Goal: Information Seeking & Learning: Learn about a topic

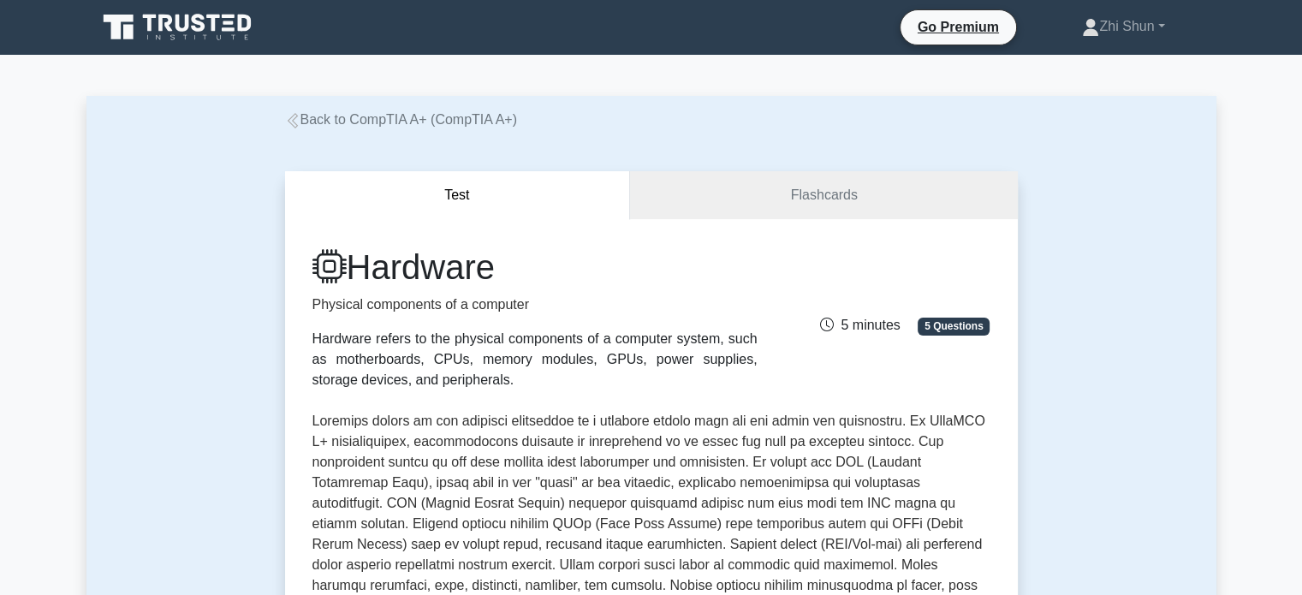
click at [297, 116] on icon at bounding box center [292, 120] width 15 height 15
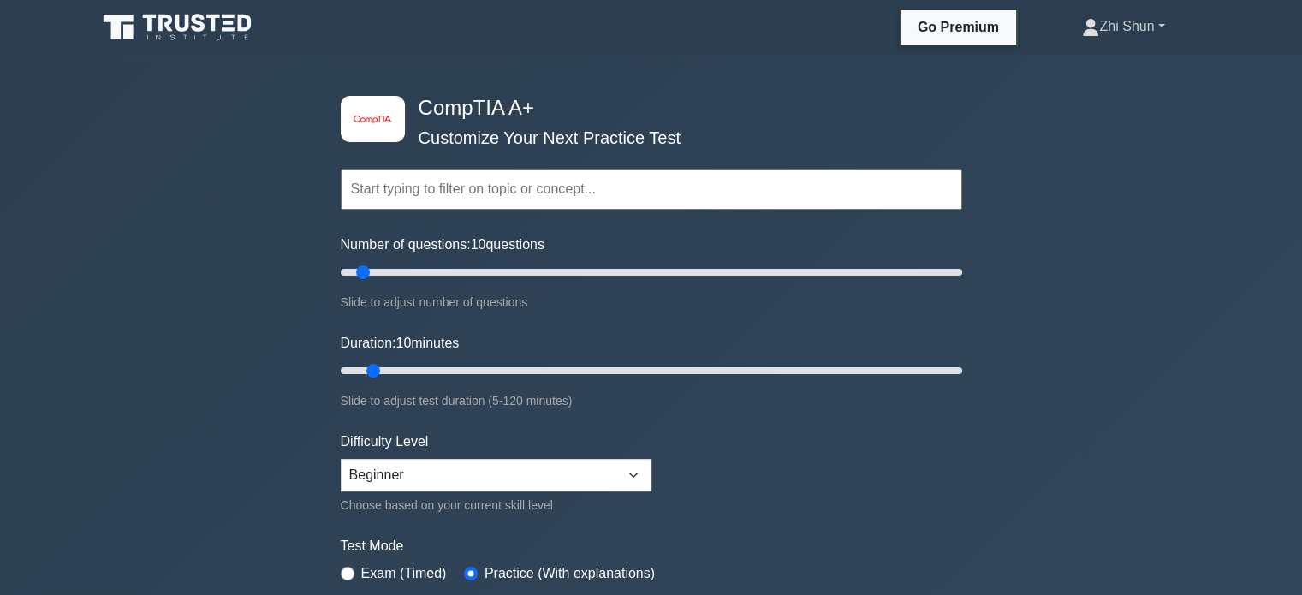
click at [1118, 32] on link "Zhi Shun" at bounding box center [1123, 26] width 164 height 34
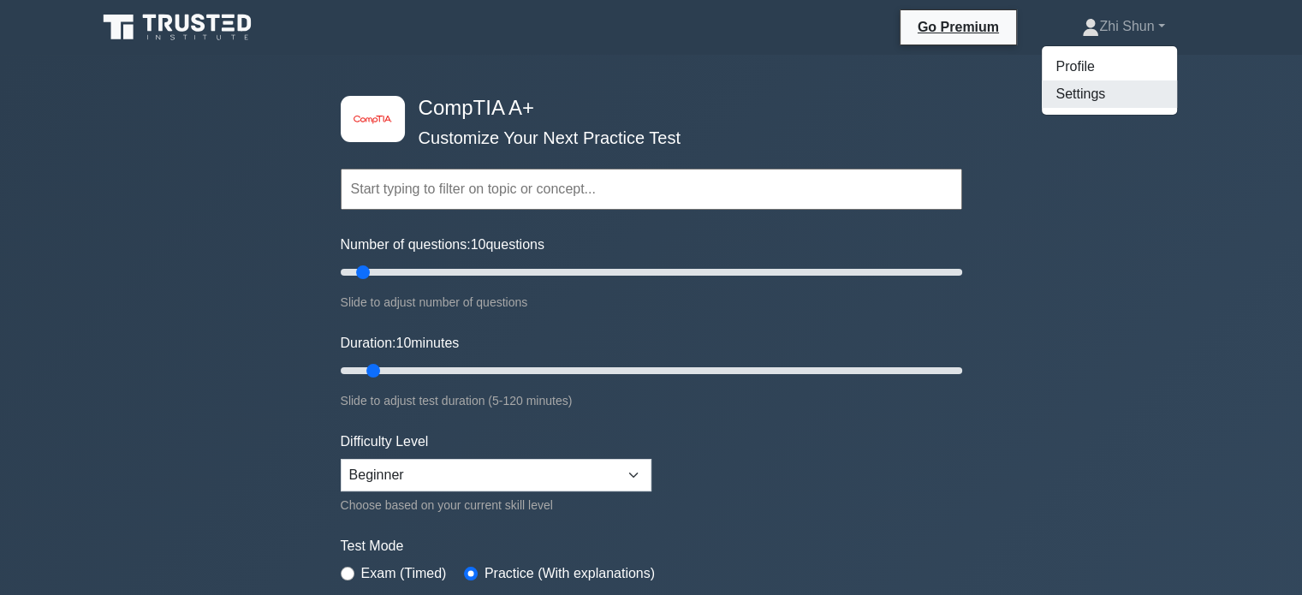
click at [1070, 94] on link "Settings" at bounding box center [1109, 93] width 135 height 27
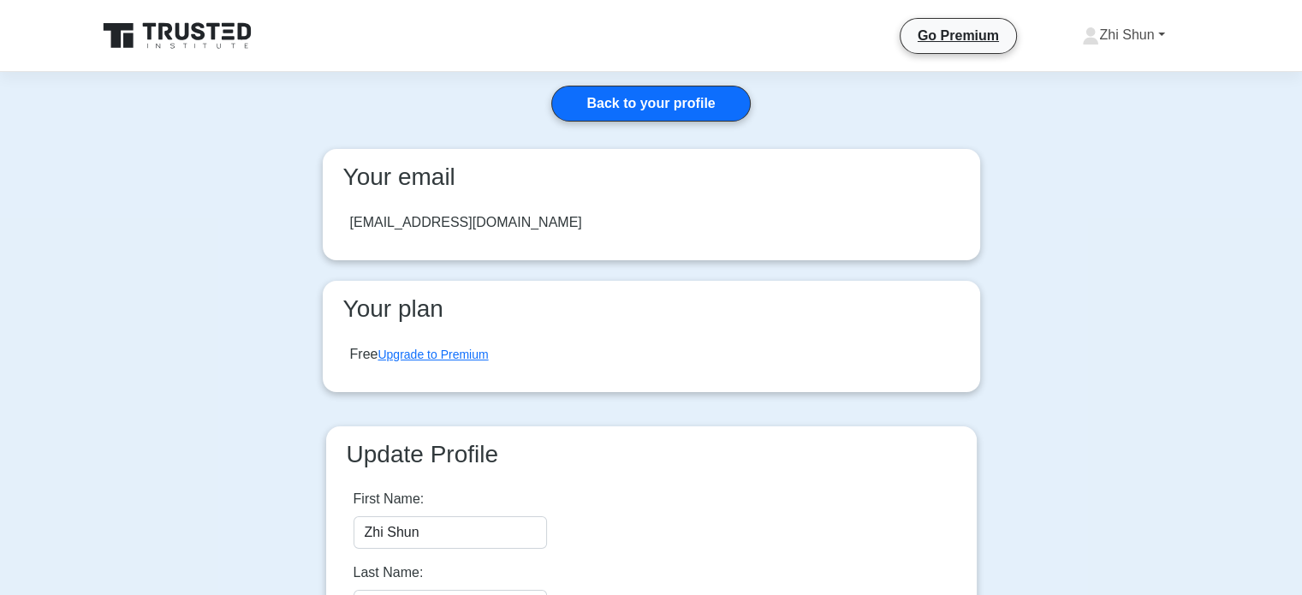
click at [1120, 27] on link "Zhi Shun" at bounding box center [1123, 35] width 164 height 34
click at [1073, 101] on link "Settings" at bounding box center [1109, 102] width 135 height 27
click at [1114, 31] on link "Zhi Shun" at bounding box center [1123, 35] width 164 height 34
click at [1074, 68] on link "Profile" at bounding box center [1109, 75] width 135 height 27
click at [603, 98] on link "Back to your profile" at bounding box center [650, 104] width 199 height 36
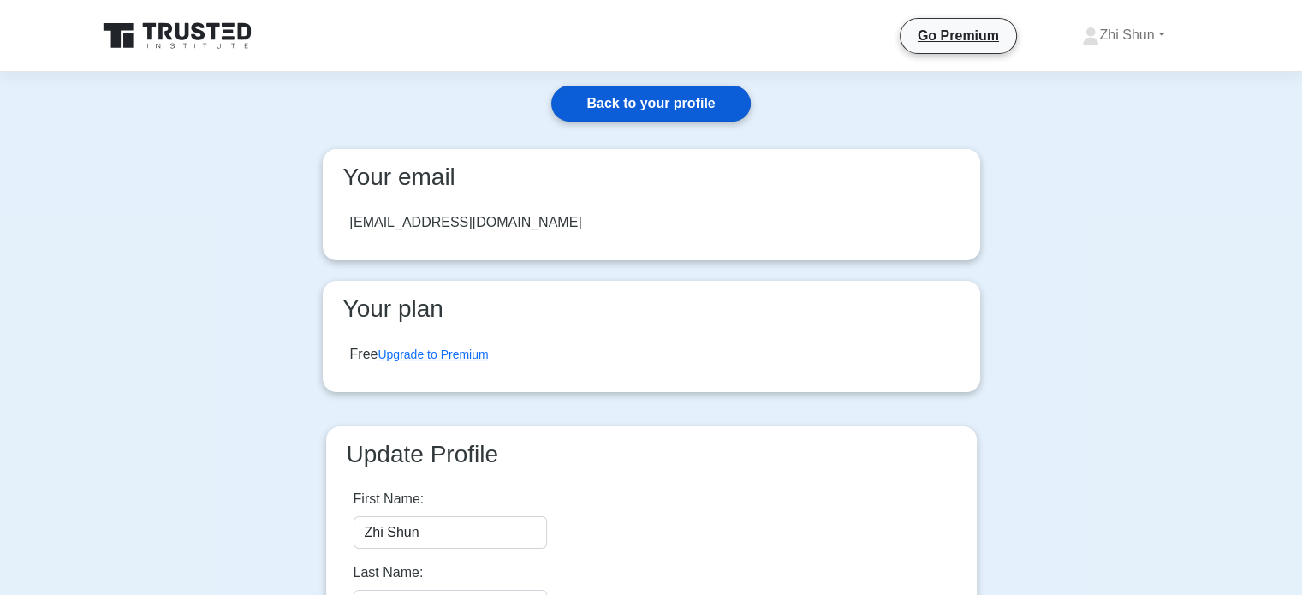
click at [638, 96] on link "Back to your profile" at bounding box center [650, 104] width 199 height 36
click at [1144, 37] on link "Zhi Shun" at bounding box center [1123, 35] width 164 height 34
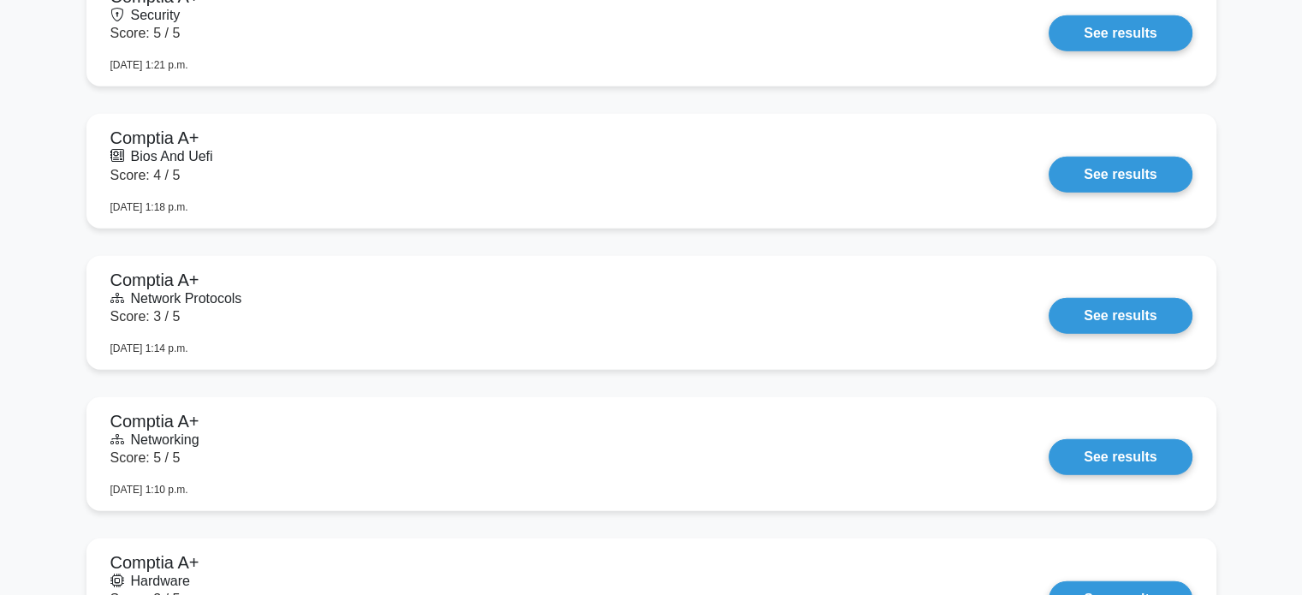
scroll to position [5167, 0]
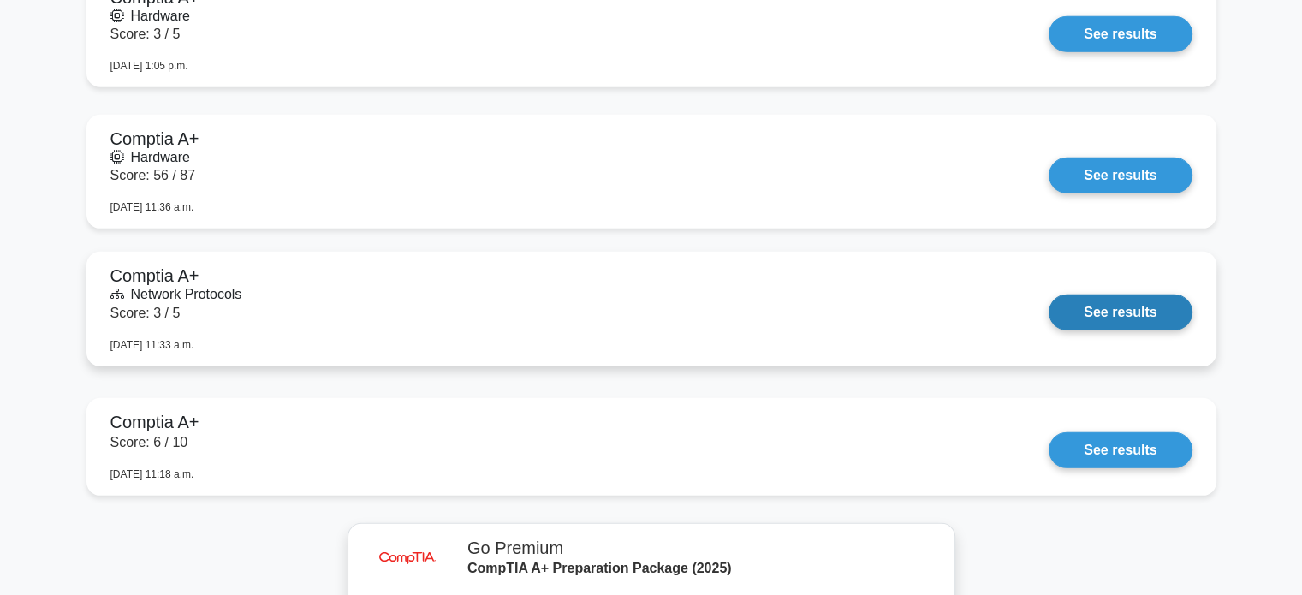
click at [1081, 316] on link "See results" at bounding box center [1120, 312] width 143 height 36
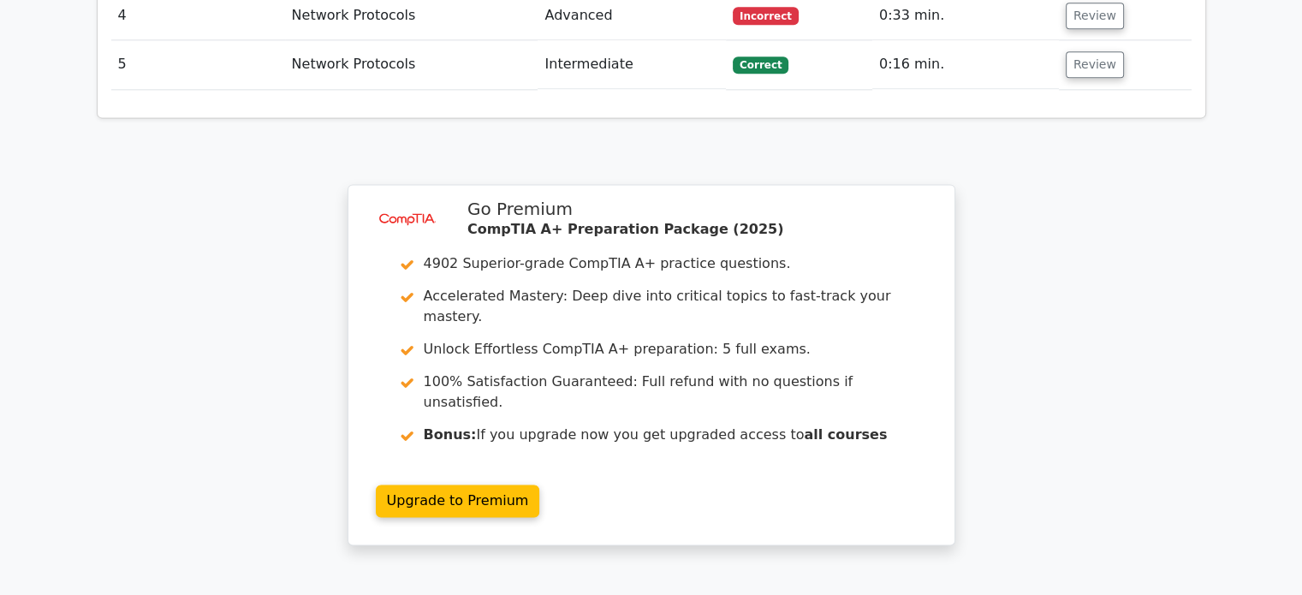
scroll to position [2482, 0]
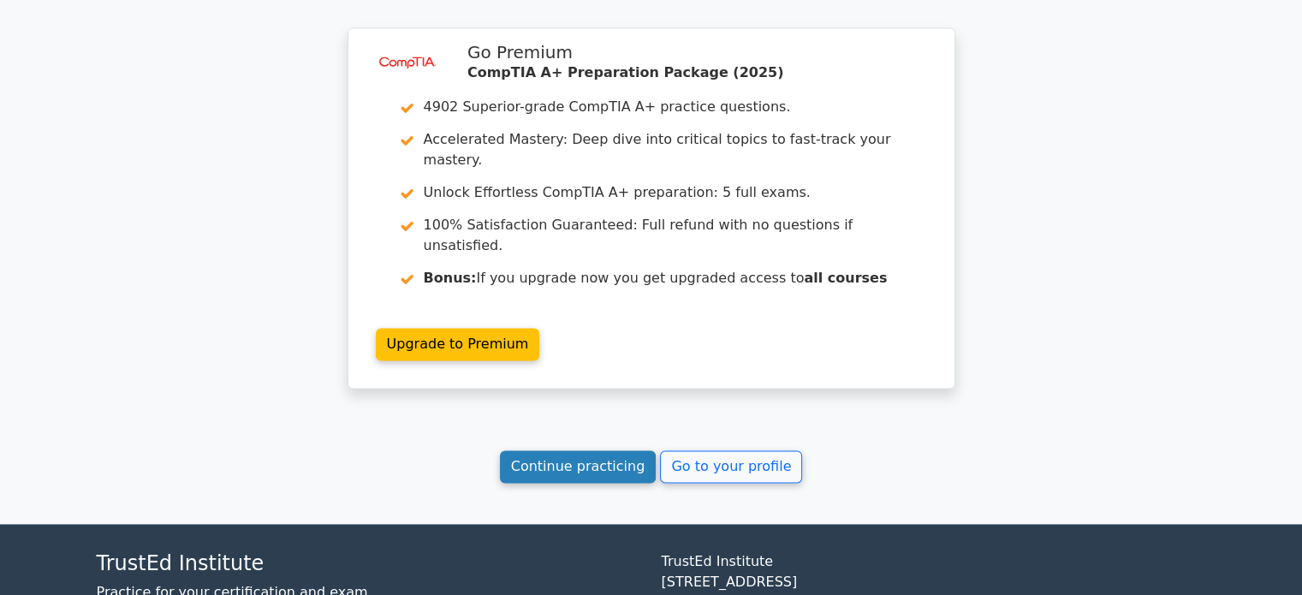
click at [541, 450] on link "Continue practicing" at bounding box center [578, 466] width 157 height 33
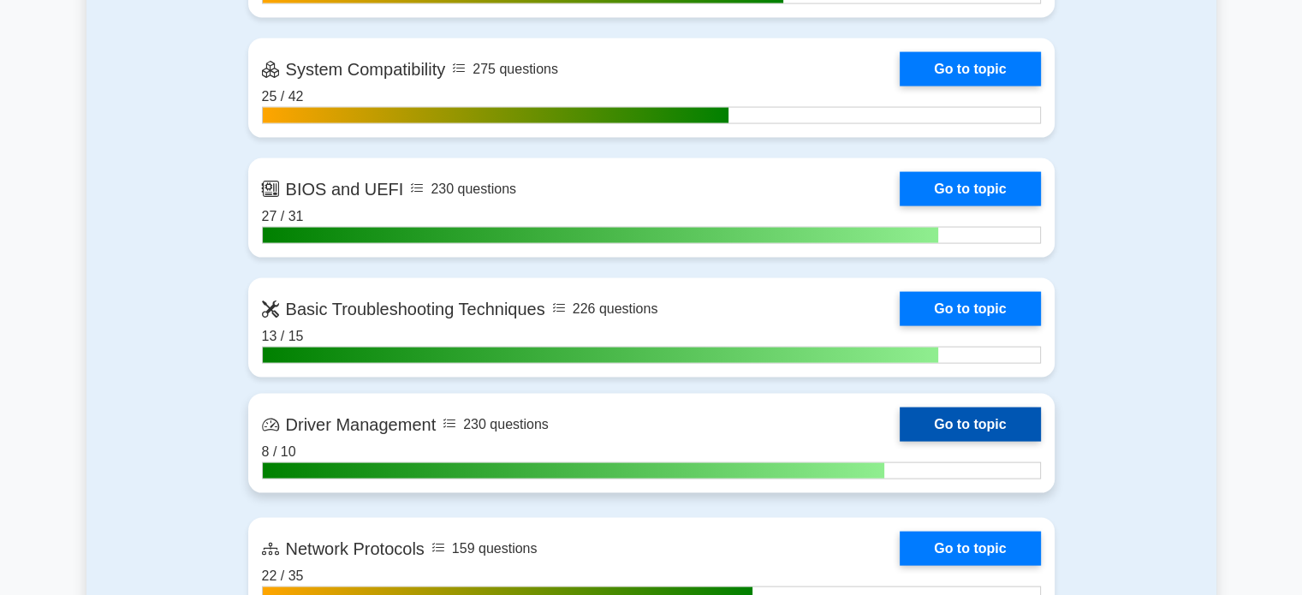
scroll to position [3766, 0]
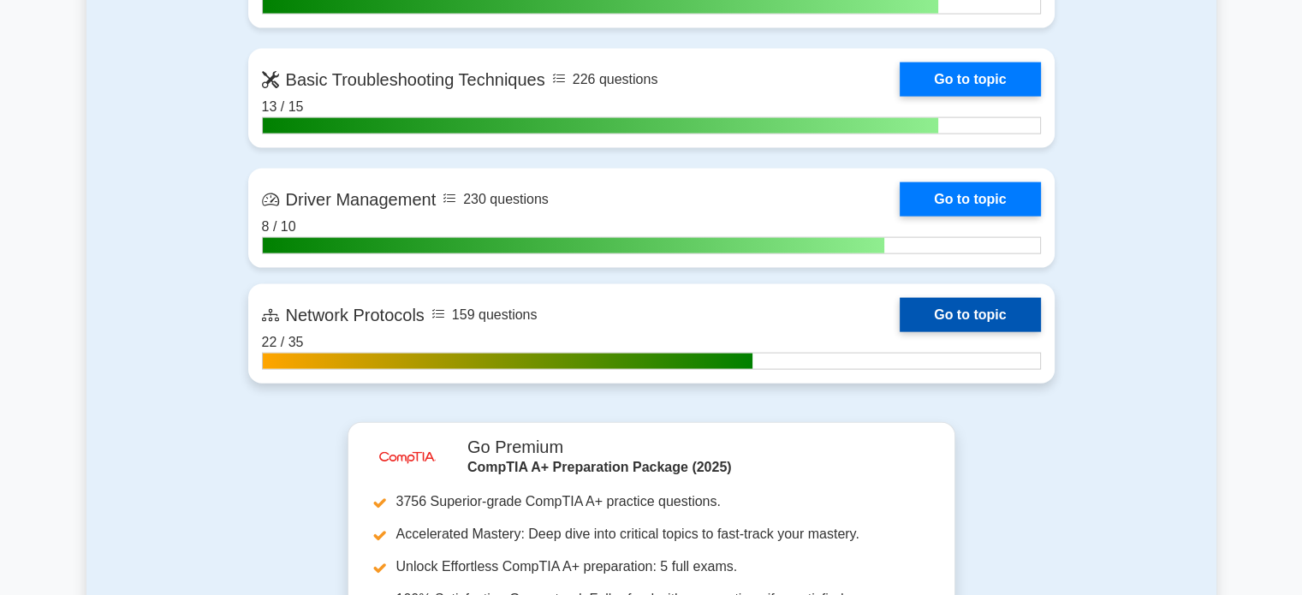
click at [919, 307] on link "Go to topic" at bounding box center [970, 315] width 140 height 34
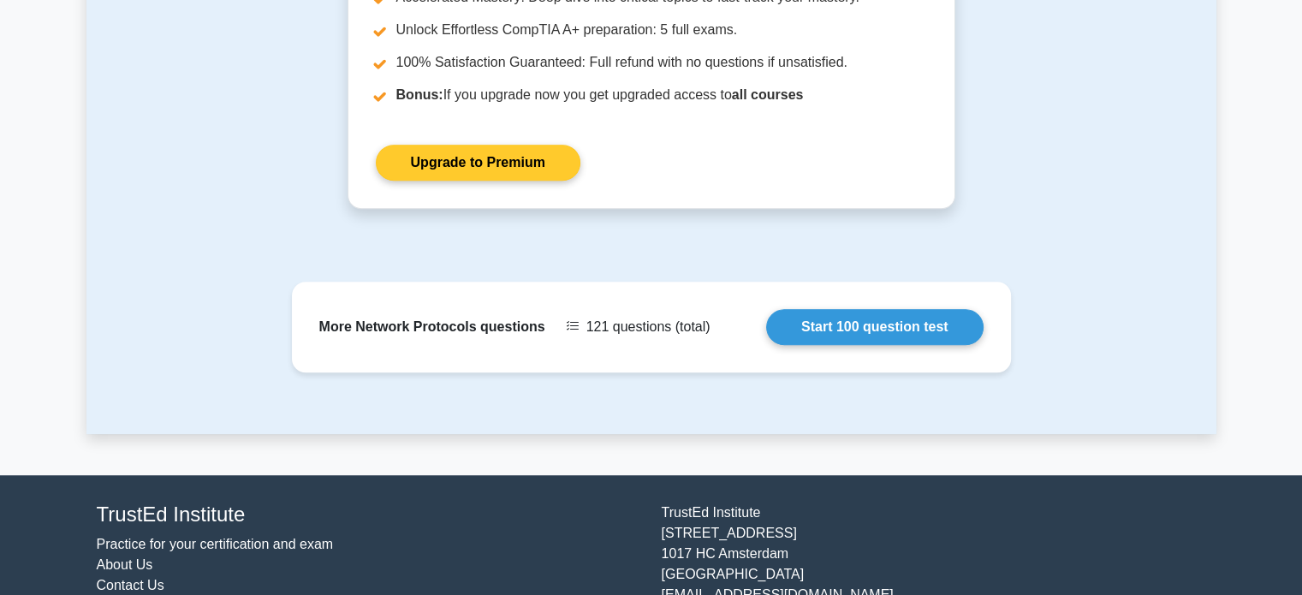
scroll to position [1224, 0]
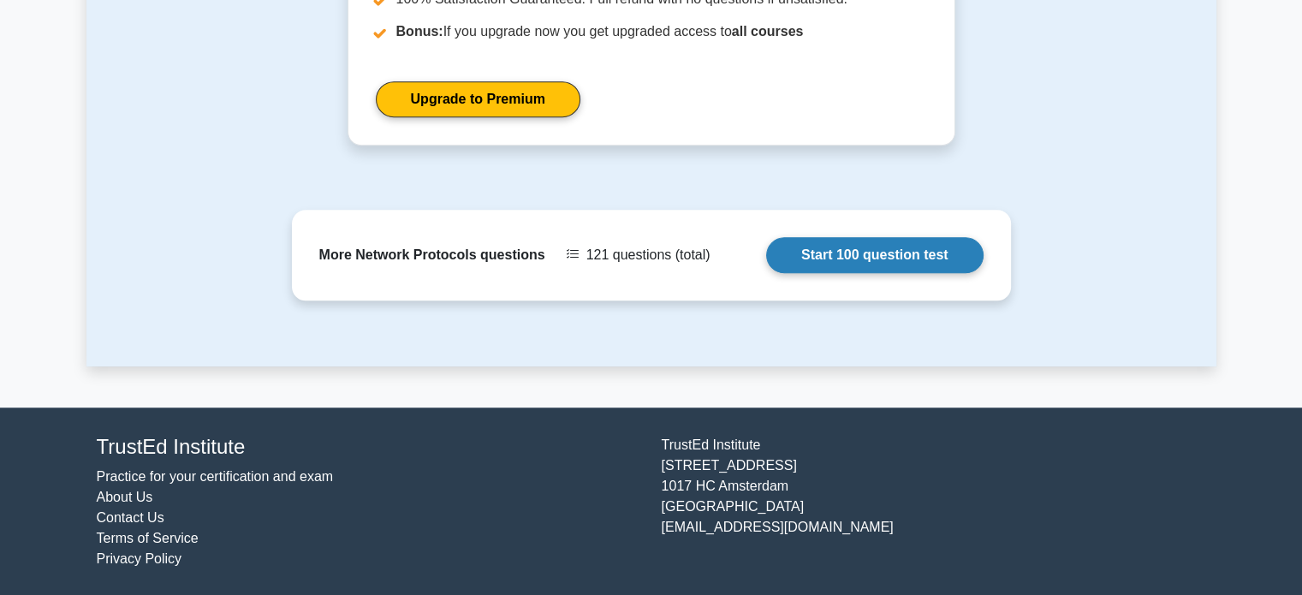
click at [855, 249] on link "Start 100 question test" at bounding box center [874, 255] width 217 height 36
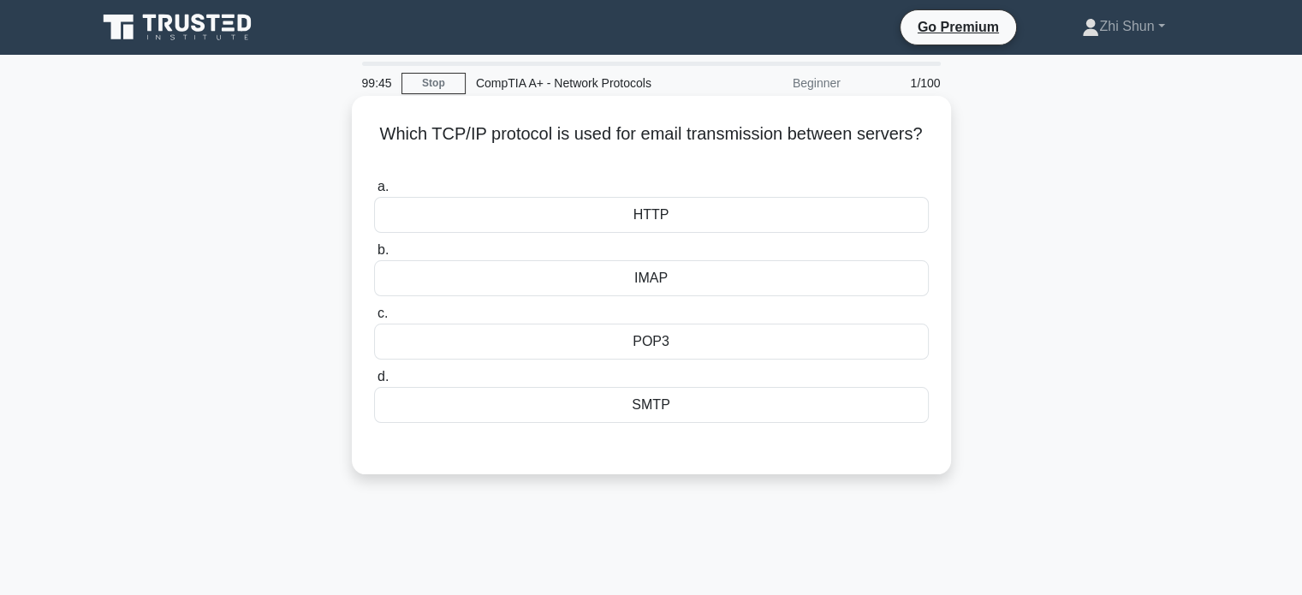
click at [709, 400] on div "SMTP" at bounding box center [651, 405] width 555 height 36
click at [374, 383] on input "d. SMTP" at bounding box center [374, 376] width 0 height 11
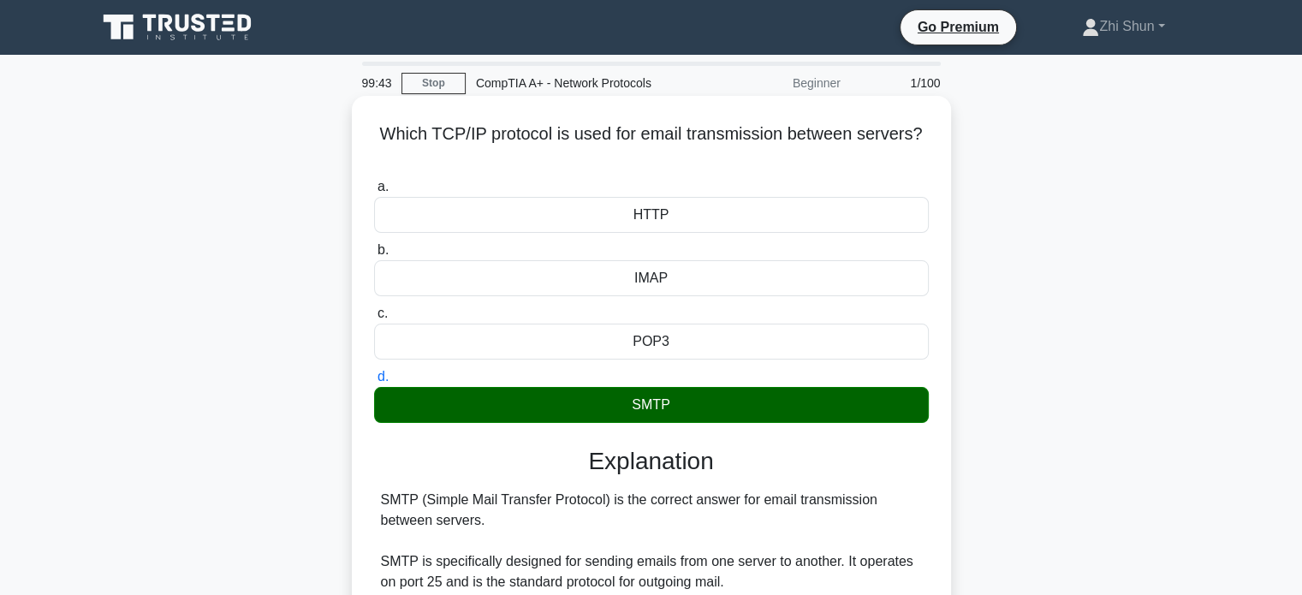
scroll to position [418, 0]
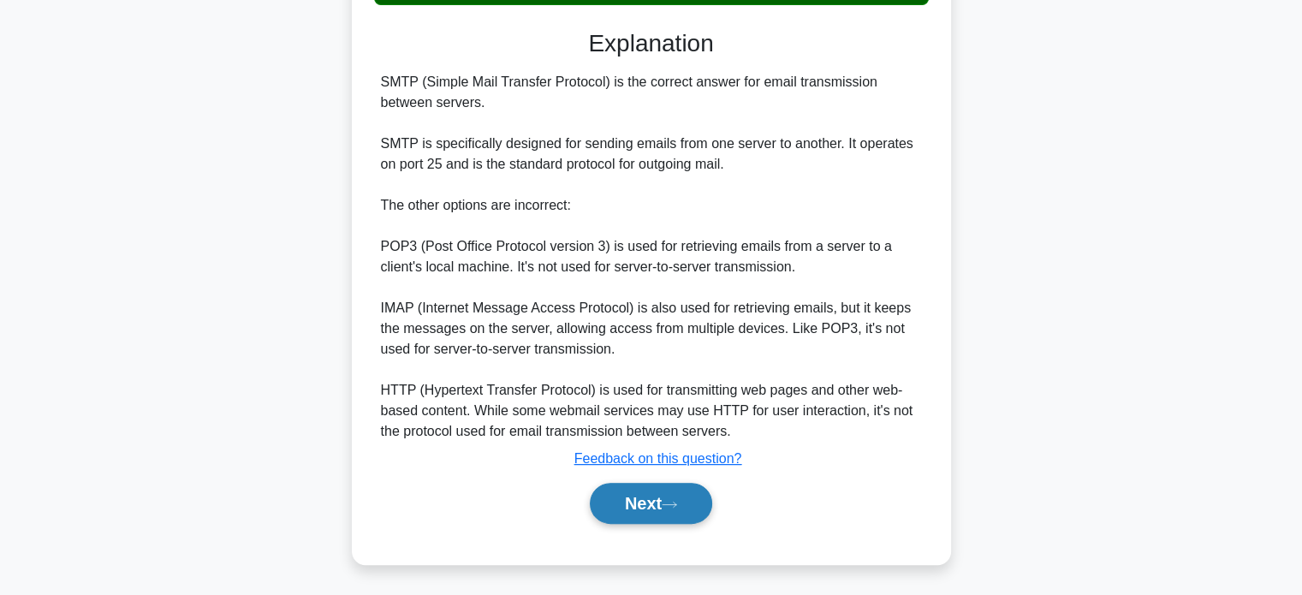
click at [669, 502] on icon at bounding box center [670, 504] width 14 height 5
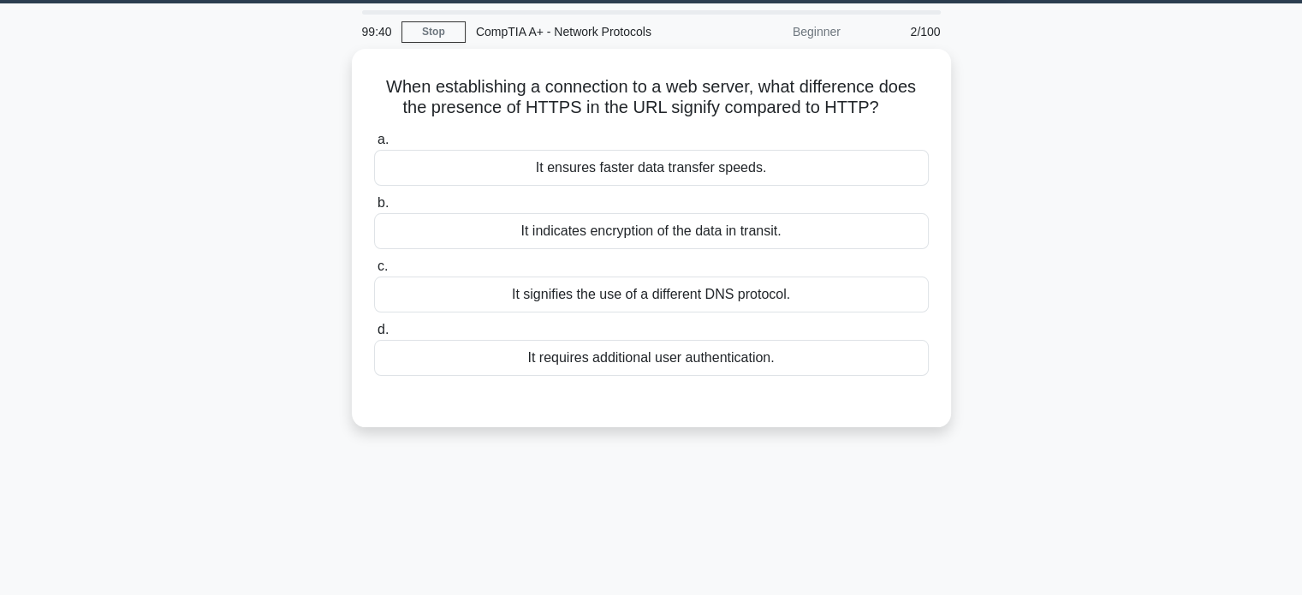
scroll to position [0, 0]
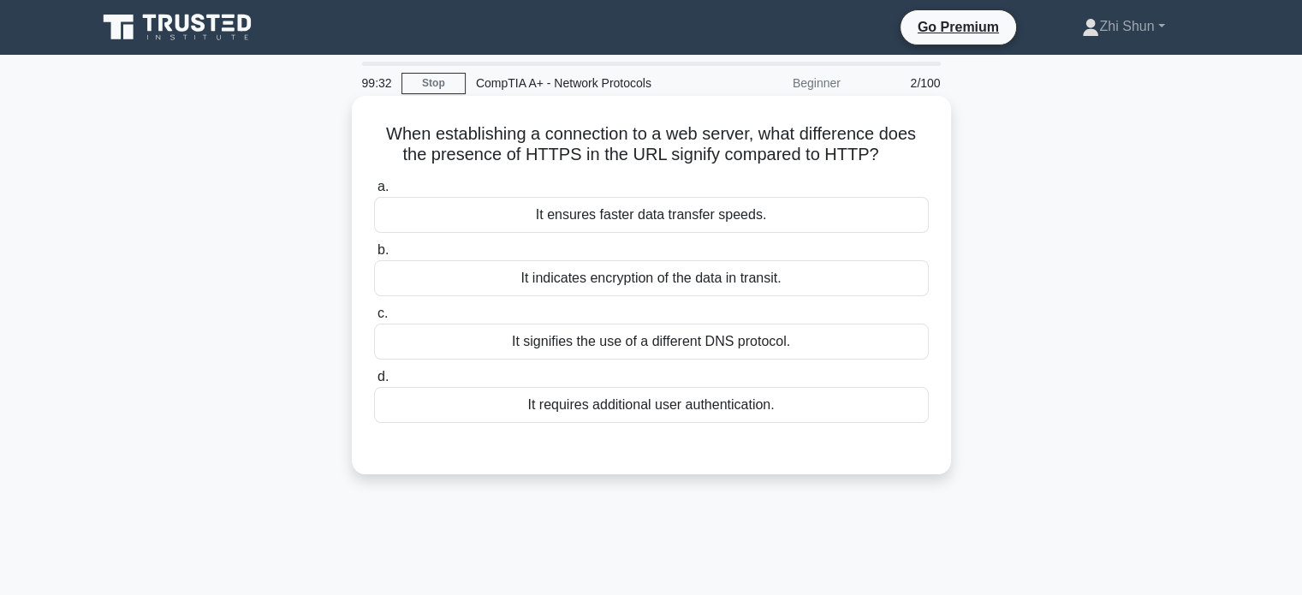
click at [712, 283] on div "It indicates encryption of the data in transit." at bounding box center [651, 278] width 555 height 36
click at [374, 256] on input "b. It indicates encryption of the data in transit." at bounding box center [374, 250] width 0 height 11
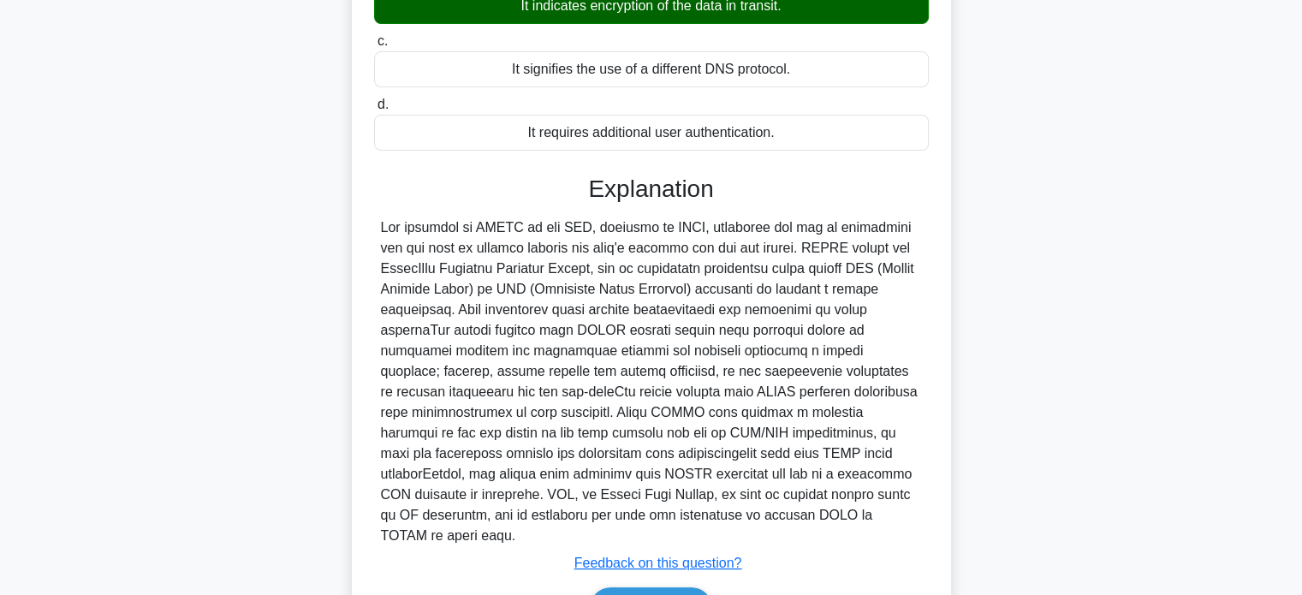
scroll to position [356, 0]
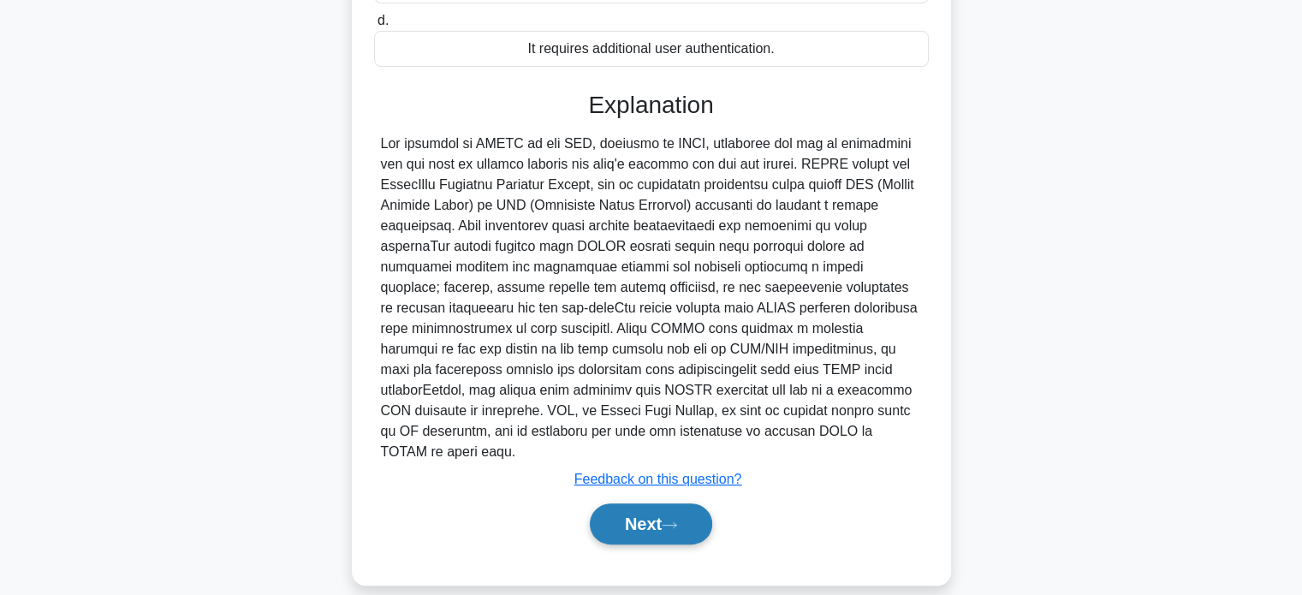
click at [674, 503] on button "Next" at bounding box center [651, 523] width 122 height 41
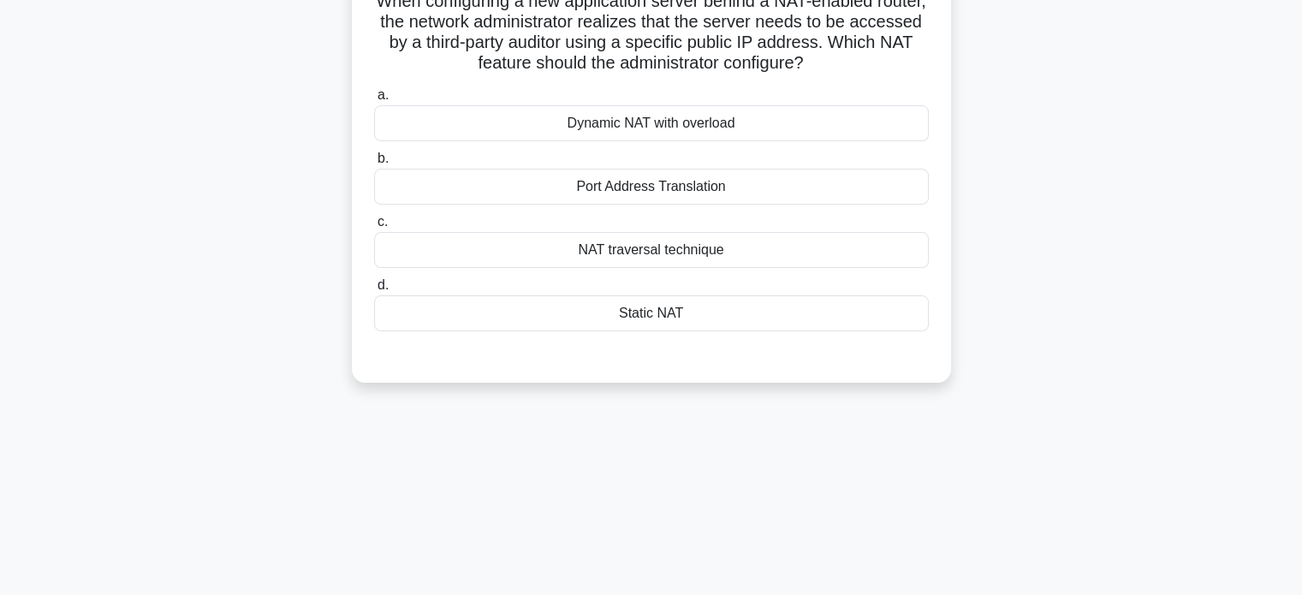
scroll to position [0, 0]
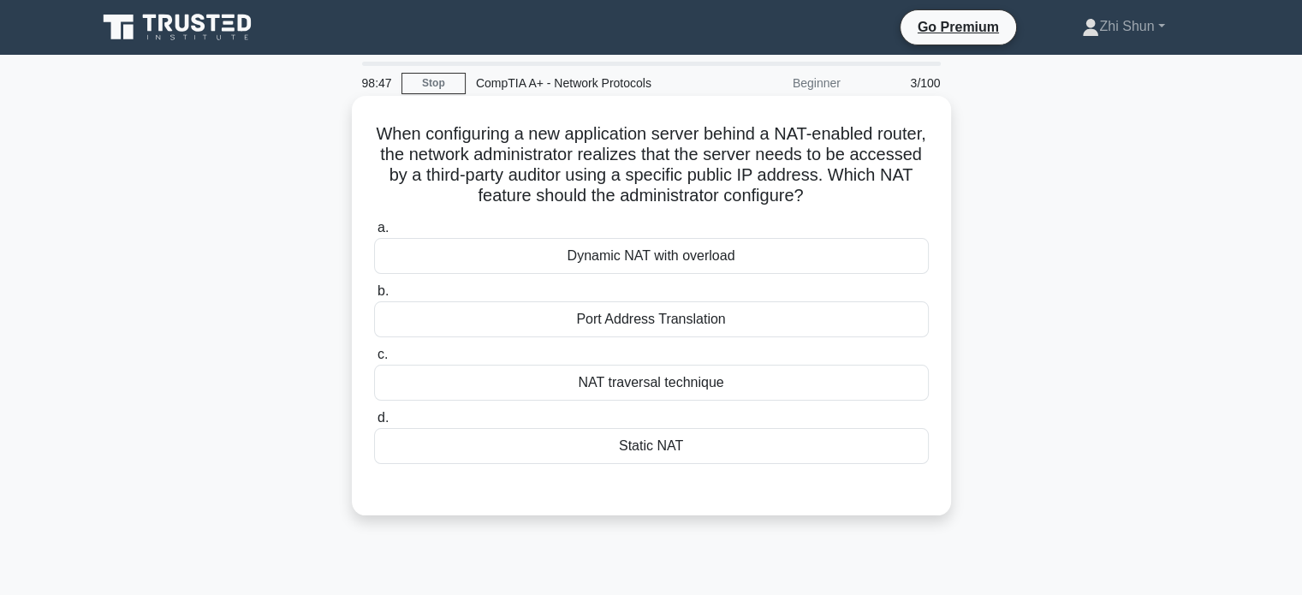
click at [650, 312] on div "Port Address Translation" at bounding box center [651, 319] width 555 height 36
click at [374, 297] on input "b. Port Address Translation" at bounding box center [374, 291] width 0 height 11
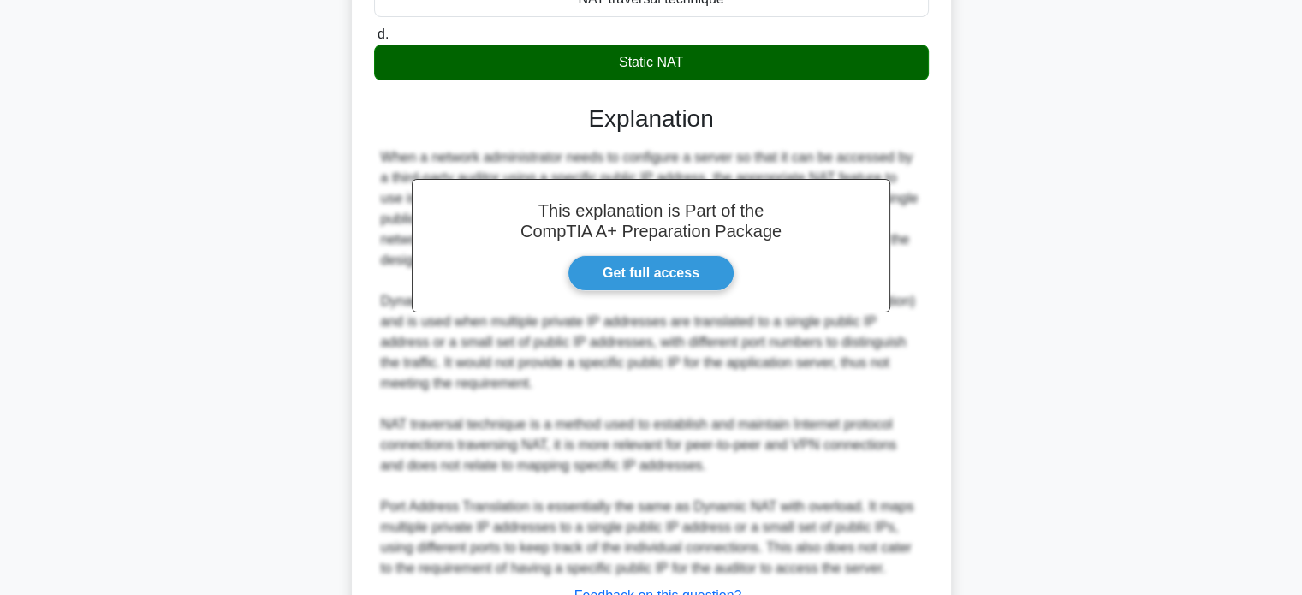
scroll to position [522, 0]
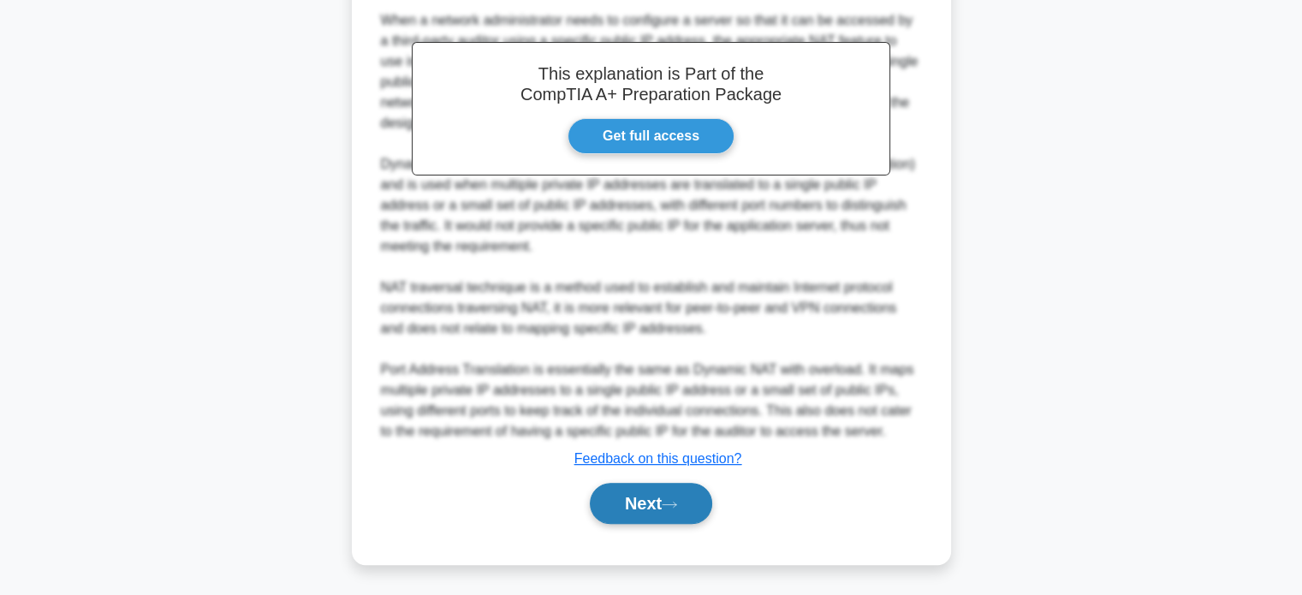
click at [677, 500] on icon at bounding box center [669, 504] width 15 height 9
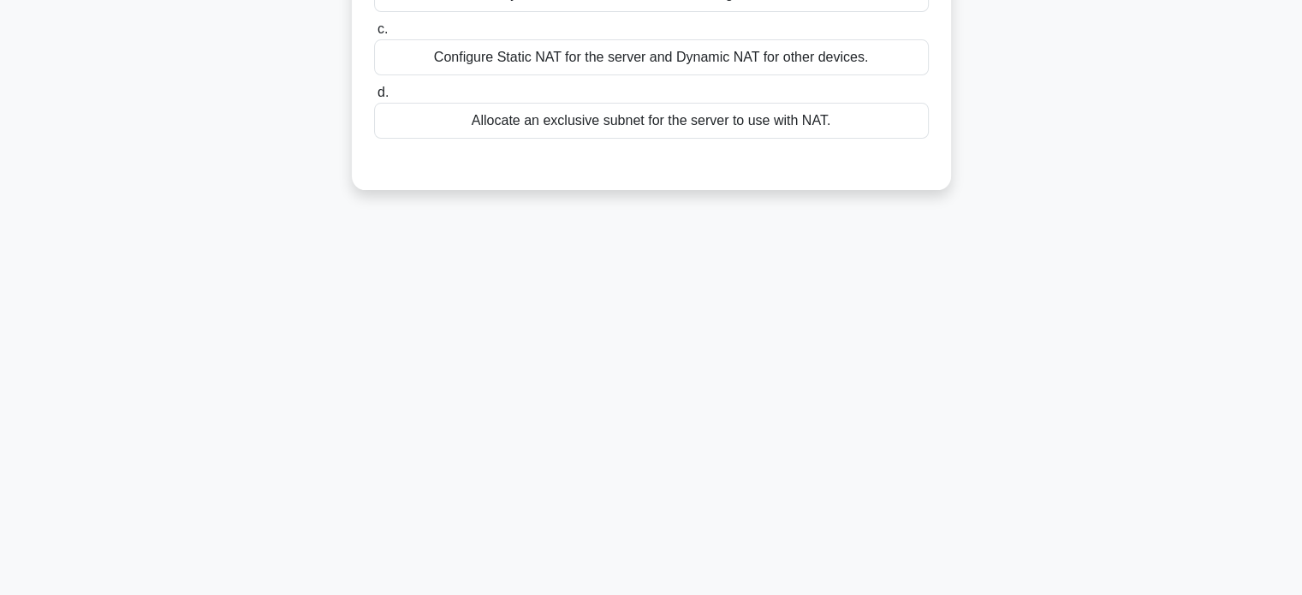
scroll to position [0, 0]
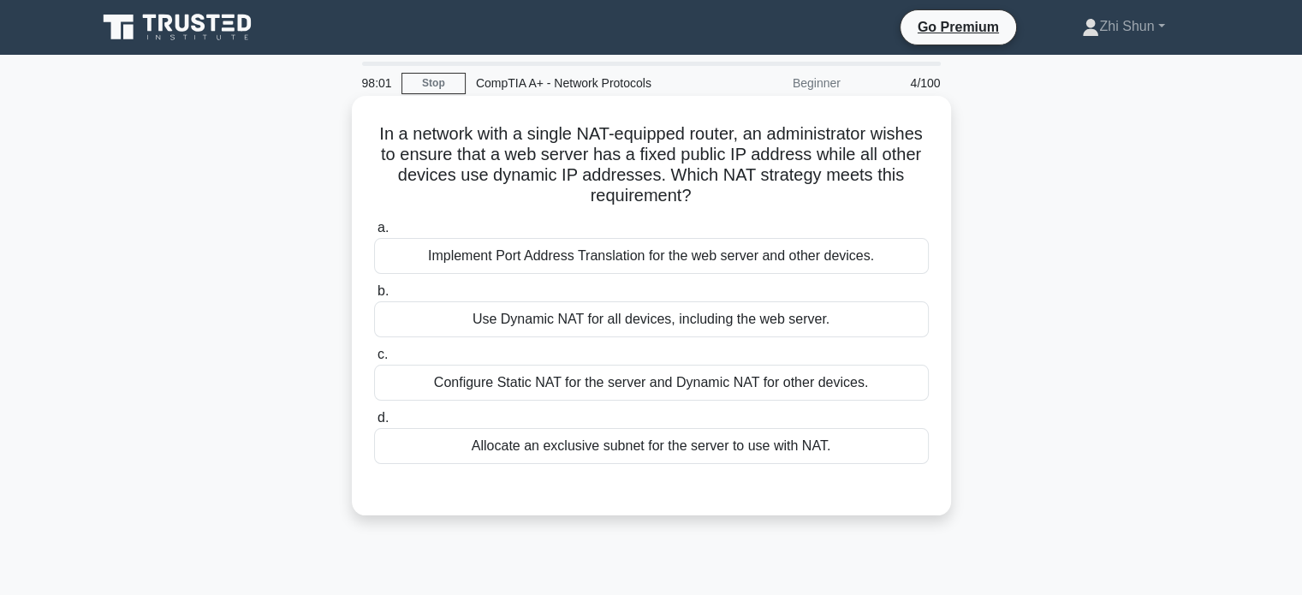
click at [871, 383] on div "Configure Static NAT for the server and Dynamic NAT for other devices." at bounding box center [651, 383] width 555 height 36
click at [374, 360] on input "c. Configure Static NAT for the server and Dynamic NAT for other devices." at bounding box center [374, 354] width 0 height 11
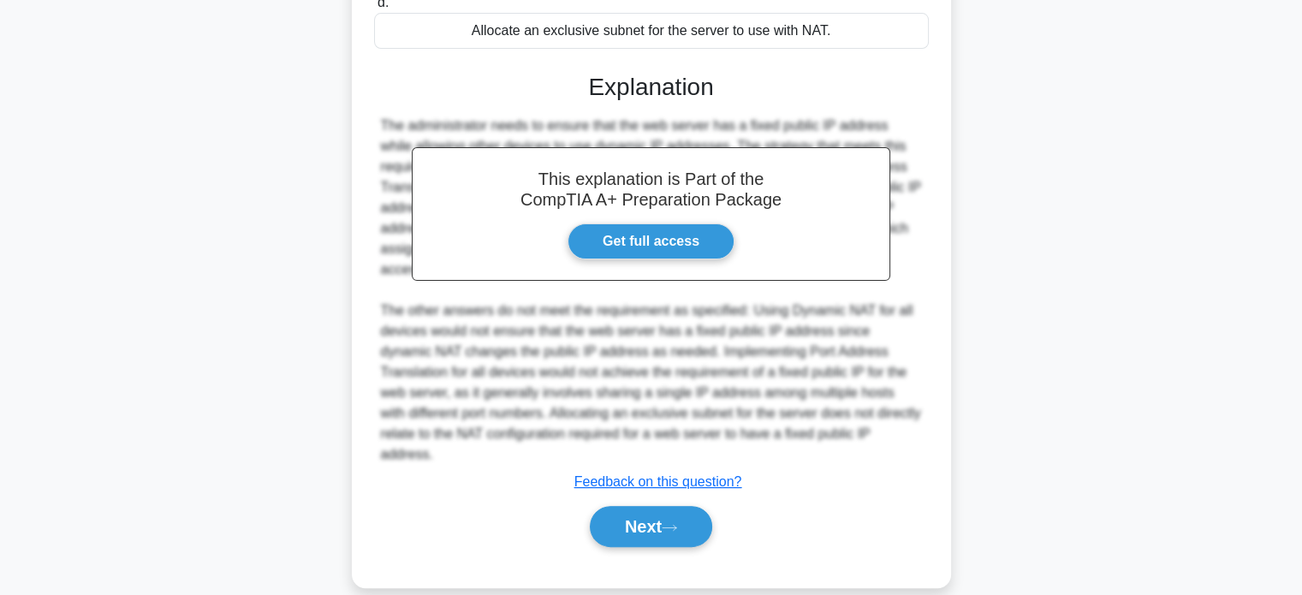
scroll to position [418, 0]
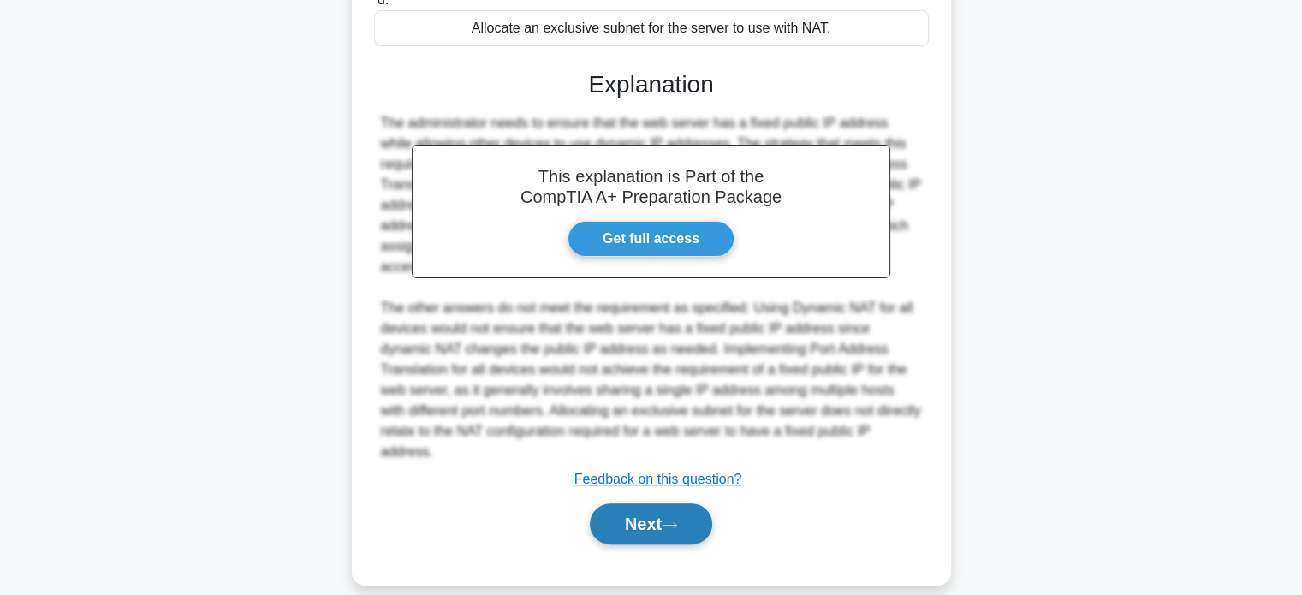
click at [662, 503] on button "Next" at bounding box center [651, 523] width 122 height 41
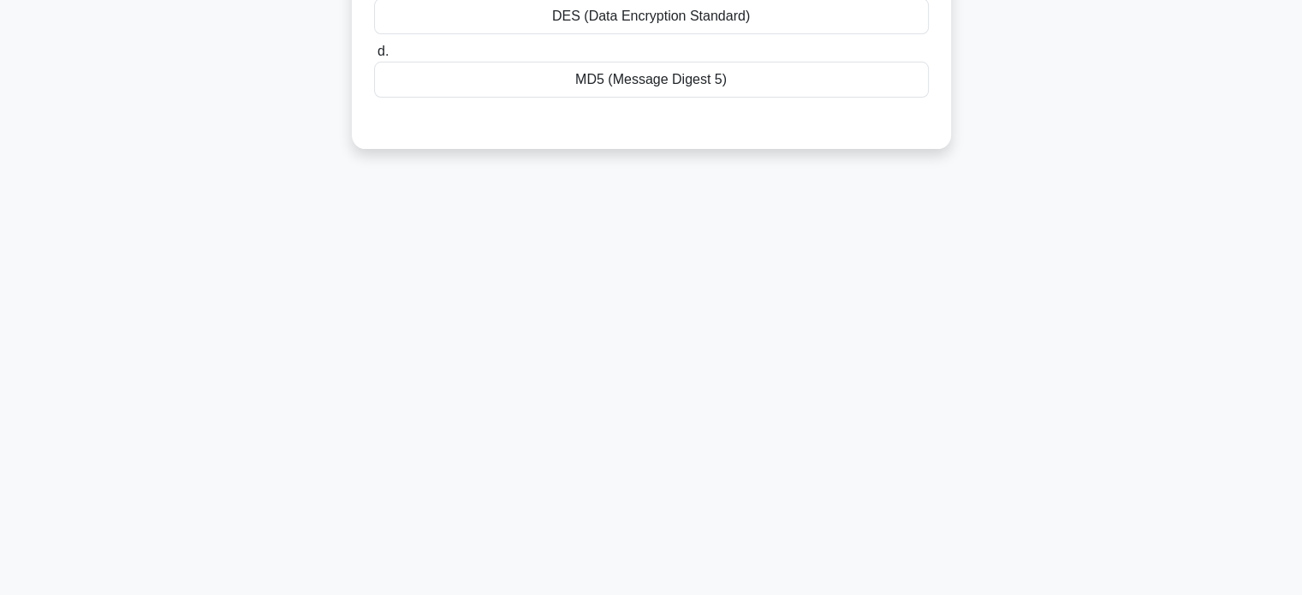
scroll to position [0, 0]
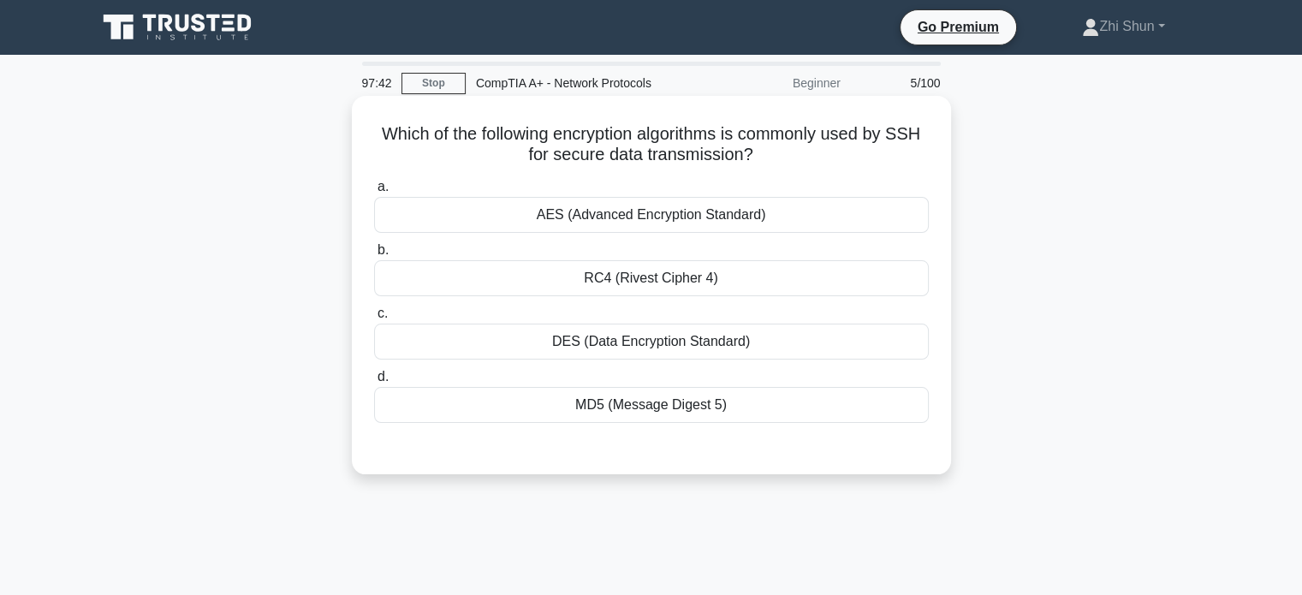
click at [686, 205] on div "AES (Advanced Encryption Standard)" at bounding box center [651, 215] width 555 height 36
click at [374, 193] on input "a. AES (Advanced Encryption Standard)" at bounding box center [374, 186] width 0 height 11
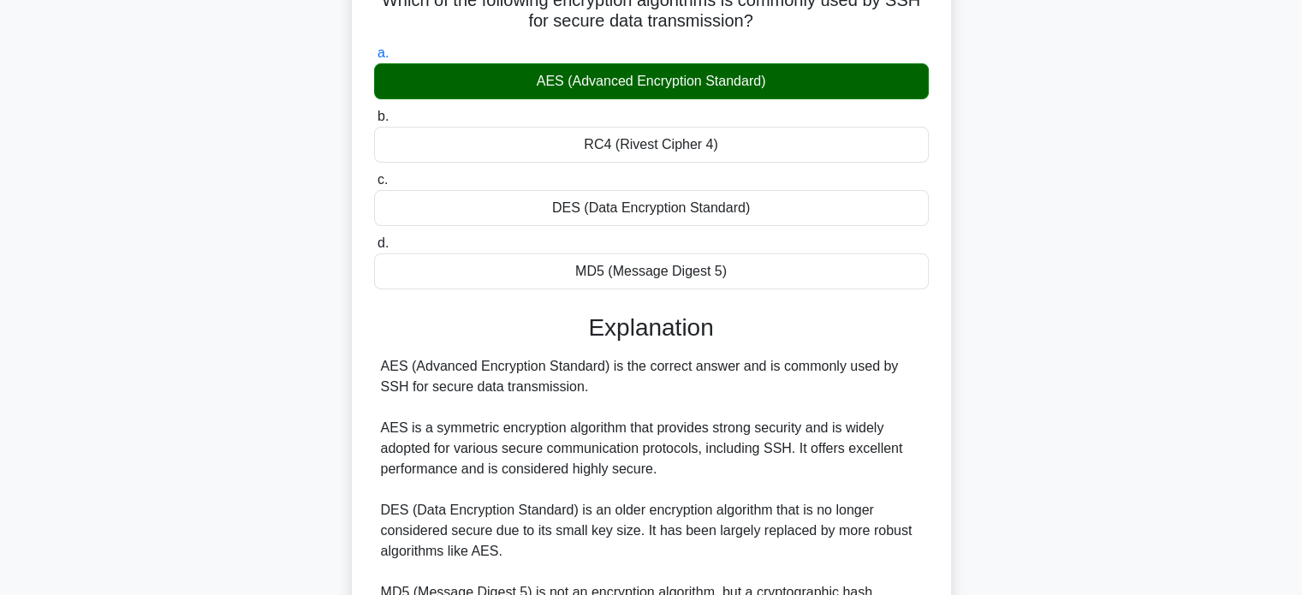
scroll to position [418, 0]
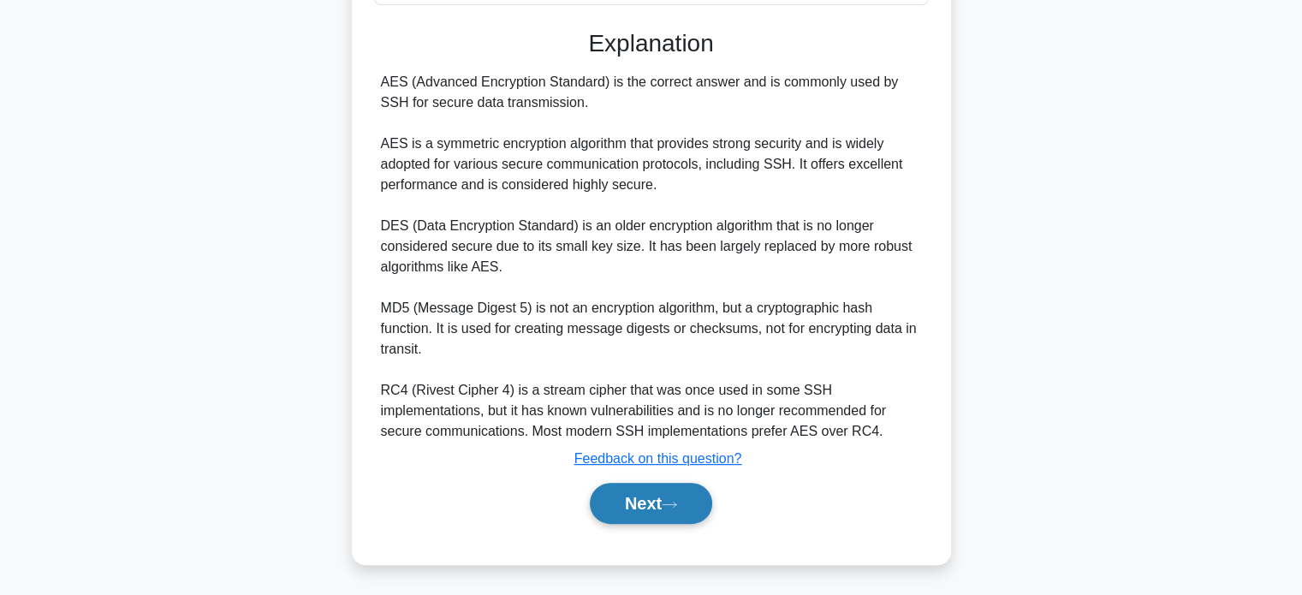
click at [688, 506] on button "Next" at bounding box center [651, 503] width 122 height 41
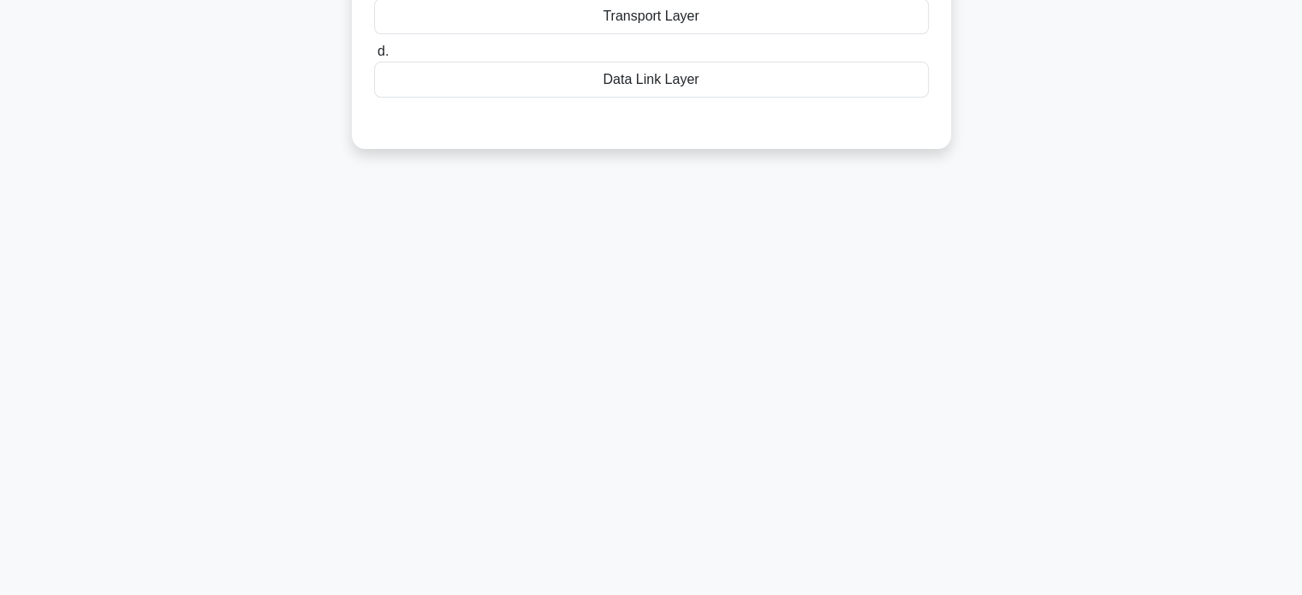
scroll to position [0, 0]
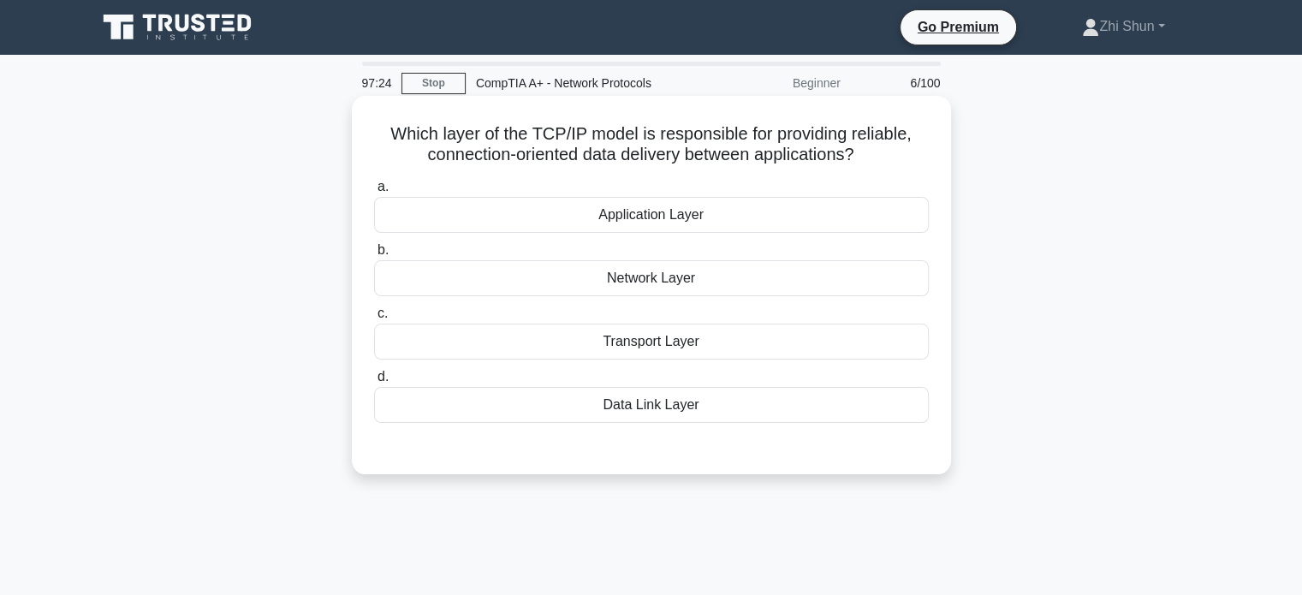
click at [646, 275] on div "Network Layer" at bounding box center [651, 278] width 555 height 36
click at [374, 256] on input "b. Network Layer" at bounding box center [374, 250] width 0 height 11
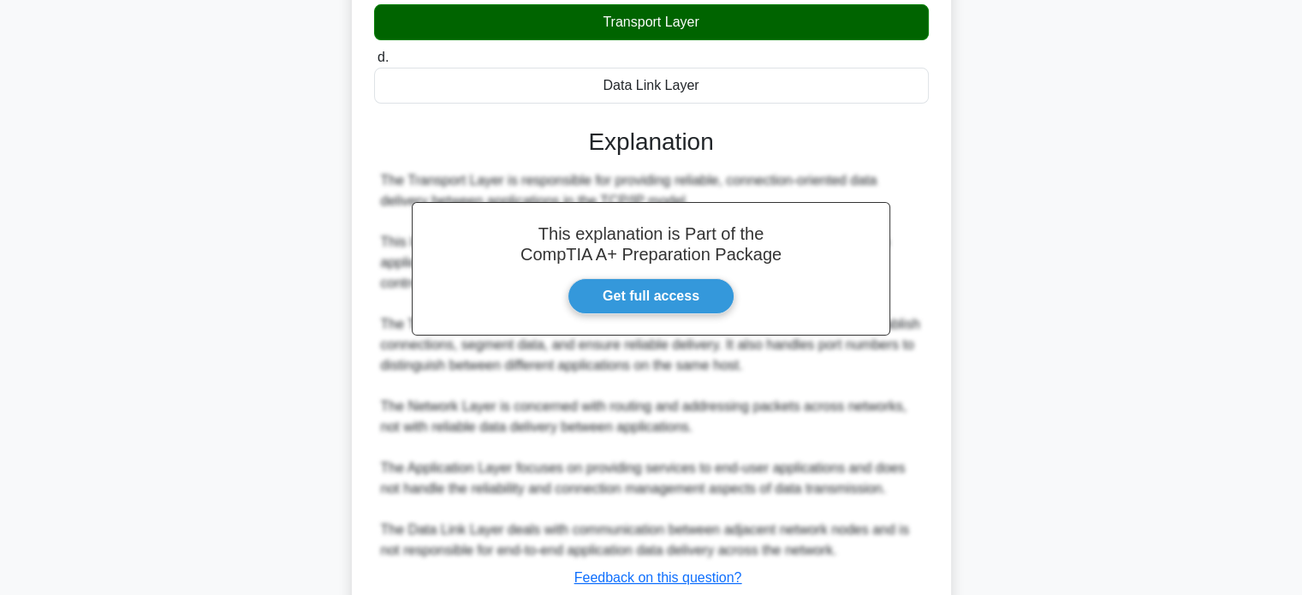
scroll to position [428, 0]
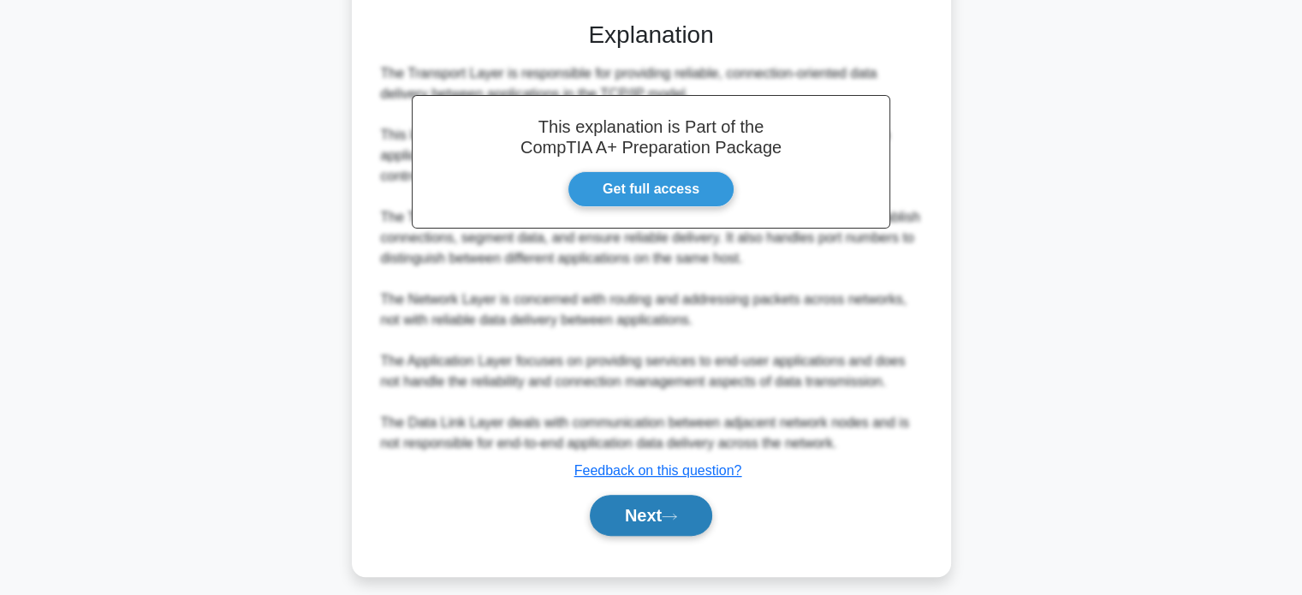
click at [658, 506] on button "Next" at bounding box center [651, 515] width 122 height 41
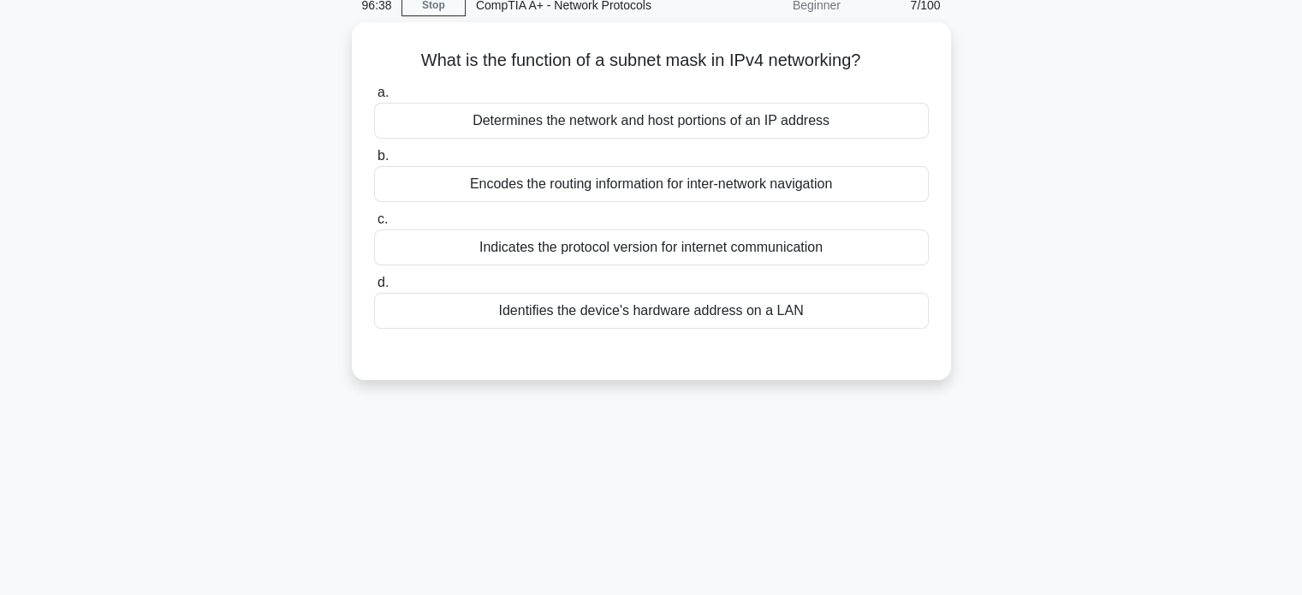
scroll to position [0, 0]
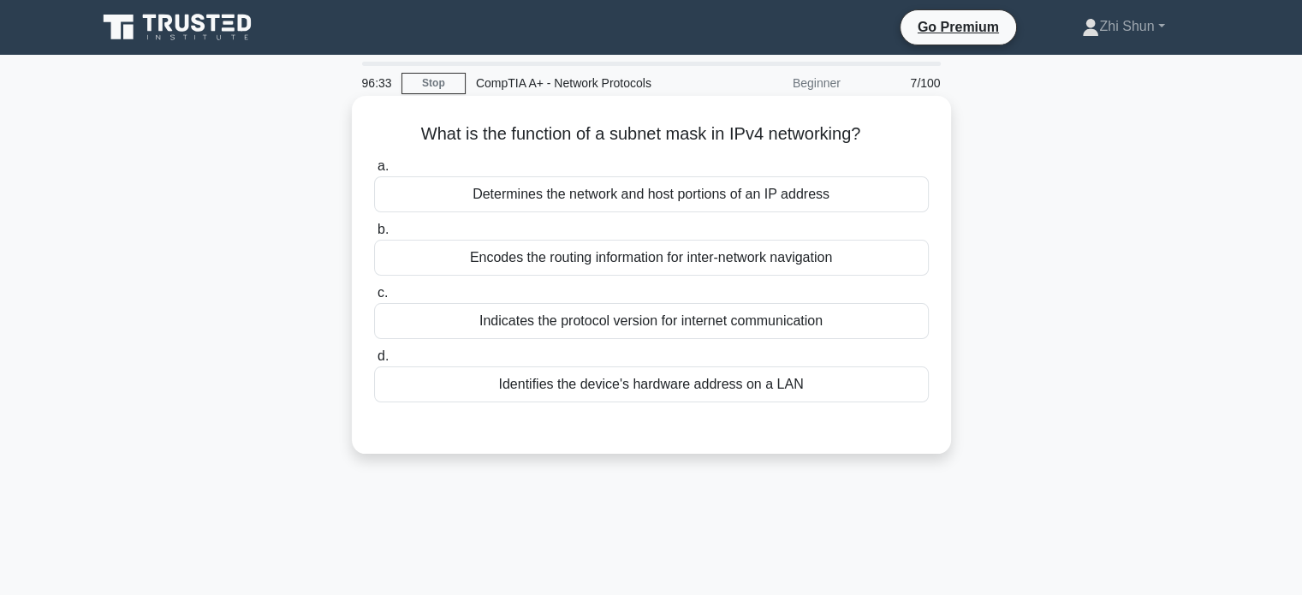
click at [630, 201] on div "Determines the network and host portions of an IP address" at bounding box center [651, 194] width 555 height 36
click at [374, 172] on input "a. Determines the network and host portions of an IP address" at bounding box center [374, 166] width 0 height 11
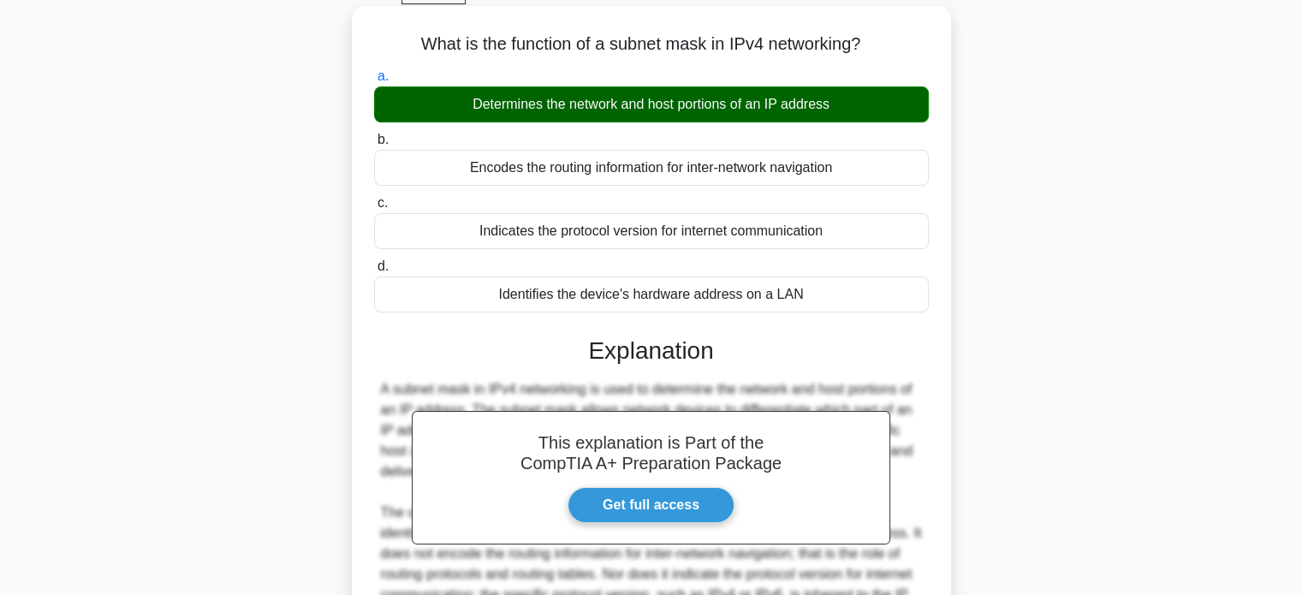
scroll to position [330, 0]
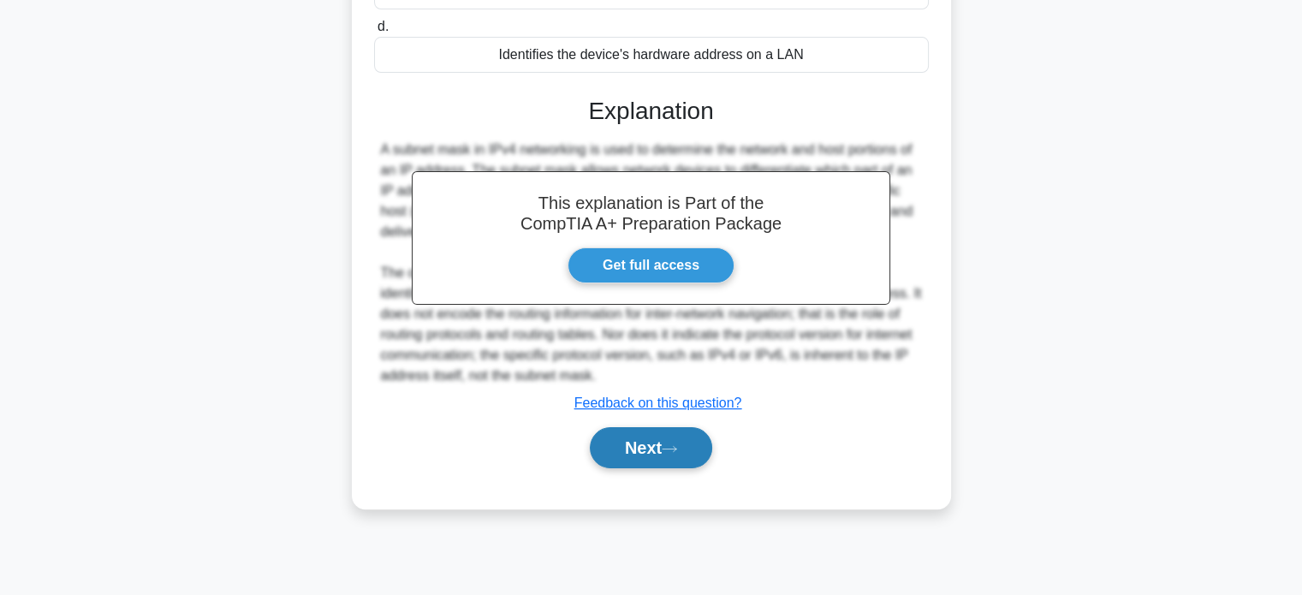
click at [689, 445] on button "Next" at bounding box center [651, 447] width 122 height 41
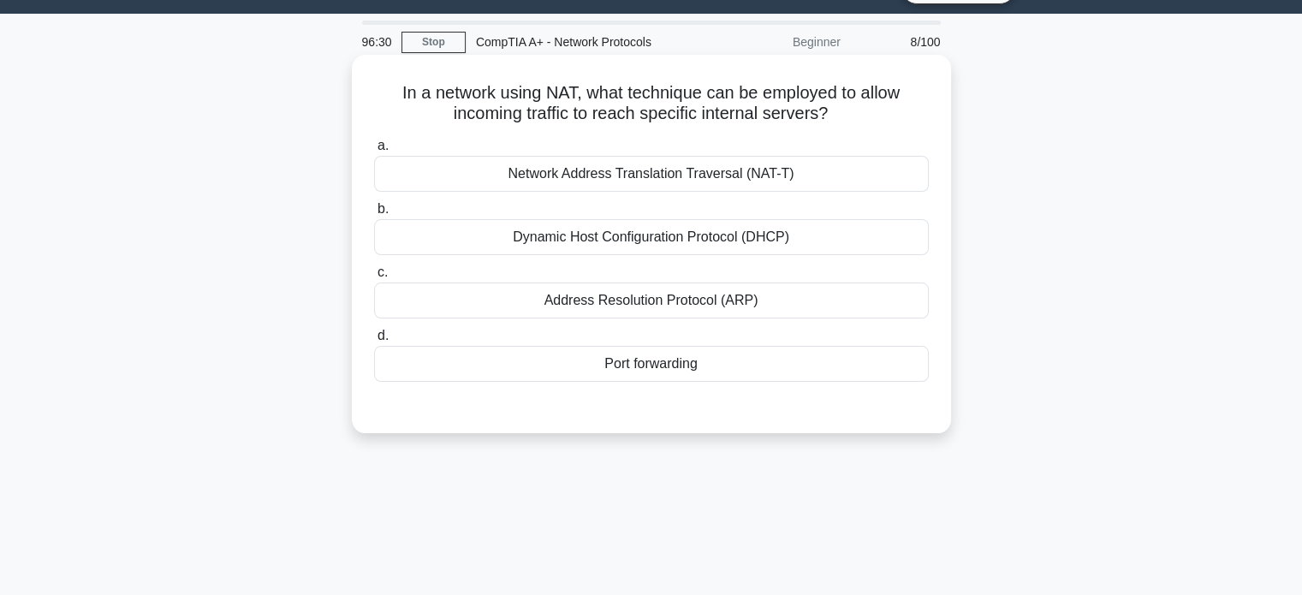
scroll to position [0, 0]
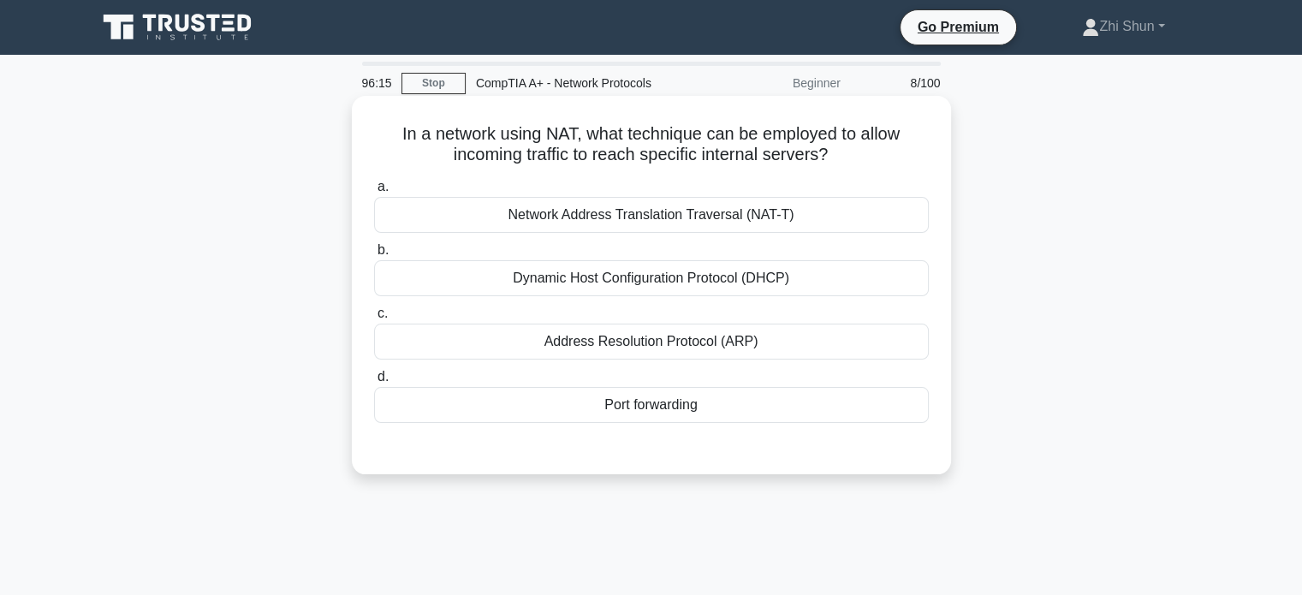
click at [744, 407] on div "Port forwarding" at bounding box center [651, 405] width 555 height 36
click at [374, 383] on input "d. Port forwarding" at bounding box center [374, 376] width 0 height 11
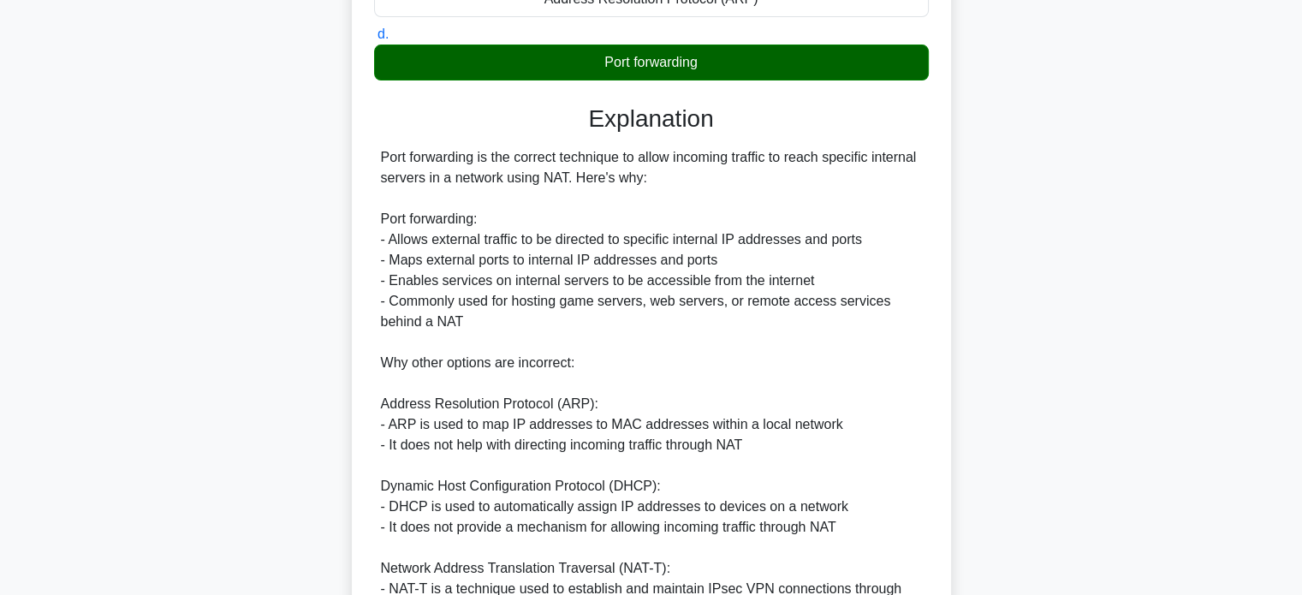
scroll to position [514, 0]
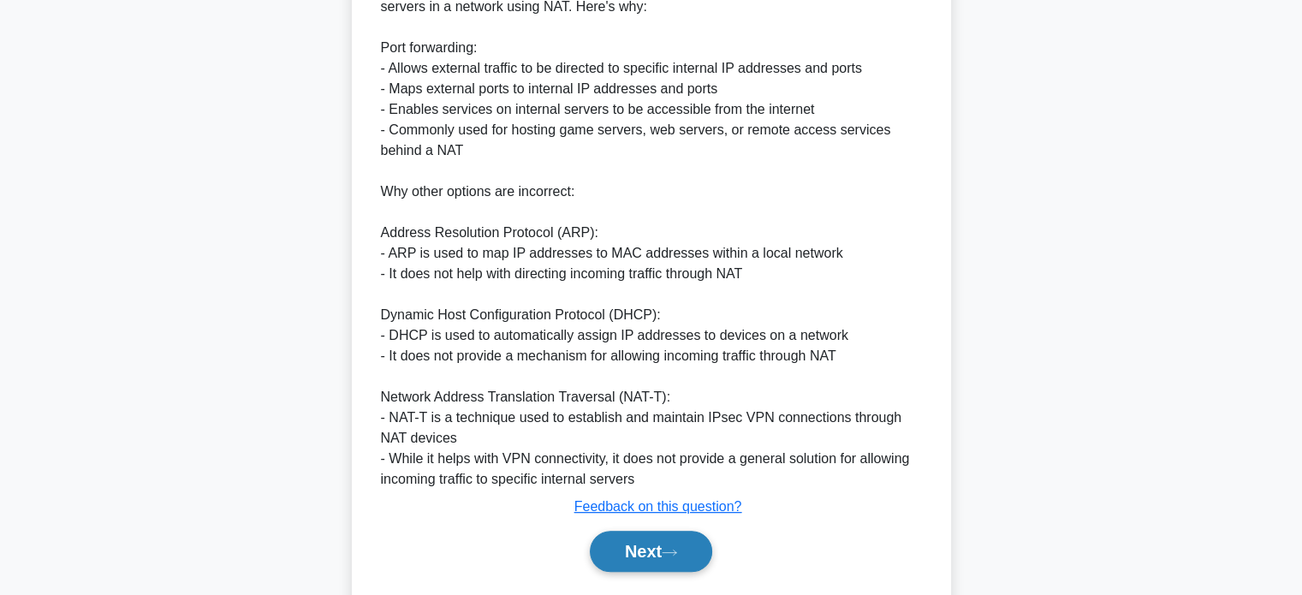
click at [677, 548] on icon at bounding box center [669, 552] width 15 height 9
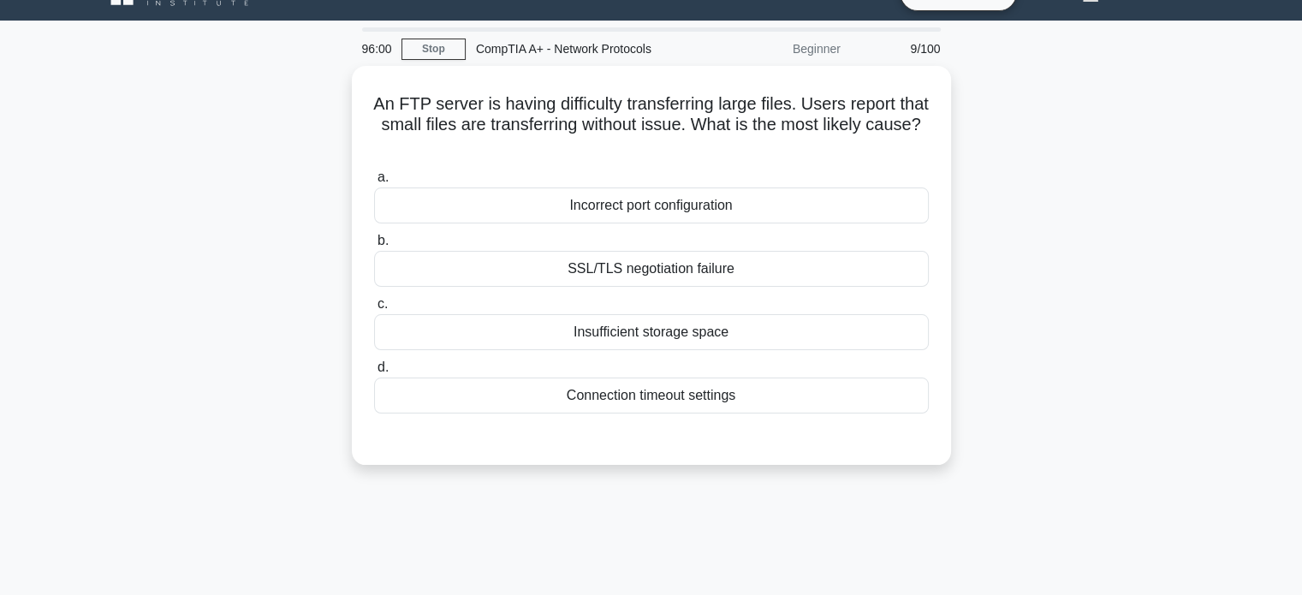
scroll to position [0, 0]
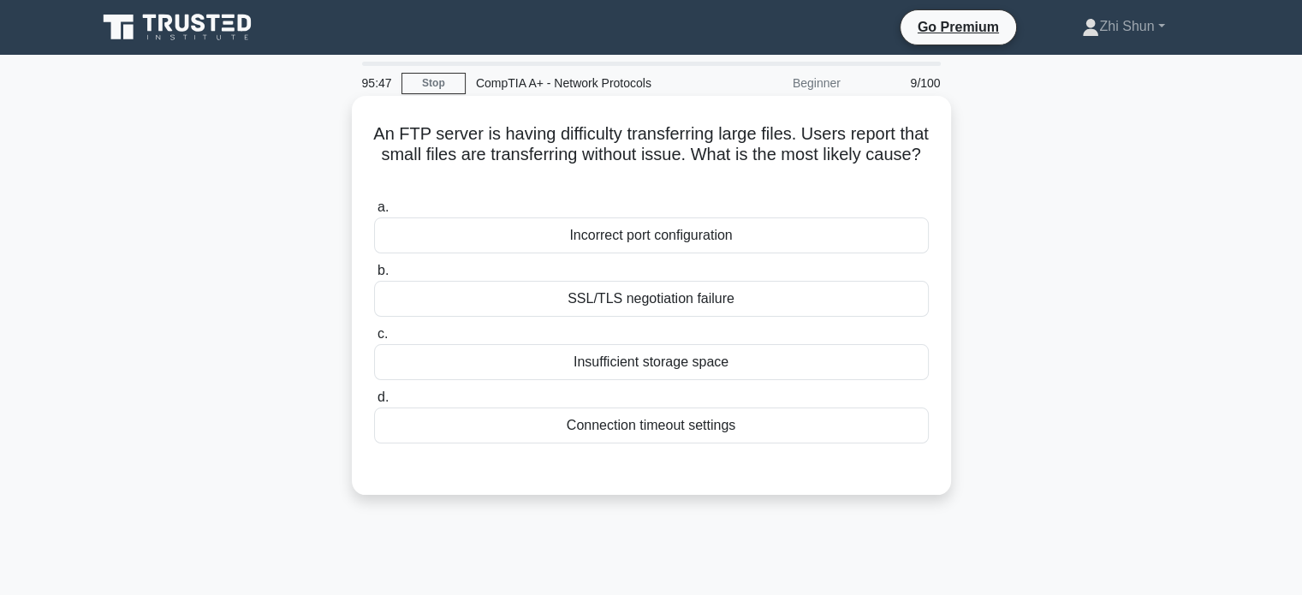
click at [709, 419] on div "Connection timeout settings" at bounding box center [651, 425] width 555 height 36
click at [374, 403] on input "d. Connection timeout settings" at bounding box center [374, 397] width 0 height 11
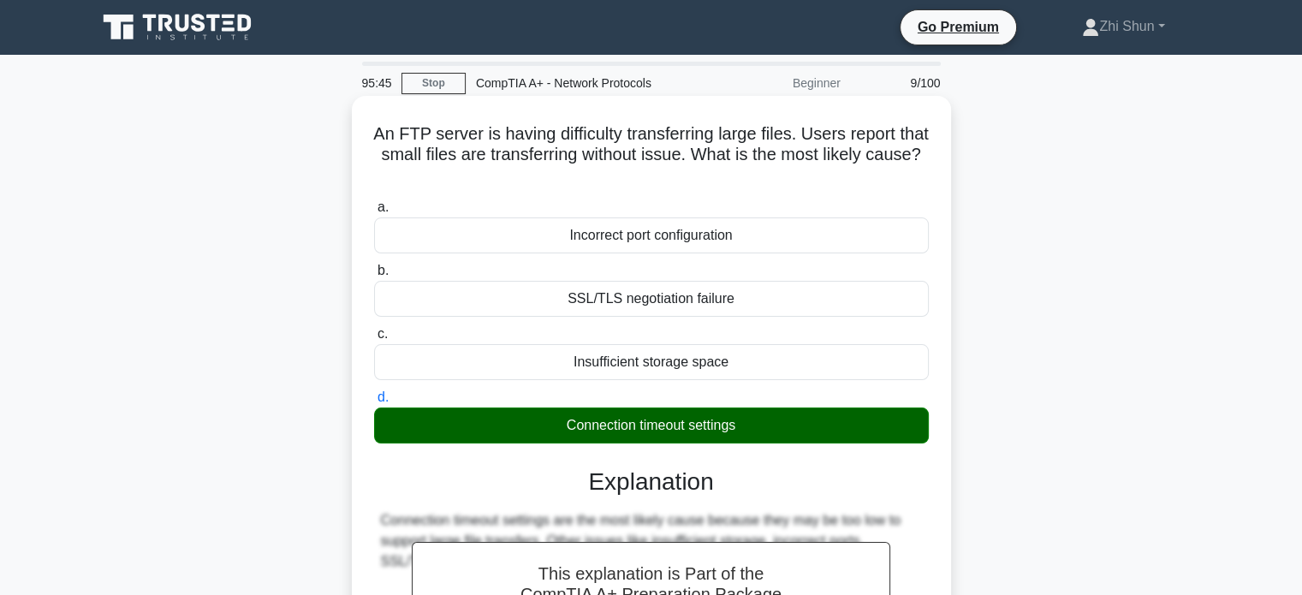
scroll to position [330, 0]
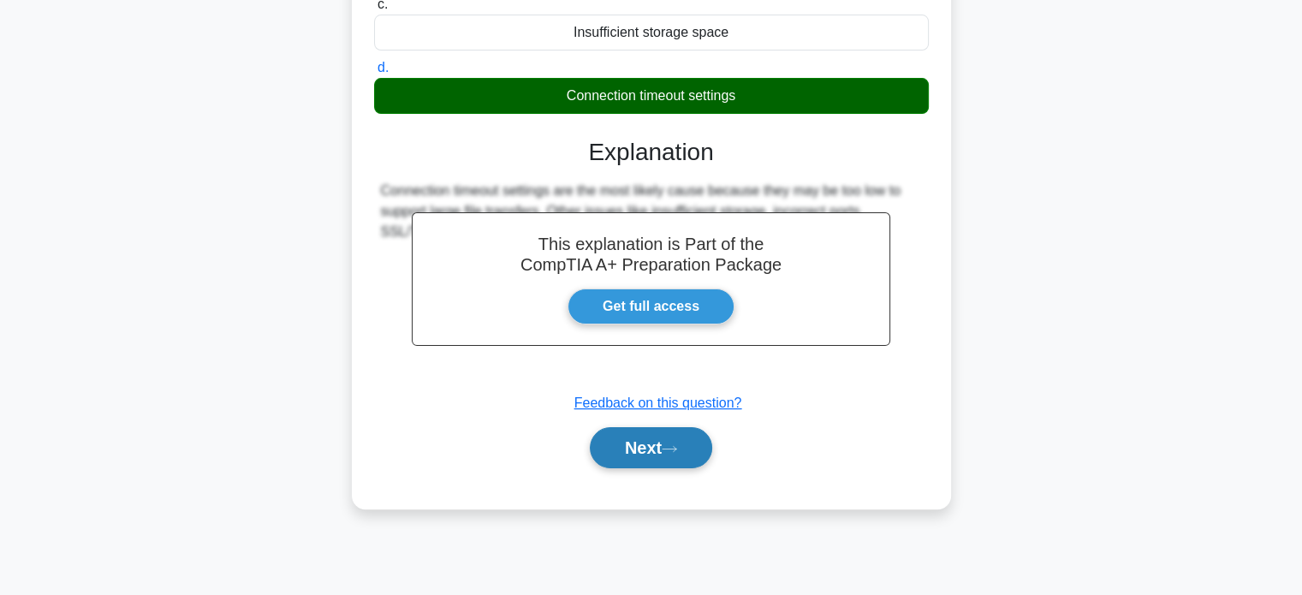
click at [687, 438] on button "Next" at bounding box center [651, 447] width 122 height 41
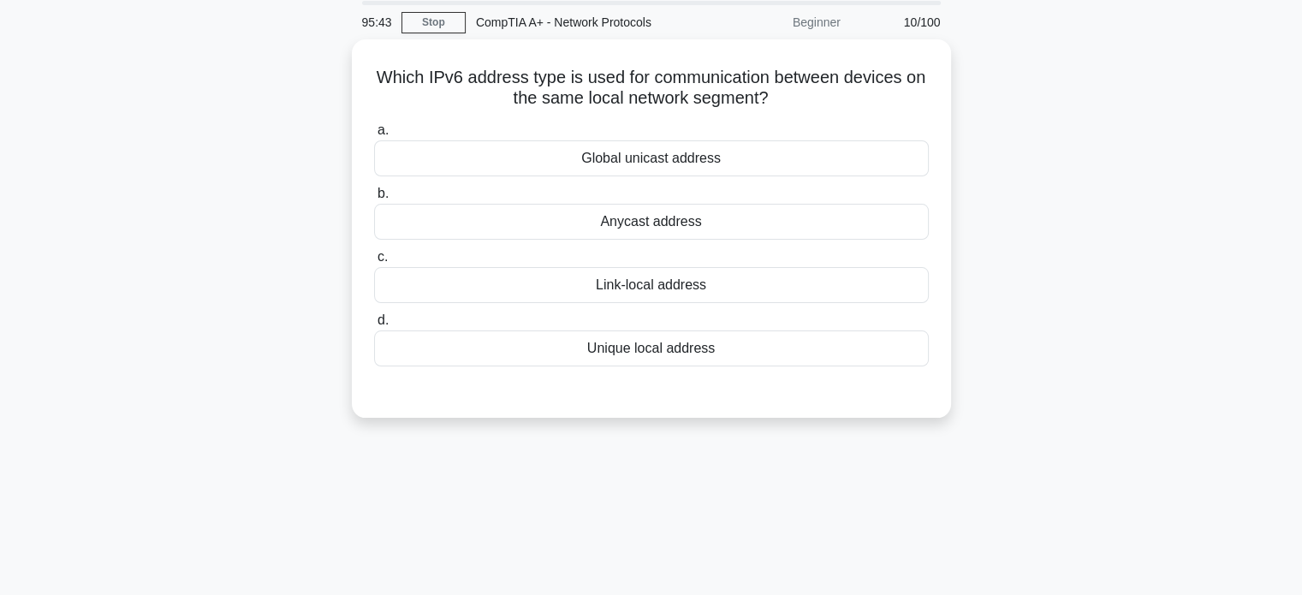
scroll to position [0, 0]
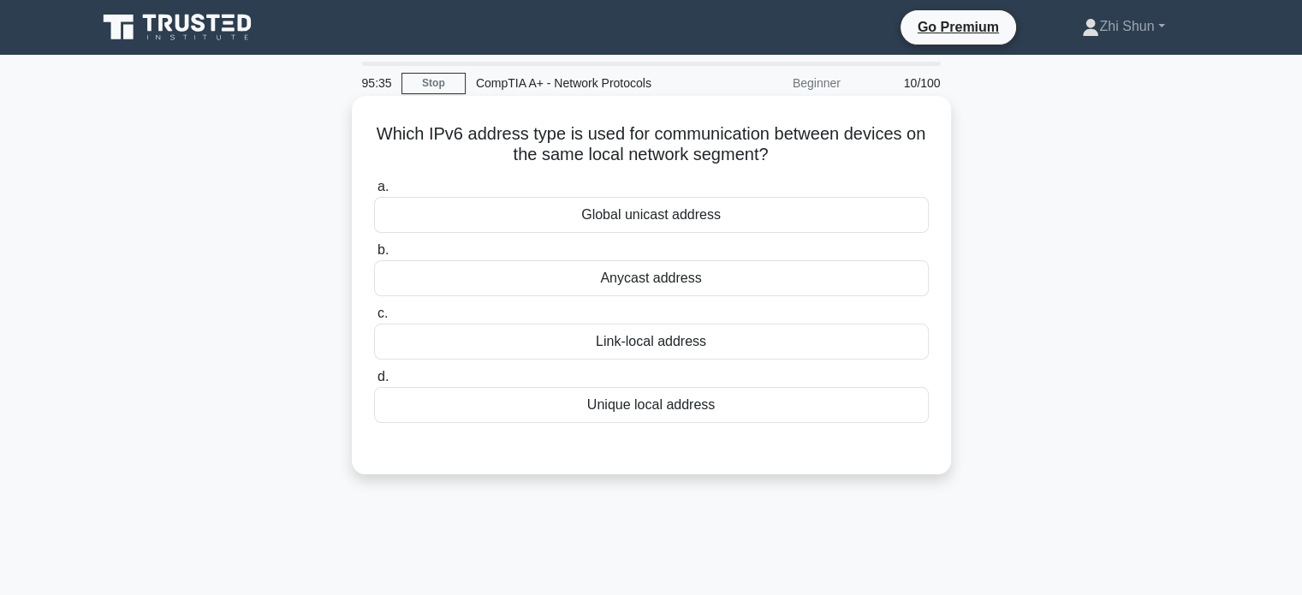
click at [706, 335] on div "Link-local address" at bounding box center [651, 342] width 555 height 36
click at [374, 319] on input "c. Link-local address" at bounding box center [374, 313] width 0 height 11
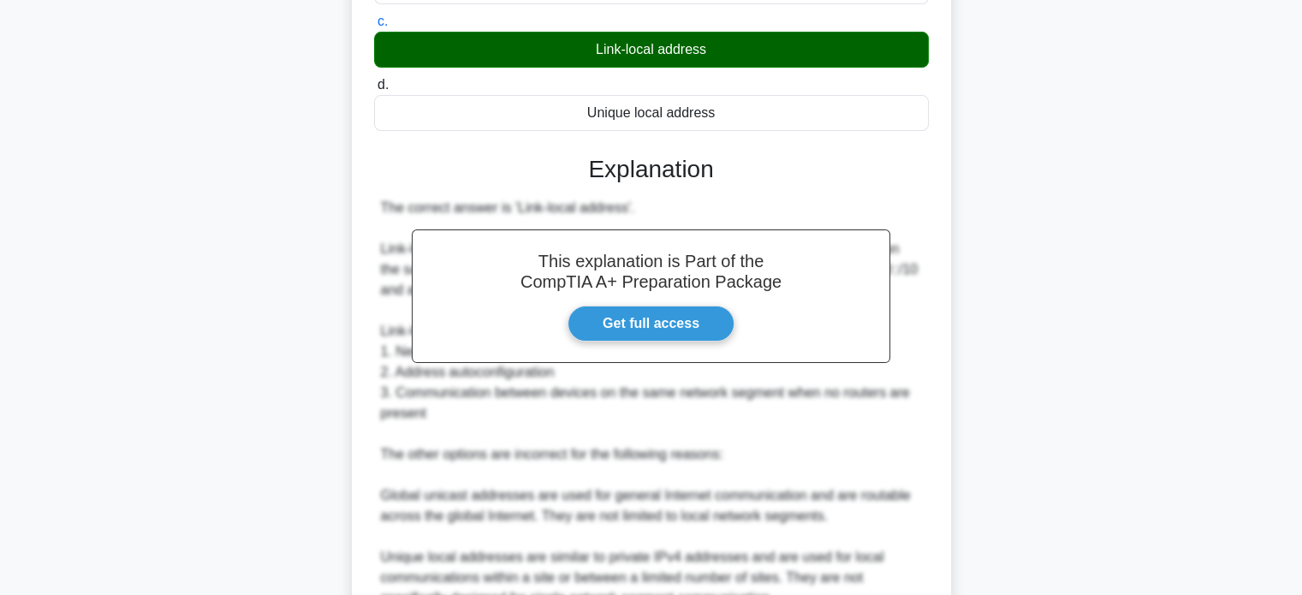
scroll to position [514, 0]
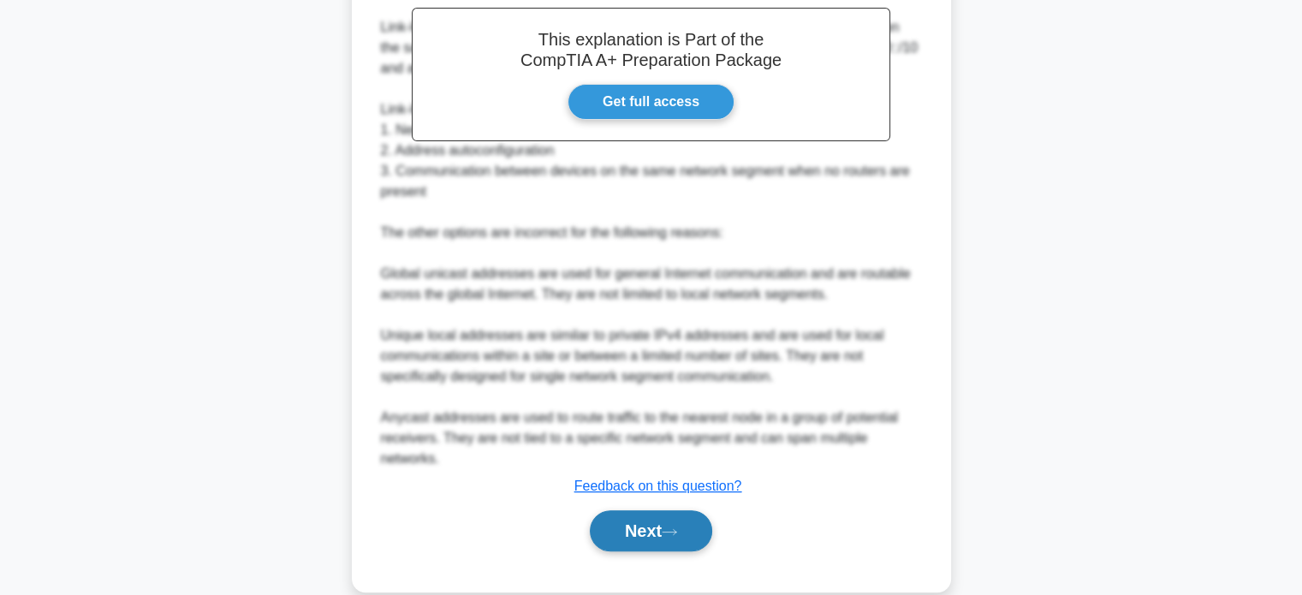
click at [661, 533] on button "Next" at bounding box center [651, 530] width 122 height 41
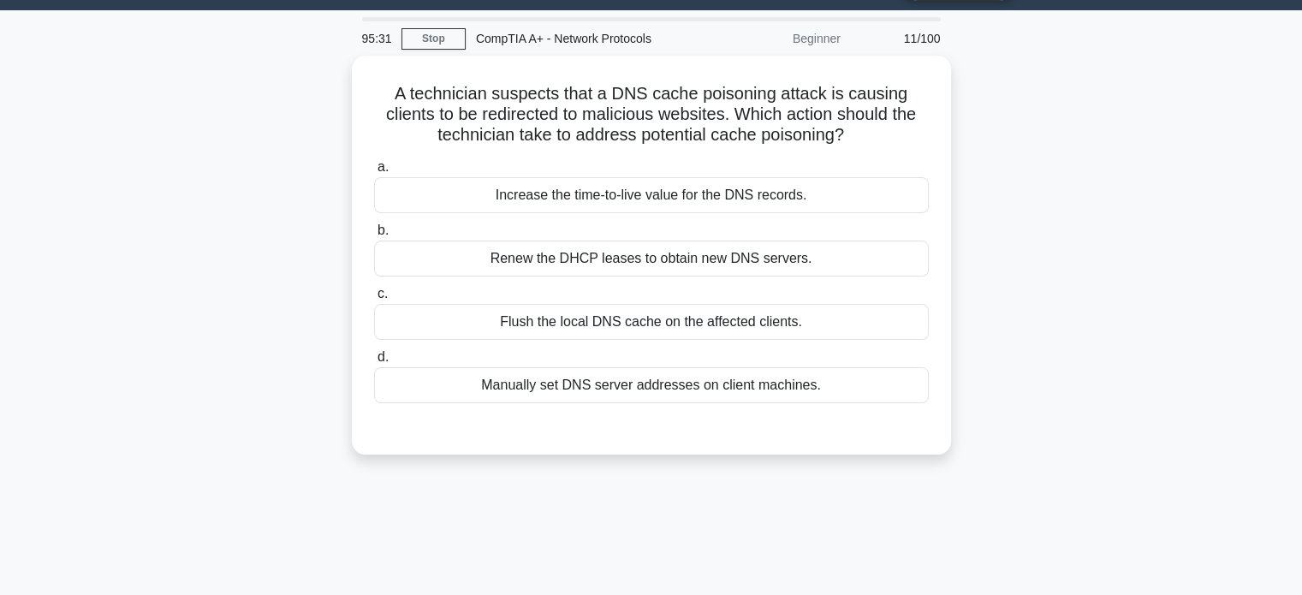
scroll to position [0, 0]
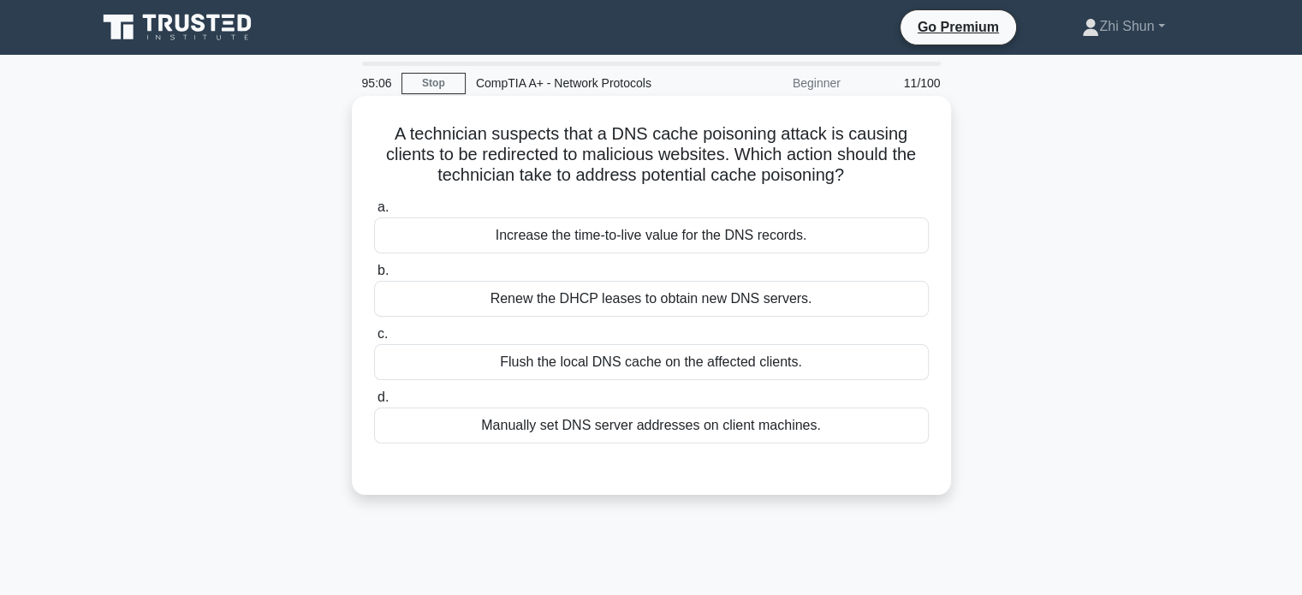
click at [669, 427] on div "Manually set DNS server addresses on client machines." at bounding box center [651, 425] width 555 height 36
click at [374, 403] on input "d. Manually set DNS server addresses on client machines." at bounding box center [374, 397] width 0 height 11
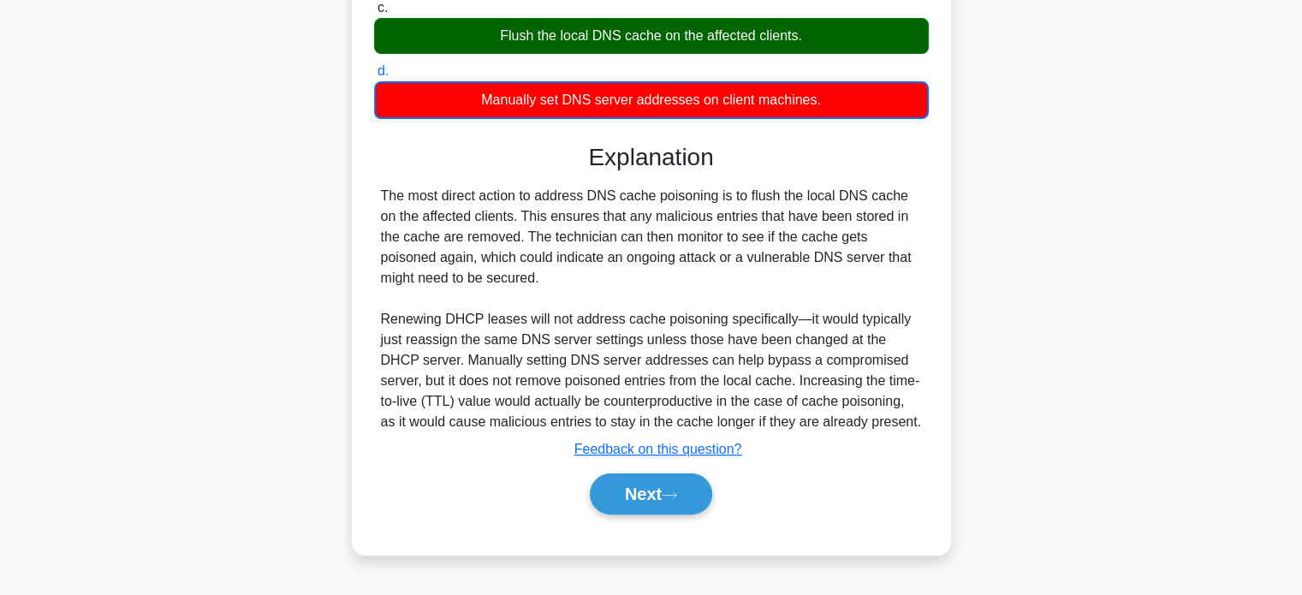
scroll to position [330, 0]
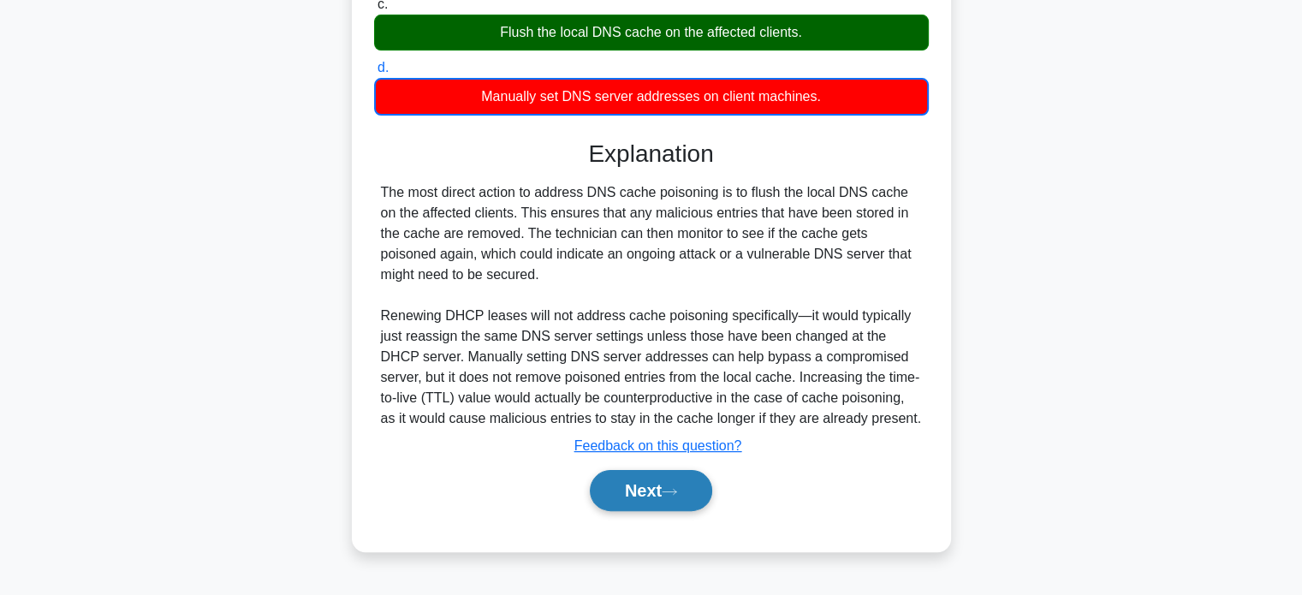
click at [646, 492] on button "Next" at bounding box center [651, 490] width 122 height 41
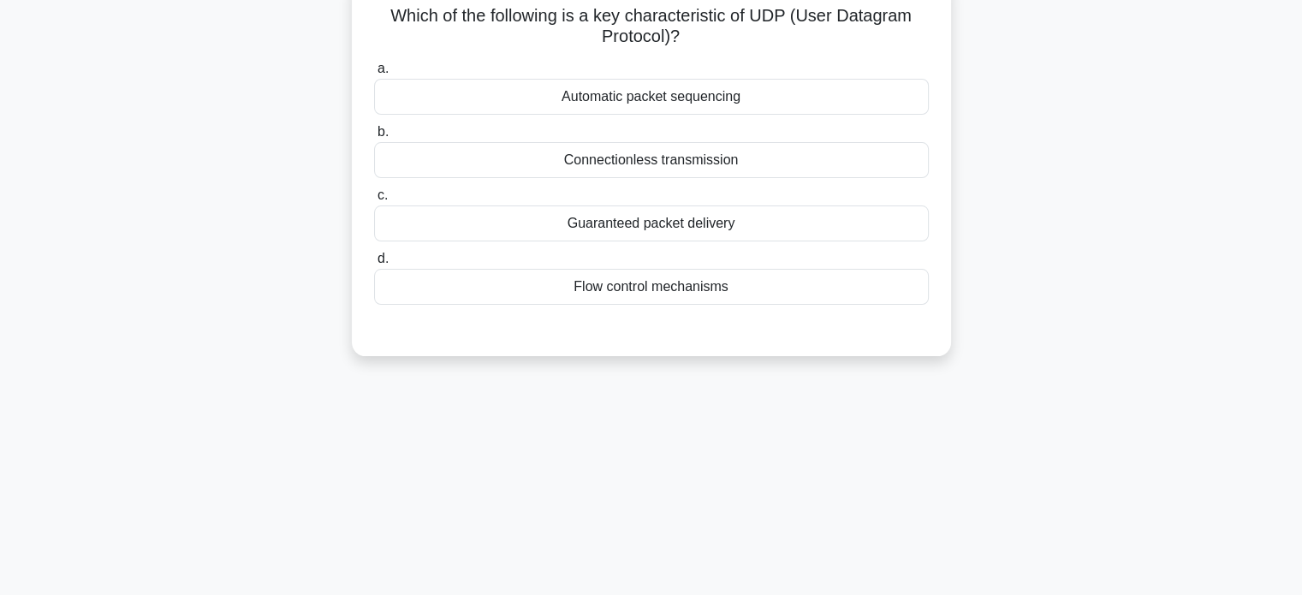
scroll to position [0, 0]
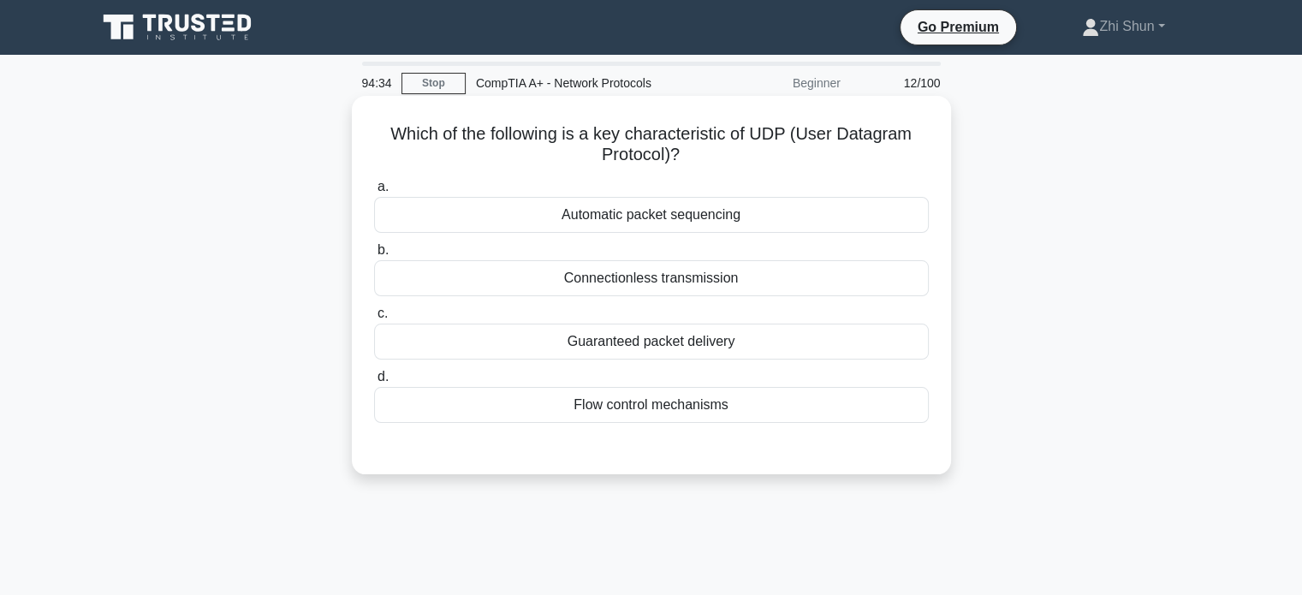
click at [696, 287] on div "Connectionless transmission" at bounding box center [651, 278] width 555 height 36
click at [374, 256] on input "b. Connectionless transmission" at bounding box center [374, 250] width 0 height 11
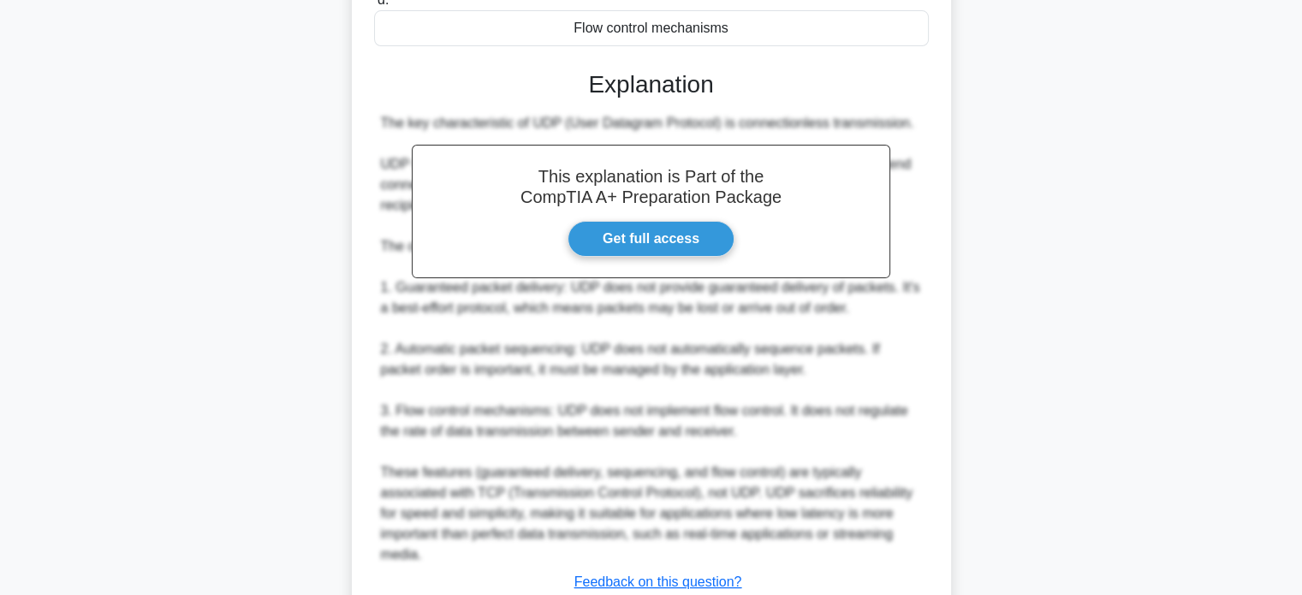
scroll to position [428, 0]
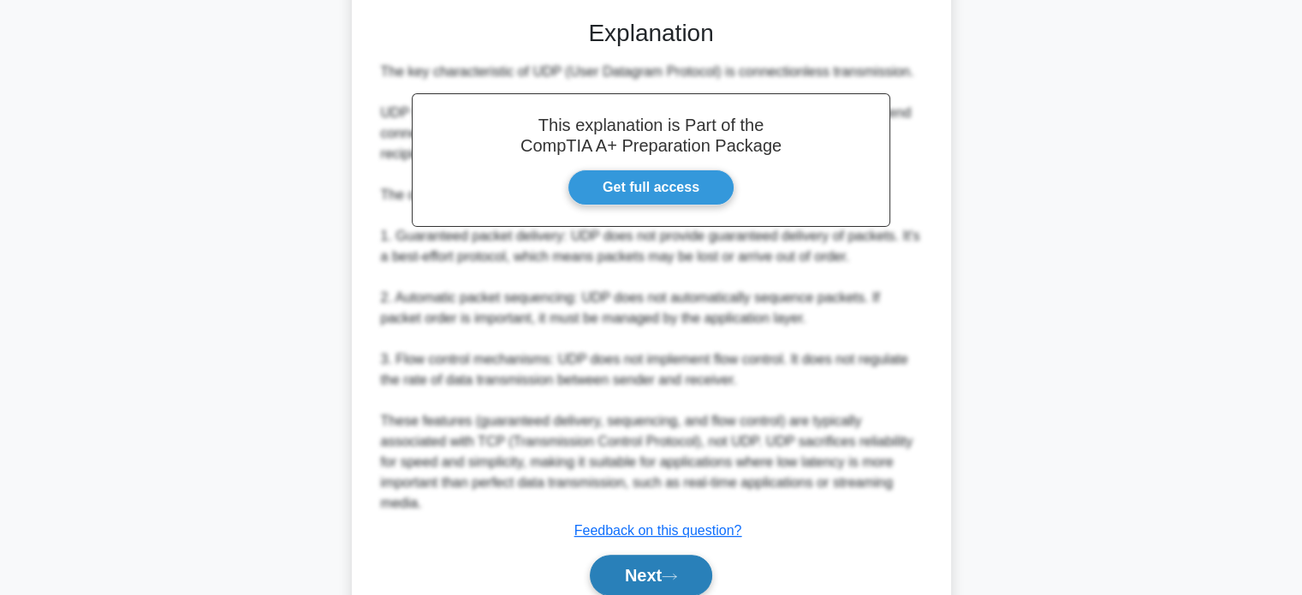
click at [657, 573] on button "Next" at bounding box center [651, 575] width 122 height 41
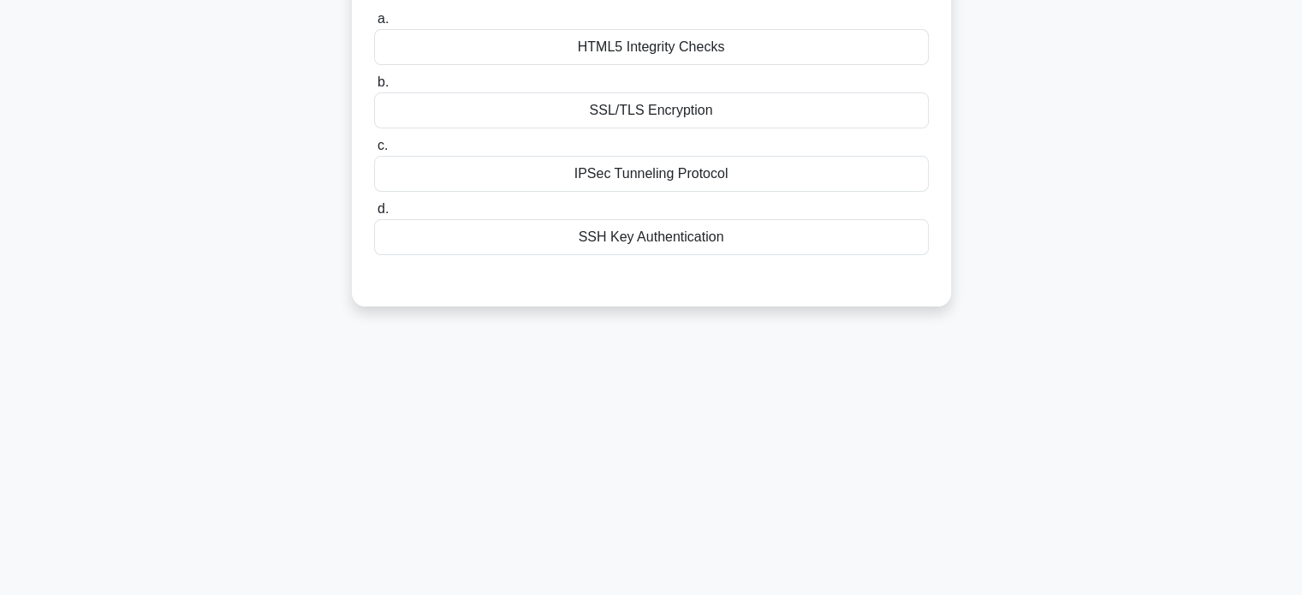
scroll to position [0, 0]
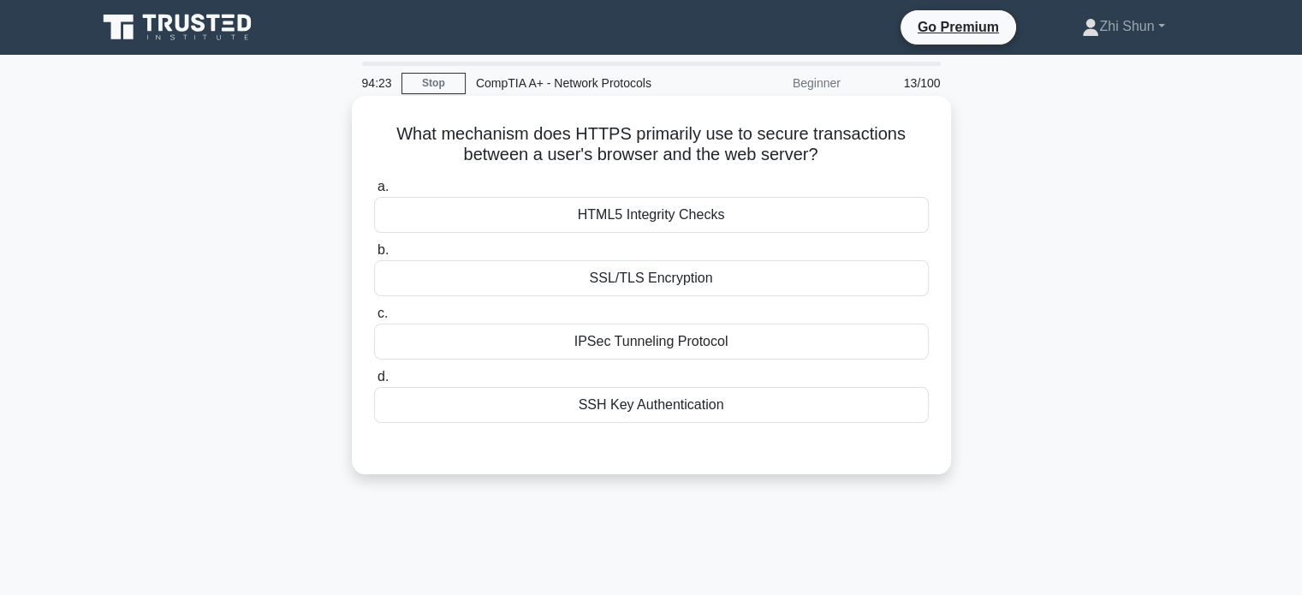
click at [735, 284] on div "SSL/TLS Encryption" at bounding box center [651, 278] width 555 height 36
click at [374, 256] on input "b. SSL/TLS Encryption" at bounding box center [374, 250] width 0 height 11
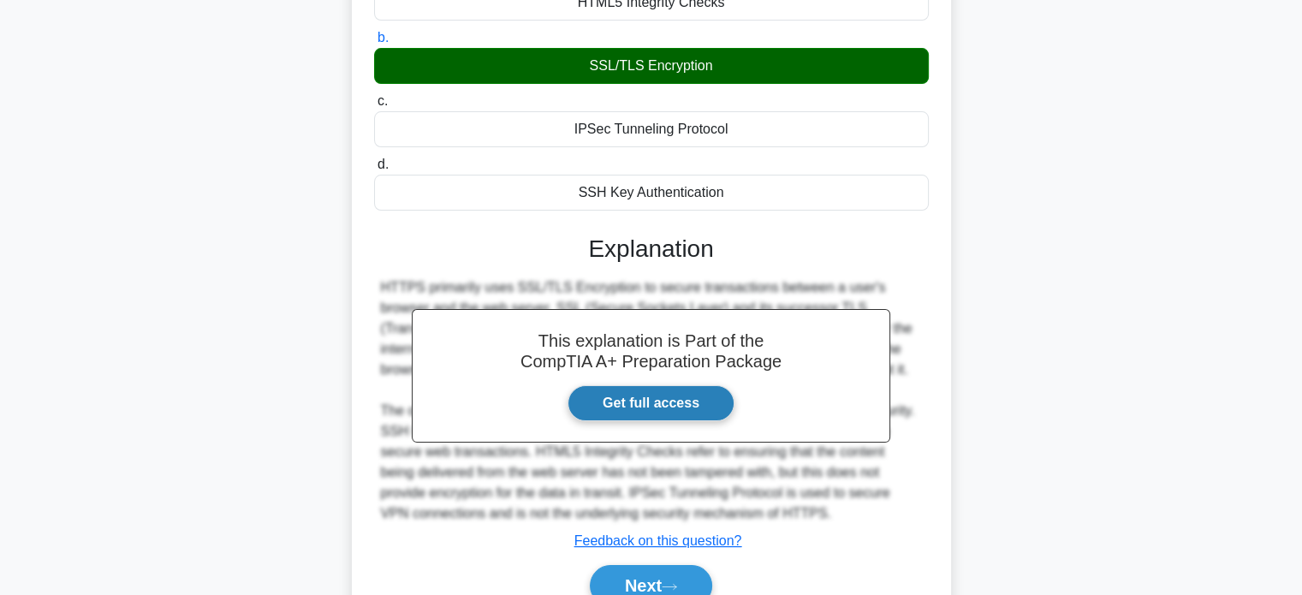
scroll to position [330, 0]
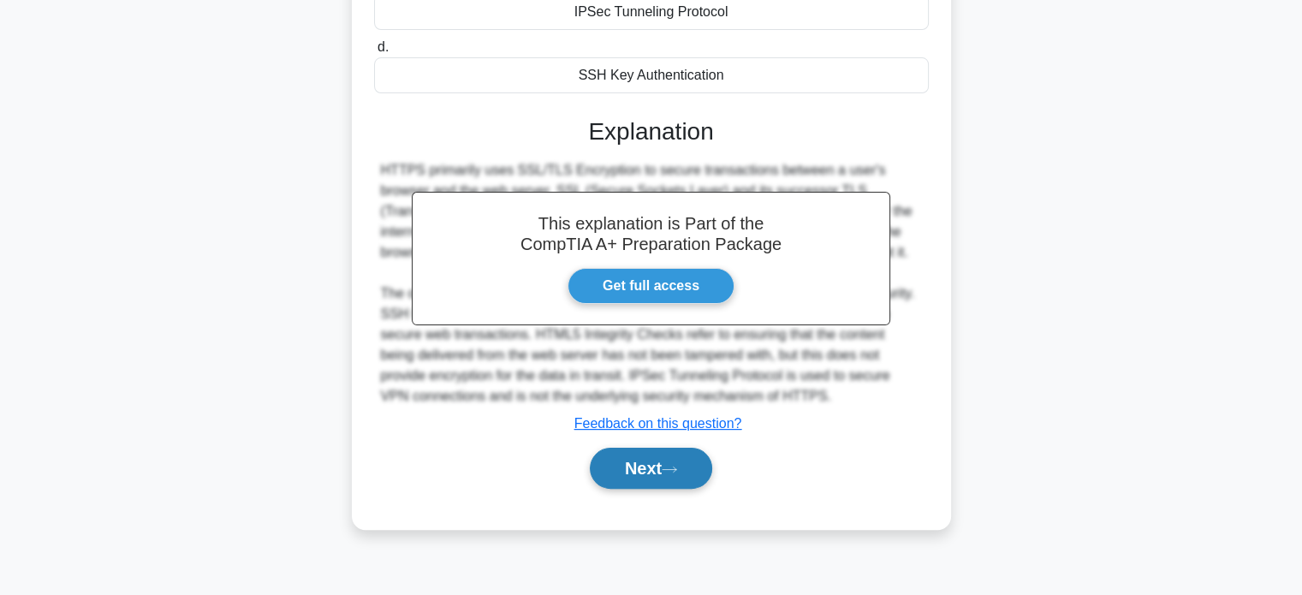
click at [667, 461] on button "Next" at bounding box center [651, 468] width 122 height 41
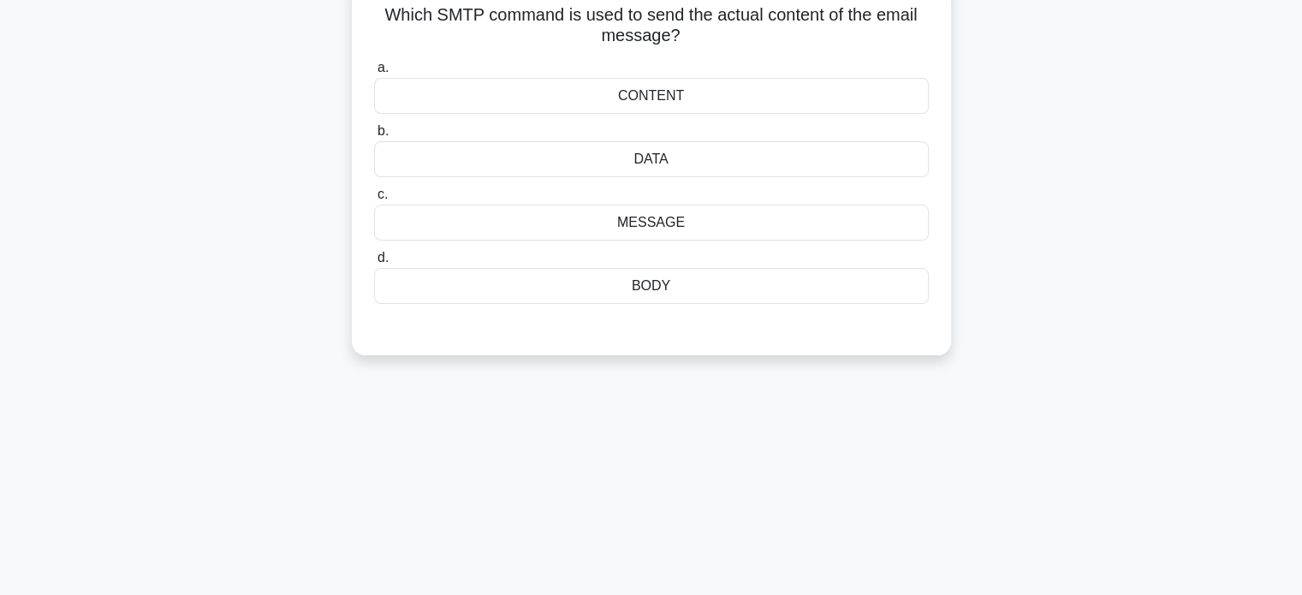
scroll to position [0, 0]
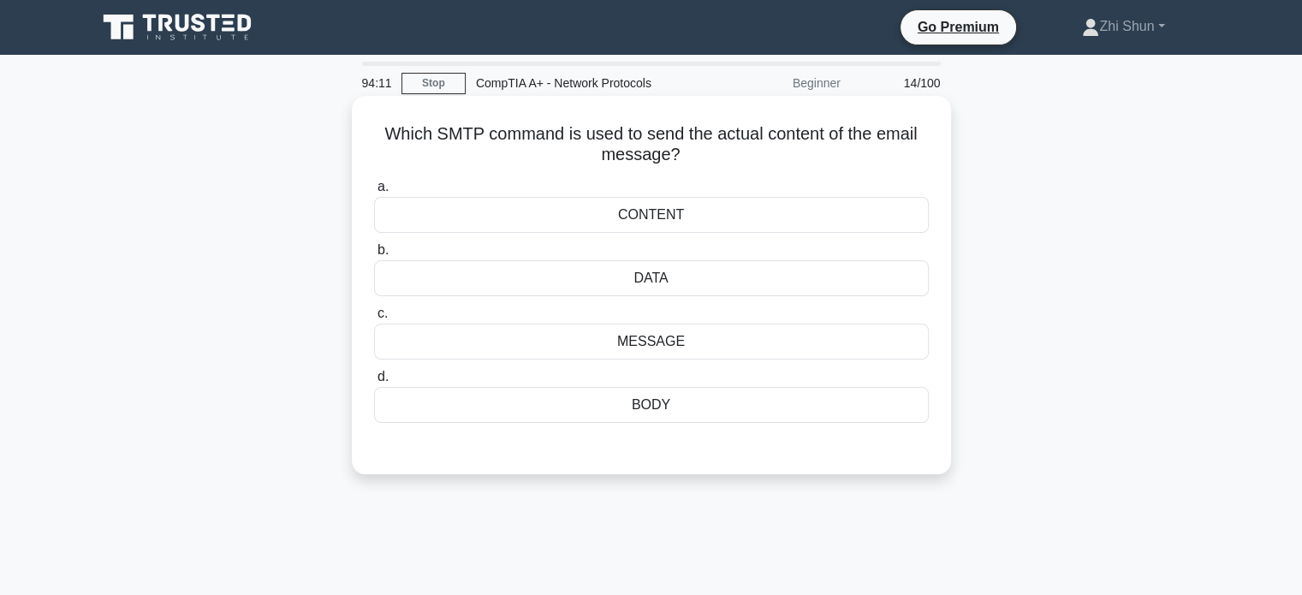
click at [729, 331] on div "MESSAGE" at bounding box center [651, 342] width 555 height 36
click at [374, 319] on input "c. MESSAGE" at bounding box center [374, 313] width 0 height 11
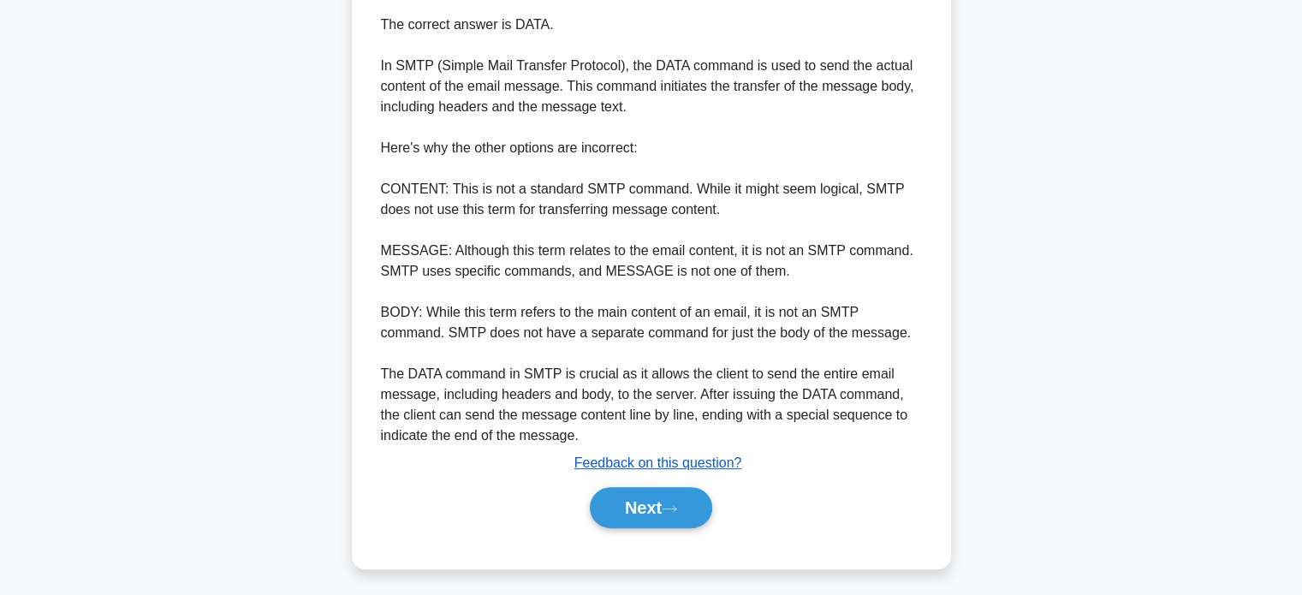
scroll to position [481, 0]
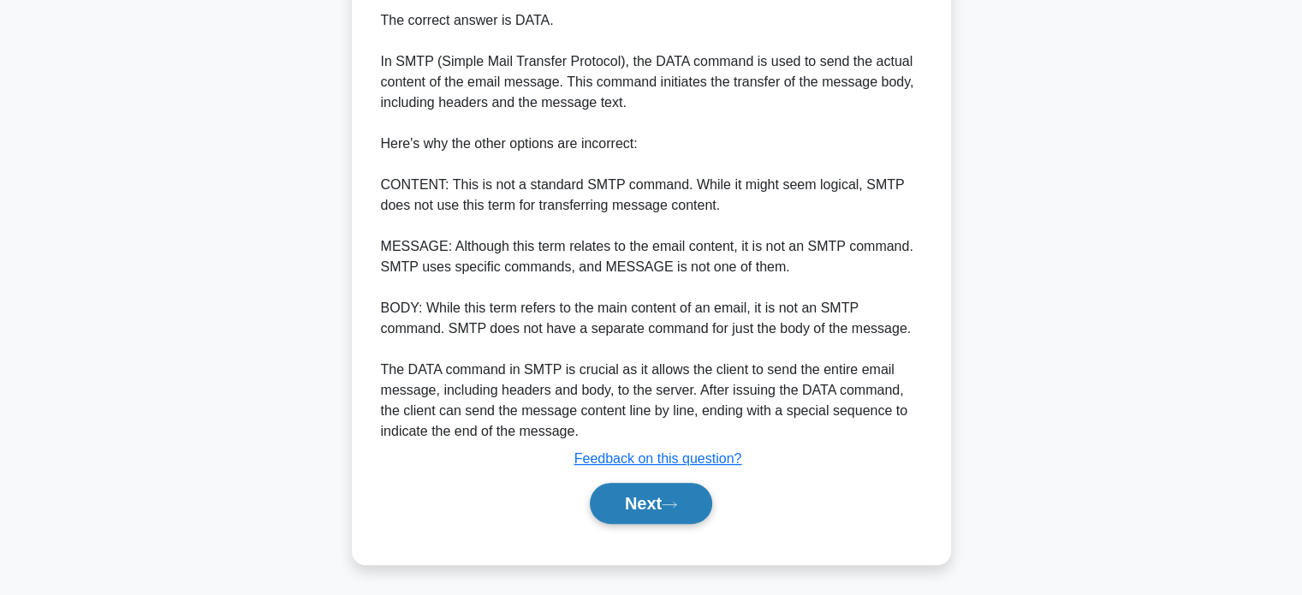
click at [660, 496] on button "Next" at bounding box center [651, 503] width 122 height 41
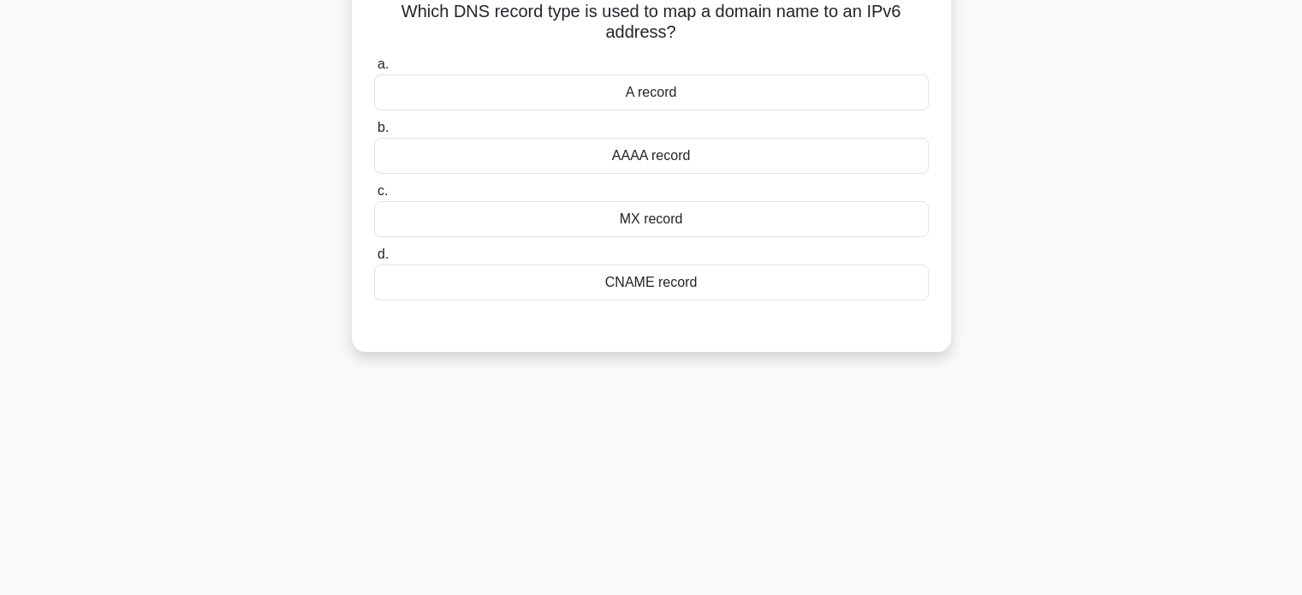
scroll to position [0, 0]
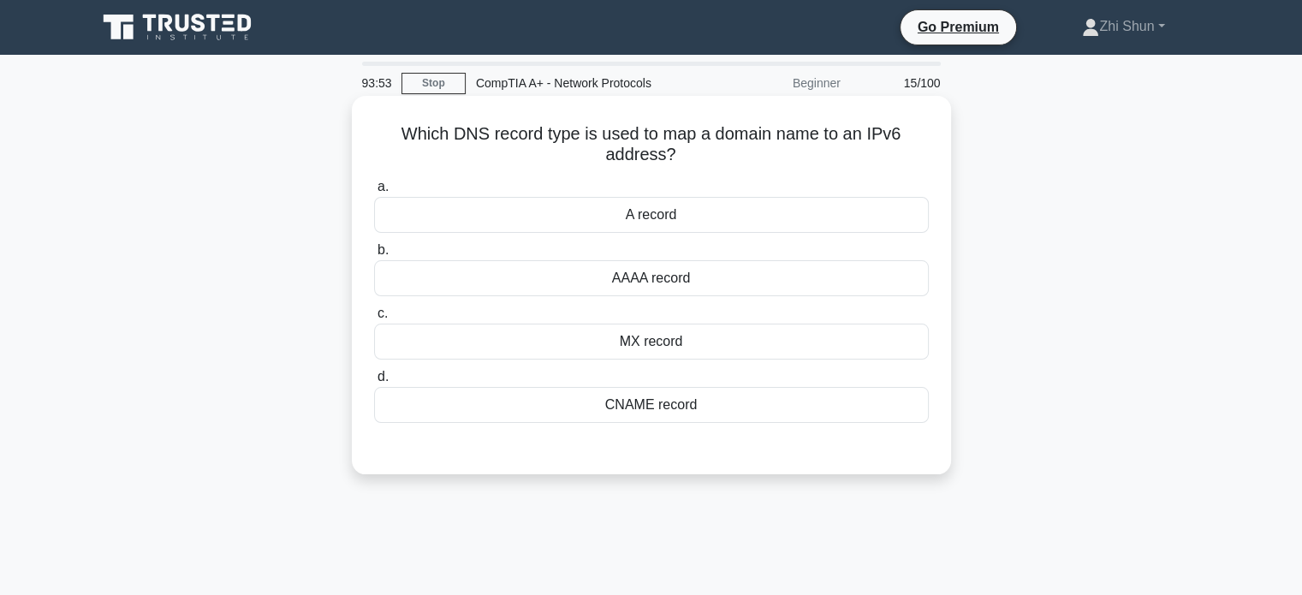
click at [784, 276] on div "AAAA record" at bounding box center [651, 278] width 555 height 36
click at [374, 256] on input "b. AAAA record" at bounding box center [374, 250] width 0 height 11
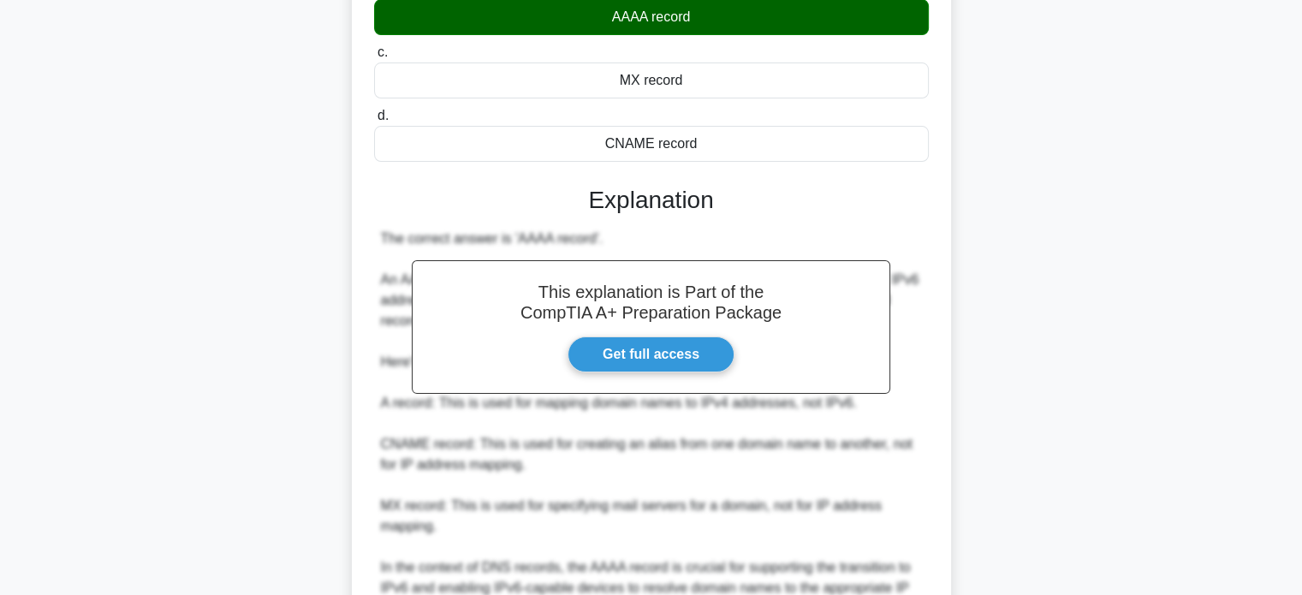
scroll to position [438, 0]
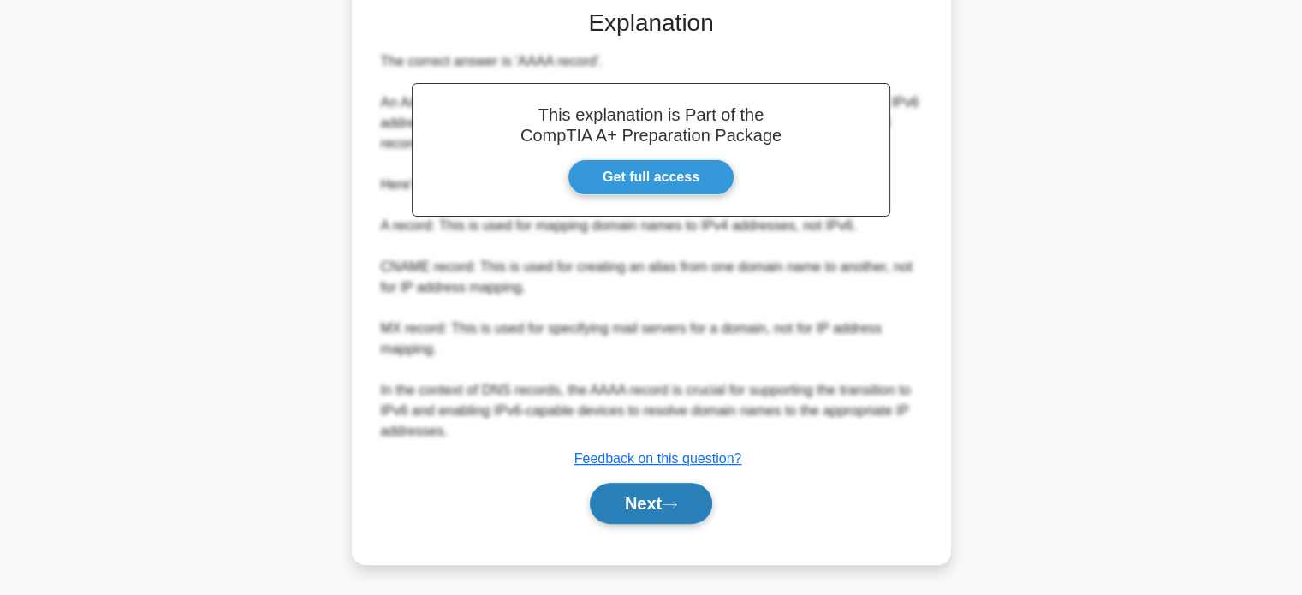
click at [667, 507] on button "Next" at bounding box center [651, 503] width 122 height 41
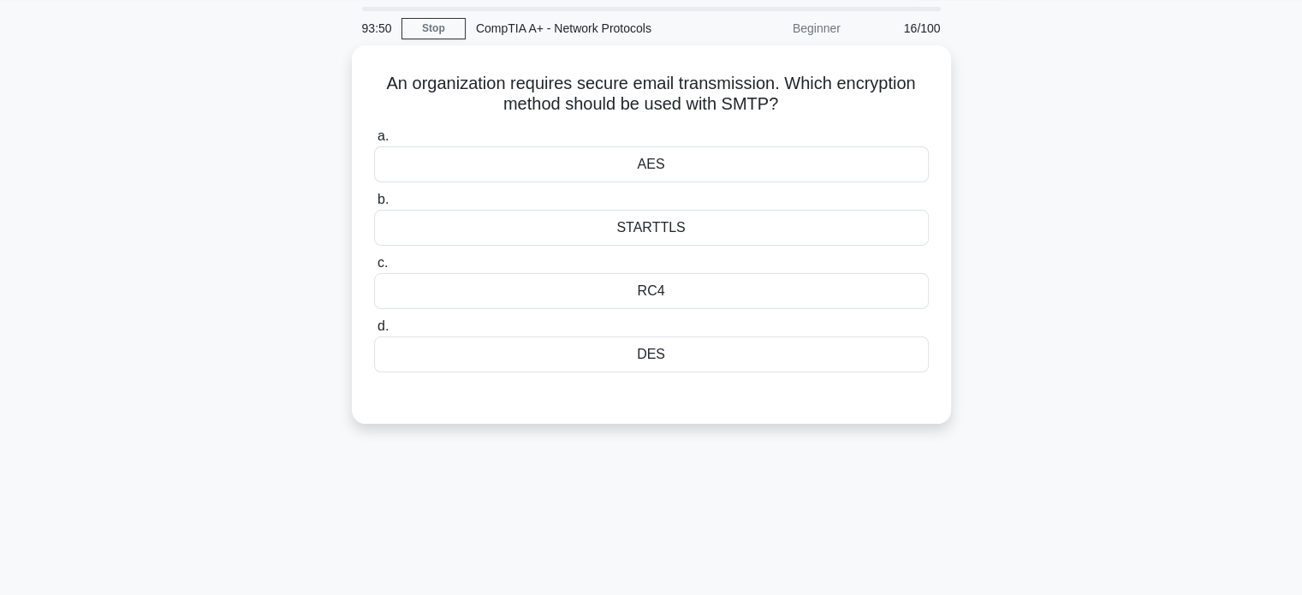
scroll to position [0, 0]
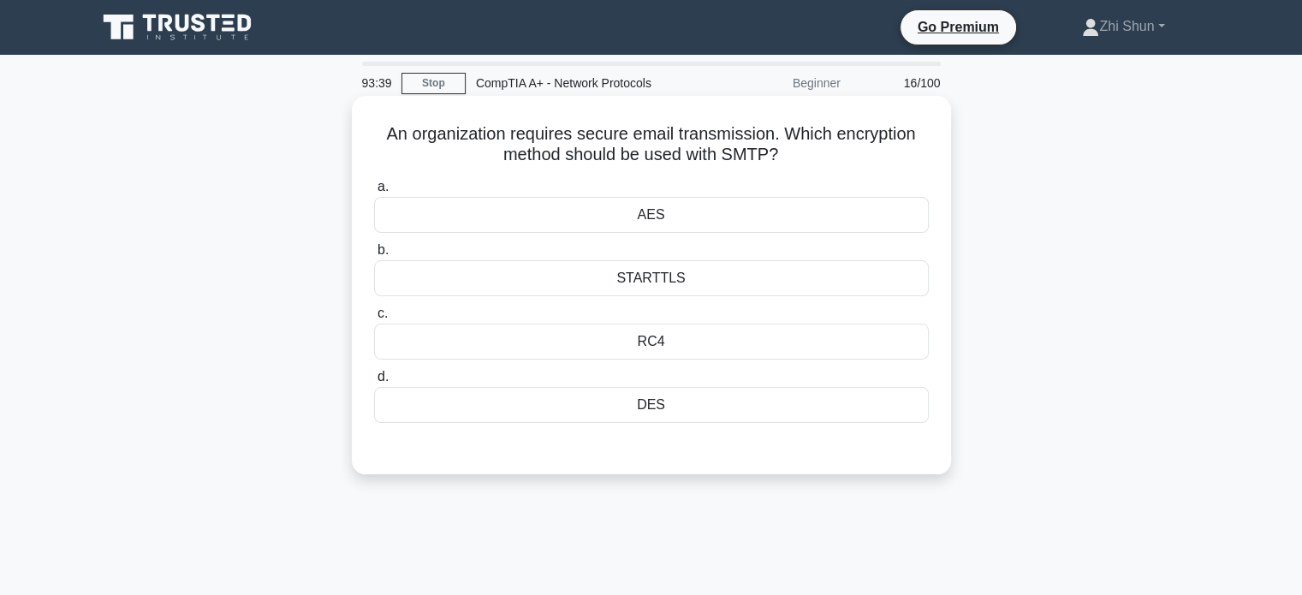
click at [695, 276] on div "STARTTLS" at bounding box center [651, 278] width 555 height 36
click at [374, 256] on input "b. STARTTLS" at bounding box center [374, 250] width 0 height 11
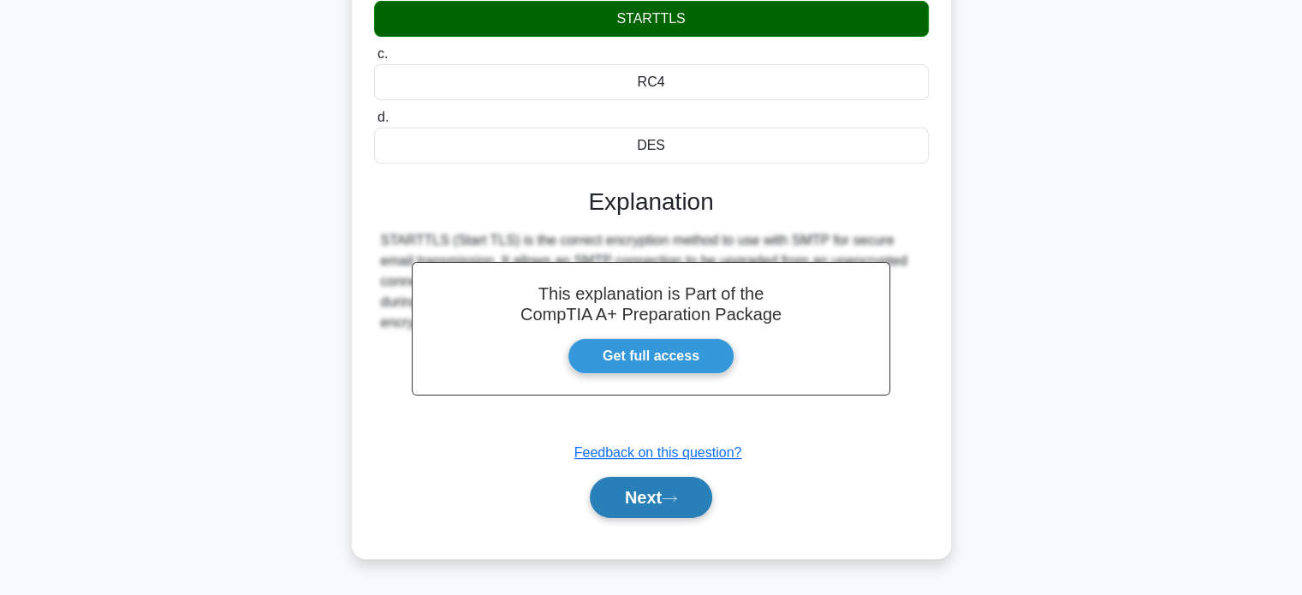
scroll to position [330, 0]
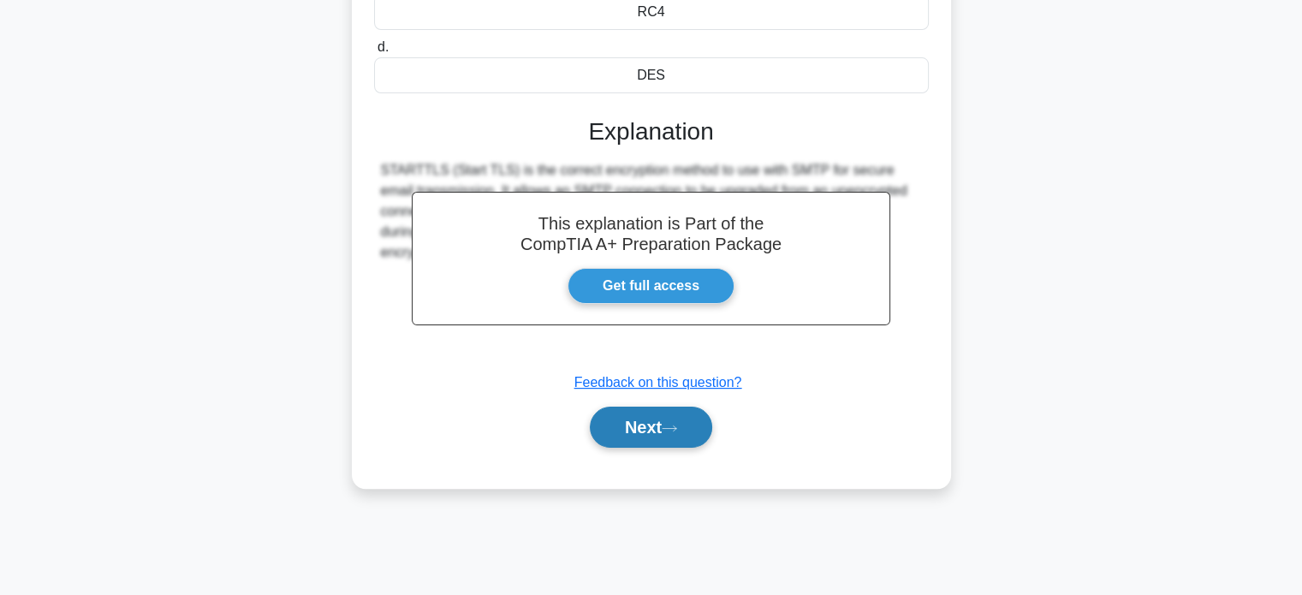
click at [674, 425] on icon at bounding box center [669, 428] width 15 height 9
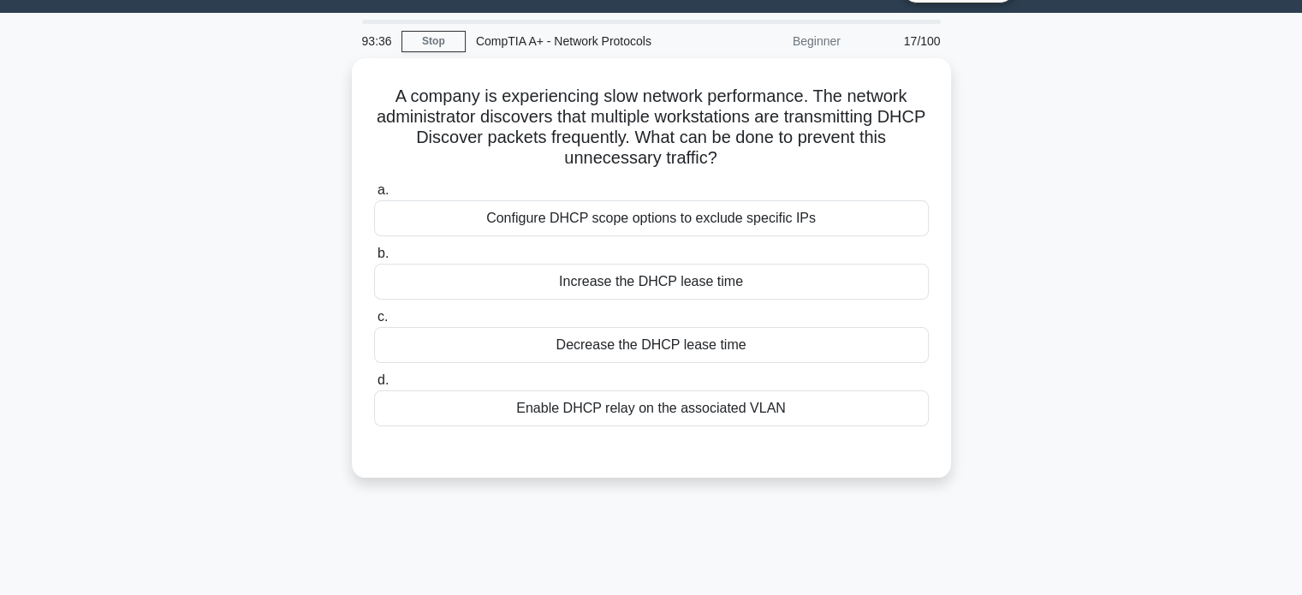
scroll to position [0, 0]
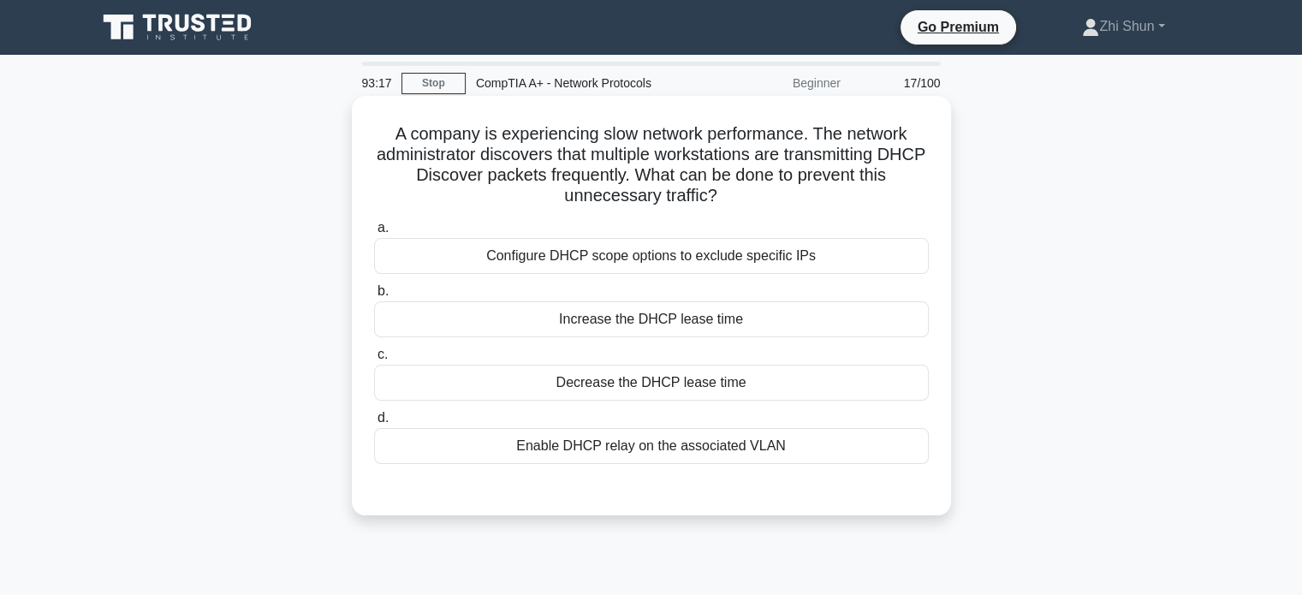
click at [728, 260] on div "Configure DHCP scope options to exclude specific IPs" at bounding box center [651, 256] width 555 height 36
click at [374, 234] on input "a. Configure DHCP scope options to exclude specific IPs" at bounding box center [374, 228] width 0 height 11
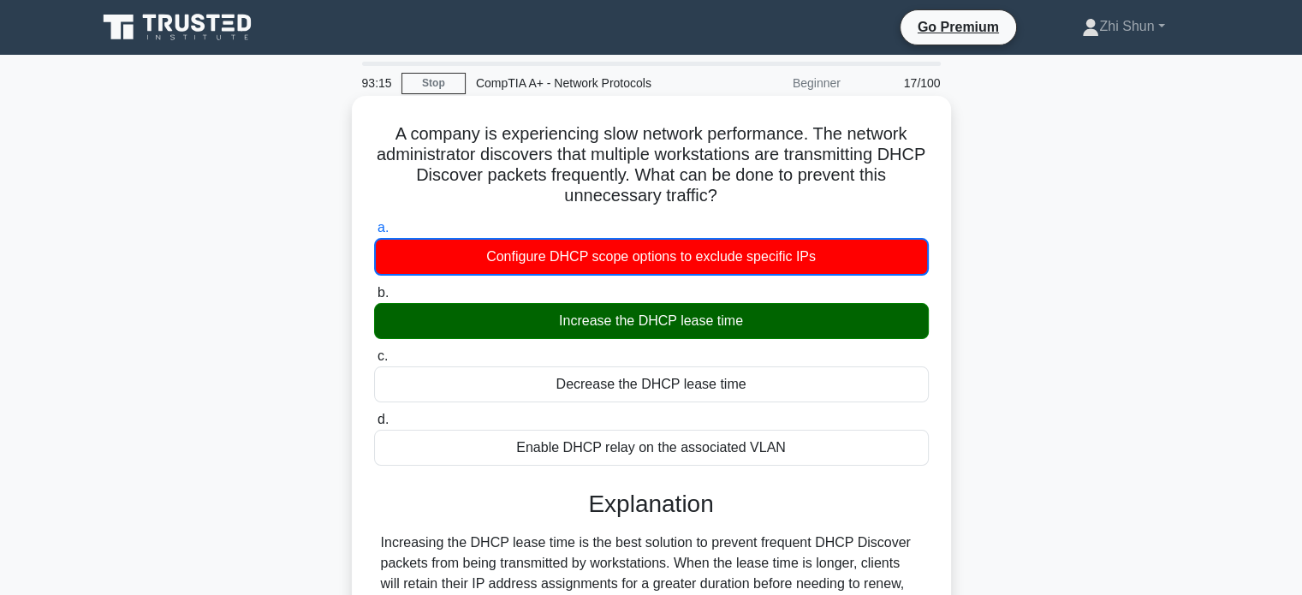
scroll to position [330, 0]
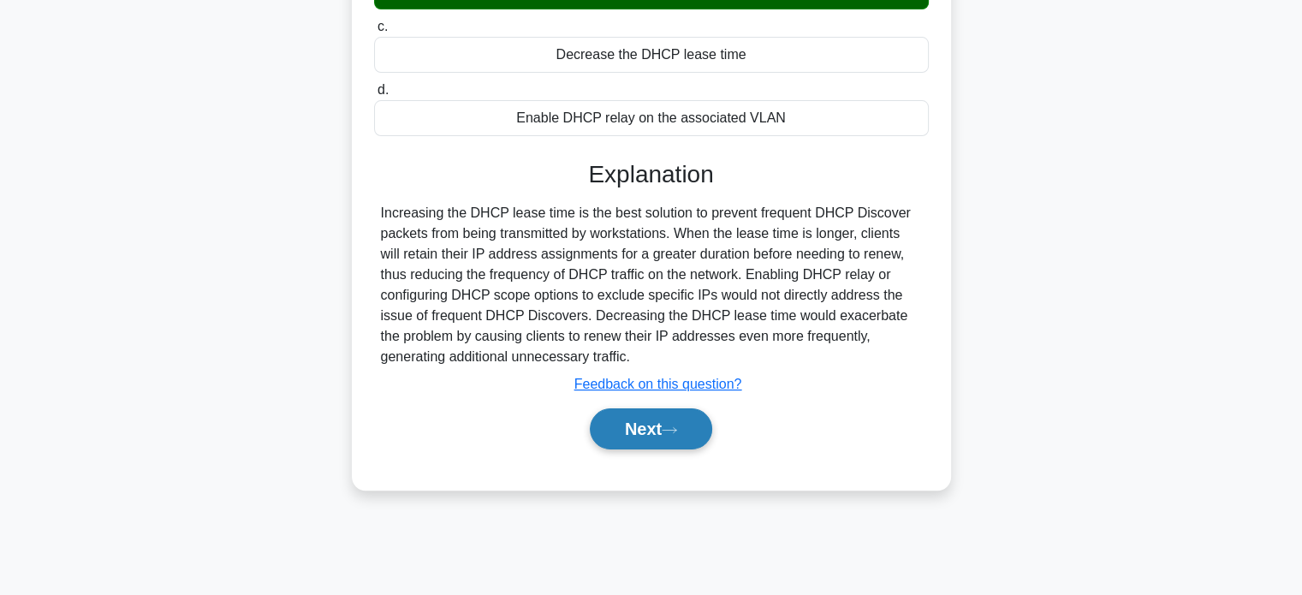
click at [681, 437] on button "Next" at bounding box center [651, 428] width 122 height 41
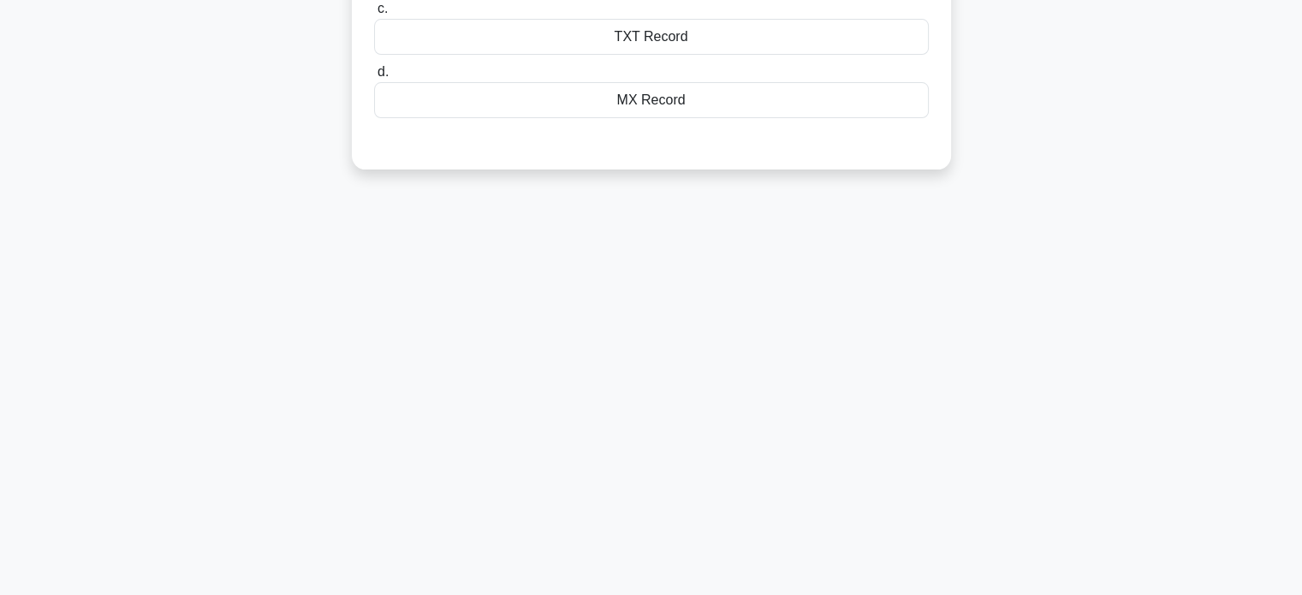
scroll to position [0, 0]
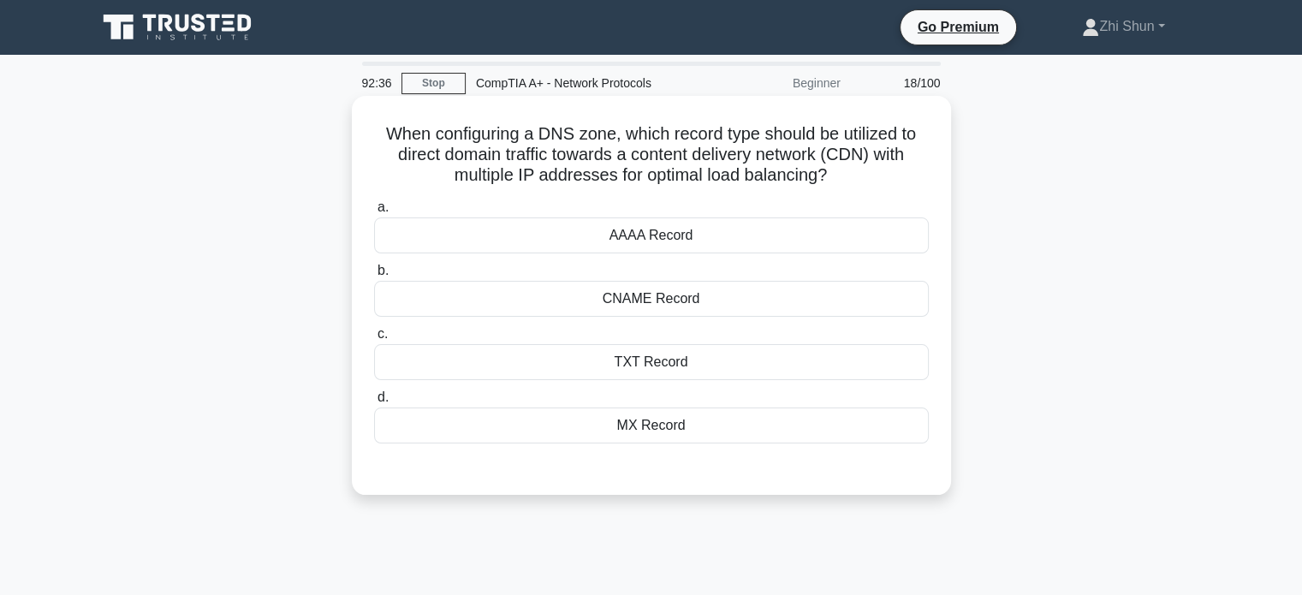
click at [705, 431] on div "MX Record" at bounding box center [651, 425] width 555 height 36
click at [374, 403] on input "d. MX Record" at bounding box center [374, 397] width 0 height 11
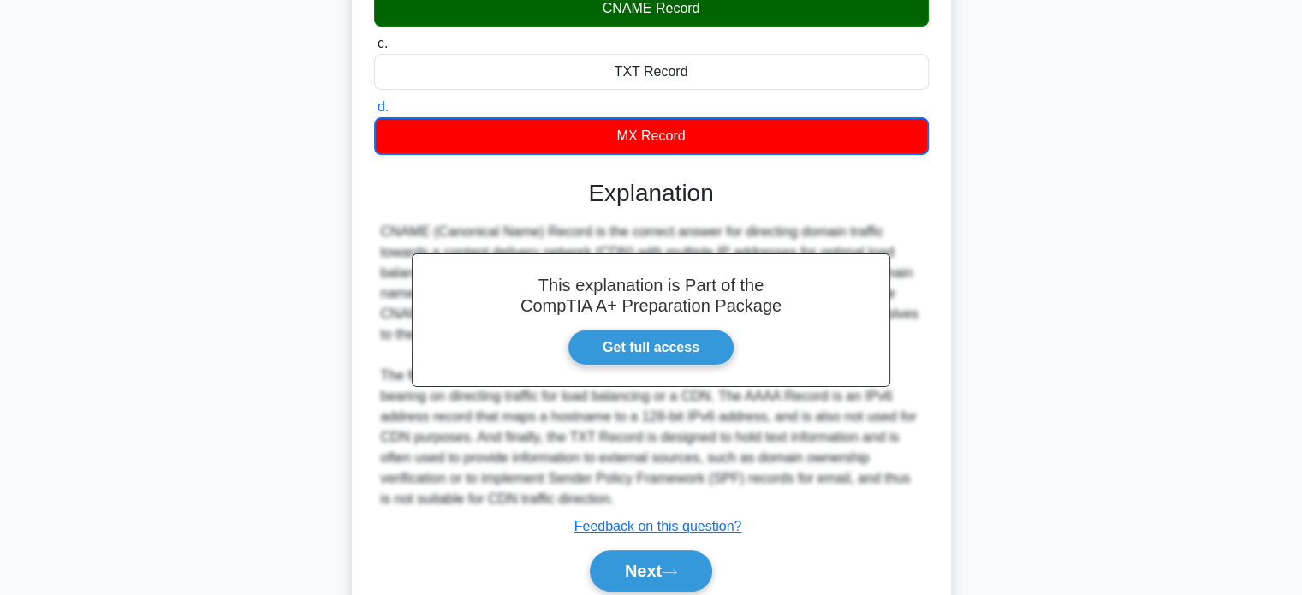
scroll to position [358, 0]
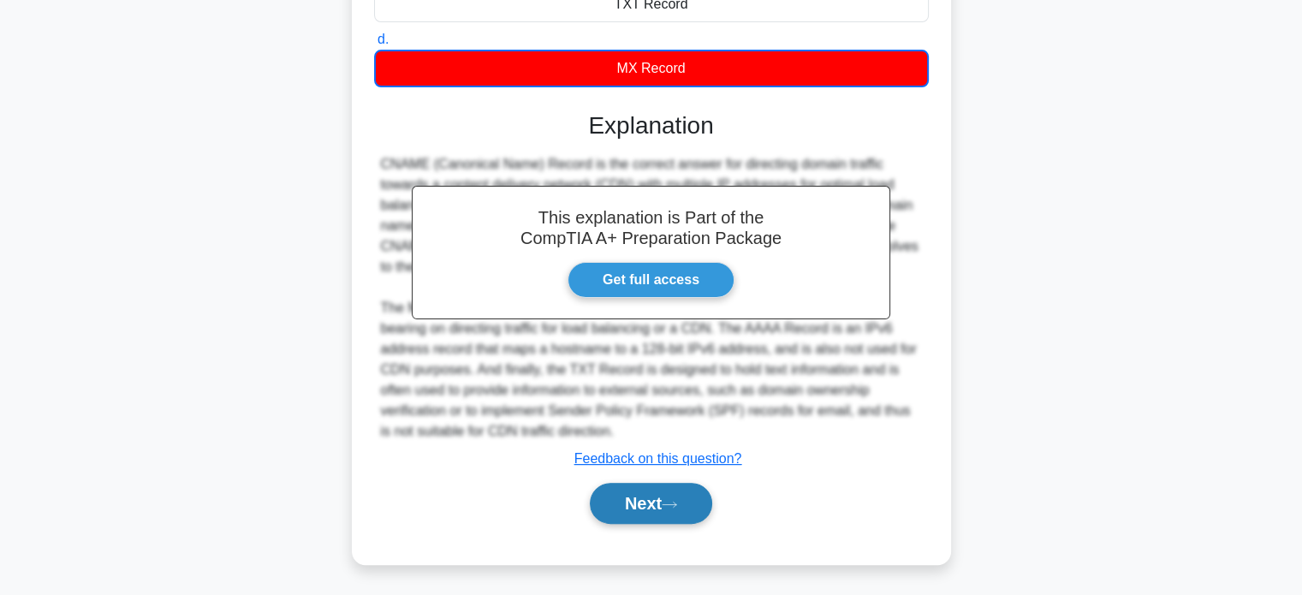
click at [594, 499] on button "Next" at bounding box center [651, 503] width 122 height 41
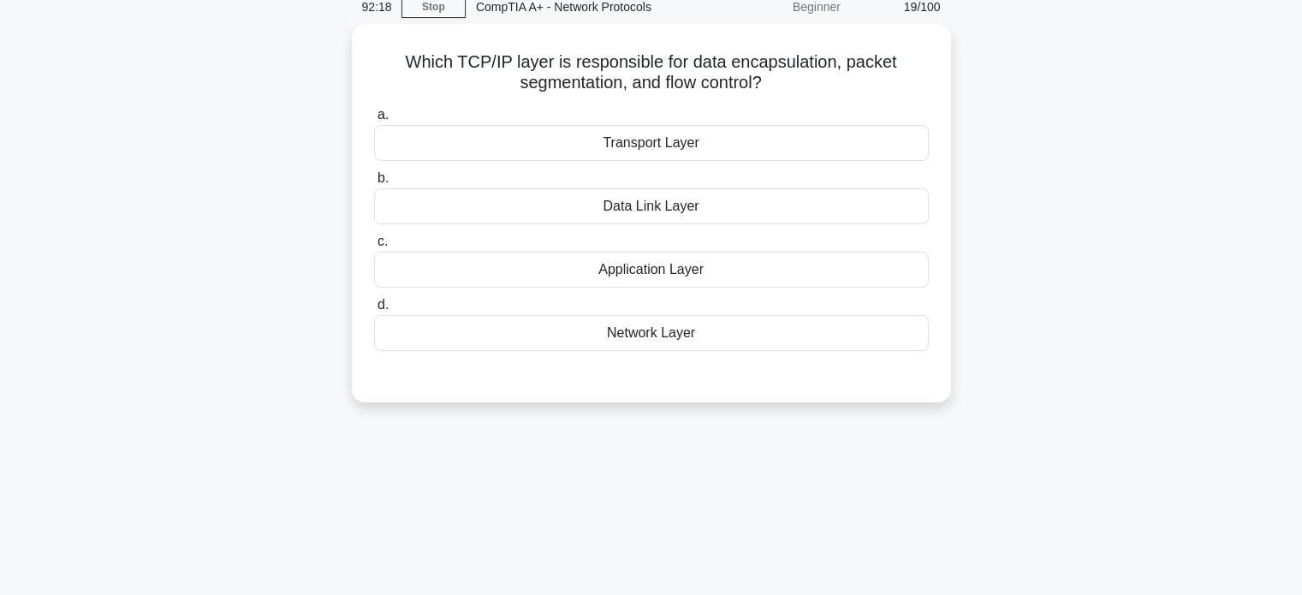
scroll to position [0, 0]
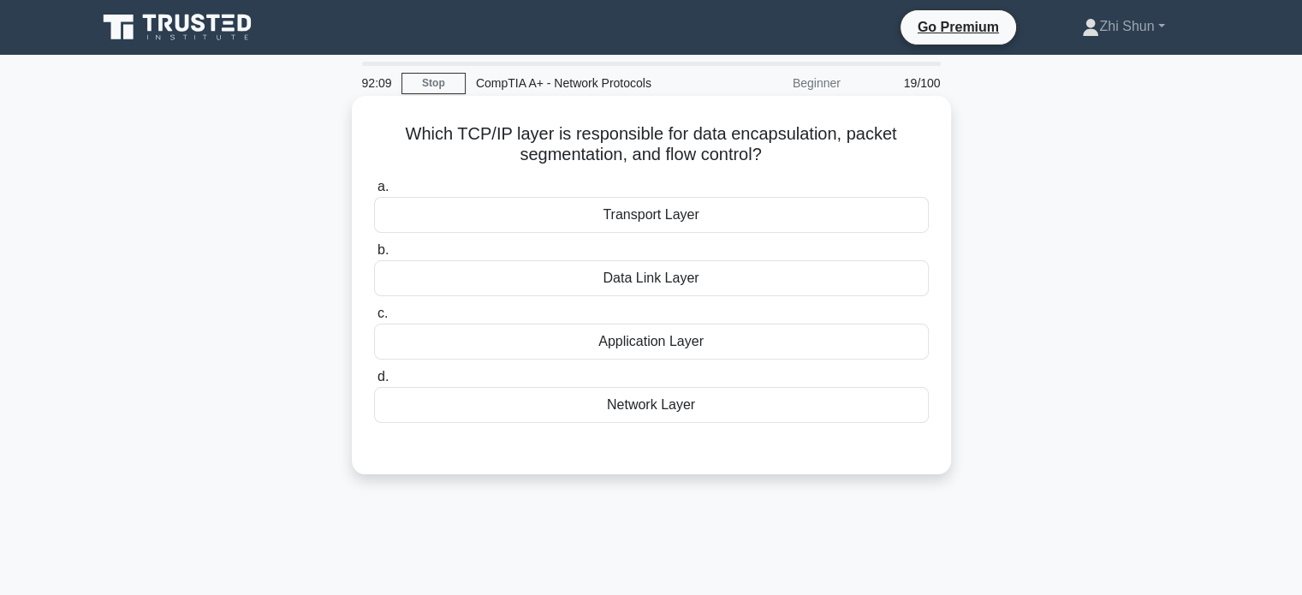
click at [661, 420] on div "Network Layer" at bounding box center [651, 405] width 555 height 36
click at [374, 383] on input "d. Network Layer" at bounding box center [374, 376] width 0 height 11
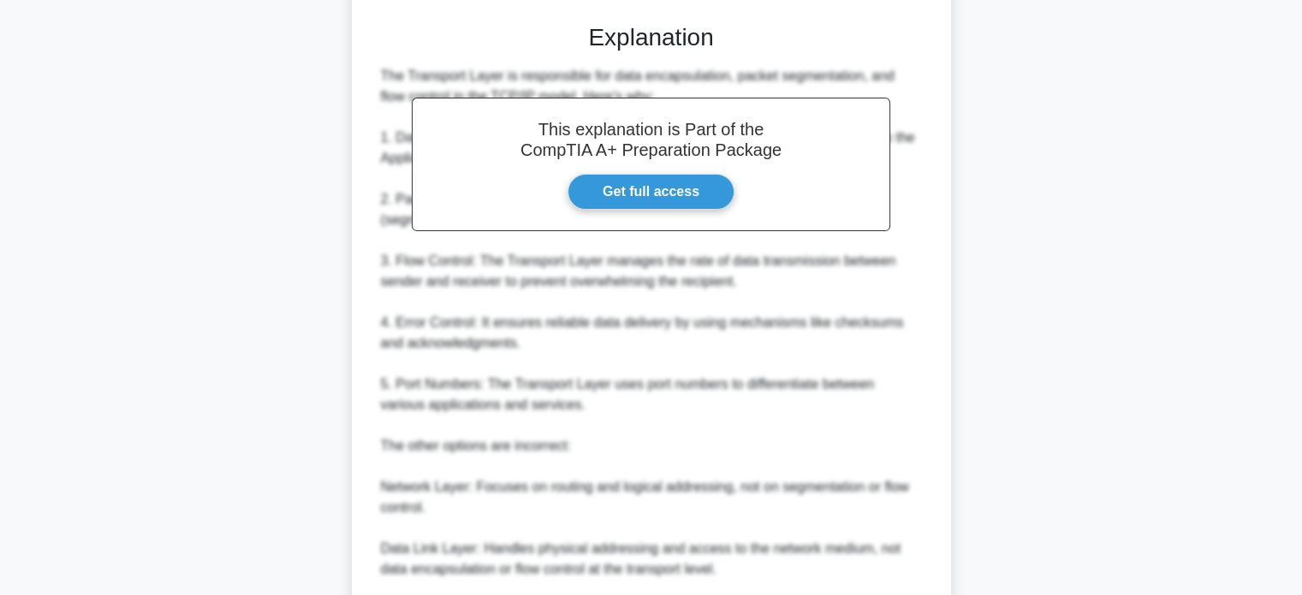
scroll to position [599, 0]
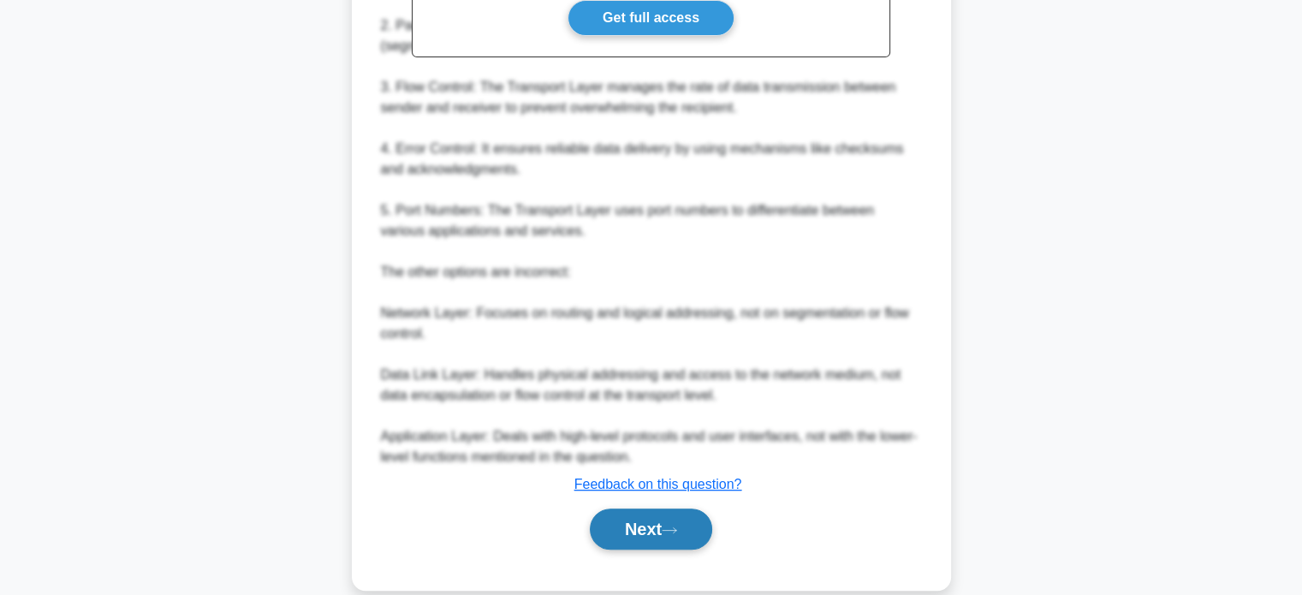
click at [685, 515] on button "Next" at bounding box center [651, 528] width 122 height 41
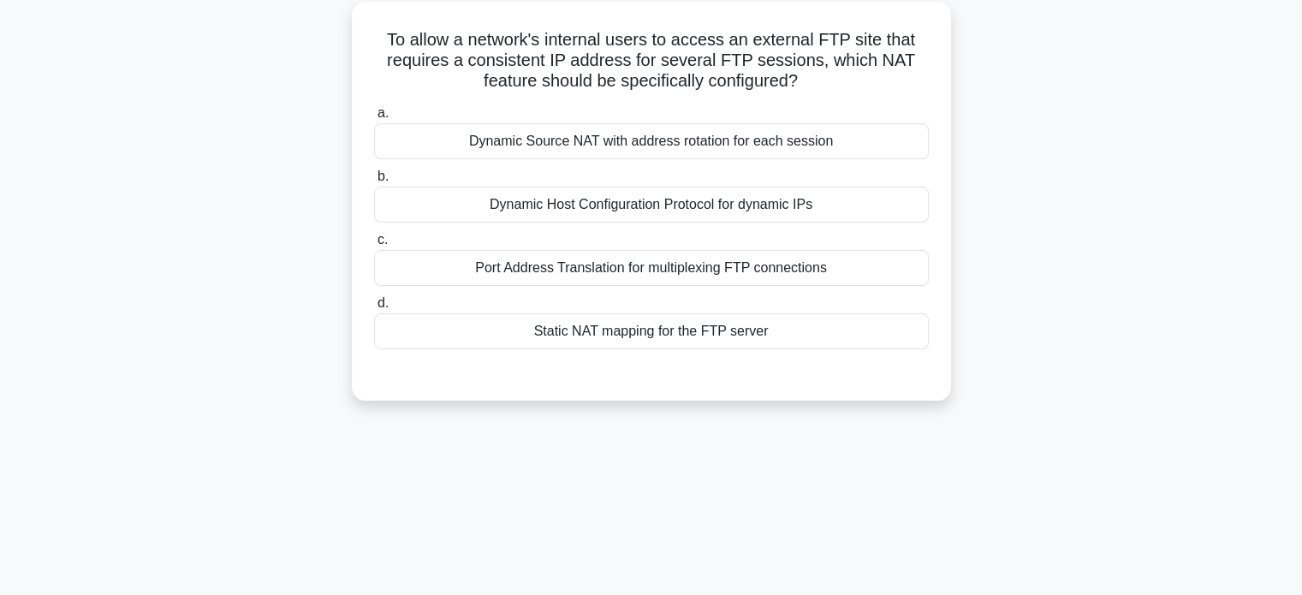
scroll to position [0, 0]
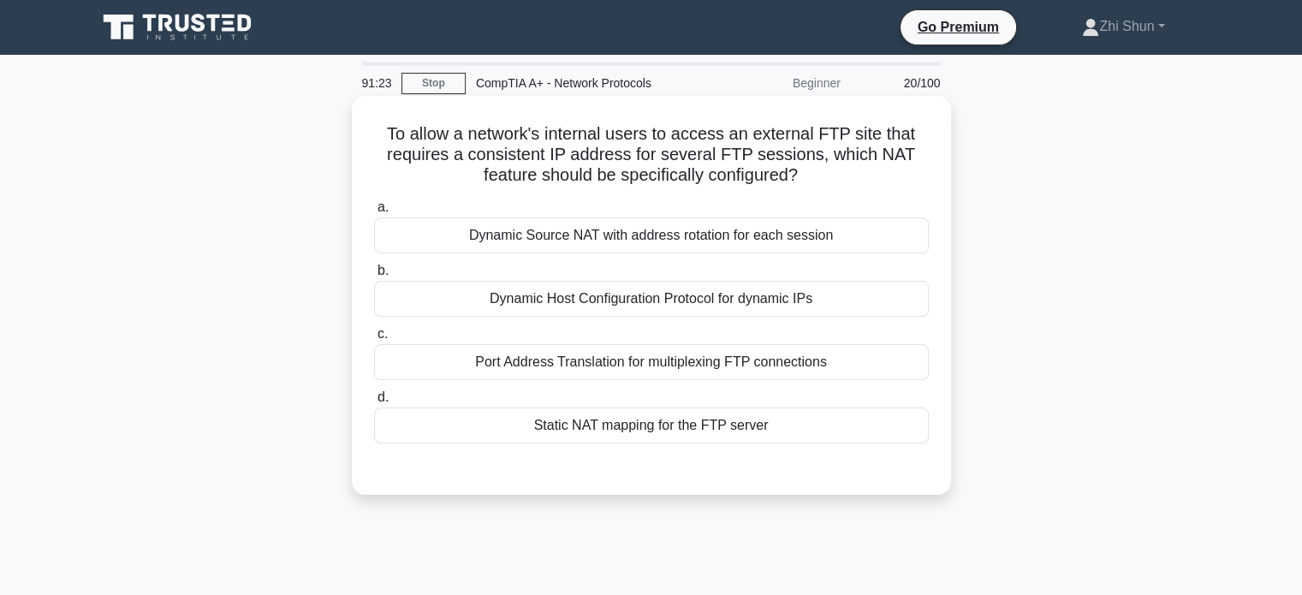
click at [771, 434] on div "Static NAT mapping for the FTP server" at bounding box center [651, 425] width 555 height 36
click at [374, 403] on input "d. Static NAT mapping for the FTP server" at bounding box center [374, 397] width 0 height 11
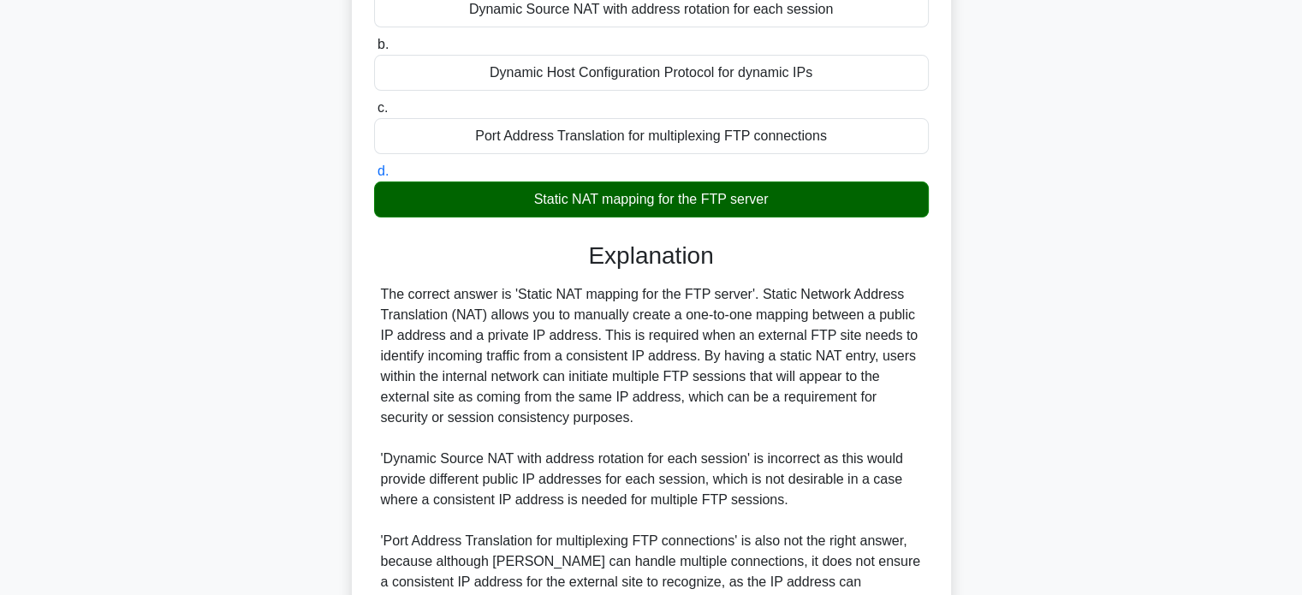
scroll to position [479, 0]
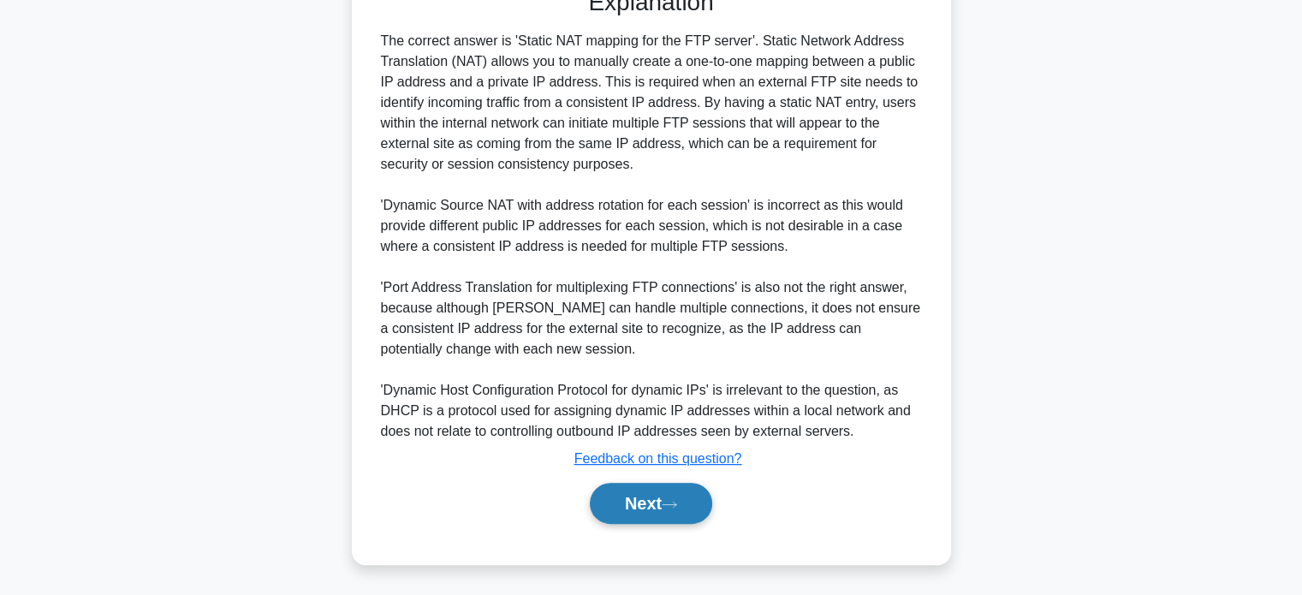
click at [633, 500] on button "Next" at bounding box center [651, 503] width 122 height 41
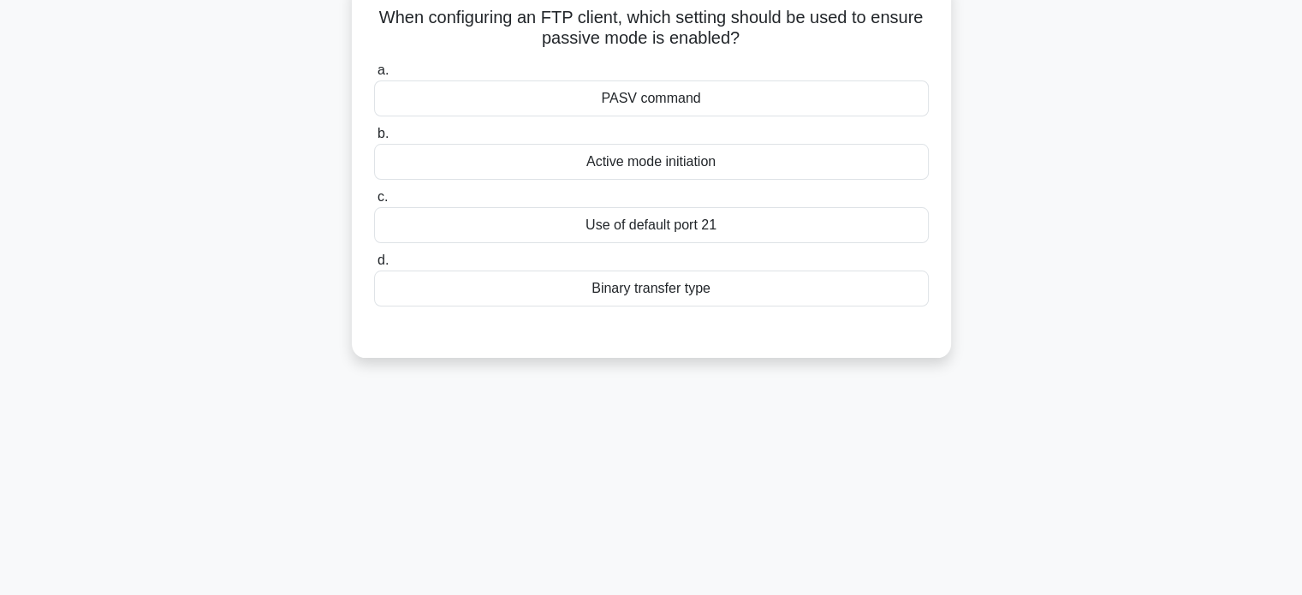
scroll to position [0, 0]
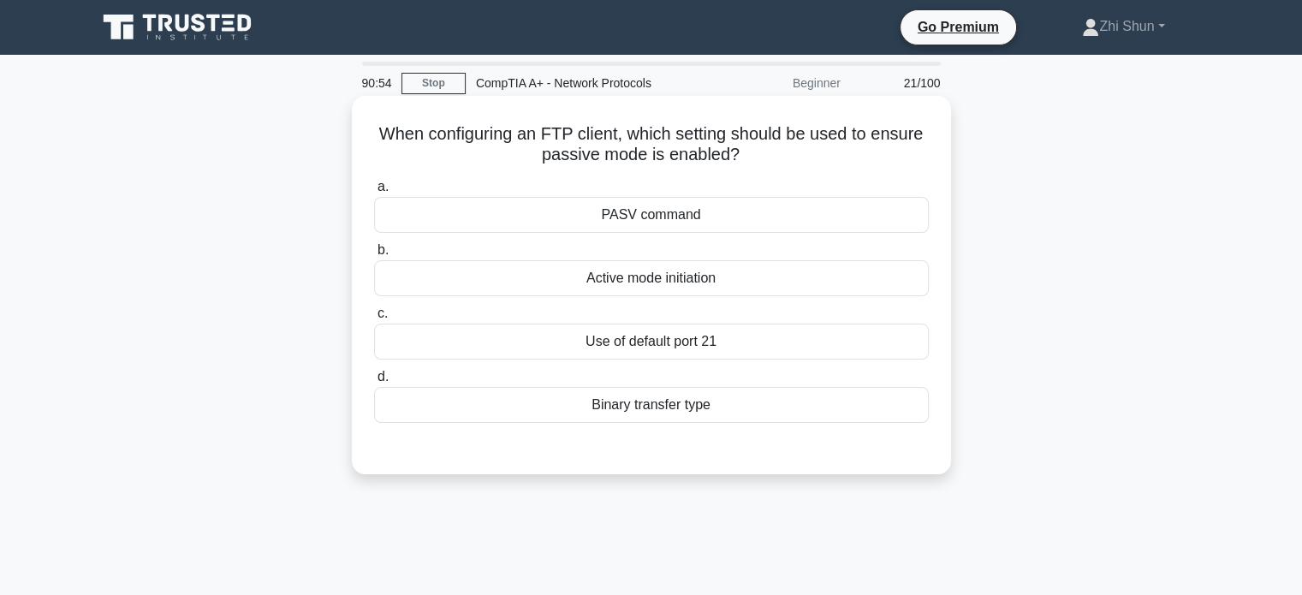
click at [716, 211] on div "PASV command" at bounding box center [651, 215] width 555 height 36
click at [374, 193] on input "a. PASV command" at bounding box center [374, 186] width 0 height 11
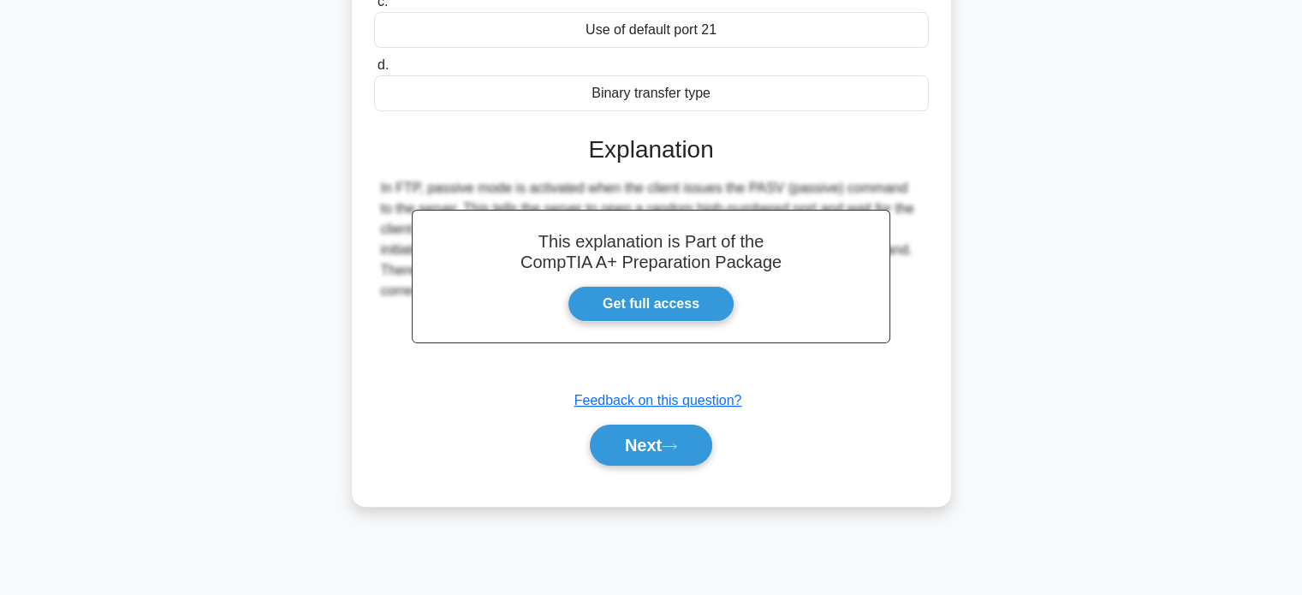
scroll to position [330, 0]
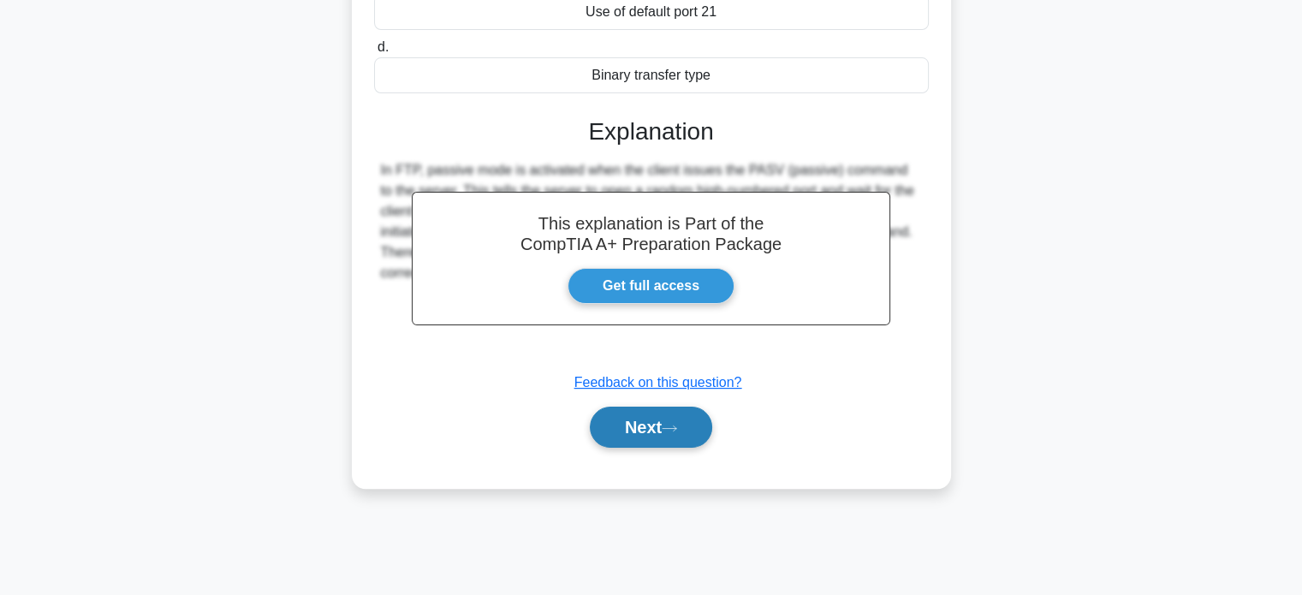
click at [675, 413] on button "Next" at bounding box center [651, 427] width 122 height 41
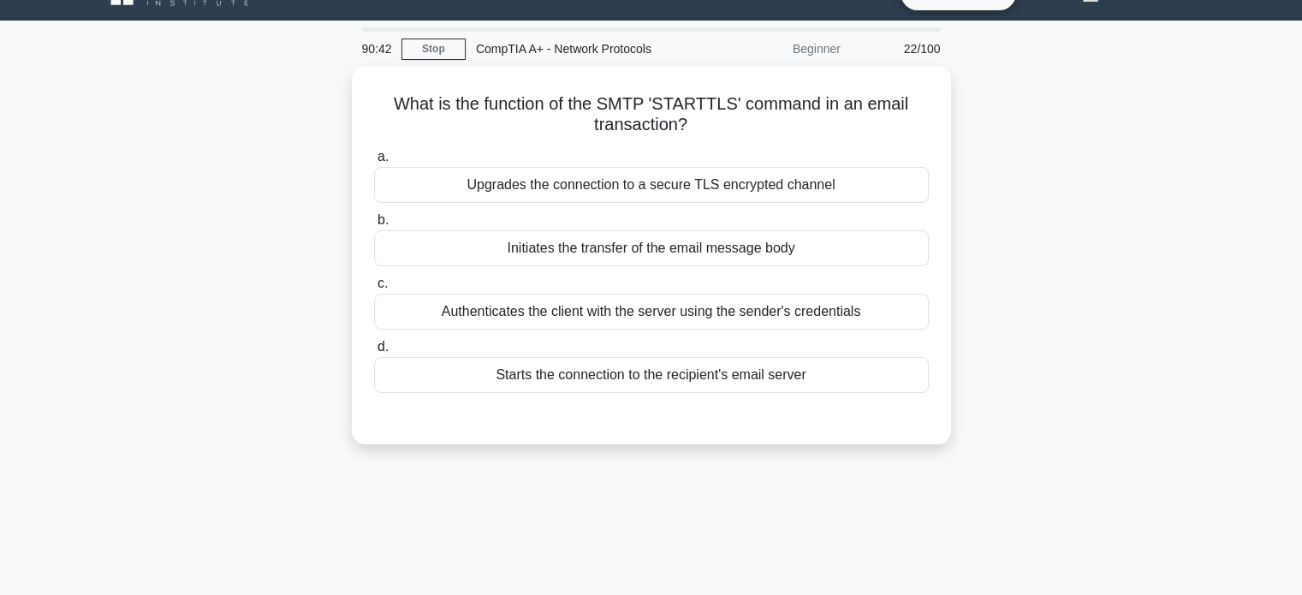
scroll to position [0, 0]
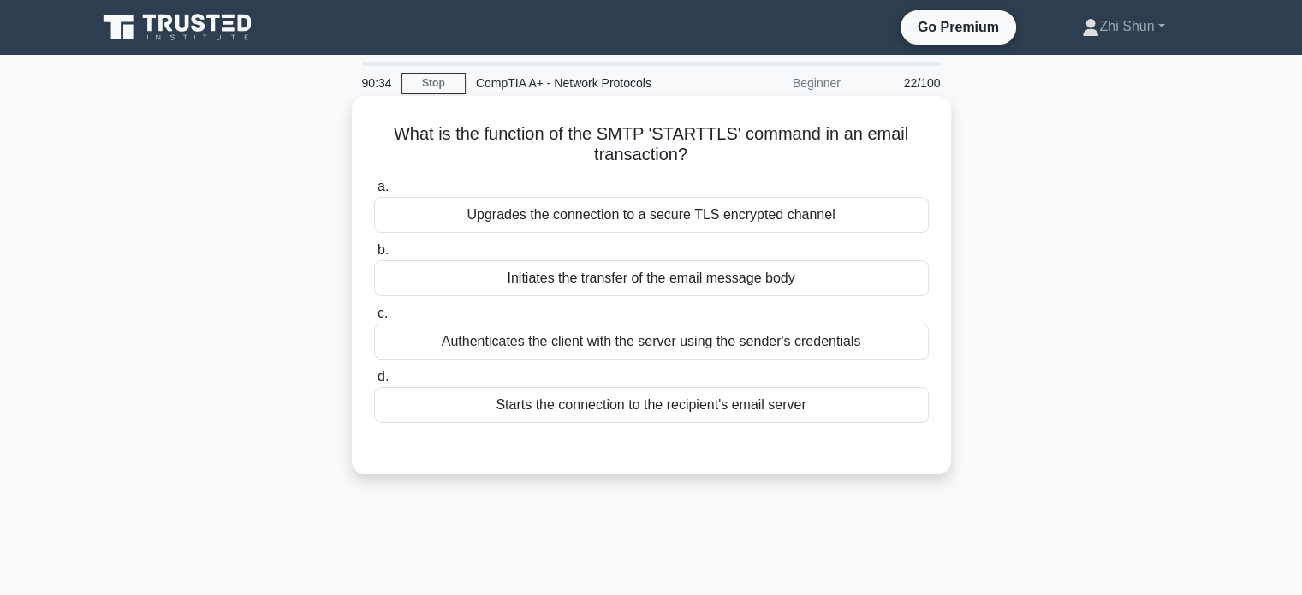
click at [654, 235] on div "a. Upgrades the connection to a secure TLS encrypted channel b. Initiates the t…" at bounding box center [651, 299] width 575 height 253
click at [669, 207] on div "Upgrades the connection to a secure TLS encrypted channel" at bounding box center [651, 215] width 555 height 36
click at [374, 193] on input "a. Upgrades the connection to a secure TLS encrypted channel" at bounding box center [374, 186] width 0 height 11
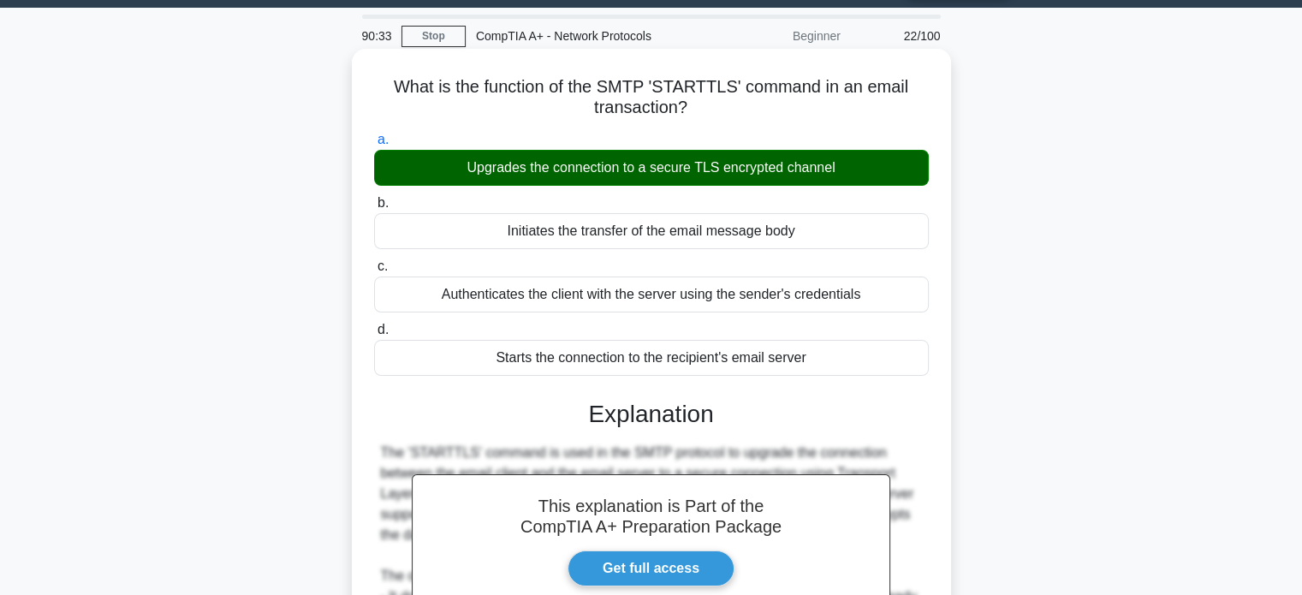
scroll to position [336, 0]
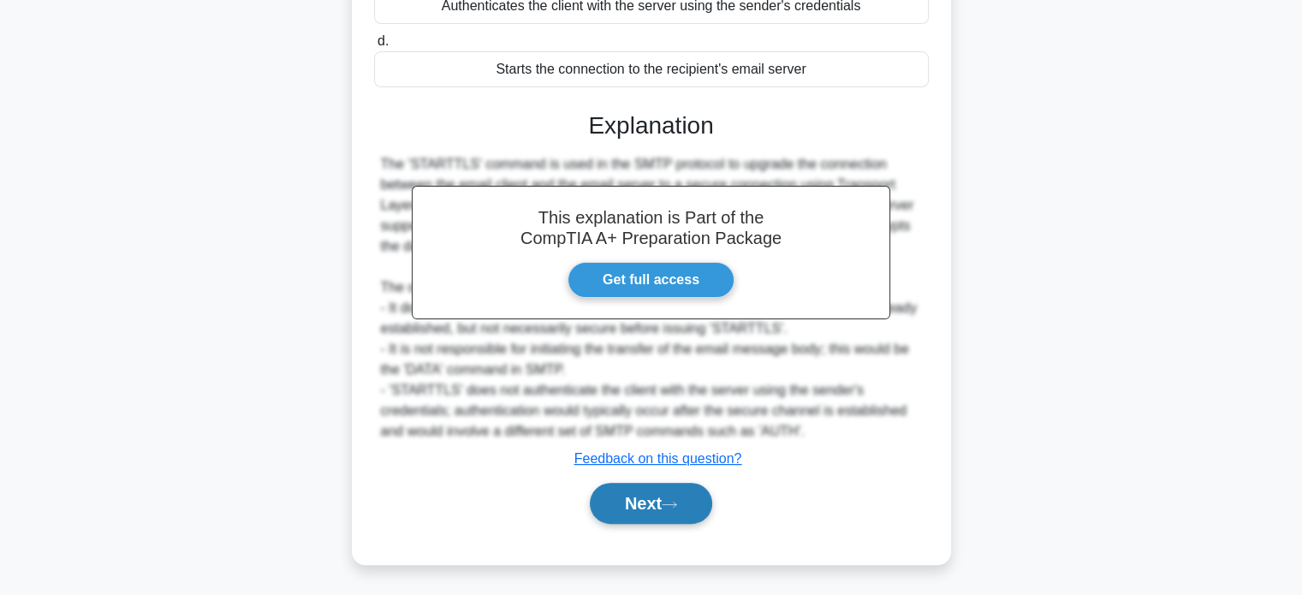
click at [608, 500] on button "Next" at bounding box center [651, 503] width 122 height 41
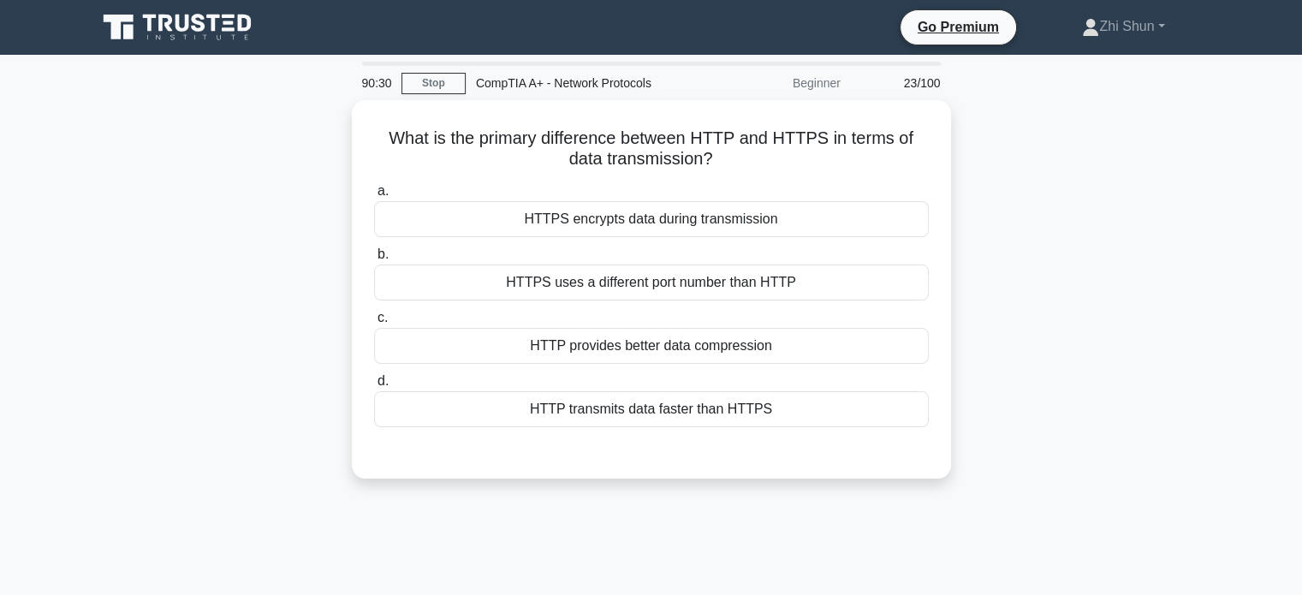
scroll to position [0, 0]
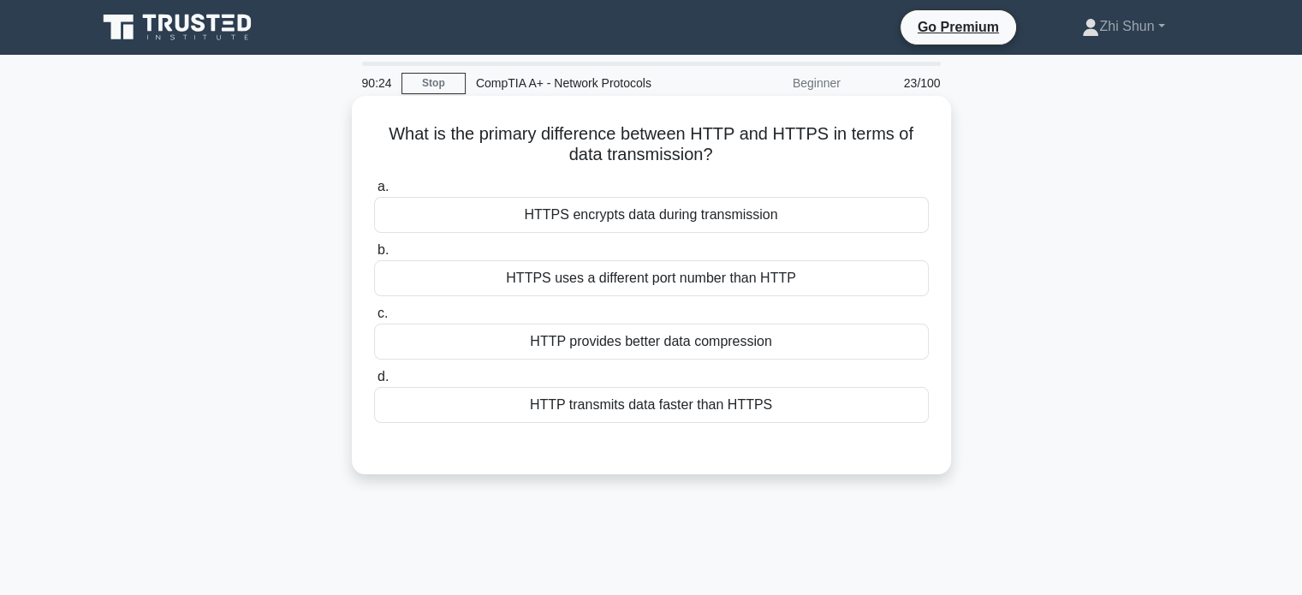
click at [625, 211] on div "HTTPS encrypts data during transmission" at bounding box center [651, 215] width 555 height 36
click at [374, 193] on input "a. HTTPS encrypts data during transmission" at bounding box center [374, 186] width 0 height 11
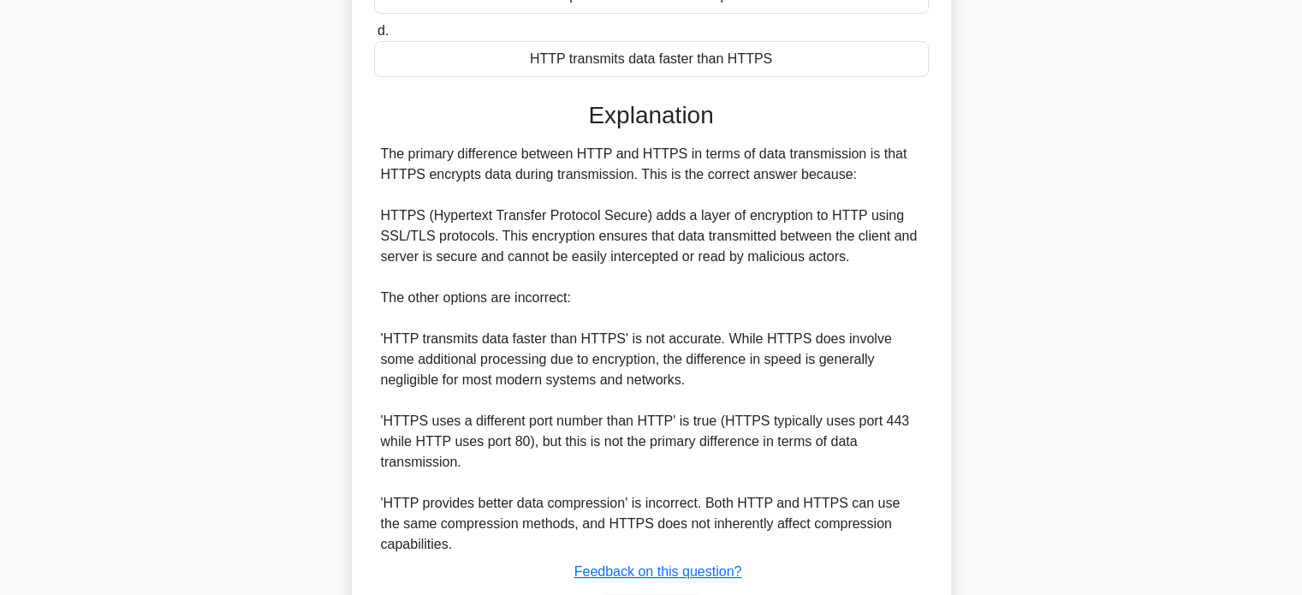
scroll to position [428, 0]
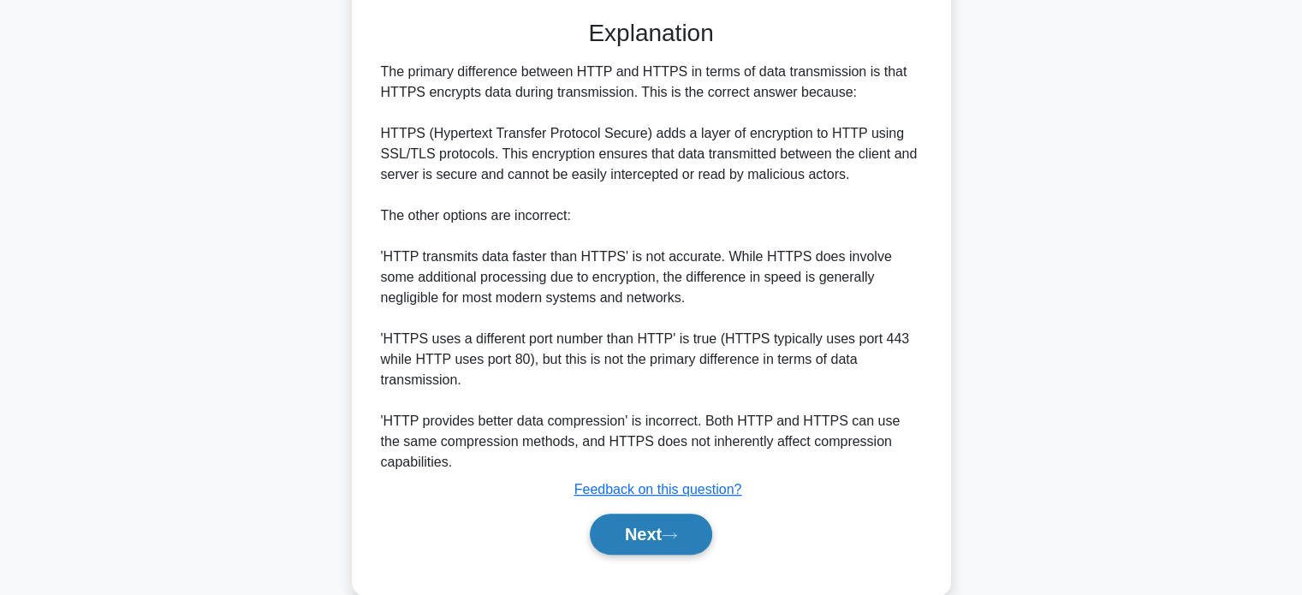
click at [630, 523] on button "Next" at bounding box center [651, 534] width 122 height 41
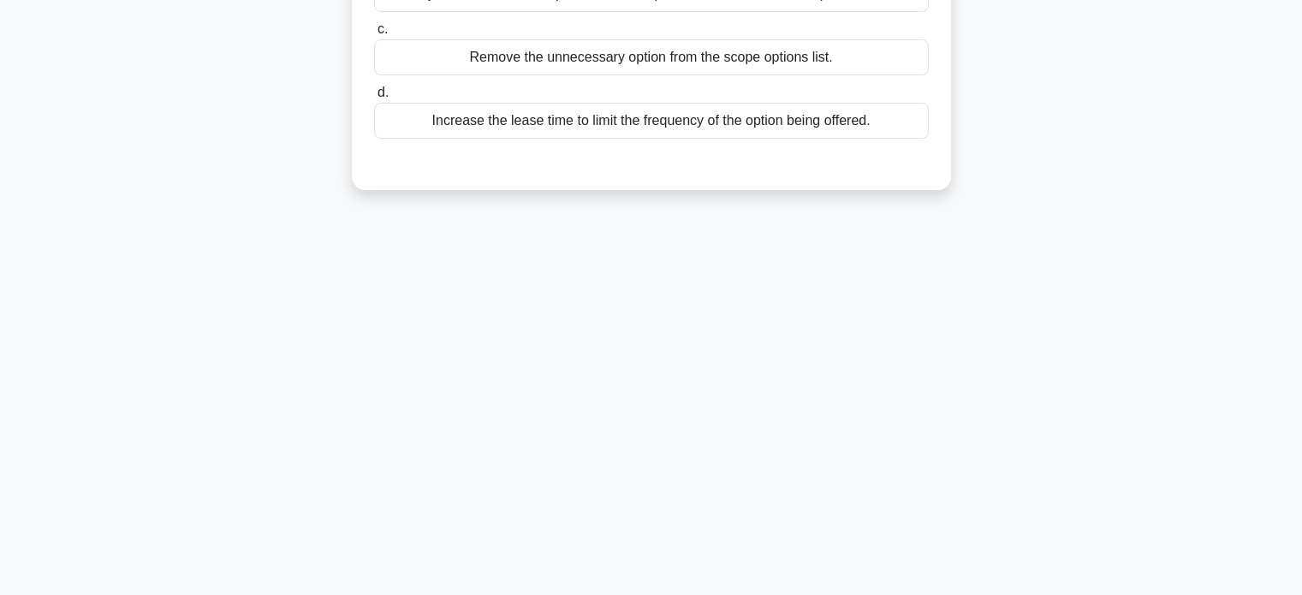
scroll to position [0, 0]
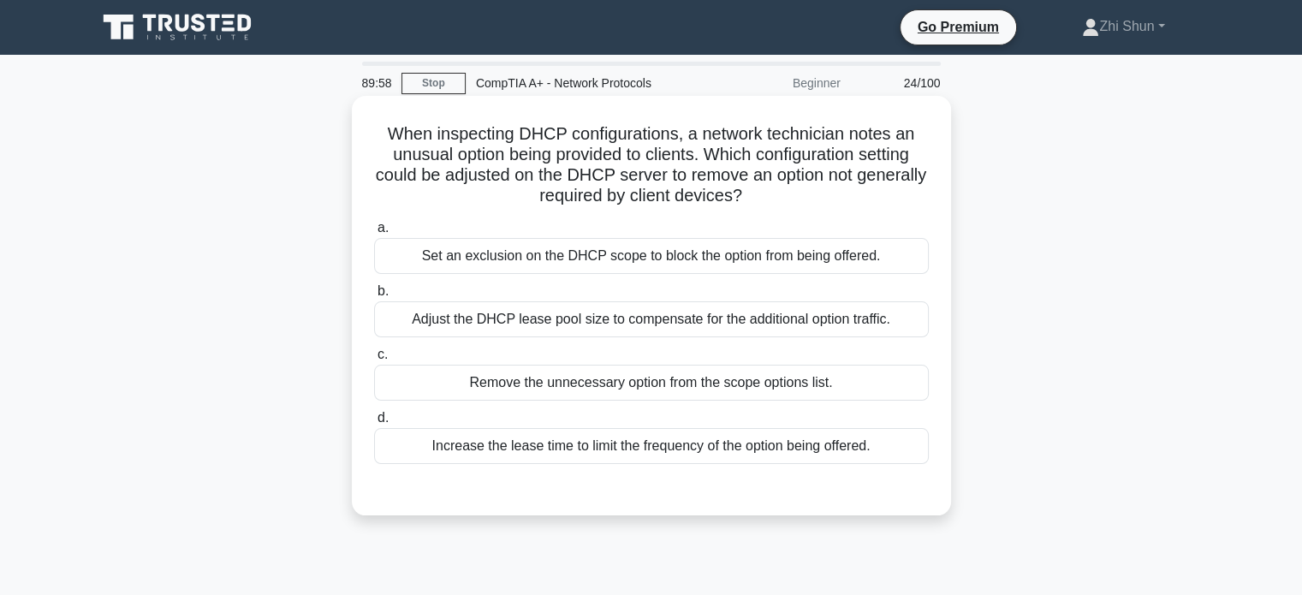
click at [712, 256] on div "Set an exclusion on the DHCP scope to block the option from being offered." at bounding box center [651, 256] width 555 height 36
click at [374, 234] on input "a. Set an exclusion on the DHCP scope to block the option from being offered." at bounding box center [374, 228] width 0 height 11
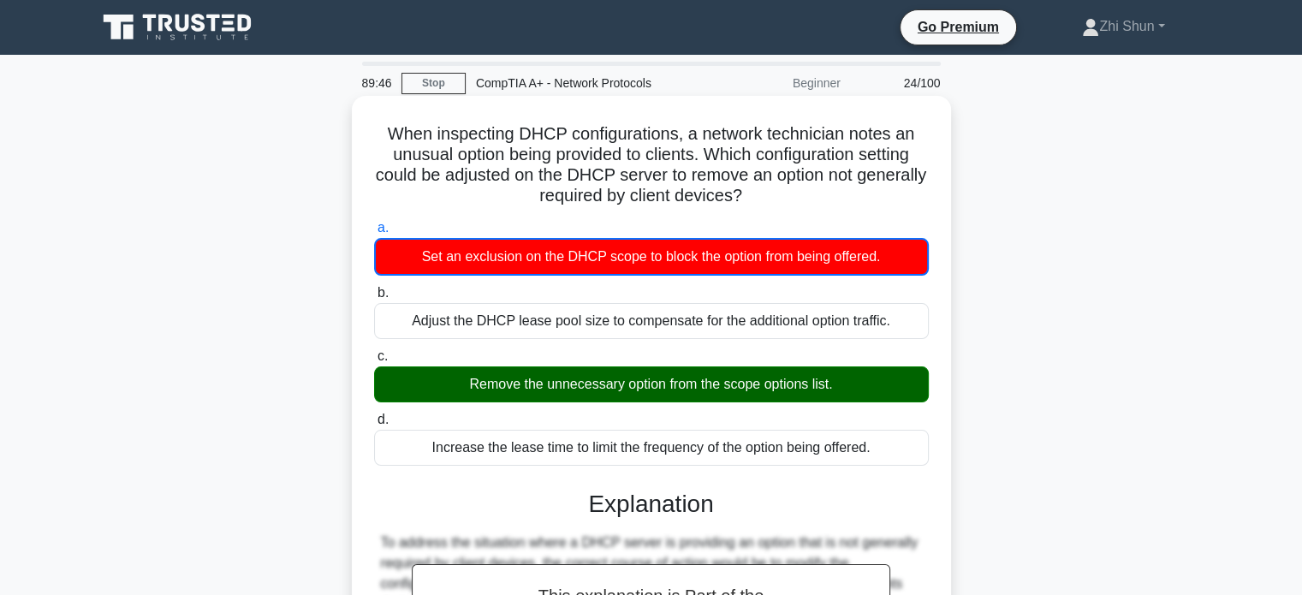
scroll to position [337, 0]
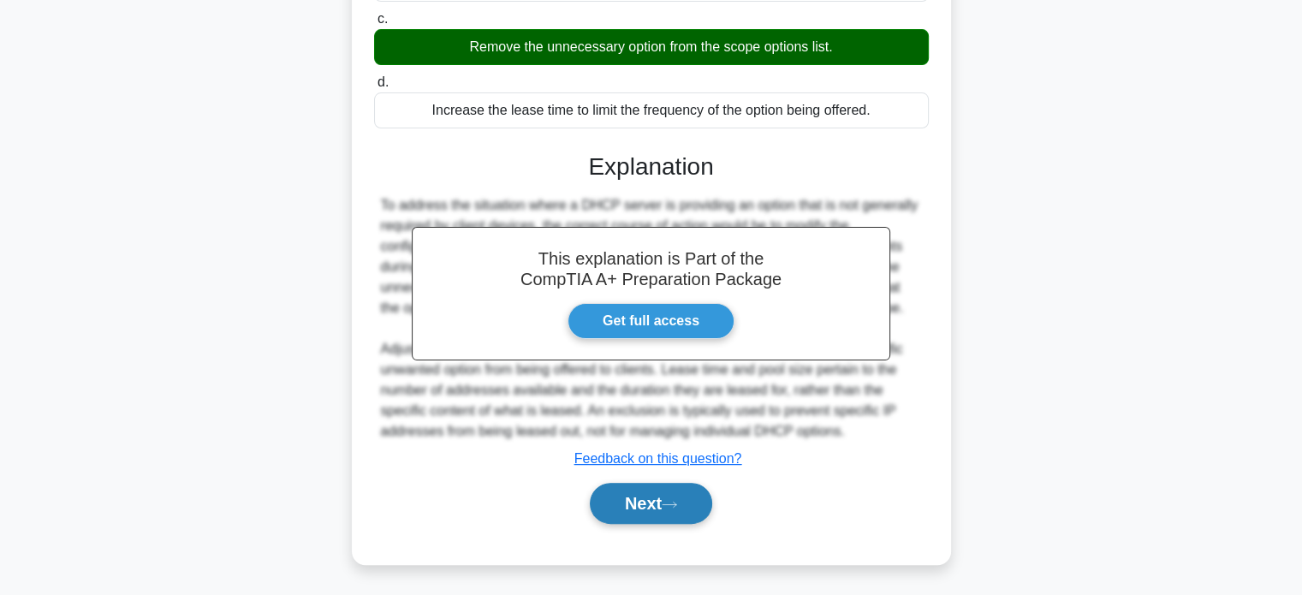
click at [616, 494] on button "Next" at bounding box center [651, 503] width 122 height 41
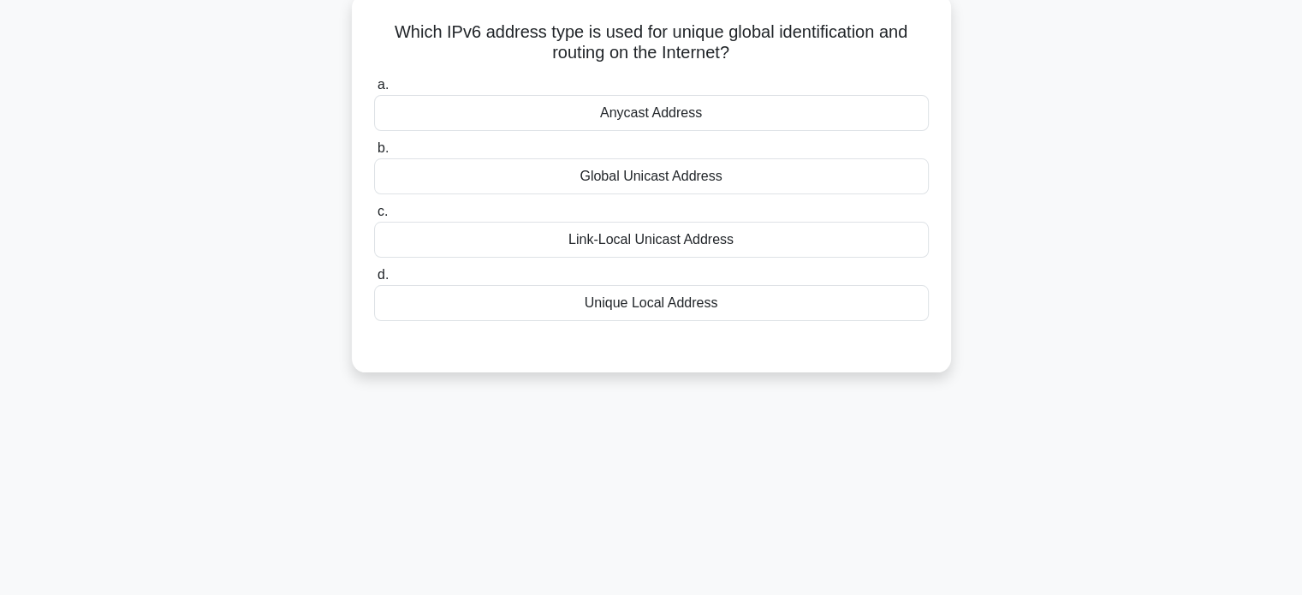
scroll to position [0, 0]
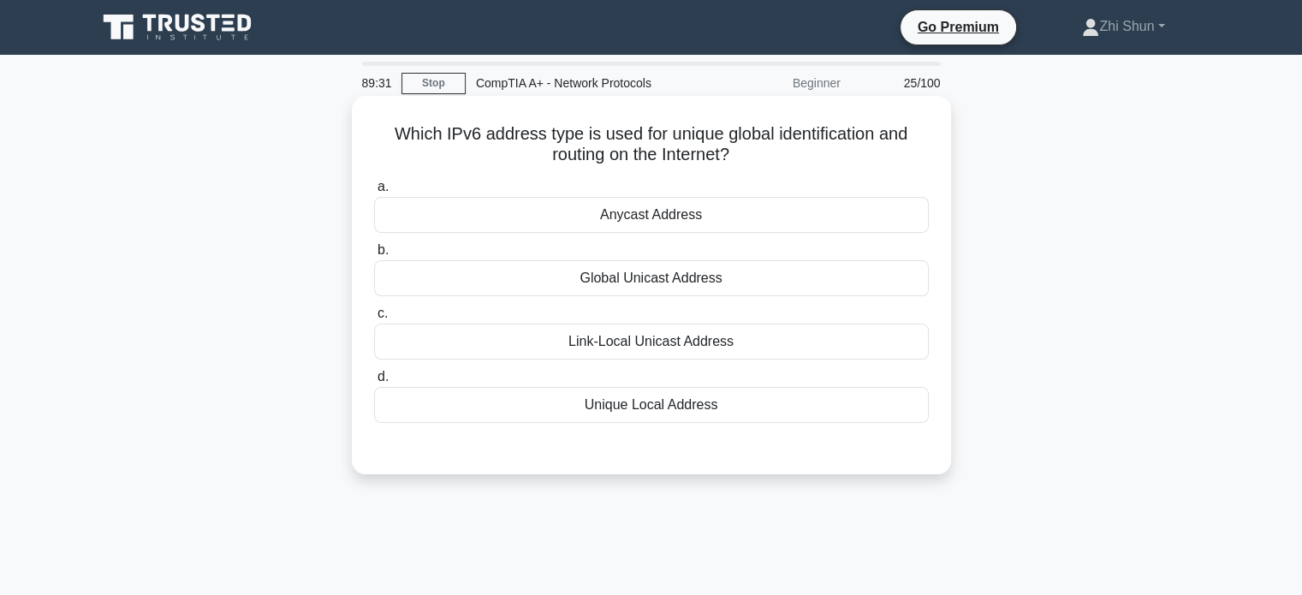
click at [688, 274] on div "Global Unicast Address" at bounding box center [651, 278] width 555 height 36
click at [374, 256] on input "b. Global Unicast Address" at bounding box center [374, 250] width 0 height 11
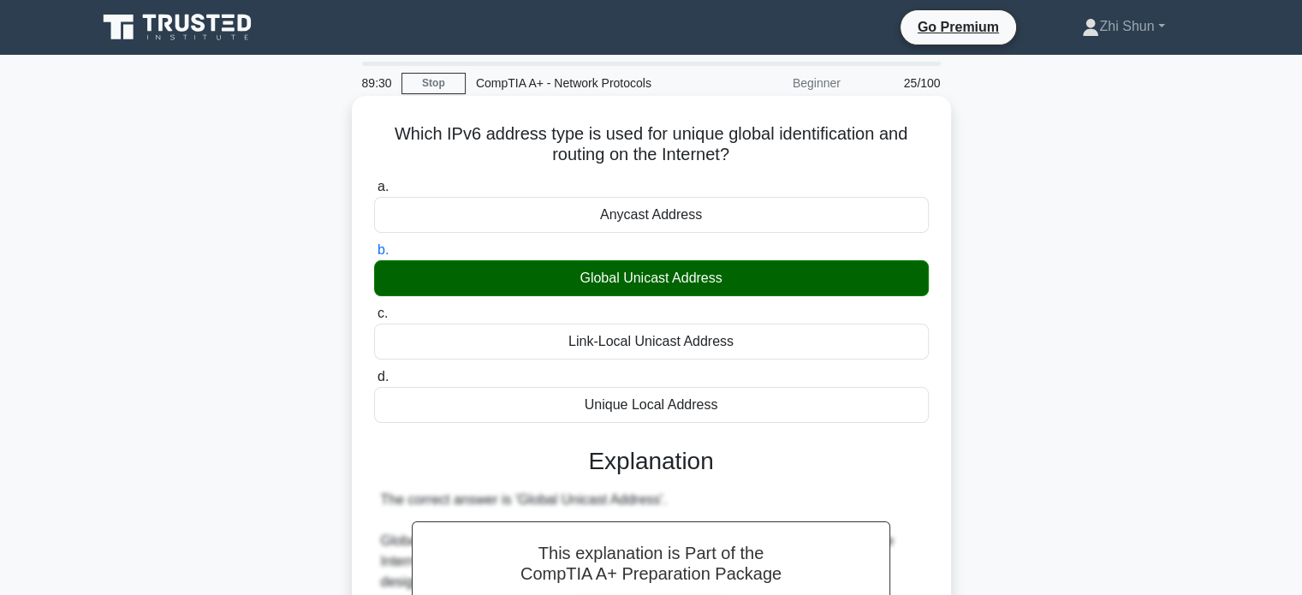
scroll to position [418, 0]
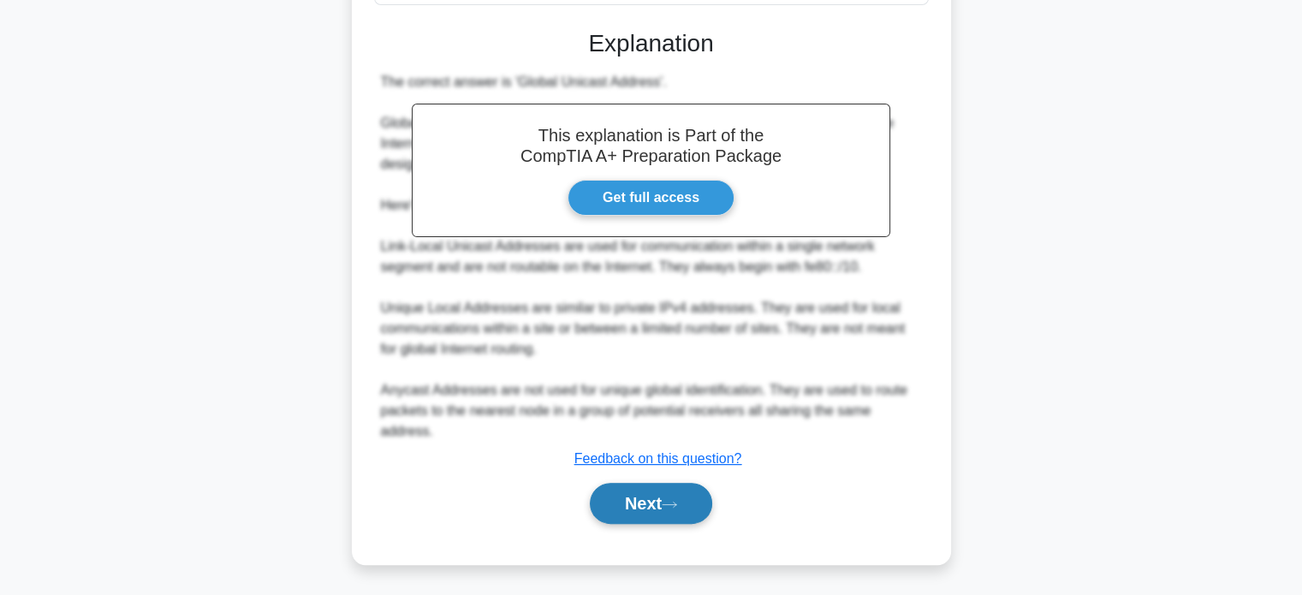
click at [667, 488] on button "Next" at bounding box center [651, 503] width 122 height 41
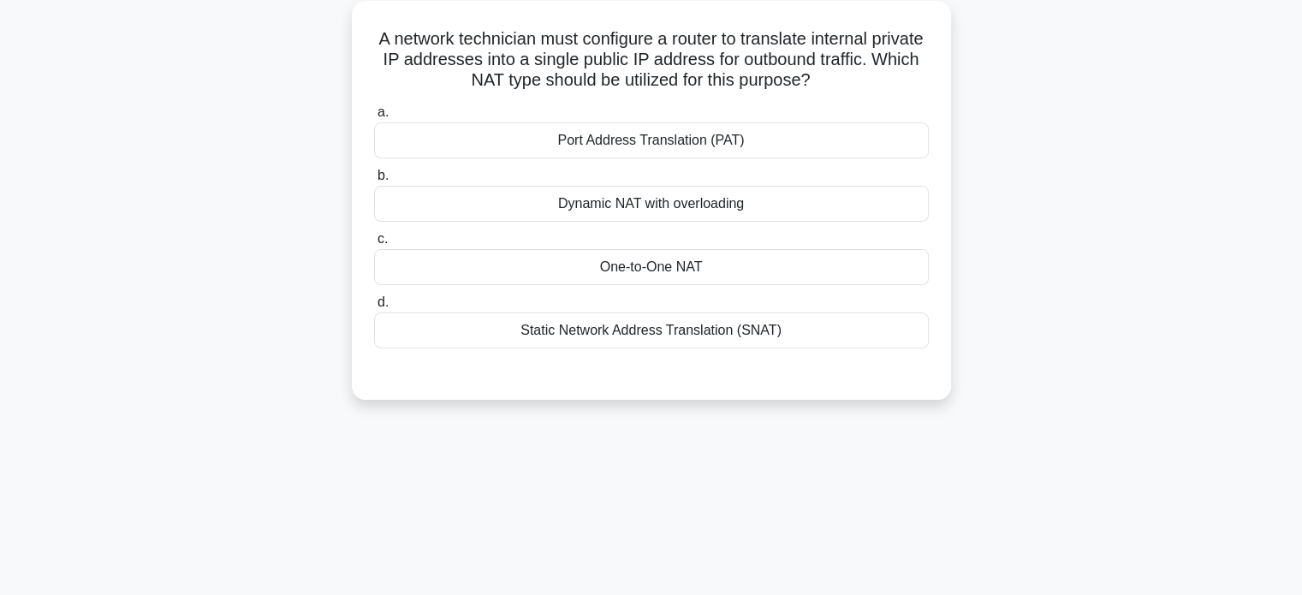
scroll to position [0, 0]
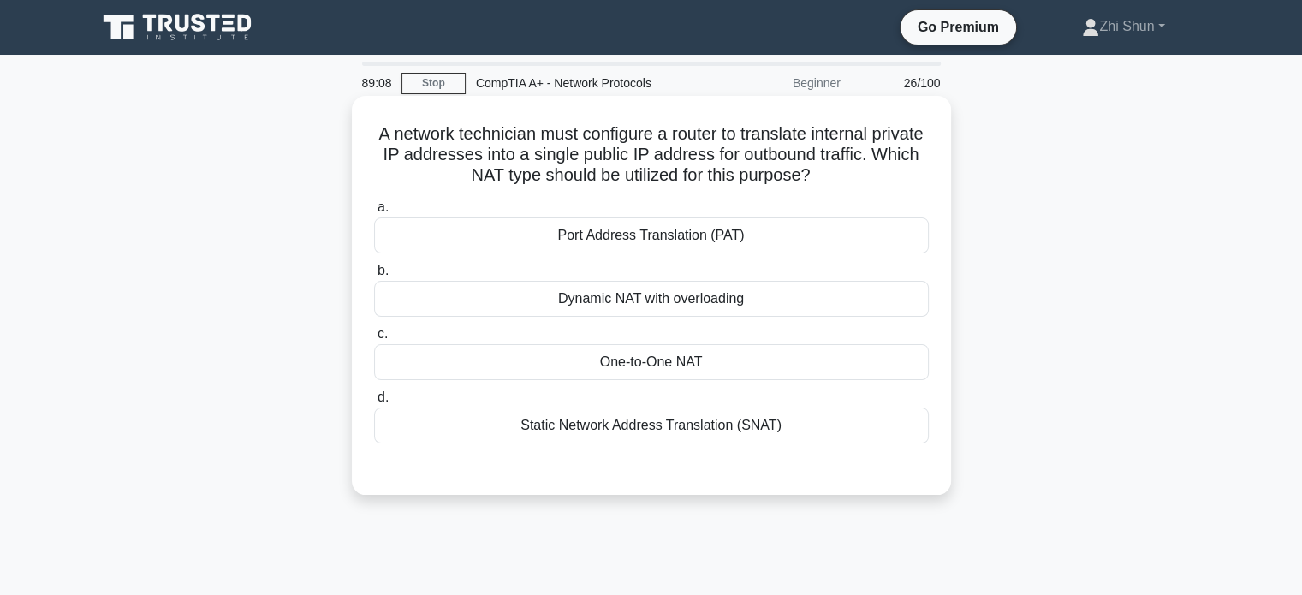
click at [693, 421] on div "Static Network Address Translation (SNAT)" at bounding box center [651, 425] width 555 height 36
click at [374, 403] on input "d. Static Network Address Translation (SNAT)" at bounding box center [374, 397] width 0 height 11
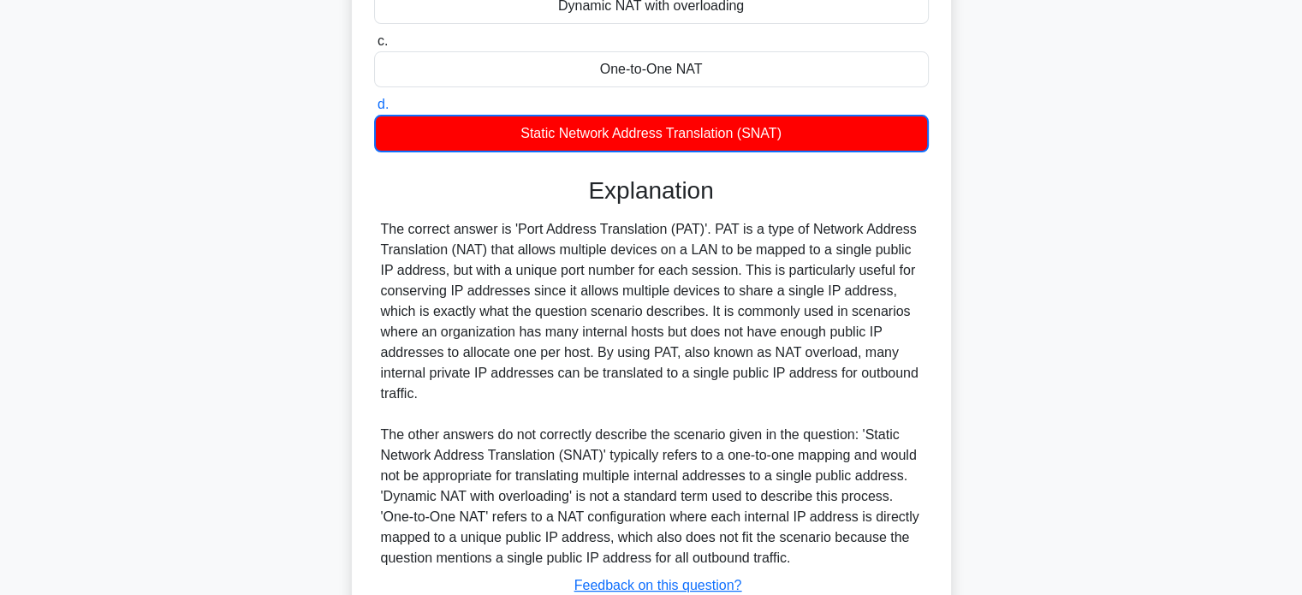
scroll to position [419, 0]
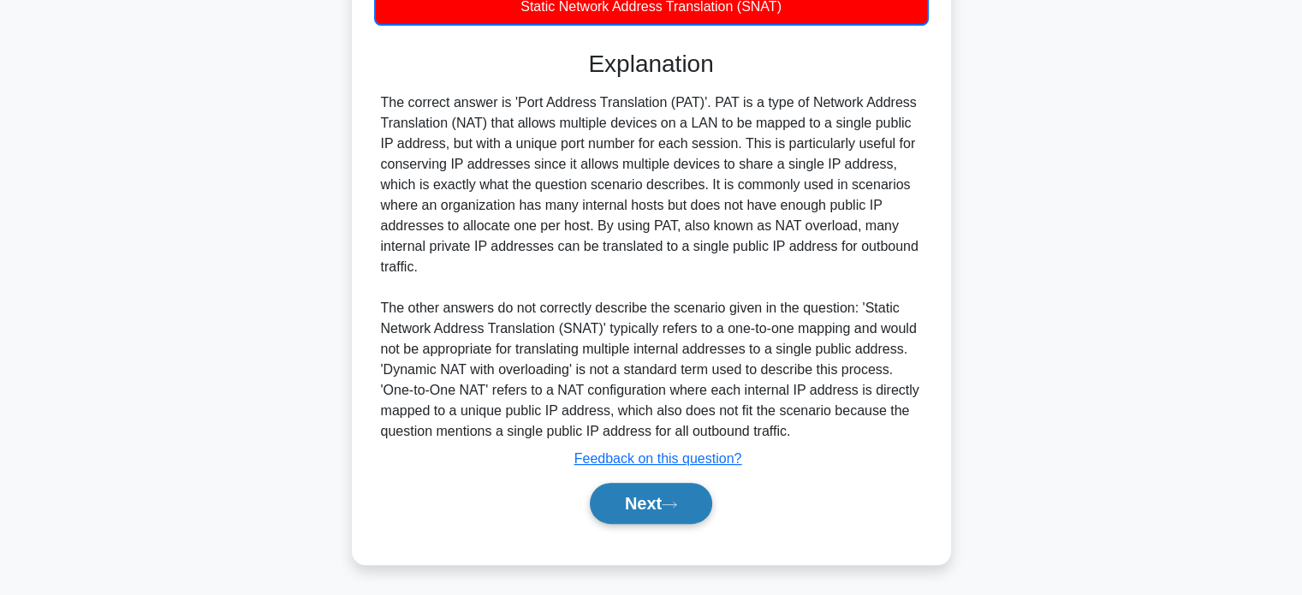
click at [677, 502] on icon at bounding box center [669, 504] width 15 height 9
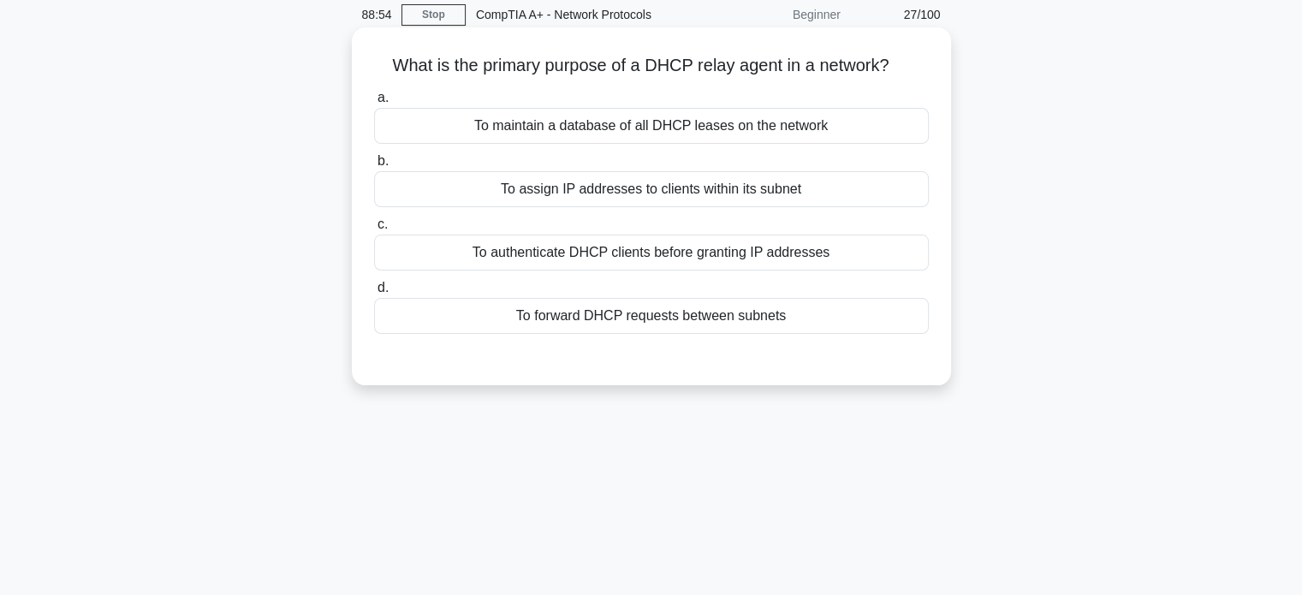
scroll to position [0, 0]
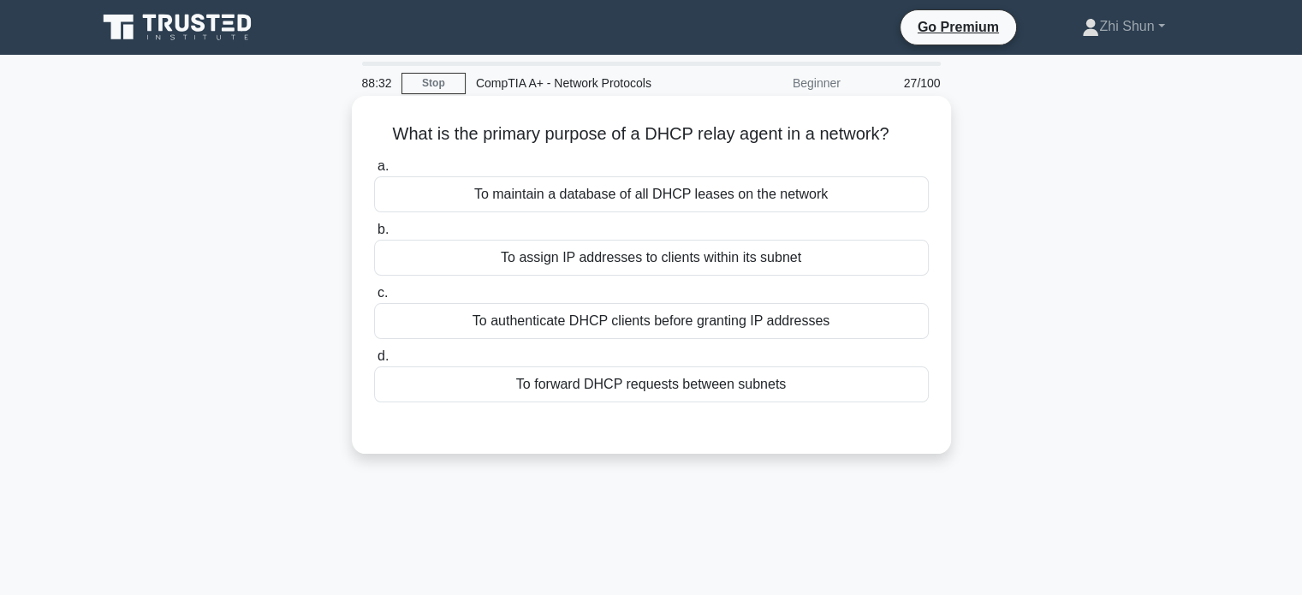
click at [731, 384] on div "To forward DHCP requests between subnets" at bounding box center [651, 384] width 555 height 36
click at [374, 362] on input "d. To forward DHCP requests between subnets" at bounding box center [374, 356] width 0 height 11
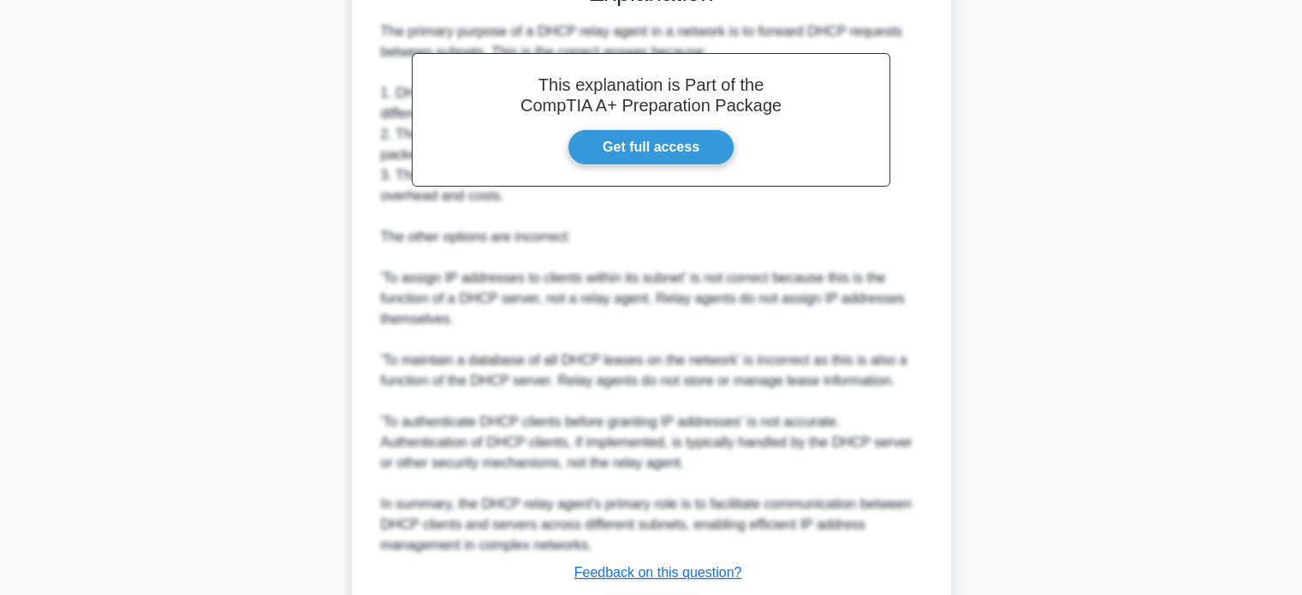
scroll to position [562, 0]
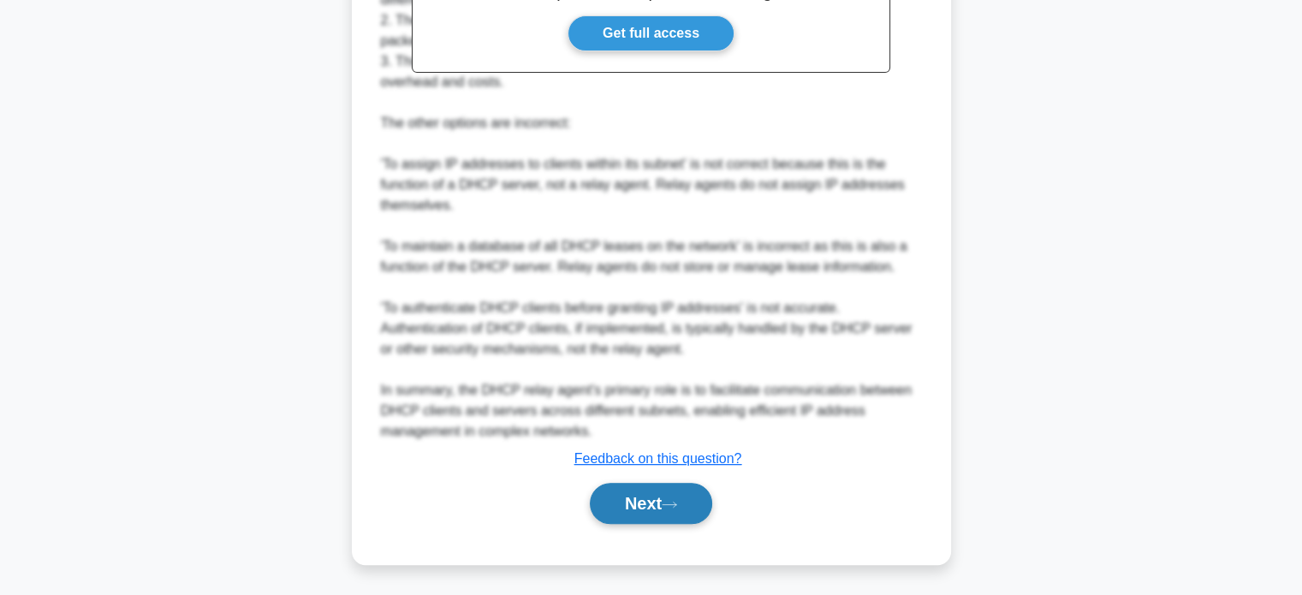
click at [650, 496] on button "Next" at bounding box center [651, 503] width 122 height 41
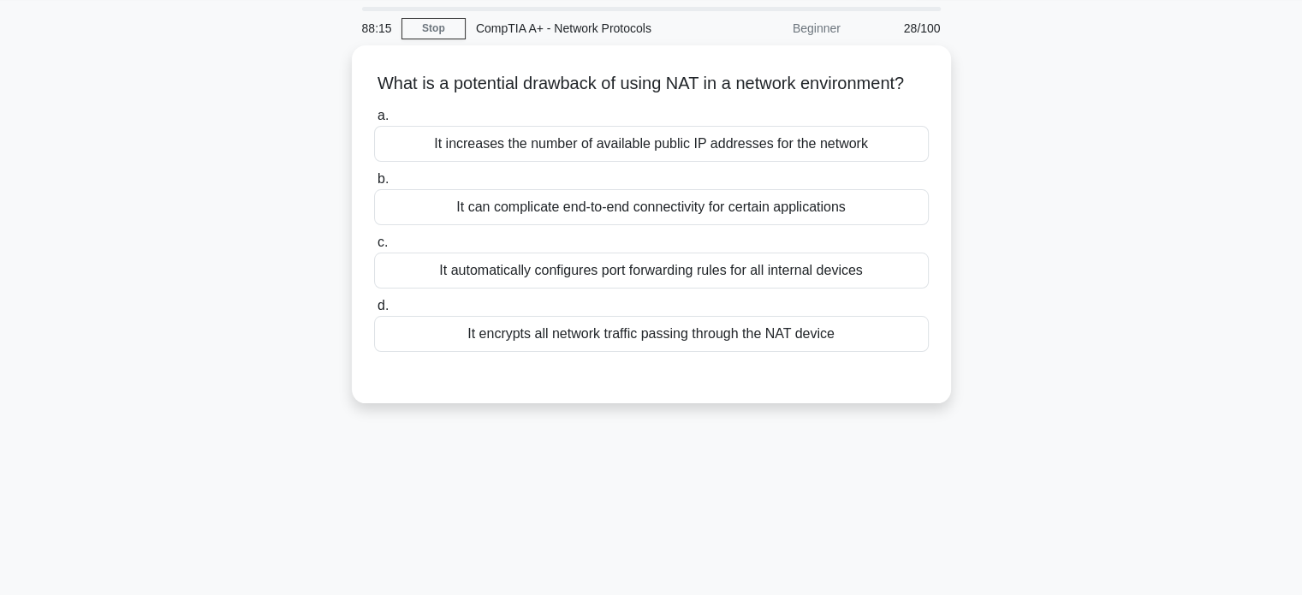
scroll to position [0, 0]
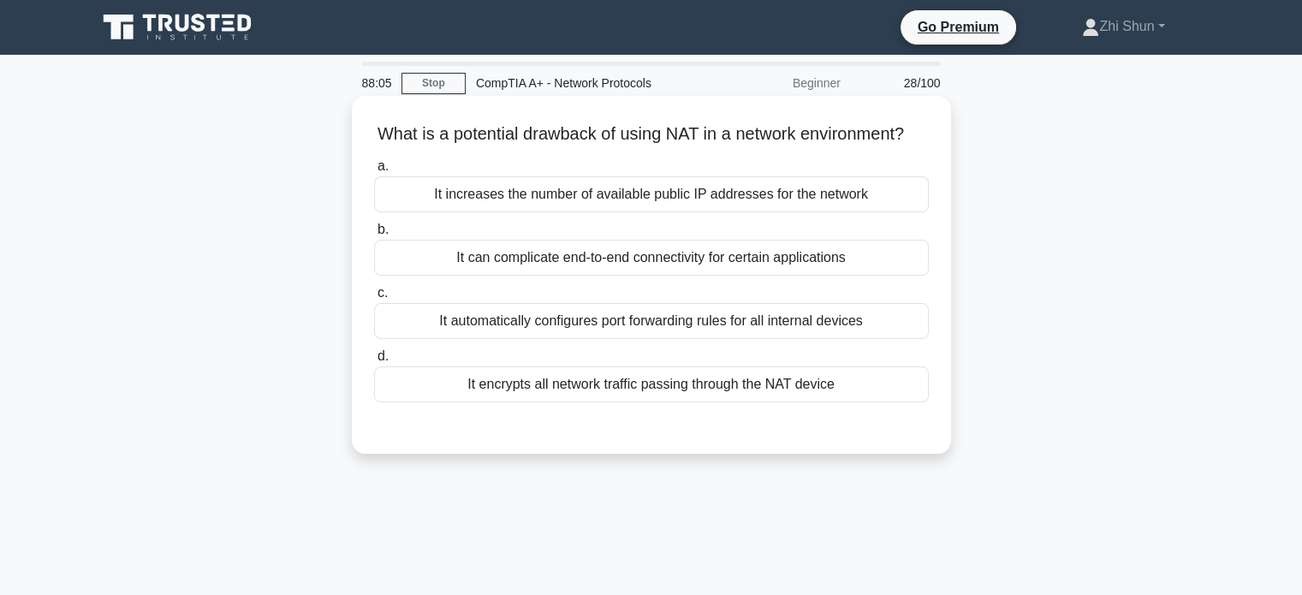
click at [800, 276] on div "It can complicate end-to-end connectivity for certain applications" at bounding box center [651, 258] width 555 height 36
click at [374, 235] on input "b. It can complicate end-to-end connectivity for certain applications" at bounding box center [374, 229] width 0 height 11
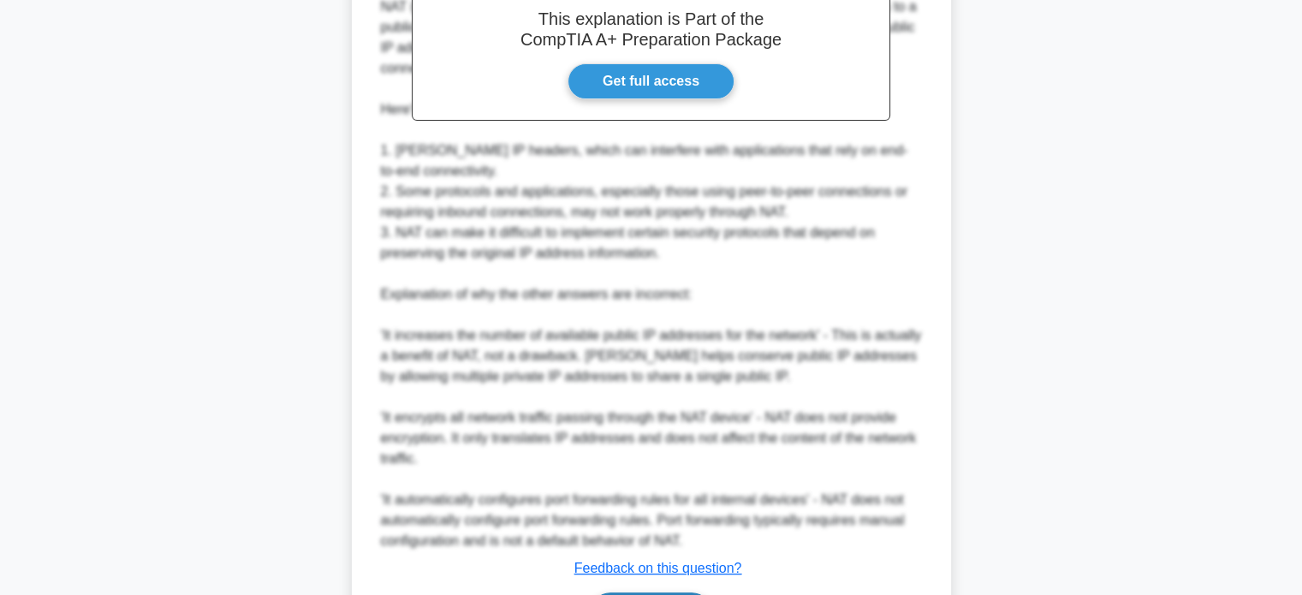
scroll to position [644, 0]
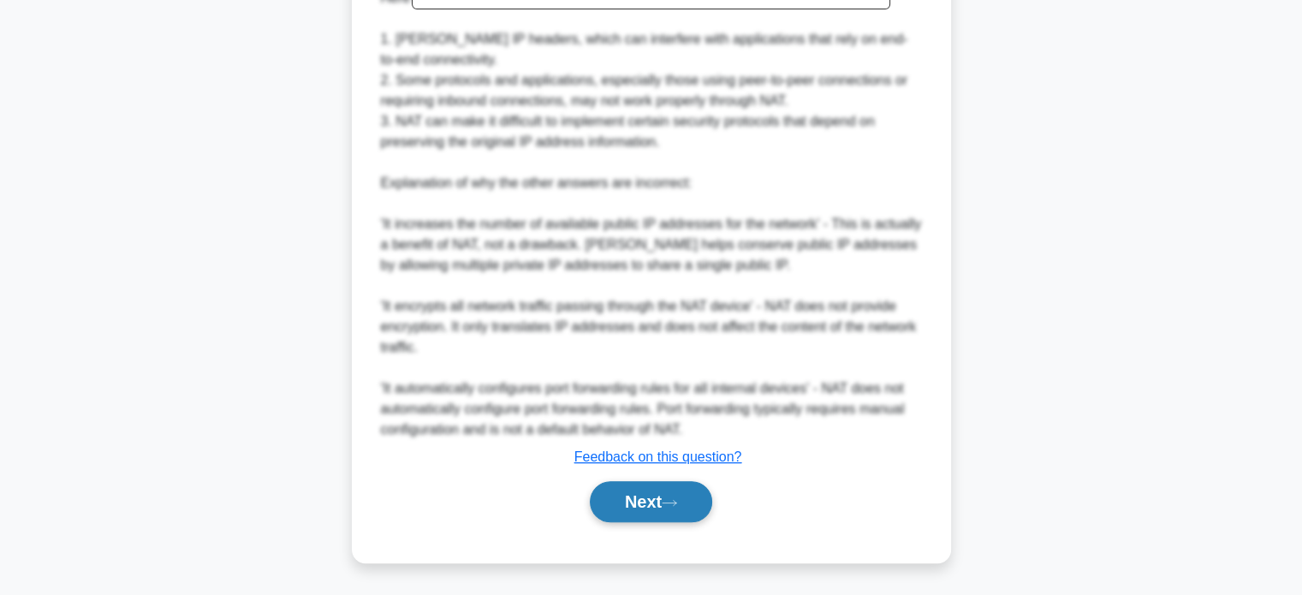
click at [698, 514] on button "Next" at bounding box center [651, 501] width 122 height 41
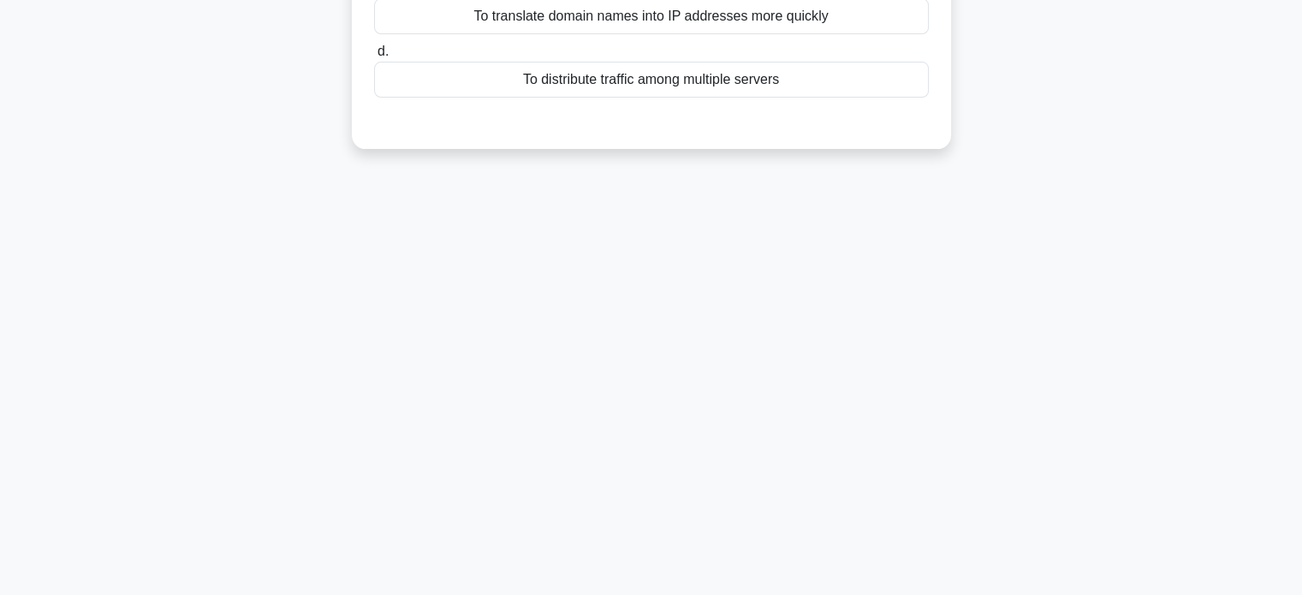
scroll to position [0, 0]
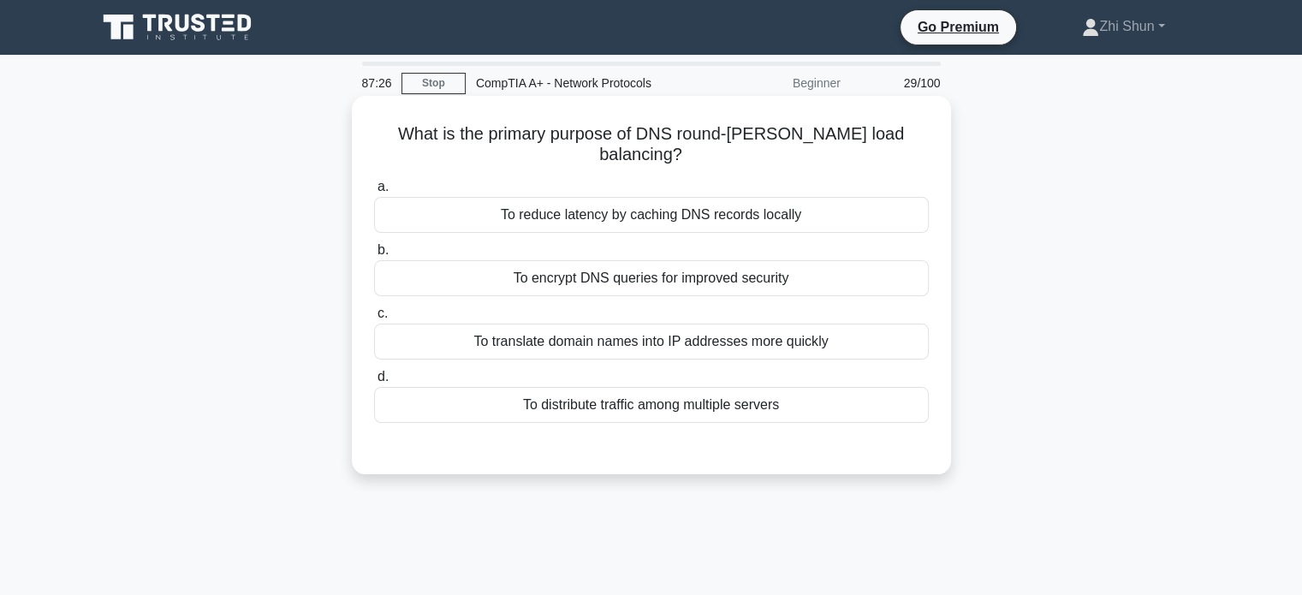
click at [728, 324] on div "To translate domain names into IP addresses more quickly" at bounding box center [651, 342] width 555 height 36
click at [374, 313] on input "c. To translate domain names into IP addresses more quickly" at bounding box center [374, 313] width 0 height 11
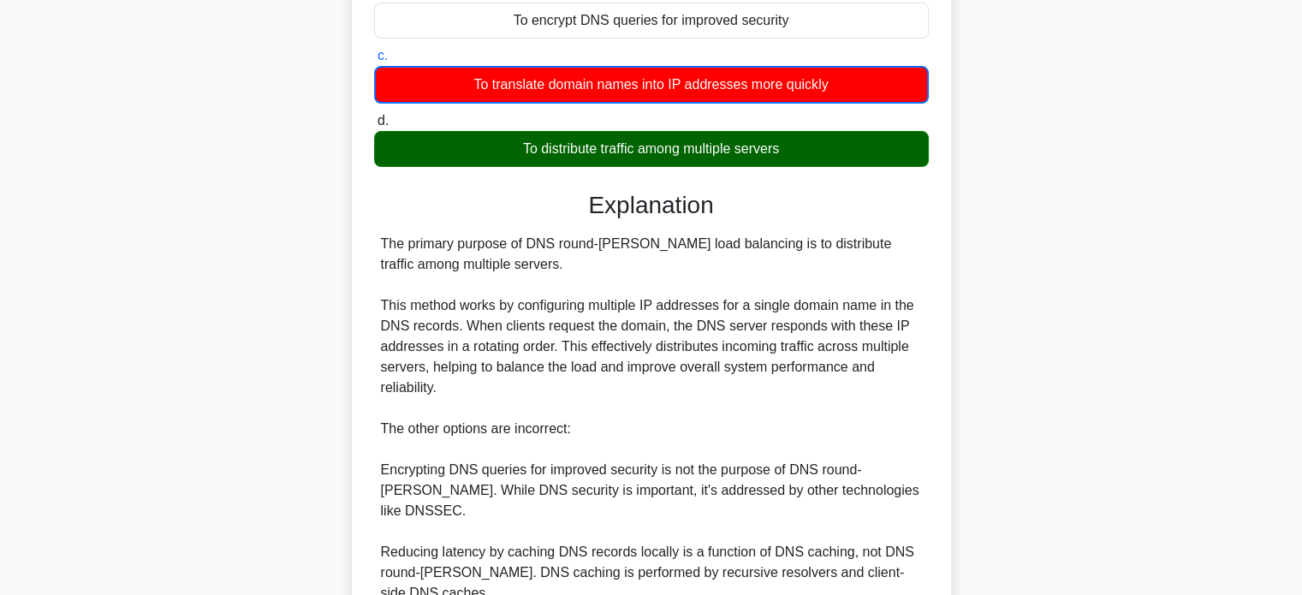
scroll to position [428, 0]
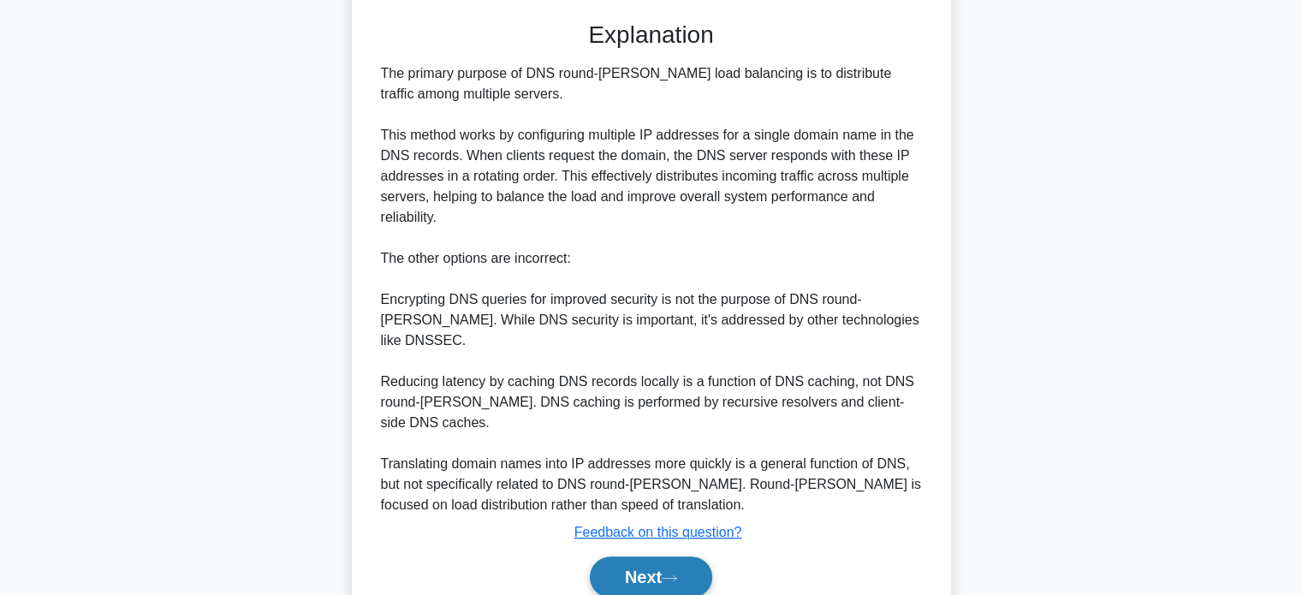
click at [657, 556] on button "Next" at bounding box center [651, 576] width 122 height 41
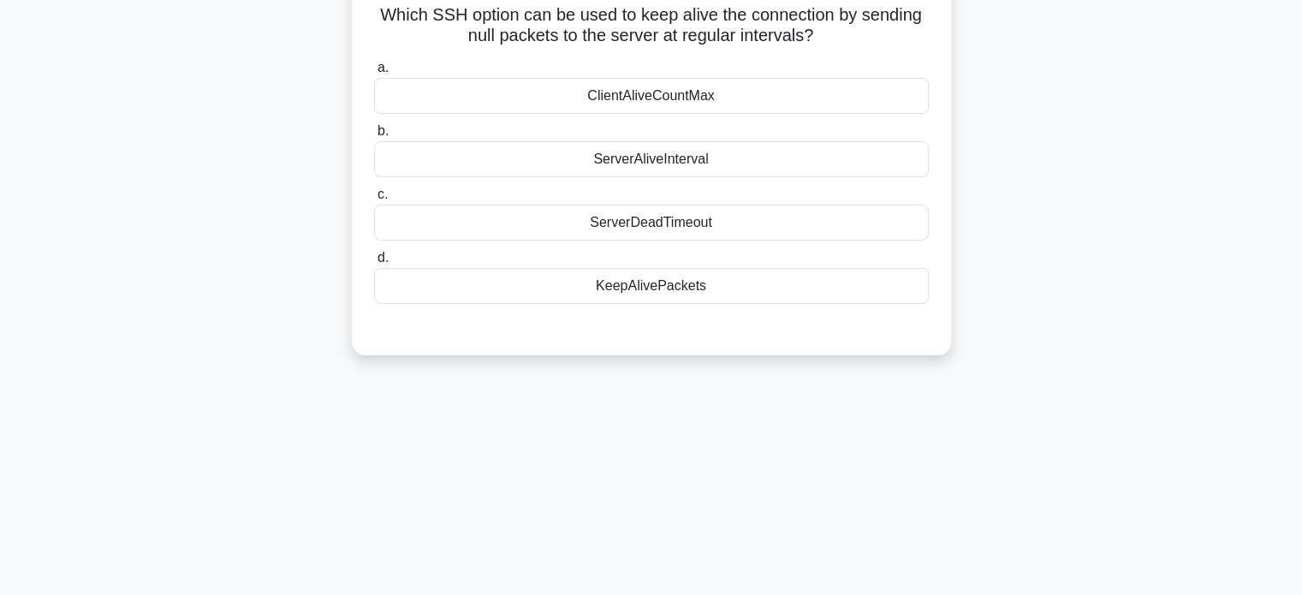
scroll to position [0, 0]
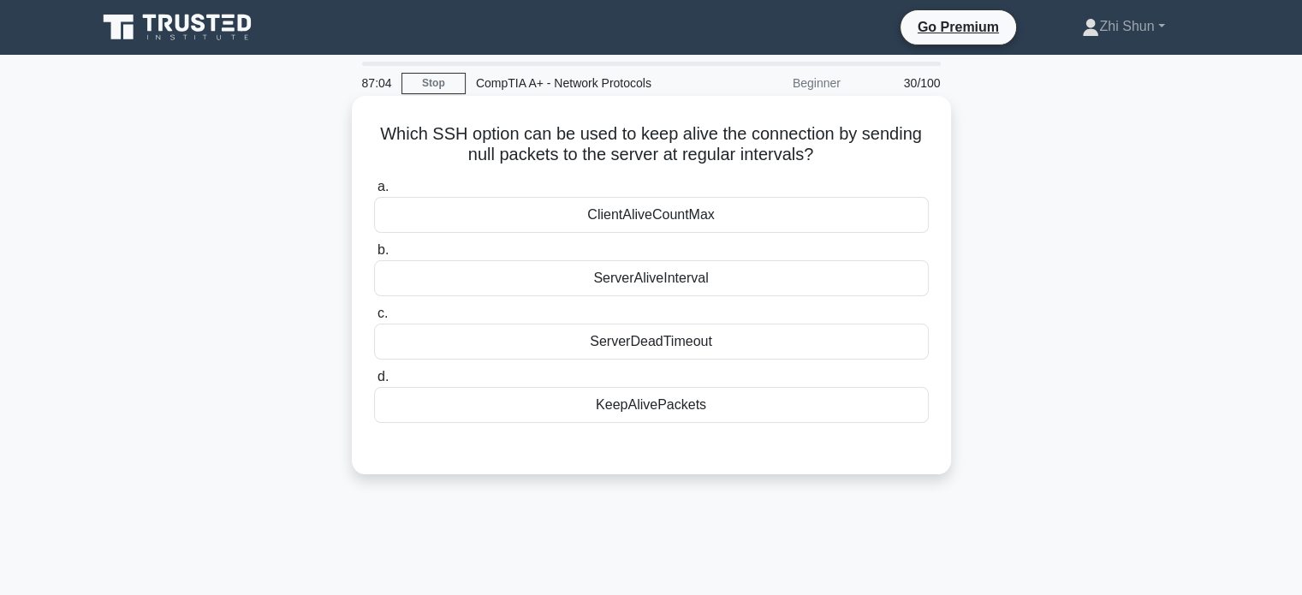
click at [728, 280] on div "ServerAliveInterval" at bounding box center [651, 278] width 555 height 36
click at [374, 256] on input "b. ServerAliveInterval" at bounding box center [374, 250] width 0 height 11
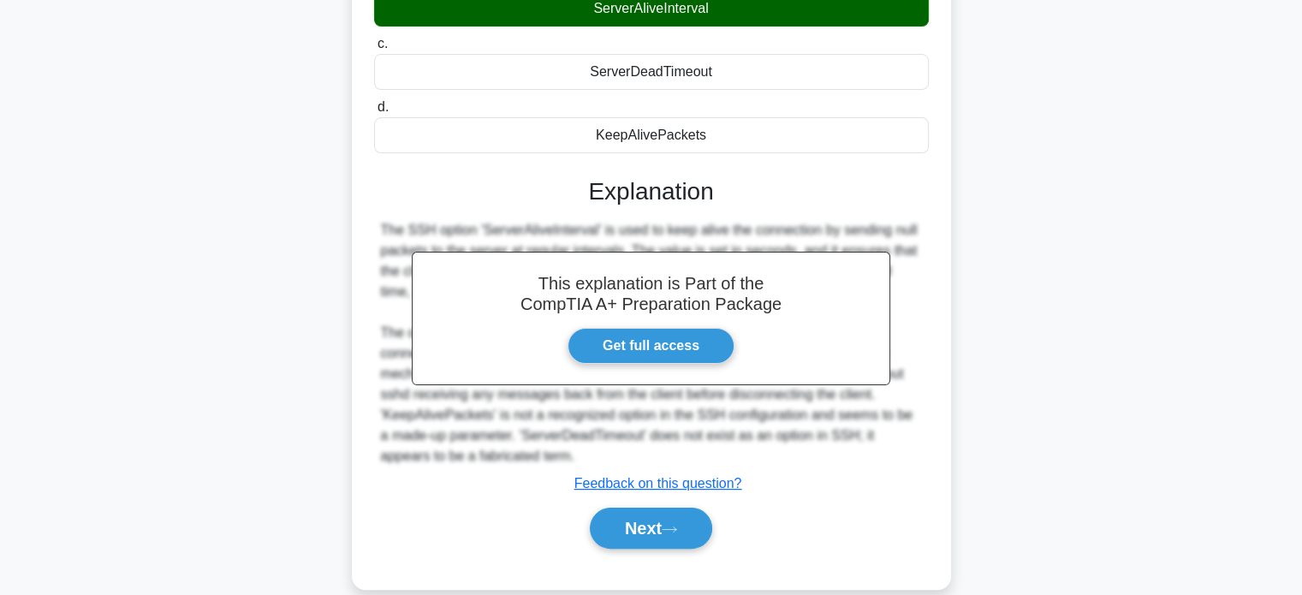
scroll to position [330, 0]
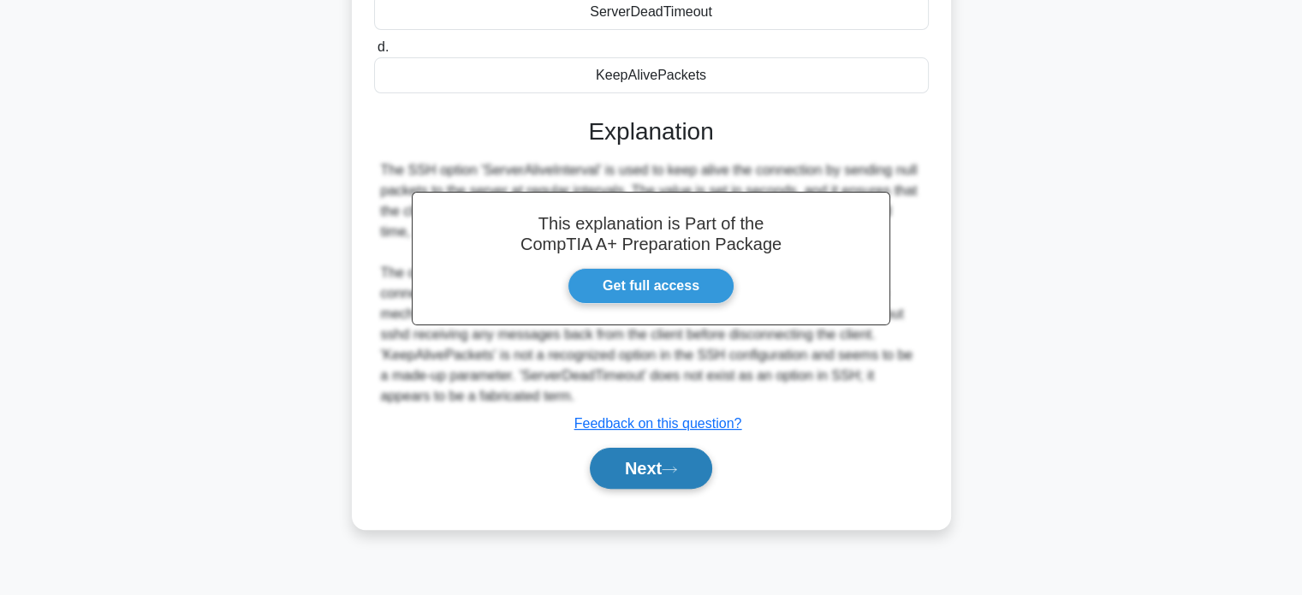
click at [712, 461] on button "Next" at bounding box center [651, 468] width 122 height 41
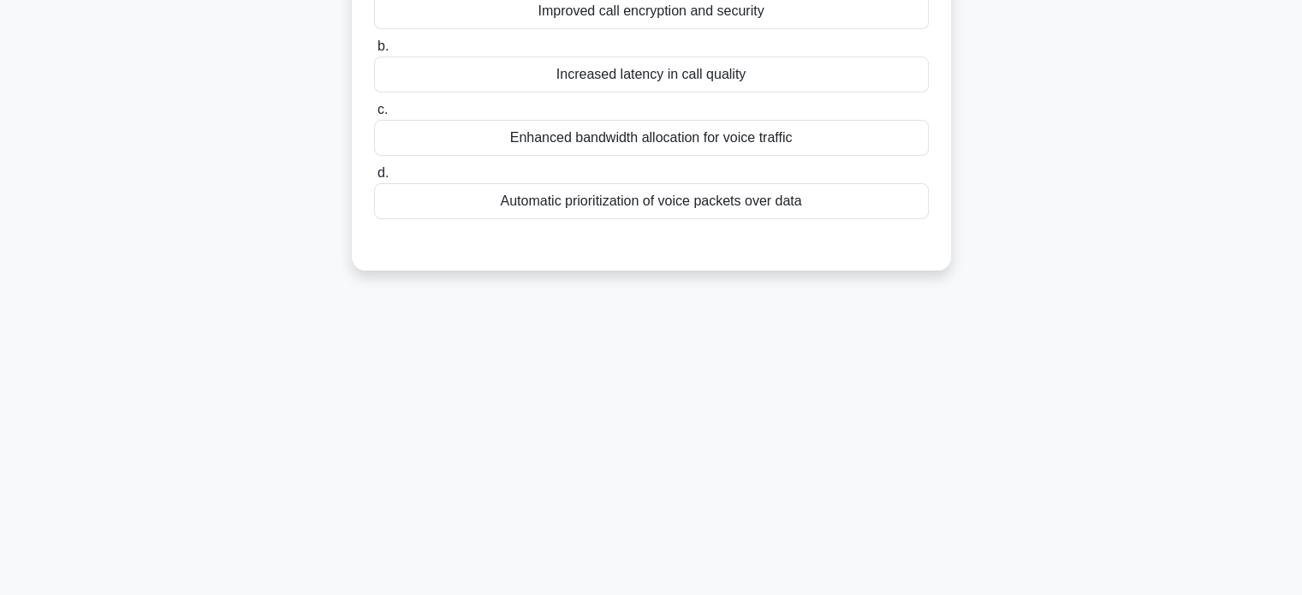
scroll to position [0, 0]
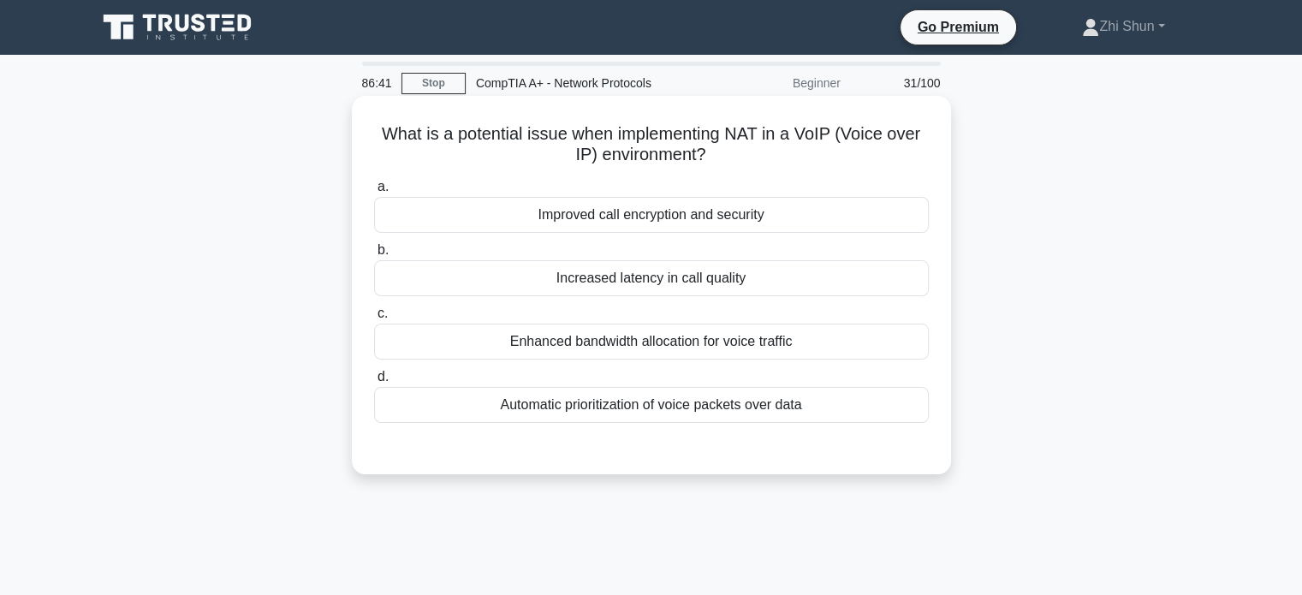
click at [799, 287] on div "Increased latency in call quality" at bounding box center [651, 278] width 555 height 36
click at [374, 256] on input "b. Increased latency in call quality" at bounding box center [374, 250] width 0 height 11
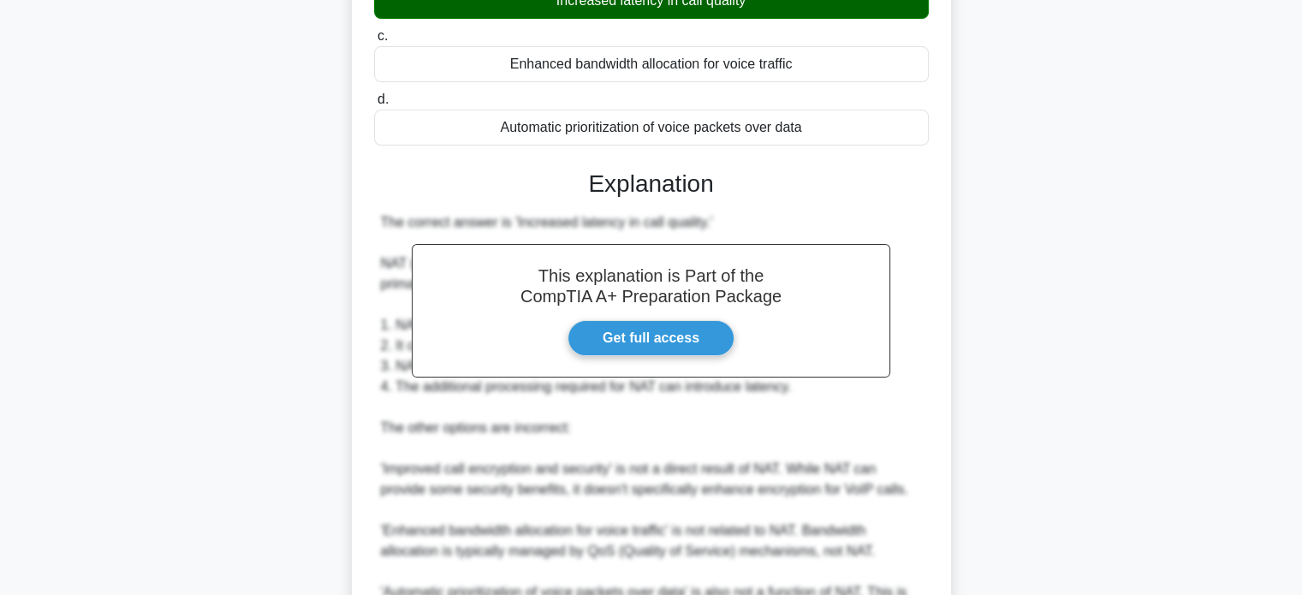
scroll to position [459, 0]
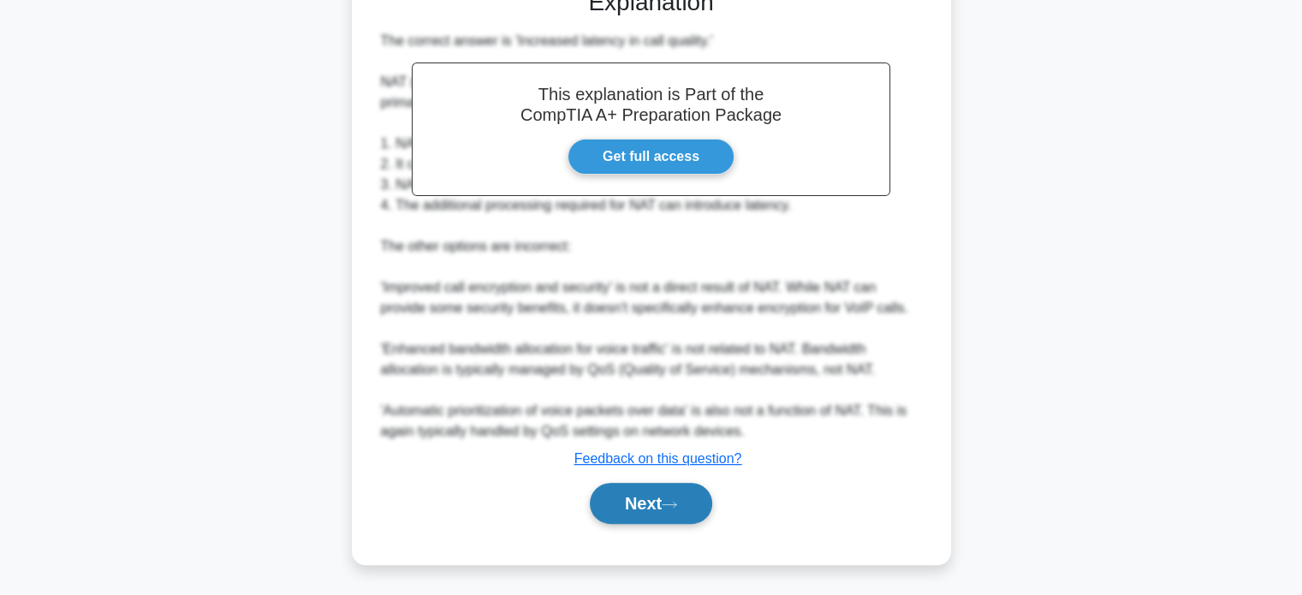
click at [693, 511] on button "Next" at bounding box center [651, 503] width 122 height 41
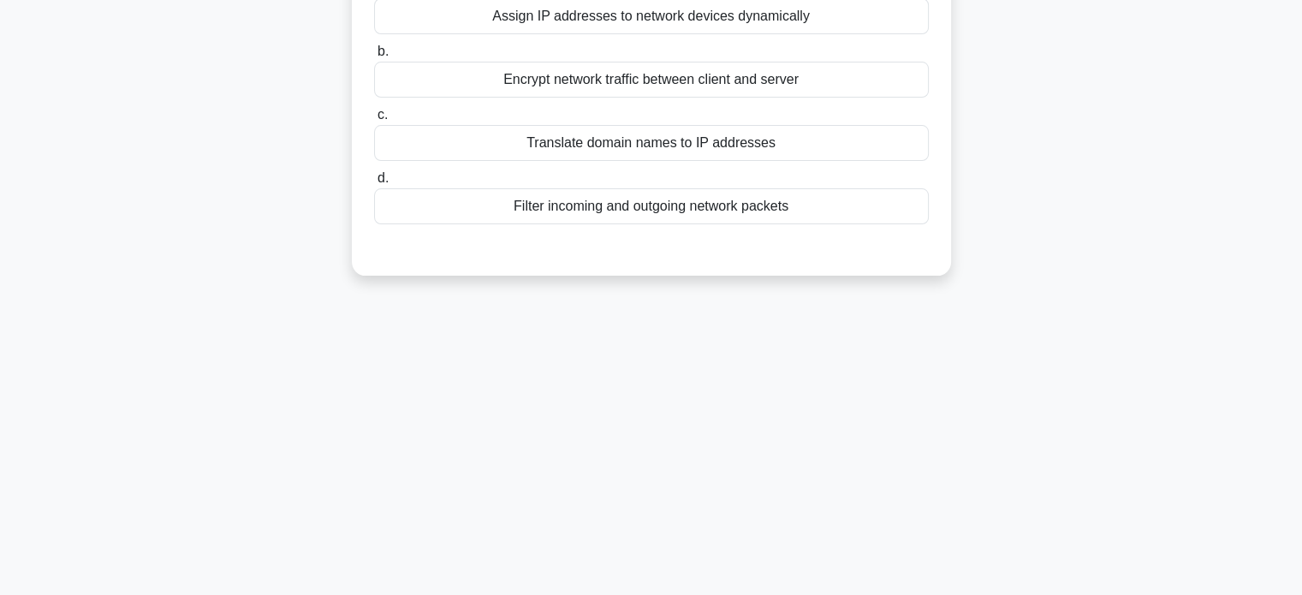
scroll to position [0, 0]
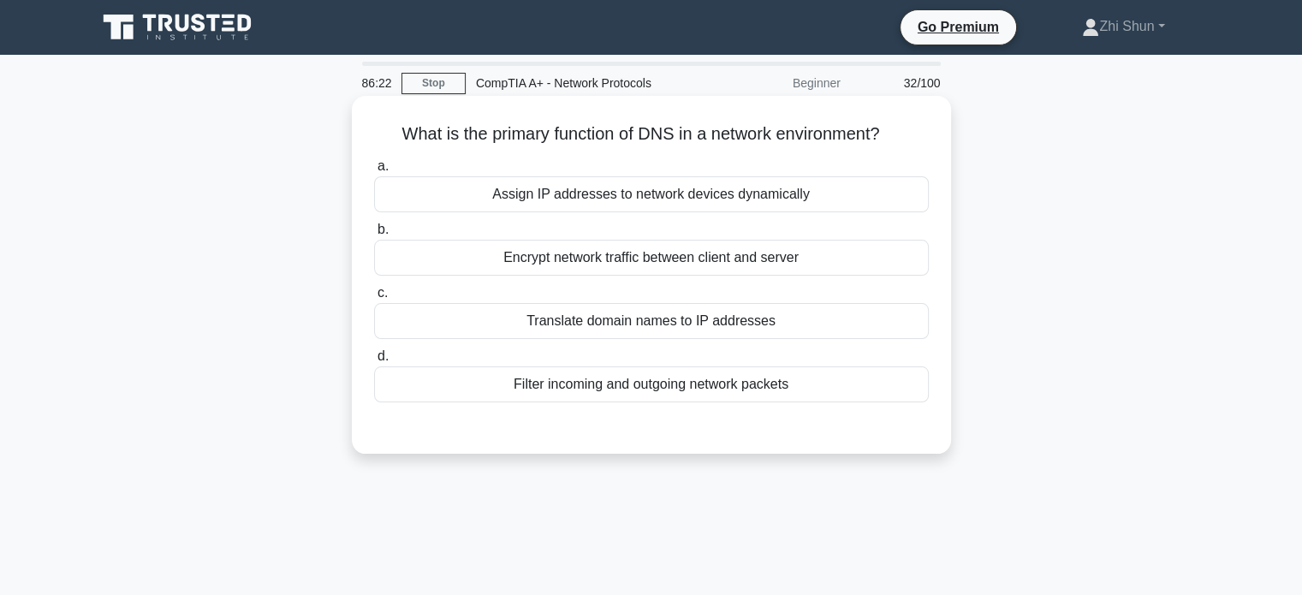
click at [836, 315] on div "Translate domain names to IP addresses" at bounding box center [651, 321] width 555 height 36
click at [374, 299] on input "c. Translate domain names to IP addresses" at bounding box center [374, 293] width 0 height 11
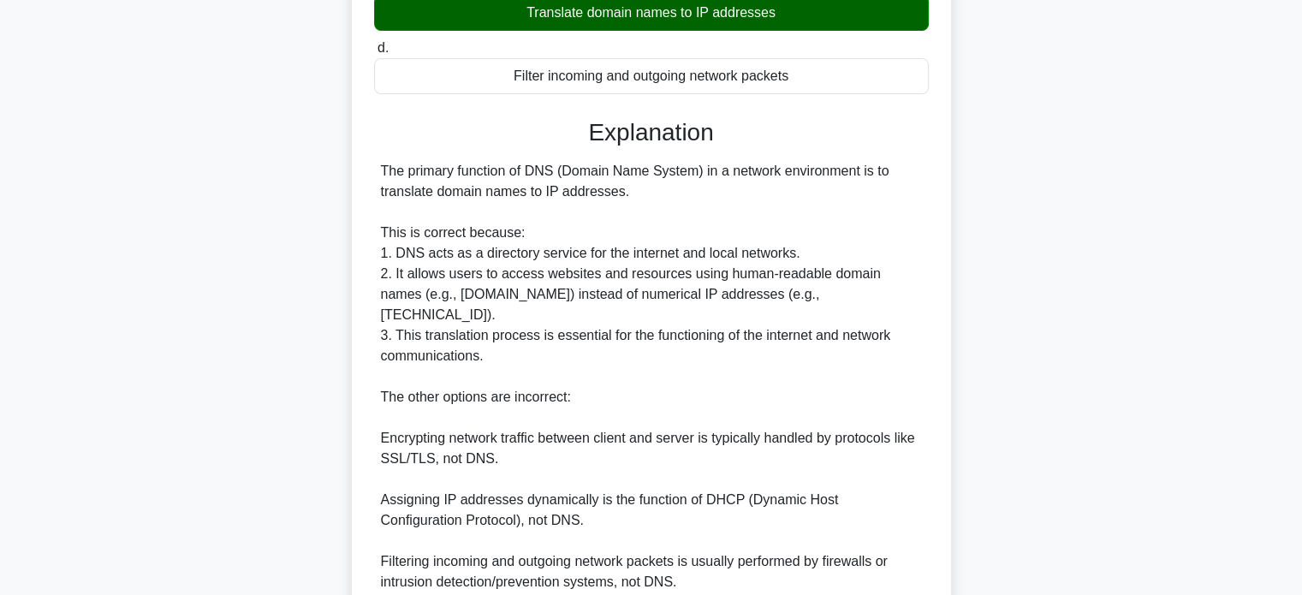
scroll to position [500, 0]
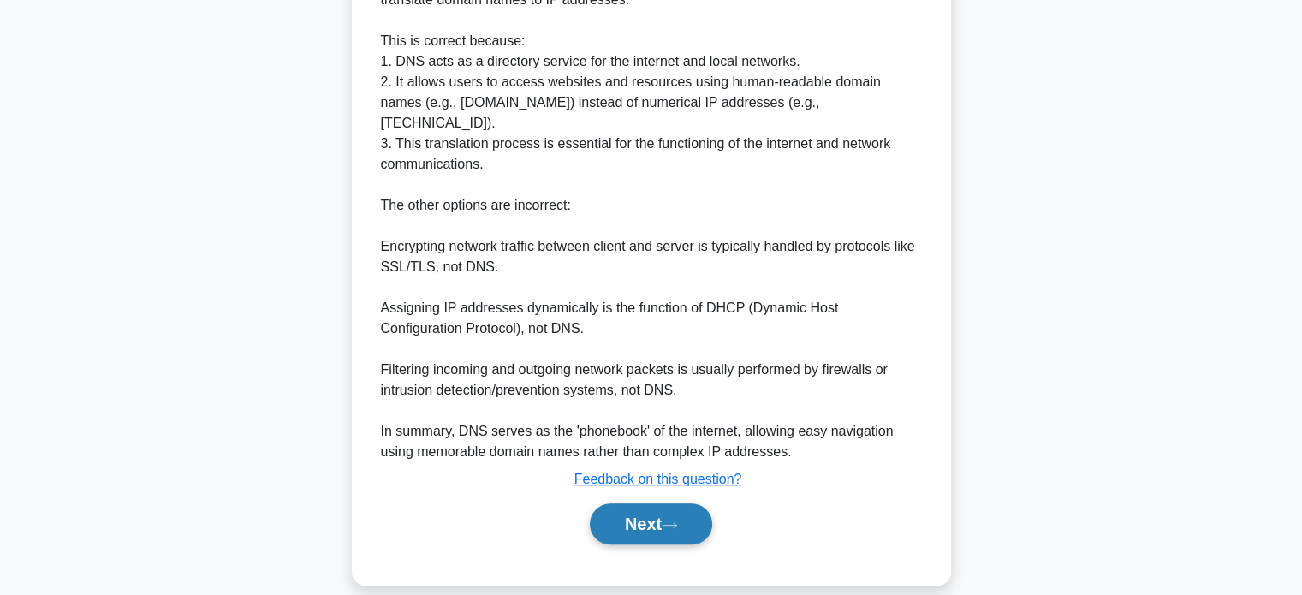
click at [653, 503] on button "Next" at bounding box center [651, 523] width 122 height 41
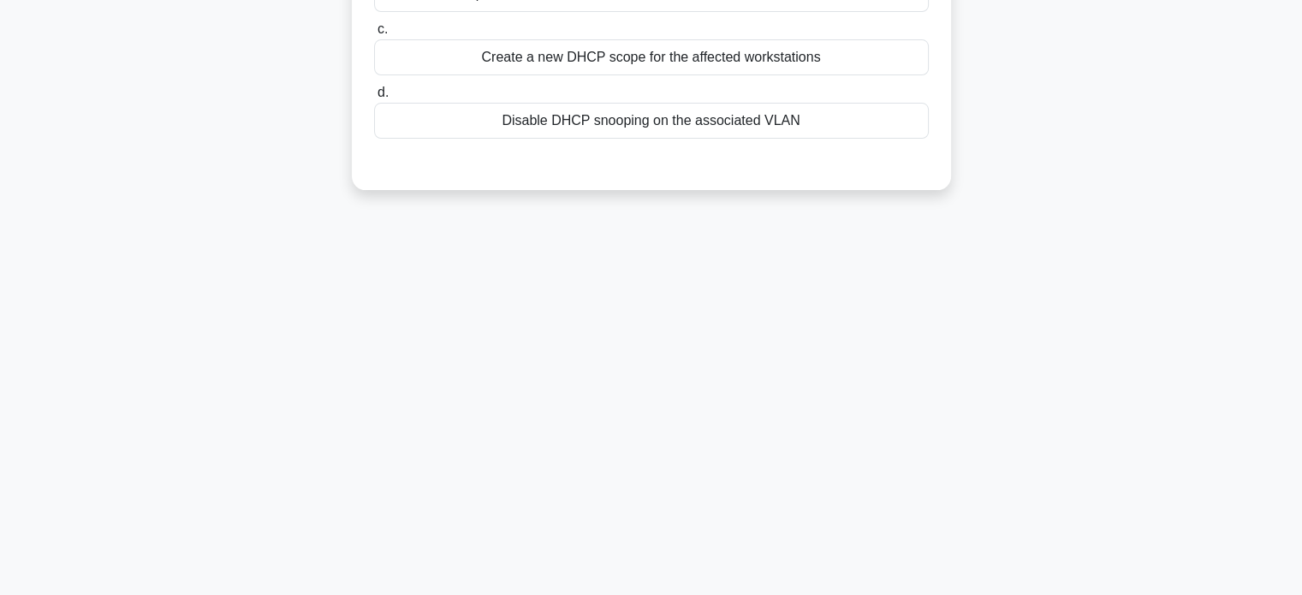
scroll to position [0, 0]
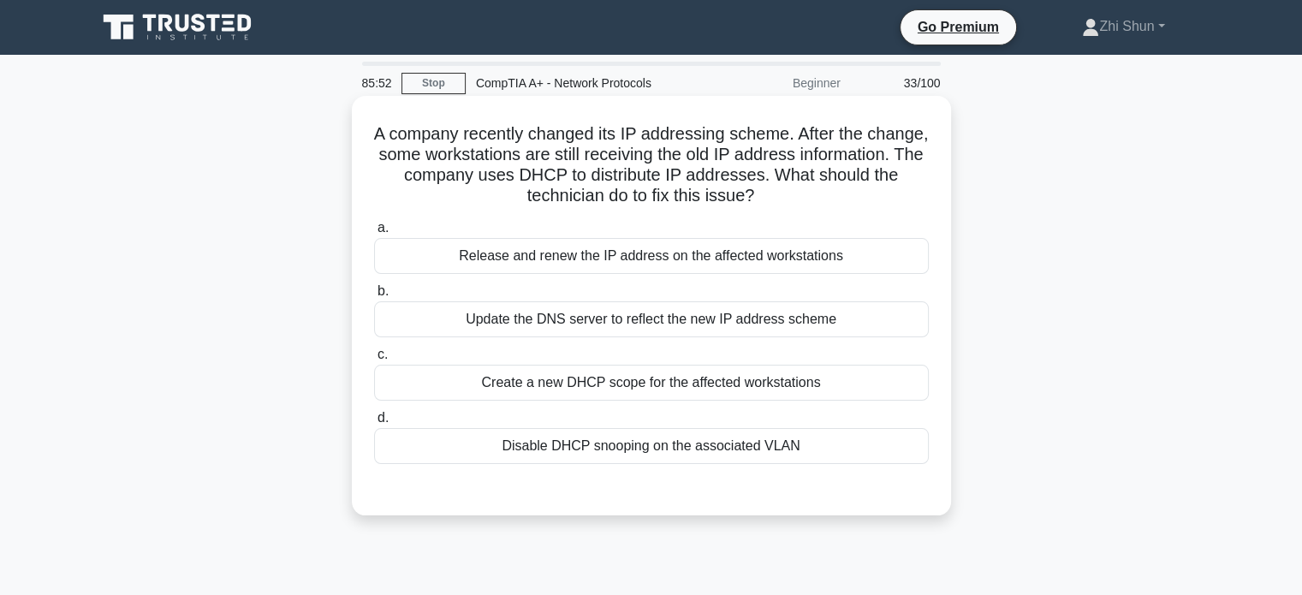
click at [700, 318] on div "Update the DNS server to reflect the new IP address scheme" at bounding box center [651, 319] width 555 height 36
click at [374, 297] on input "b. Update the DNS server to reflect the new IP address scheme" at bounding box center [374, 291] width 0 height 11
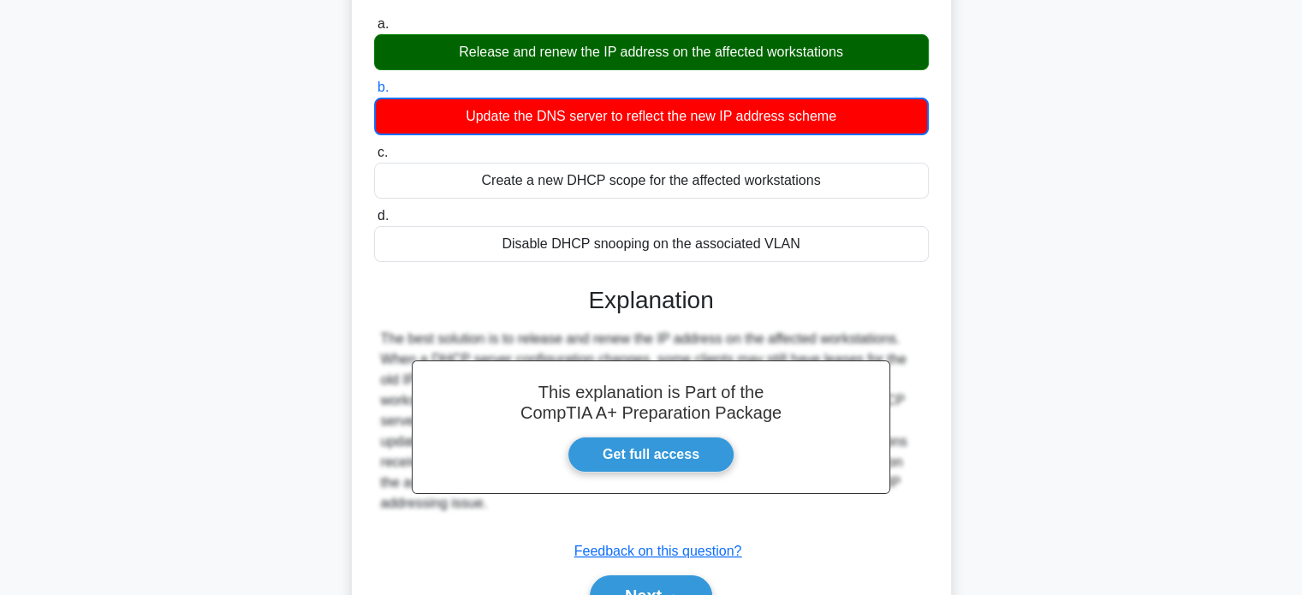
scroll to position [330, 0]
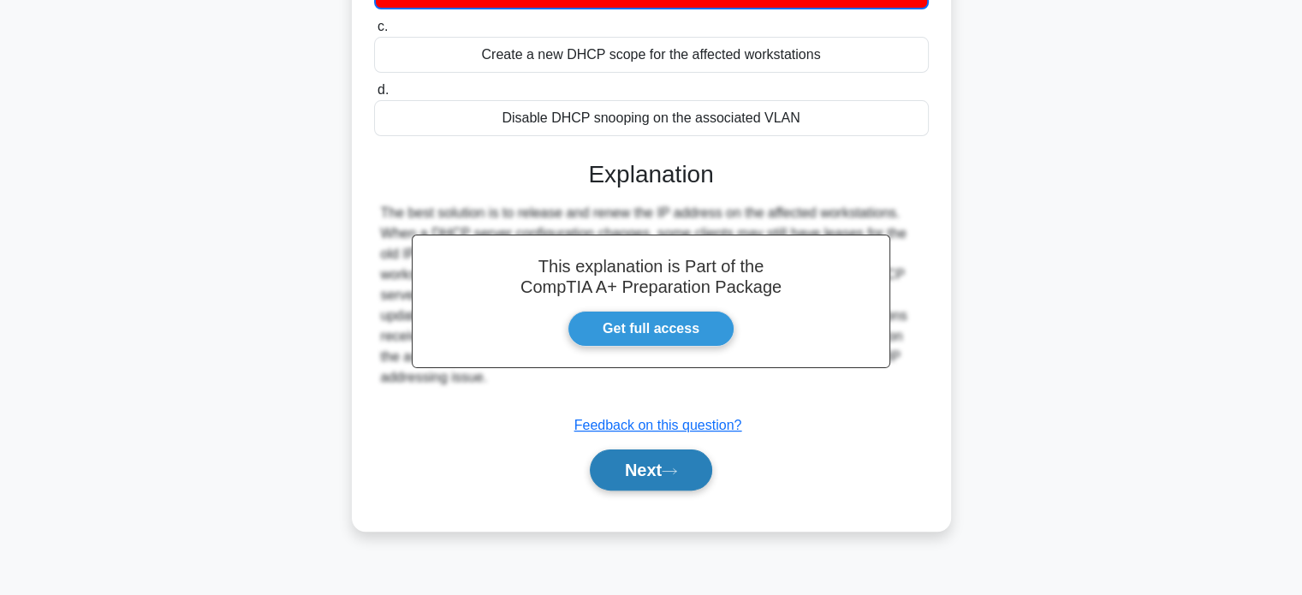
click at [693, 467] on button "Next" at bounding box center [651, 469] width 122 height 41
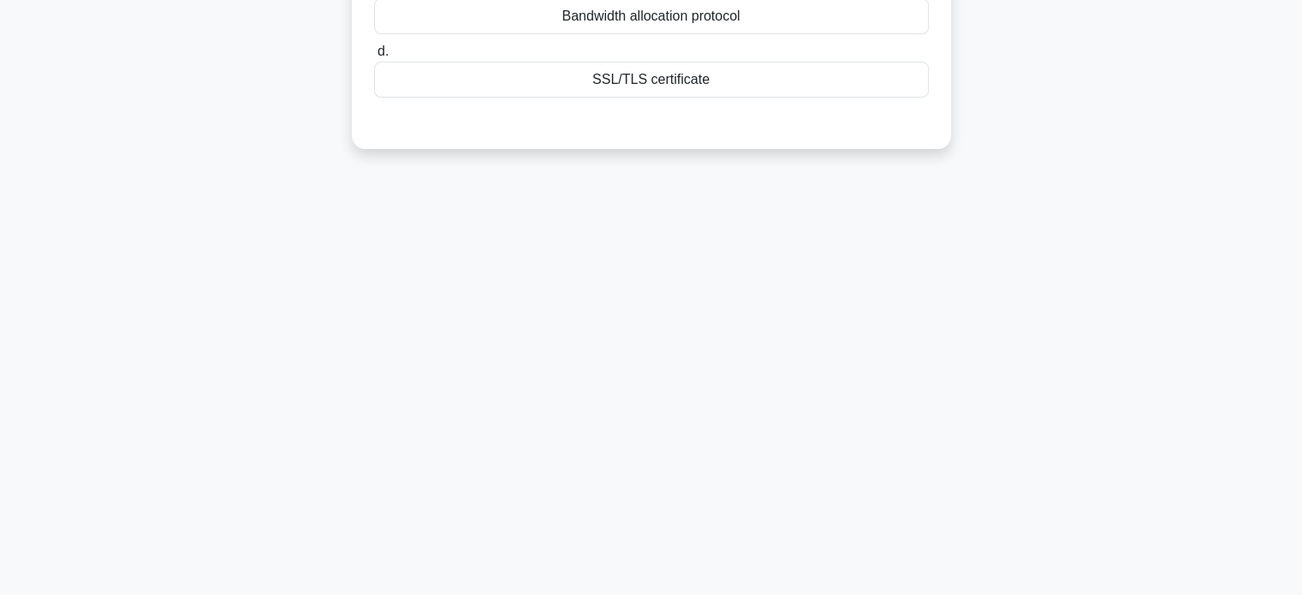
scroll to position [0, 0]
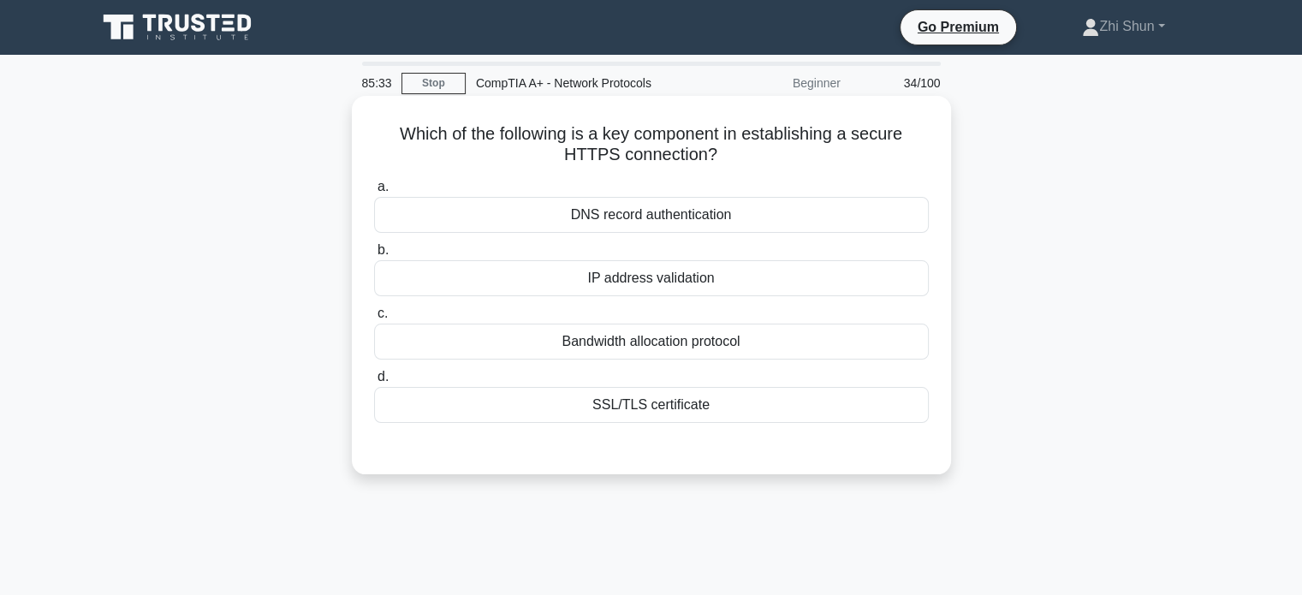
click at [684, 395] on div "SSL/TLS certificate" at bounding box center [651, 405] width 555 height 36
click at [374, 383] on input "d. SSL/TLS certificate" at bounding box center [374, 376] width 0 height 11
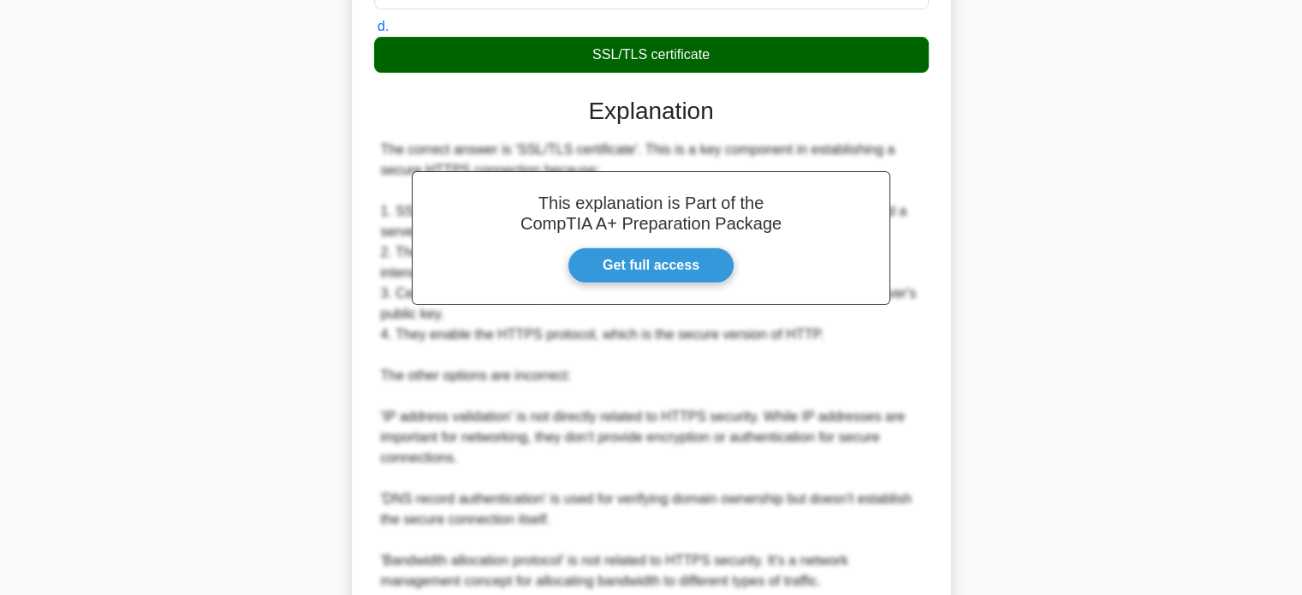
scroll to position [500, 0]
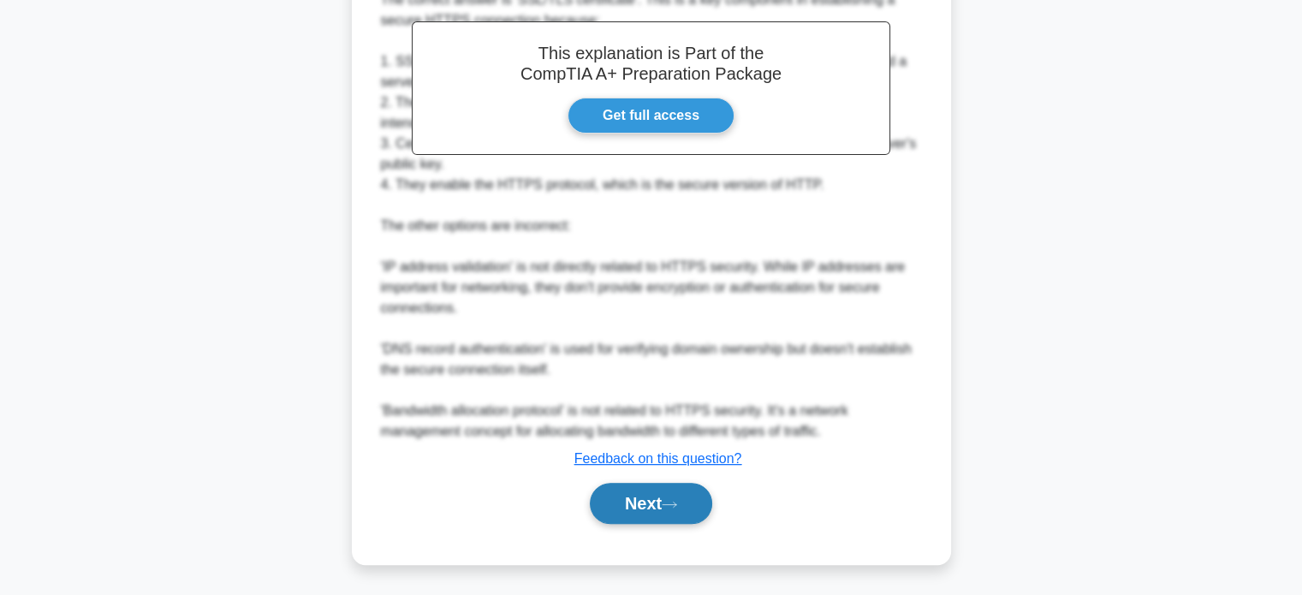
click at [656, 484] on button "Next" at bounding box center [651, 503] width 122 height 41
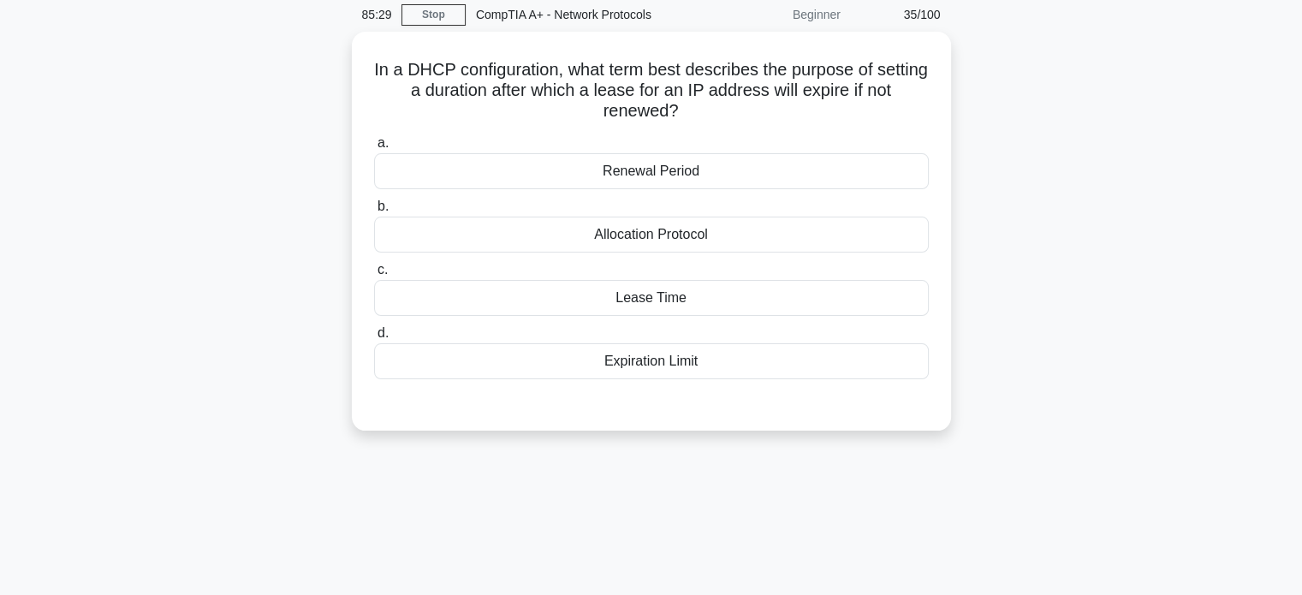
scroll to position [0, 0]
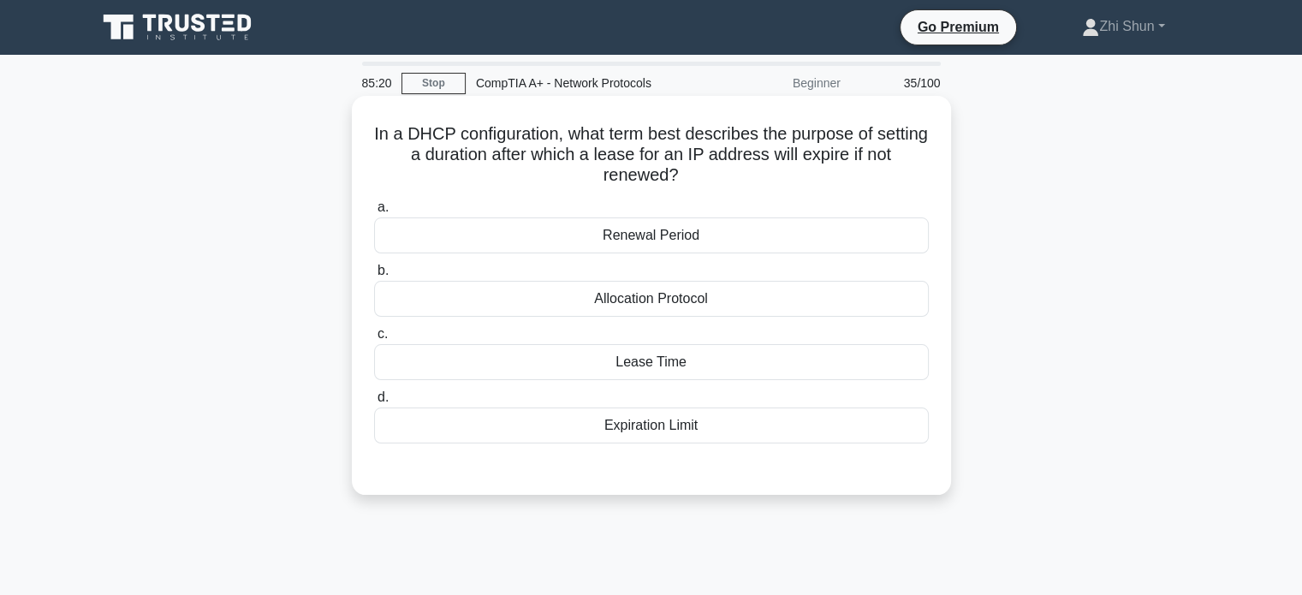
click at [733, 365] on div "Lease Time" at bounding box center [651, 362] width 555 height 36
click at [374, 340] on input "c. Lease Time" at bounding box center [374, 334] width 0 height 11
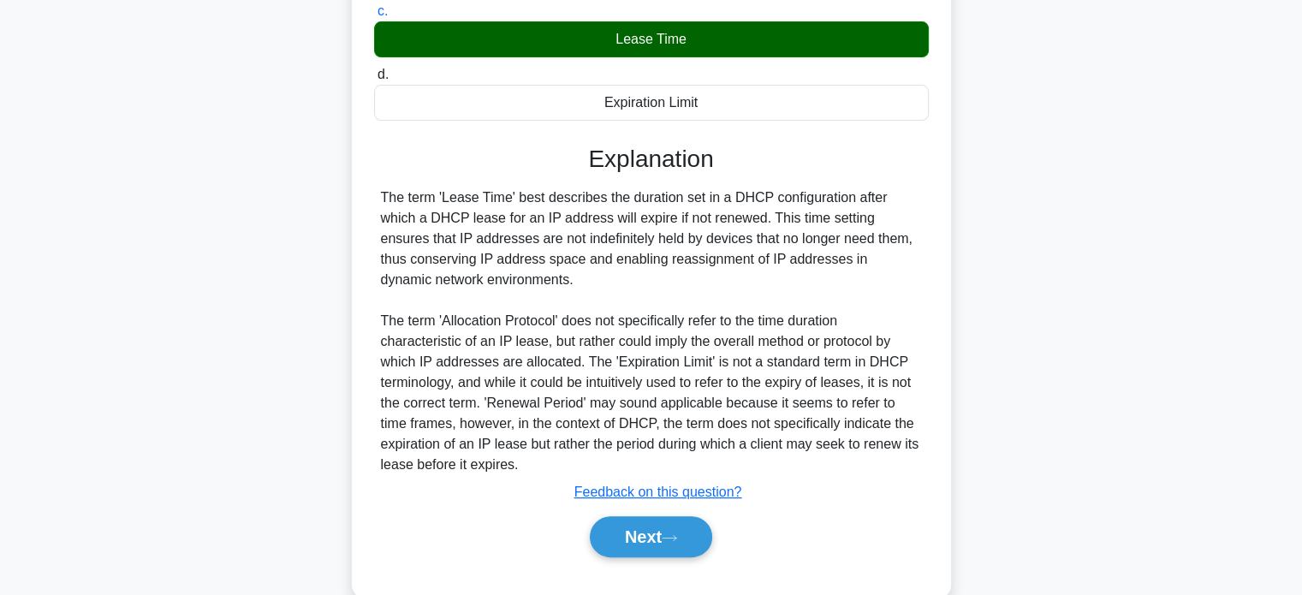
scroll to position [356, 0]
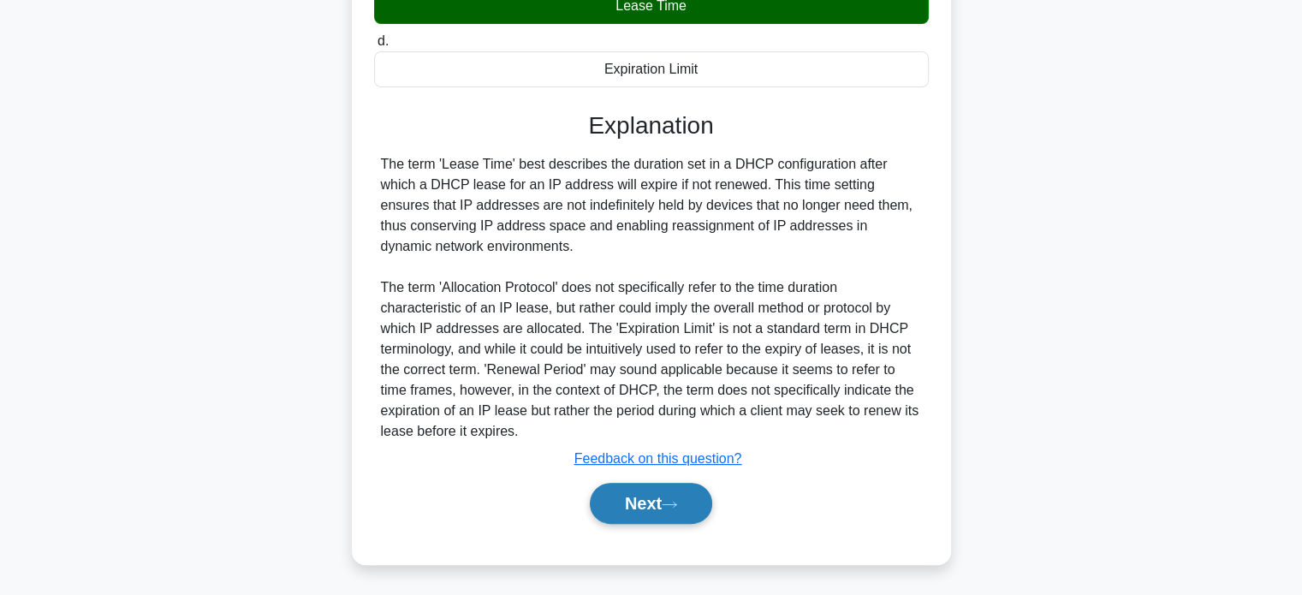
click at [667, 495] on button "Next" at bounding box center [651, 503] width 122 height 41
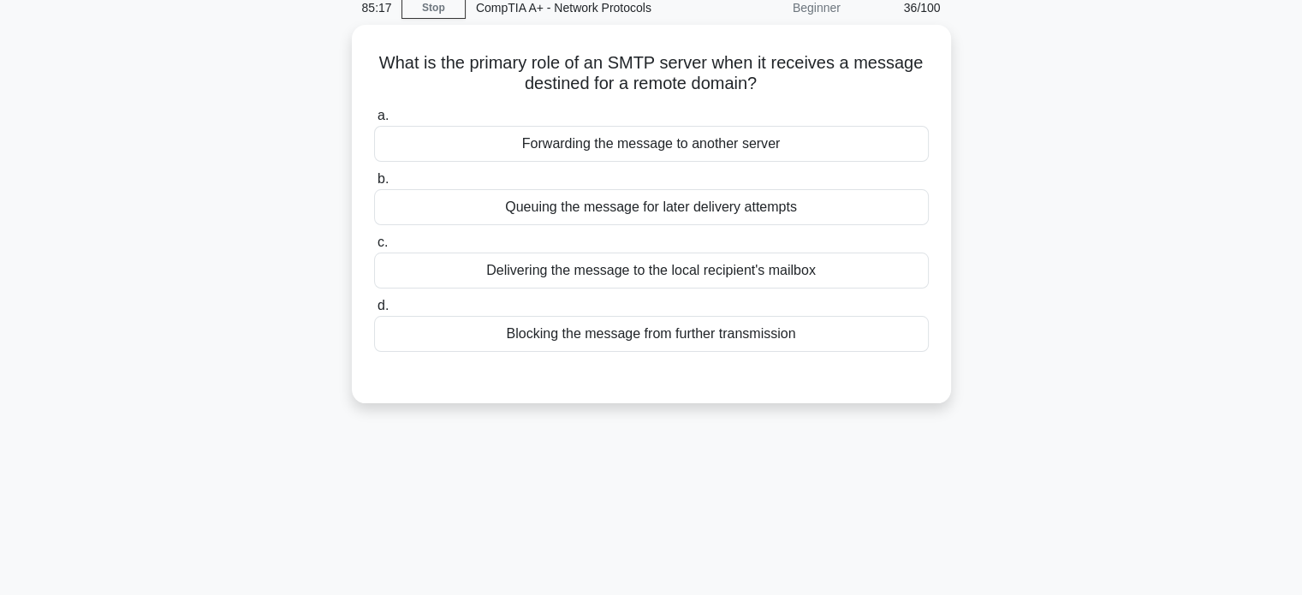
scroll to position [0, 0]
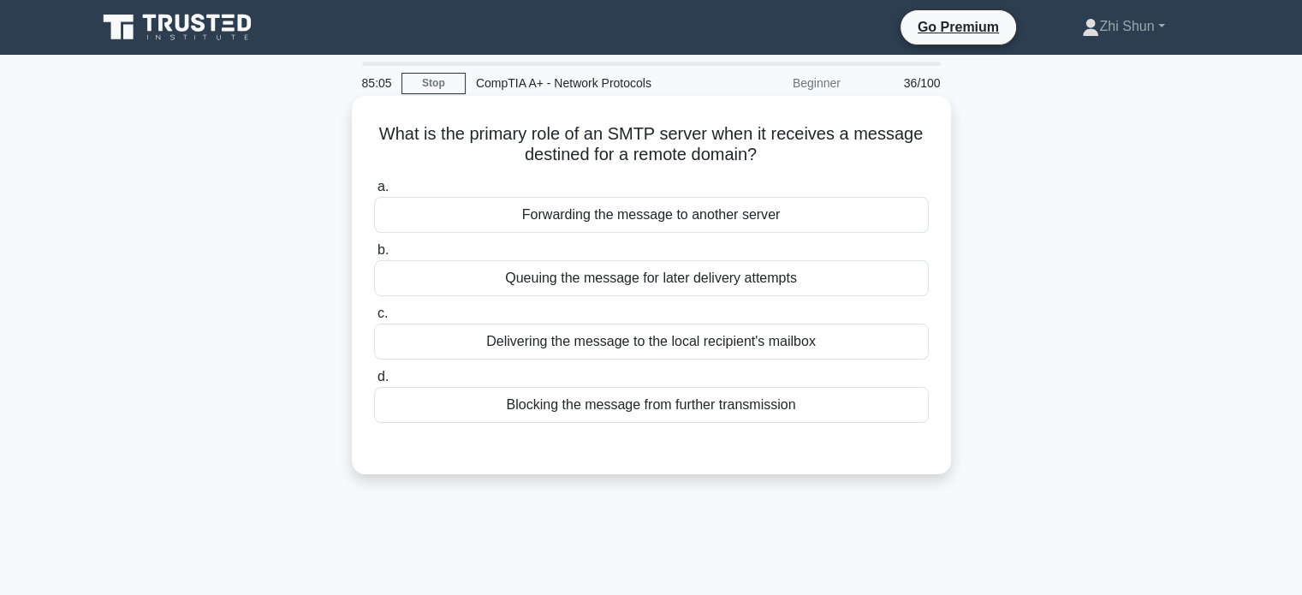
click at [716, 226] on div "Forwarding the message to another server" at bounding box center [651, 215] width 555 height 36
click at [374, 193] on input "a. Forwarding the message to another server" at bounding box center [374, 186] width 0 height 11
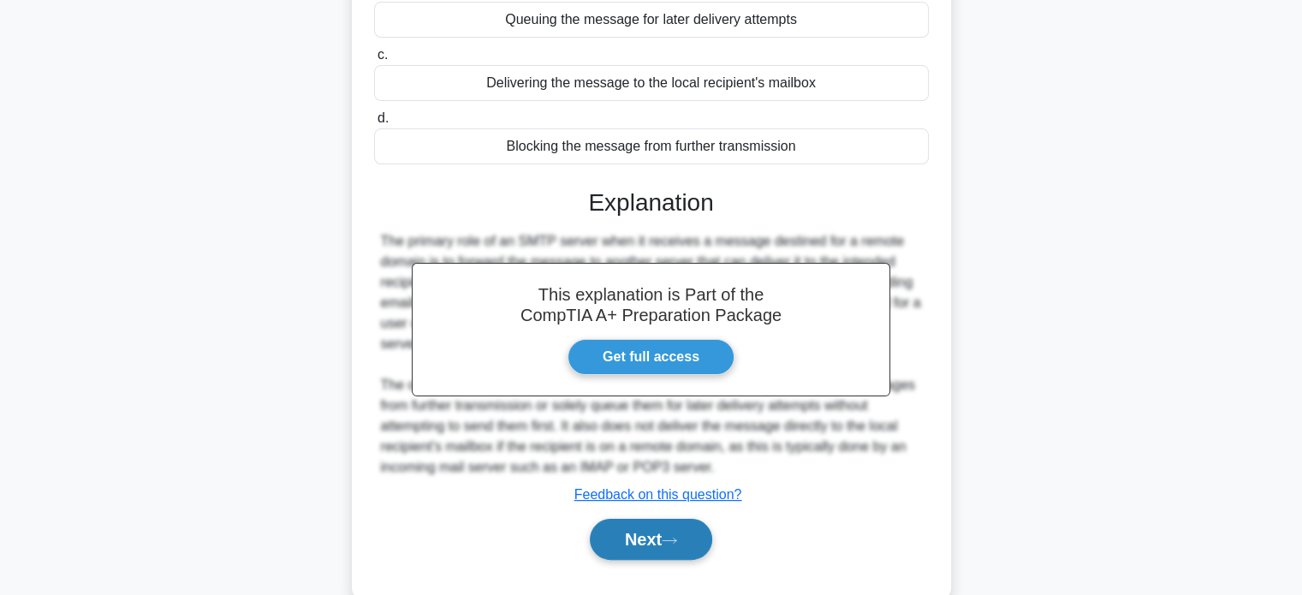
scroll to position [330, 0]
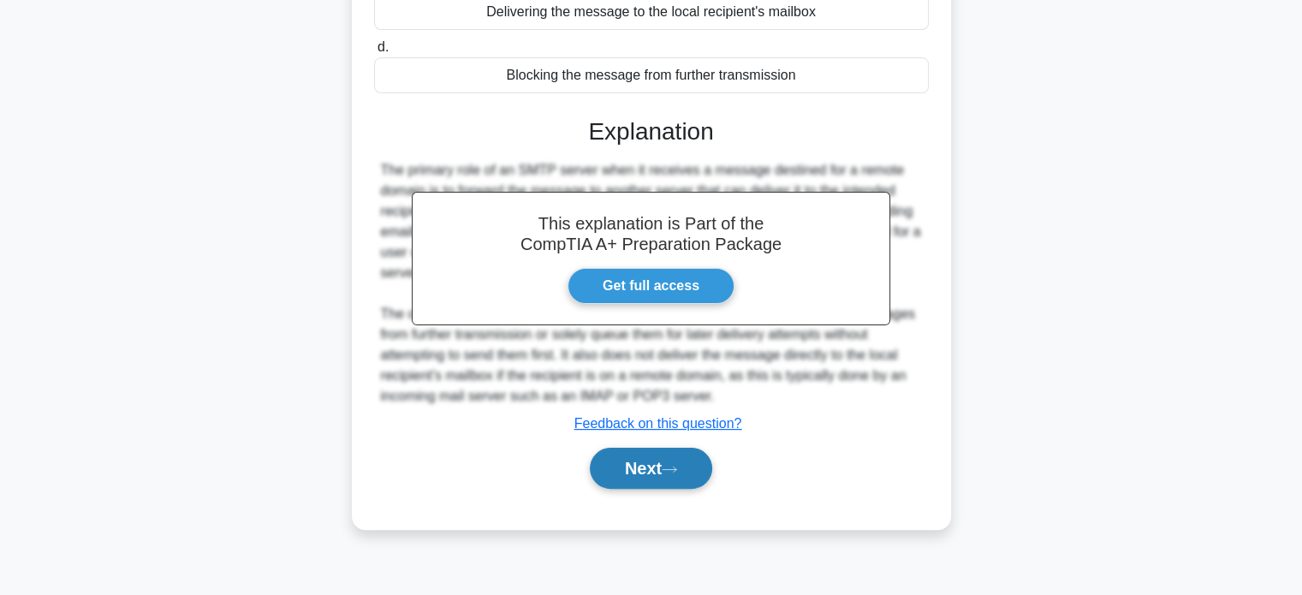
click at [615, 467] on button "Next" at bounding box center [651, 468] width 122 height 41
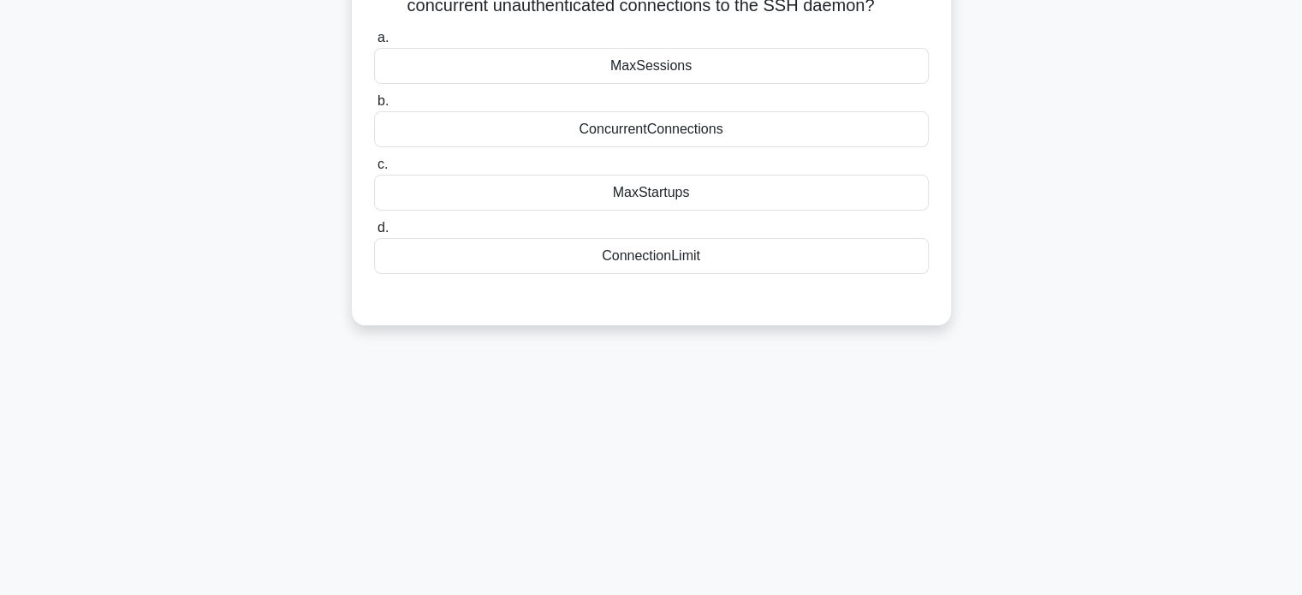
scroll to position [0, 0]
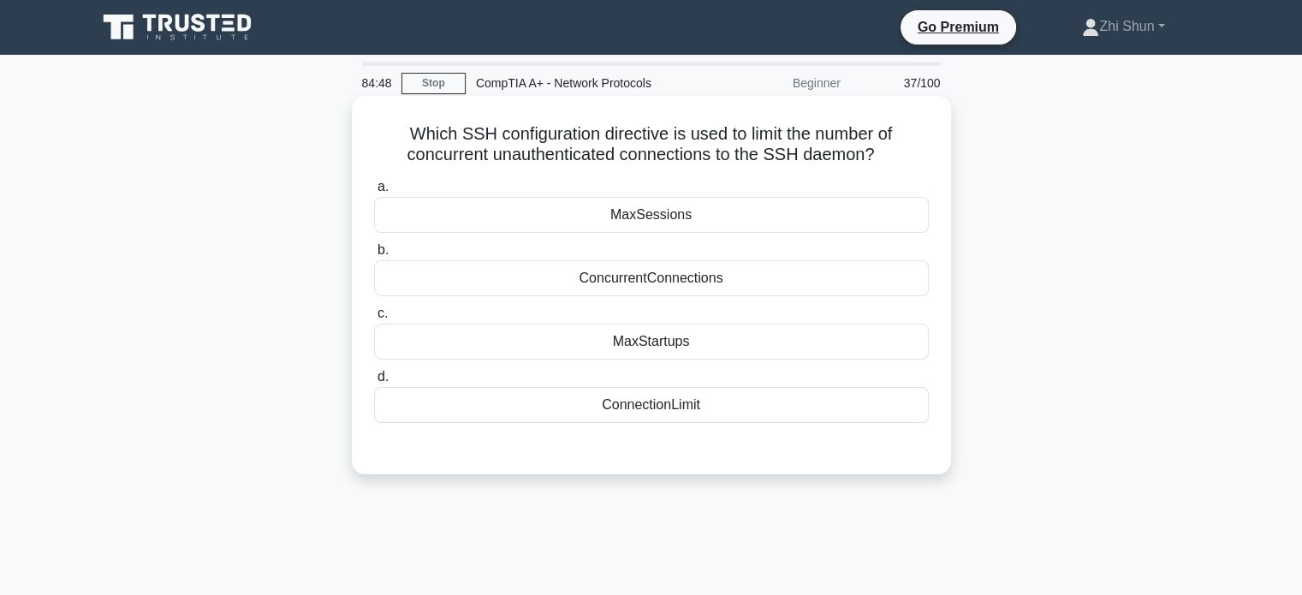
click at [704, 224] on div "MaxSessions" at bounding box center [651, 215] width 555 height 36
click at [374, 193] on input "a. MaxSessions" at bounding box center [374, 186] width 0 height 11
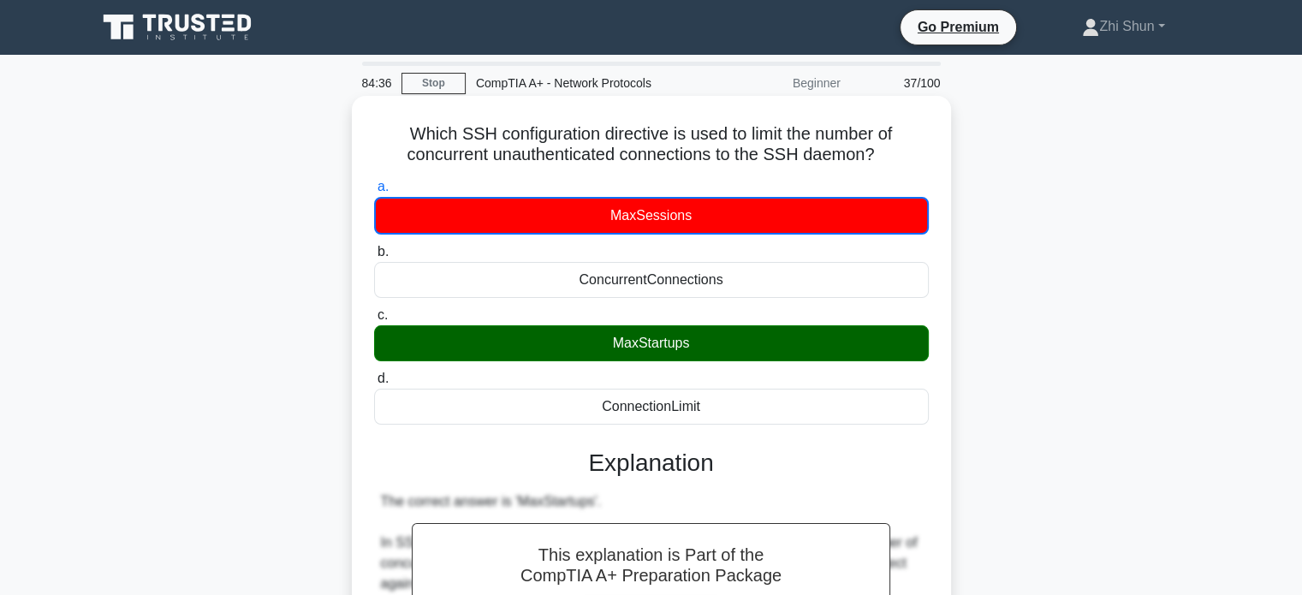
scroll to position [514, 0]
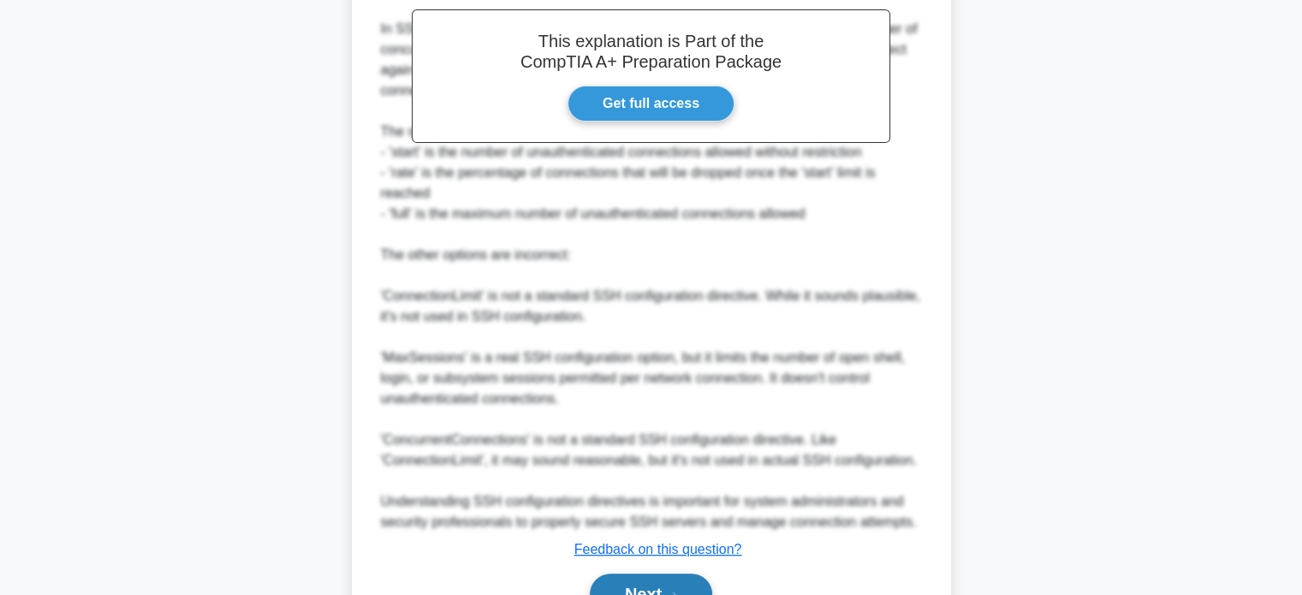
click at [700, 578] on button "Next" at bounding box center [651, 593] width 122 height 41
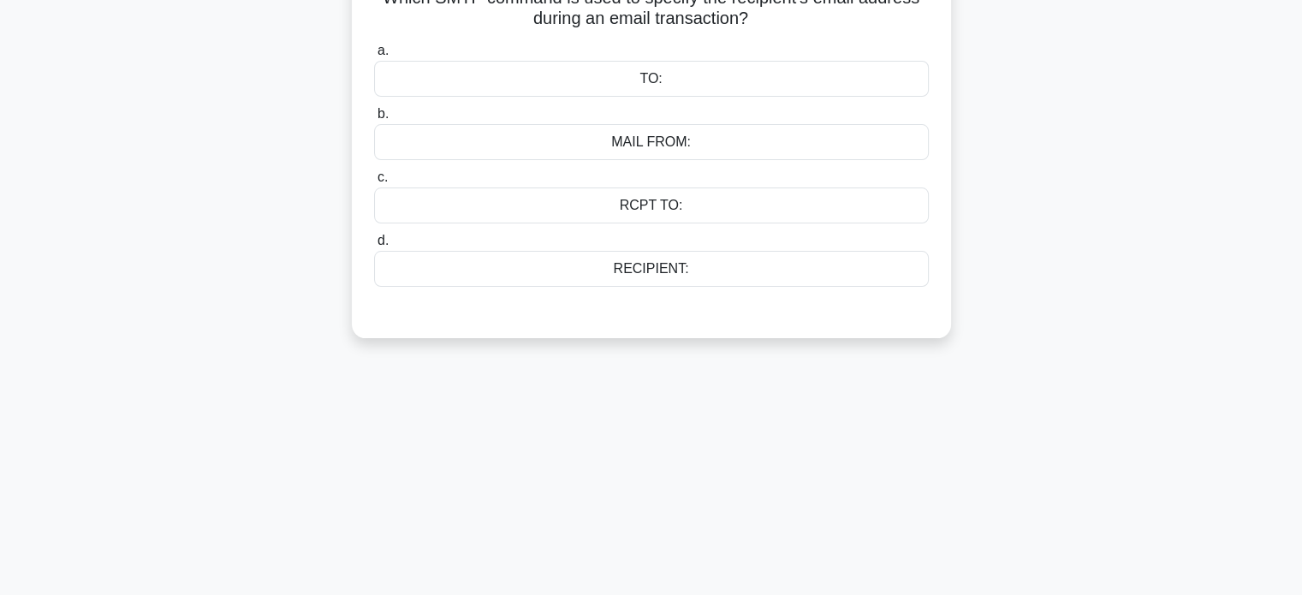
scroll to position [0, 0]
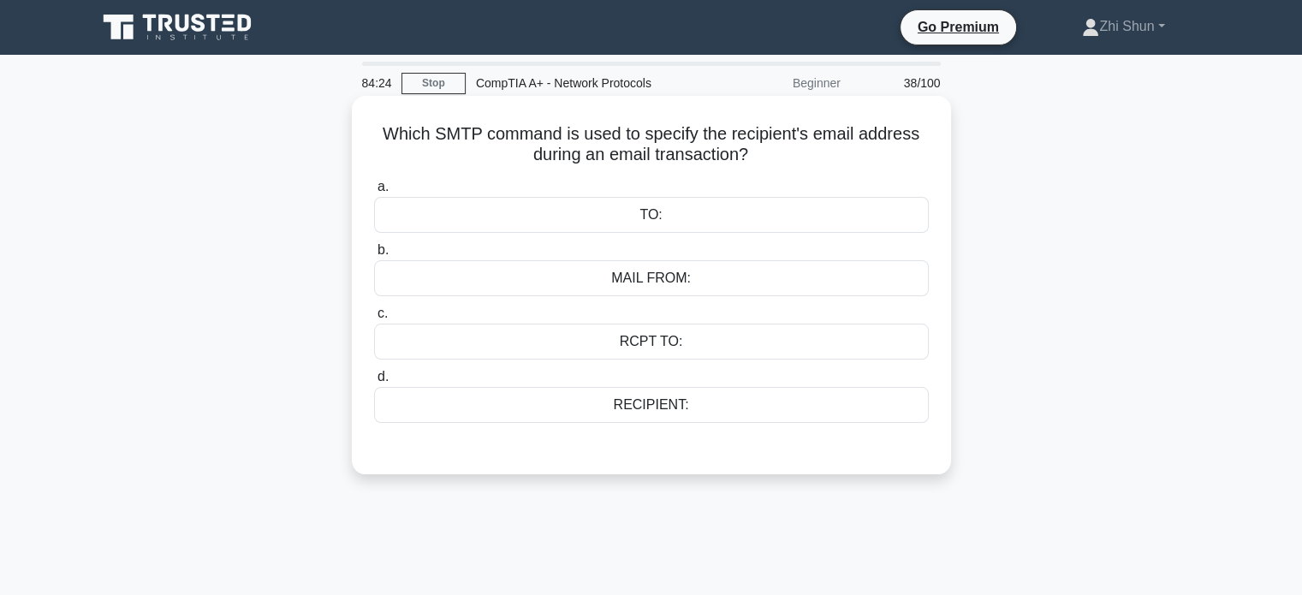
click at [711, 335] on div "RCPT TO:" at bounding box center [651, 342] width 555 height 36
click at [374, 319] on input "c. RCPT TO:" at bounding box center [374, 313] width 0 height 11
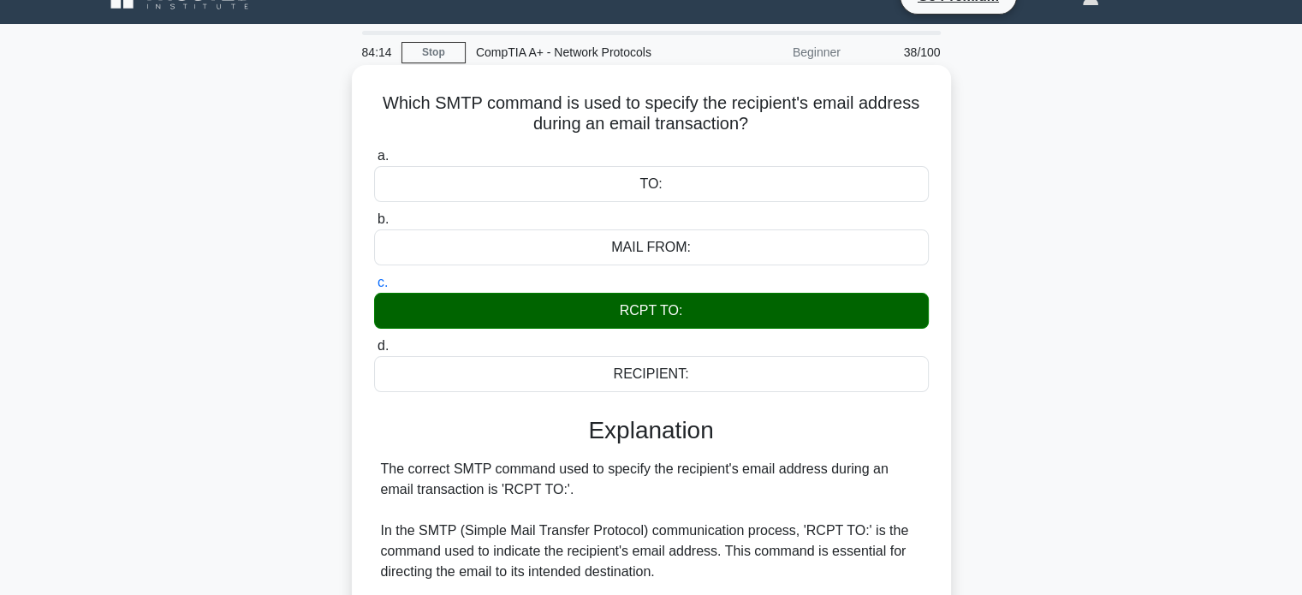
scroll to position [459, 0]
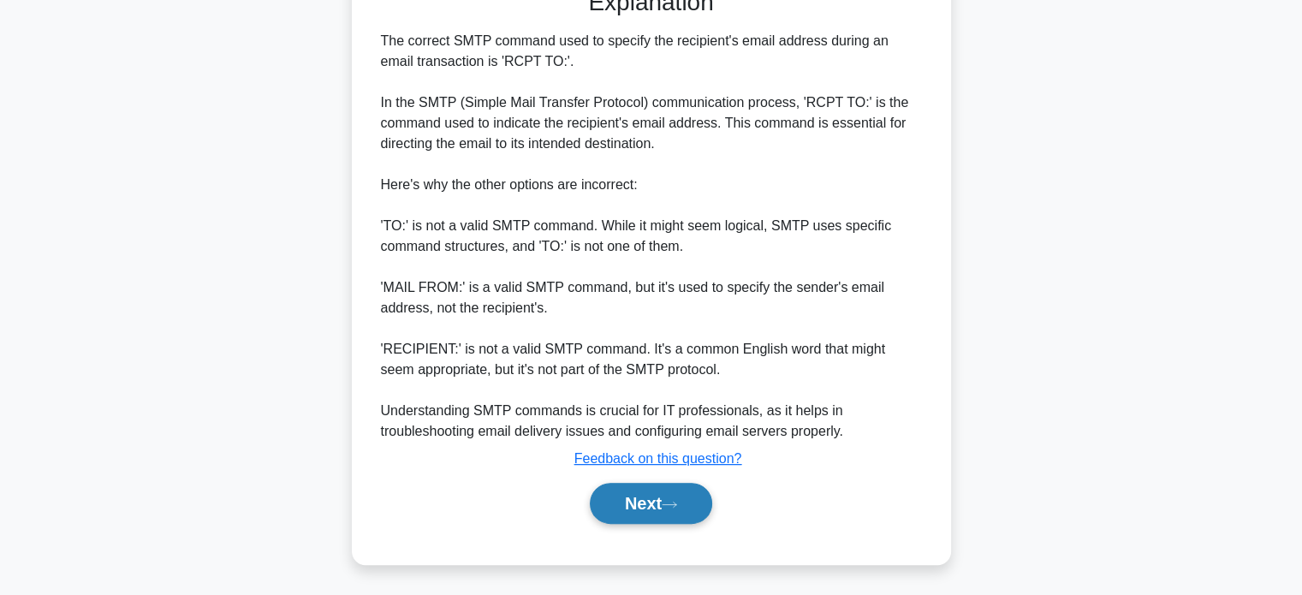
click at [657, 516] on button "Next" at bounding box center [651, 503] width 122 height 41
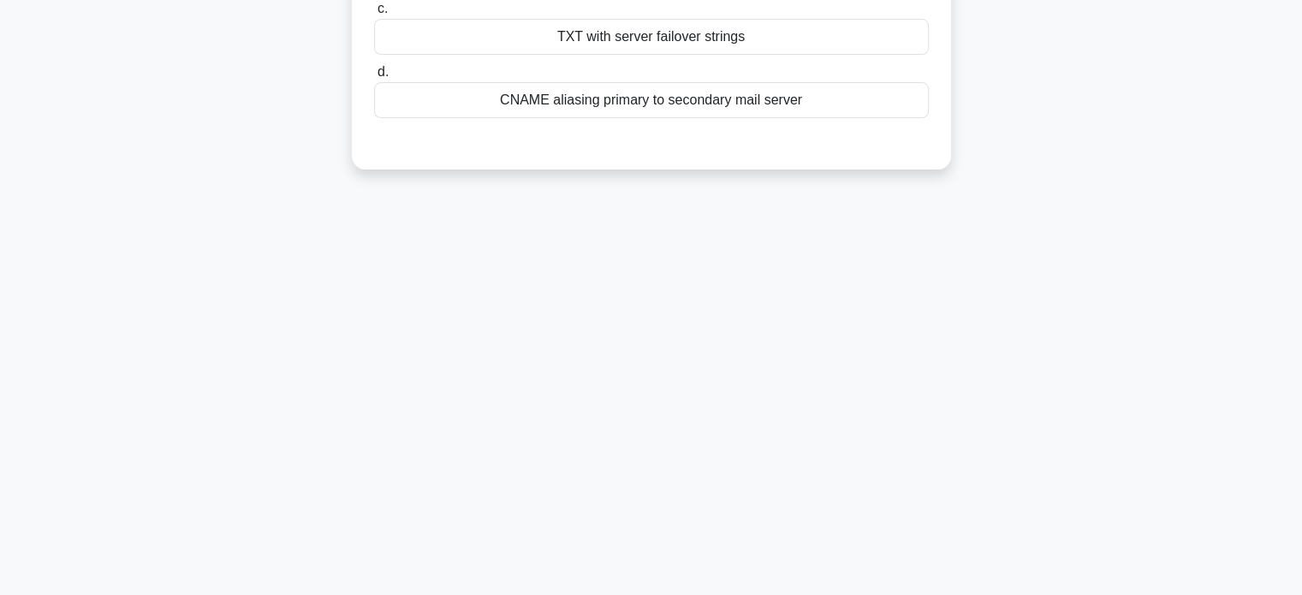
scroll to position [0, 0]
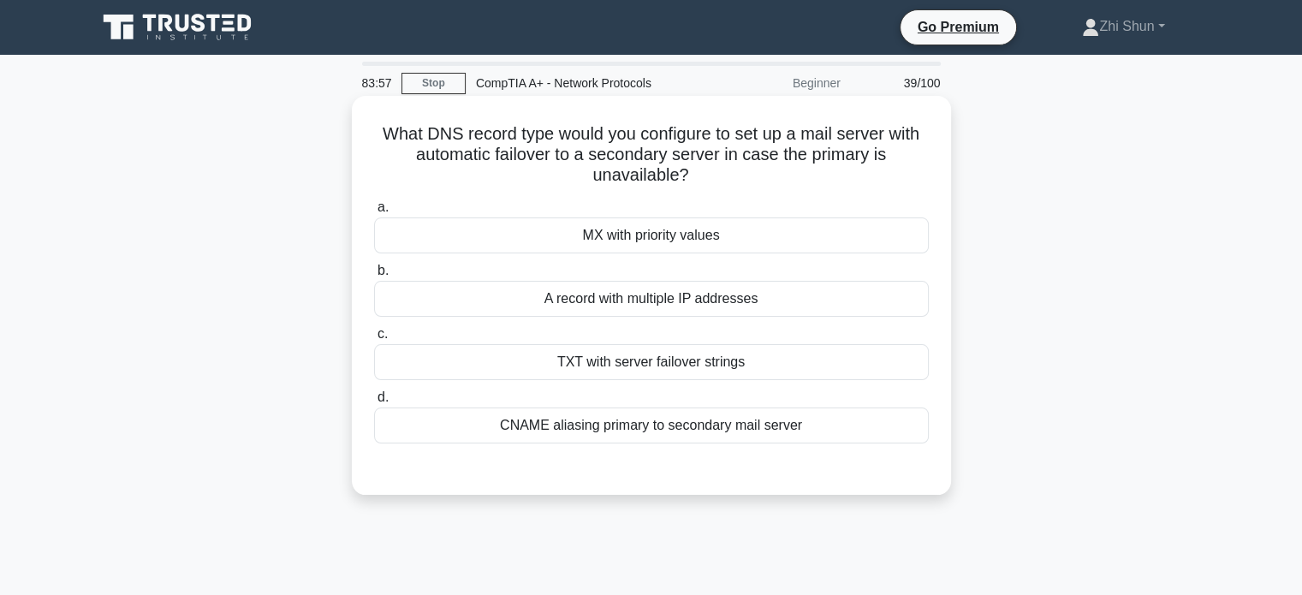
click at [770, 241] on div "MX with priority values" at bounding box center [651, 235] width 555 height 36
click at [374, 213] on input "a. MX with priority values" at bounding box center [374, 207] width 0 height 11
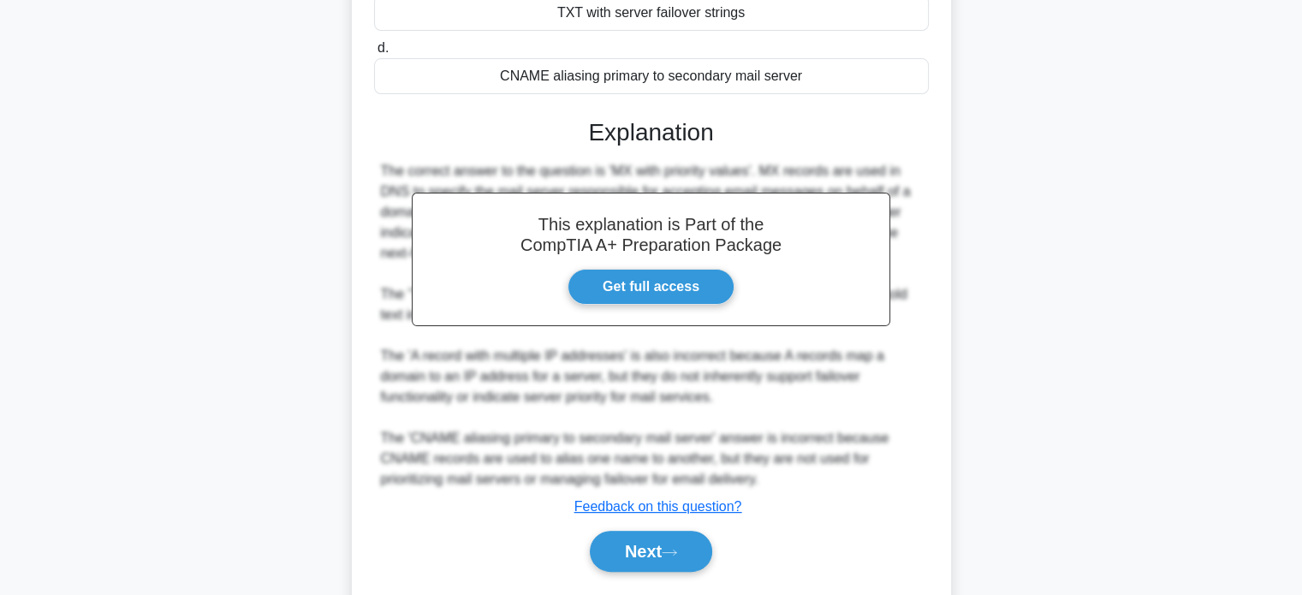
scroll to position [397, 0]
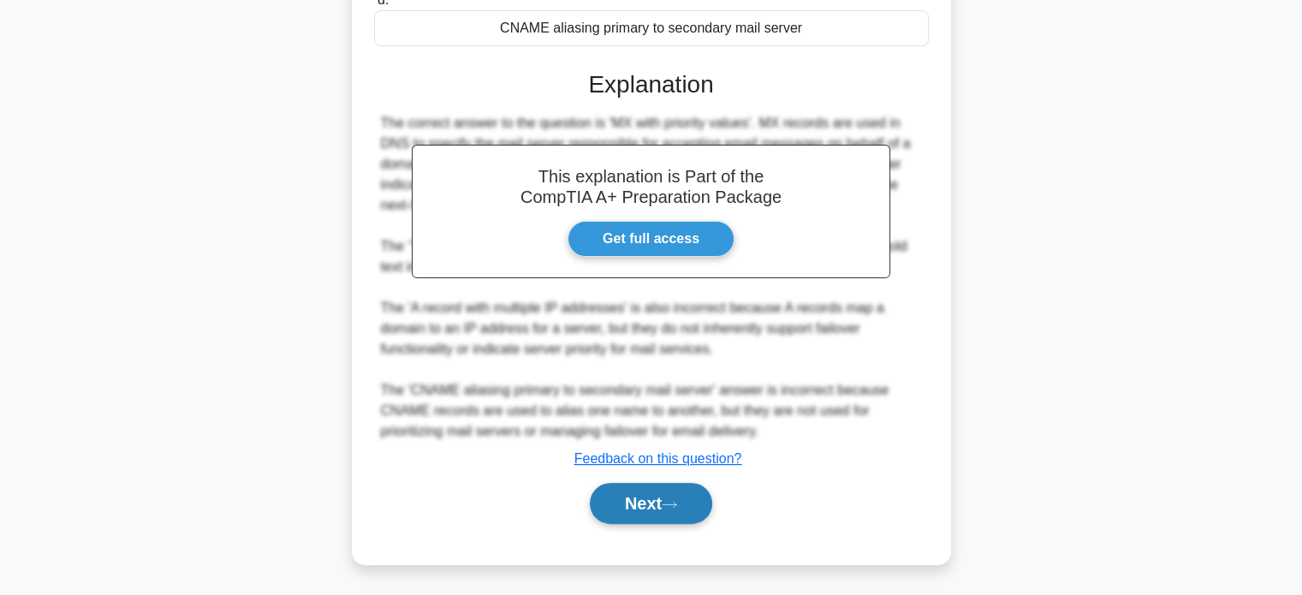
click at [672, 491] on button "Next" at bounding box center [651, 503] width 122 height 41
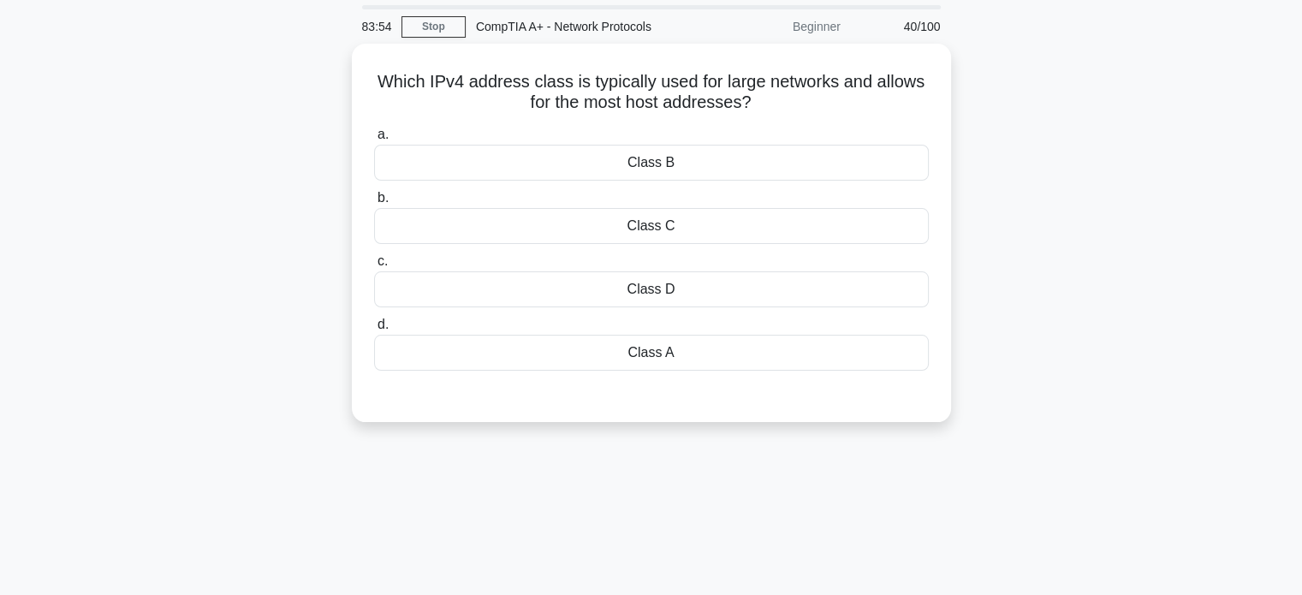
scroll to position [0, 0]
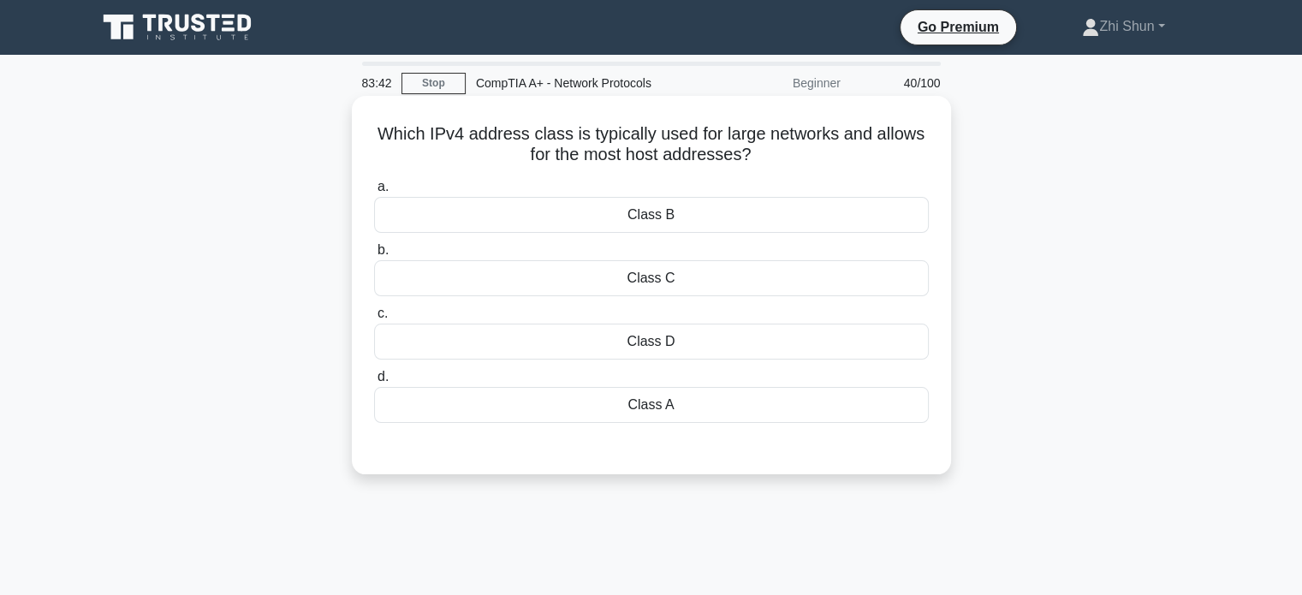
click at [701, 407] on div "Class A" at bounding box center [651, 405] width 555 height 36
click at [374, 383] on input "d. Class A" at bounding box center [374, 376] width 0 height 11
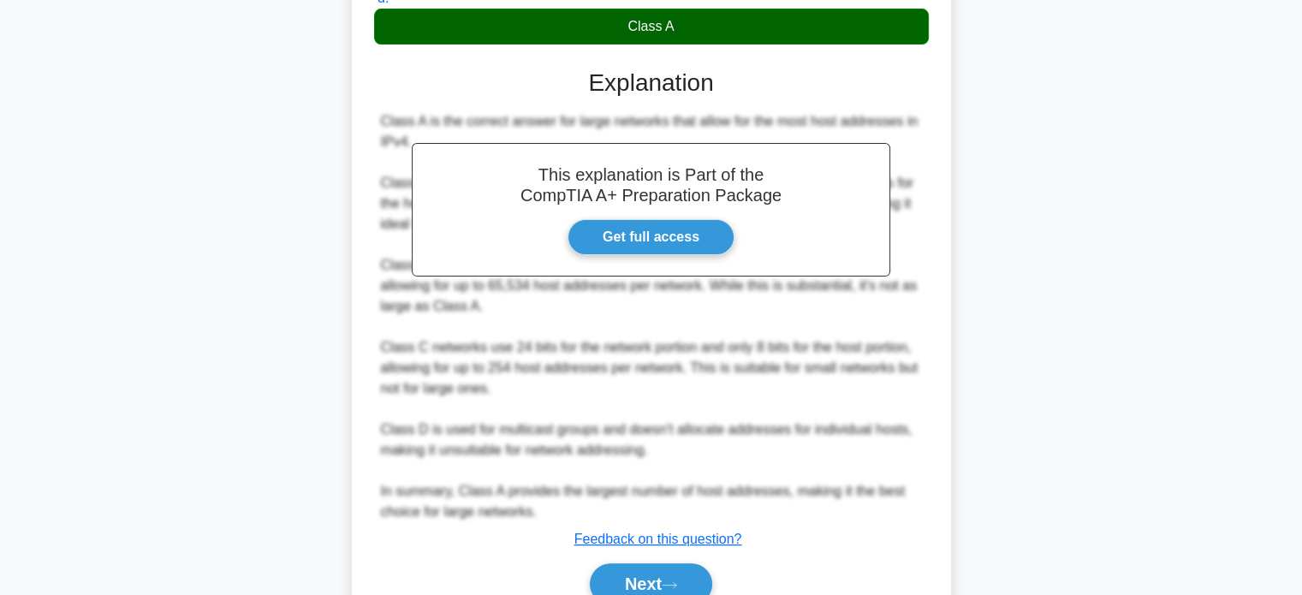
scroll to position [459, 0]
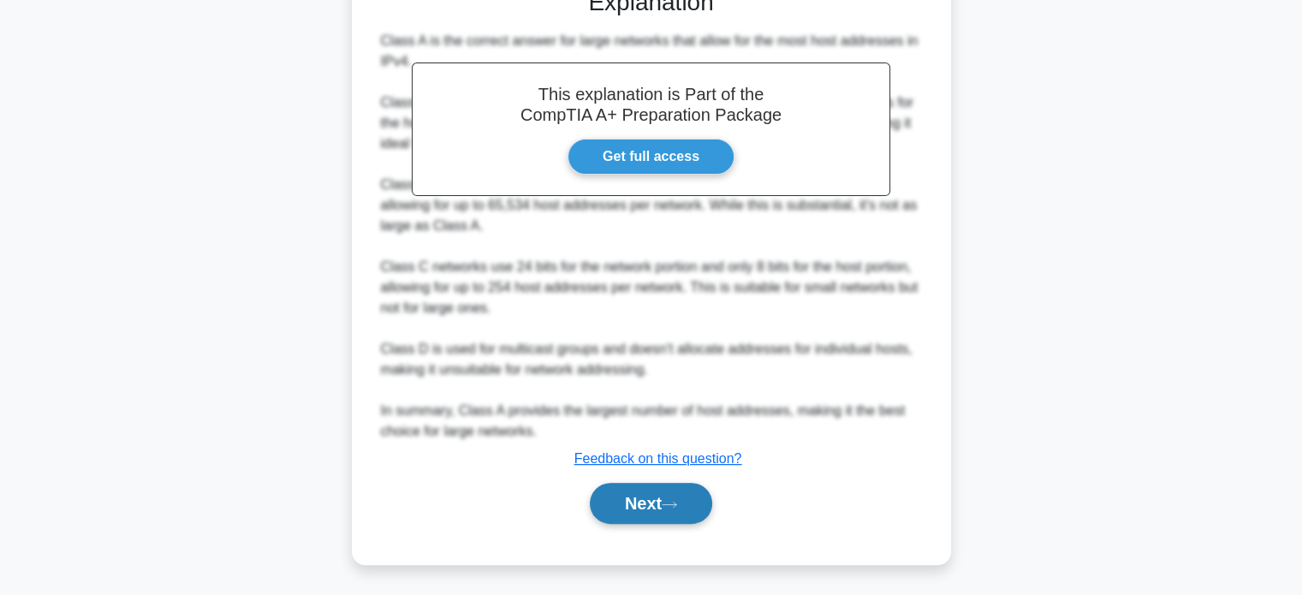
click at [679, 492] on button "Next" at bounding box center [651, 503] width 122 height 41
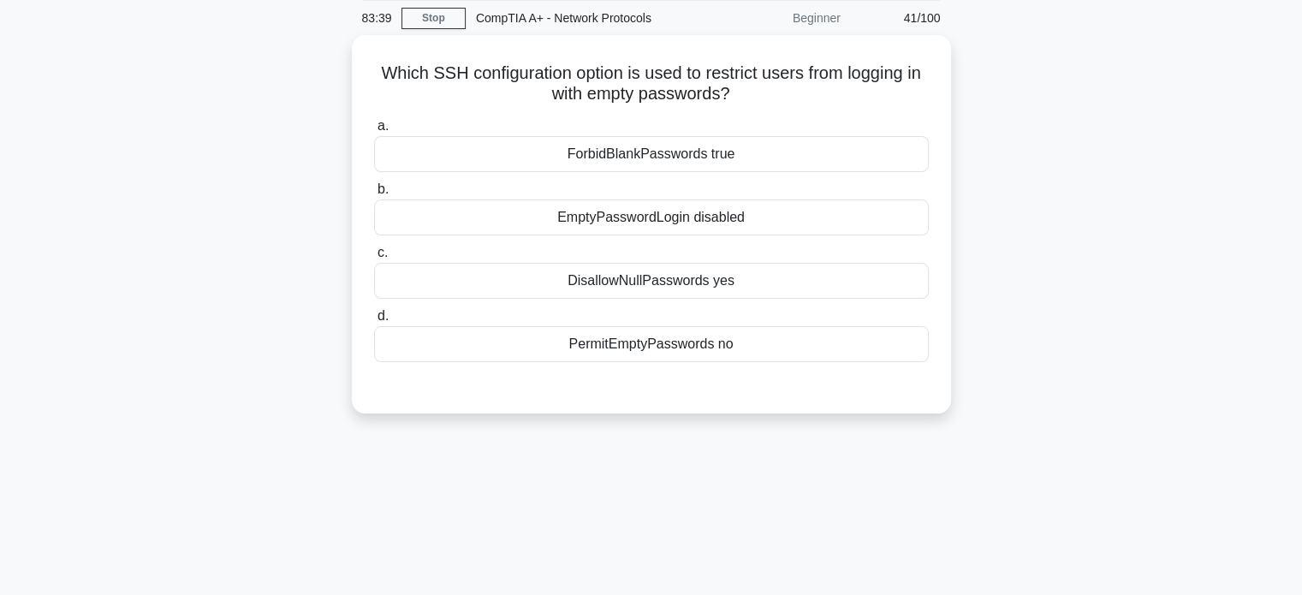
scroll to position [0, 0]
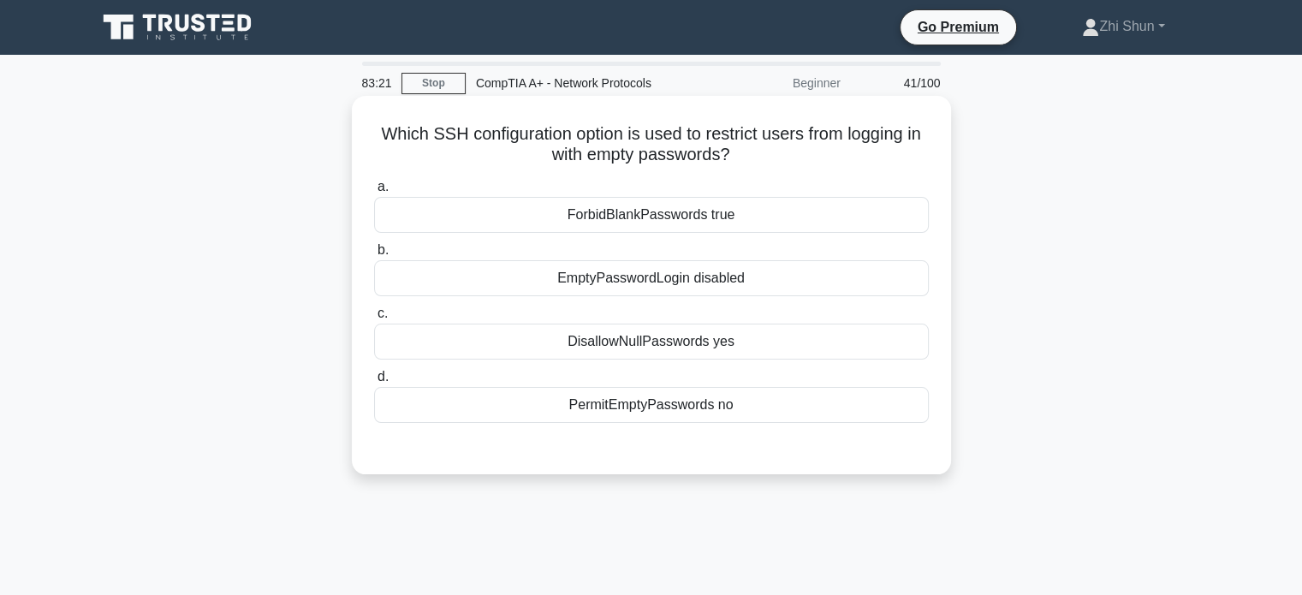
click at [735, 286] on div "EmptyPasswordLogin disabled" at bounding box center [651, 278] width 555 height 36
click at [374, 256] on input "b. EmptyPasswordLogin disabled" at bounding box center [374, 250] width 0 height 11
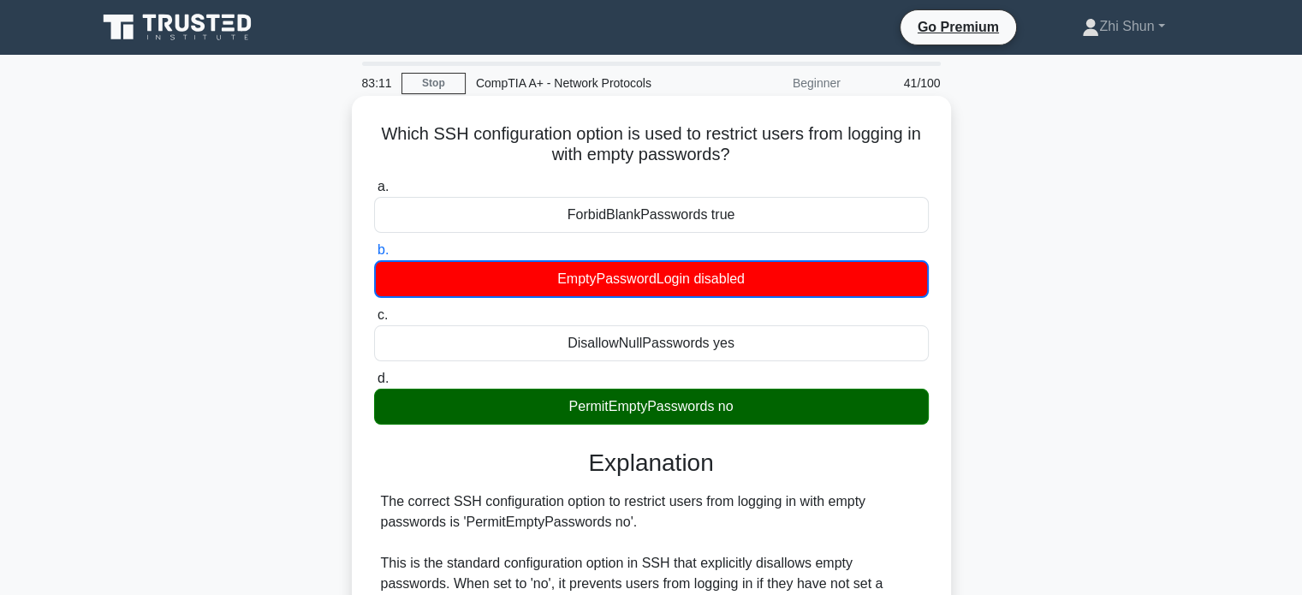
scroll to position [399, 0]
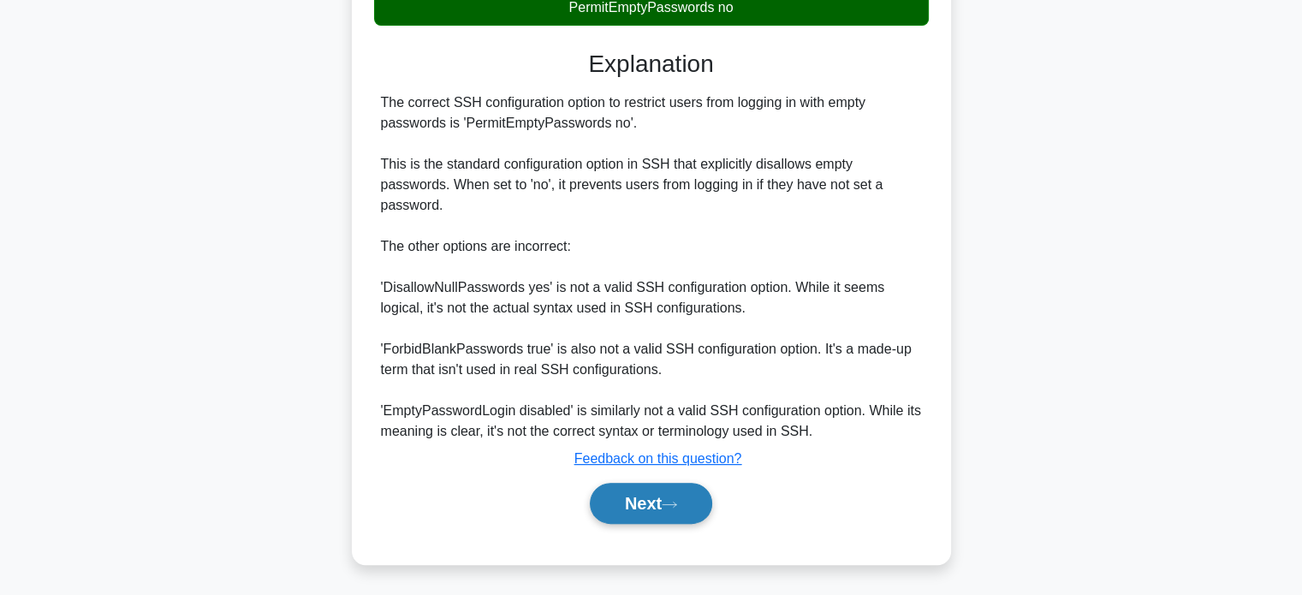
click at [685, 492] on button "Next" at bounding box center [651, 503] width 122 height 41
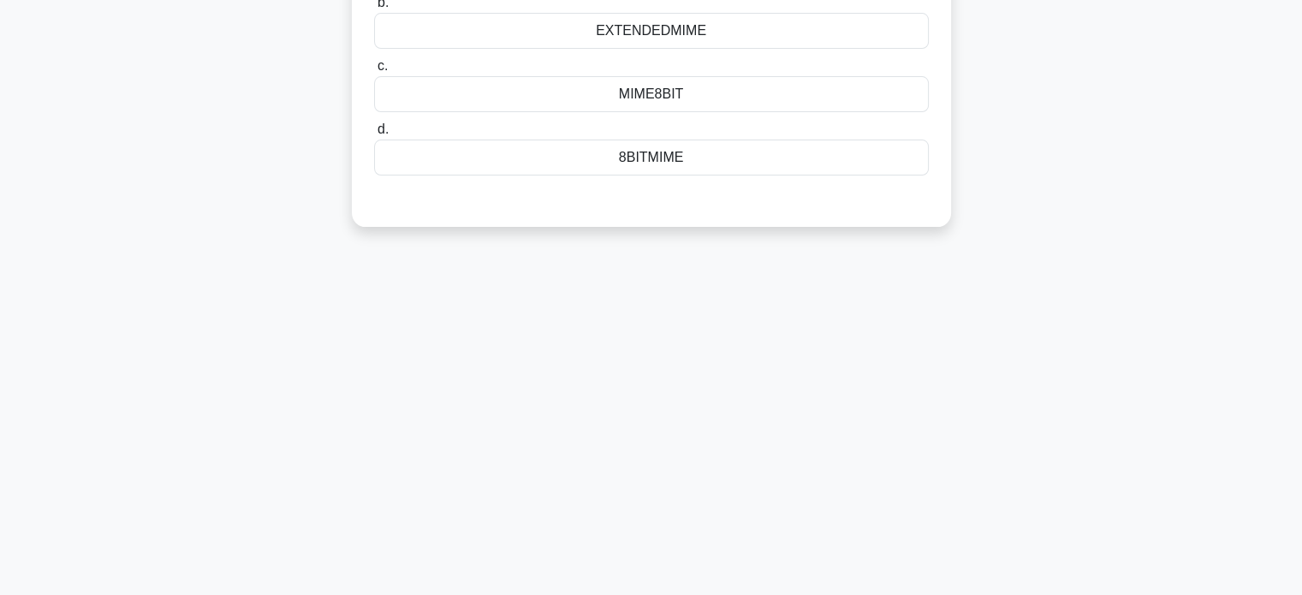
scroll to position [0, 0]
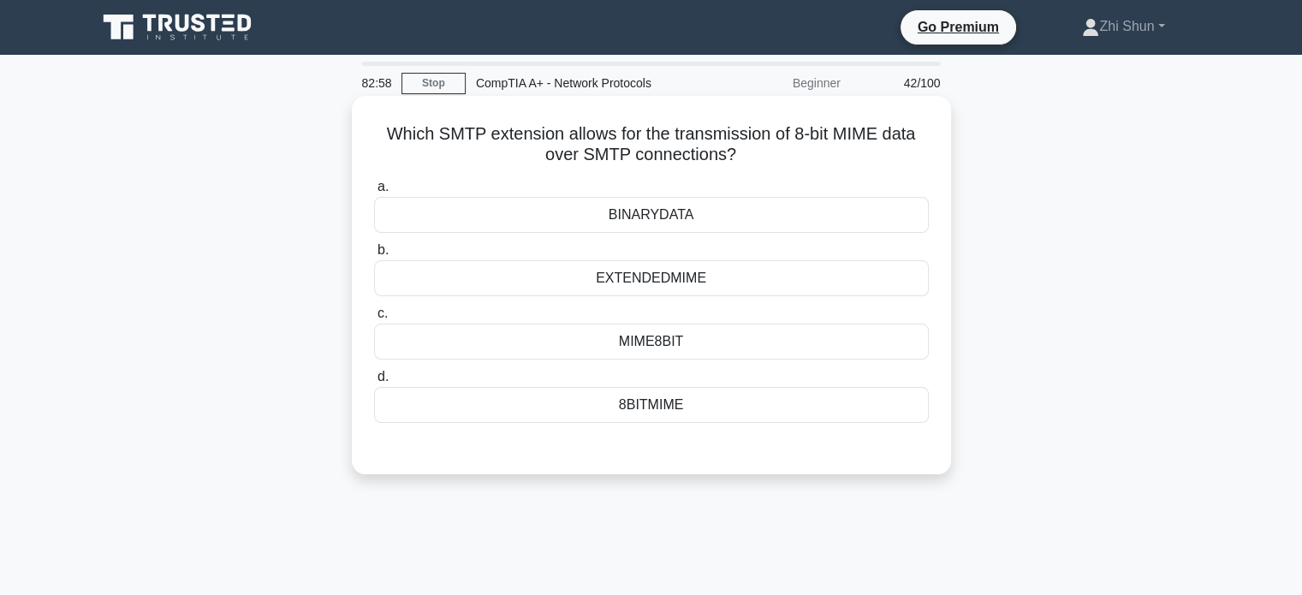
click at [722, 217] on div "BINARYDATA" at bounding box center [651, 215] width 555 height 36
click at [374, 193] on input "a. BINARYDATA" at bounding box center [374, 186] width 0 height 11
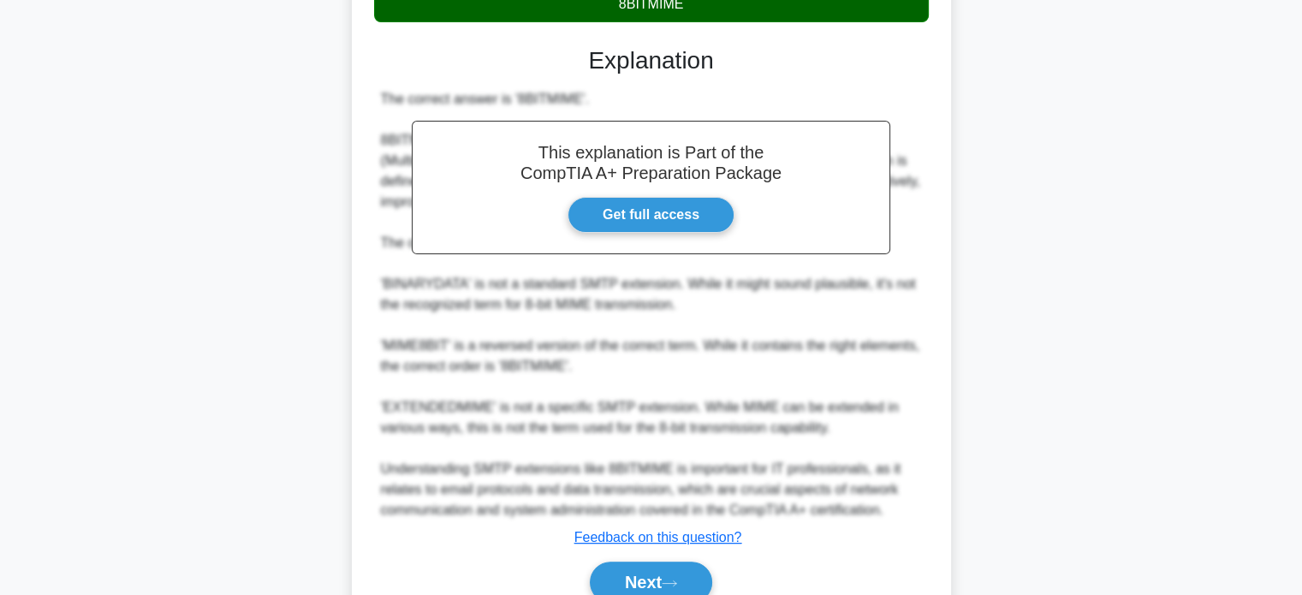
scroll to position [481, 0]
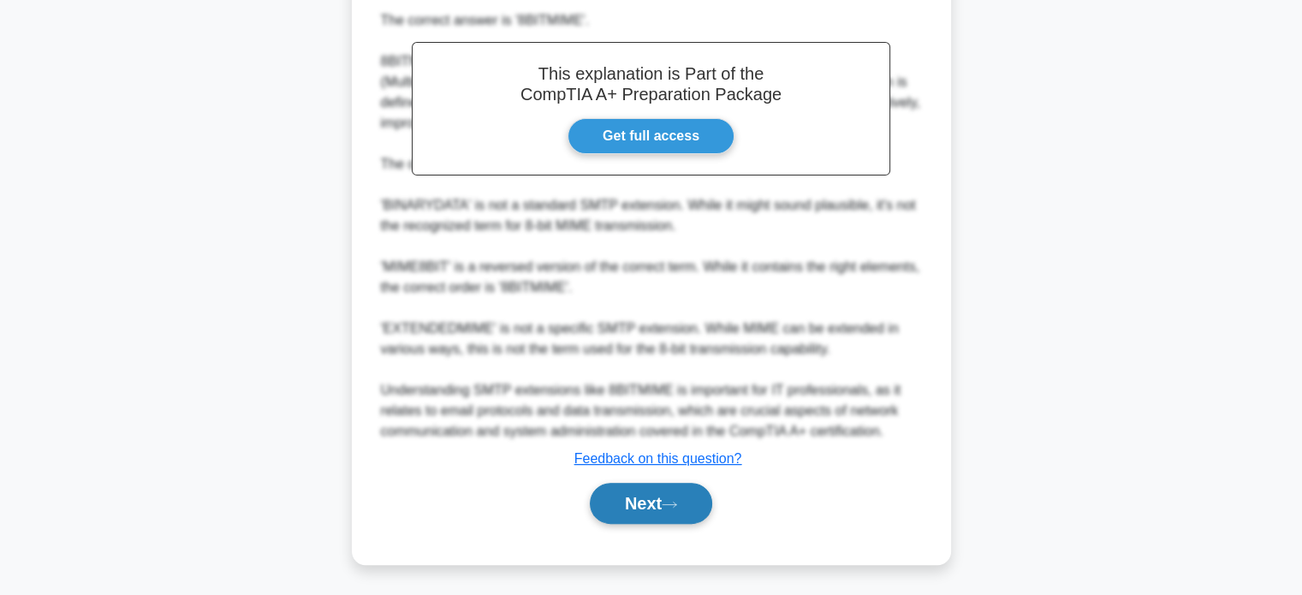
click at [638, 503] on button "Next" at bounding box center [651, 503] width 122 height 41
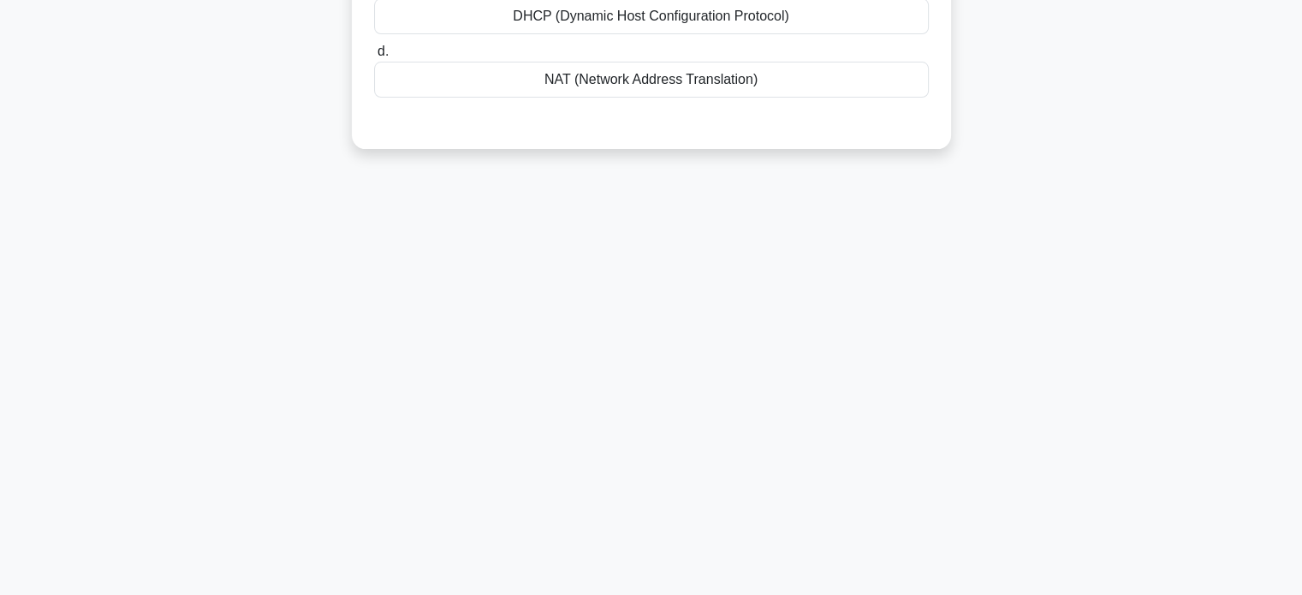
scroll to position [0, 0]
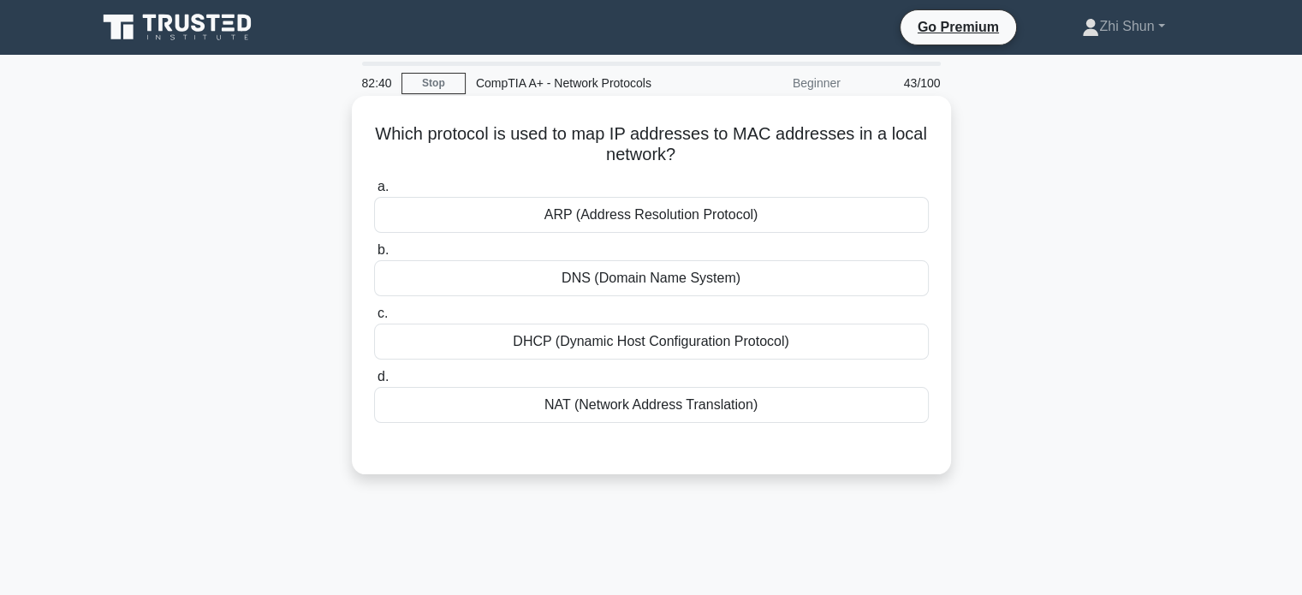
click at [672, 214] on div "ARP (Address Resolution Protocol)" at bounding box center [651, 215] width 555 height 36
click at [374, 193] on input "[PERSON_NAME] (Address Resolution Protocol)" at bounding box center [374, 186] width 0 height 11
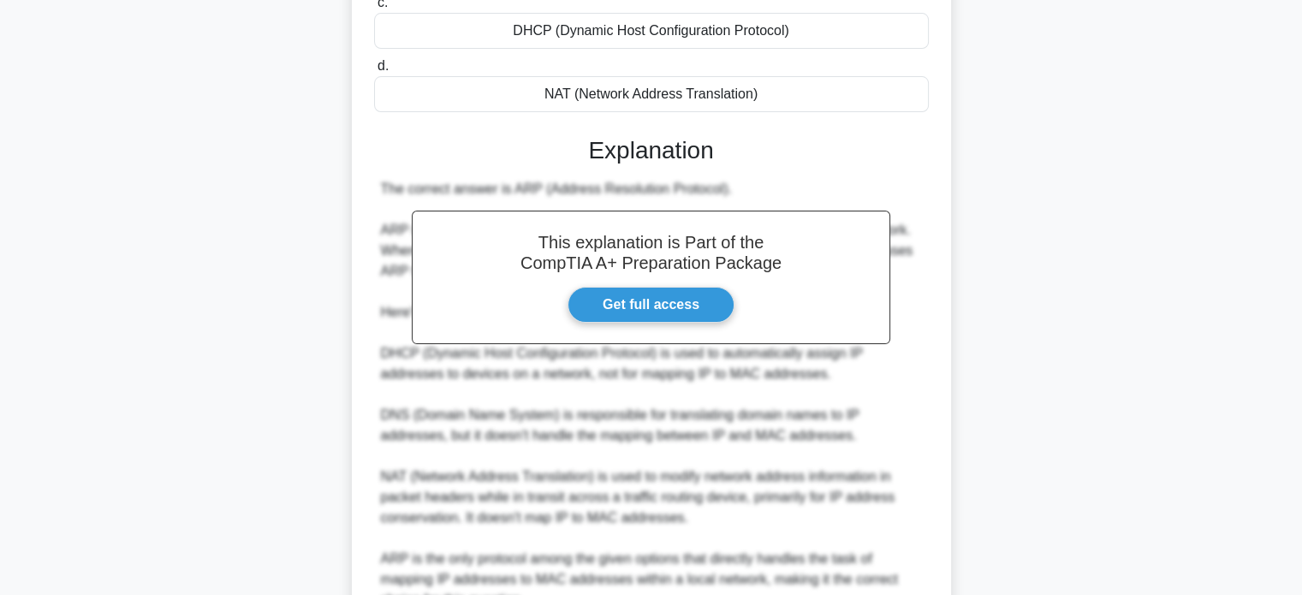
scroll to position [479, 0]
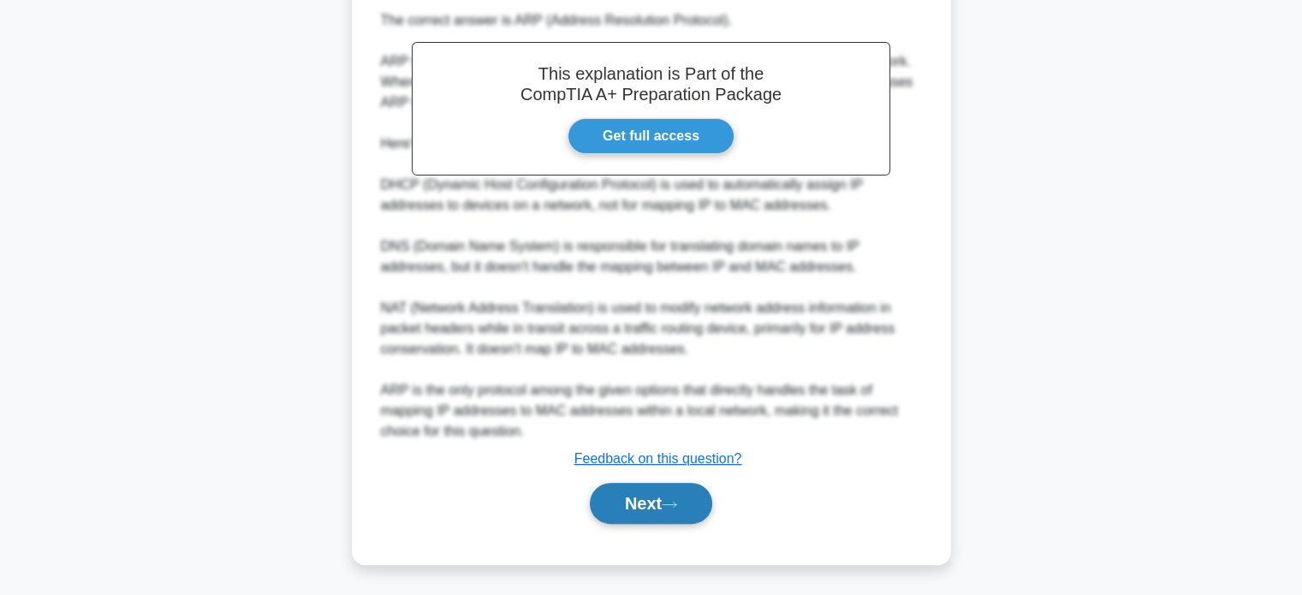
click at [637, 510] on button "Next" at bounding box center [651, 503] width 122 height 41
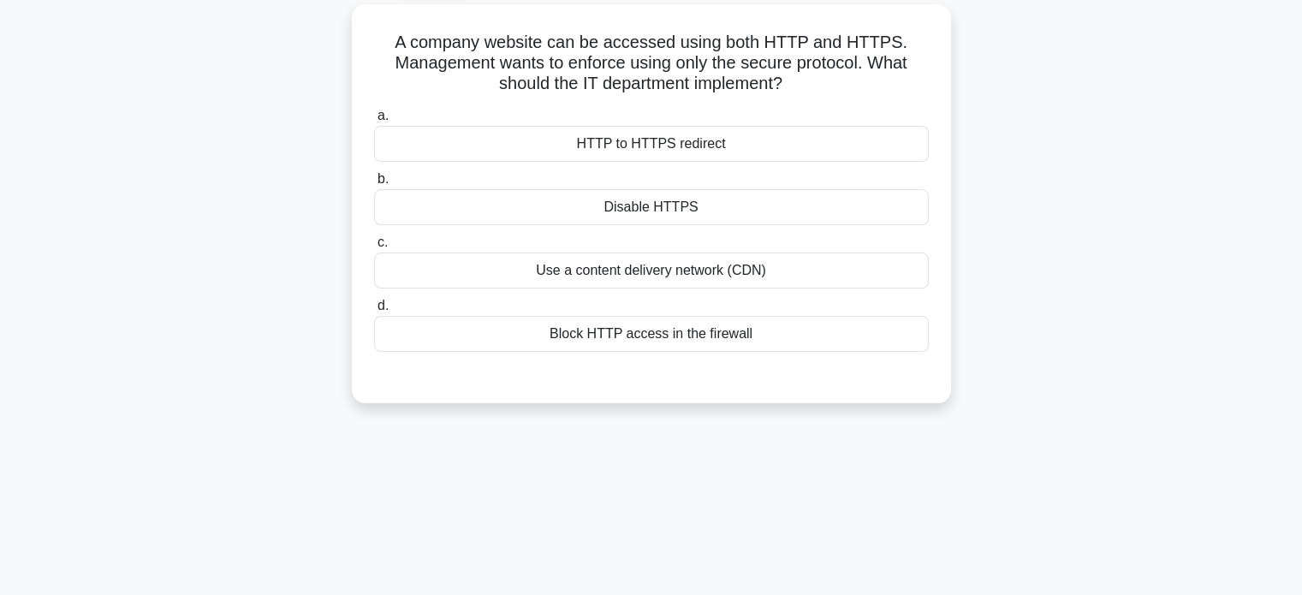
scroll to position [0, 0]
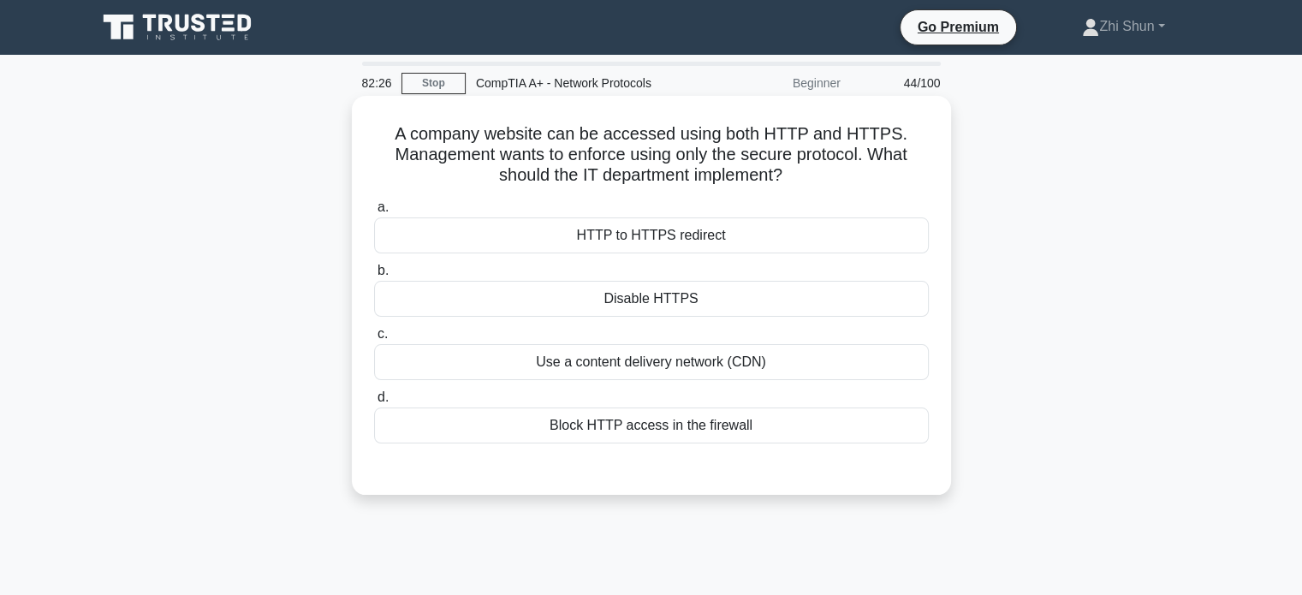
click at [780, 424] on div "Block HTTP access in the firewall" at bounding box center [651, 425] width 555 height 36
click at [374, 403] on input "d. Block HTTP access in the firewall" at bounding box center [374, 397] width 0 height 11
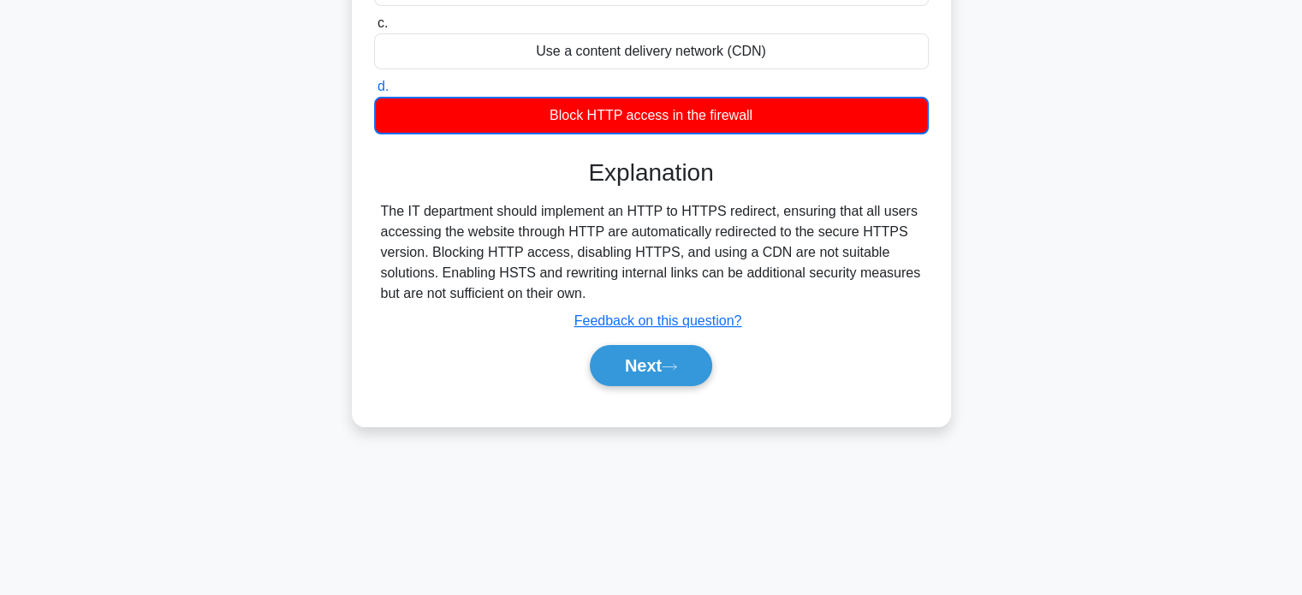
scroll to position [330, 0]
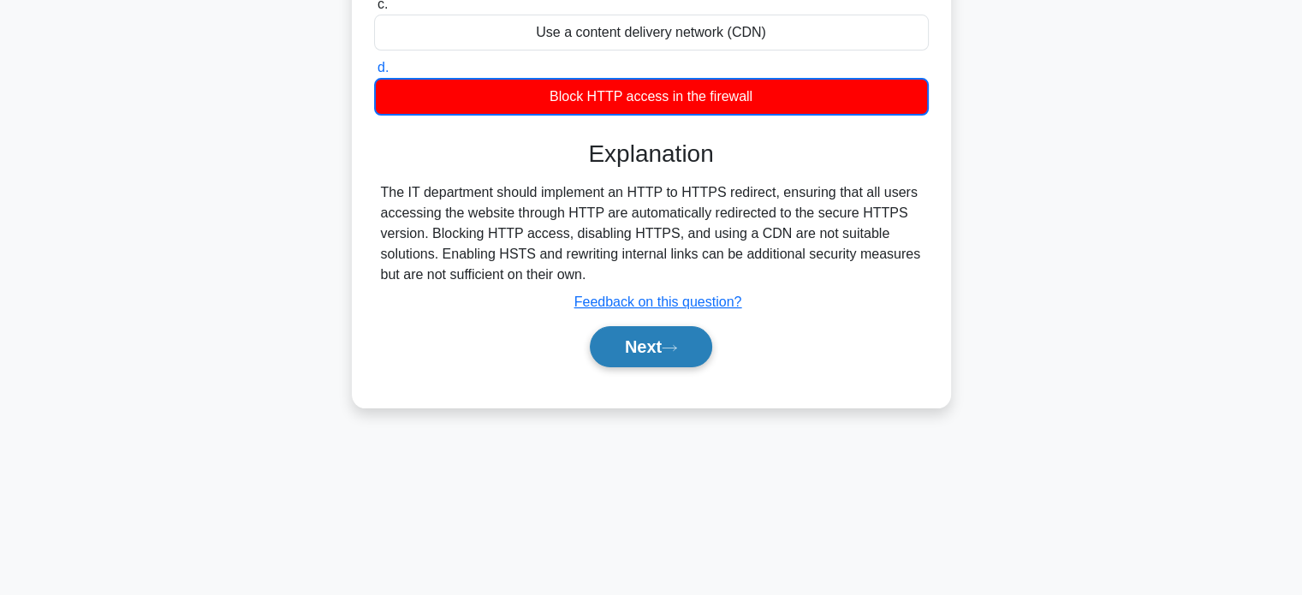
click at [651, 345] on button "Next" at bounding box center [651, 346] width 122 height 41
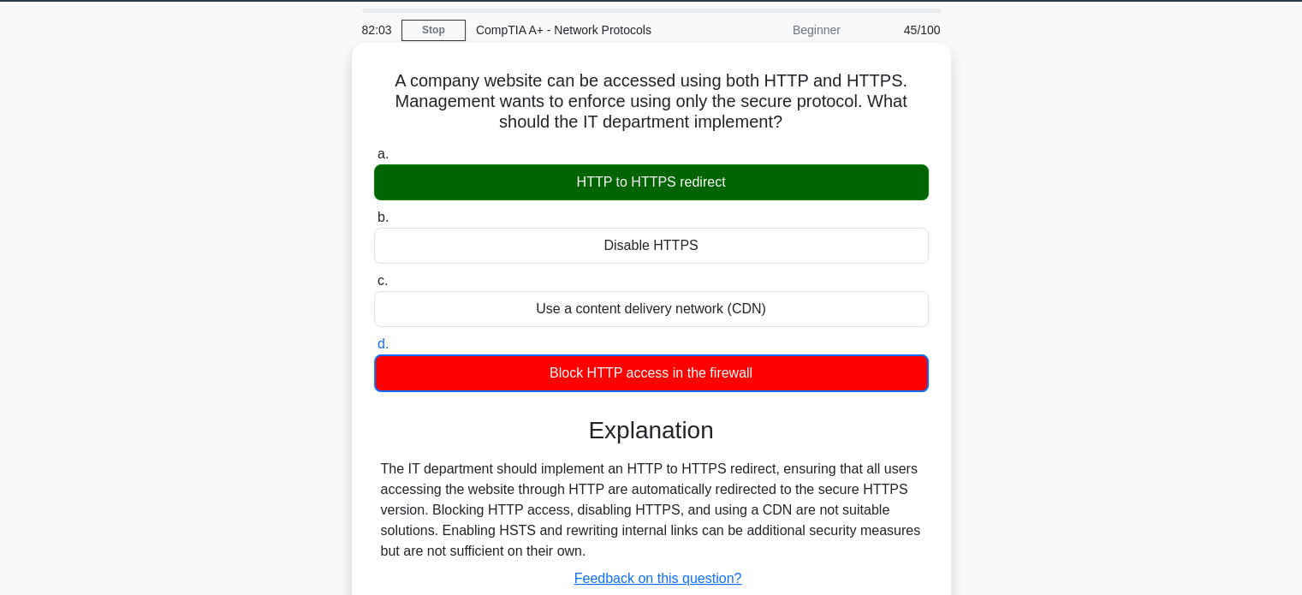
scroll to position [0, 0]
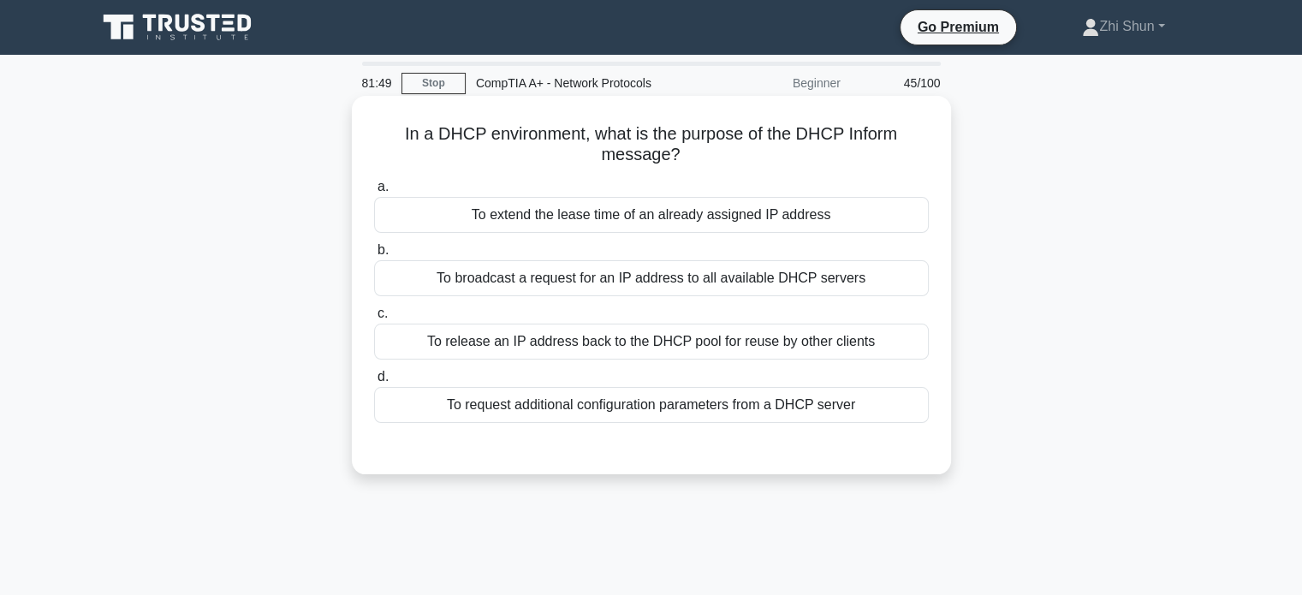
click at [776, 290] on div "To broadcast a request for an IP address to all available DHCP servers" at bounding box center [651, 278] width 555 height 36
click at [374, 256] on input "b. To broadcast a request for an IP address to all available DHCP servers" at bounding box center [374, 250] width 0 height 11
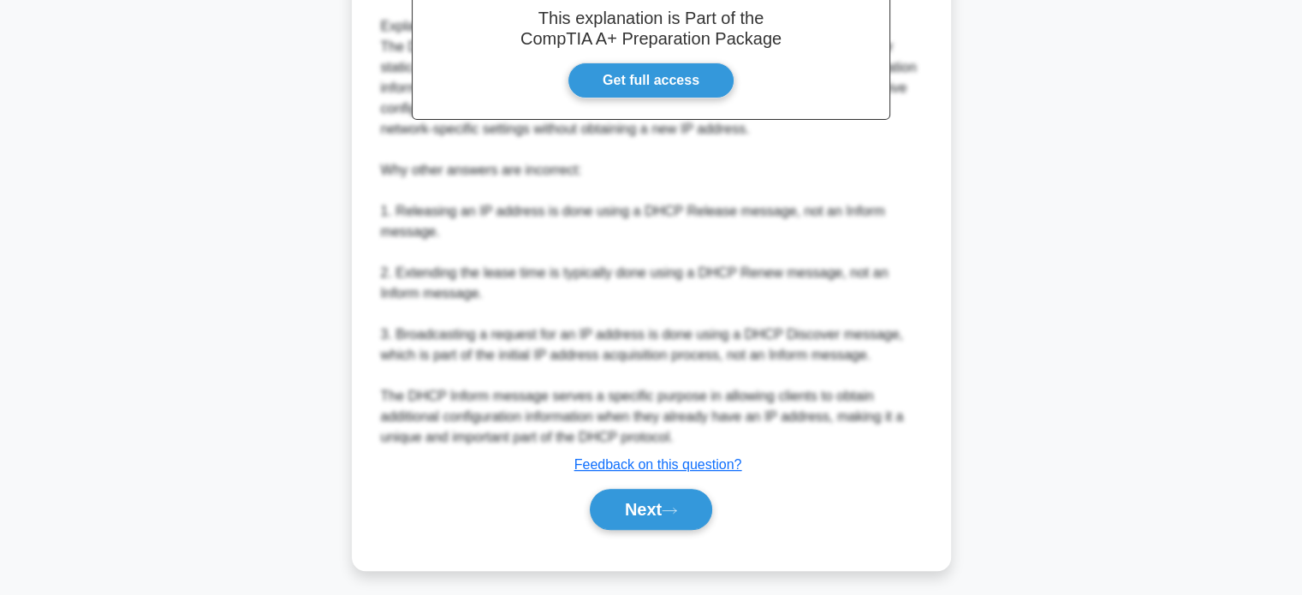
scroll to position [543, 0]
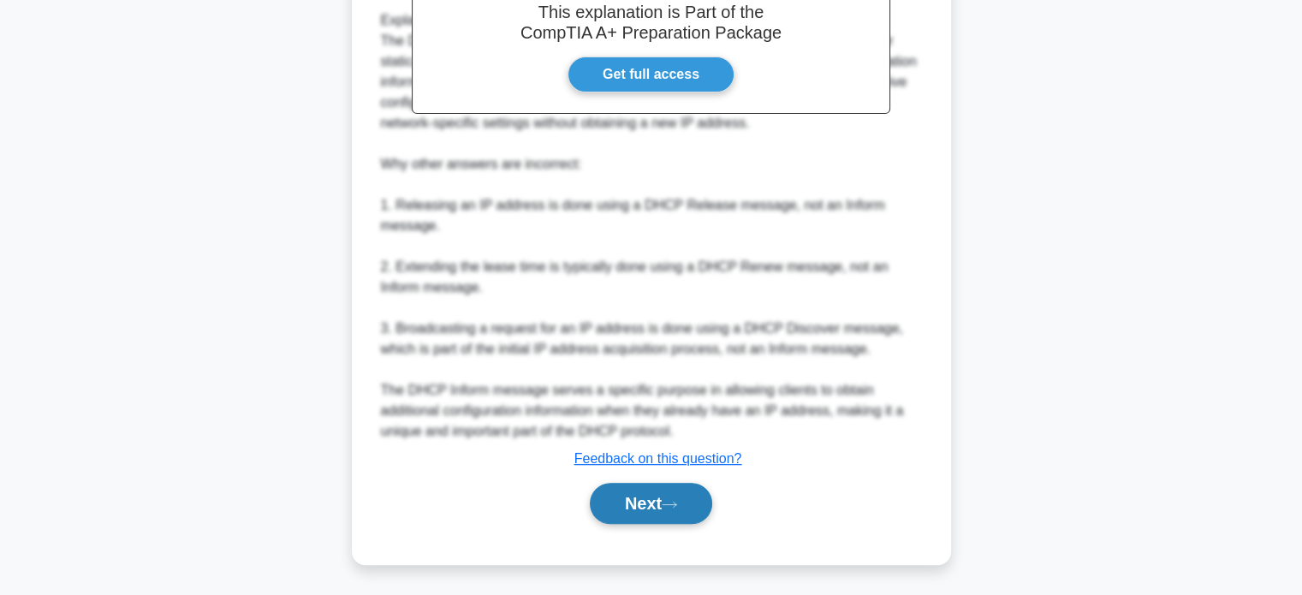
click at [679, 510] on button "Next" at bounding box center [651, 503] width 122 height 41
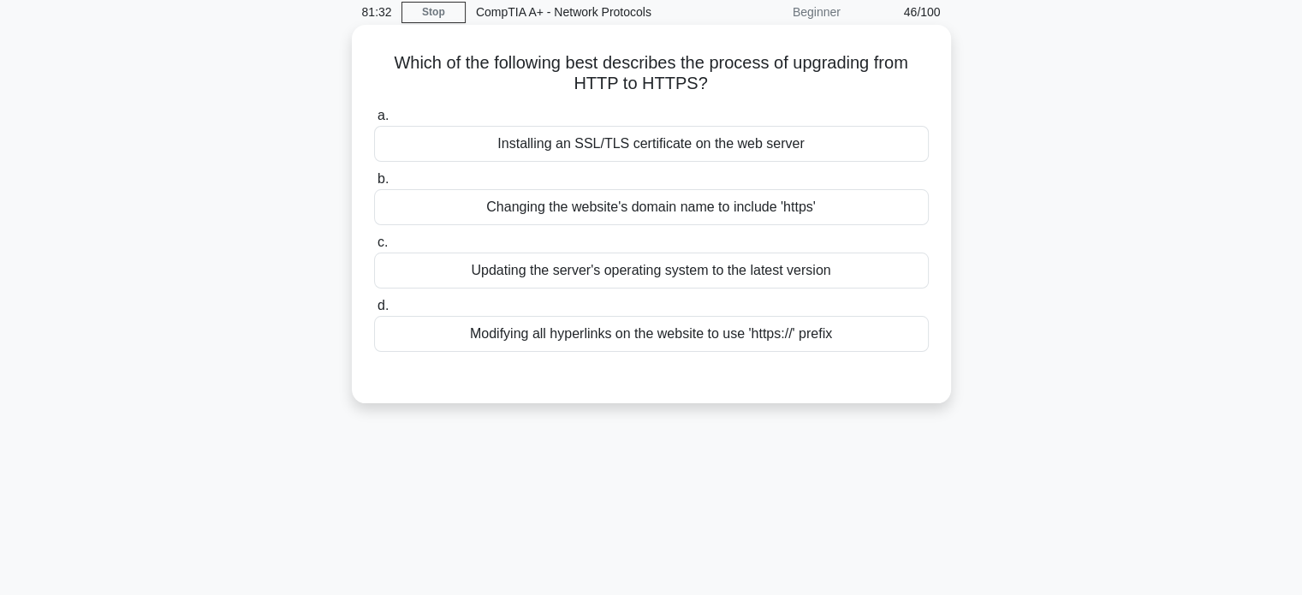
scroll to position [0, 0]
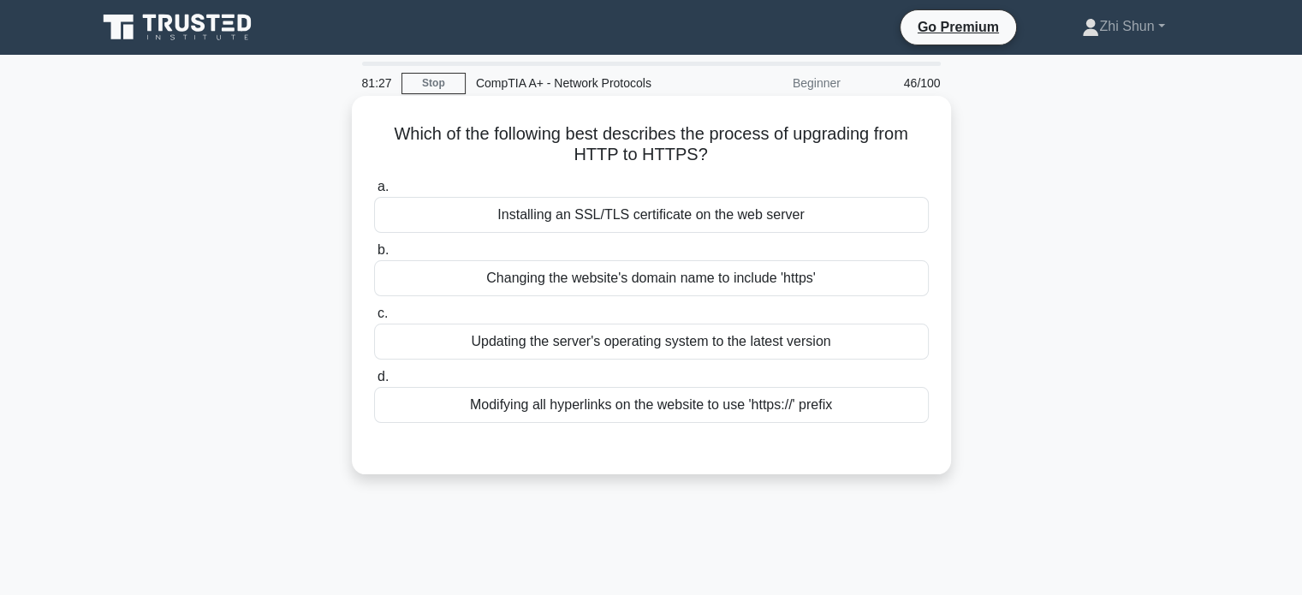
click at [703, 211] on div "Installing an SSL/TLS certificate on the web server" at bounding box center [651, 215] width 555 height 36
click at [374, 193] on input "a. Installing an SSL/TLS certificate on the web server" at bounding box center [374, 186] width 0 height 11
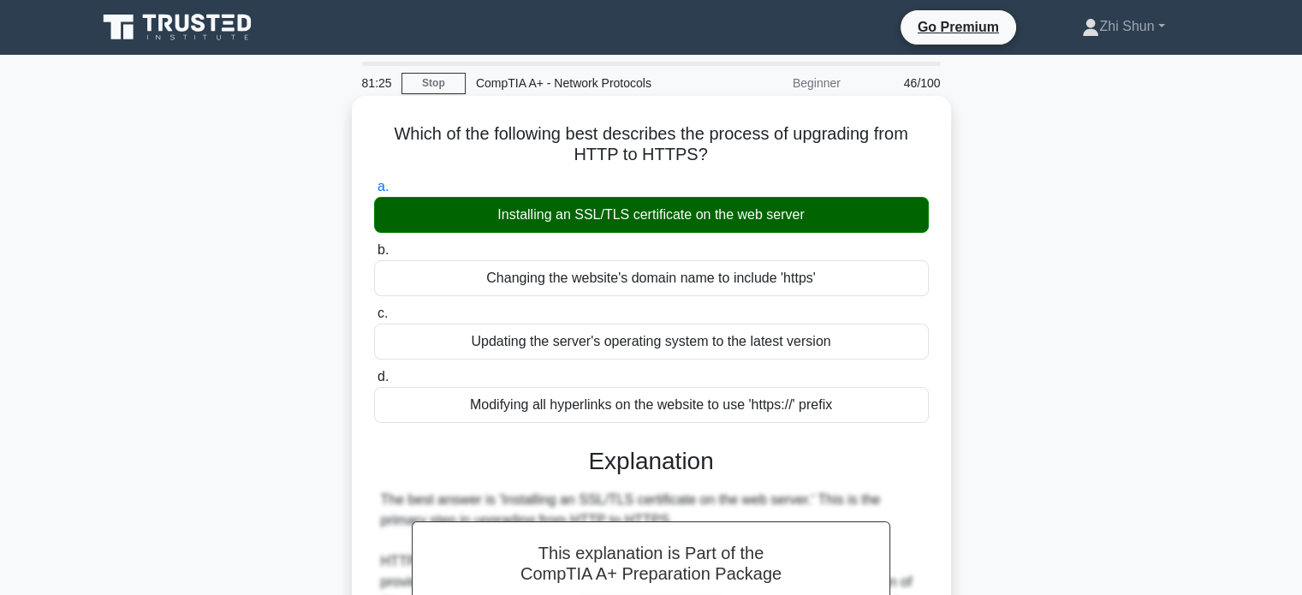
scroll to position [438, 0]
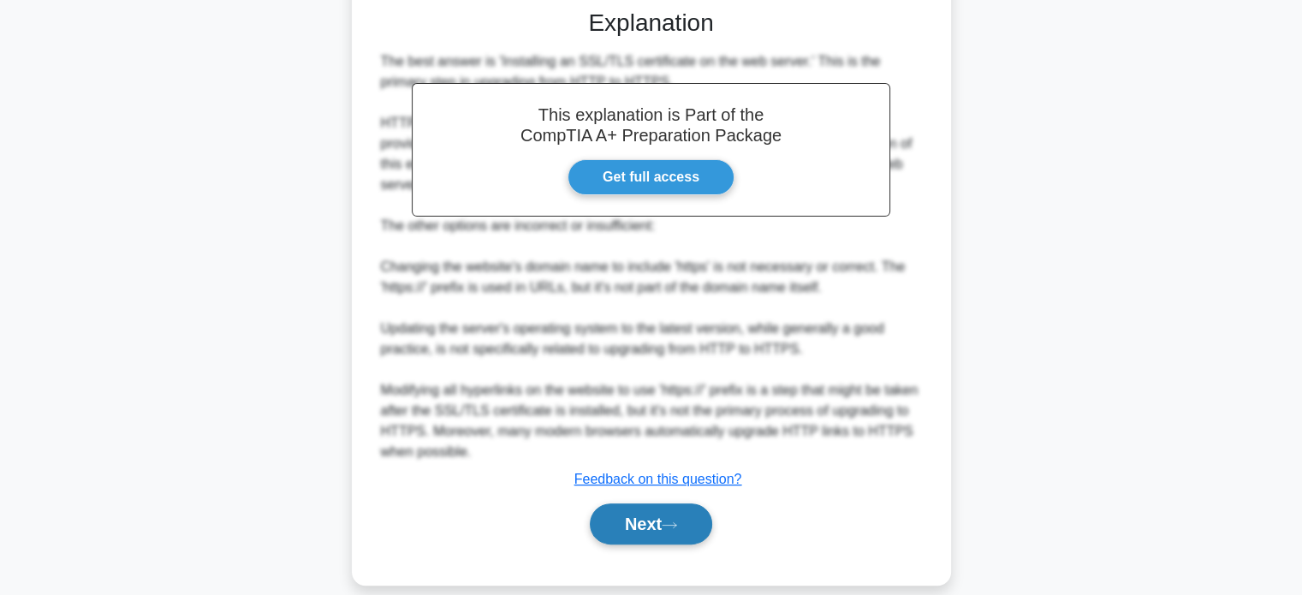
click at [671, 520] on icon at bounding box center [669, 524] width 15 height 9
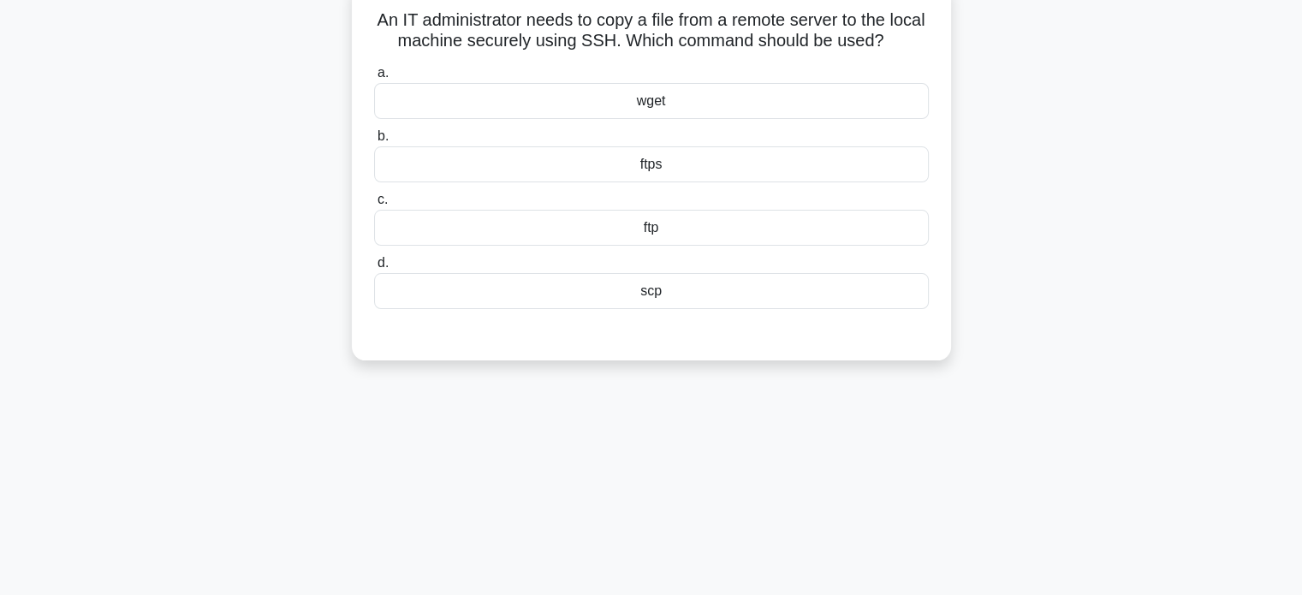
scroll to position [0, 0]
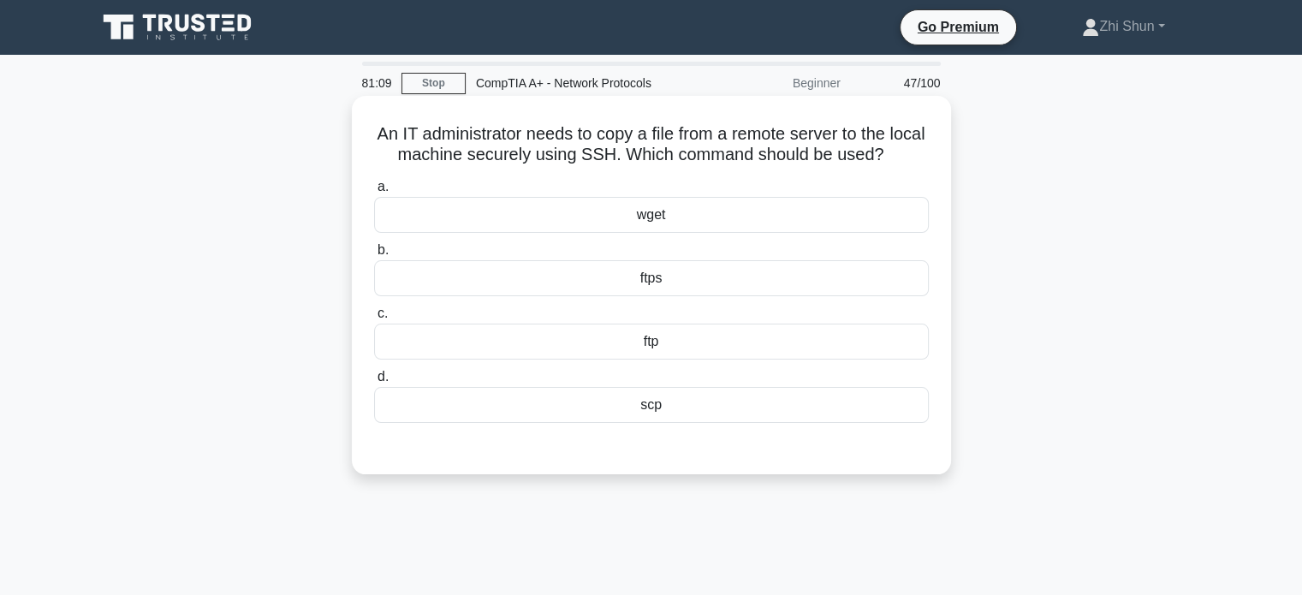
click at [756, 211] on div "wget" at bounding box center [651, 215] width 555 height 36
click at [374, 193] on input "a. wget" at bounding box center [374, 186] width 0 height 11
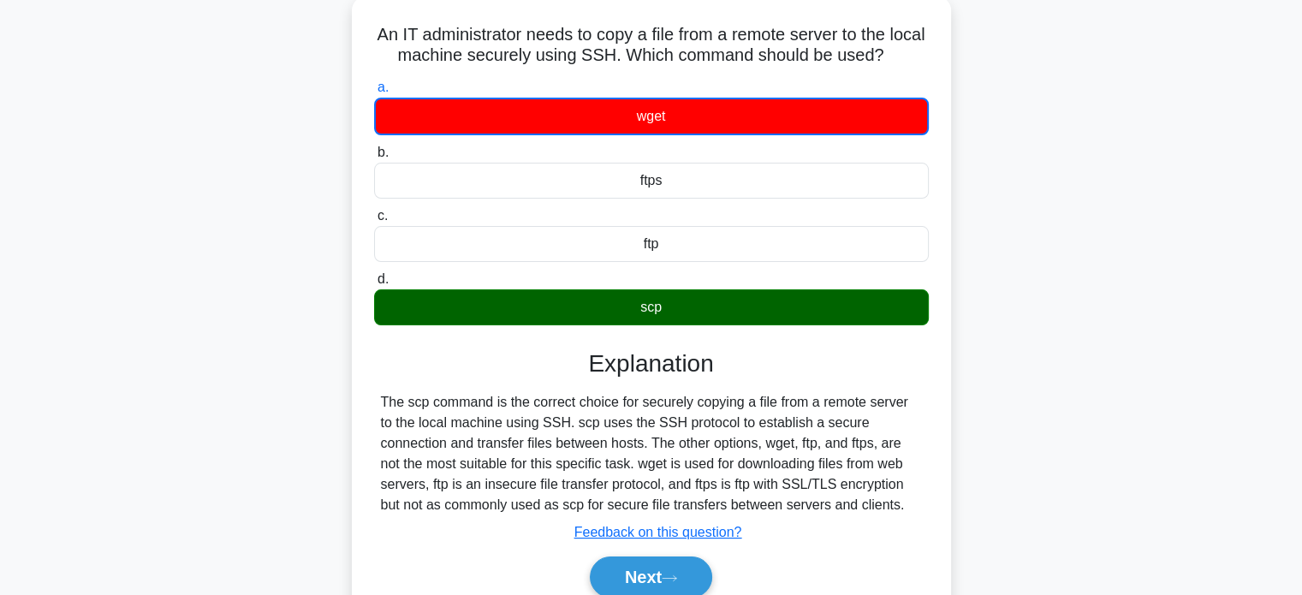
scroll to position [257, 0]
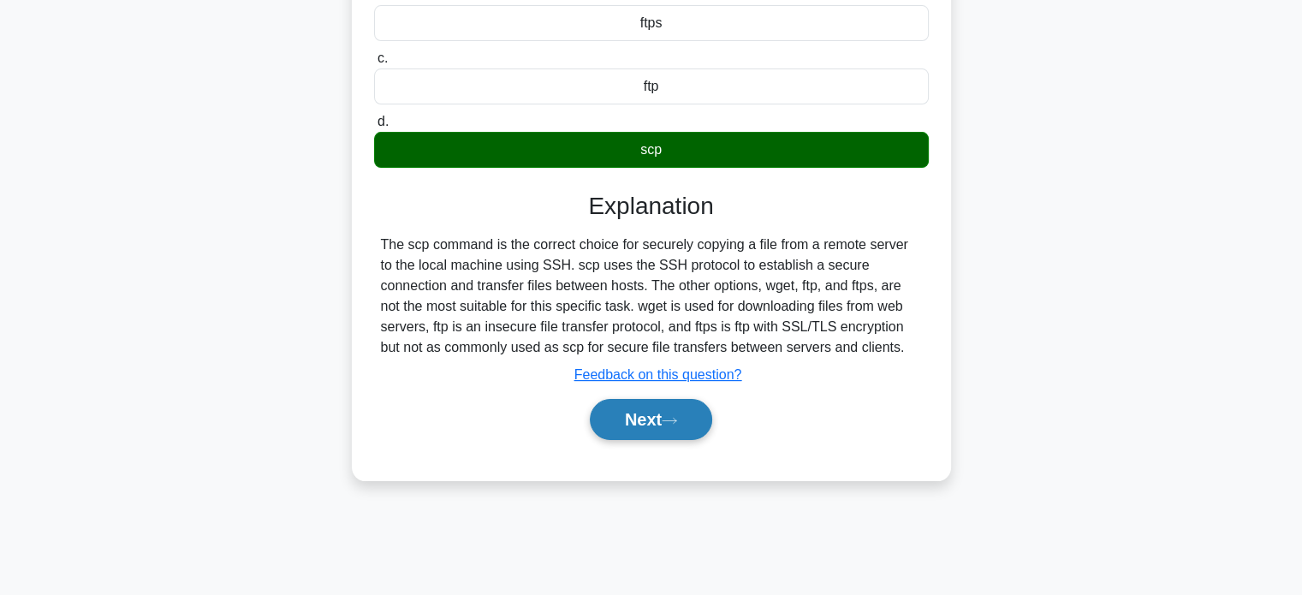
click at [656, 419] on button "Next" at bounding box center [651, 419] width 122 height 41
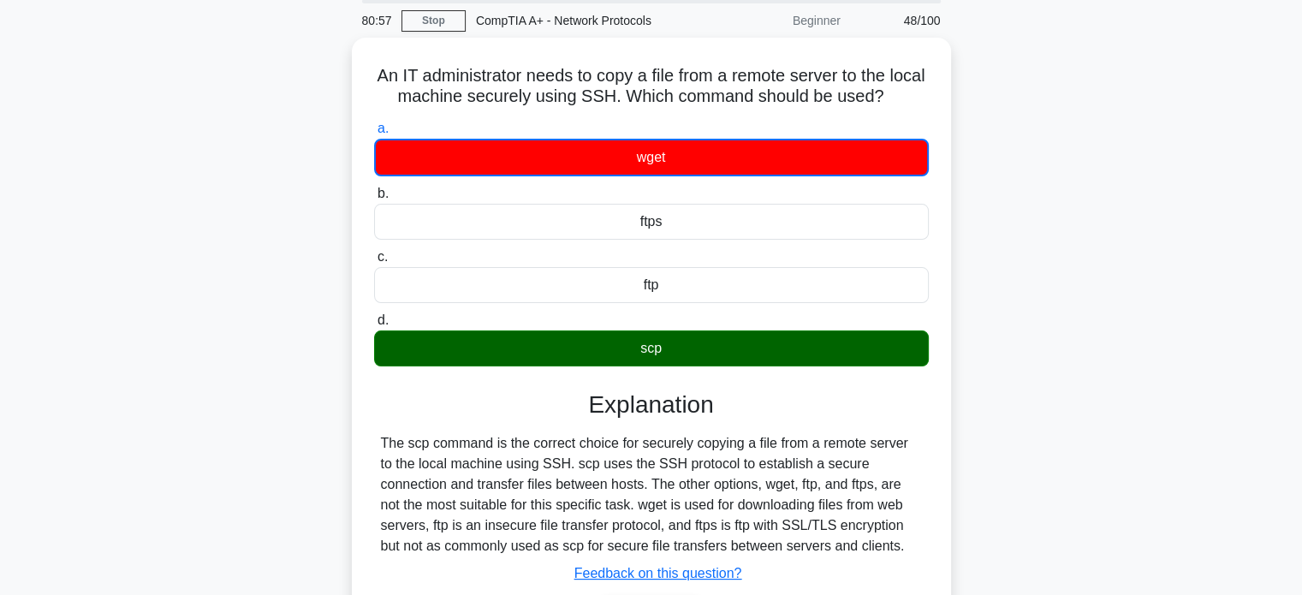
scroll to position [0, 0]
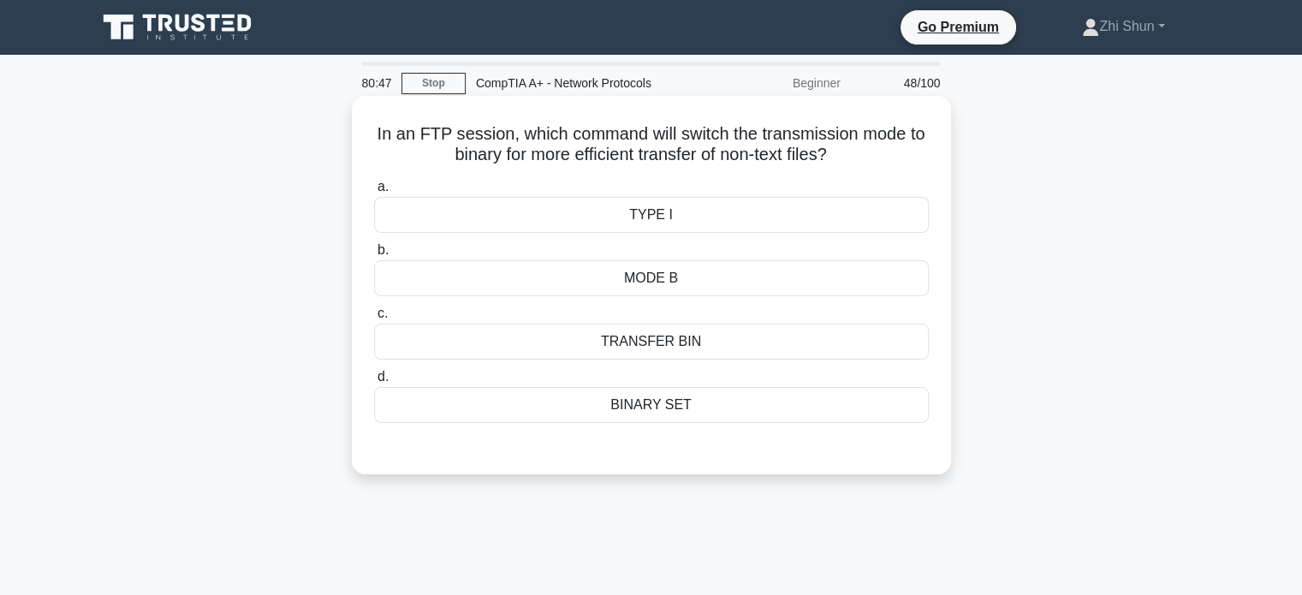
click at [657, 342] on div "TRANSFER BIN" at bounding box center [651, 342] width 555 height 36
click at [692, 339] on div "TRANSFER BIN" at bounding box center [651, 342] width 555 height 36
click at [374, 319] on input "c. TRANSFER BIN" at bounding box center [374, 313] width 0 height 11
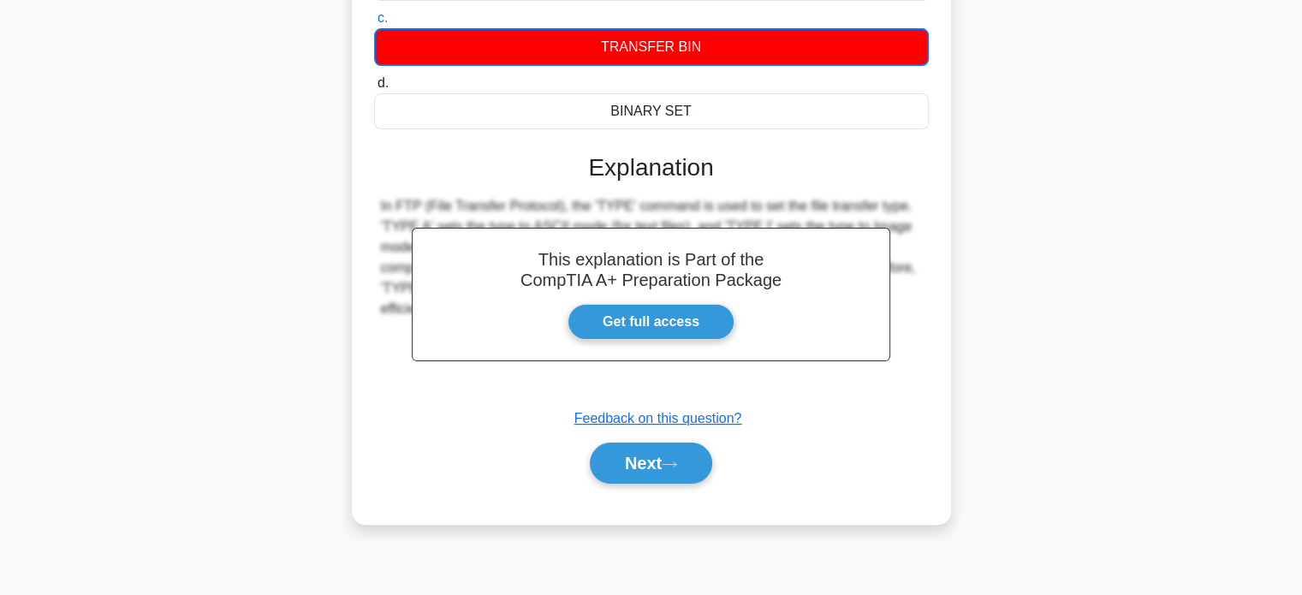
scroll to position [330, 0]
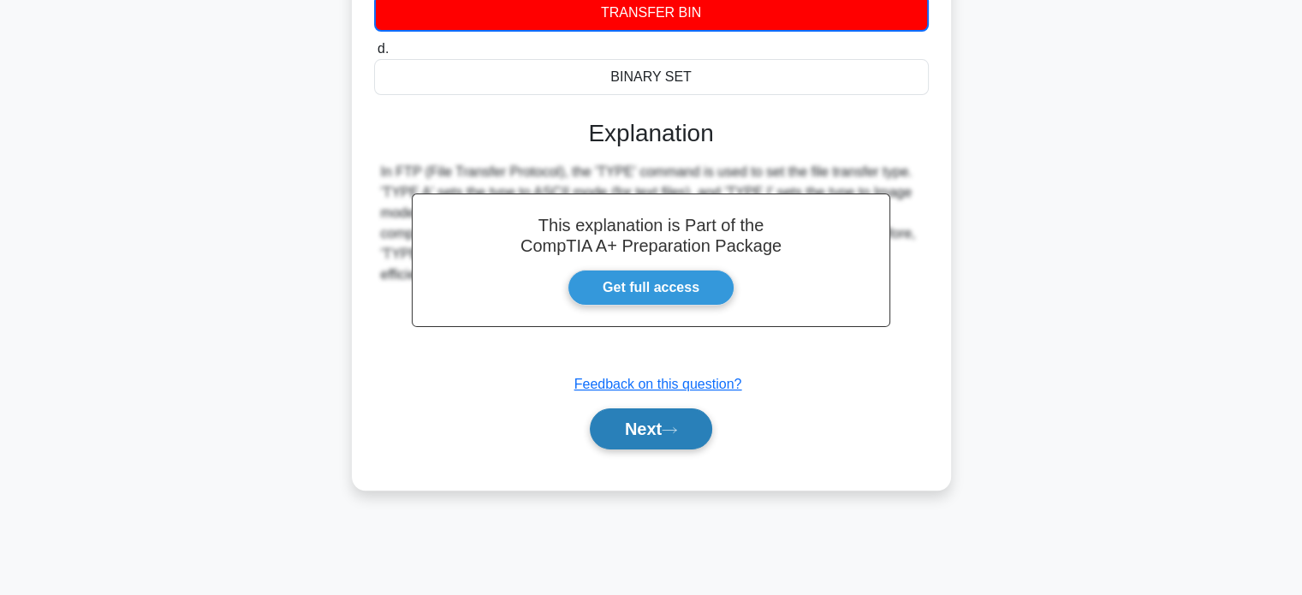
click at [671, 440] on button "Next" at bounding box center [651, 428] width 122 height 41
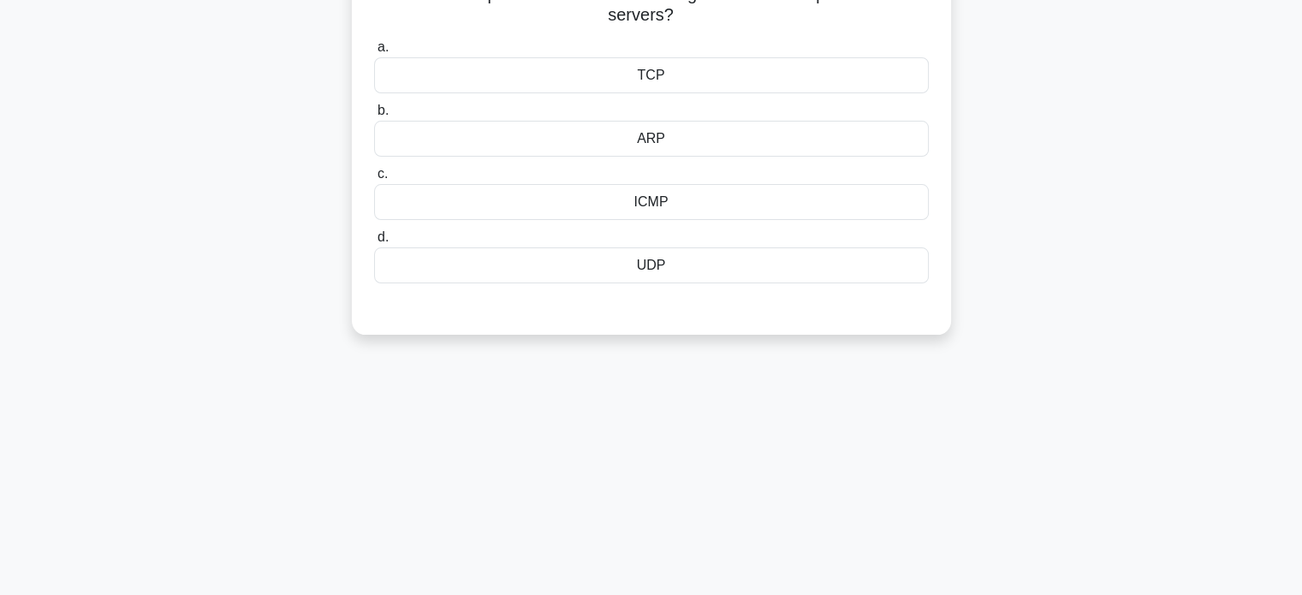
scroll to position [0, 0]
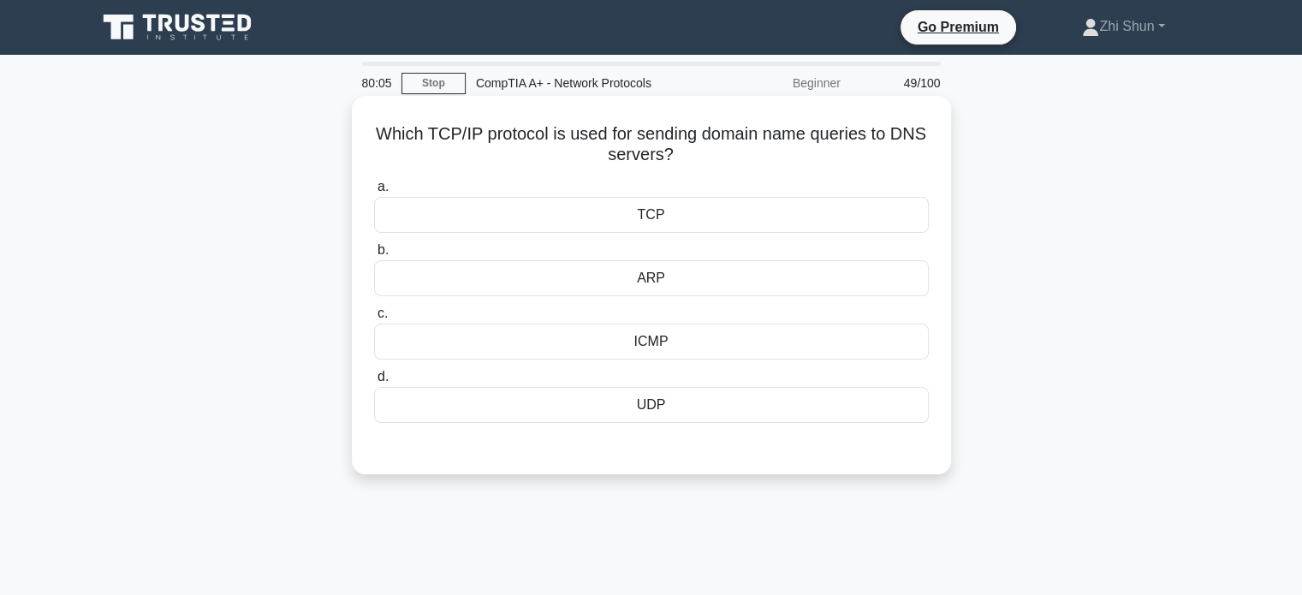
click at [699, 279] on div "ARP" at bounding box center [651, 278] width 555 height 36
click at [374, 256] on input "[PERSON_NAME]" at bounding box center [374, 250] width 0 height 11
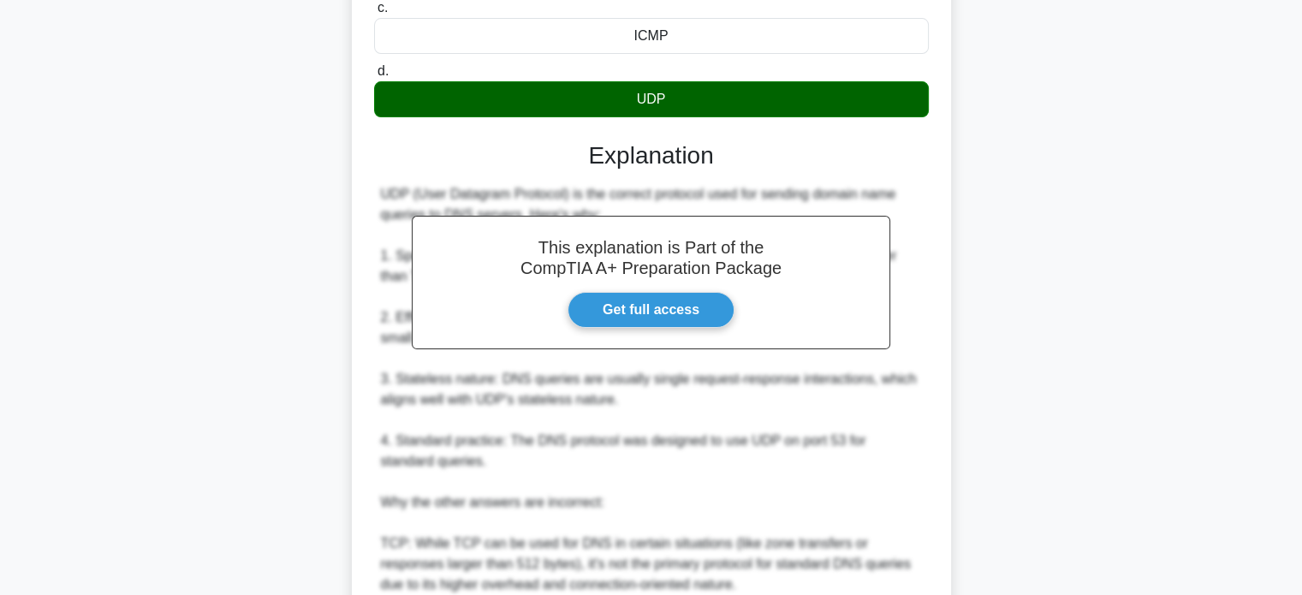
scroll to position [514, 0]
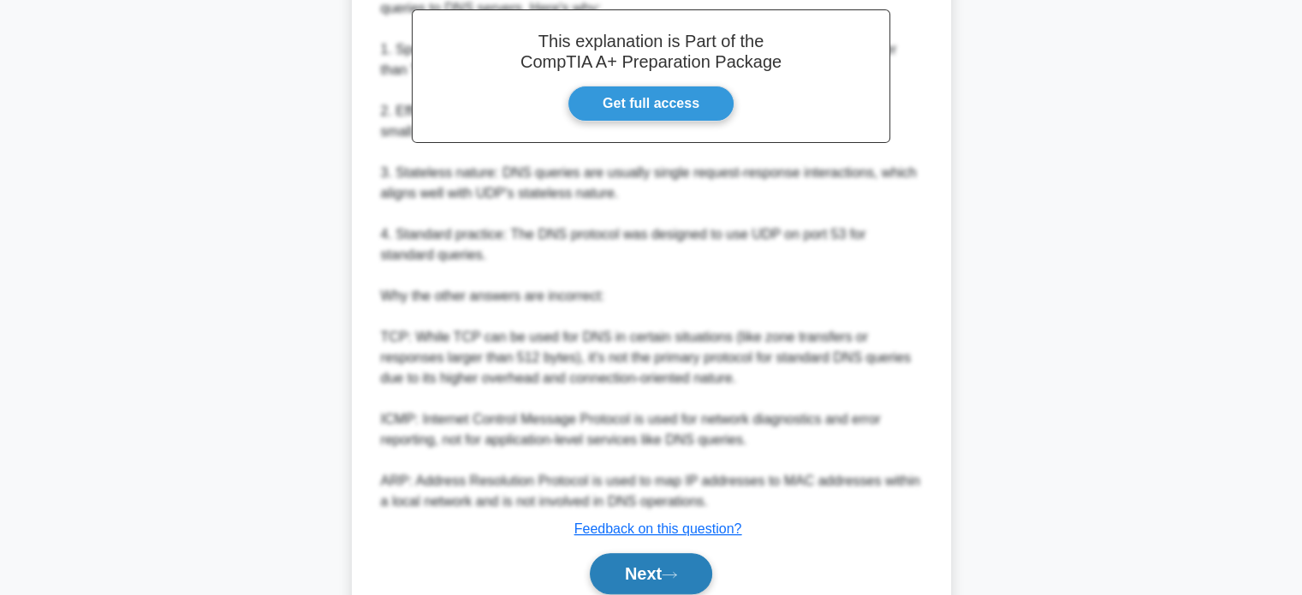
click at [662, 570] on button "Next" at bounding box center [651, 573] width 122 height 41
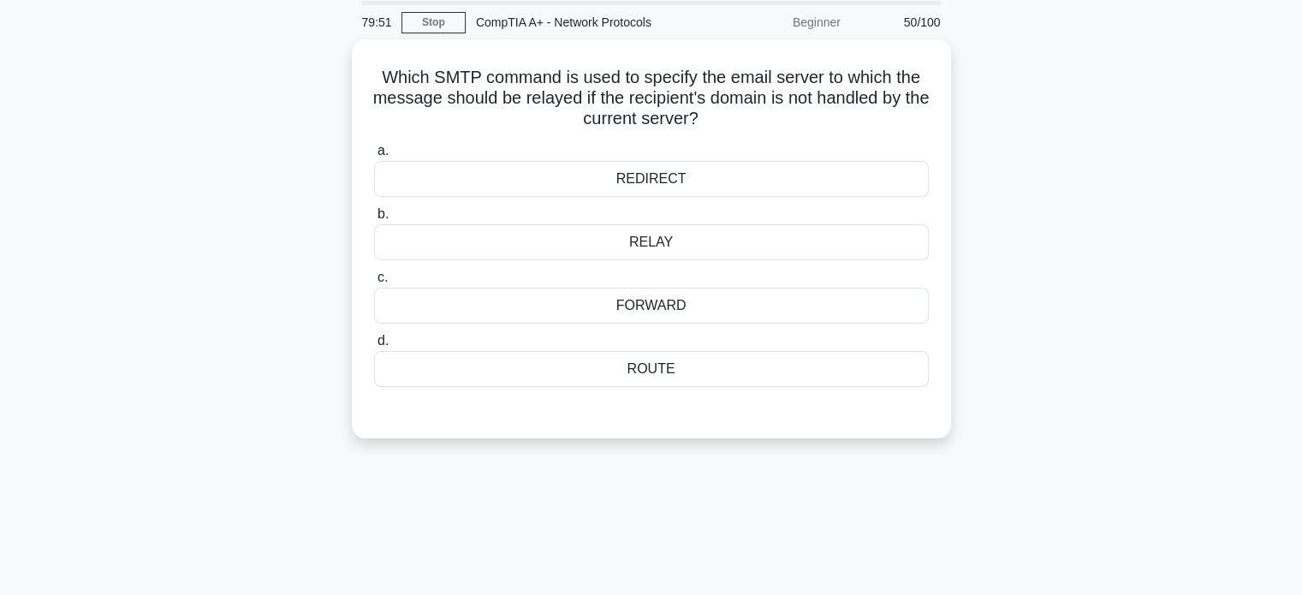
scroll to position [0, 0]
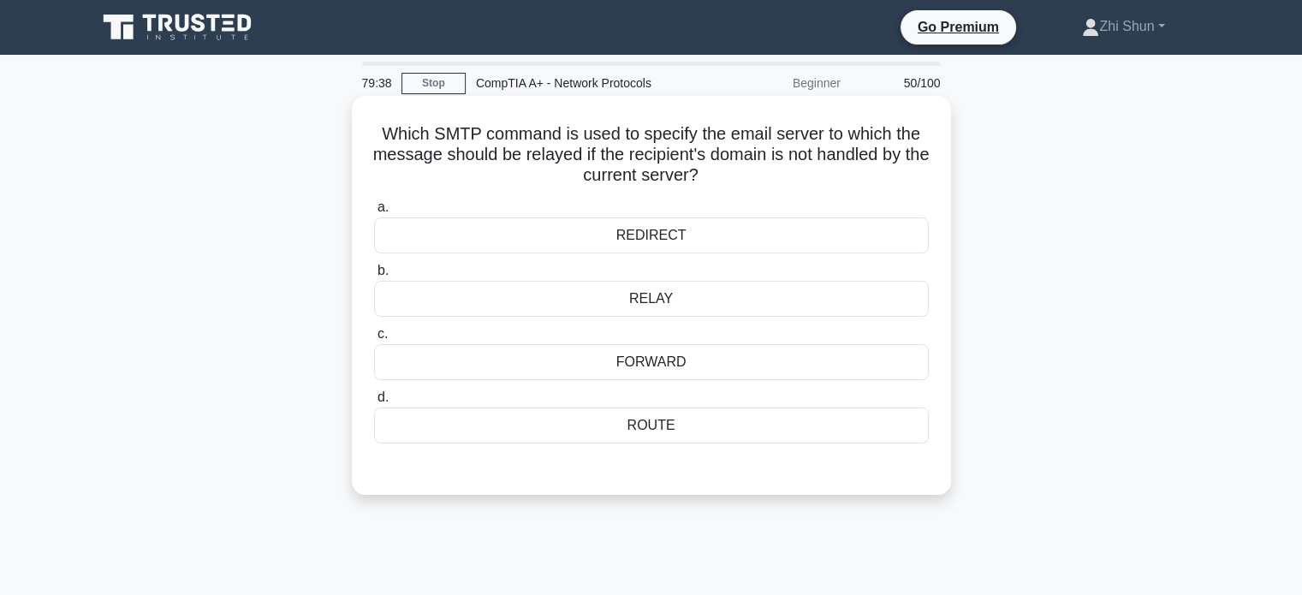
click at [661, 300] on div "RELAY" at bounding box center [651, 299] width 555 height 36
click at [374, 276] on input "b. RELAY" at bounding box center [374, 270] width 0 height 11
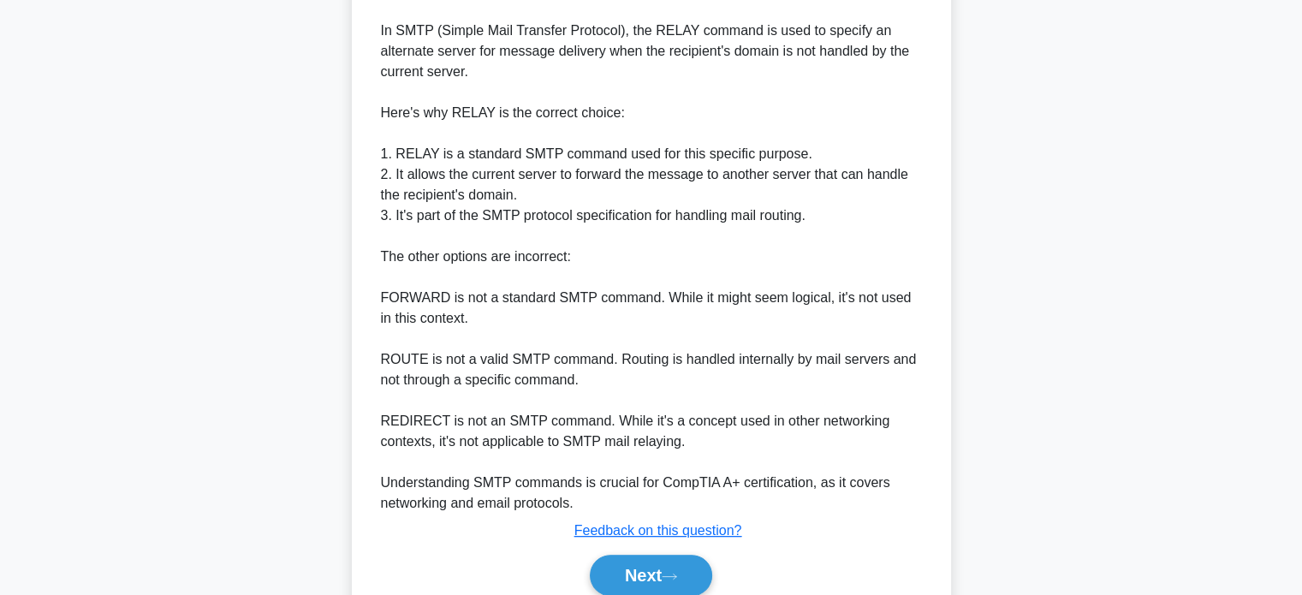
scroll to position [603, 0]
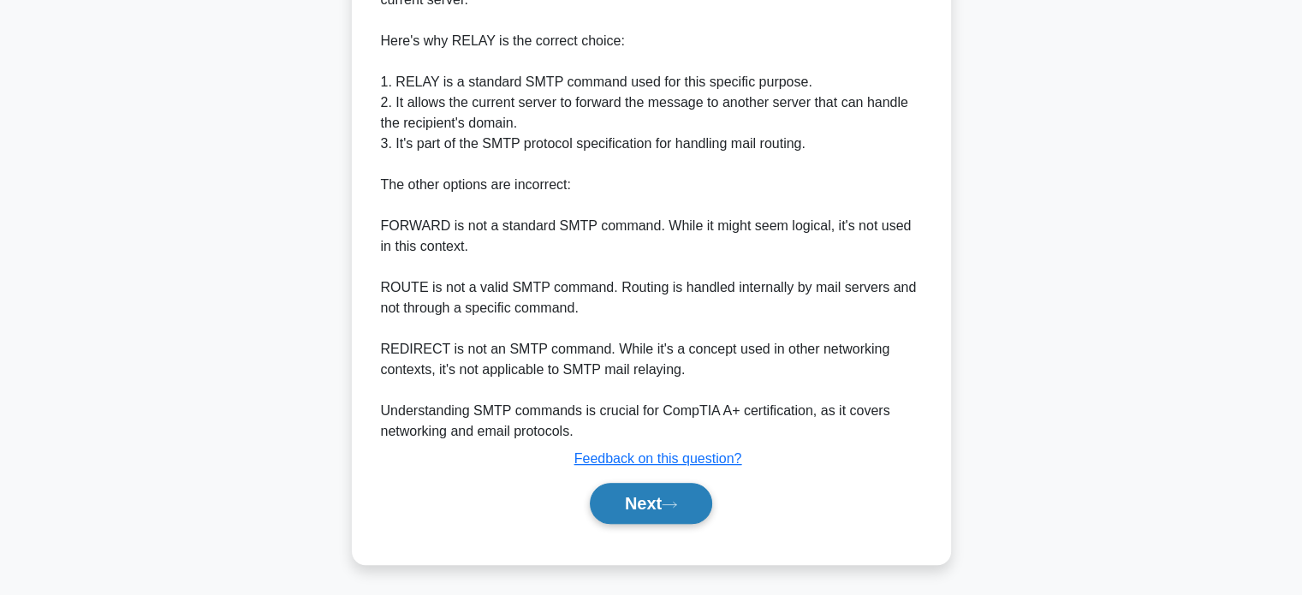
click at [633, 496] on button "Next" at bounding box center [651, 503] width 122 height 41
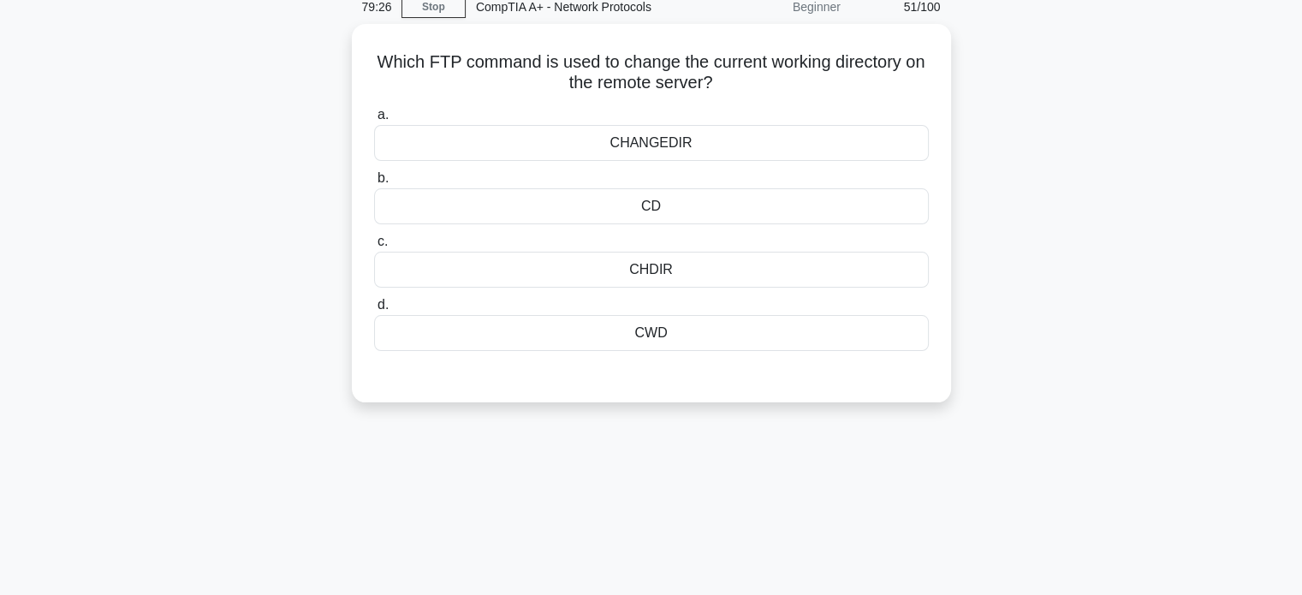
scroll to position [0, 0]
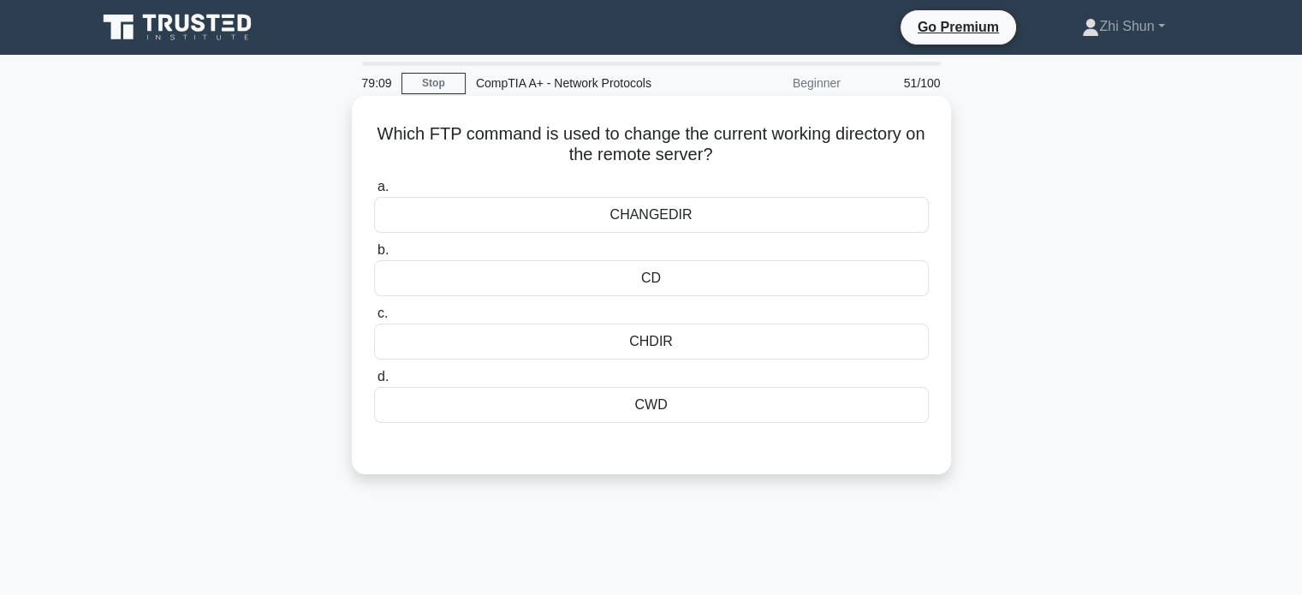
click at [656, 343] on div "CHDIR" at bounding box center [651, 342] width 555 height 36
click at [374, 319] on input "c. [GEOGRAPHIC_DATA]" at bounding box center [374, 313] width 0 height 11
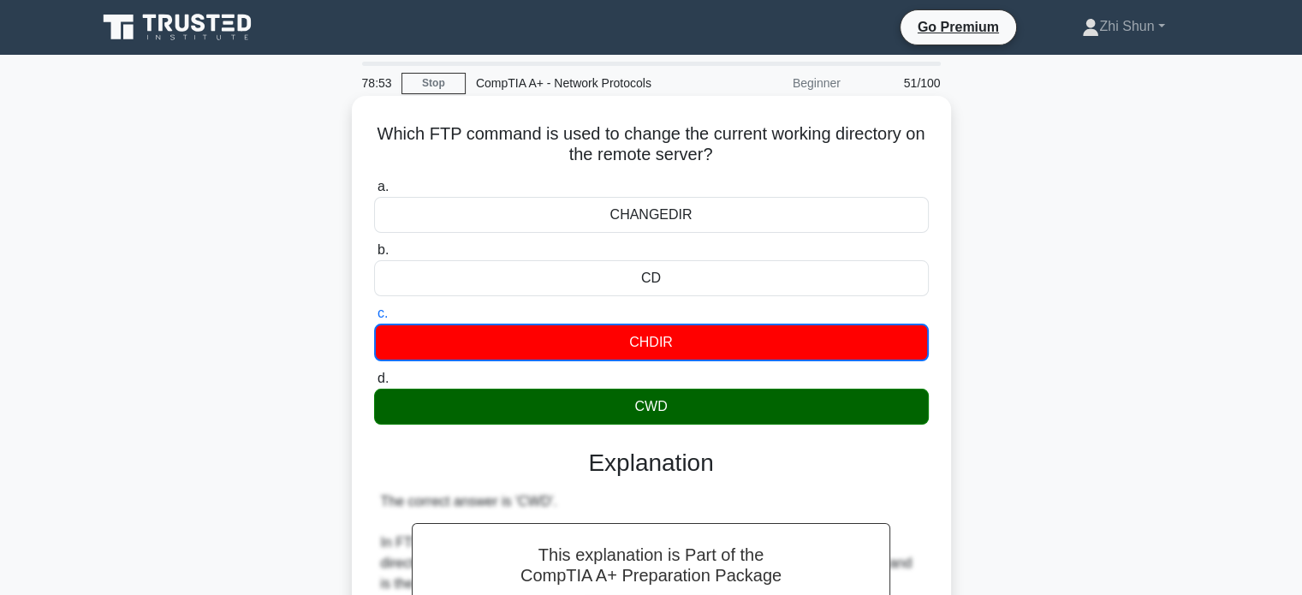
scroll to position [481, 0]
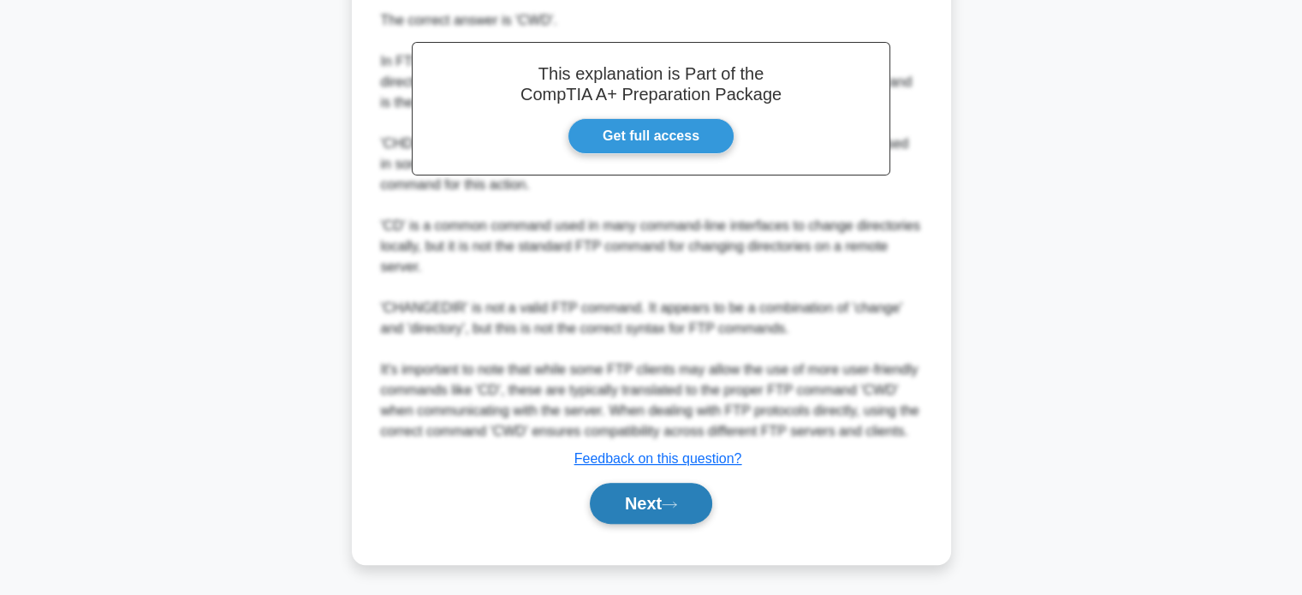
click at [652, 509] on button "Next" at bounding box center [651, 503] width 122 height 41
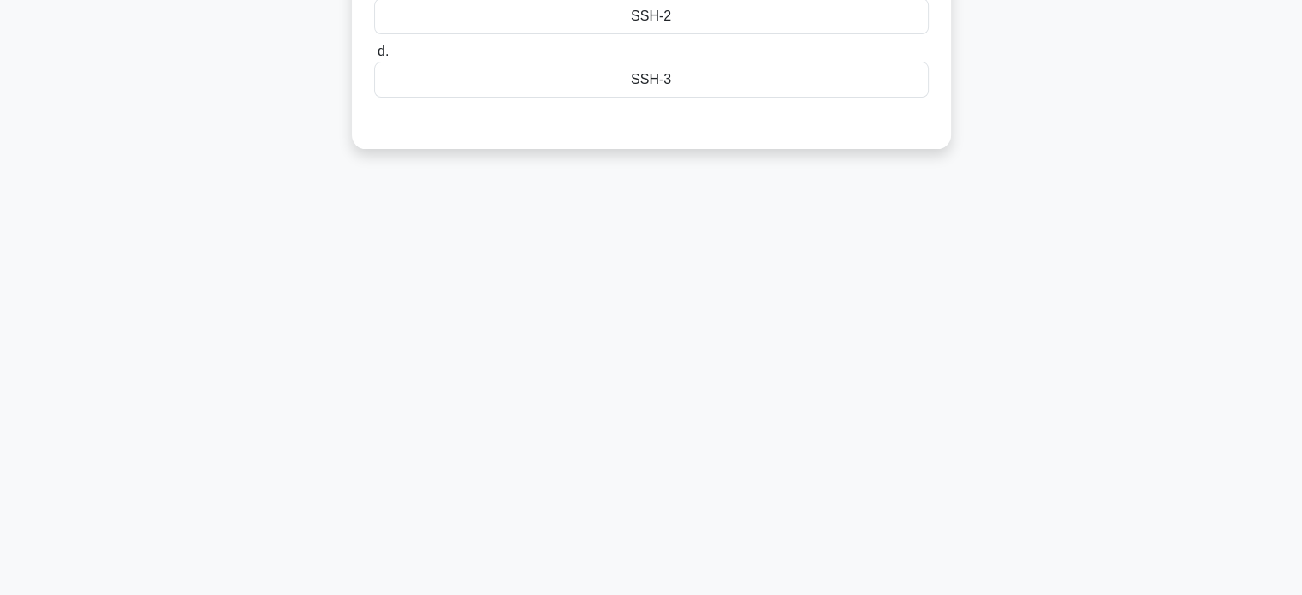
scroll to position [0, 0]
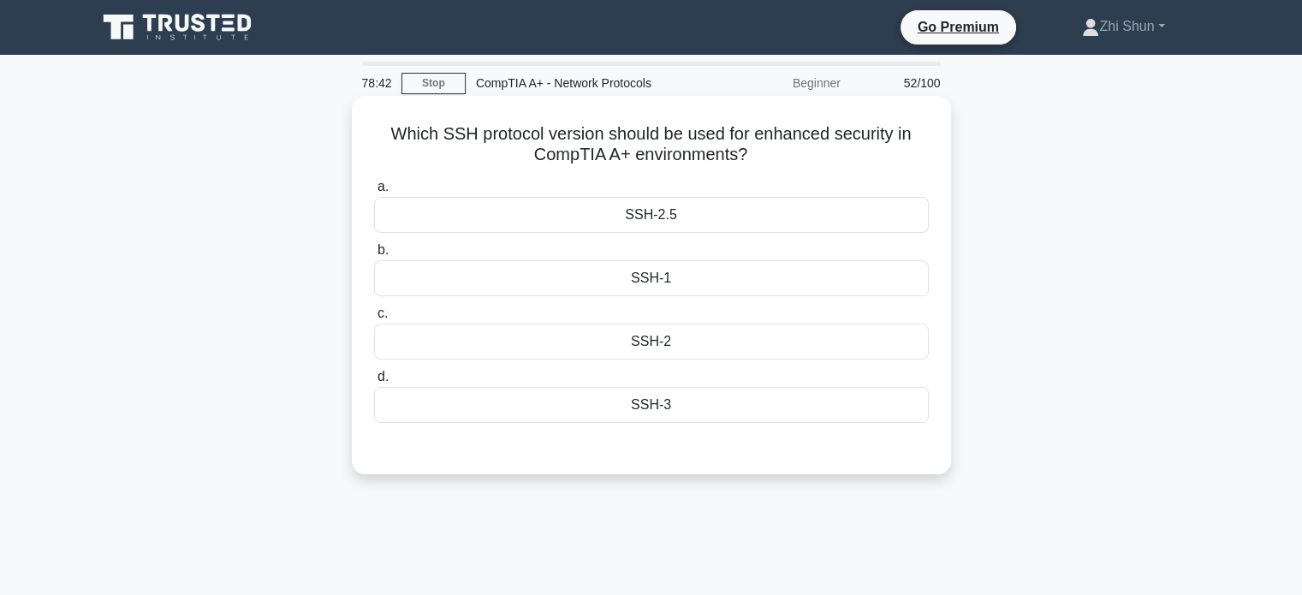
click at [679, 404] on div "SSH-3" at bounding box center [651, 405] width 555 height 36
click at [374, 383] on input "d. SSH-3" at bounding box center [374, 376] width 0 height 11
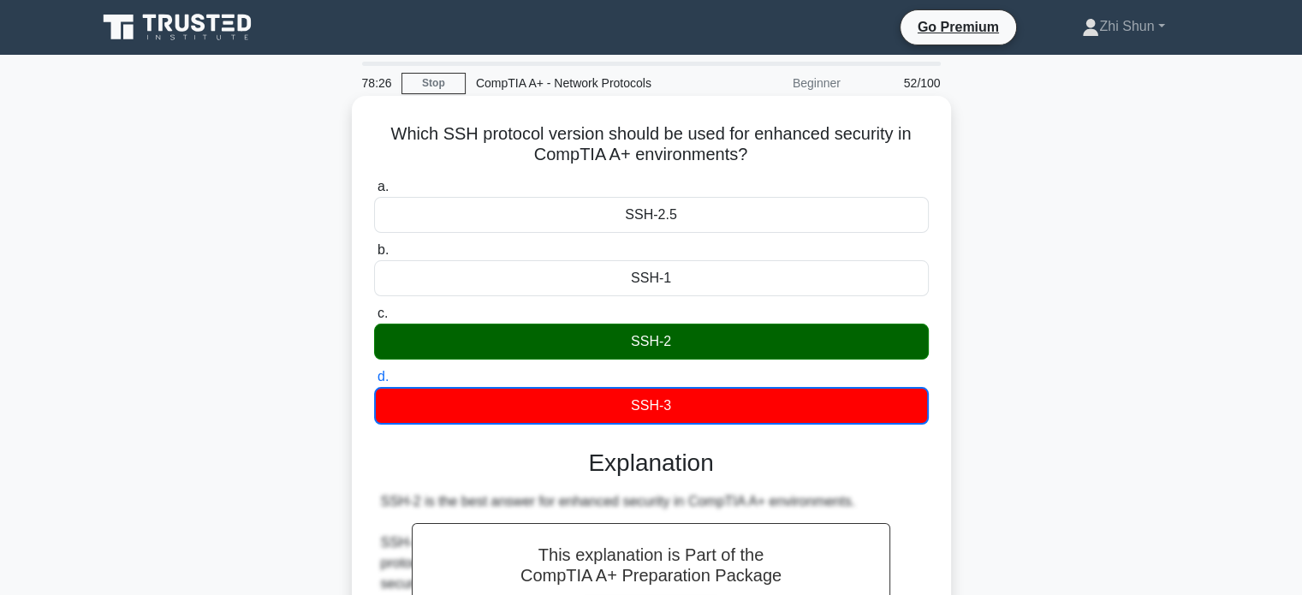
scroll to position [481, 0]
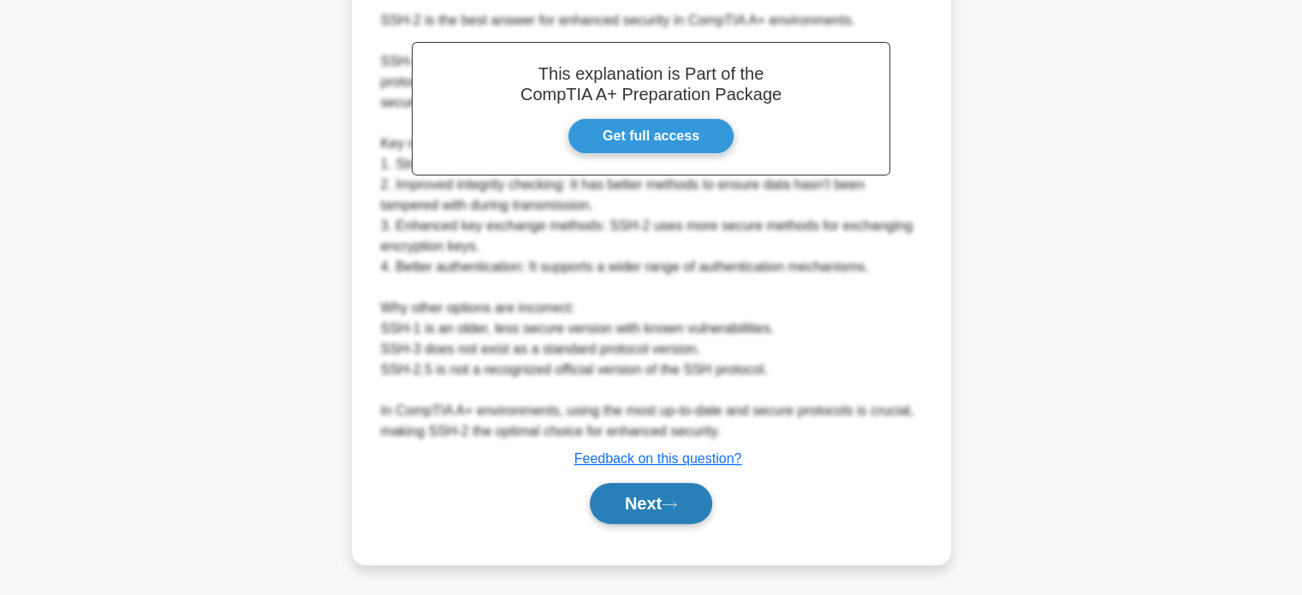
click at [695, 496] on button "Next" at bounding box center [651, 503] width 122 height 41
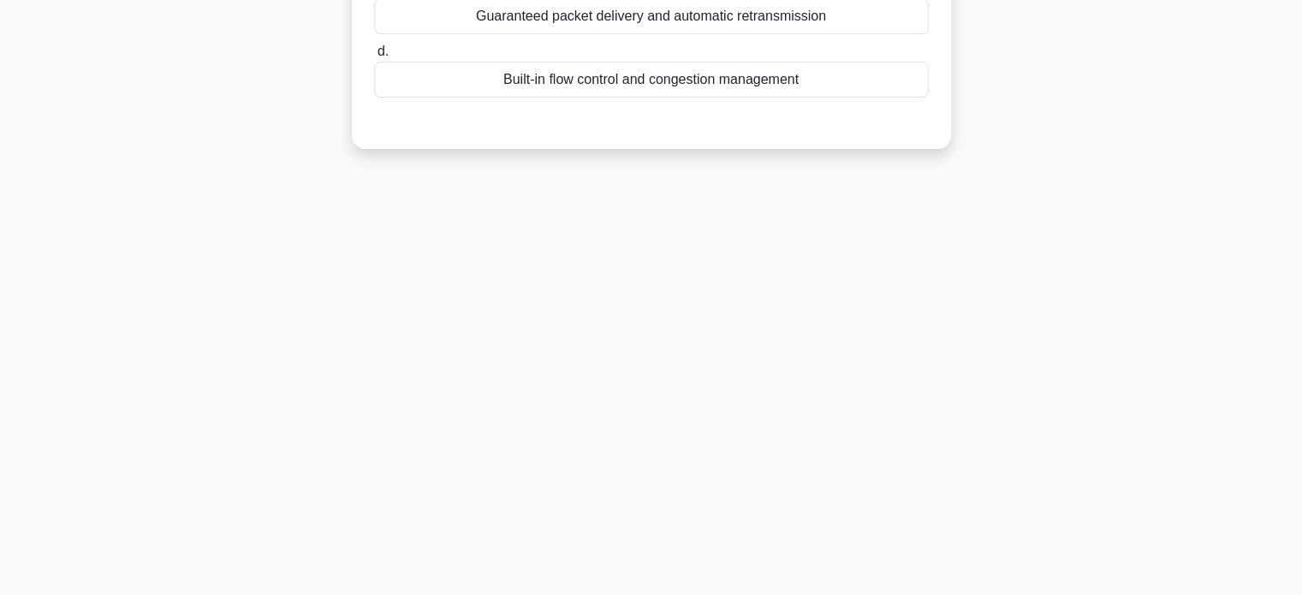
scroll to position [0, 0]
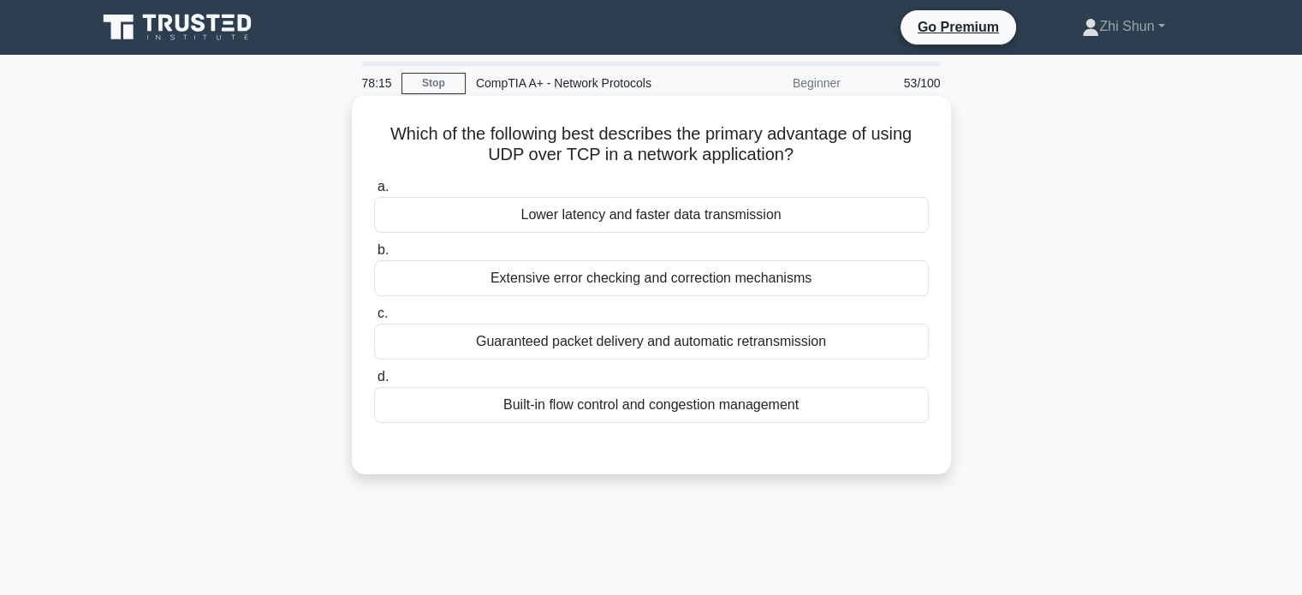
click at [761, 210] on div "Lower latency and faster data transmission" at bounding box center [651, 215] width 555 height 36
click at [374, 193] on input "a. Lower latency and faster data transmission" at bounding box center [374, 186] width 0 height 11
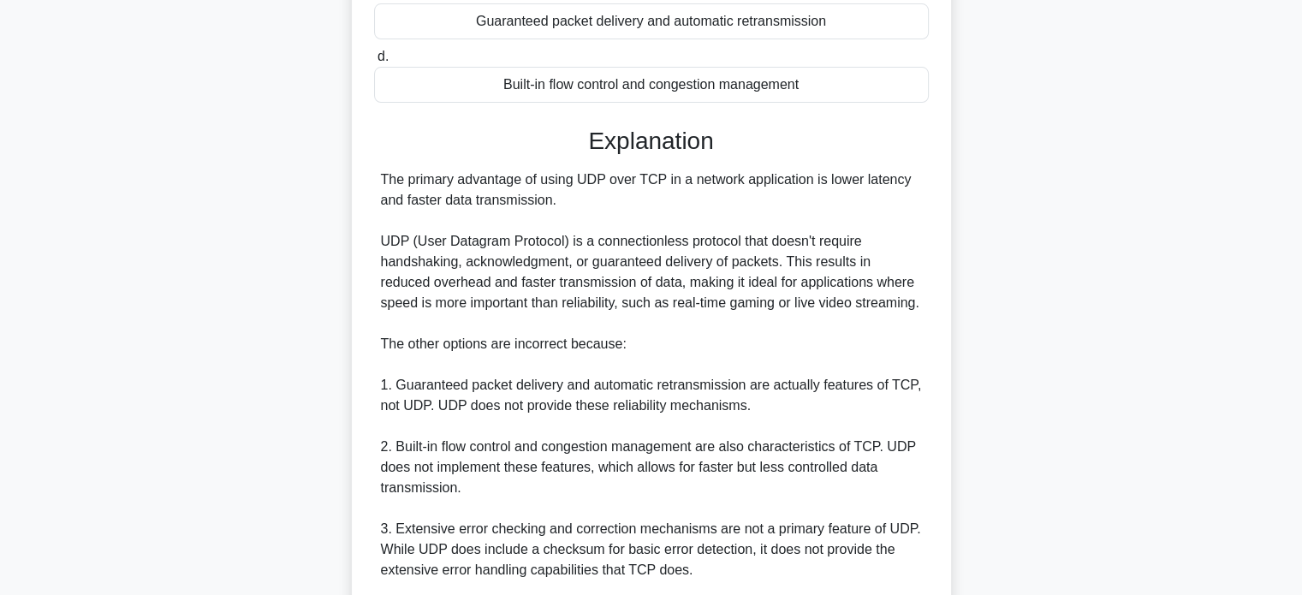
scroll to position [514, 0]
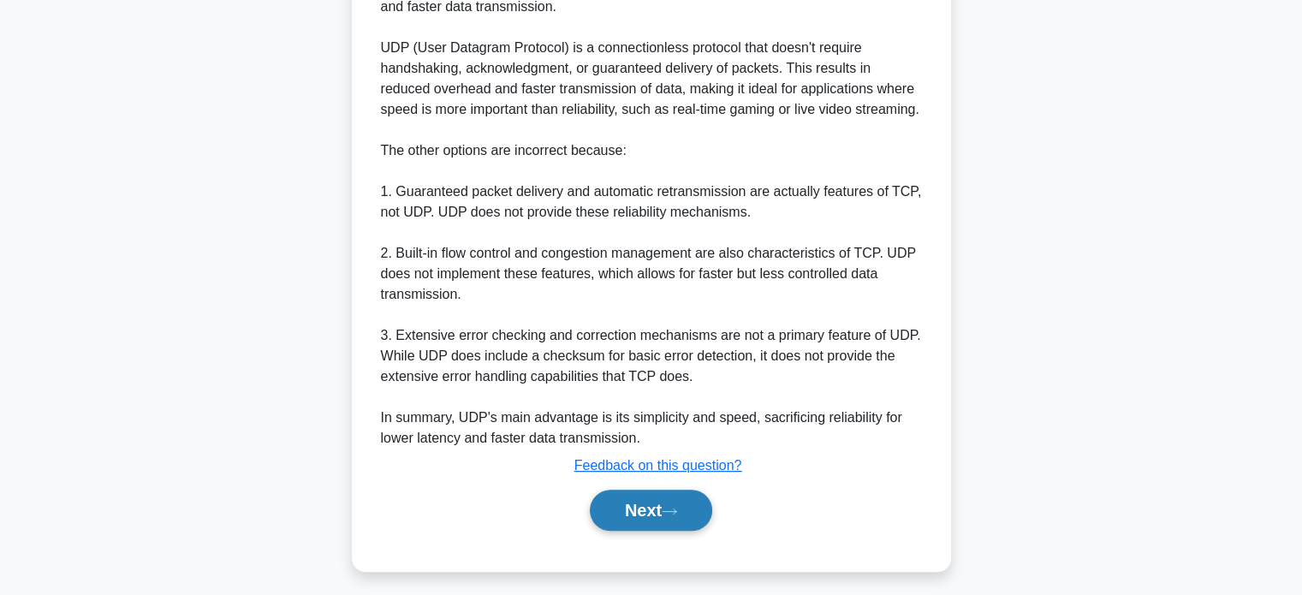
click at [635, 500] on button "Next" at bounding box center [651, 510] width 122 height 41
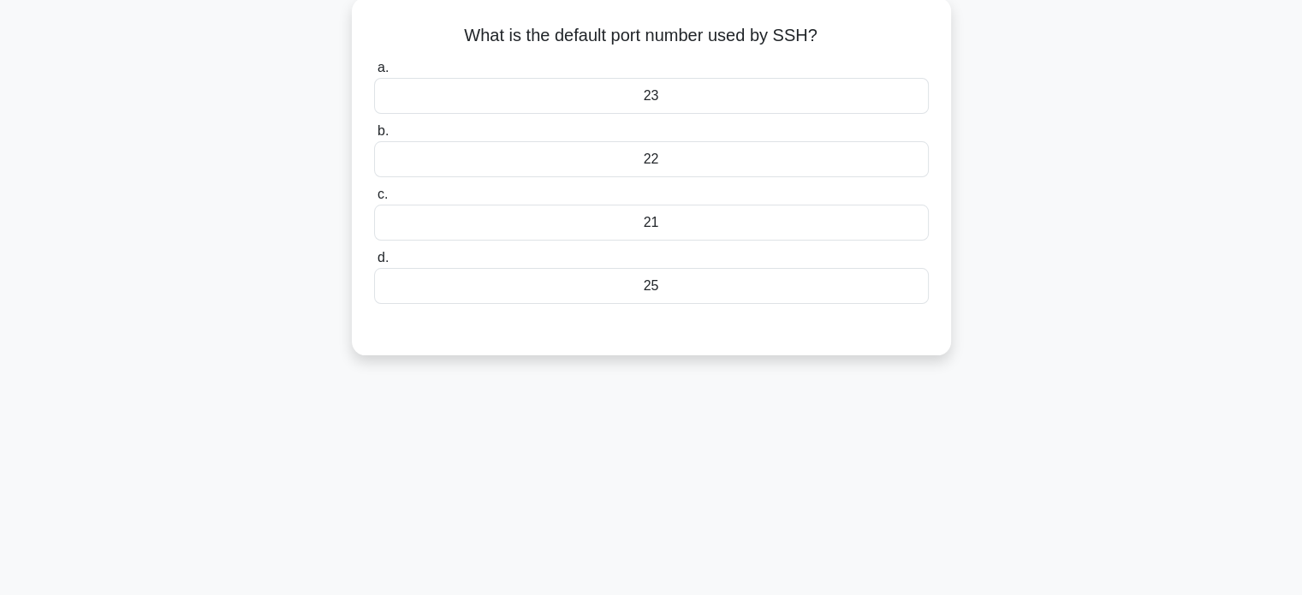
scroll to position [0, 0]
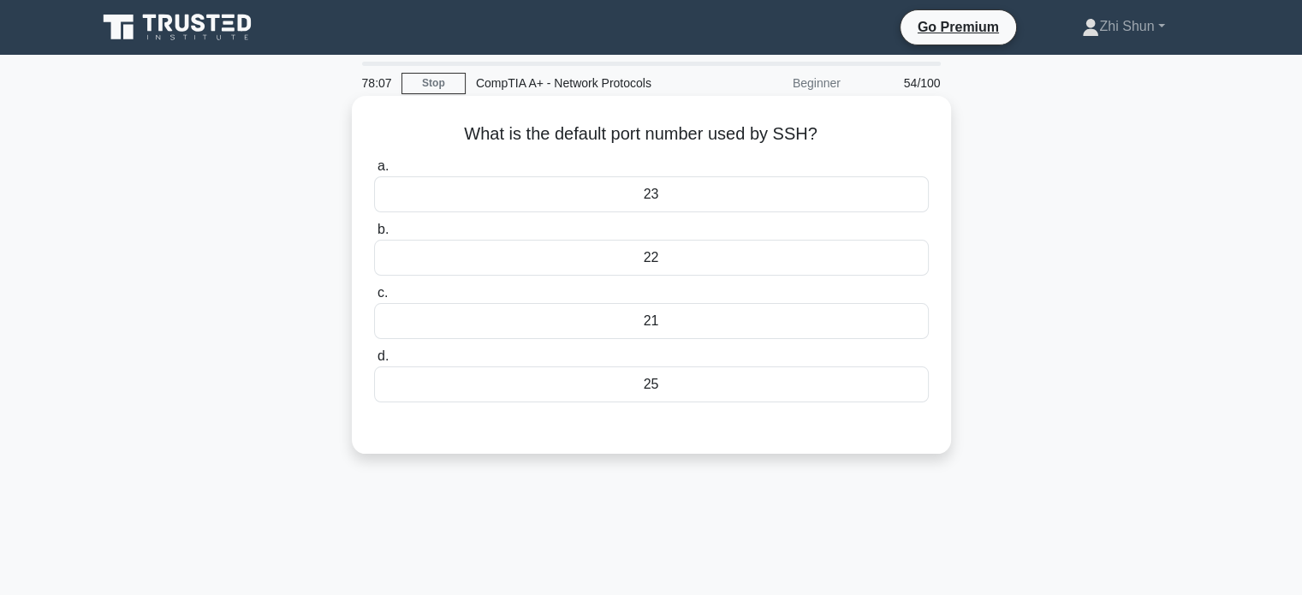
click at [801, 191] on div "23" at bounding box center [651, 194] width 555 height 36
click at [374, 172] on input "a. 23" at bounding box center [374, 166] width 0 height 11
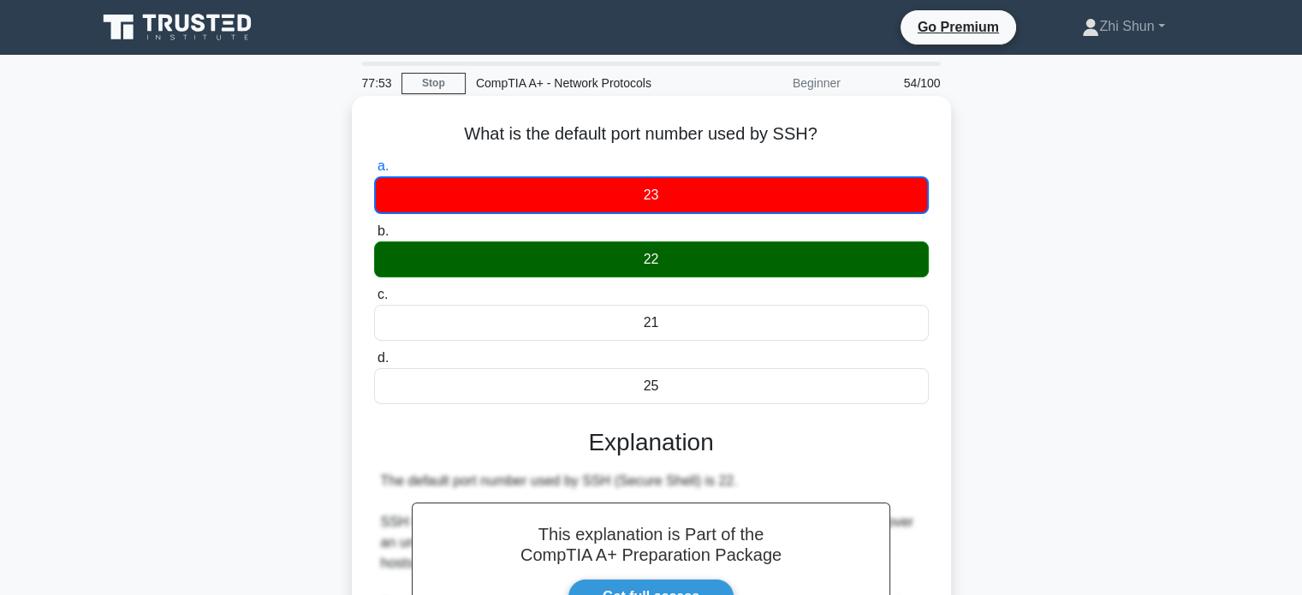
scroll to position [399, 0]
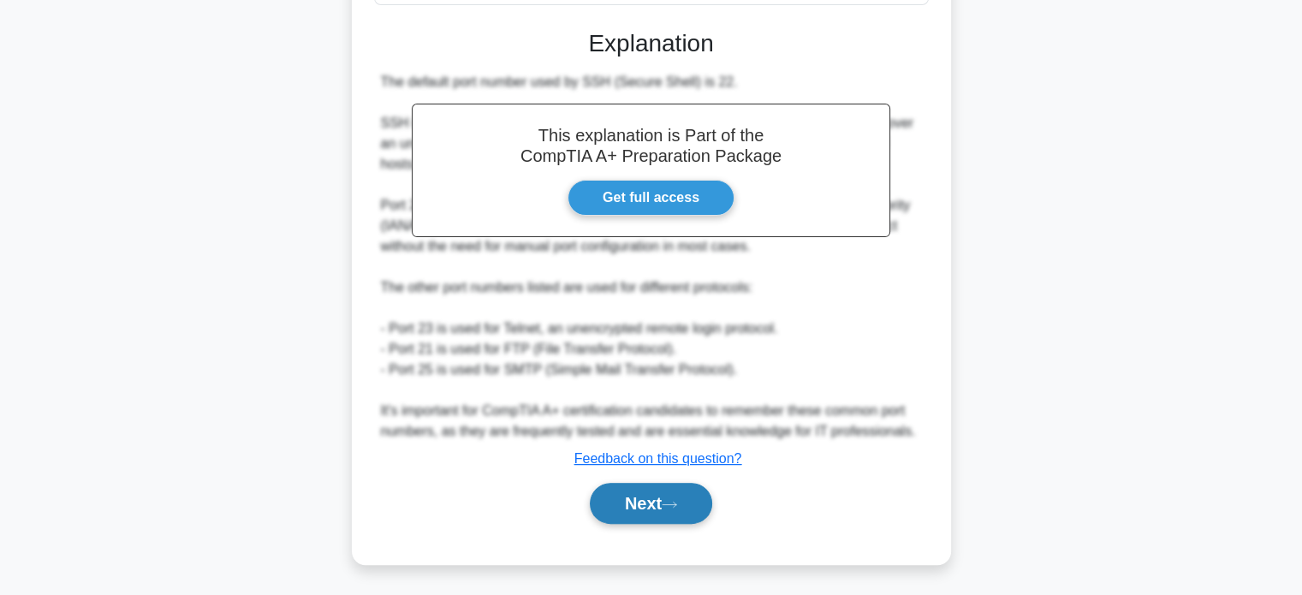
click at [680, 493] on button "Next" at bounding box center [651, 503] width 122 height 41
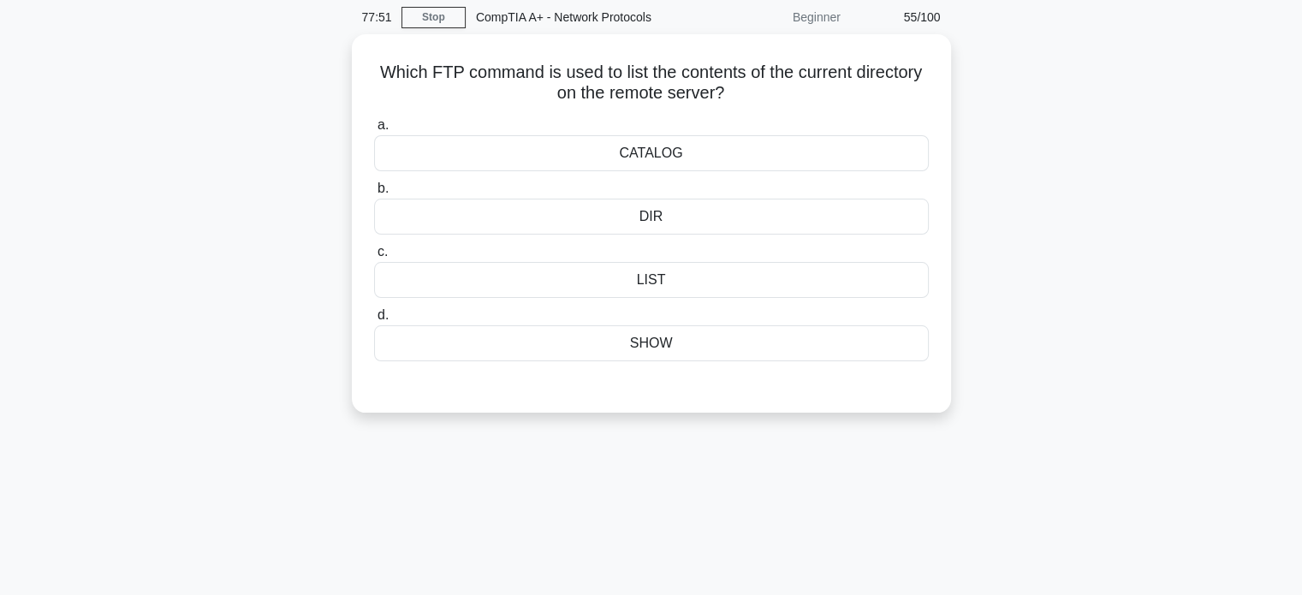
scroll to position [0, 0]
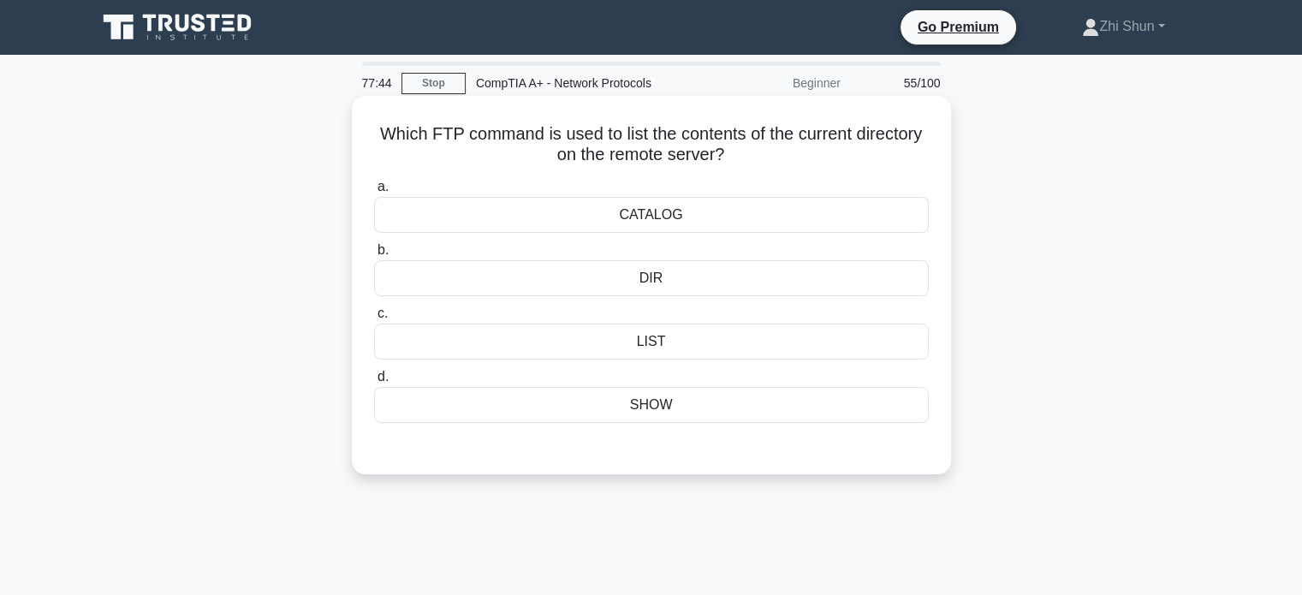
click at [657, 336] on div "LIST" at bounding box center [651, 342] width 555 height 36
click at [374, 319] on input "c. LIST" at bounding box center [374, 313] width 0 height 11
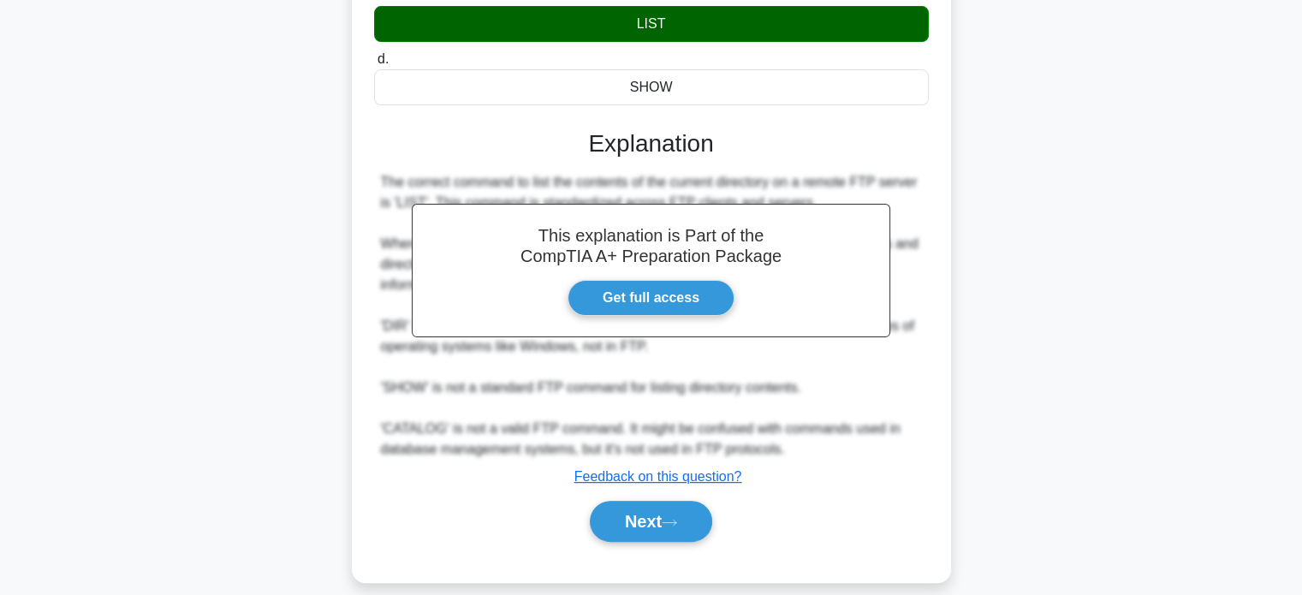
scroll to position [336, 0]
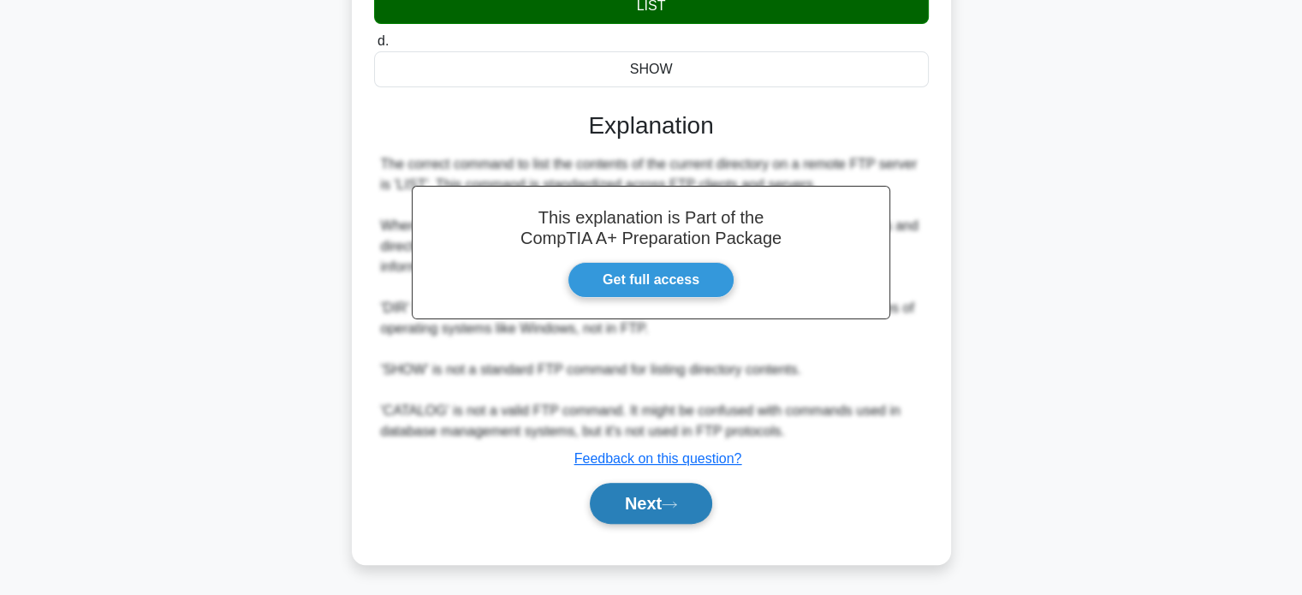
click at [639, 499] on button "Next" at bounding box center [651, 503] width 122 height 41
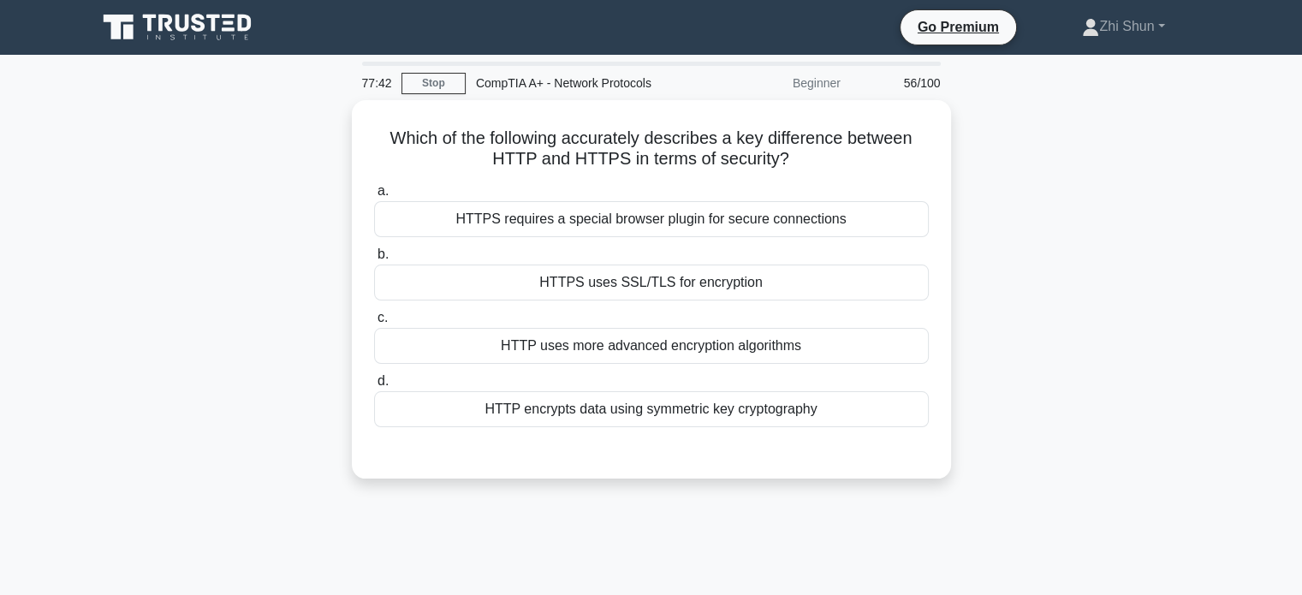
scroll to position [0, 0]
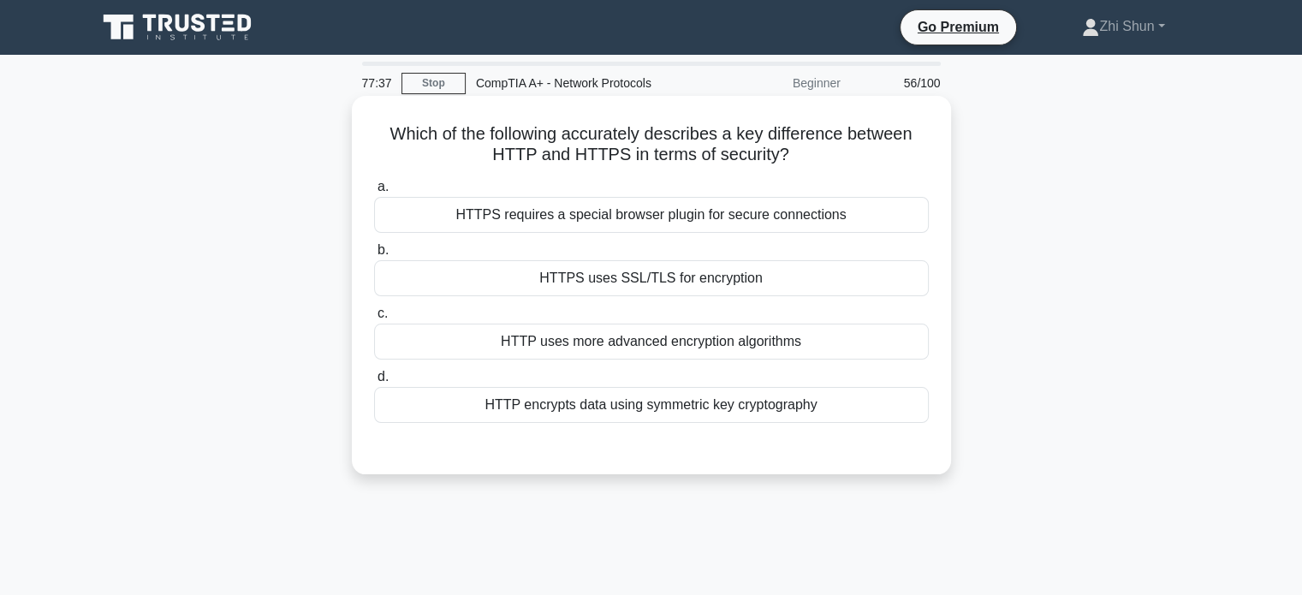
click at [741, 280] on div "HTTPS uses SSL/TLS for encryption" at bounding box center [651, 278] width 555 height 36
click at [374, 256] on input "b. HTTPS uses SSL/TLS for encryption" at bounding box center [374, 250] width 0 height 11
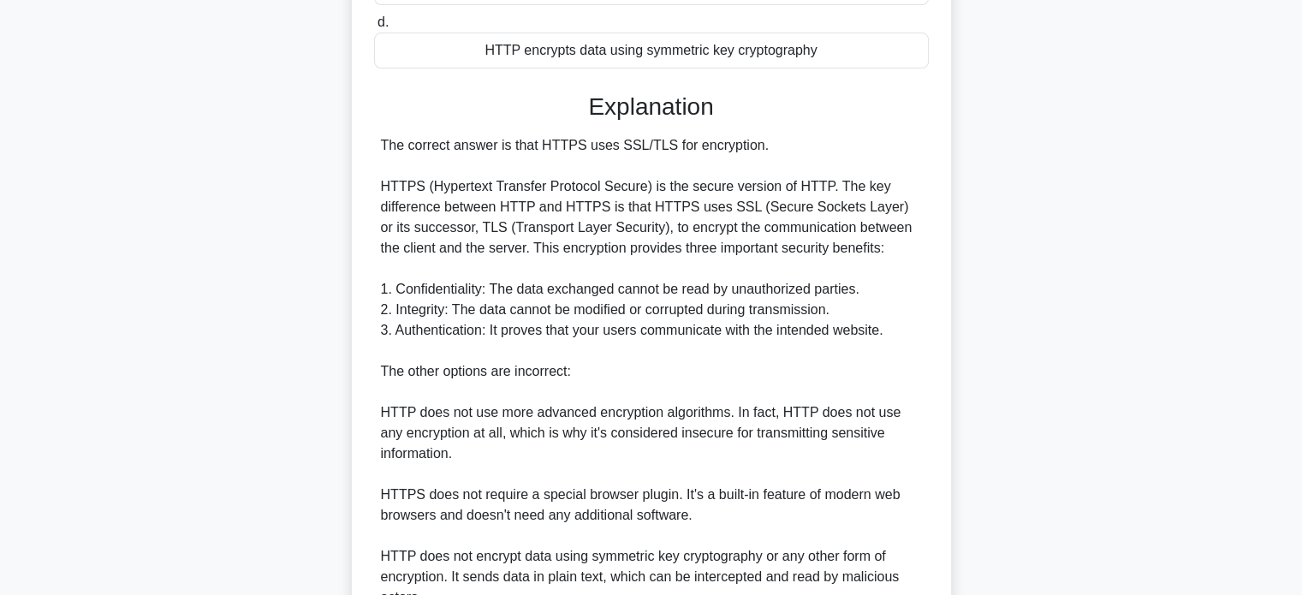
scroll to position [520, 0]
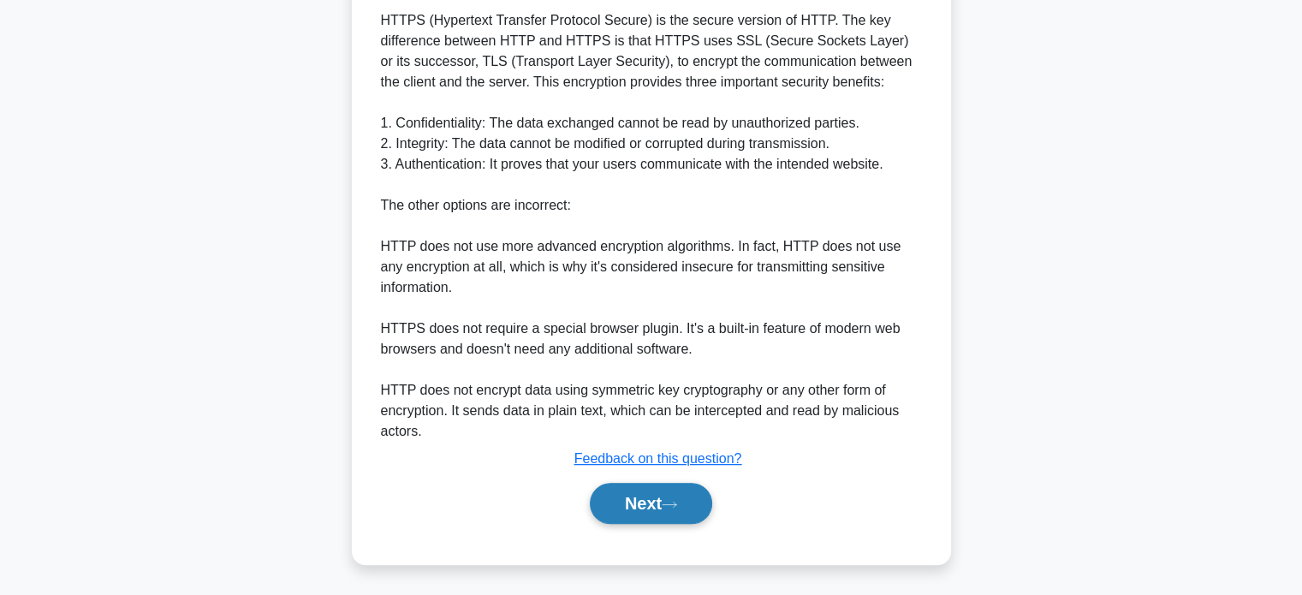
click at [635, 504] on button "Next" at bounding box center [651, 503] width 122 height 41
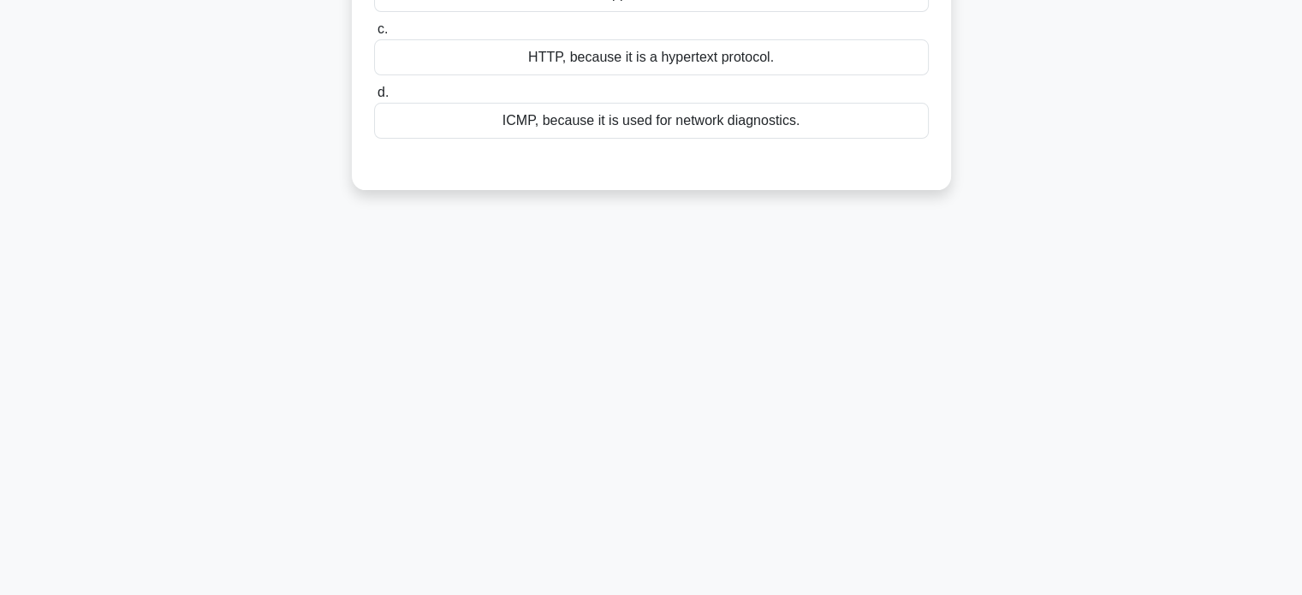
scroll to position [0, 0]
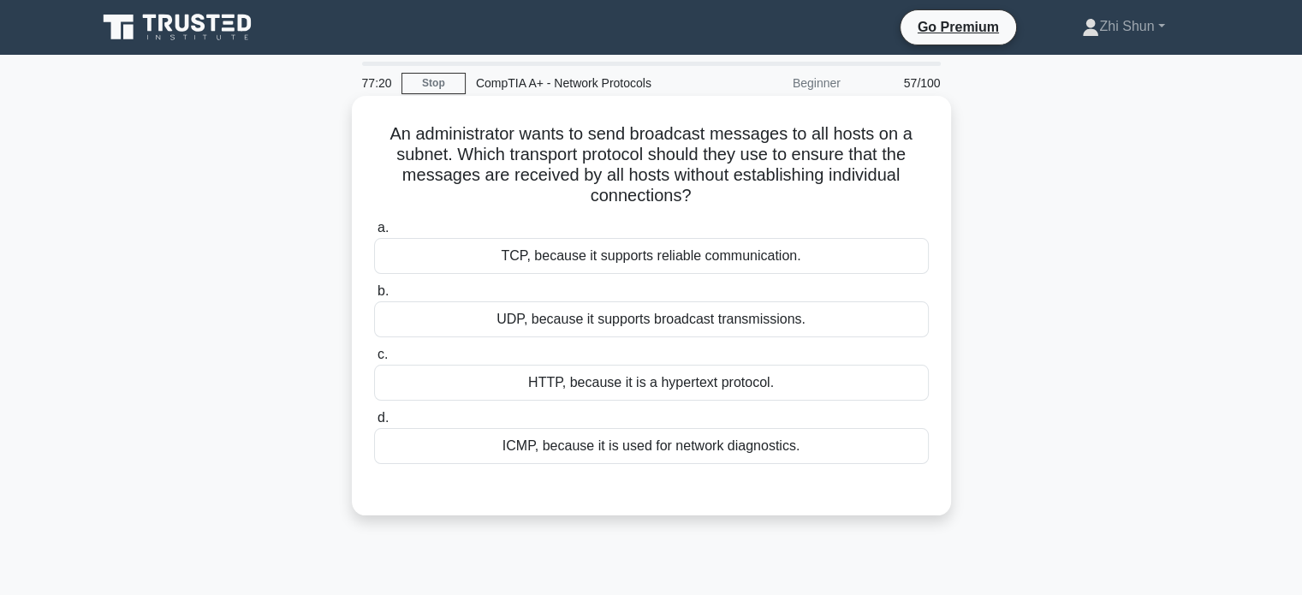
click at [659, 440] on div "ICMP, because it is used for network diagnostics." at bounding box center [651, 446] width 555 height 36
click at [374, 424] on input "d. ICMP, because it is used for network diagnostics." at bounding box center [374, 418] width 0 height 11
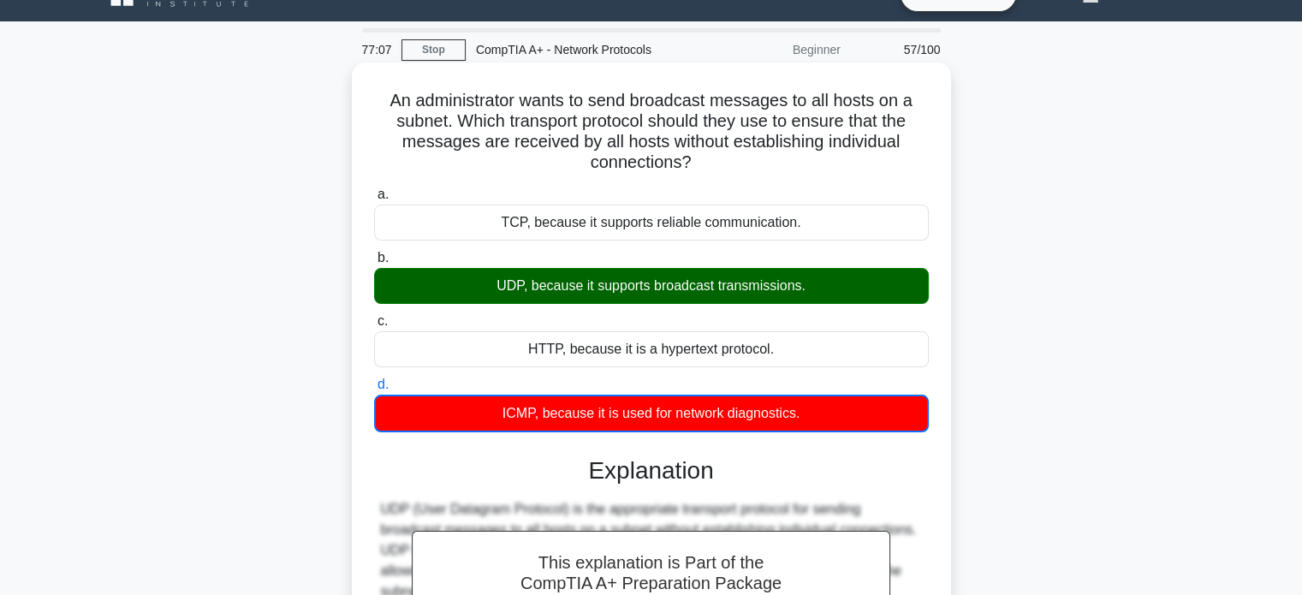
scroll to position [399, 0]
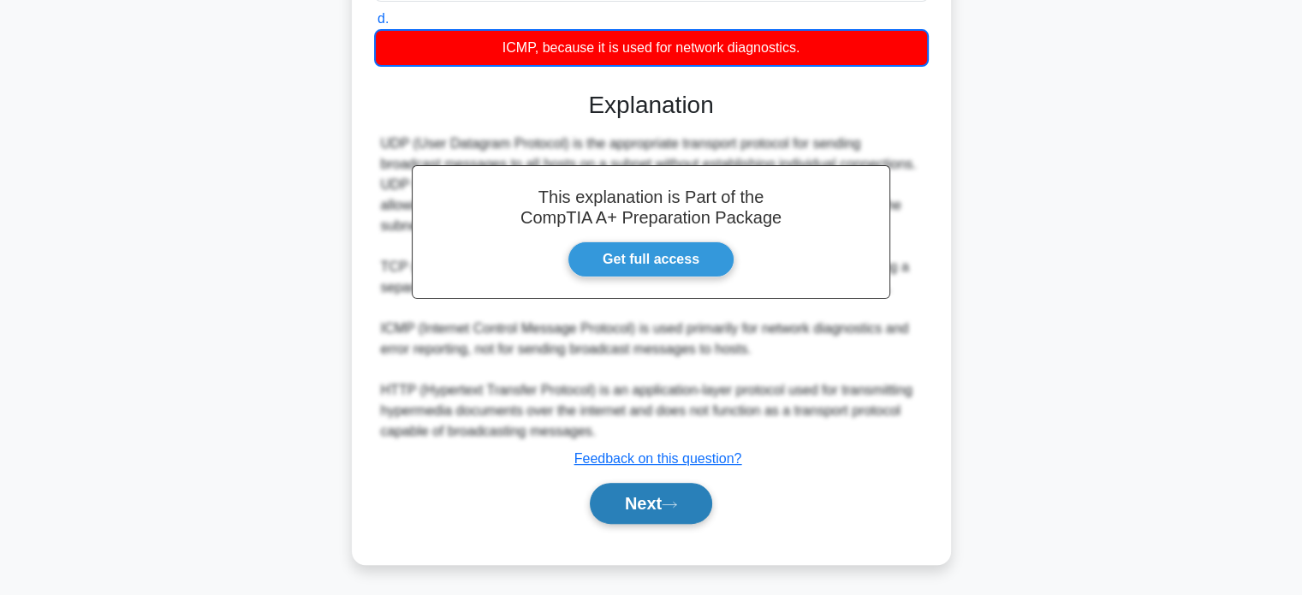
click at [679, 489] on button "Next" at bounding box center [651, 503] width 122 height 41
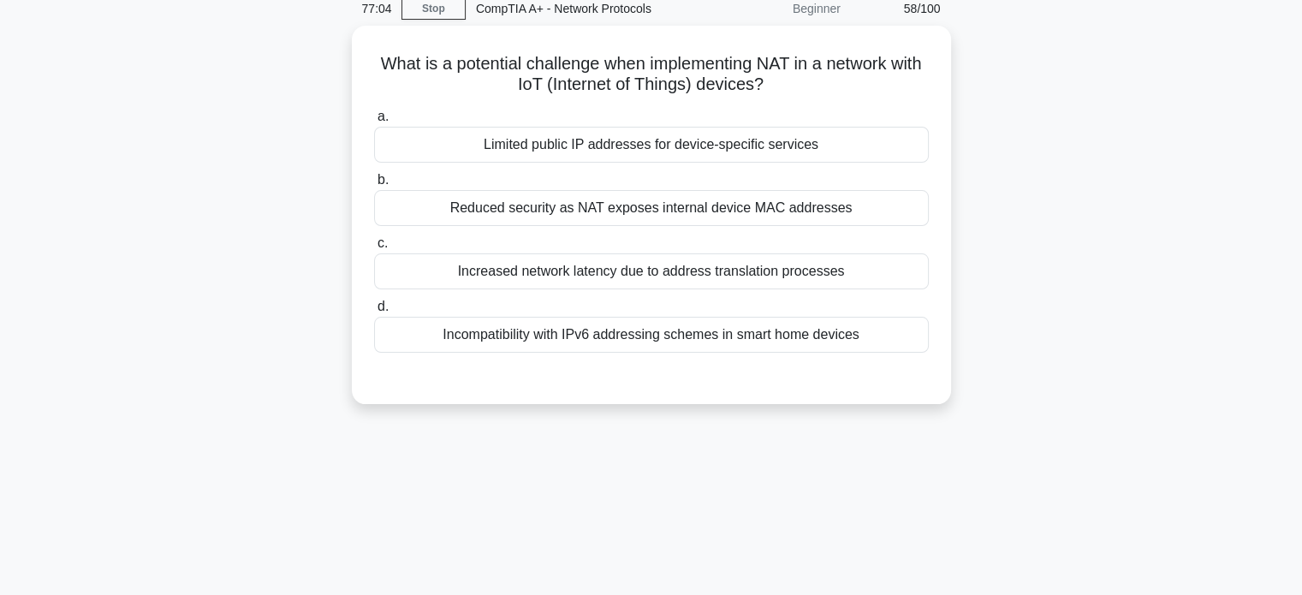
scroll to position [73, 0]
click at [592, 208] on div "Reduced security as NAT exposes internal device MAC addresses" at bounding box center [651, 205] width 555 height 36
click at [374, 183] on input "b. Reduced security as NAT exposes internal device MAC addresses" at bounding box center [374, 177] width 0 height 11
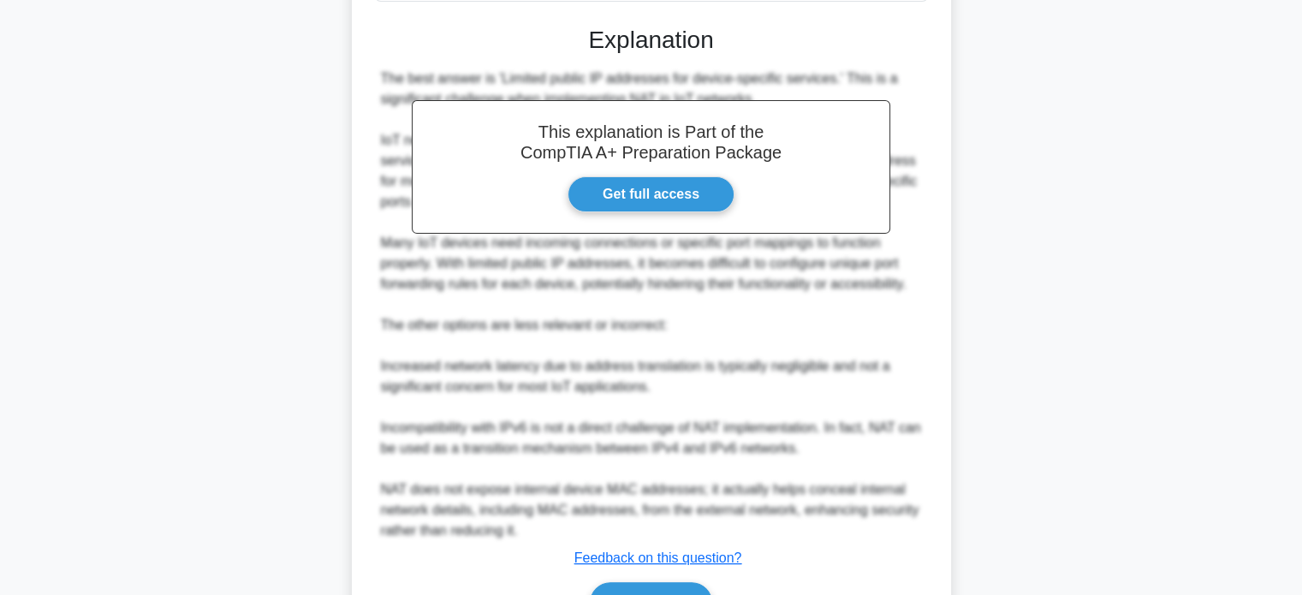
scroll to position [522, 0]
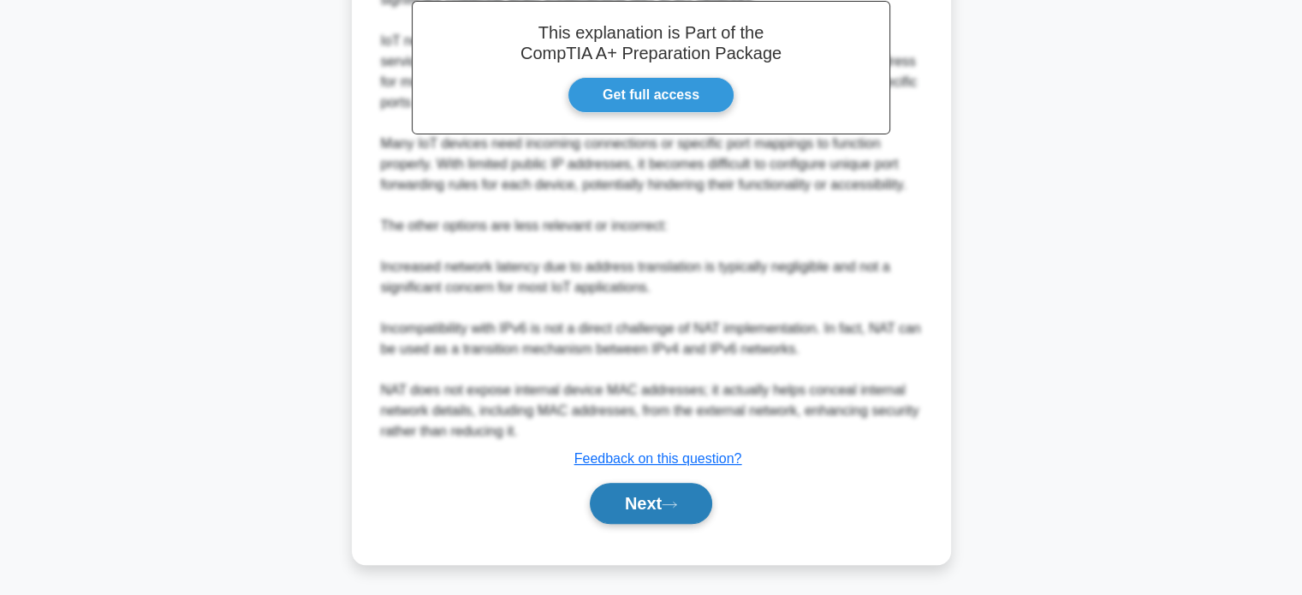
click at [637, 504] on button "Next" at bounding box center [651, 503] width 122 height 41
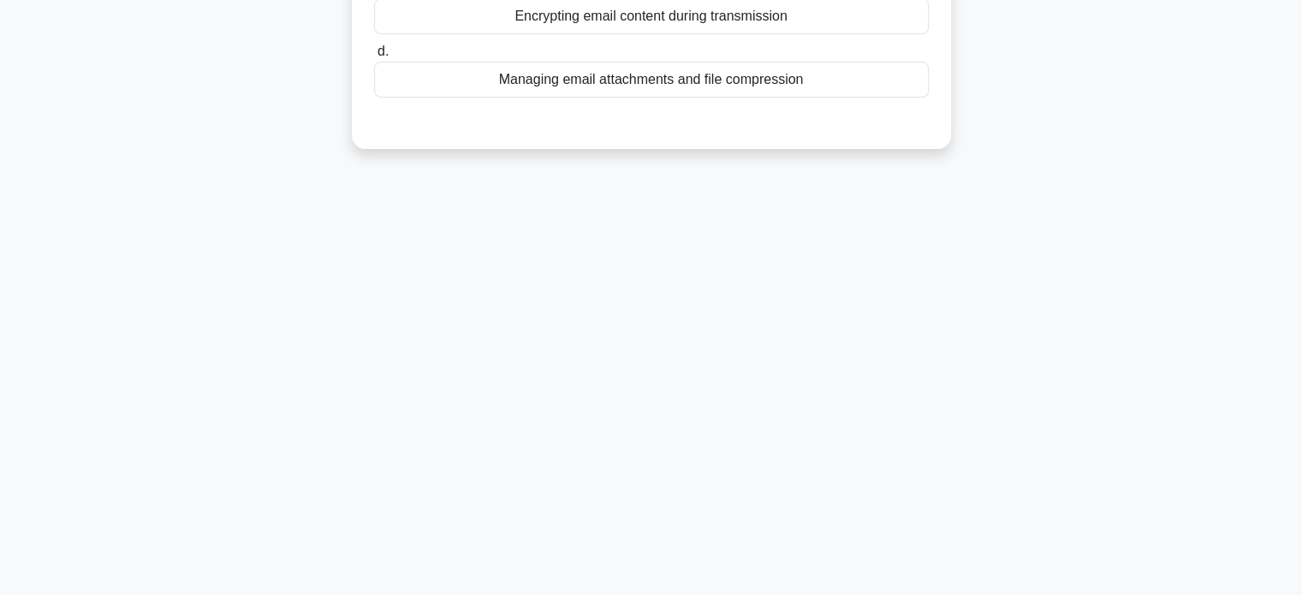
scroll to position [0, 0]
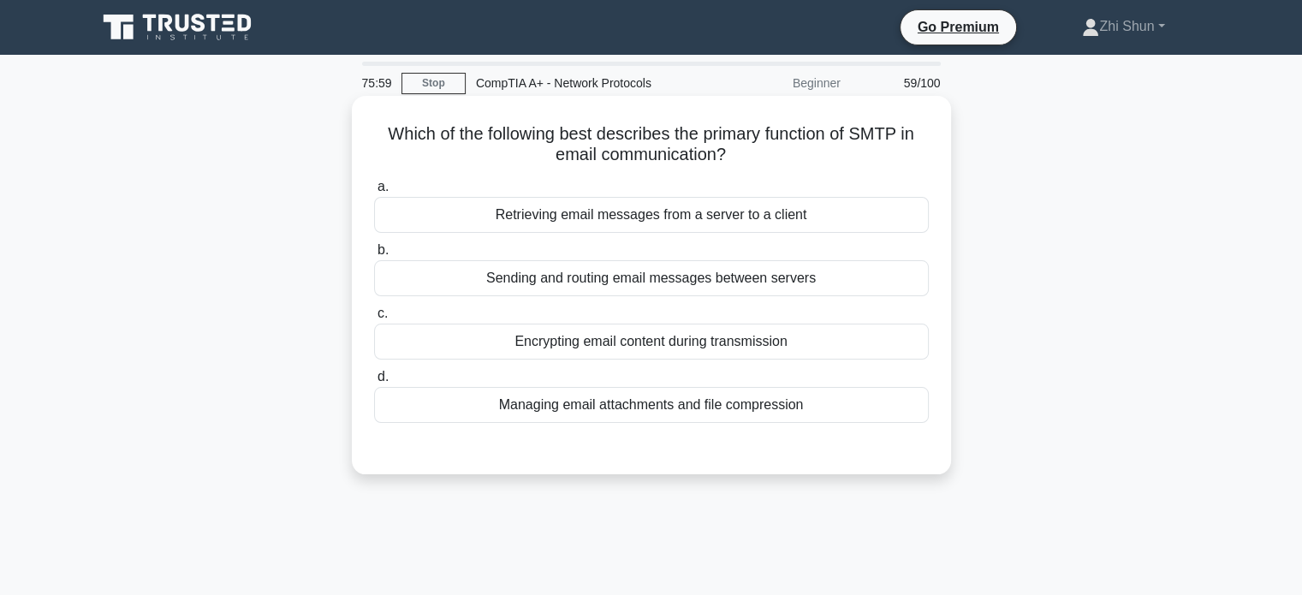
click at [714, 278] on div "Sending and routing email messages between servers" at bounding box center [651, 278] width 555 height 36
click at [374, 256] on input "b. Sending and routing email messages between servers" at bounding box center [374, 250] width 0 height 11
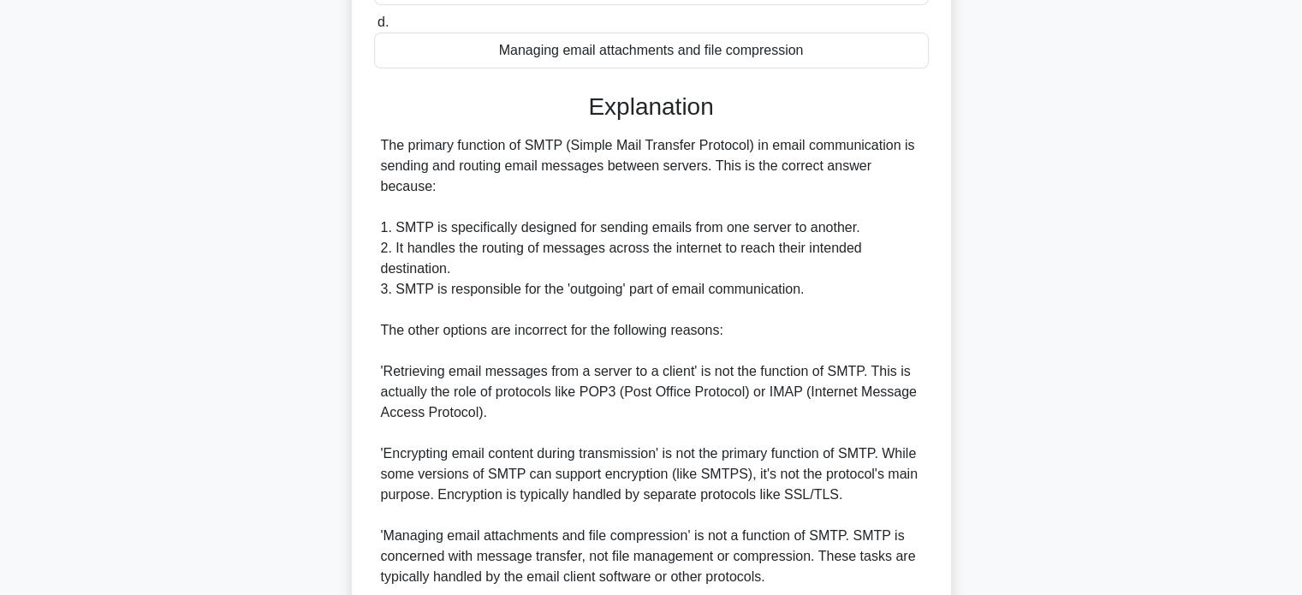
scroll to position [479, 0]
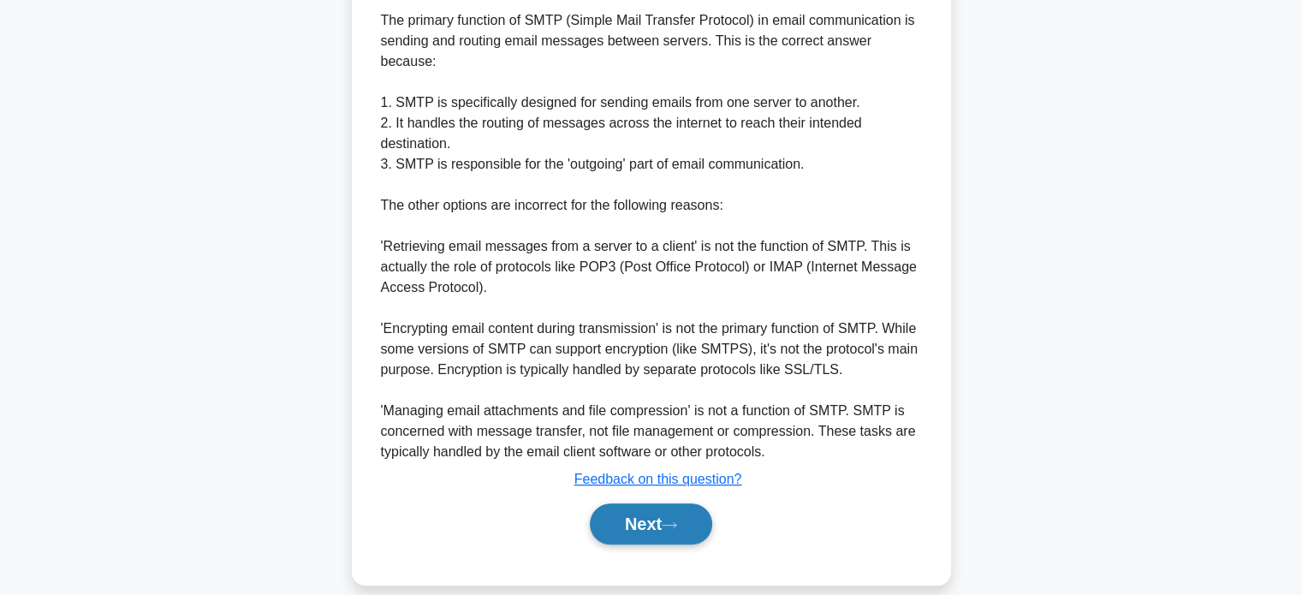
click at [650, 503] on button "Next" at bounding box center [651, 523] width 122 height 41
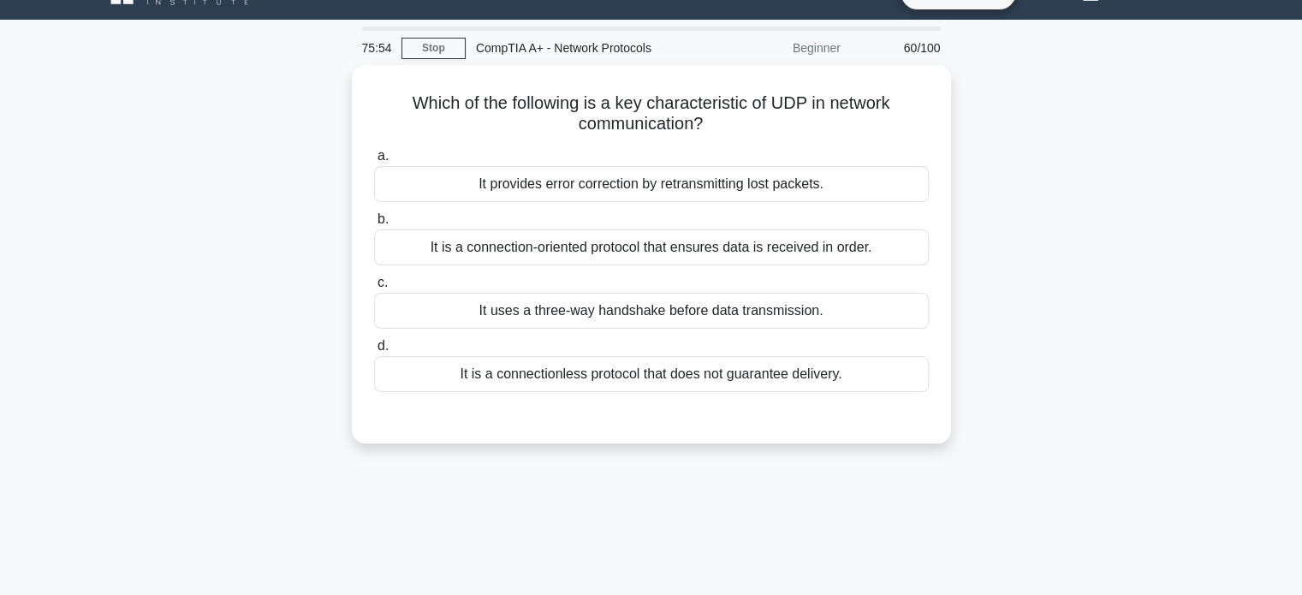
scroll to position [0, 0]
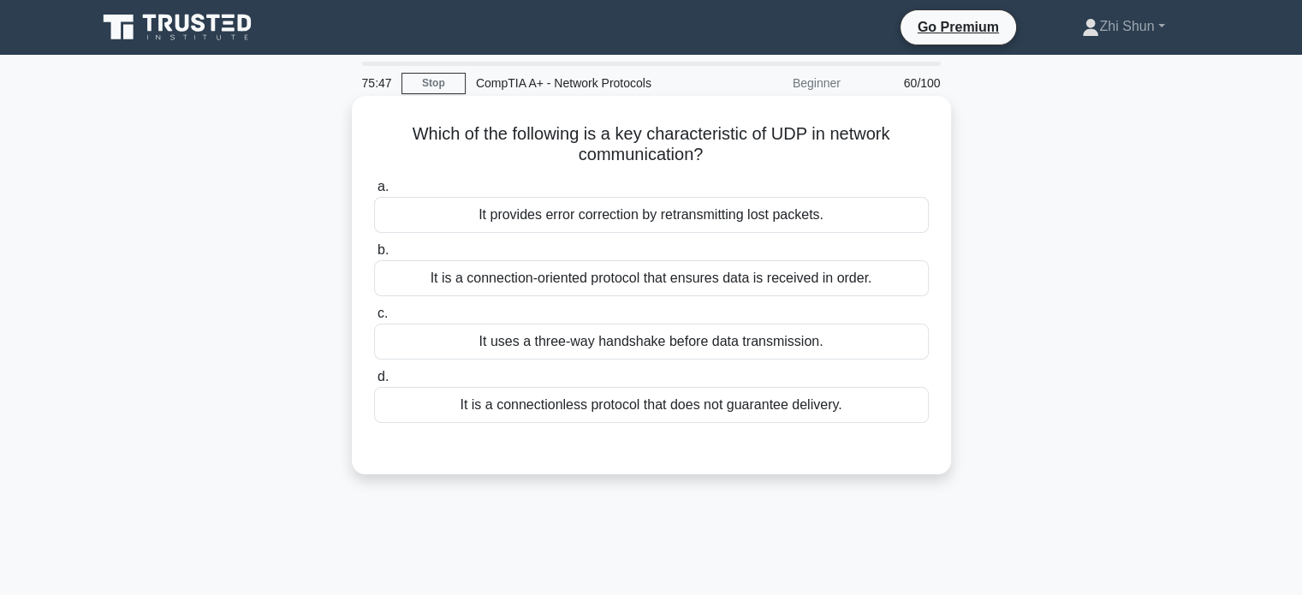
click at [707, 403] on div "It is a connectionless protocol that does not guarantee delivery." at bounding box center [651, 405] width 555 height 36
click at [374, 383] on input "d. It is a connectionless protocol that does not guarantee delivery." at bounding box center [374, 376] width 0 height 11
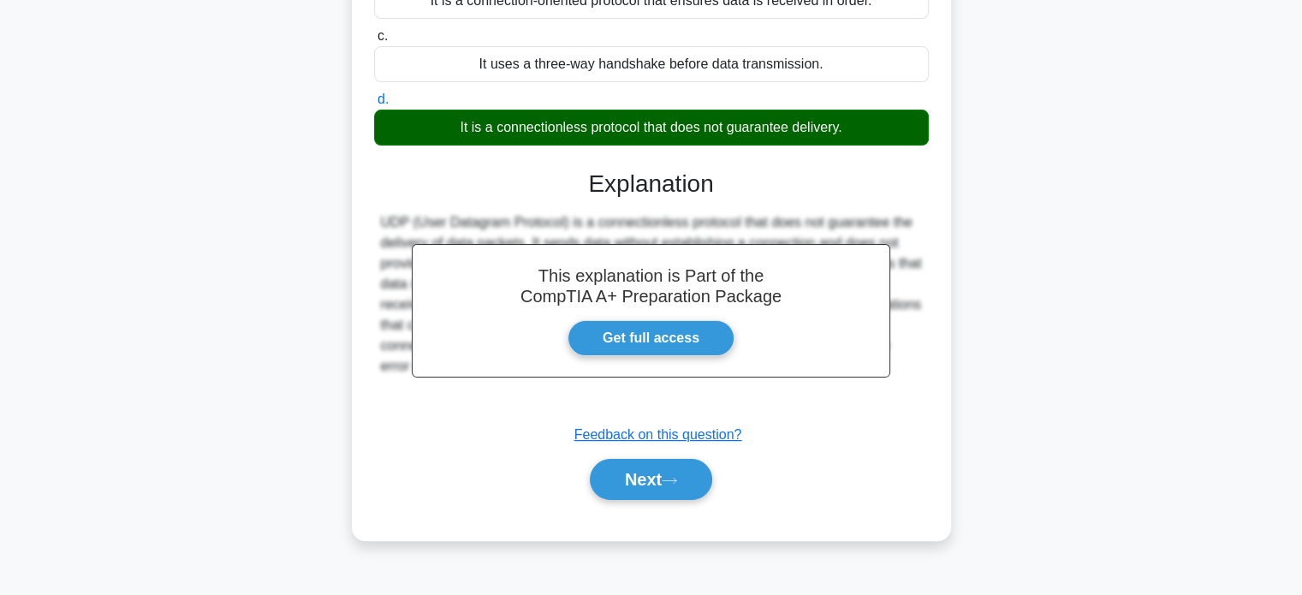
scroll to position [330, 0]
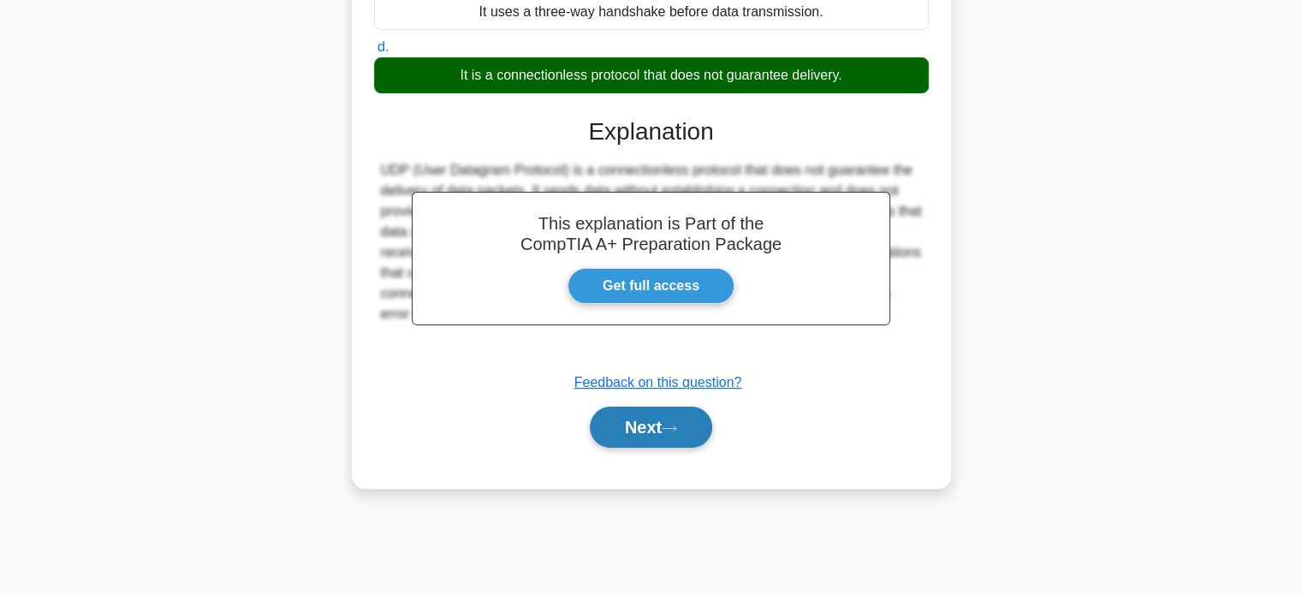
click at [698, 420] on button "Next" at bounding box center [651, 427] width 122 height 41
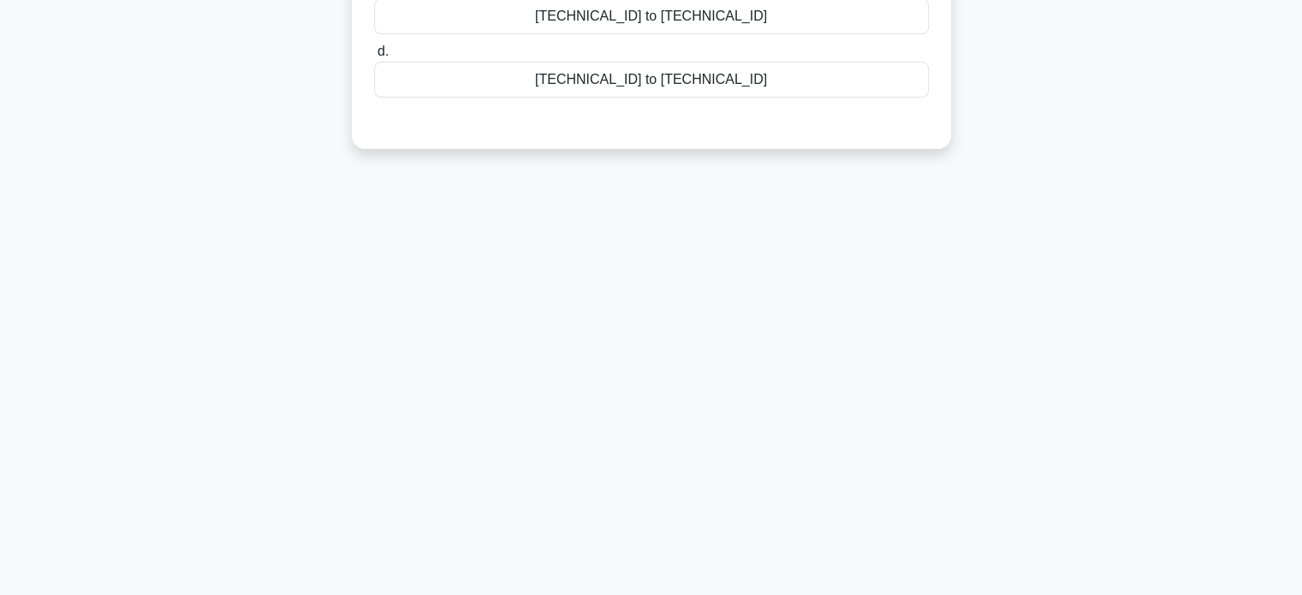
scroll to position [0, 0]
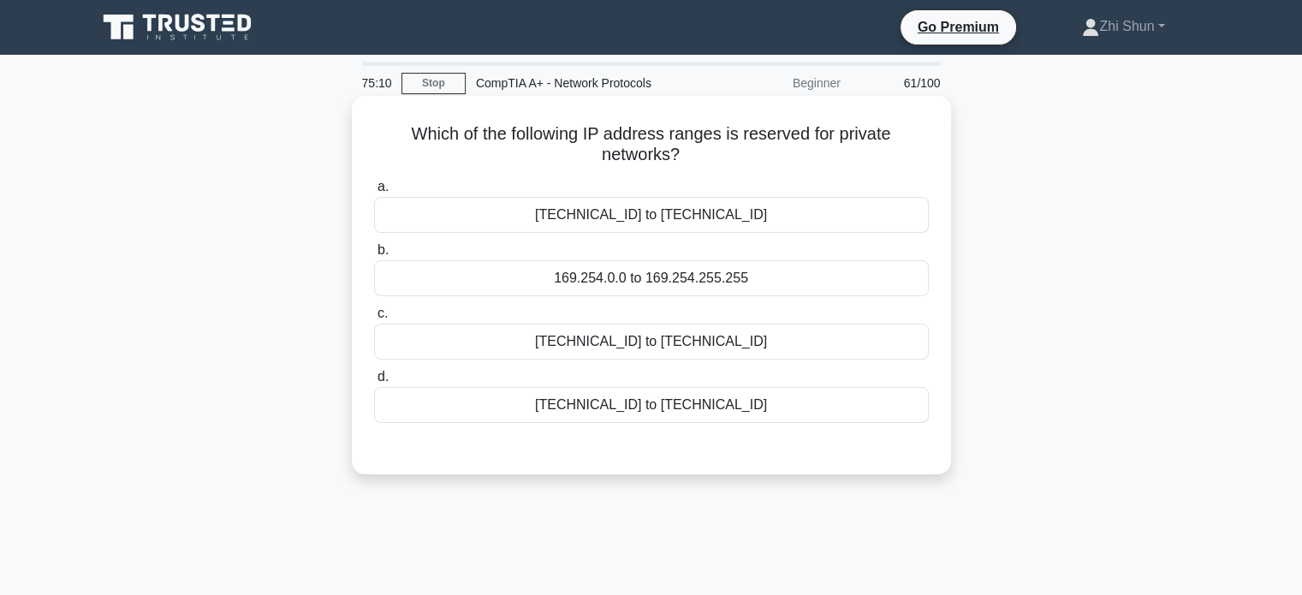
click at [692, 276] on div "169.254.0.0 to 169.254.255.255" at bounding box center [651, 278] width 555 height 36
click at [374, 256] on input "b. 169.254.0.0 to 169.254.255.255" at bounding box center [374, 250] width 0 height 11
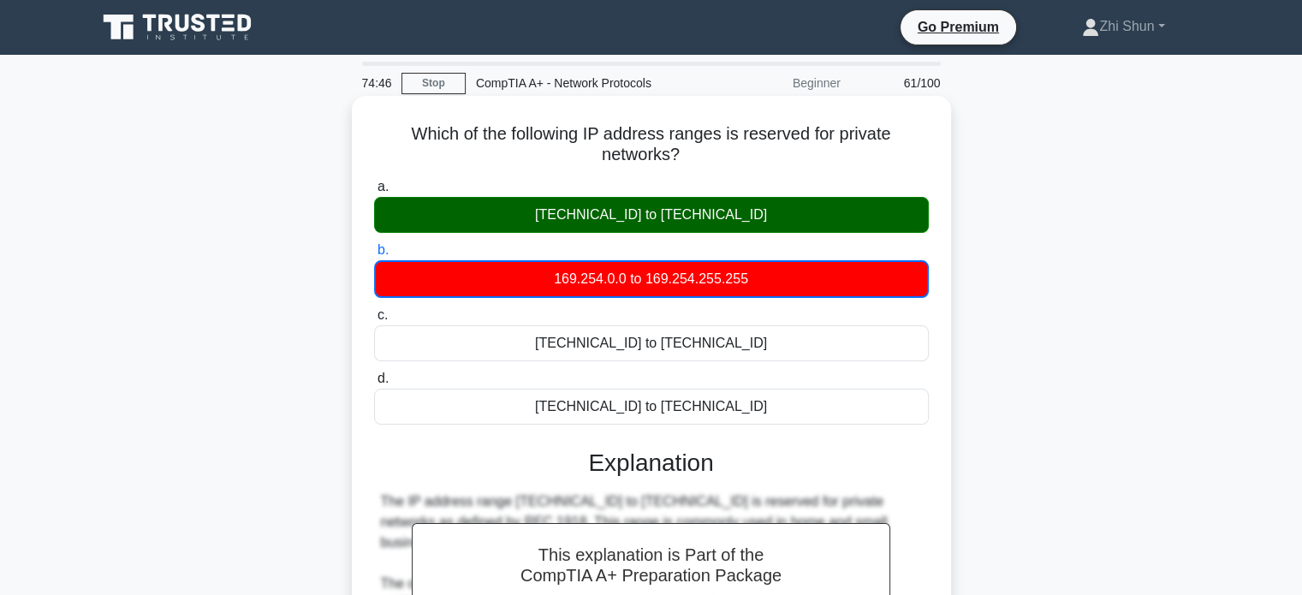
scroll to position [337, 0]
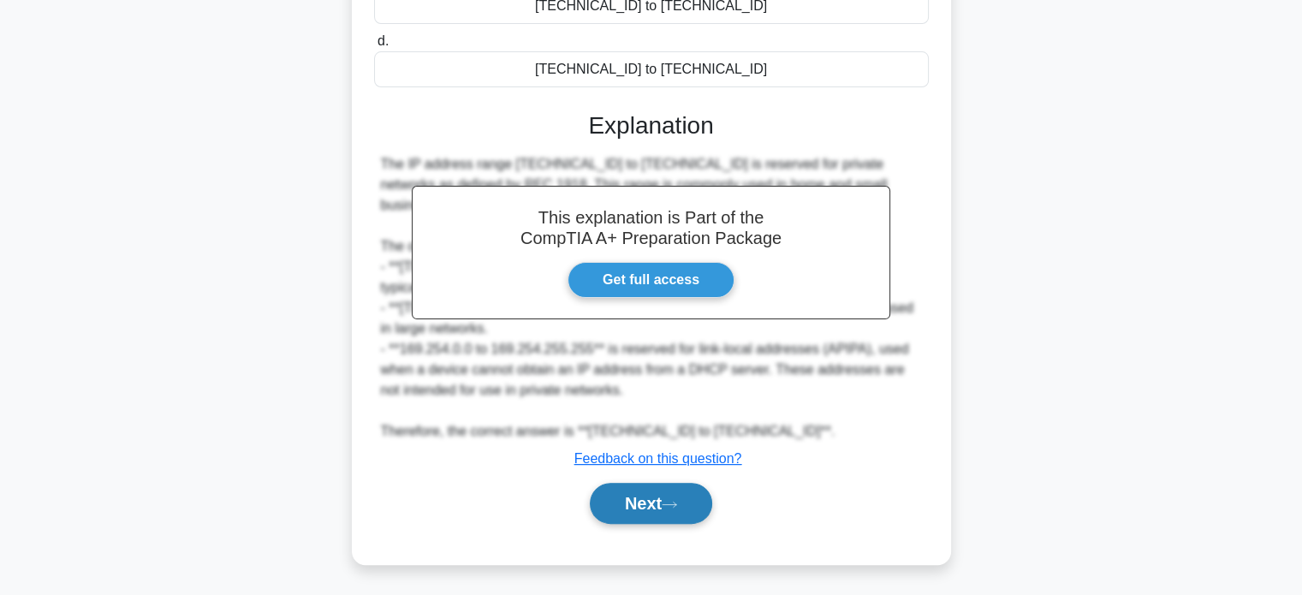
drag, startPoint x: 660, startPoint y: 493, endPoint x: 680, endPoint y: 484, distance: 22.3
click at [661, 493] on button "Next" at bounding box center [651, 503] width 122 height 41
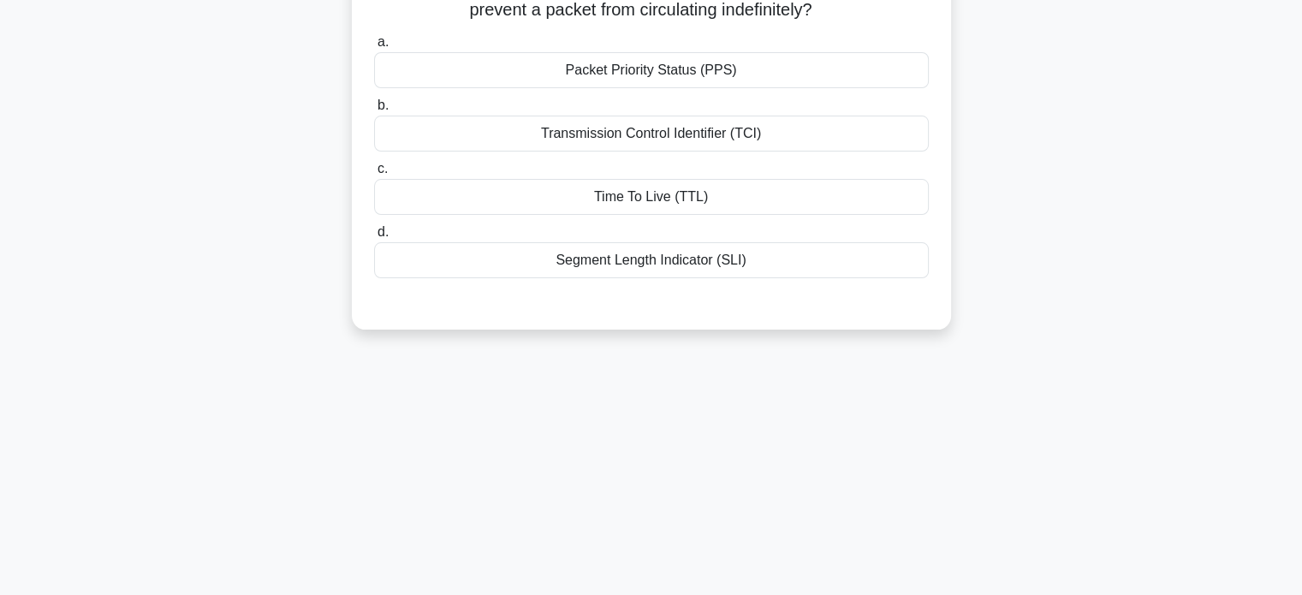
scroll to position [0, 0]
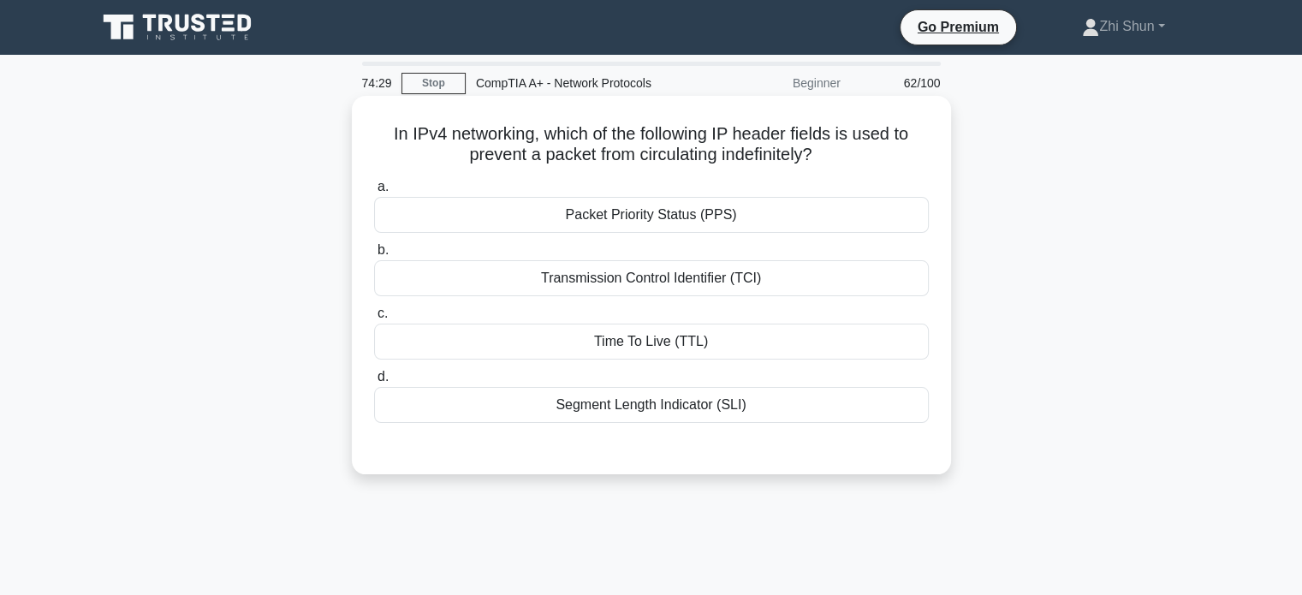
click at [706, 282] on div "Transmission Control Identifier (TCI)" at bounding box center [651, 278] width 555 height 36
click at [374, 256] on input "b. Transmission Control Identifier (TCI)" at bounding box center [374, 250] width 0 height 11
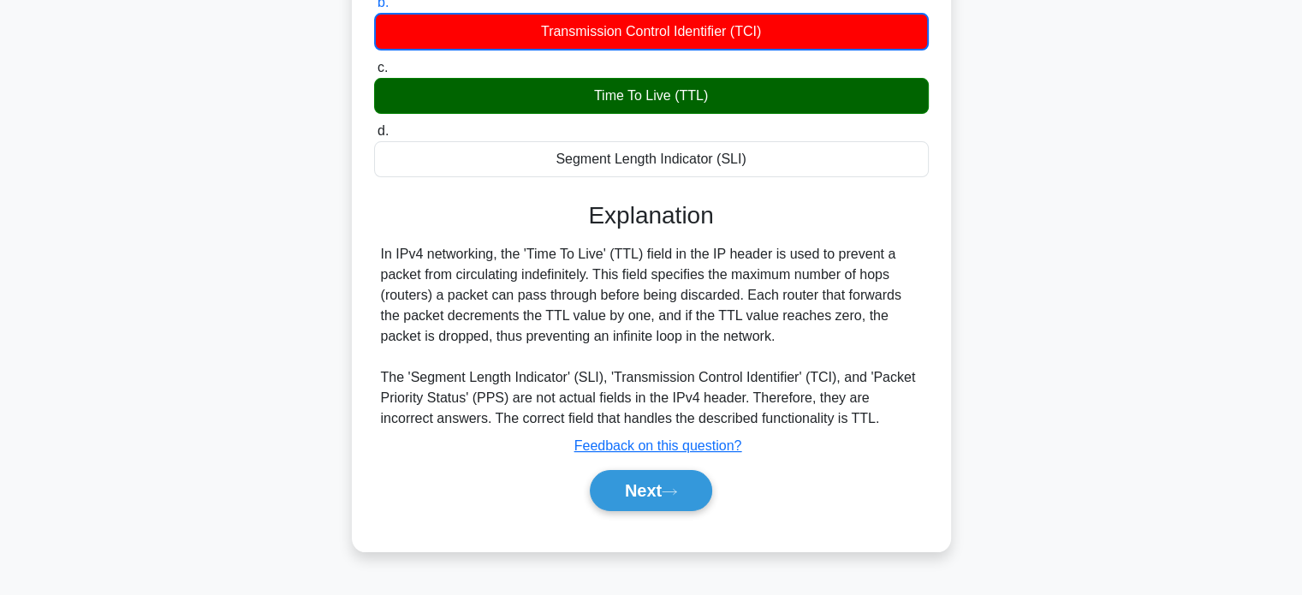
scroll to position [257, 0]
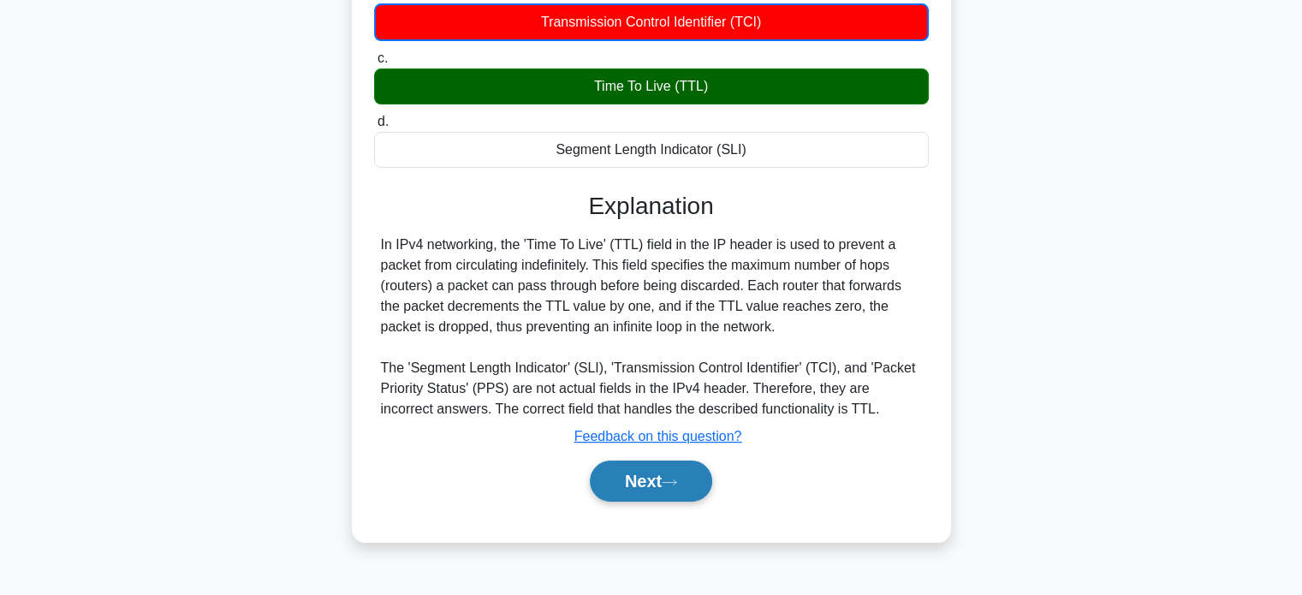
click at [654, 489] on button "Next" at bounding box center [651, 481] width 122 height 41
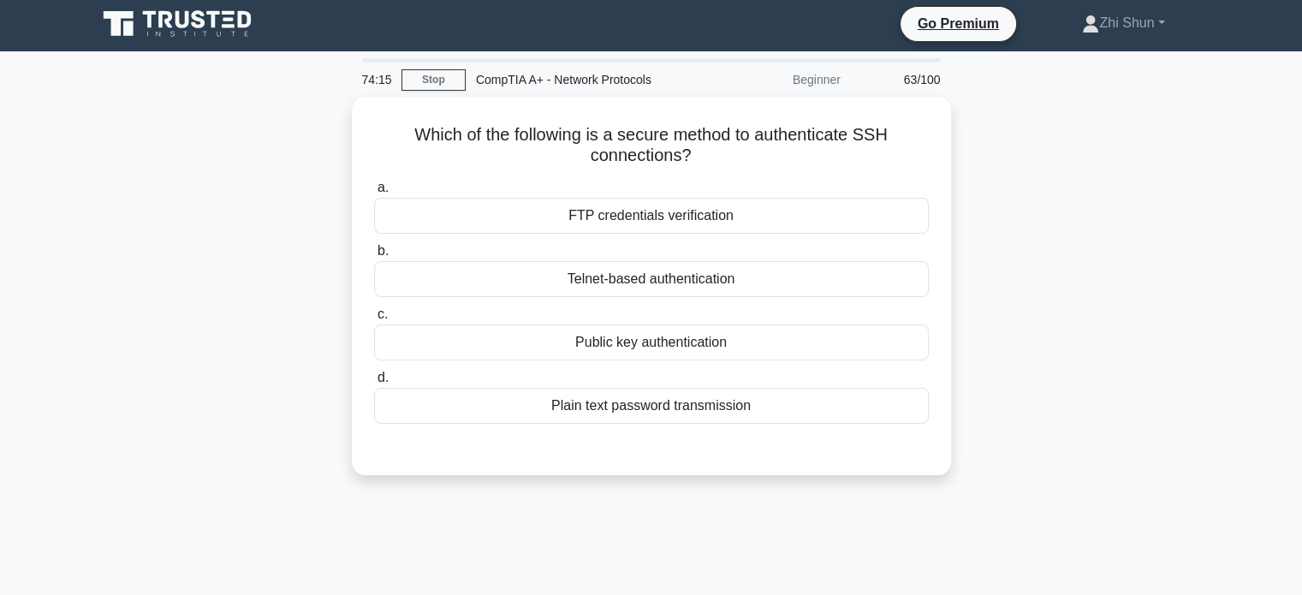
scroll to position [0, 0]
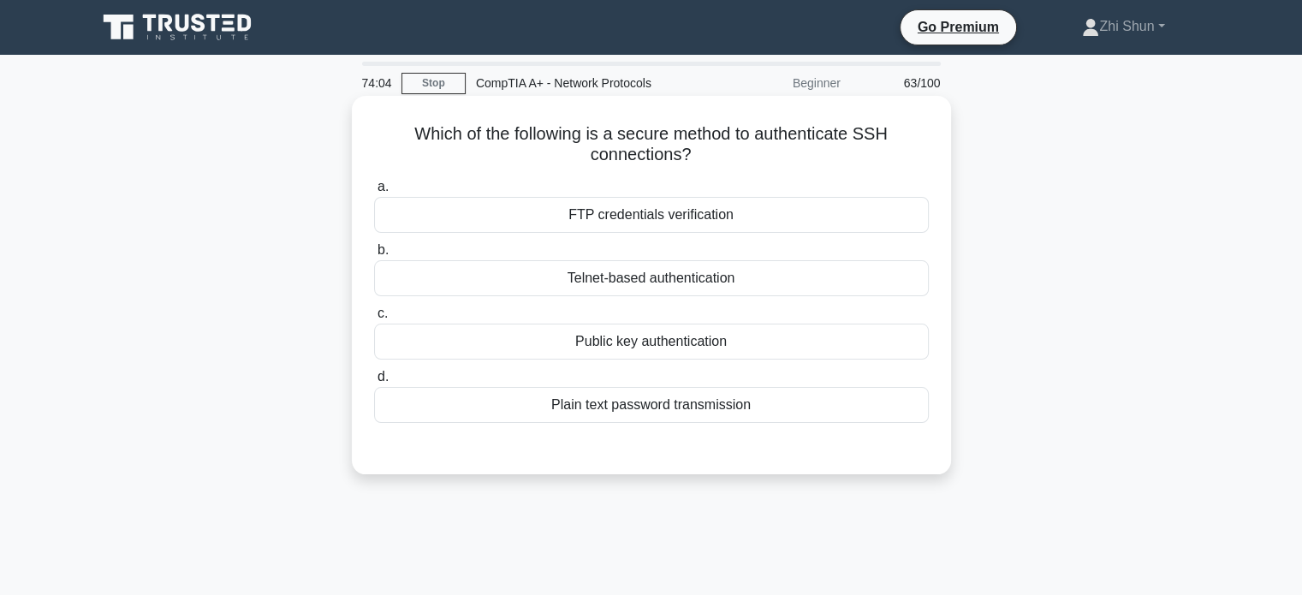
click at [686, 217] on div "FTP credentials verification" at bounding box center [651, 215] width 555 height 36
click at [374, 193] on input "a. FTP credentials verification" at bounding box center [374, 186] width 0 height 11
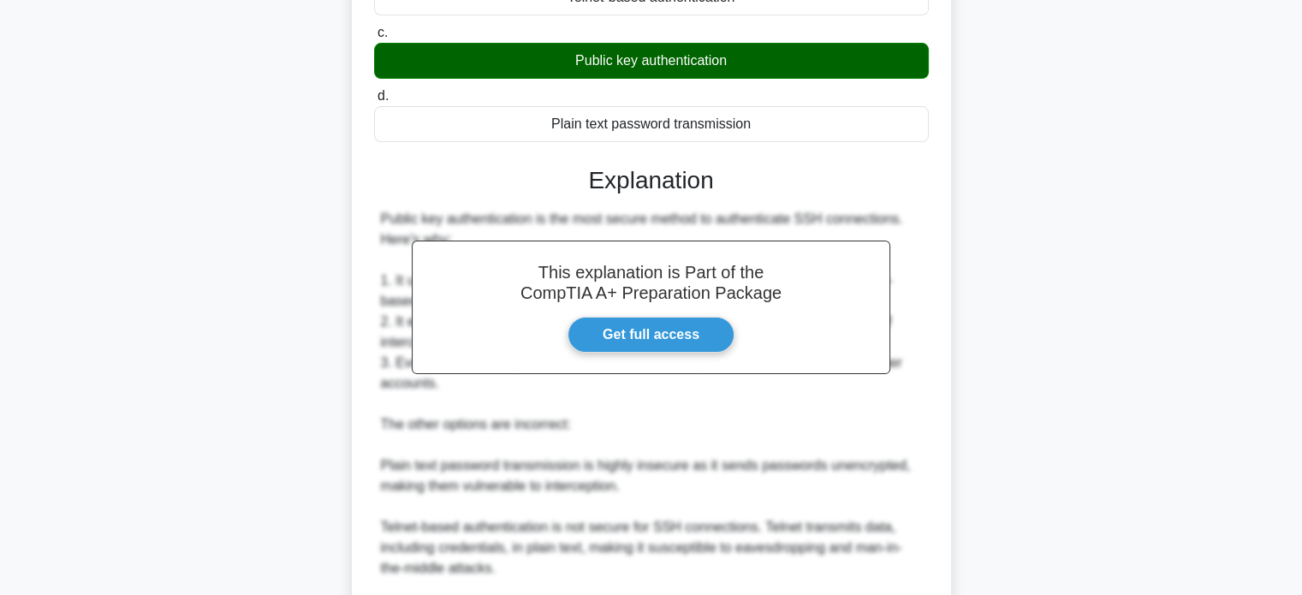
scroll to position [514, 0]
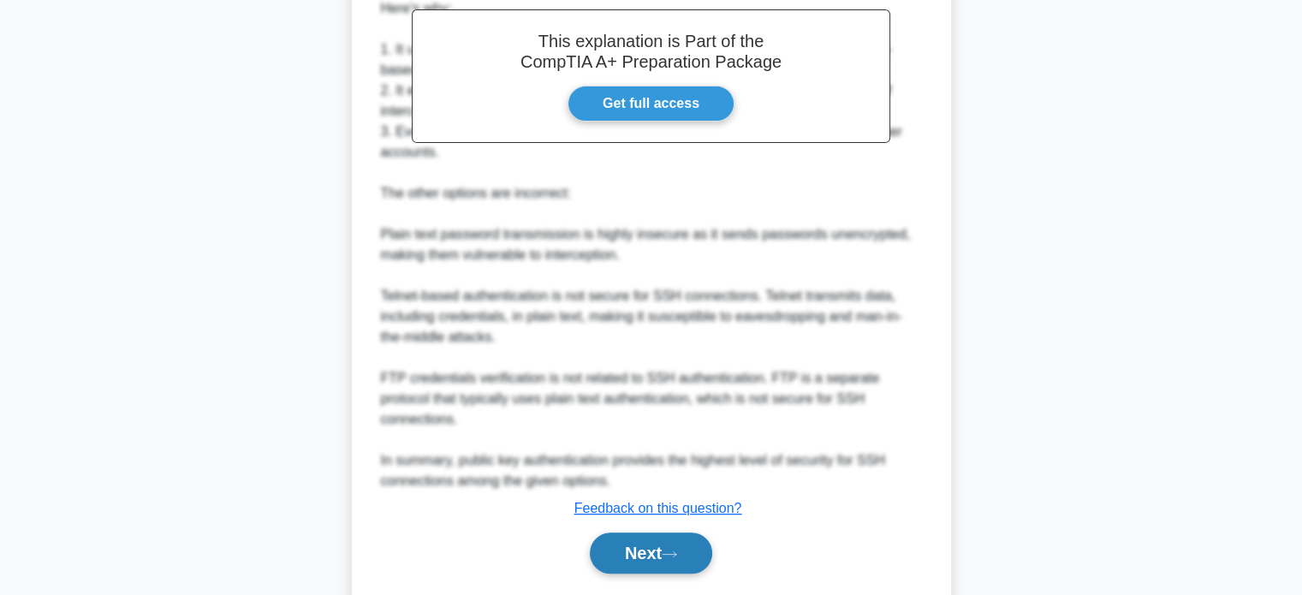
click at [664, 532] on button "Next" at bounding box center [651, 552] width 122 height 41
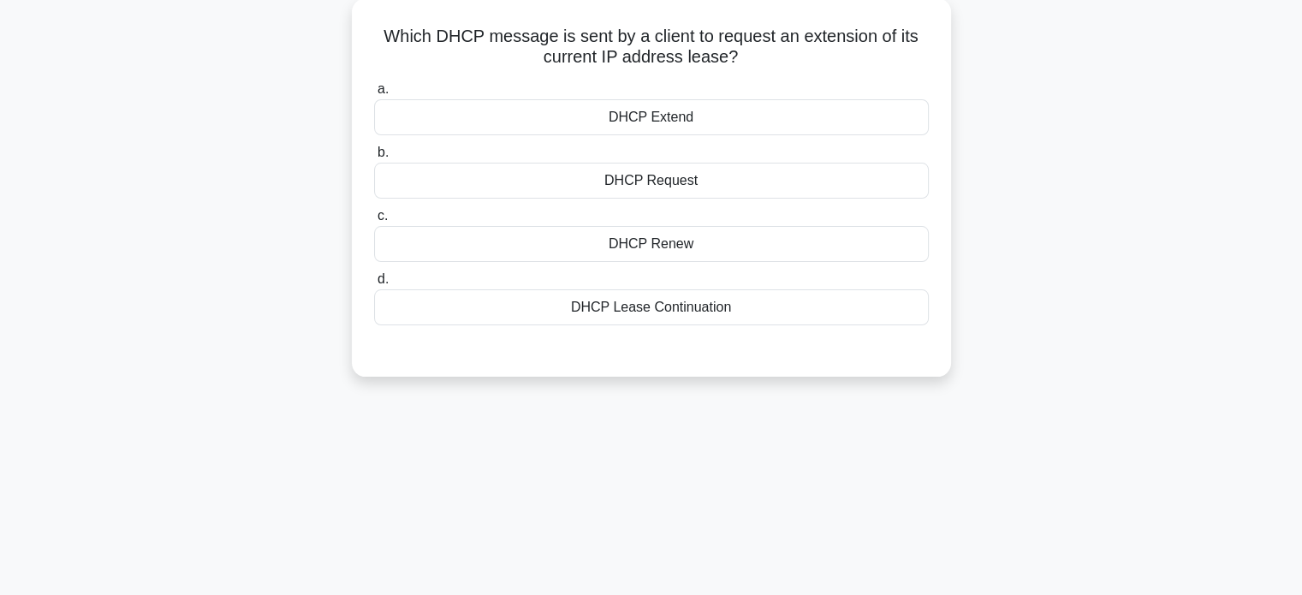
scroll to position [0, 0]
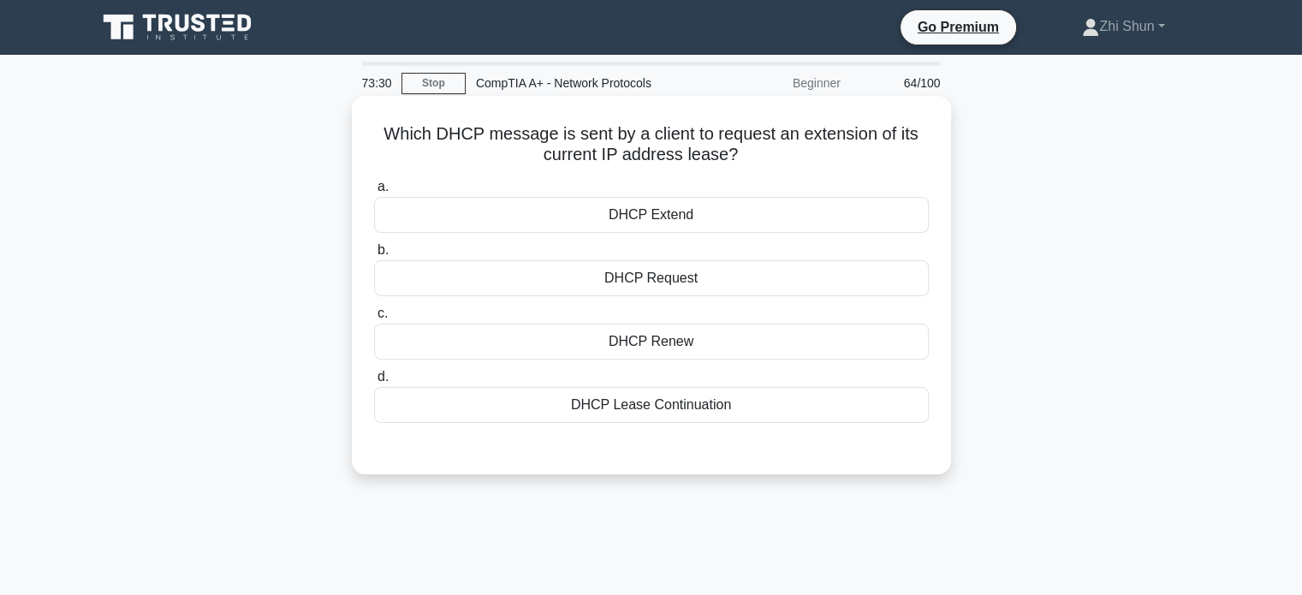
click at [733, 352] on div "DHCP Renew" at bounding box center [651, 342] width 555 height 36
click at [374, 319] on input "c. DHCP Renew" at bounding box center [374, 313] width 0 height 11
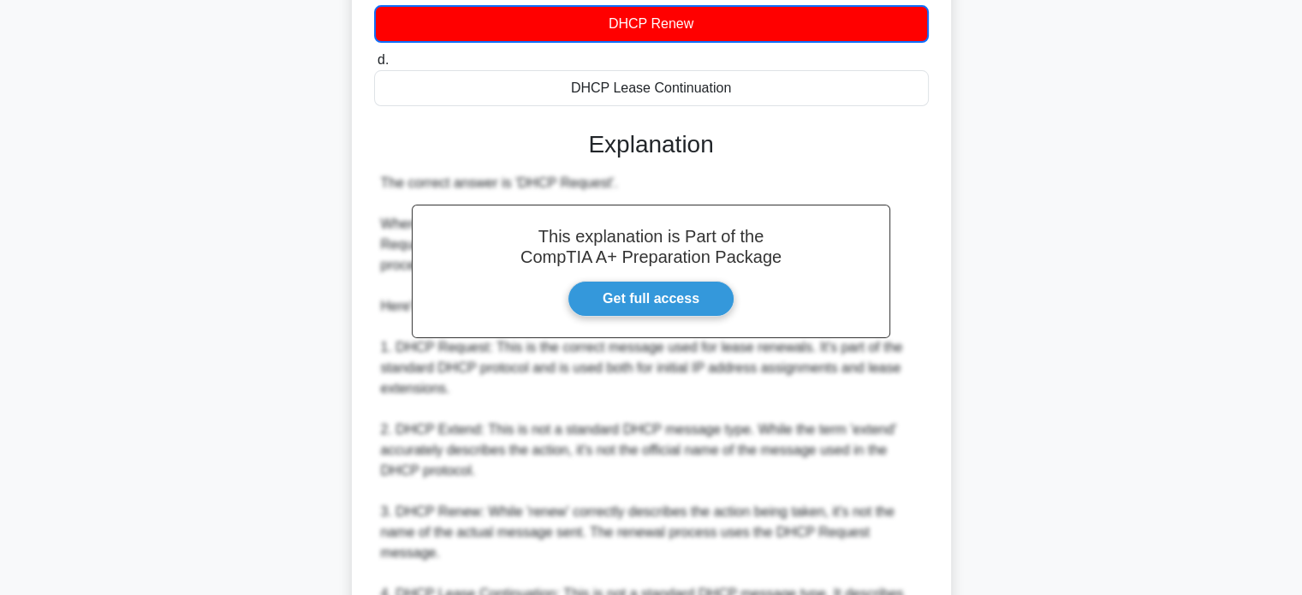
scroll to position [514, 0]
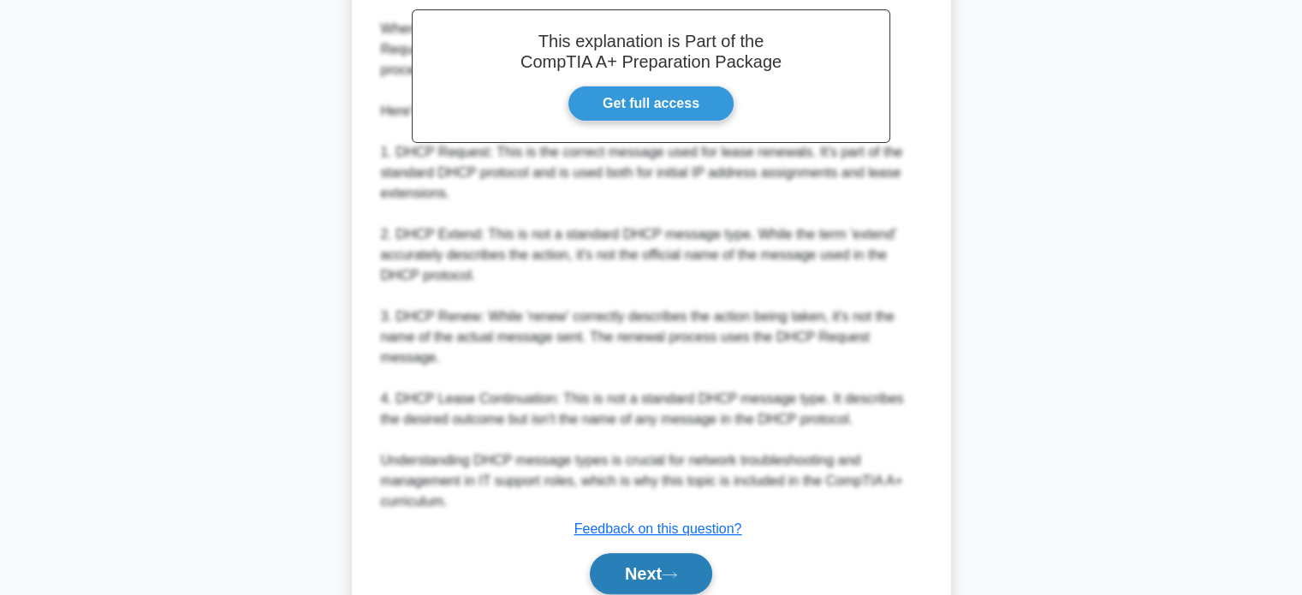
click at [616, 553] on button "Next" at bounding box center [651, 573] width 122 height 41
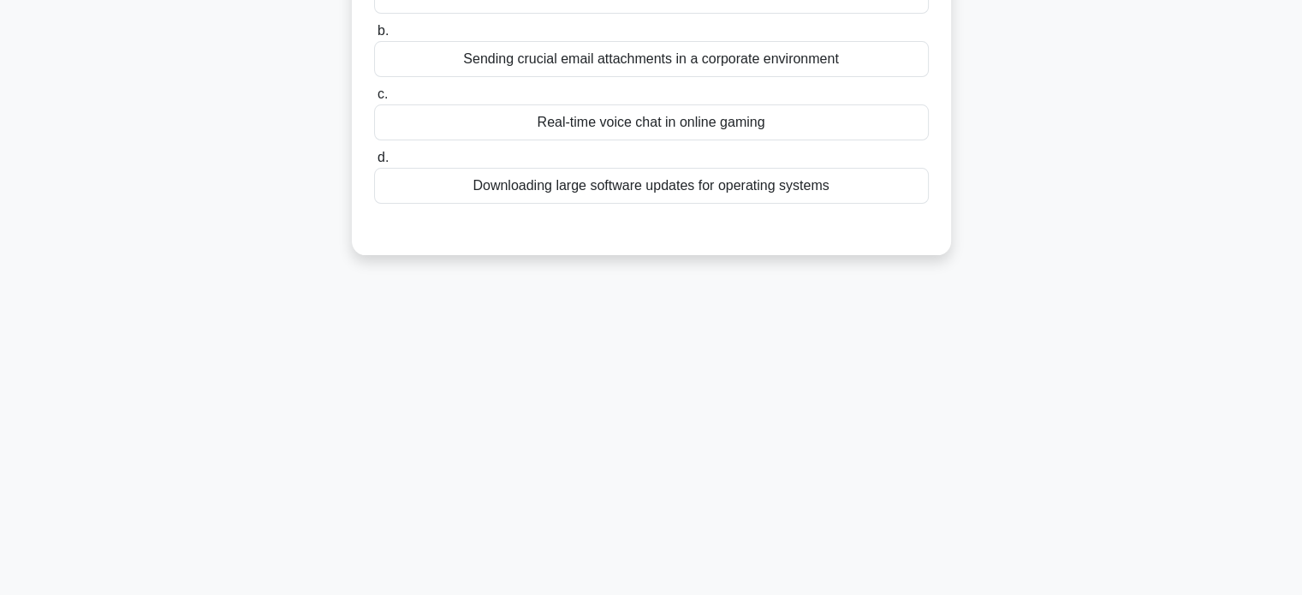
scroll to position [0, 0]
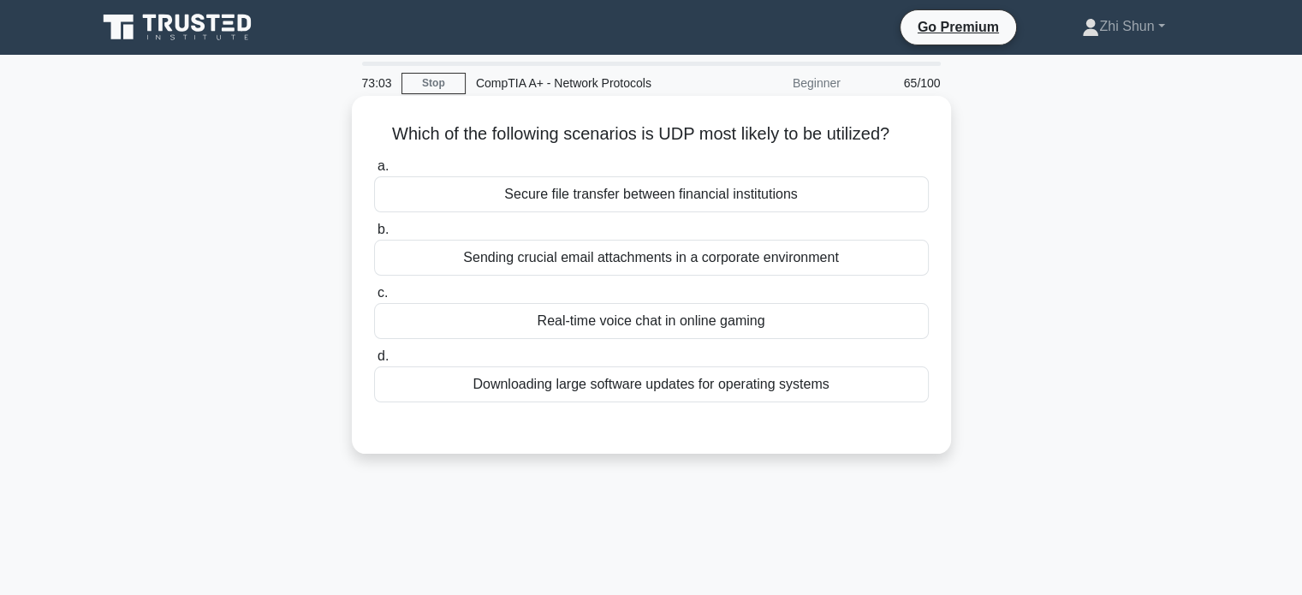
click at [689, 327] on div "Real-time voice chat in online gaming" at bounding box center [651, 321] width 555 height 36
click at [374, 299] on input "c. Real-time voice chat in online gaming" at bounding box center [374, 293] width 0 height 11
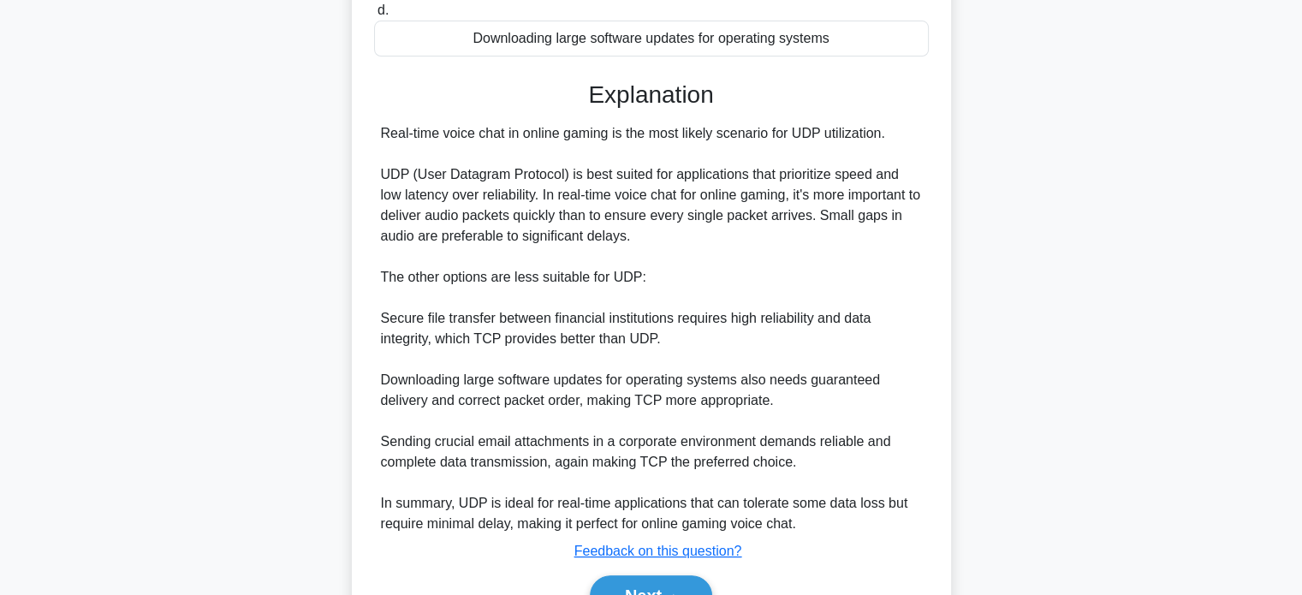
scroll to position [438, 0]
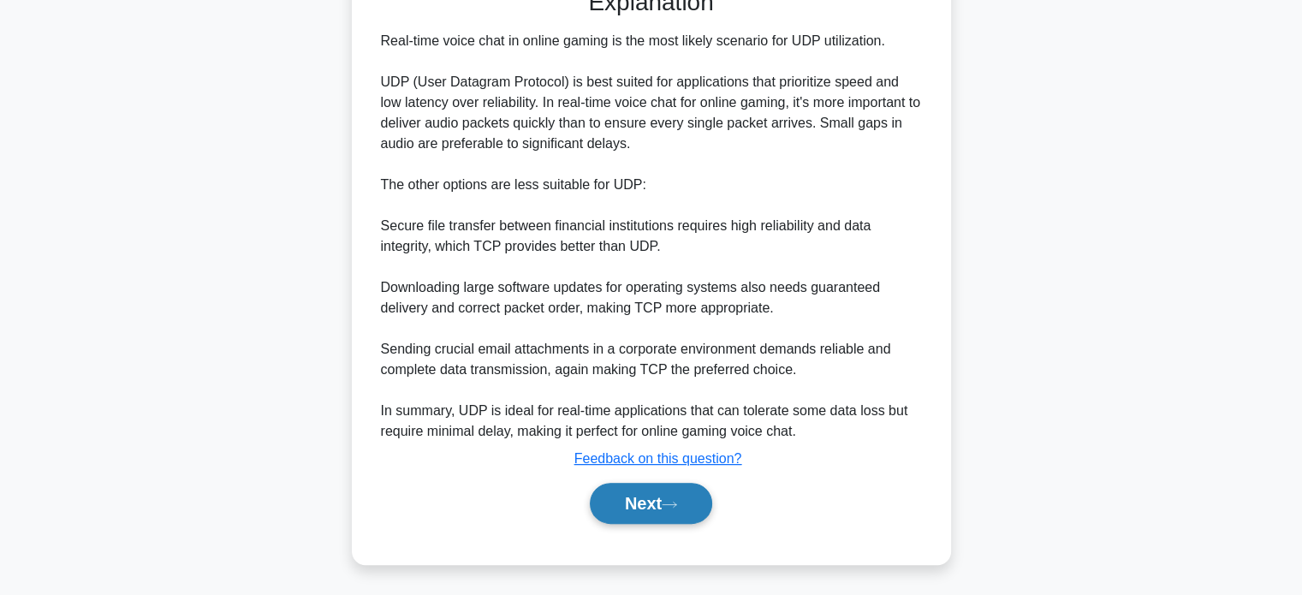
click at [648, 509] on button "Next" at bounding box center [651, 503] width 122 height 41
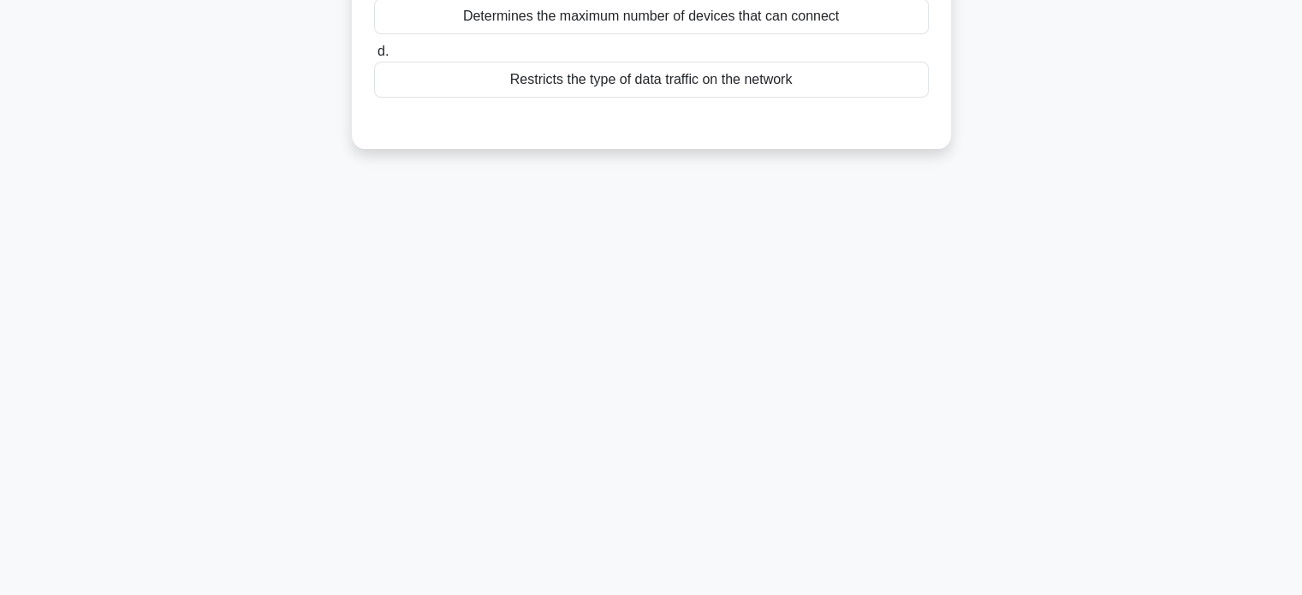
scroll to position [0, 0]
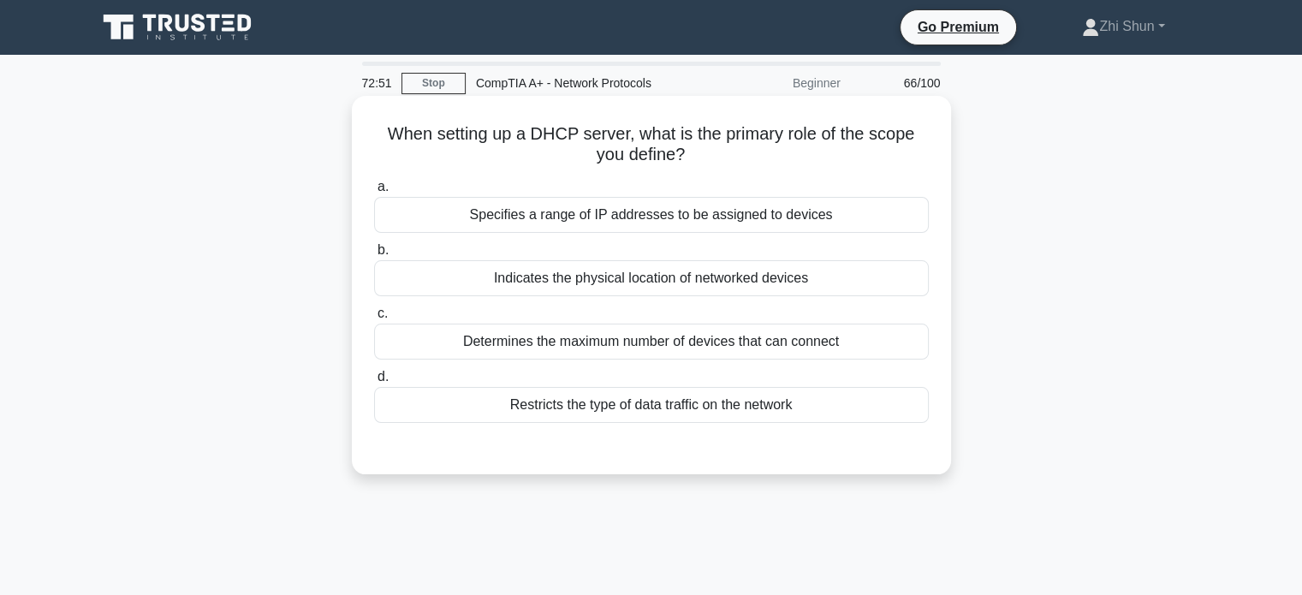
click at [752, 210] on div "Specifies a range of IP addresses to be assigned to devices" at bounding box center [651, 215] width 555 height 36
click at [374, 193] on input "a. Specifies a range of IP addresses to be assigned to devices" at bounding box center [374, 186] width 0 height 11
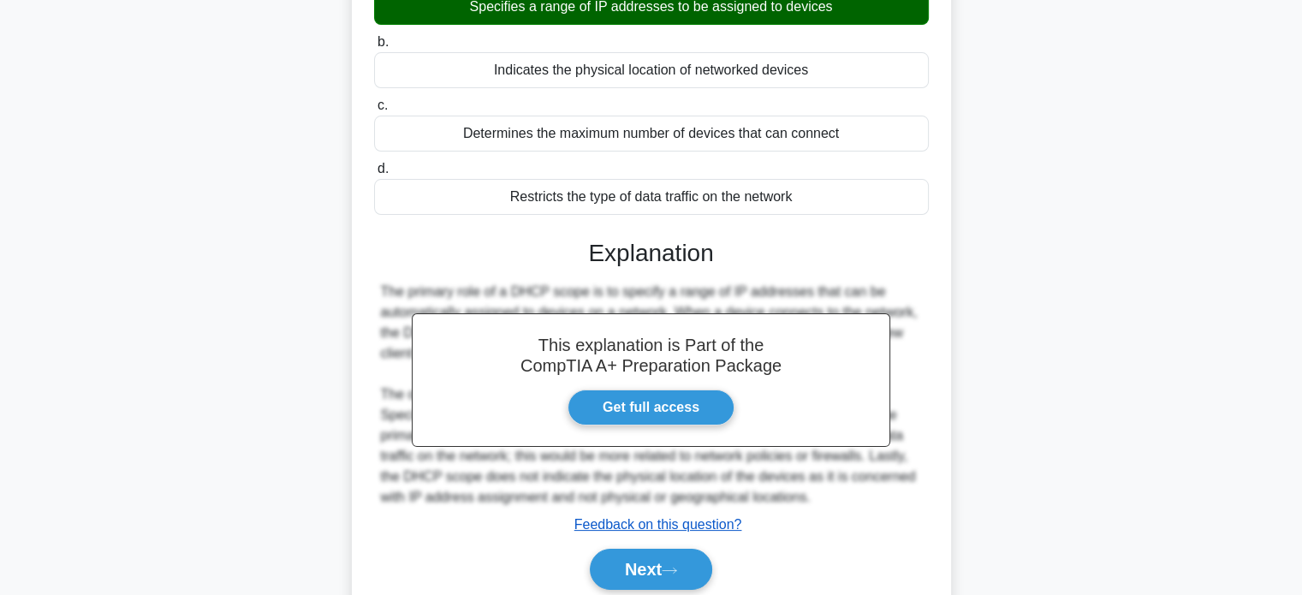
scroll to position [330, 0]
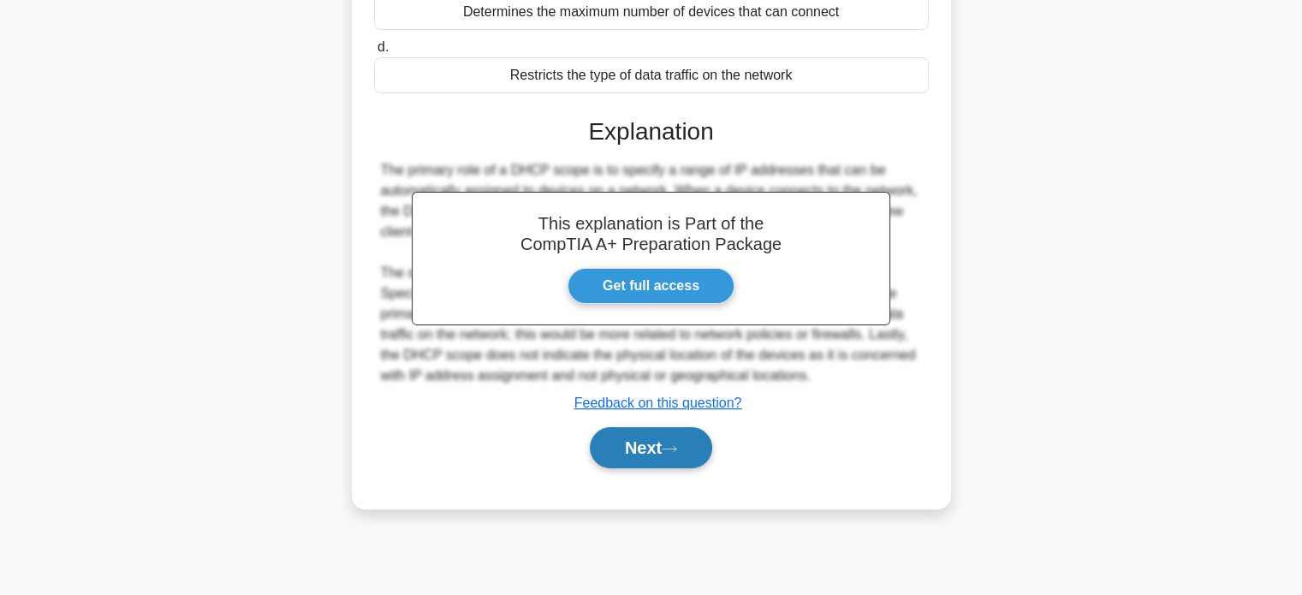
click at [704, 451] on button "Next" at bounding box center [651, 447] width 122 height 41
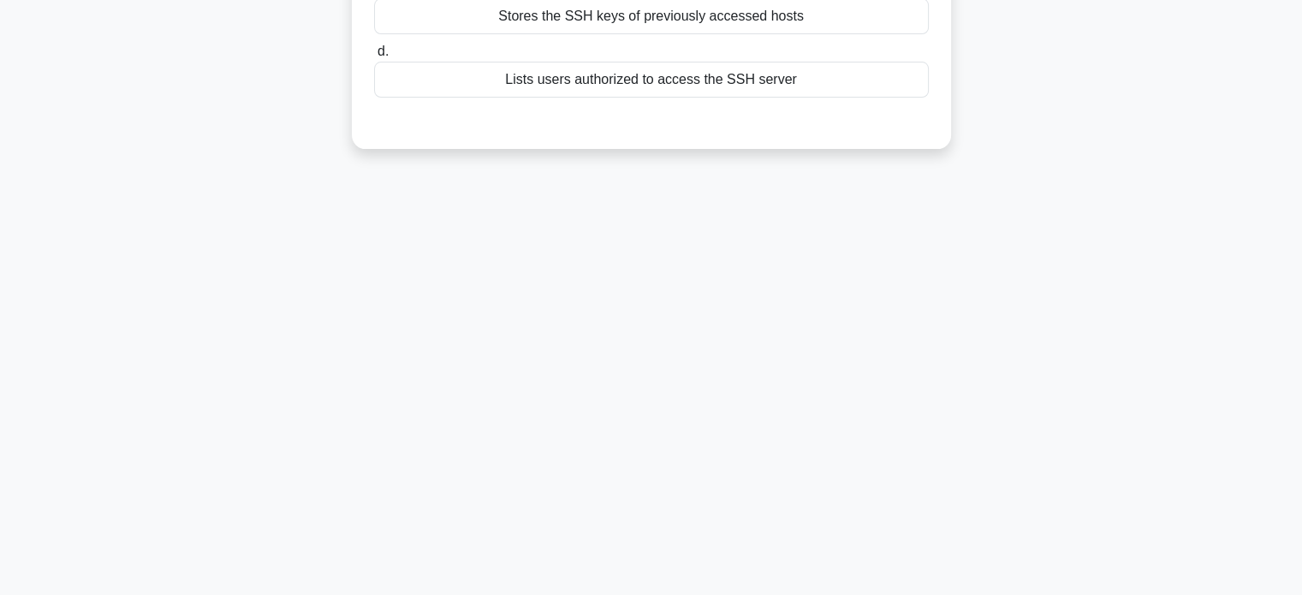
scroll to position [0, 0]
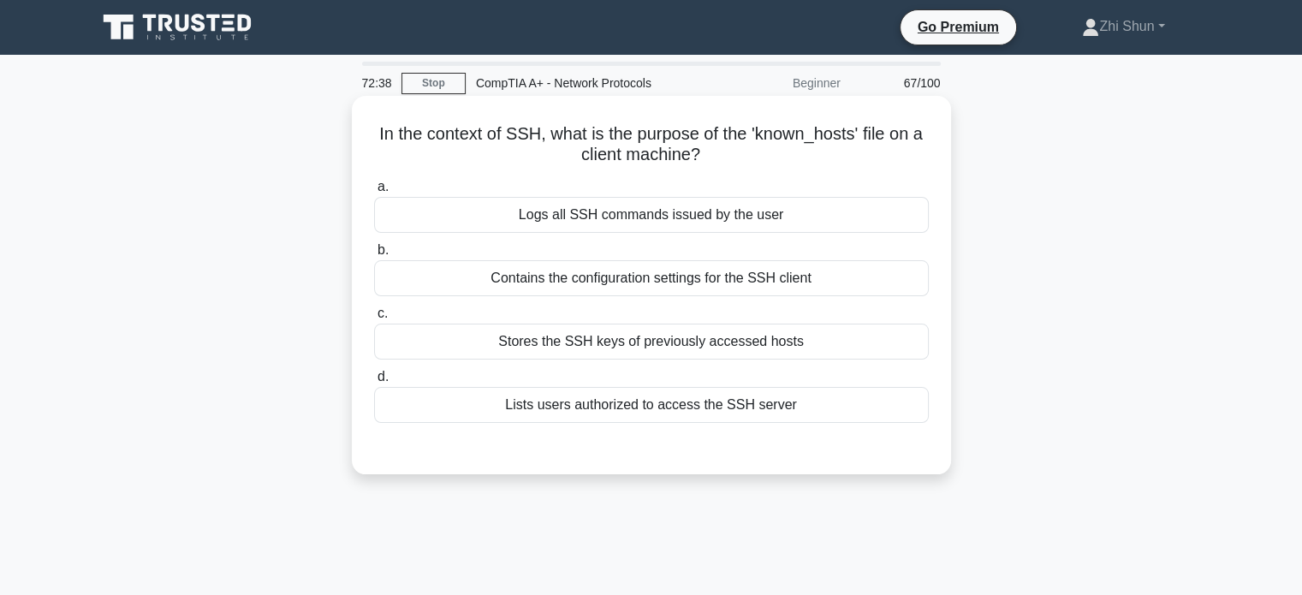
drag, startPoint x: 704, startPoint y: 451, endPoint x: 692, endPoint y: 449, distance: 12.1
click at [692, 449] on div "a. Logs all SSH commands issued by the user b. Contains the configuration setti…" at bounding box center [651, 313] width 558 height 281
click at [729, 276] on div "Contains the configuration settings for the SSH client" at bounding box center [651, 278] width 555 height 36
click at [374, 256] on input "b. Contains the configuration settings for the SSH client" at bounding box center [374, 250] width 0 height 11
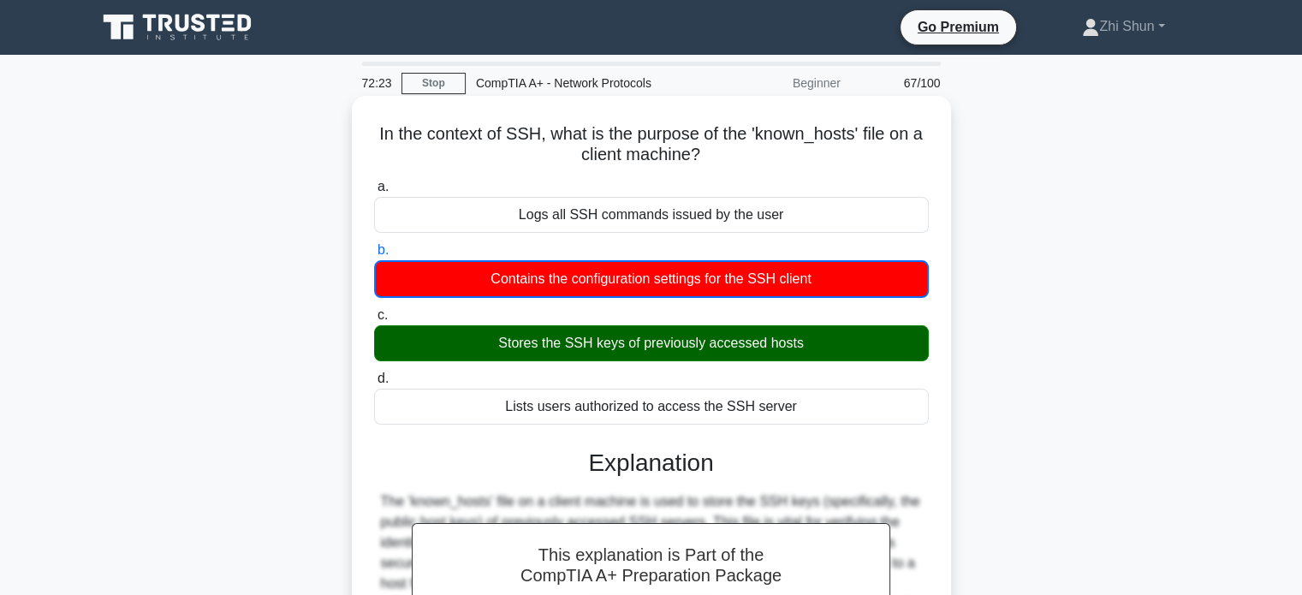
scroll to position [399, 0]
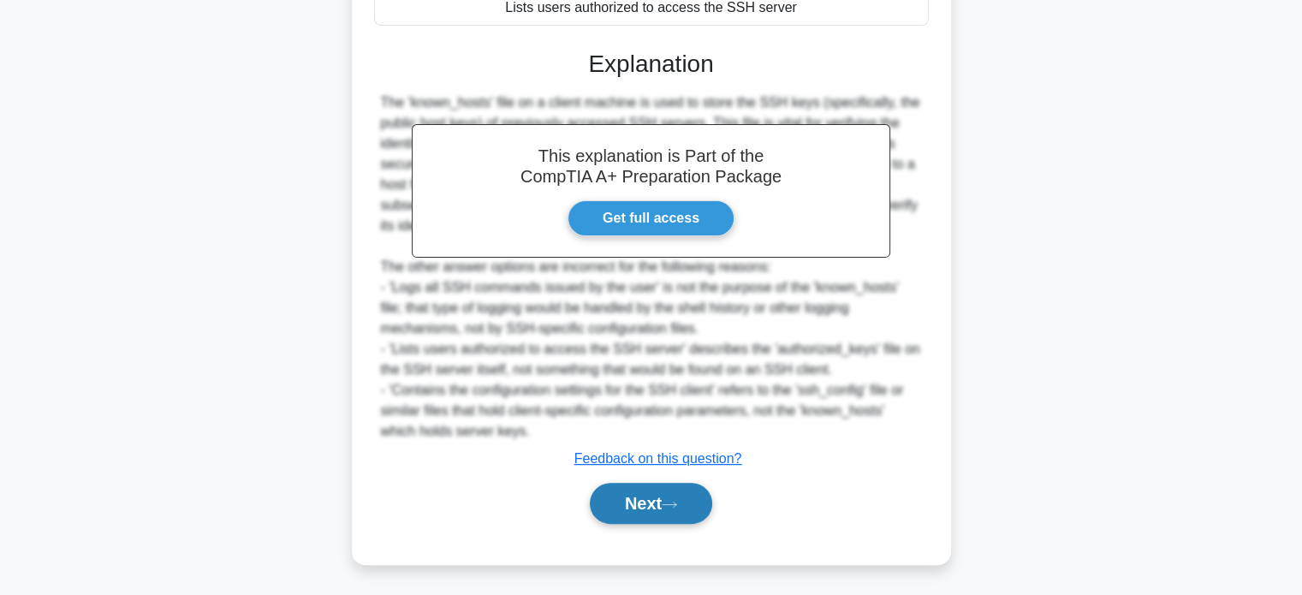
click at [621, 504] on button "Next" at bounding box center [651, 503] width 122 height 41
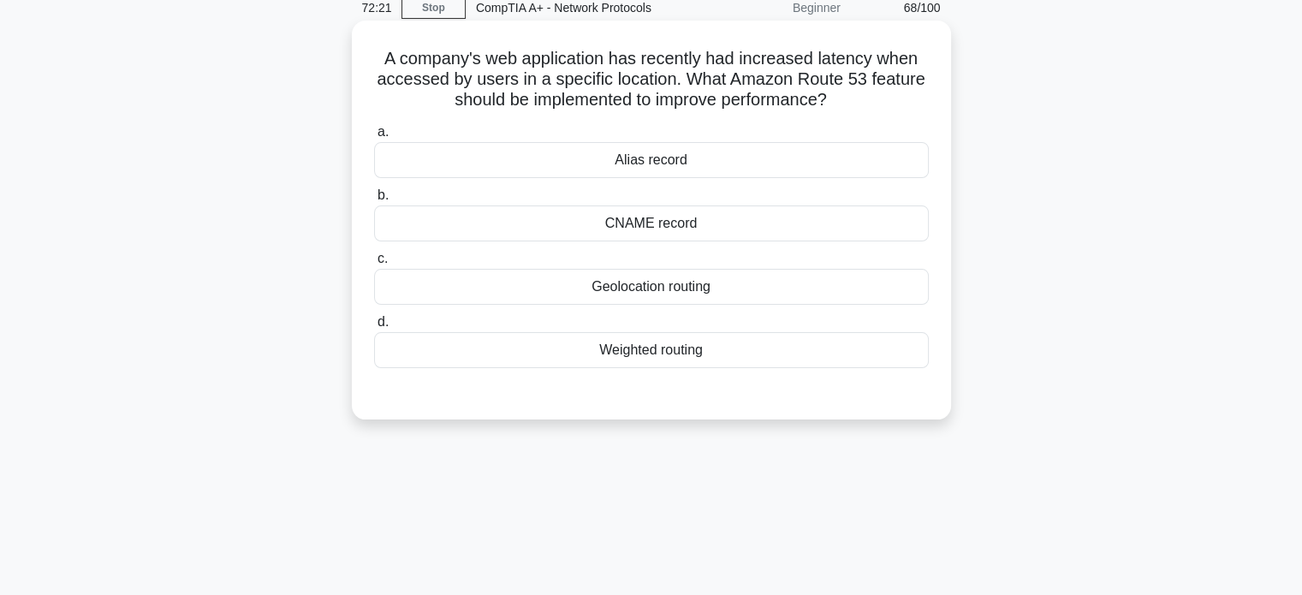
scroll to position [0, 0]
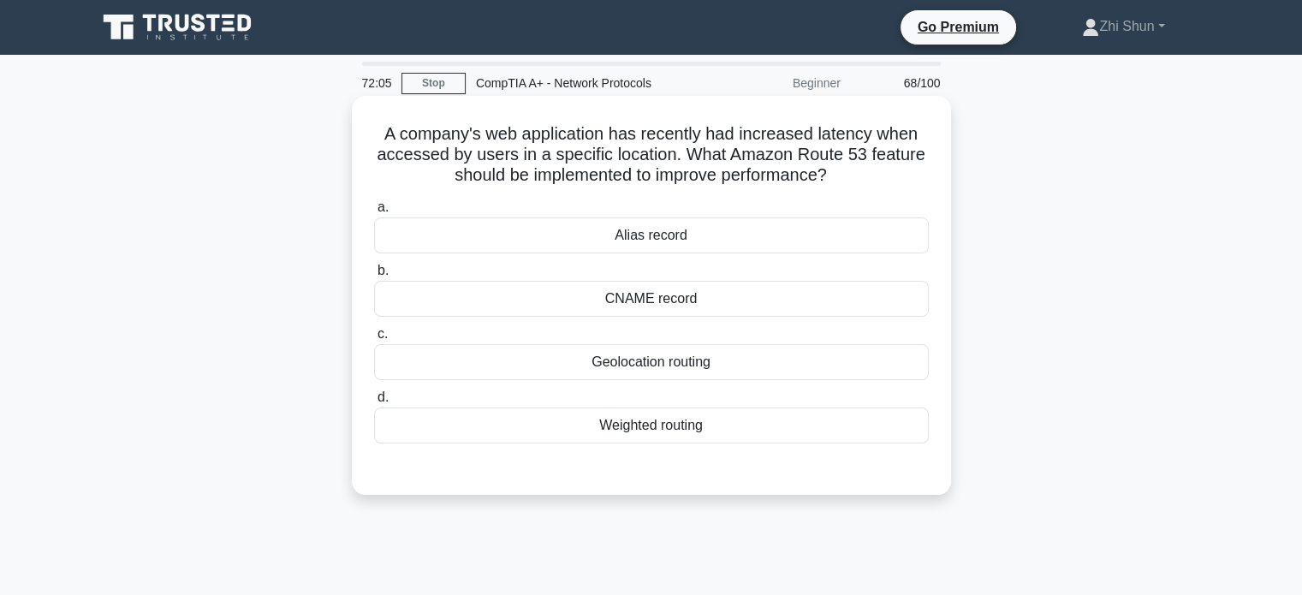
click at [664, 425] on div "Weighted routing" at bounding box center [651, 425] width 555 height 36
click at [374, 403] on input "d. Weighted routing" at bounding box center [374, 397] width 0 height 11
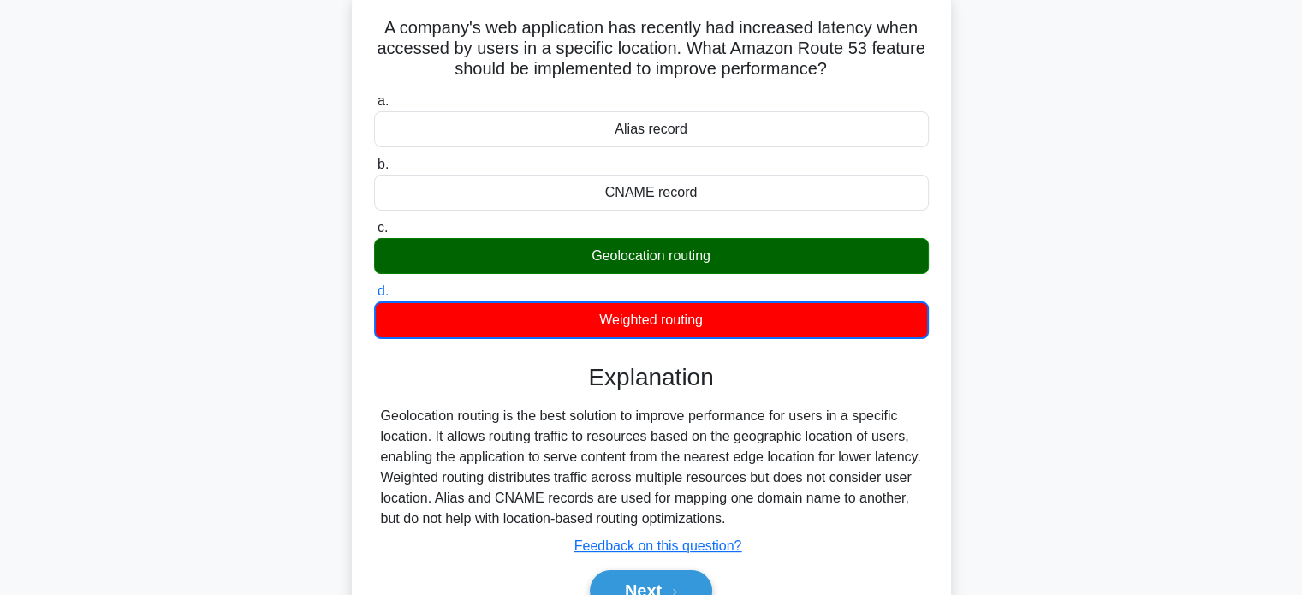
scroll to position [257, 0]
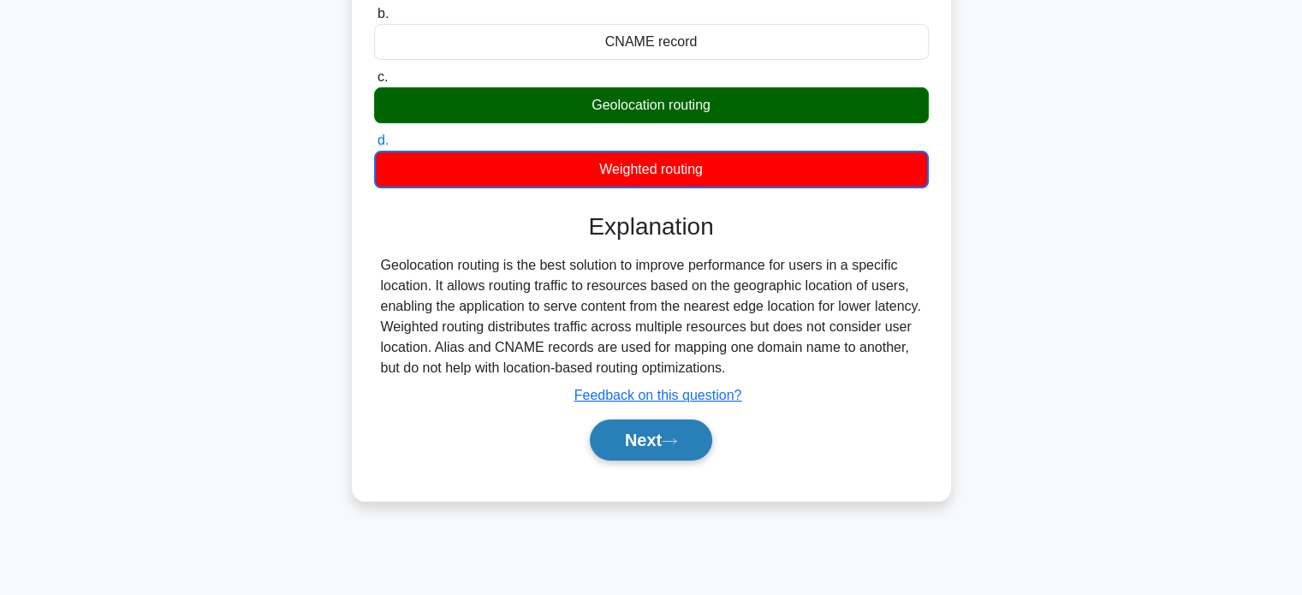
click at [663, 443] on button "Next" at bounding box center [651, 439] width 122 height 41
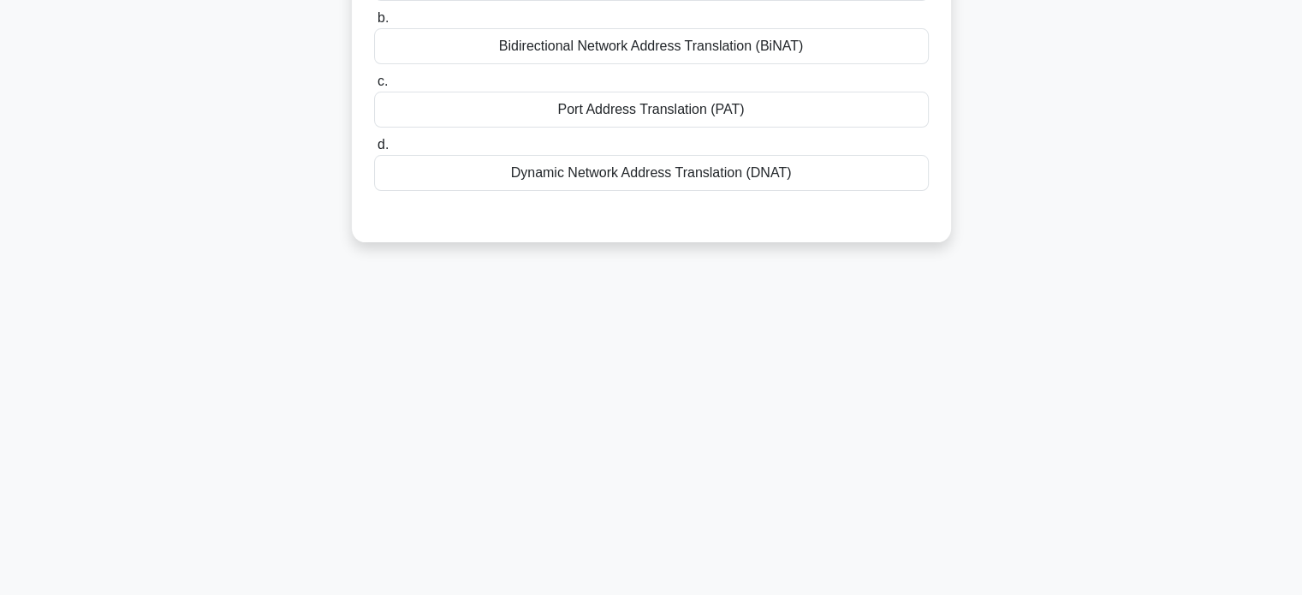
scroll to position [0, 0]
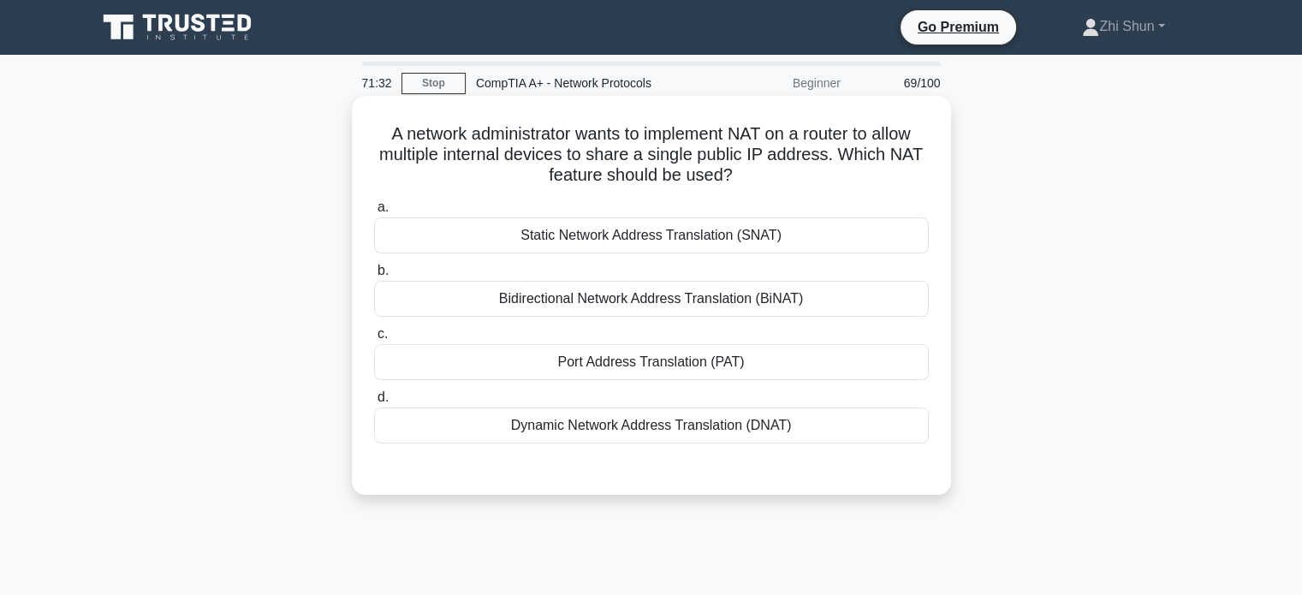
click at [694, 366] on div "Port Address Translation (PAT)" at bounding box center [651, 362] width 555 height 36
click at [374, 340] on input "c. Port Address Translation (PAT)" at bounding box center [374, 334] width 0 height 11
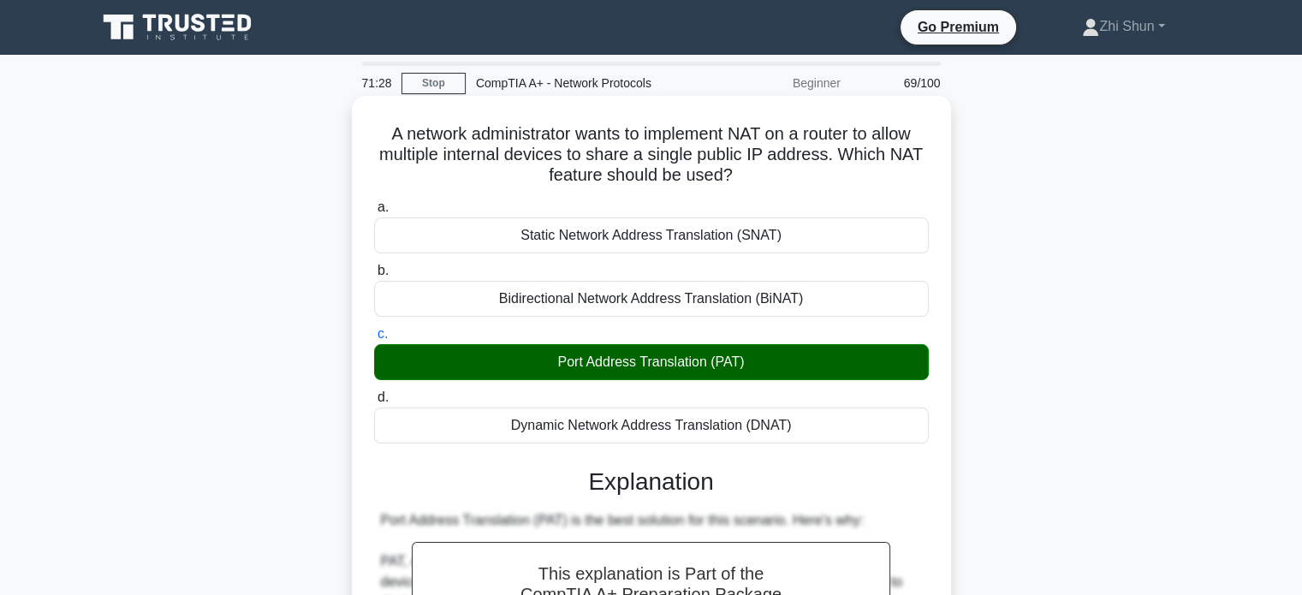
scroll to position [582, 0]
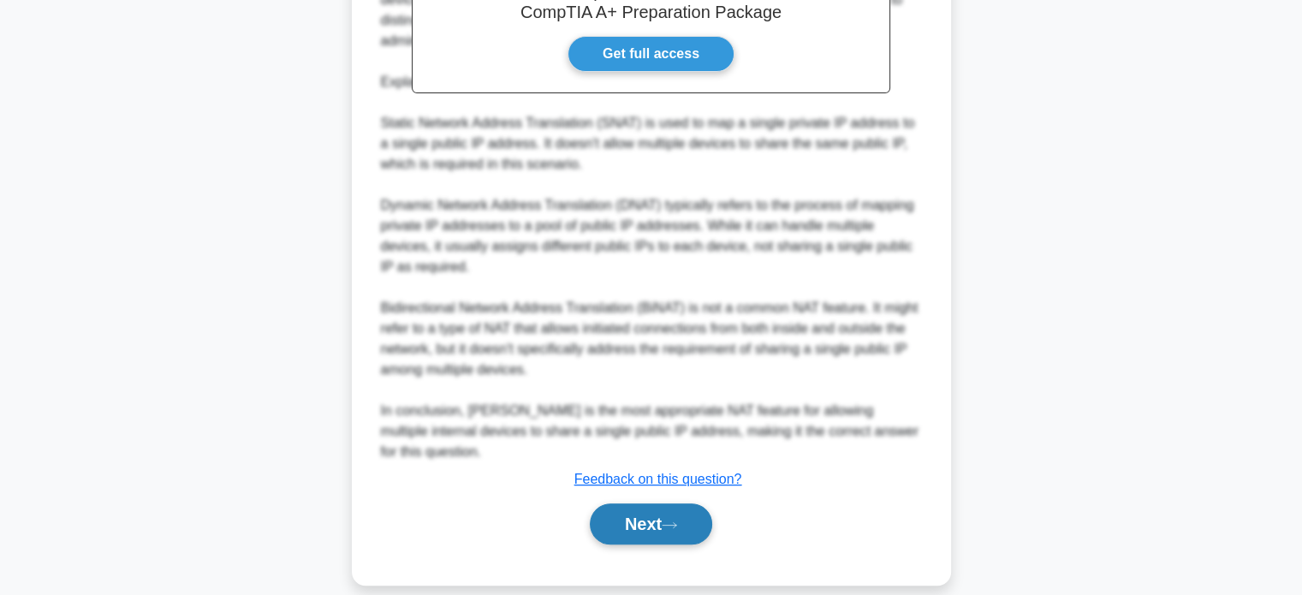
click at [678, 512] on button "Next" at bounding box center [651, 523] width 122 height 41
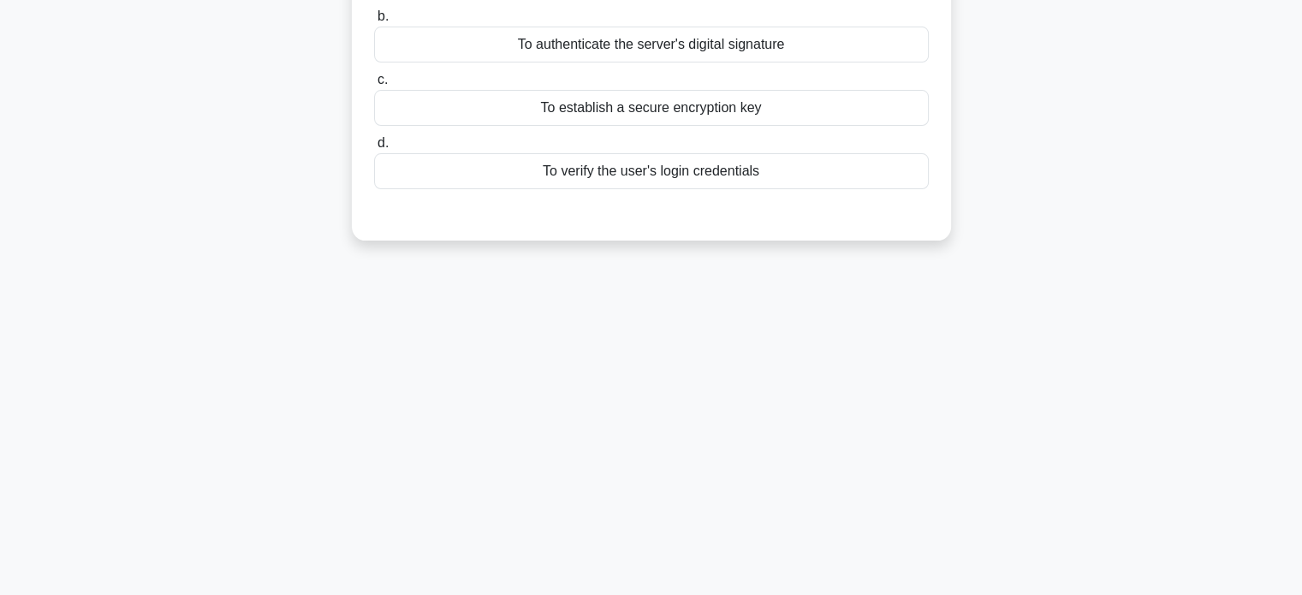
scroll to position [0, 0]
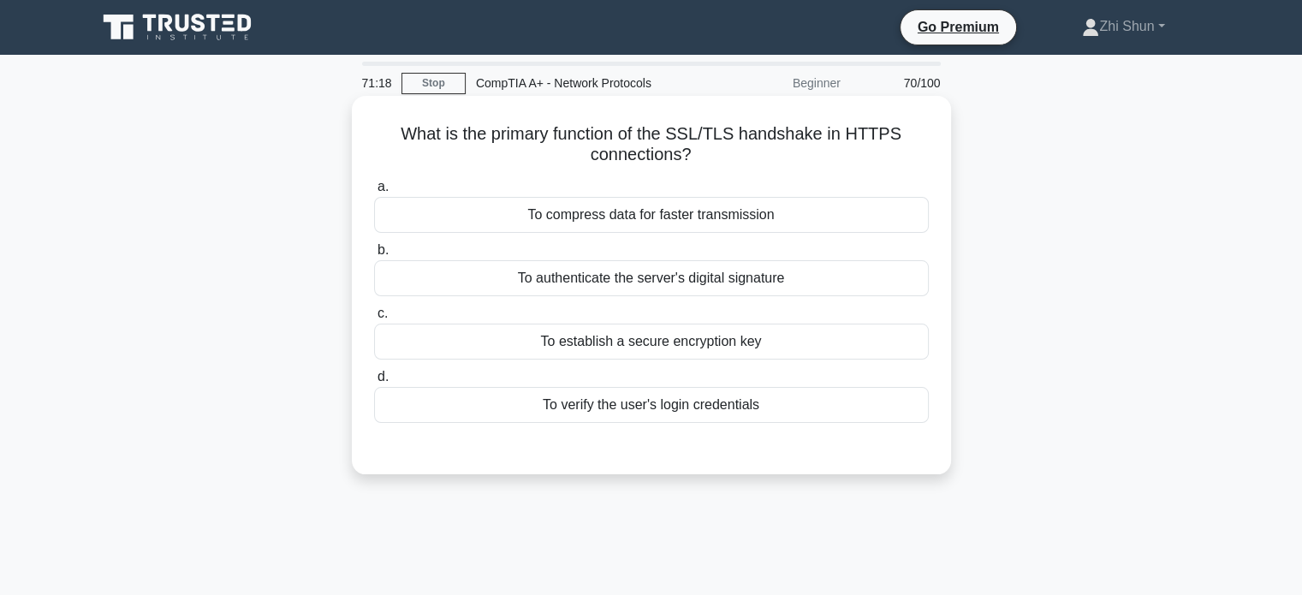
click at [726, 282] on div "To authenticate the server's digital signature" at bounding box center [651, 278] width 555 height 36
click at [374, 256] on input "b. To authenticate the server's digital signature" at bounding box center [374, 250] width 0 height 11
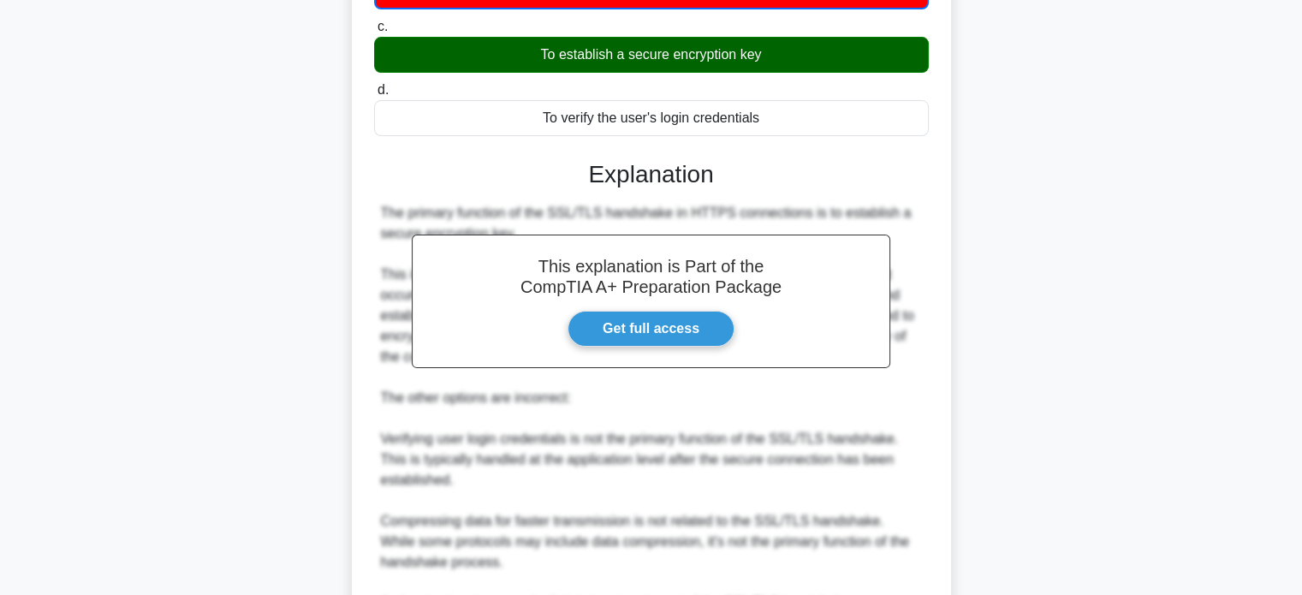
scroll to position [502, 0]
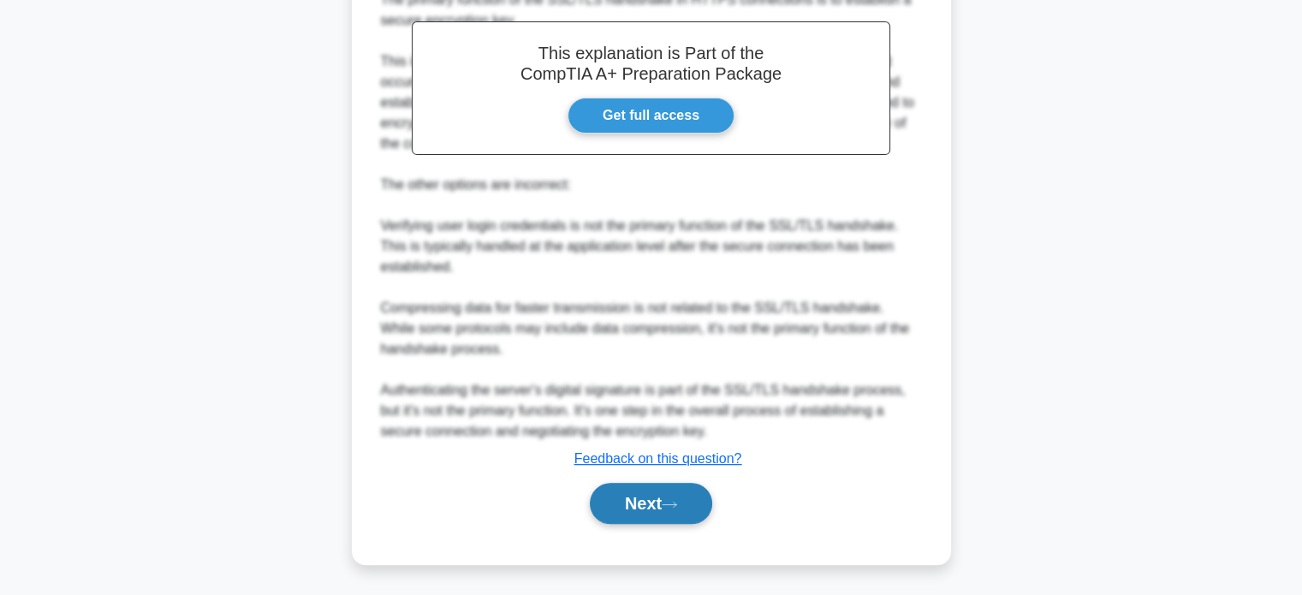
click at [659, 501] on button "Next" at bounding box center [651, 503] width 122 height 41
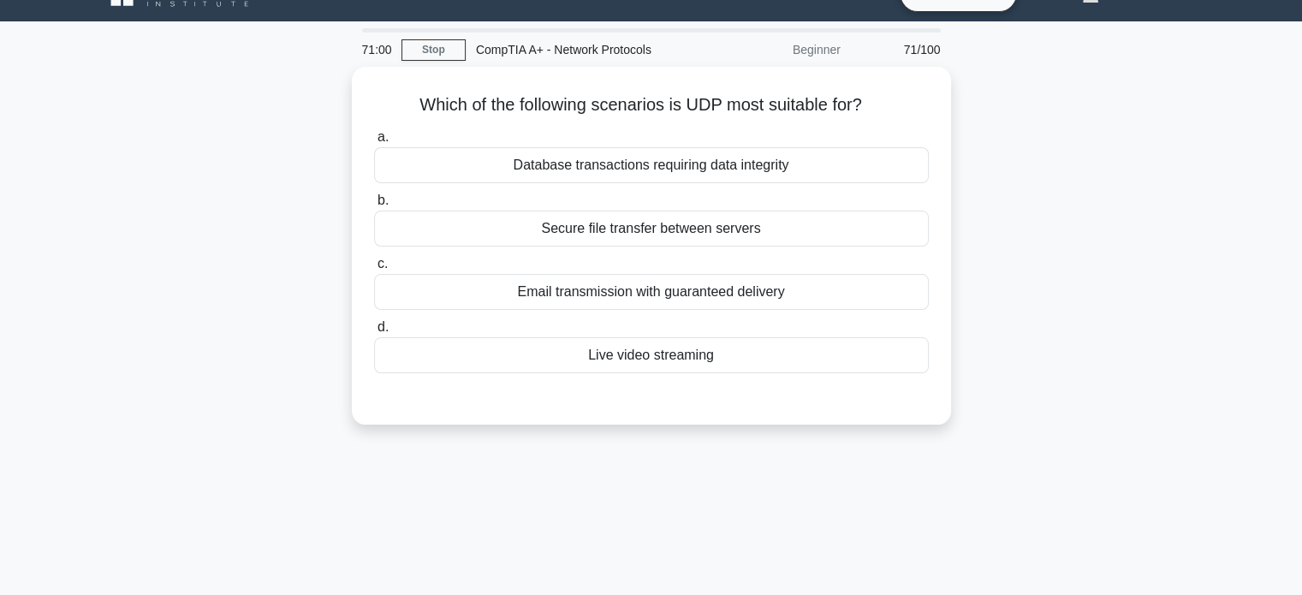
scroll to position [0, 0]
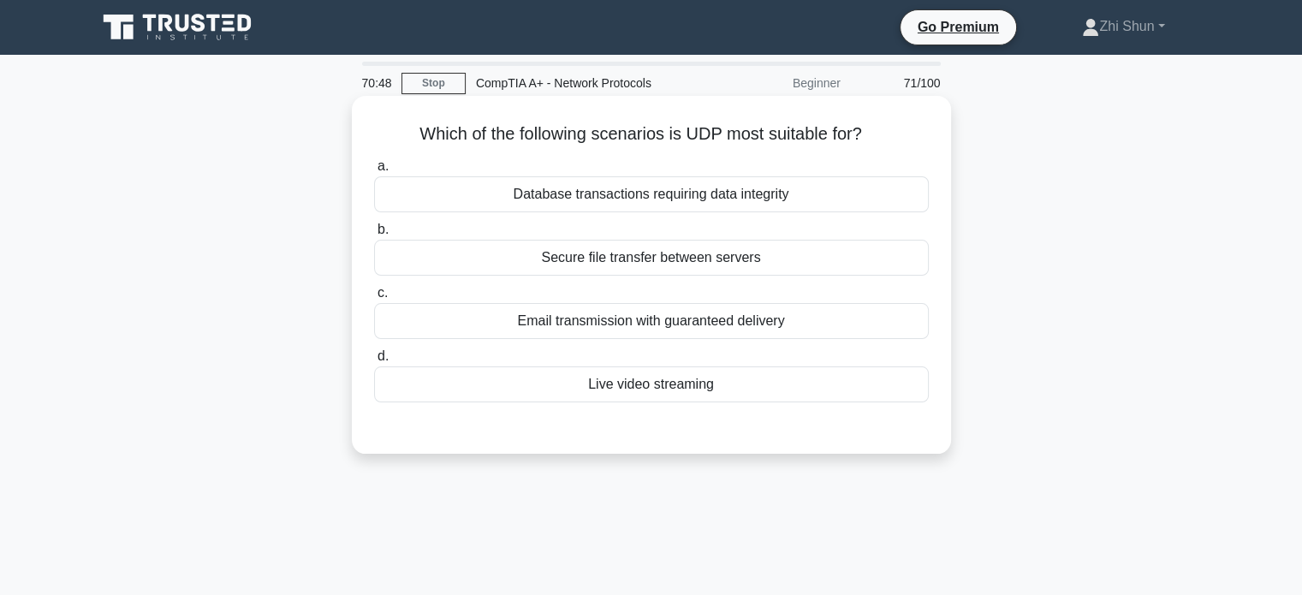
click at [664, 393] on div "Live video streaming" at bounding box center [651, 384] width 555 height 36
click at [374, 362] on input "d. Live video streaming" at bounding box center [374, 356] width 0 height 11
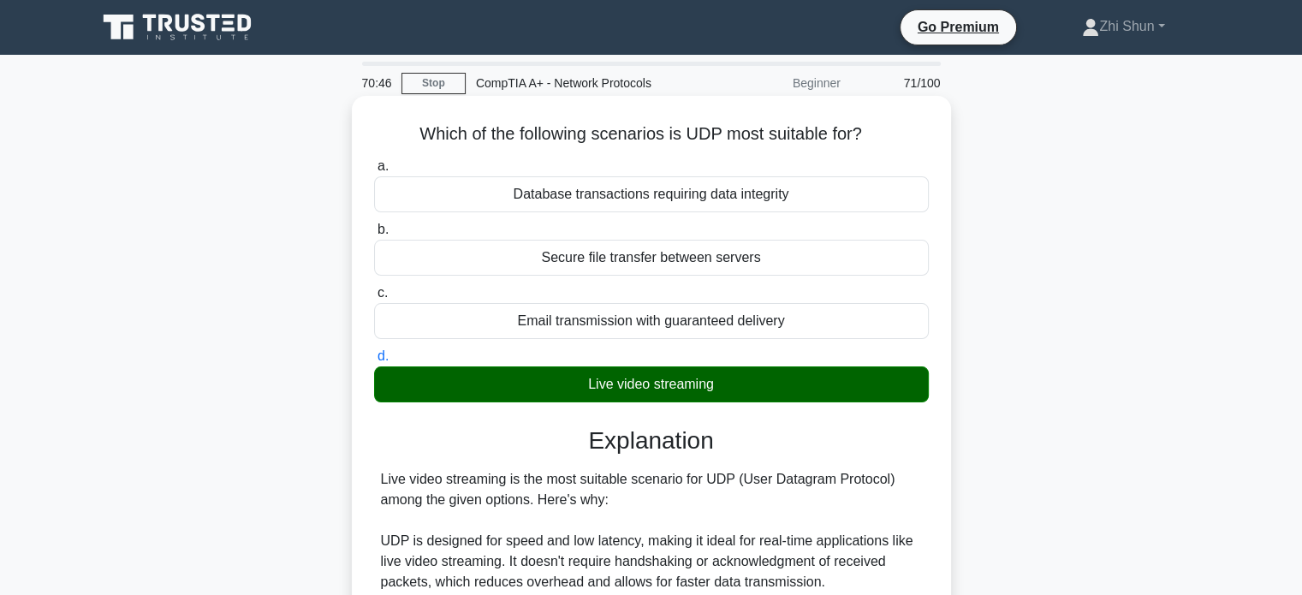
scroll to position [562, 0]
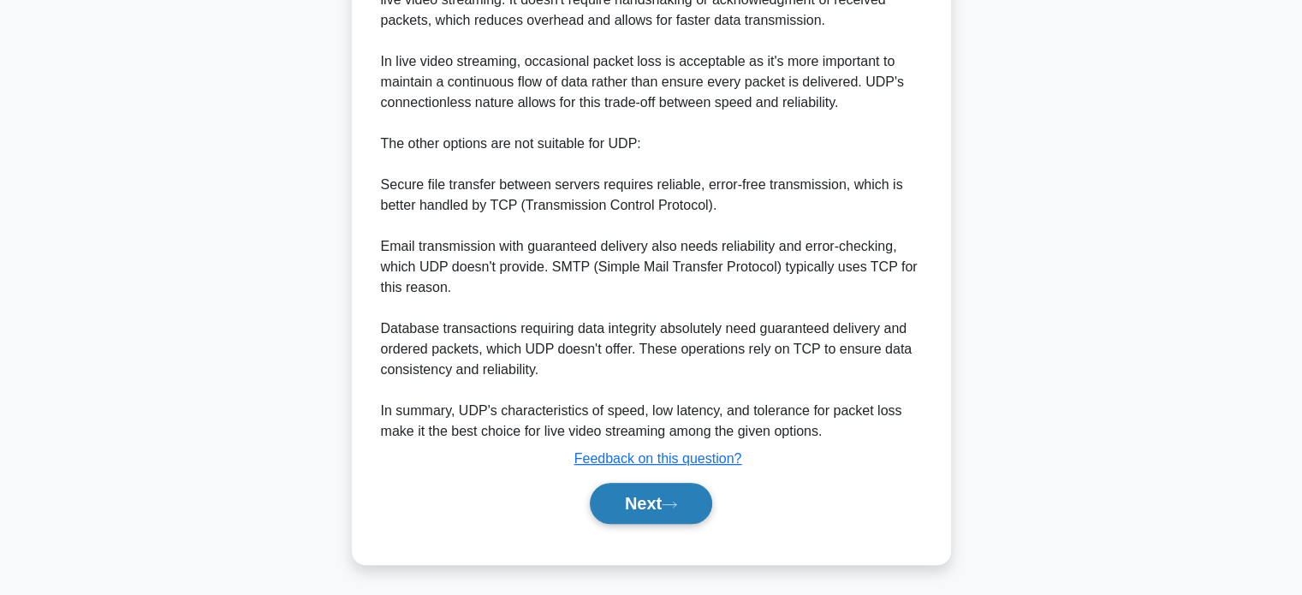
click at [639, 501] on button "Next" at bounding box center [651, 503] width 122 height 41
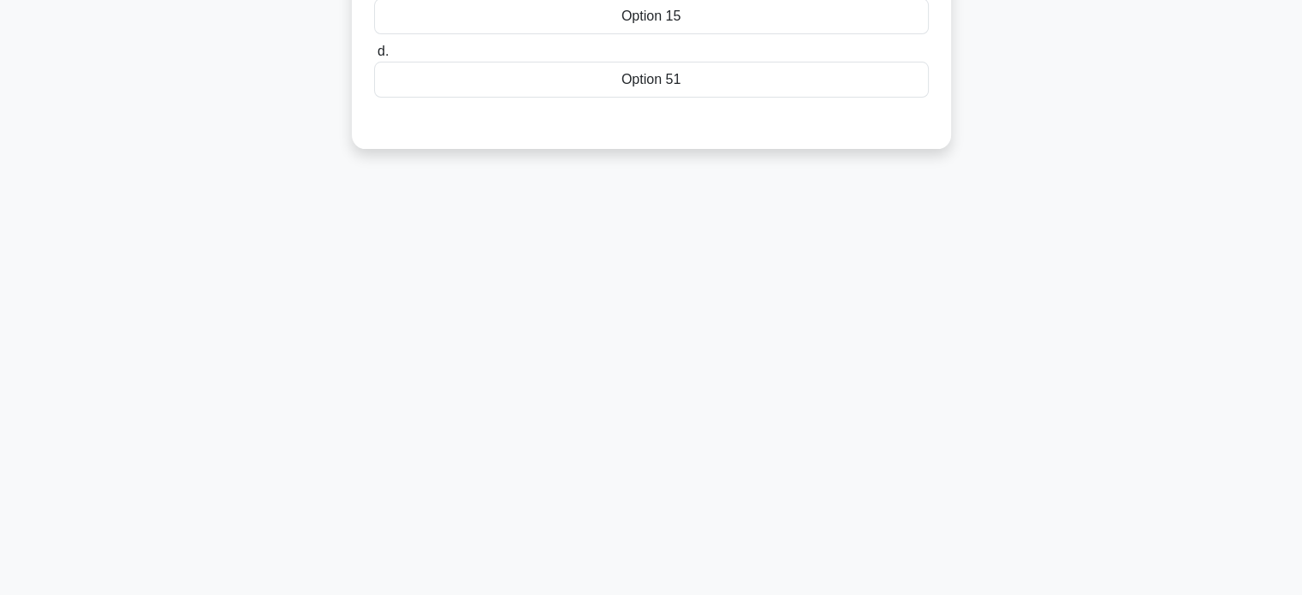
scroll to position [0, 0]
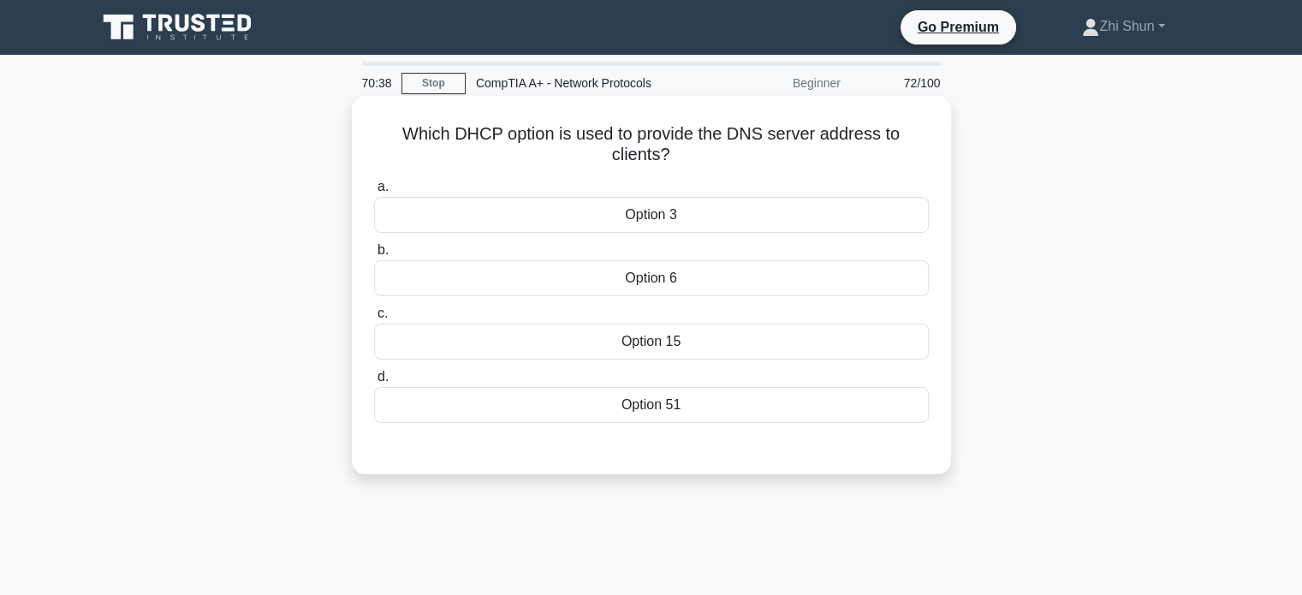
click at [698, 418] on div "Option 51" at bounding box center [651, 405] width 555 height 36
click at [374, 383] on input "d. Option 51" at bounding box center [374, 376] width 0 height 11
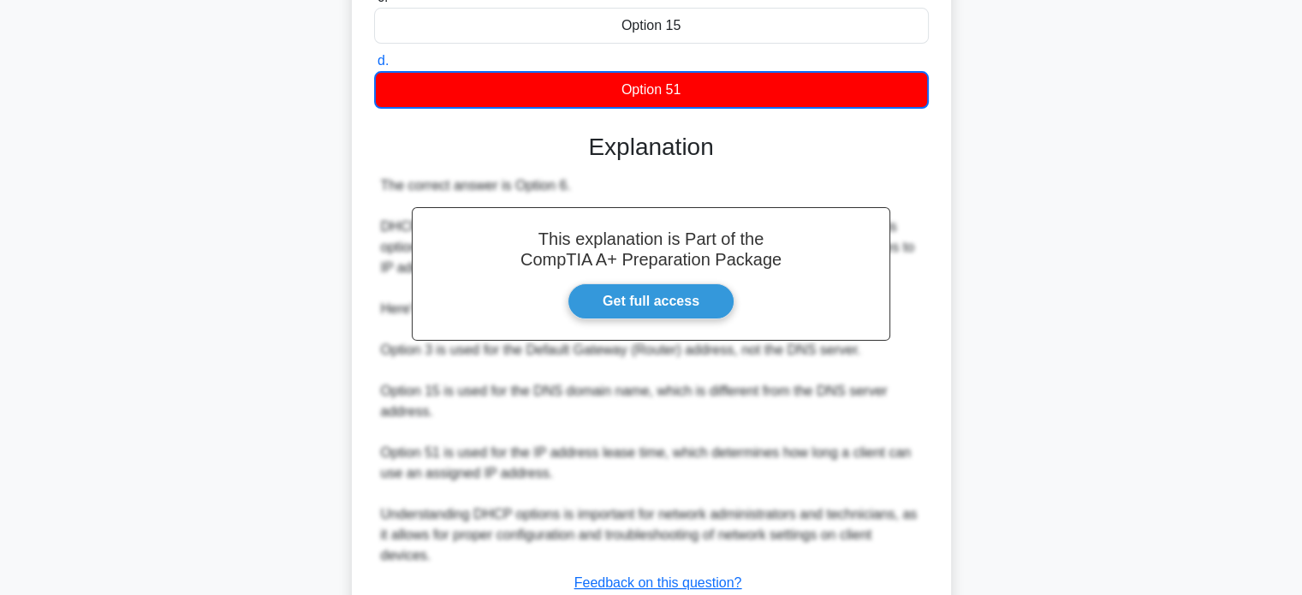
scroll to position [440, 0]
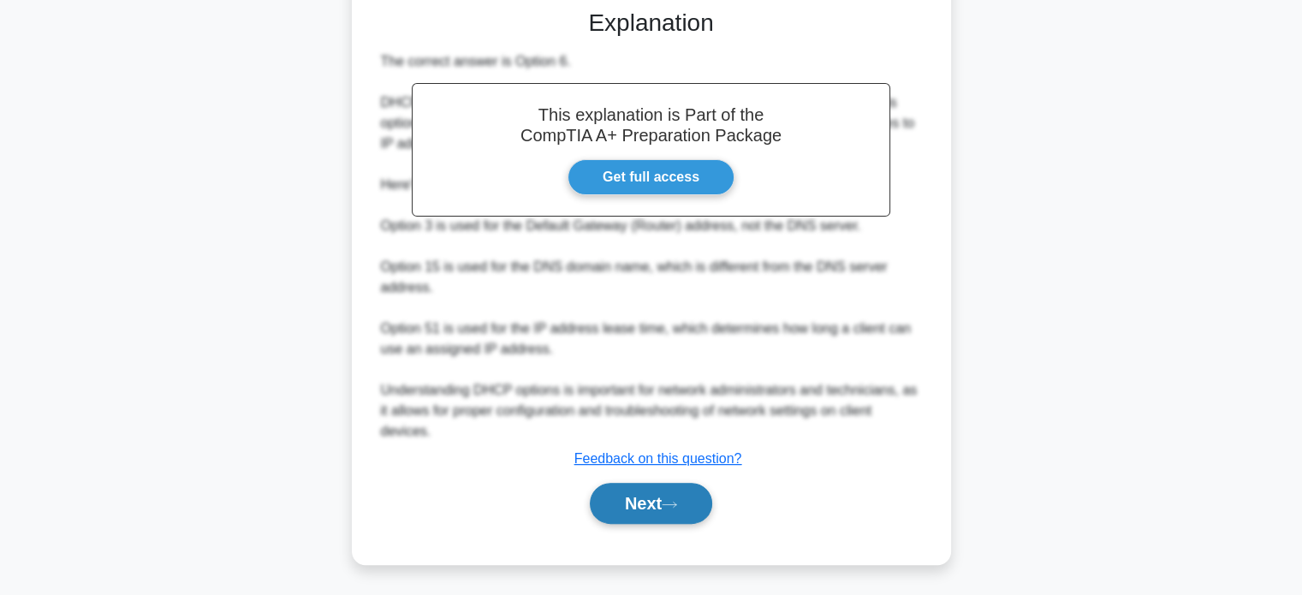
click at [644, 493] on button "Next" at bounding box center [651, 503] width 122 height 41
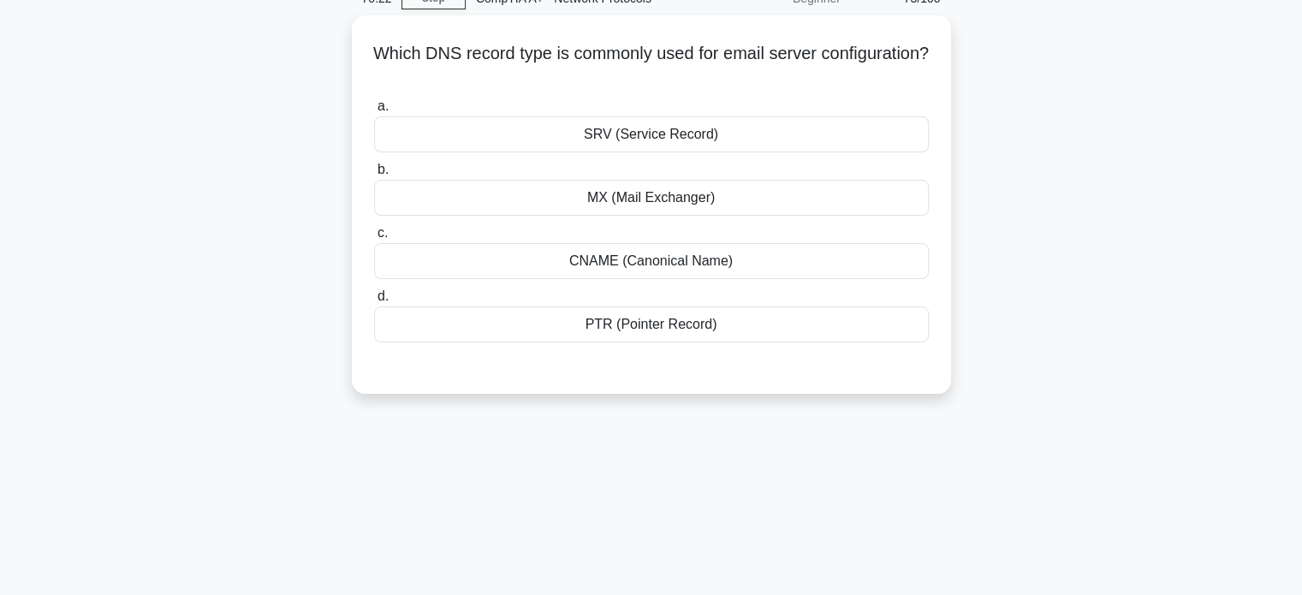
scroll to position [0, 0]
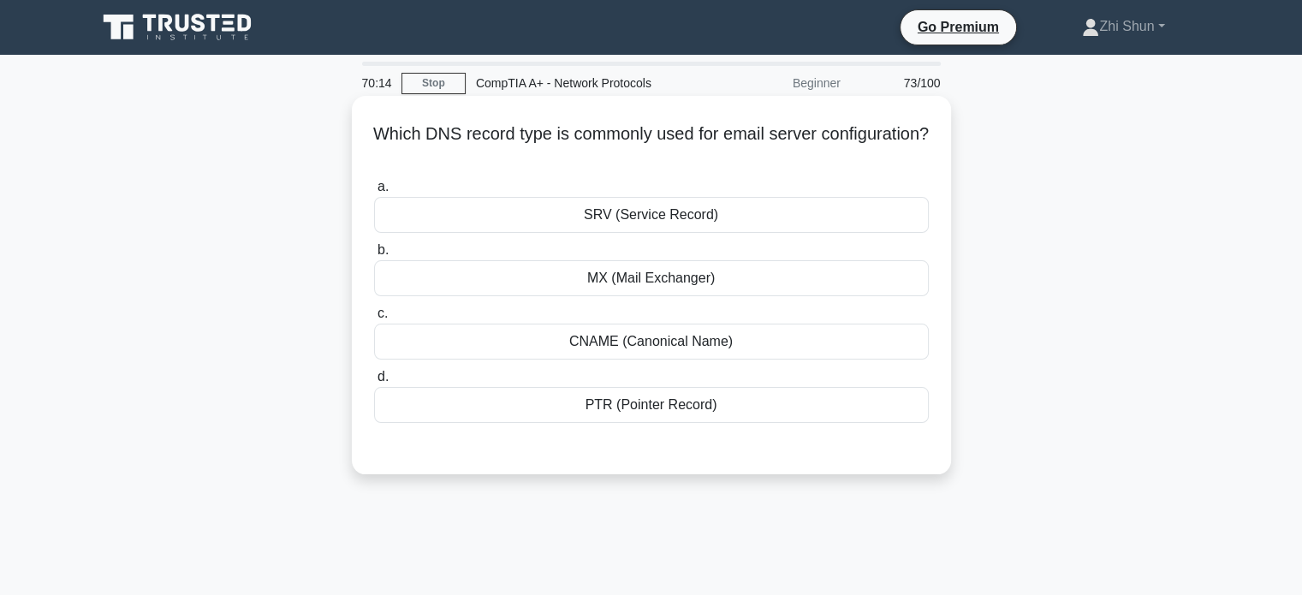
click at [669, 284] on div "MX (Mail Exchanger)" at bounding box center [651, 278] width 555 height 36
click at [374, 256] on input "b. MX (Mail Exchanger)" at bounding box center [374, 250] width 0 height 11
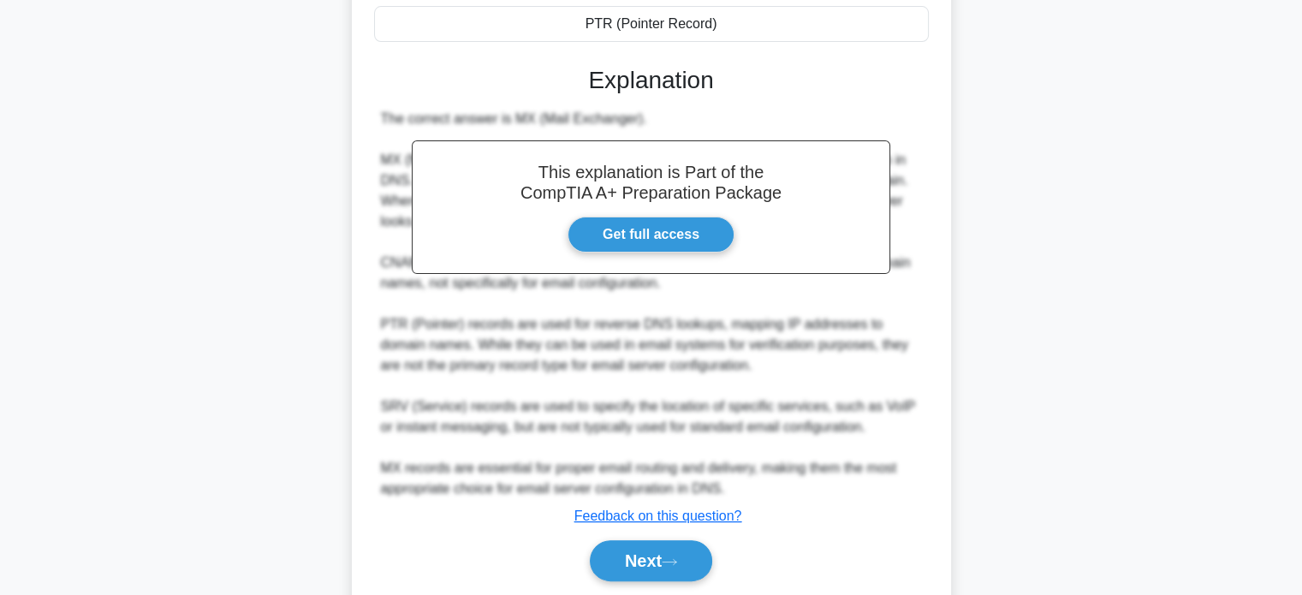
scroll to position [438, 0]
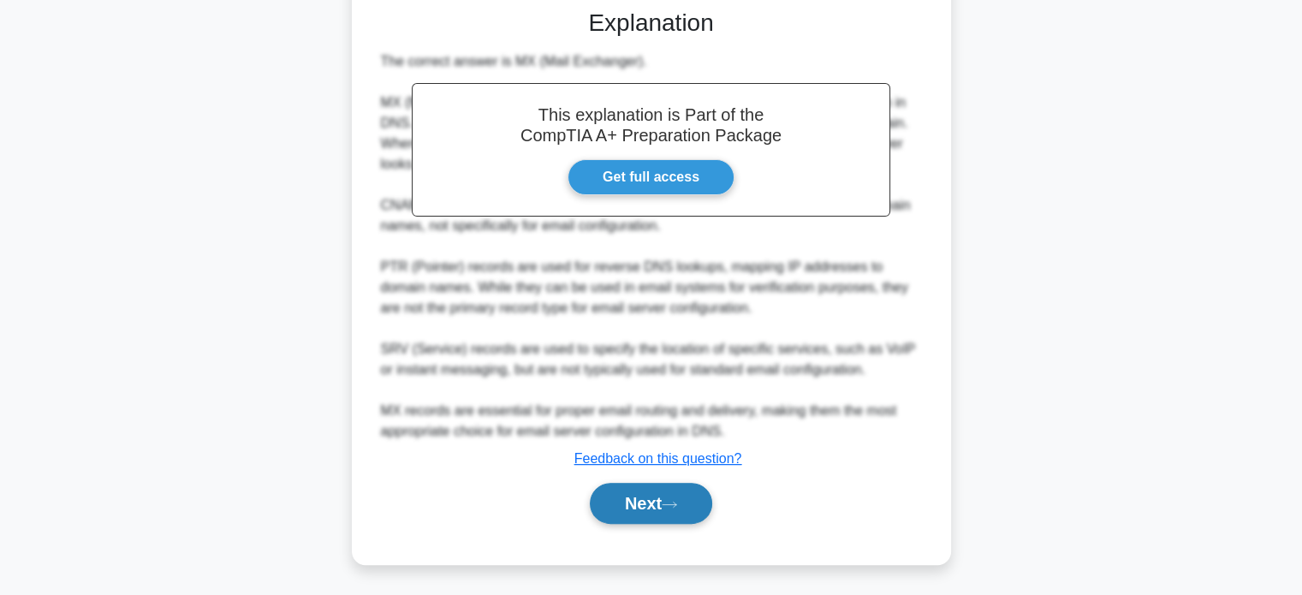
click at [654, 497] on button "Next" at bounding box center [651, 503] width 122 height 41
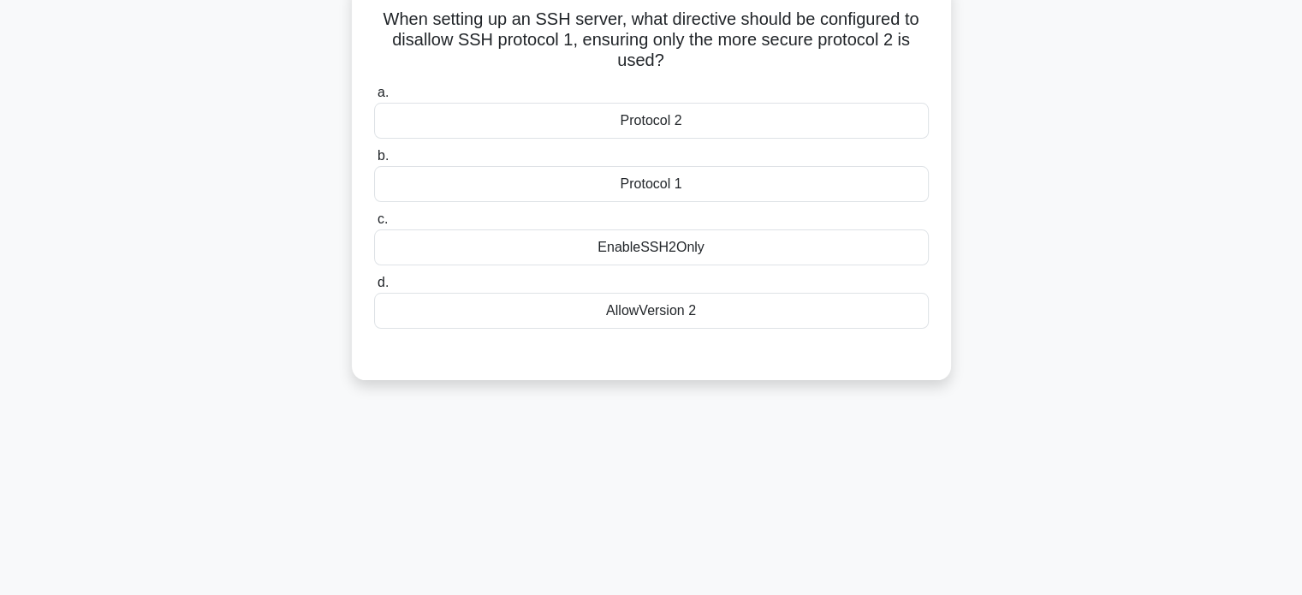
scroll to position [0, 0]
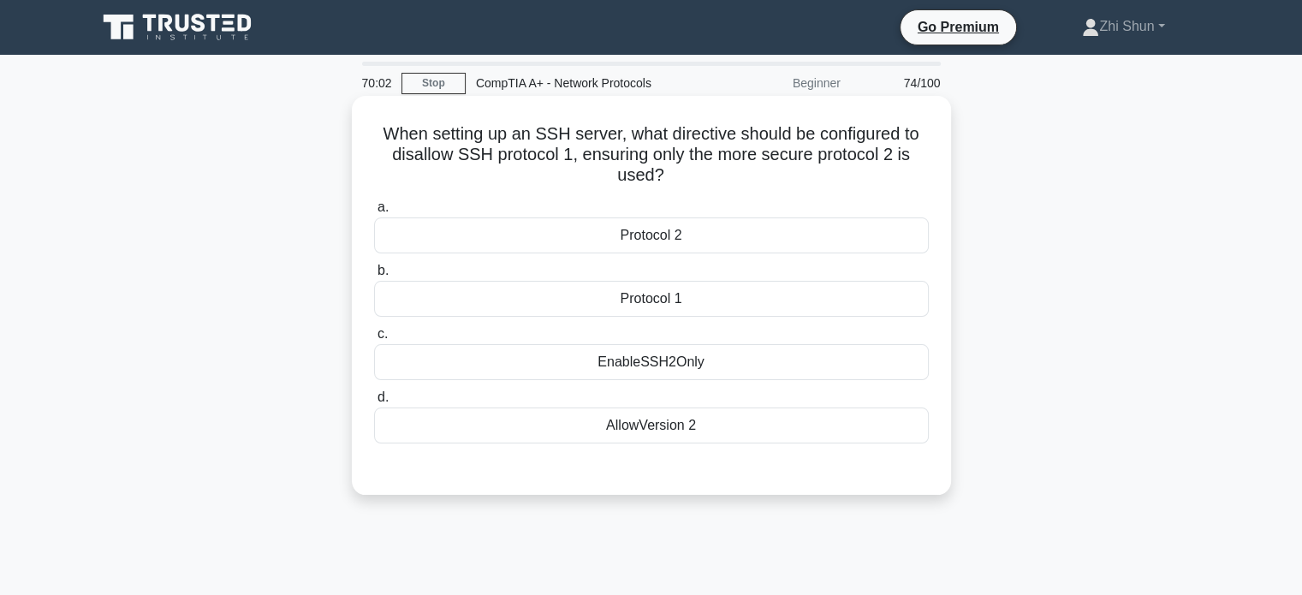
click at [657, 362] on div "EnableSSH2Only" at bounding box center [651, 362] width 555 height 36
click at [374, 340] on input "c. EnableSSH2Only" at bounding box center [374, 334] width 0 height 11
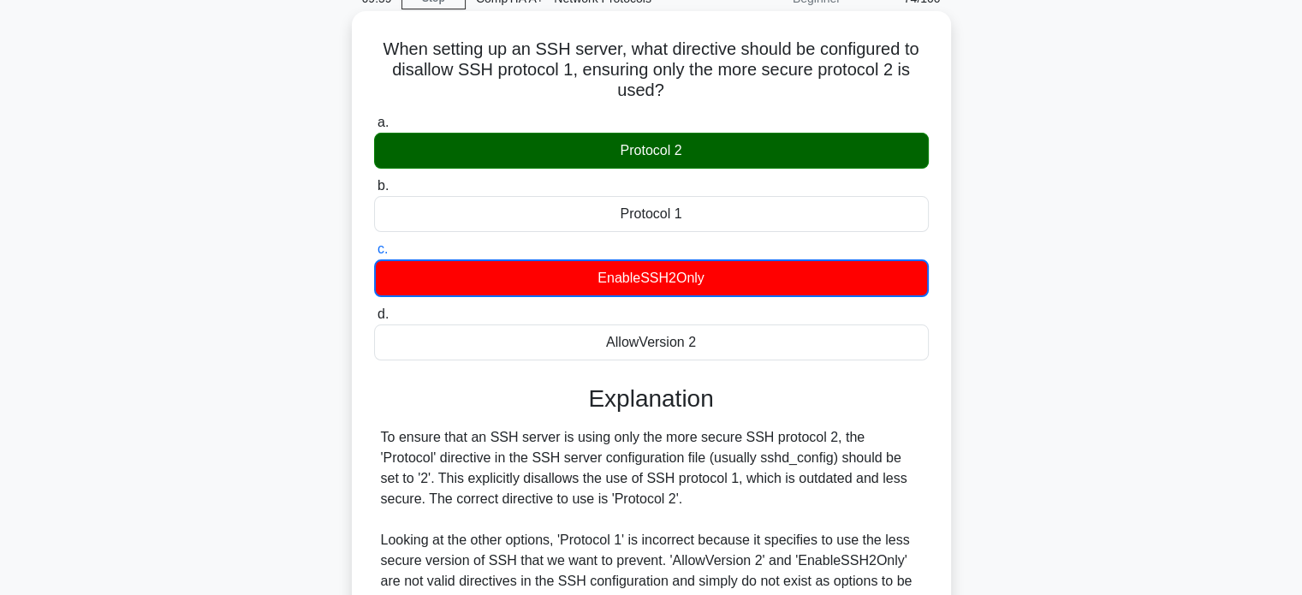
scroll to position [257, 0]
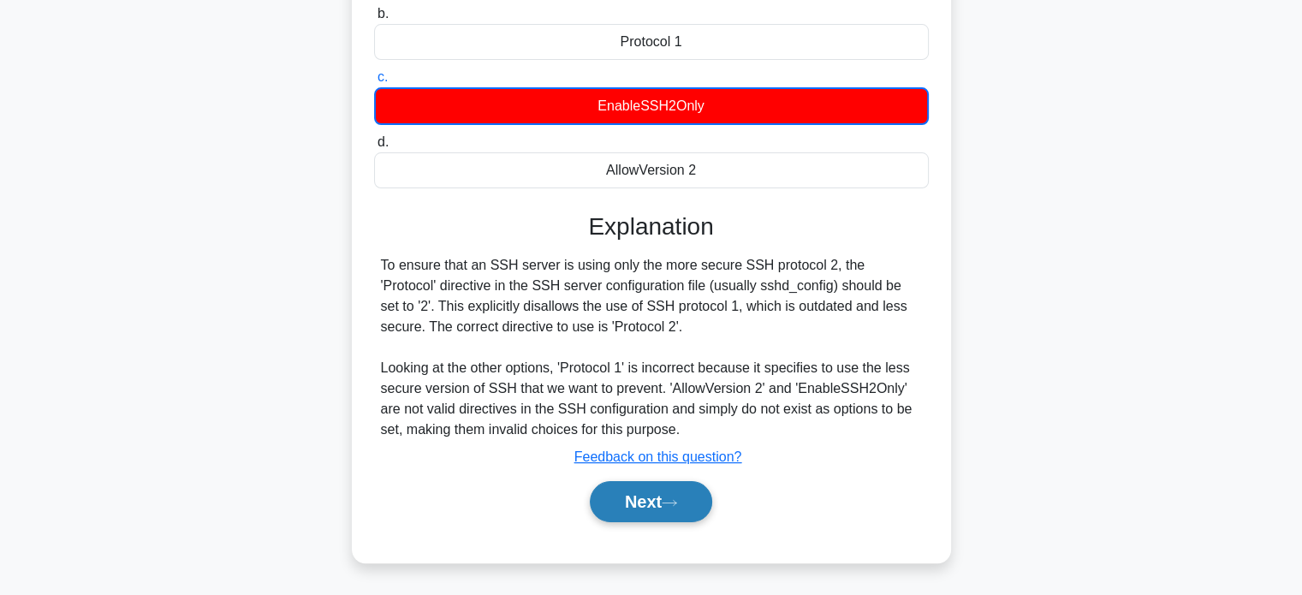
click at [669, 507] on button "Next" at bounding box center [651, 501] width 122 height 41
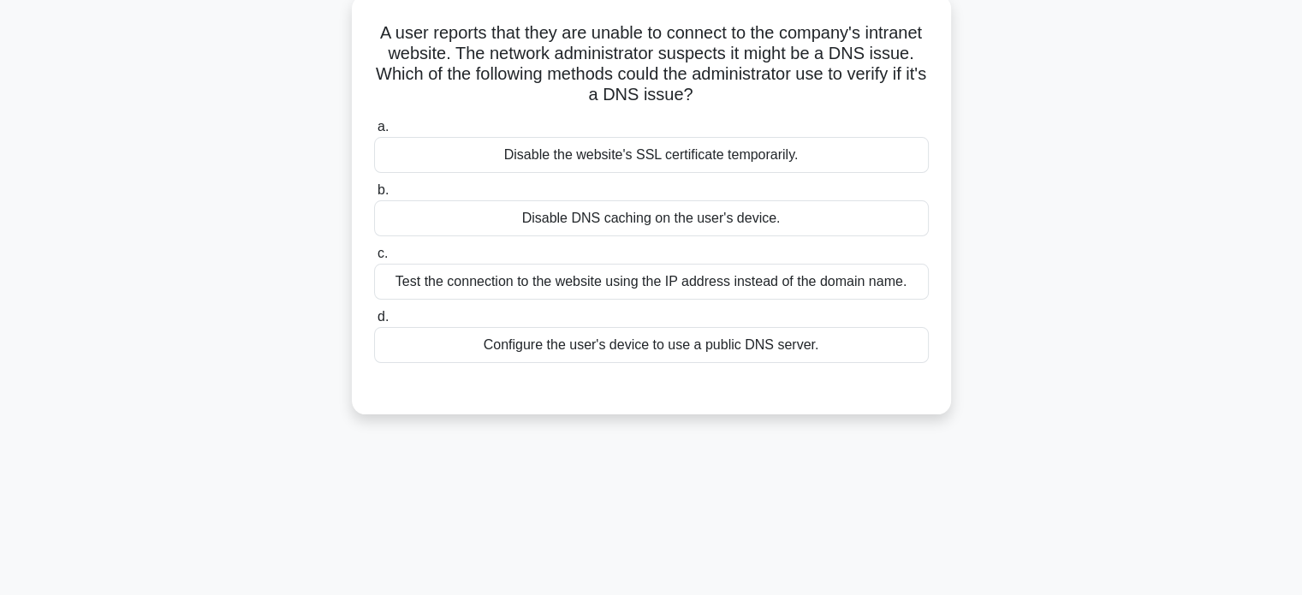
scroll to position [0, 0]
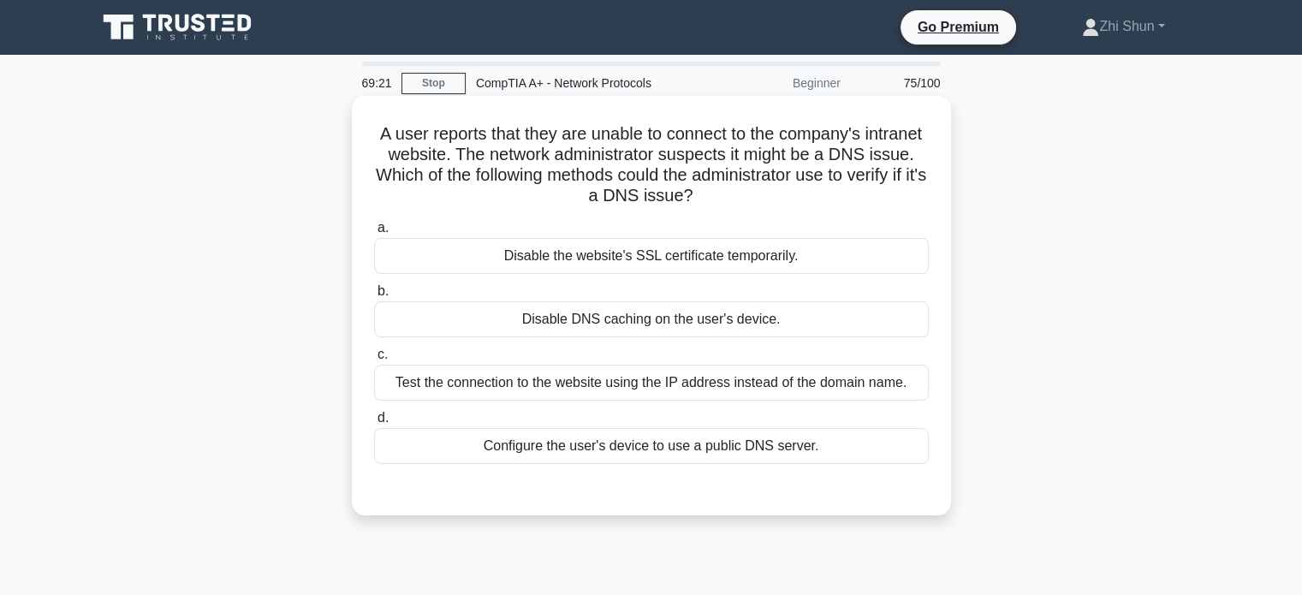
click at [718, 390] on div "Test the connection to the website using the IP address instead of the domain n…" at bounding box center [651, 383] width 555 height 36
click at [374, 360] on input "c. Test the connection to the website using the IP address instead of the domai…" at bounding box center [374, 354] width 0 height 11
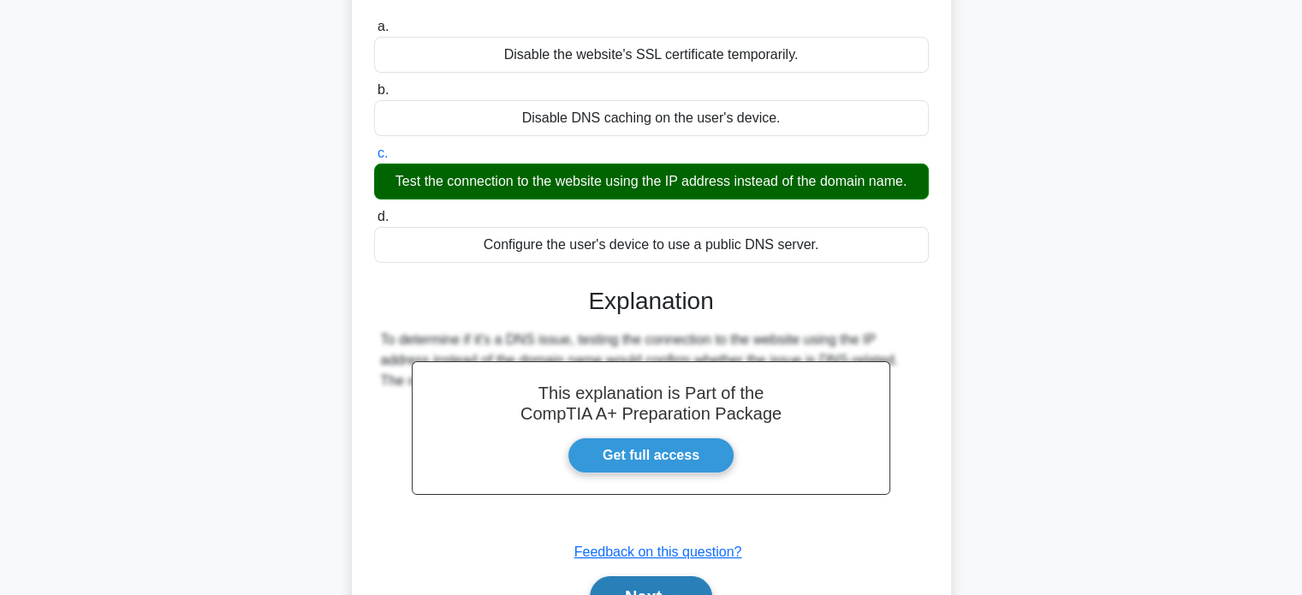
scroll to position [330, 0]
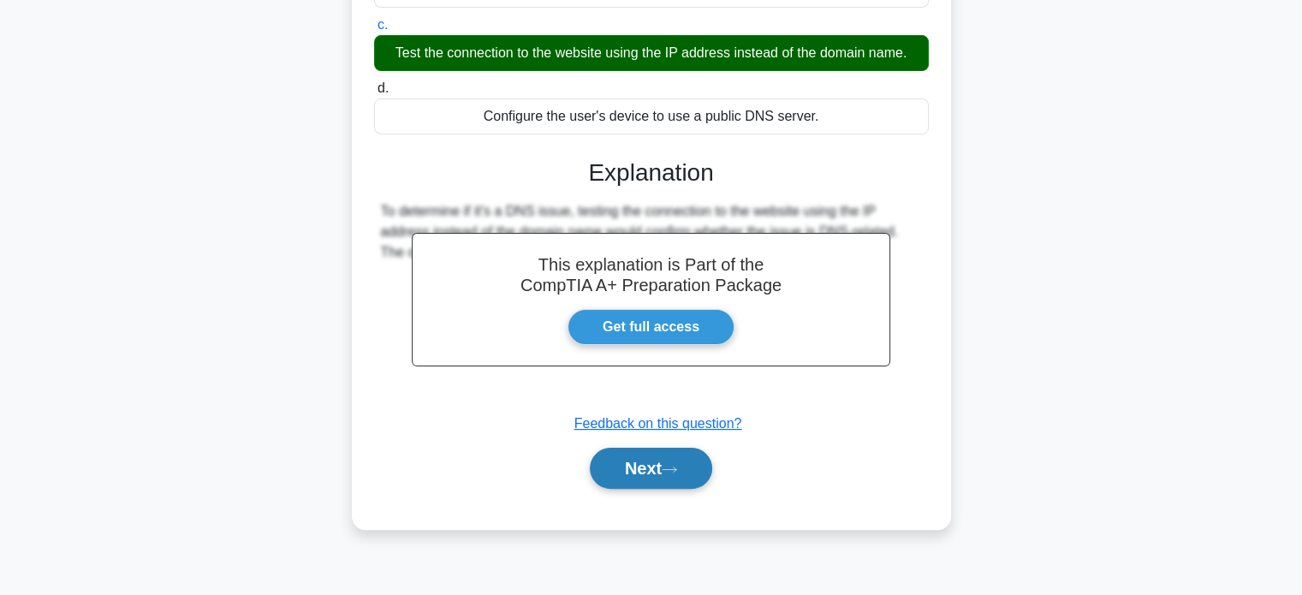
click at [675, 469] on icon at bounding box center [669, 469] width 15 height 9
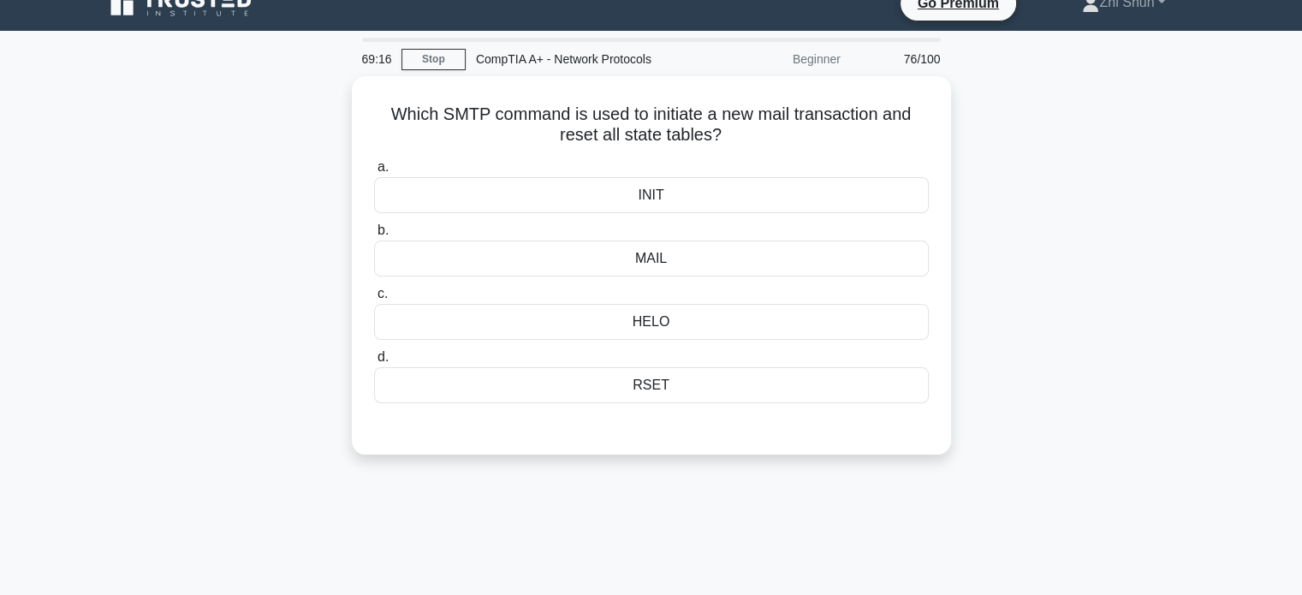
scroll to position [0, 0]
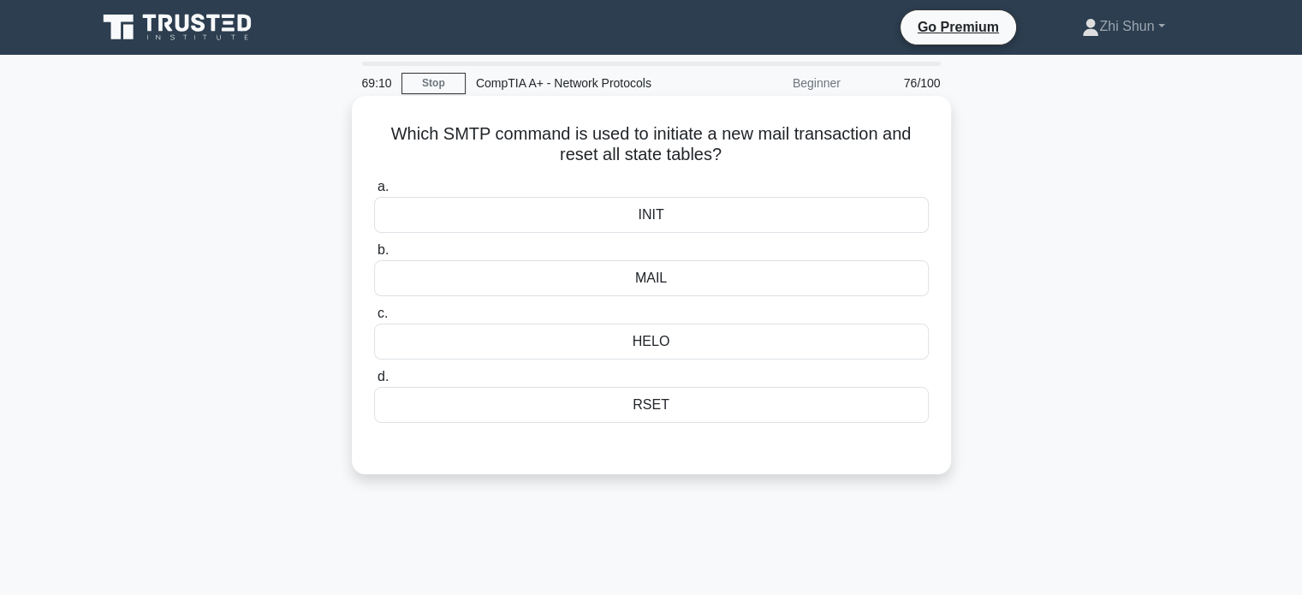
click at [713, 218] on div "INIT" at bounding box center [651, 215] width 555 height 36
click at [374, 193] on input "a. INIT" at bounding box center [374, 186] width 0 height 11
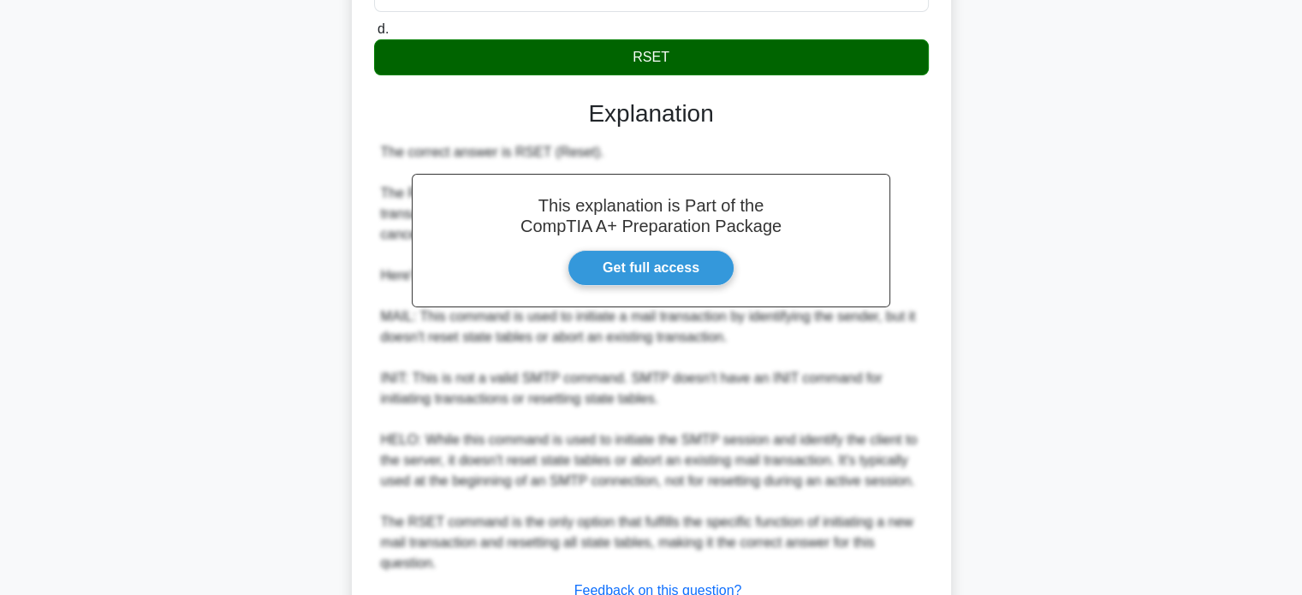
scroll to position [481, 0]
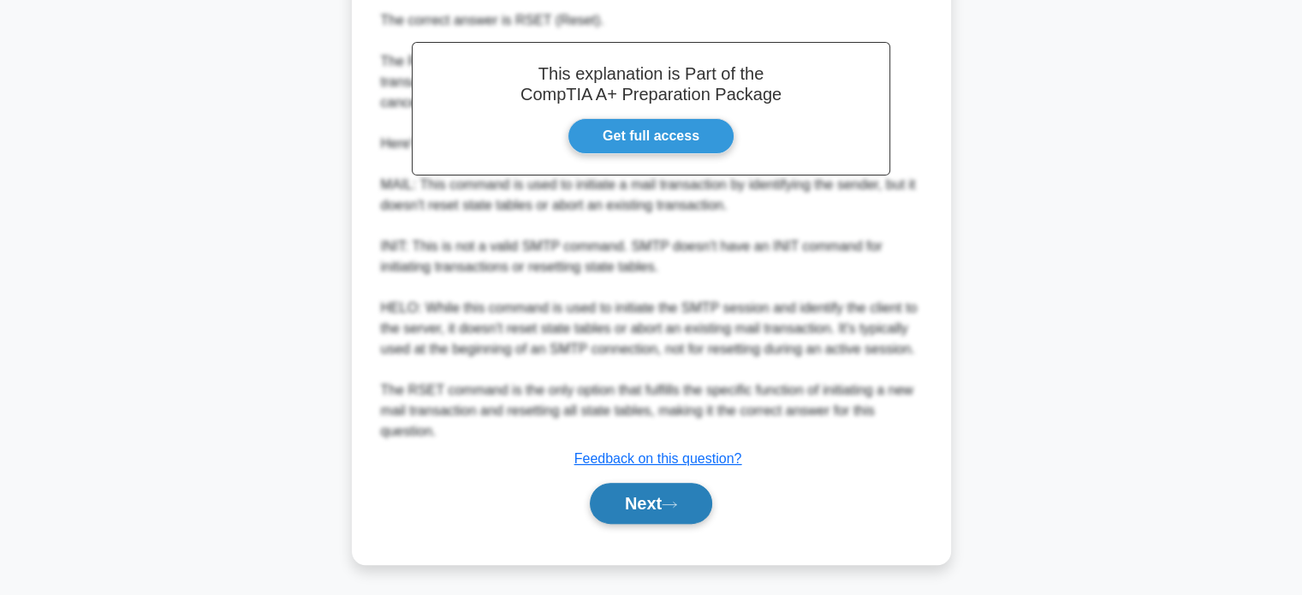
click at [651, 494] on button "Next" at bounding box center [651, 503] width 122 height 41
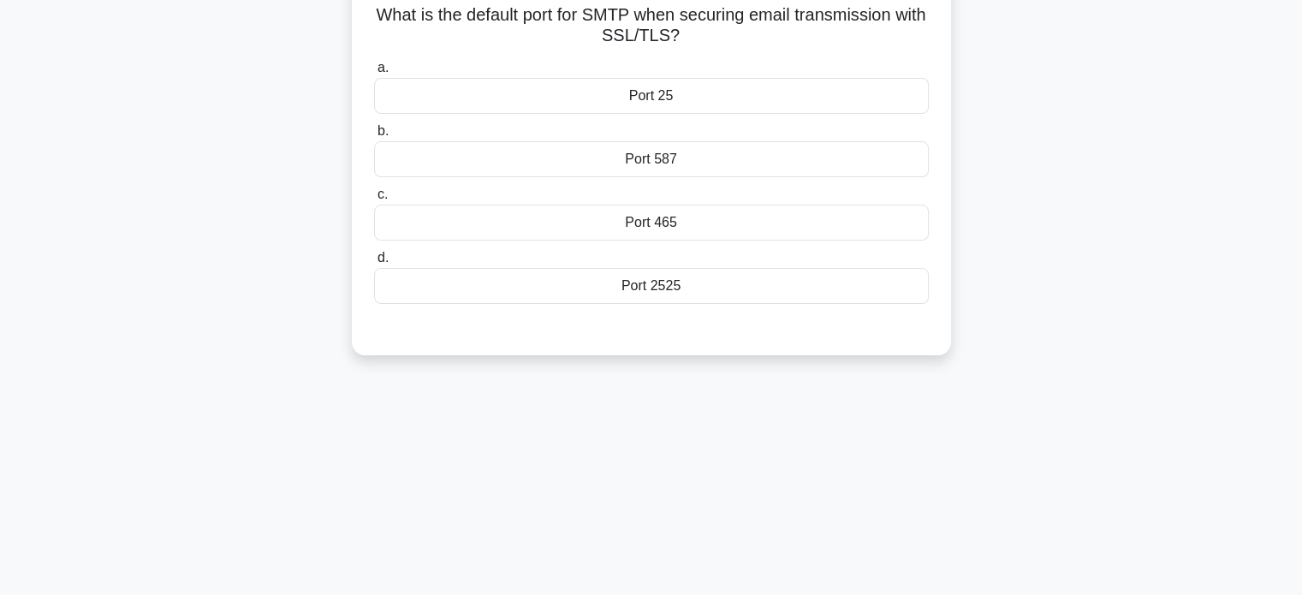
scroll to position [0, 0]
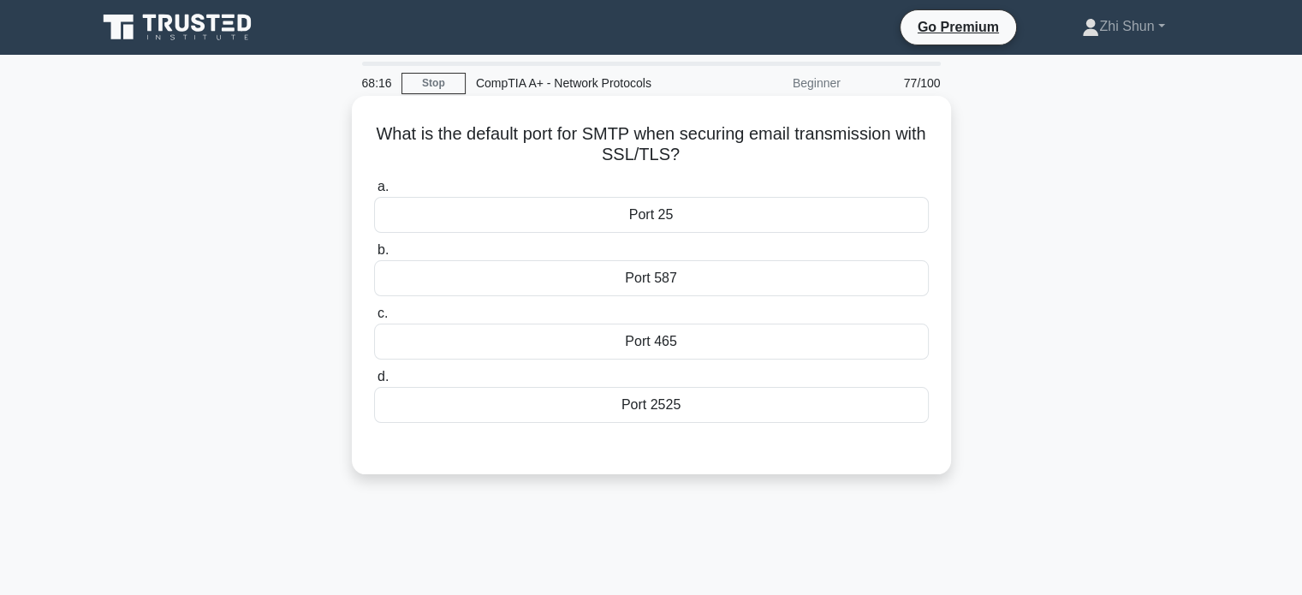
click at [658, 345] on div "Port 465" at bounding box center [651, 342] width 555 height 36
click at [374, 319] on input "c. Port 465" at bounding box center [374, 313] width 0 height 11
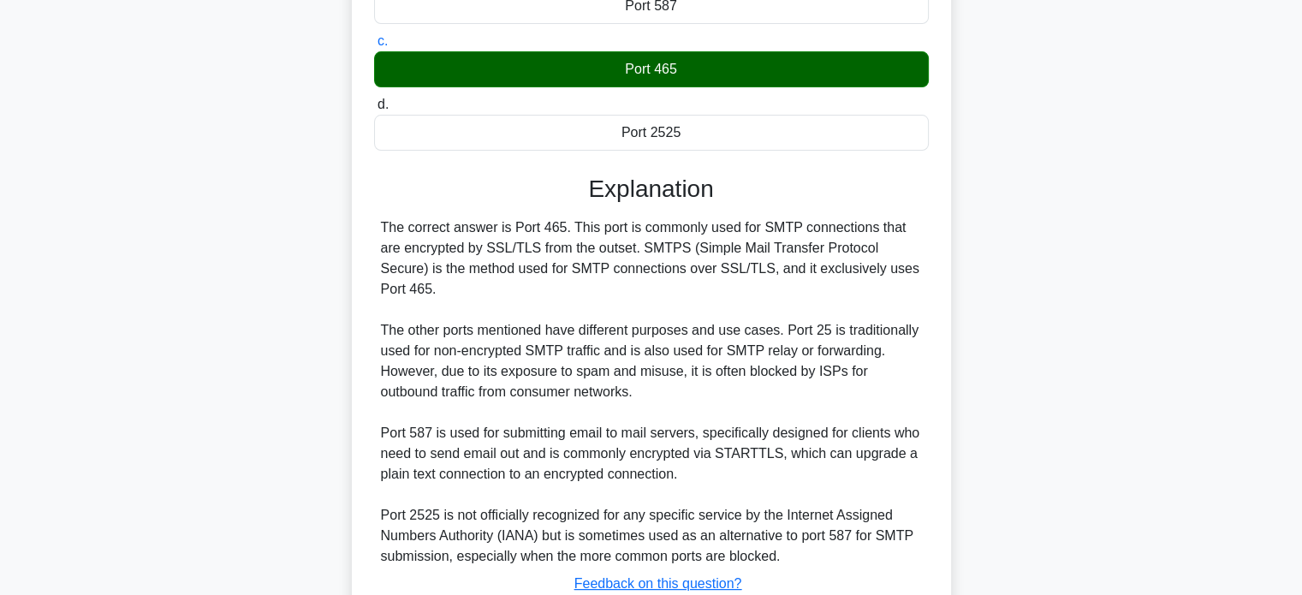
scroll to position [377, 0]
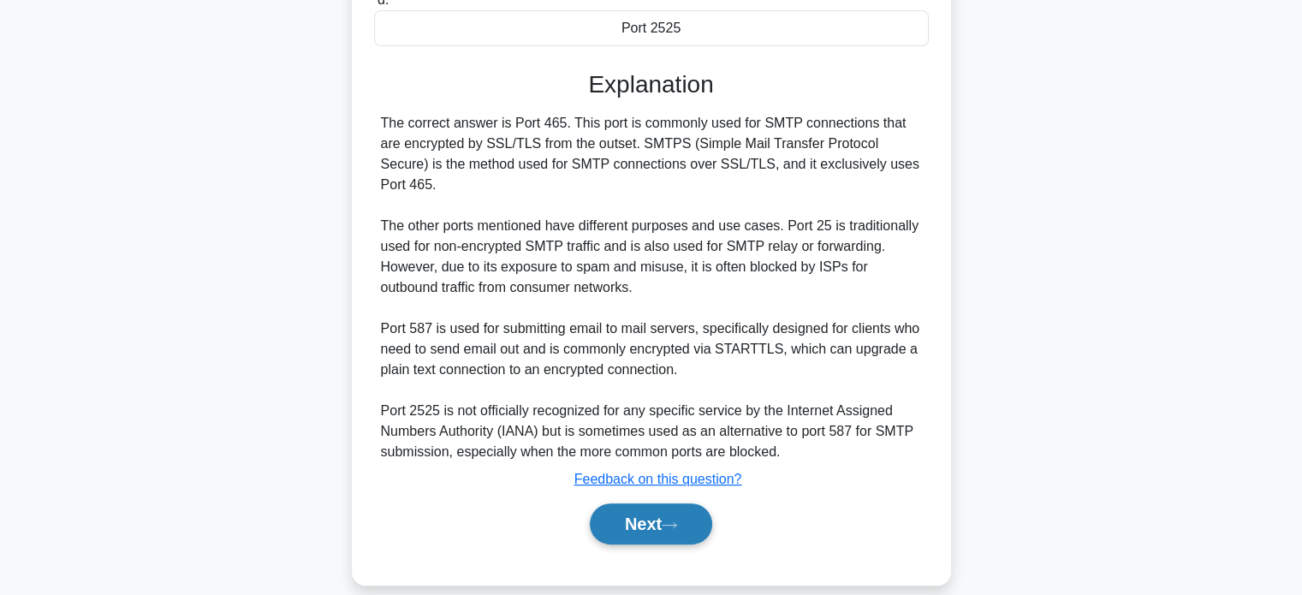
click at [657, 512] on button "Next" at bounding box center [651, 523] width 122 height 41
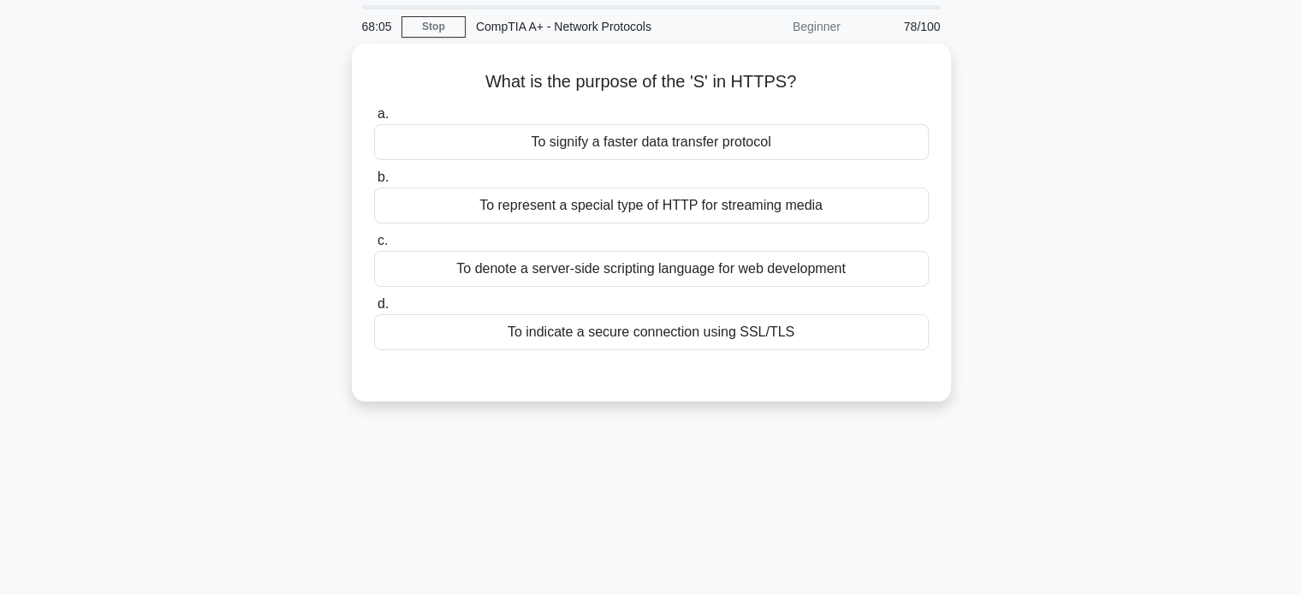
scroll to position [0, 0]
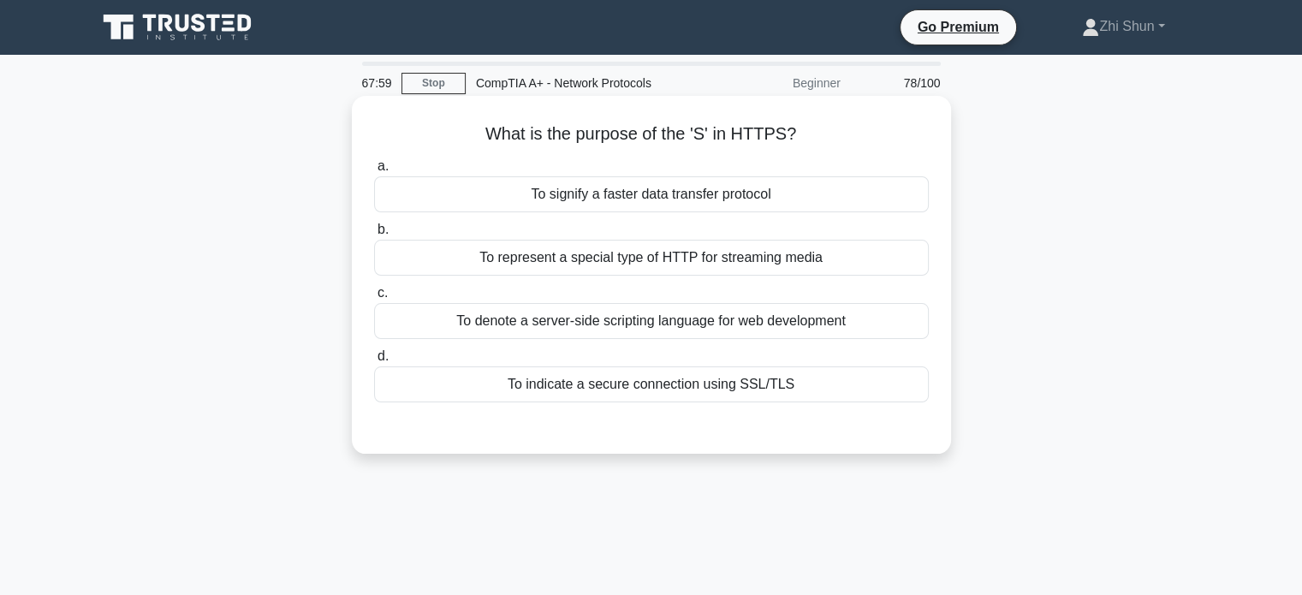
click at [798, 382] on div "To indicate a secure connection using SSL/TLS" at bounding box center [651, 384] width 555 height 36
click at [374, 362] on input "d. To indicate a secure connection using SSL/TLS" at bounding box center [374, 356] width 0 height 11
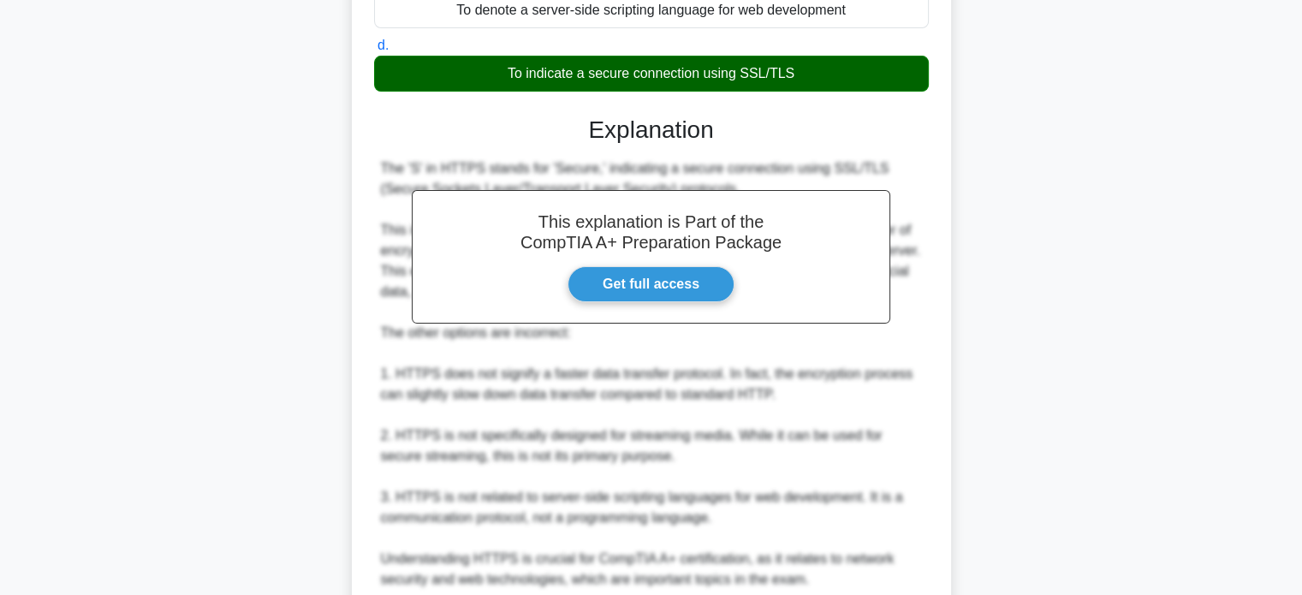
scroll to position [459, 0]
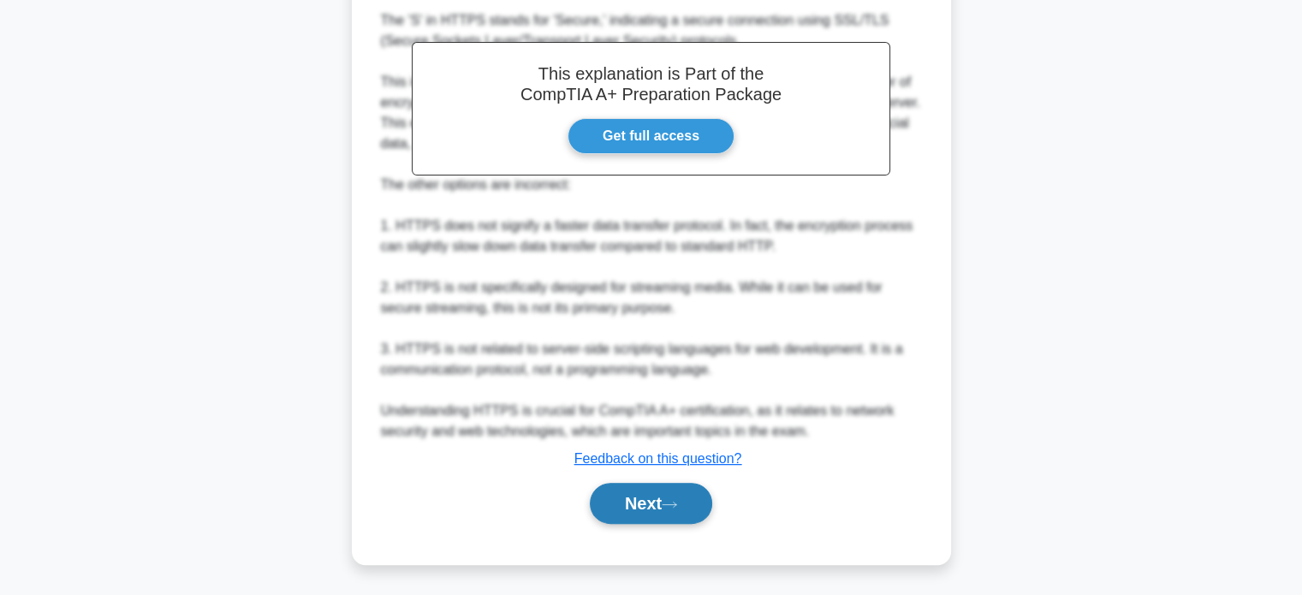
click at [669, 495] on button "Next" at bounding box center [651, 503] width 122 height 41
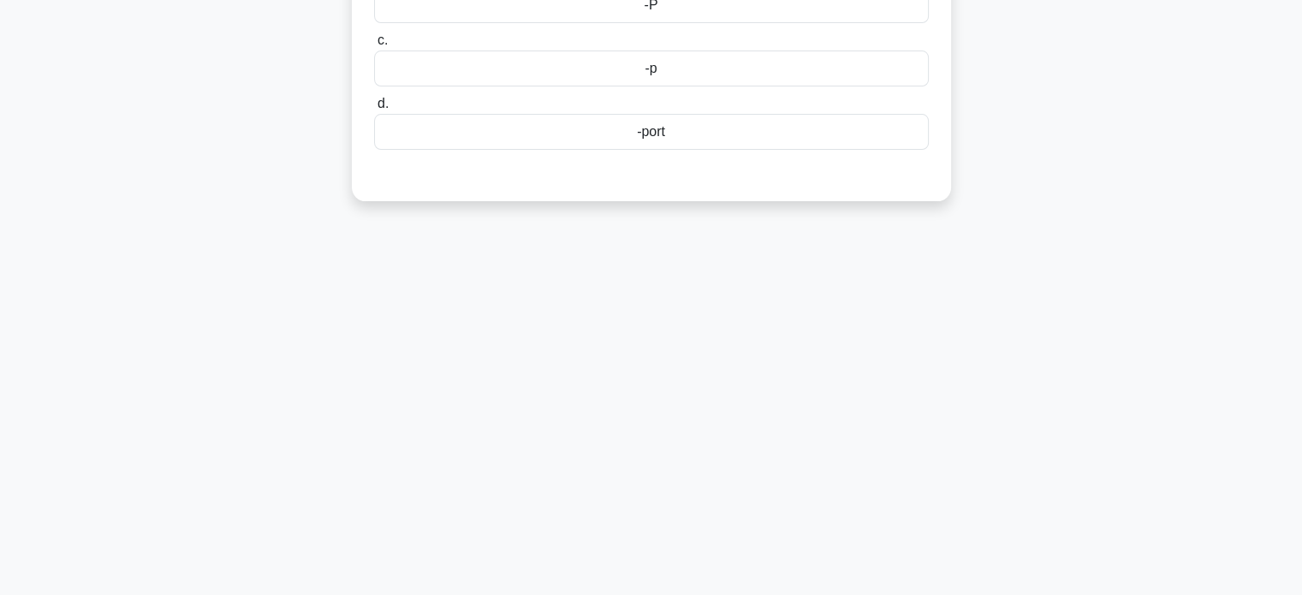
scroll to position [0, 0]
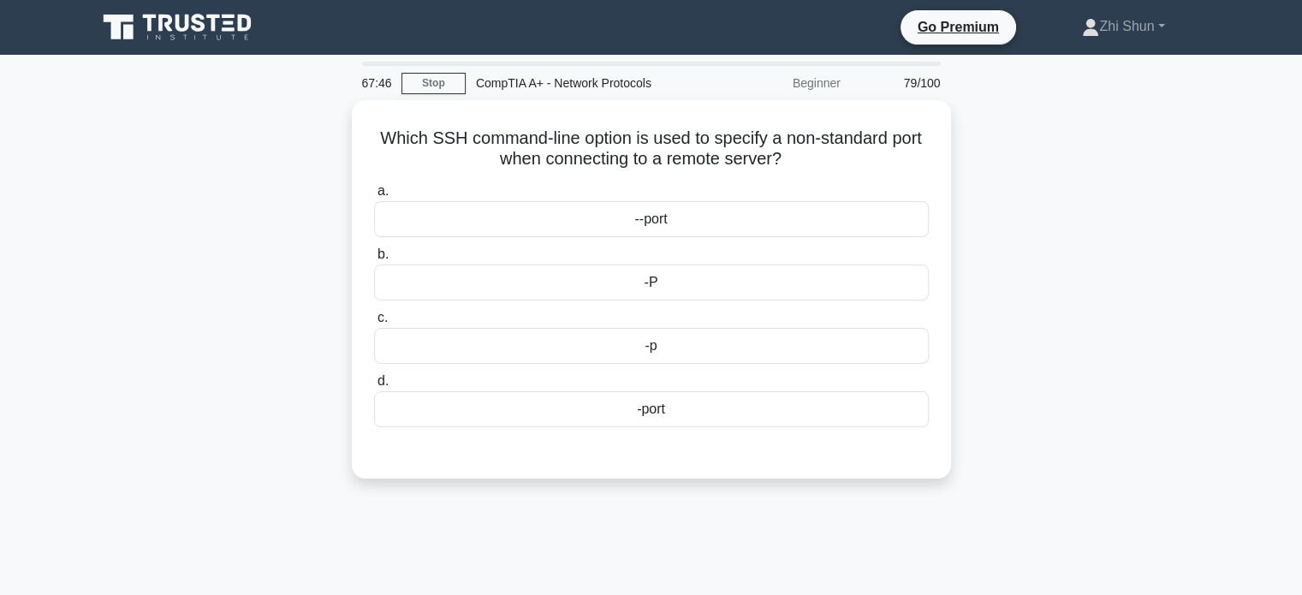
click at [1017, 509] on div "67:46 Stop CompTIA A+ - Network Protocols Beginner 79/100 Which SSH command-lin…" at bounding box center [651, 490] width 1130 height 856
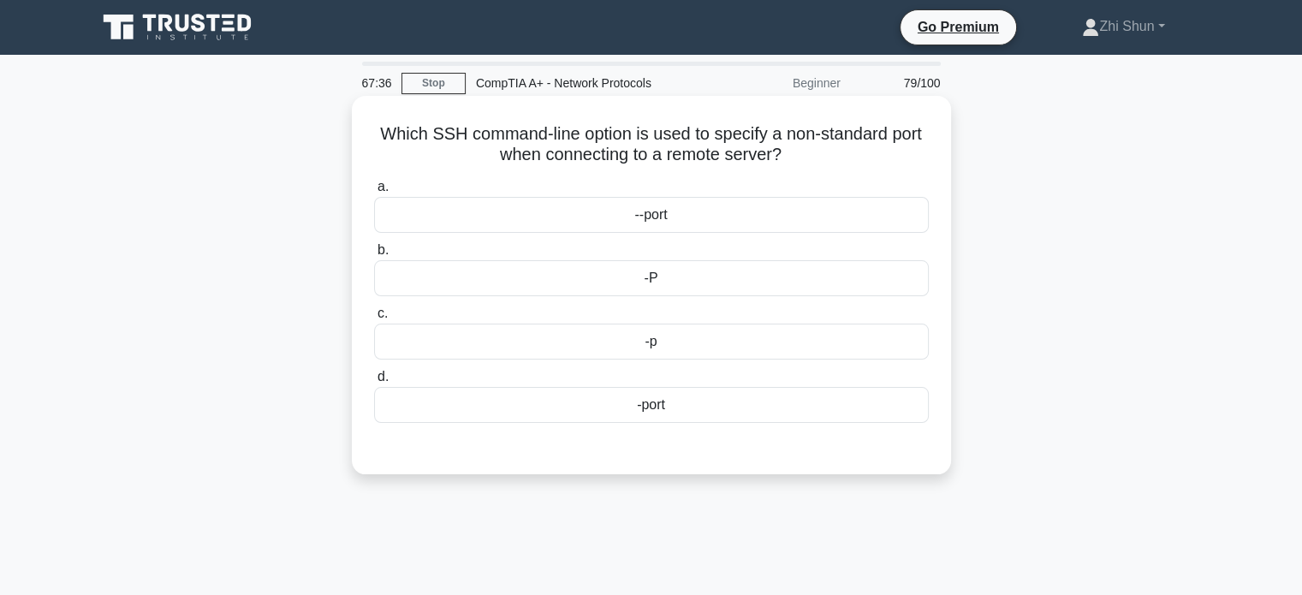
click at [650, 408] on div "-port" at bounding box center [651, 405] width 555 height 36
click at [374, 383] on input "d. -port" at bounding box center [374, 376] width 0 height 11
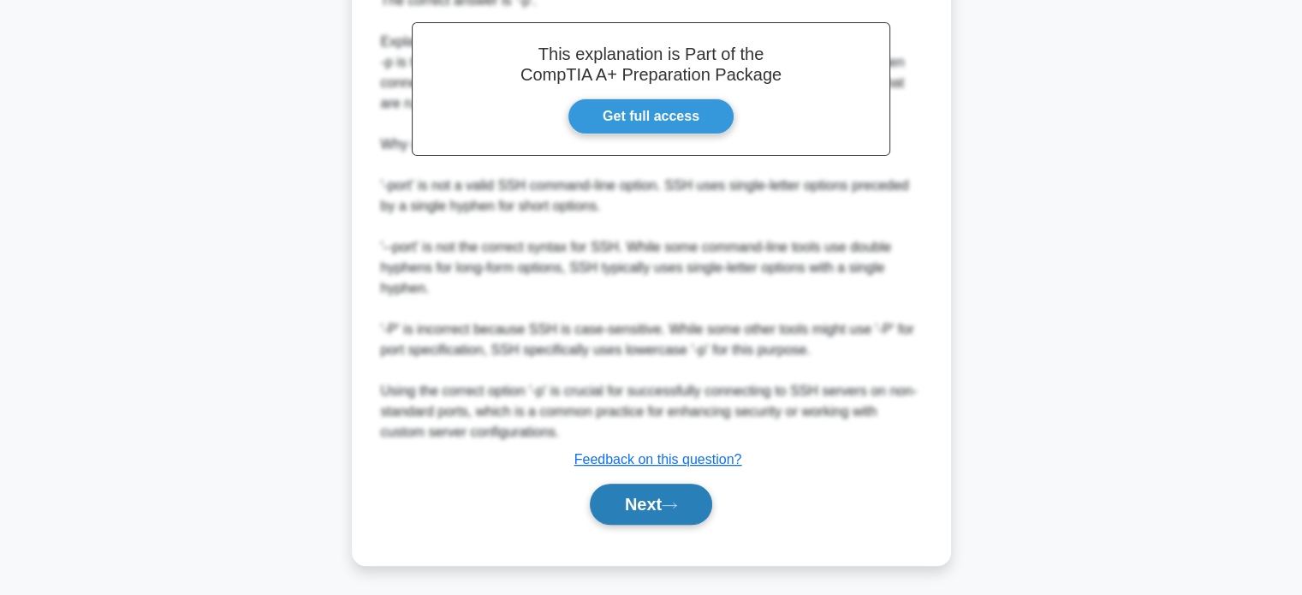
scroll to position [502, 0]
click at [633, 494] on button "Next" at bounding box center [651, 503] width 122 height 41
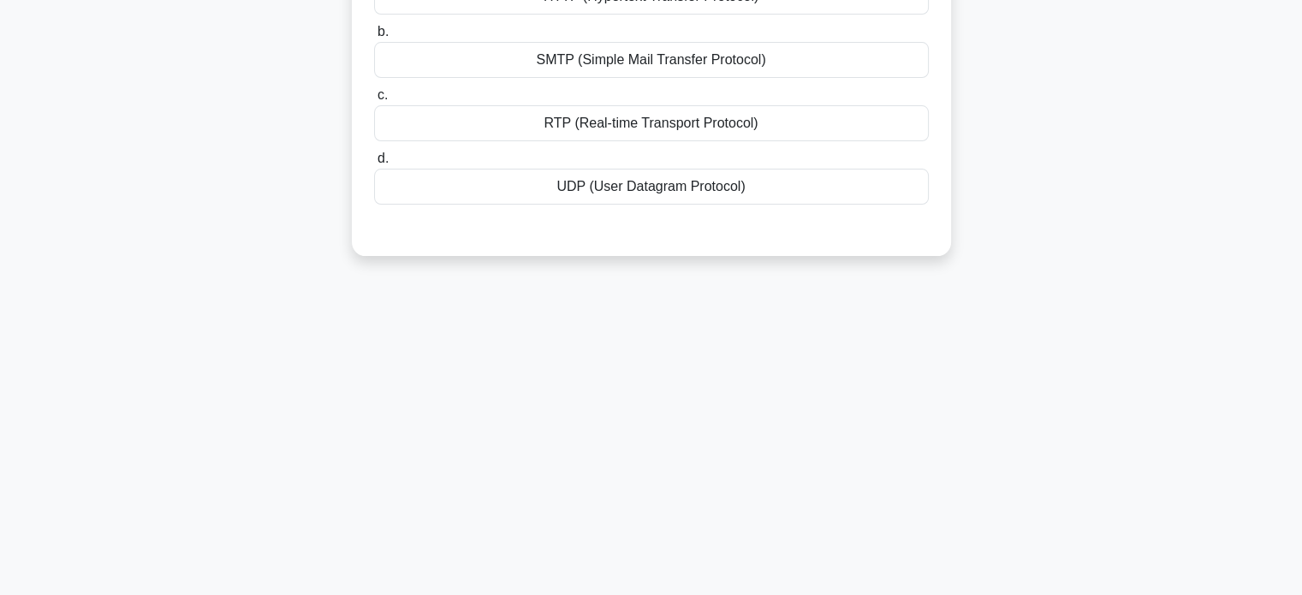
scroll to position [0, 0]
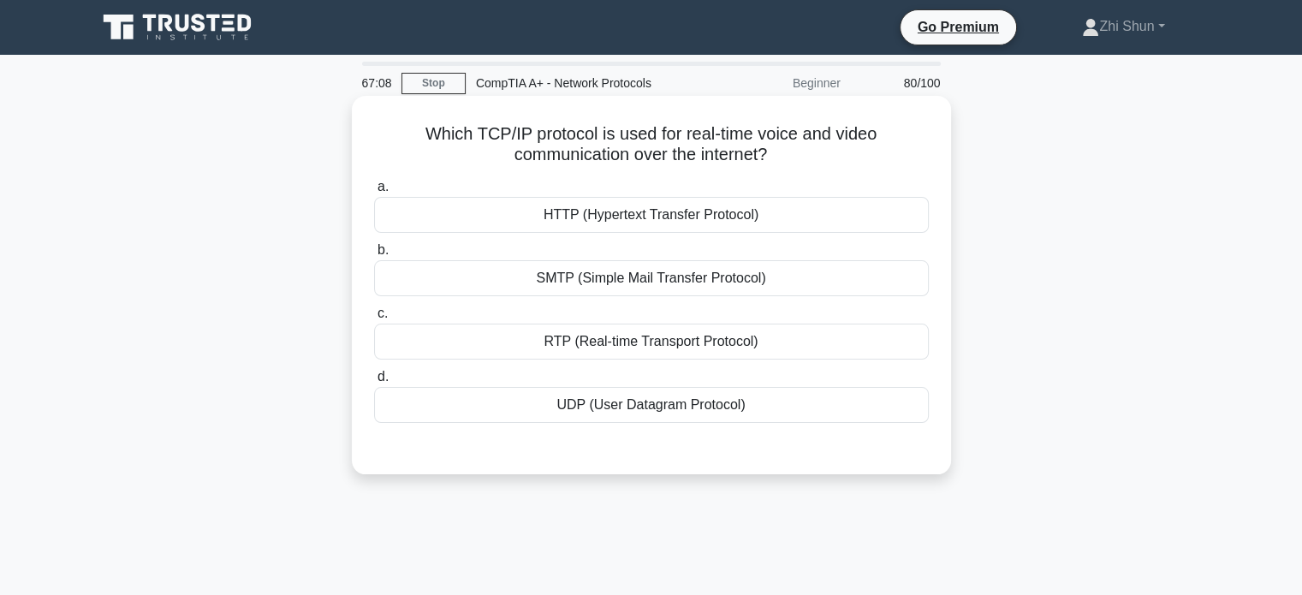
click at [721, 403] on div "UDP (User Datagram Protocol)" at bounding box center [651, 405] width 555 height 36
click at [374, 383] on input "d. UDP (User Datagram Protocol)" at bounding box center [374, 376] width 0 height 11
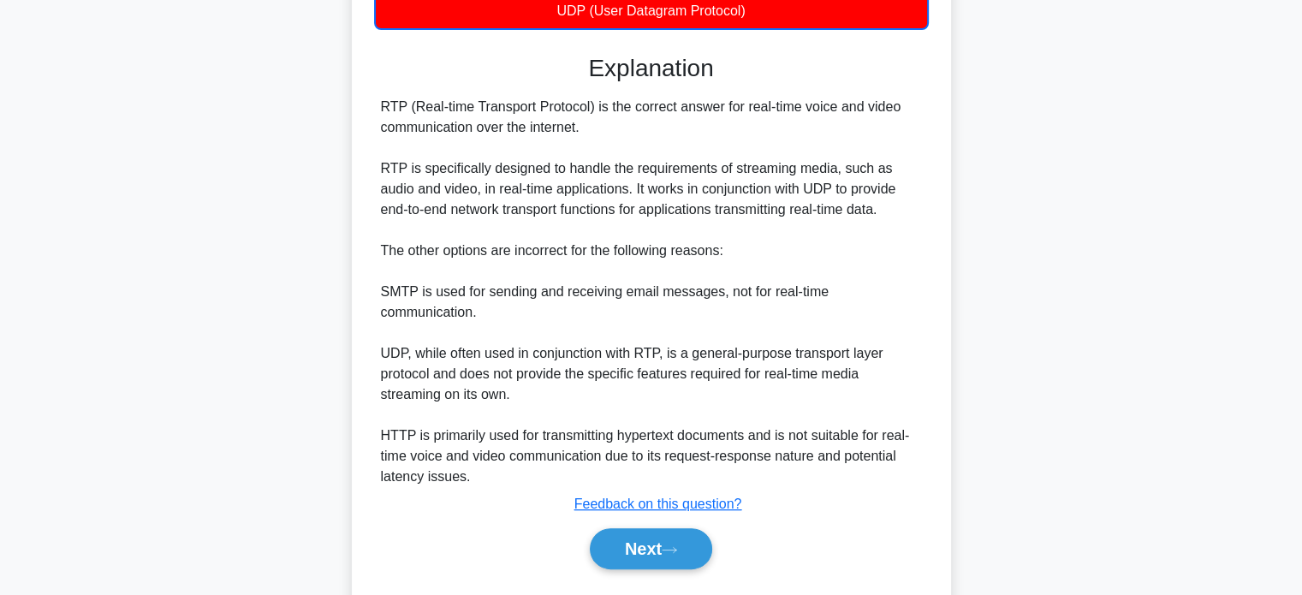
scroll to position [440, 0]
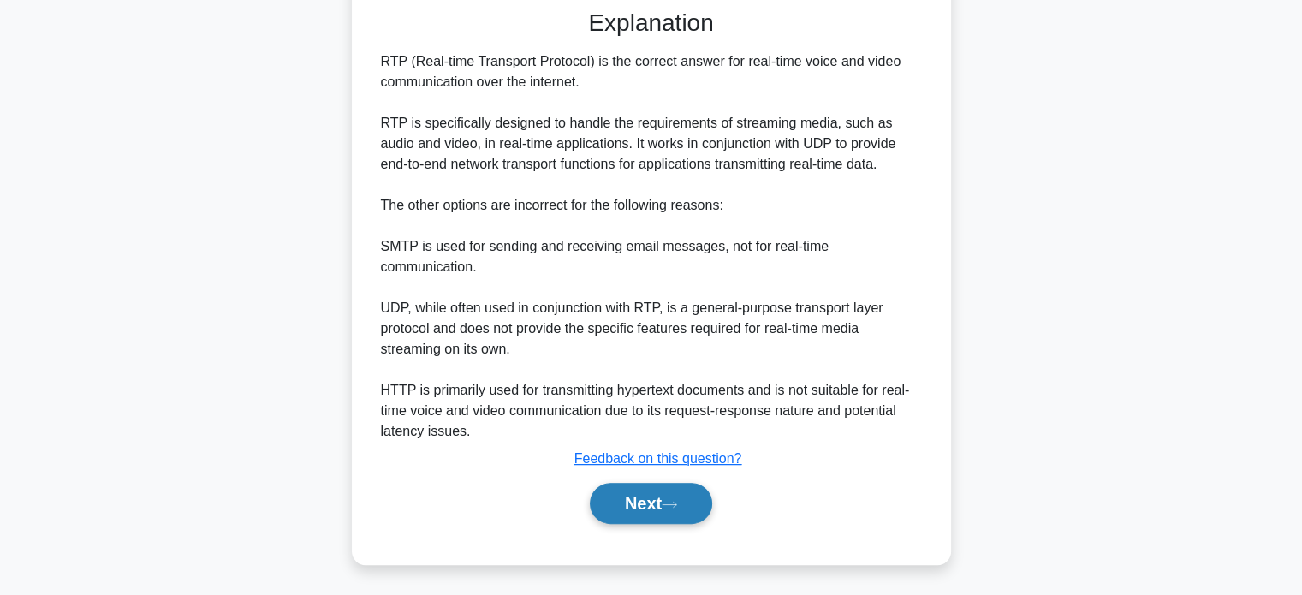
click at [624, 496] on button "Next" at bounding box center [651, 503] width 122 height 41
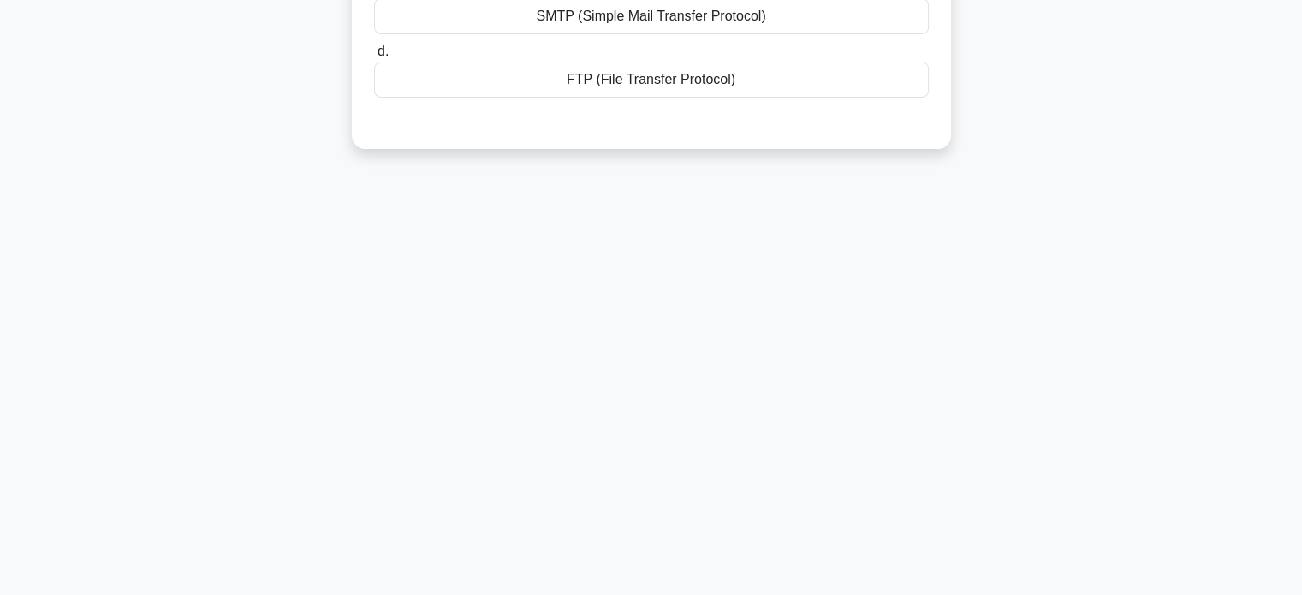
scroll to position [0, 0]
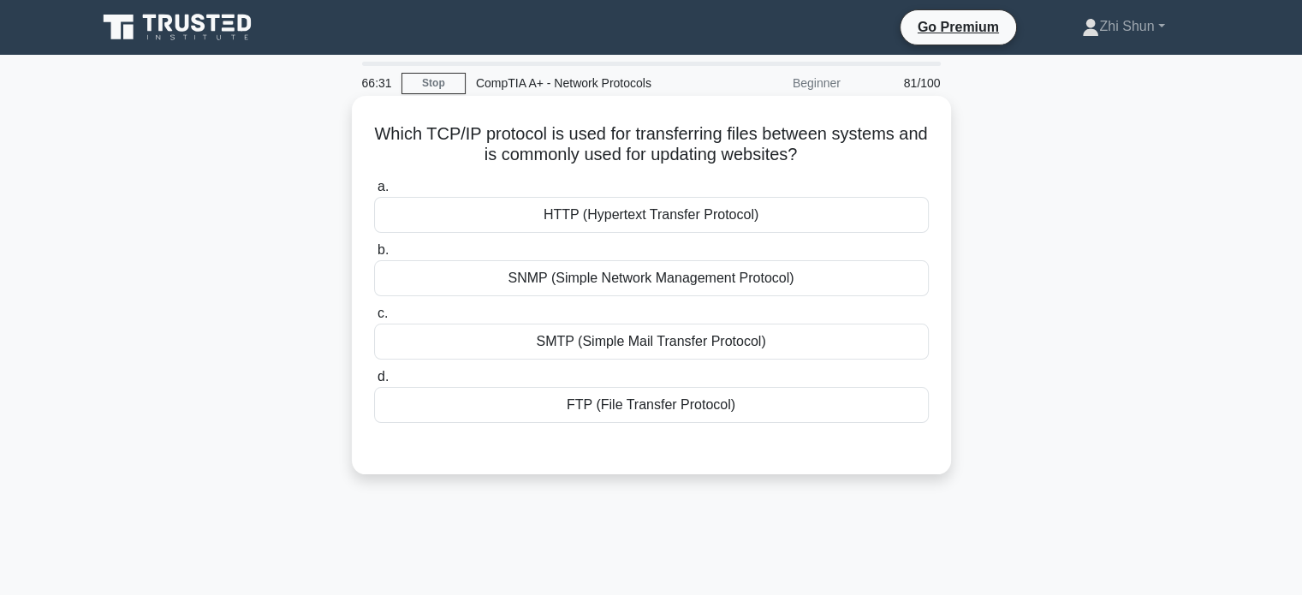
click at [710, 395] on div "FTP (File Transfer Protocol)" at bounding box center [651, 405] width 555 height 36
click at [374, 383] on input "d. FTP (File Transfer Protocol)" at bounding box center [374, 376] width 0 height 11
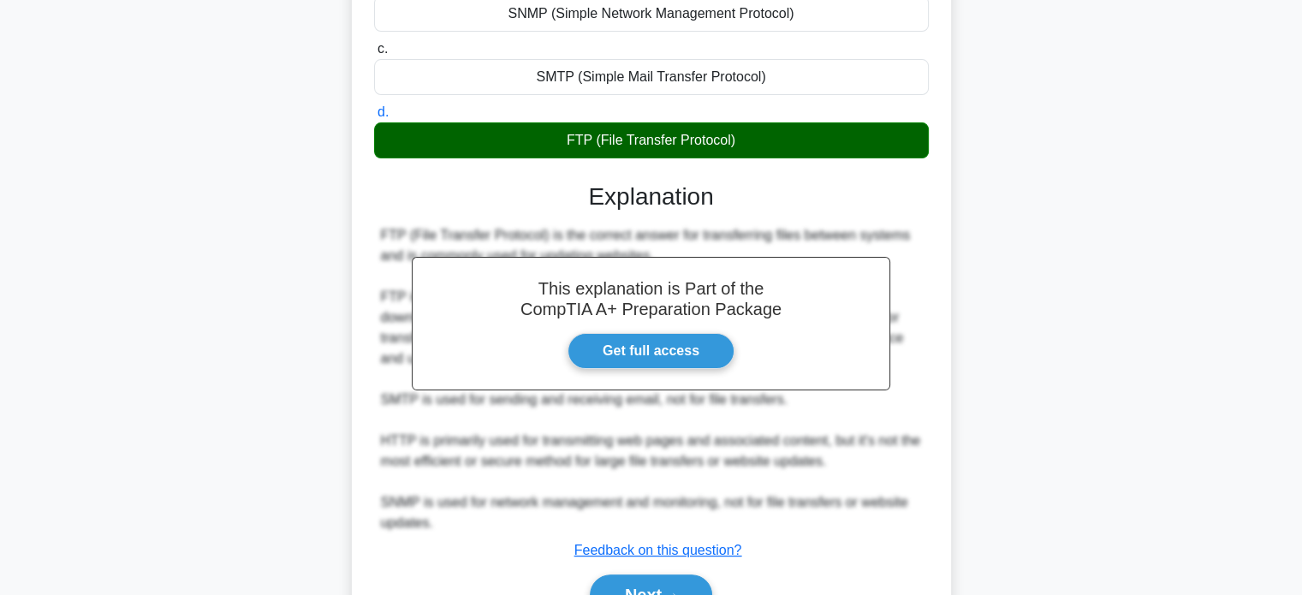
scroll to position [356, 0]
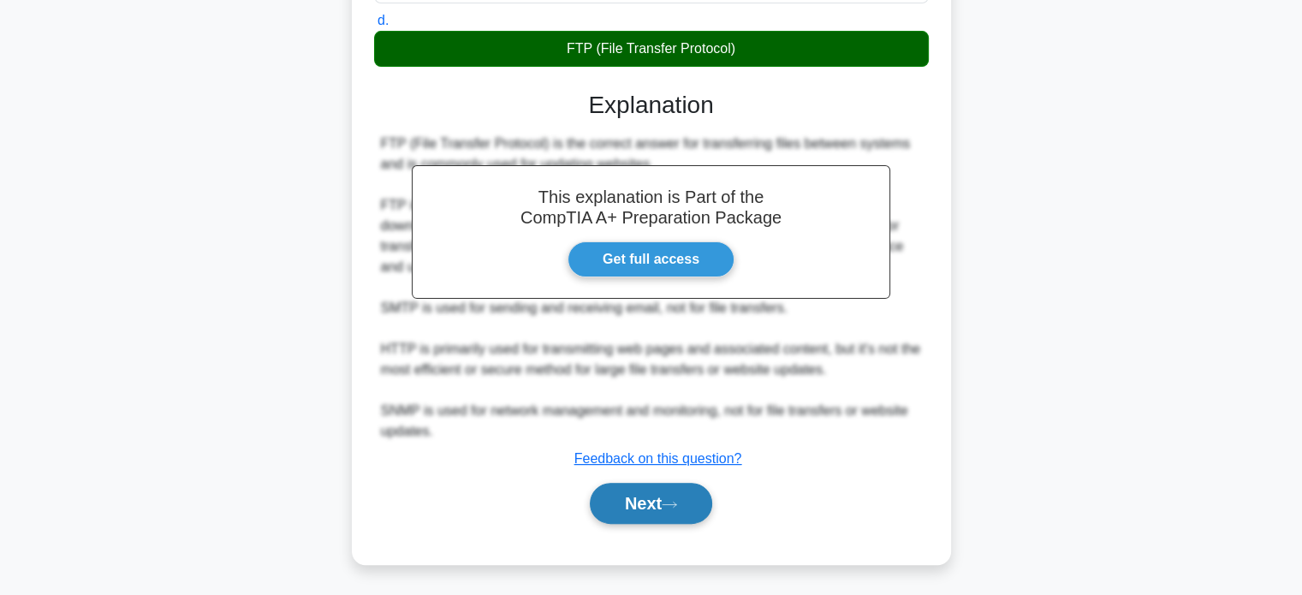
click at [695, 492] on button "Next" at bounding box center [651, 503] width 122 height 41
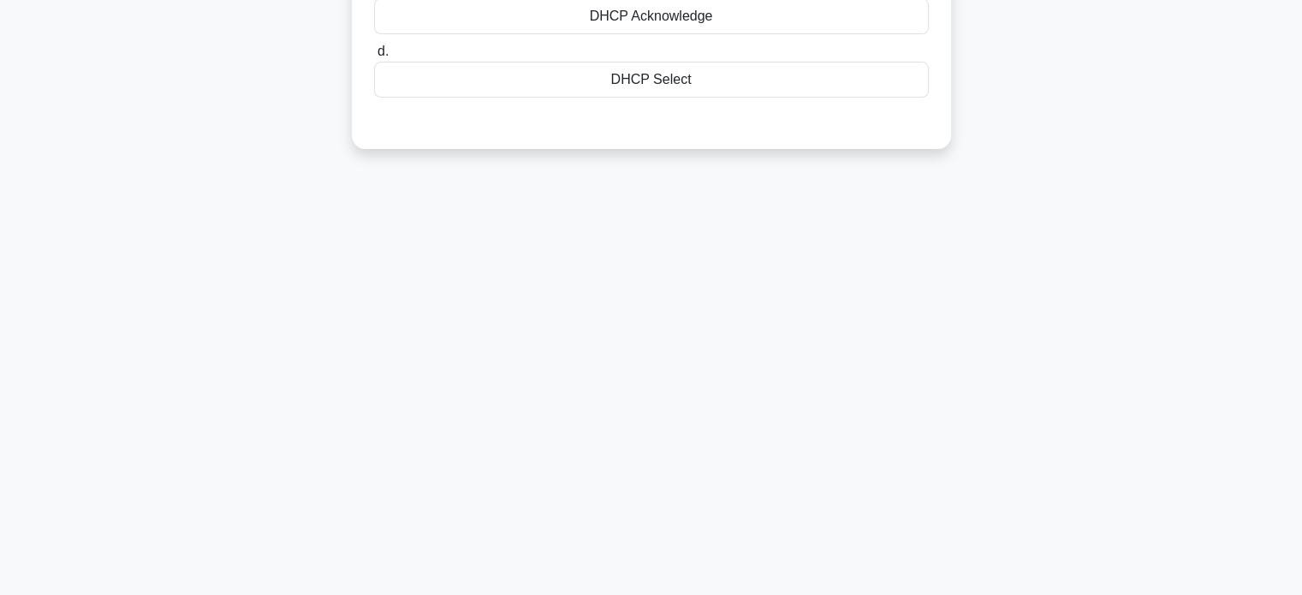
scroll to position [0, 0]
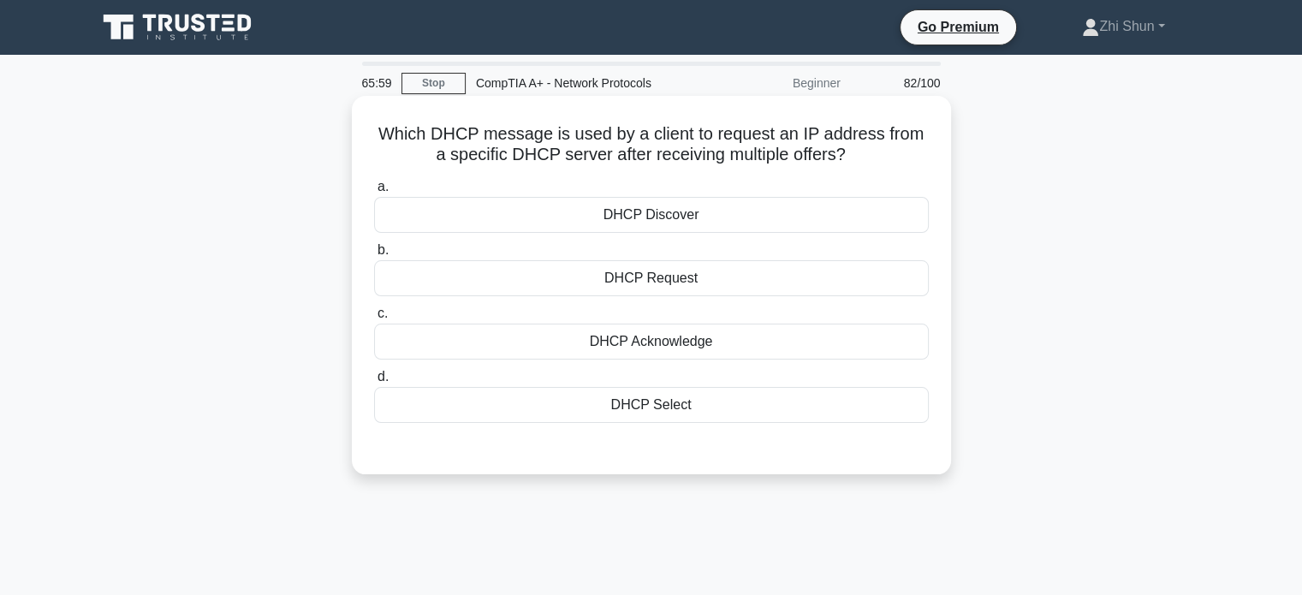
click at [836, 346] on div "DHCP Acknowledge" at bounding box center [651, 342] width 555 height 36
click at [374, 319] on input "c. DHCP Acknowledge" at bounding box center [374, 313] width 0 height 11
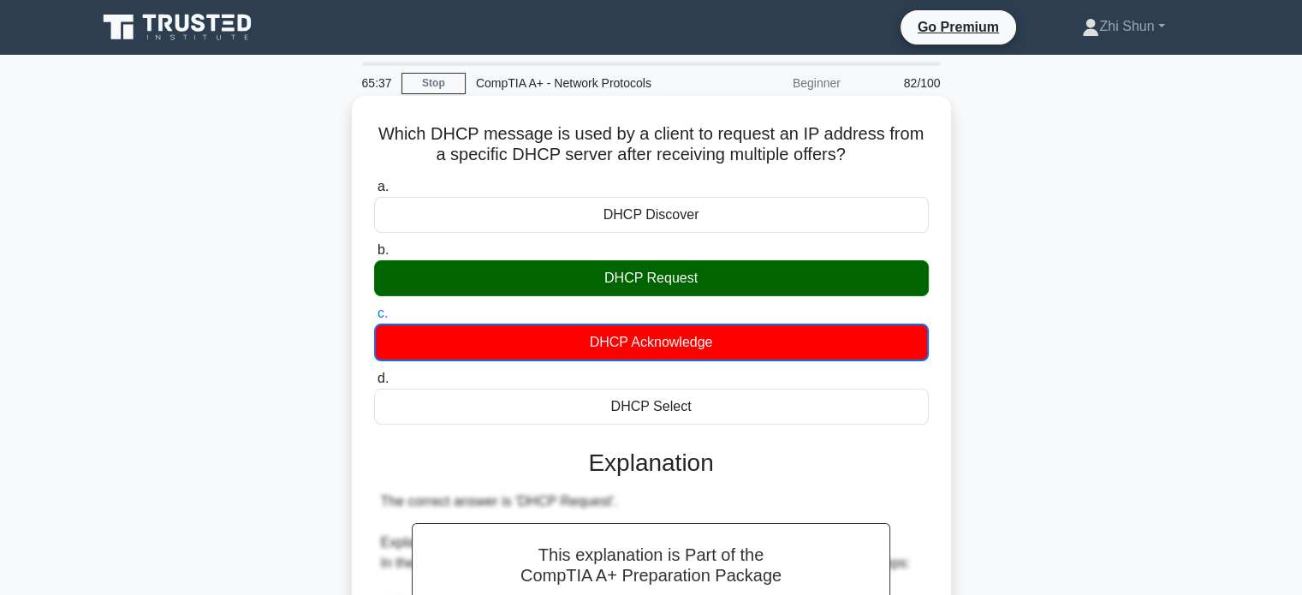
scroll to position [514, 0]
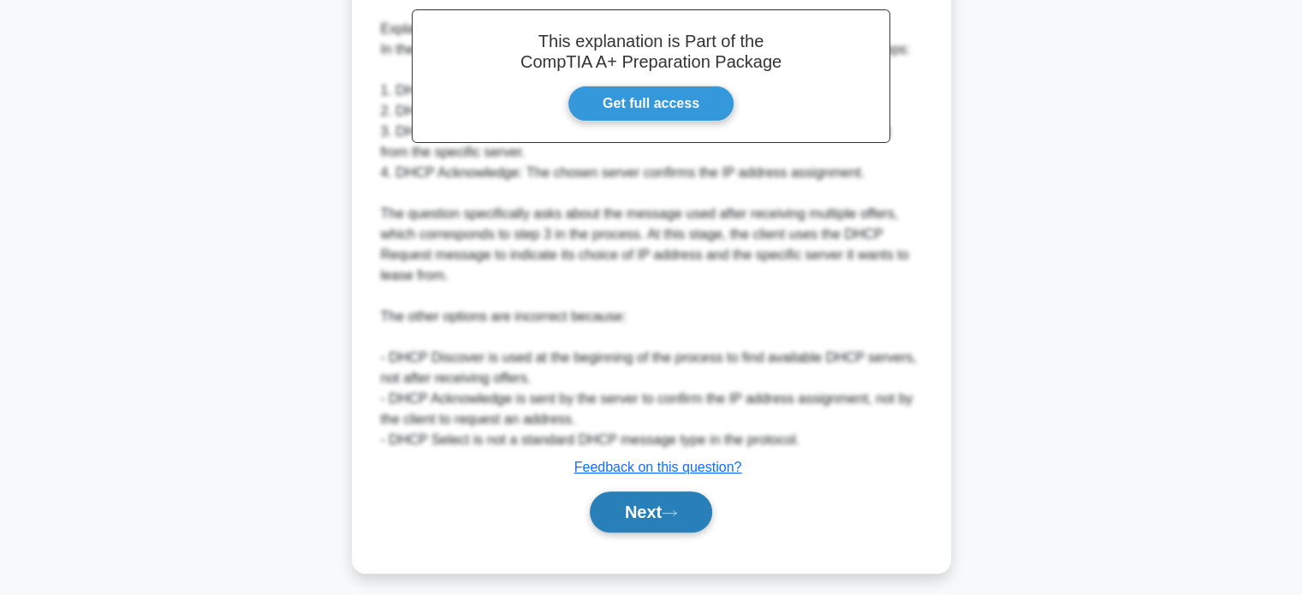
click at [676, 510] on icon at bounding box center [670, 512] width 14 height 5
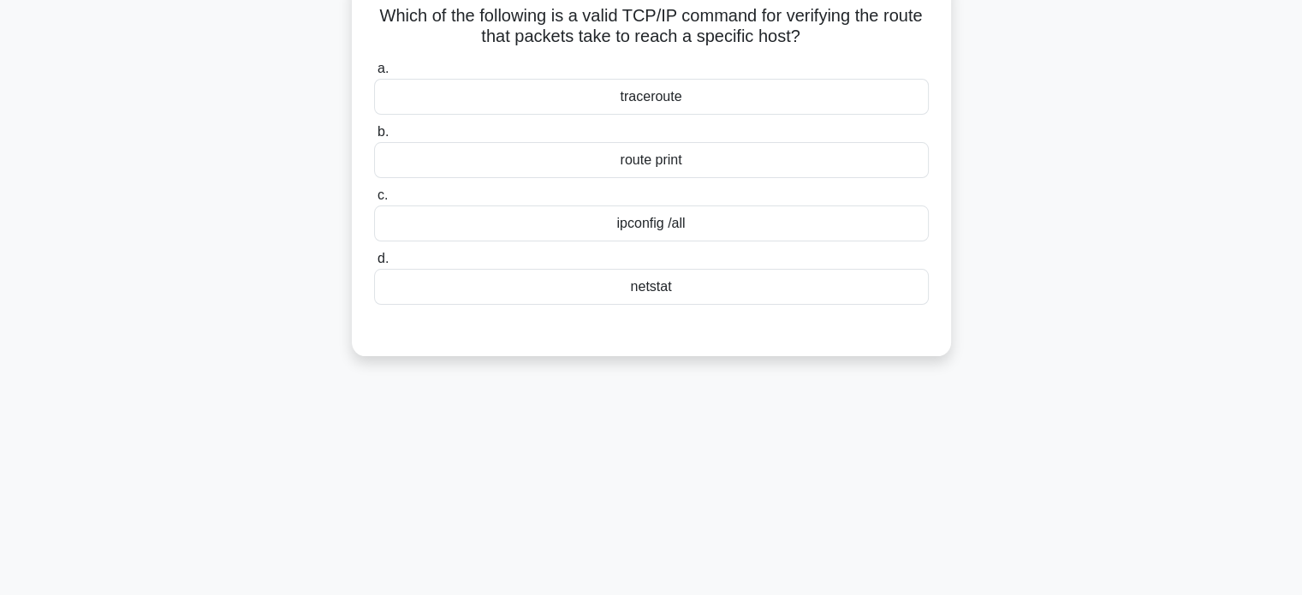
scroll to position [0, 0]
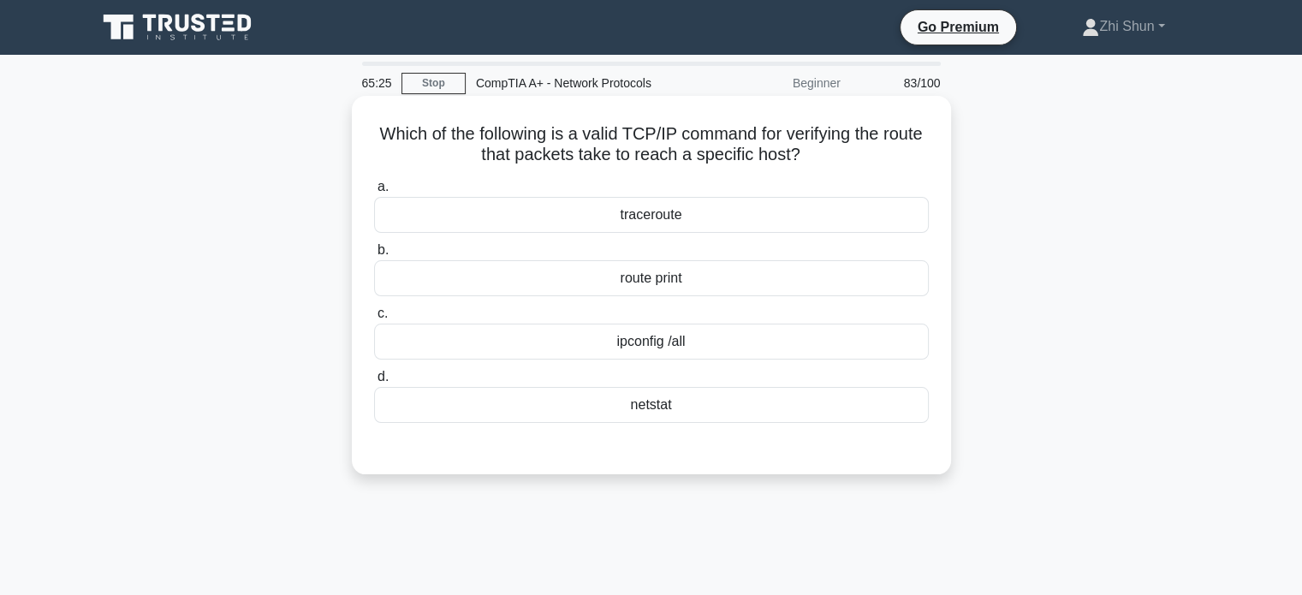
click at [734, 211] on div "traceroute" at bounding box center [651, 215] width 555 height 36
click at [374, 193] on input "a. traceroute" at bounding box center [374, 186] width 0 height 11
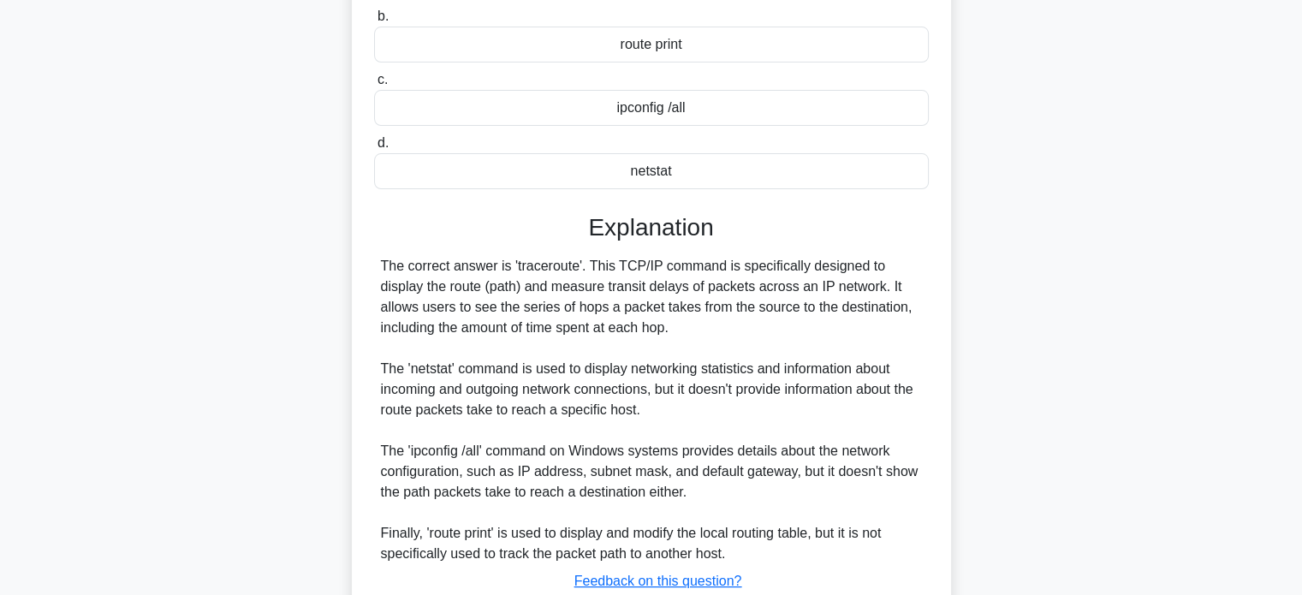
scroll to position [356, 0]
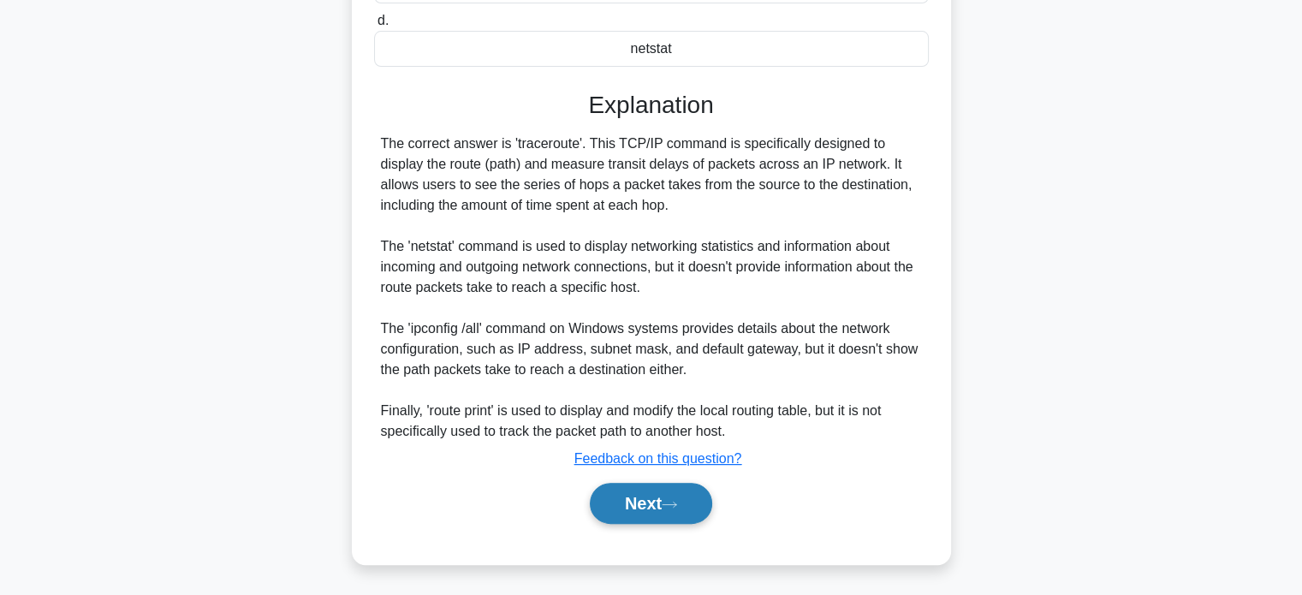
click at [653, 489] on button "Next" at bounding box center [651, 503] width 122 height 41
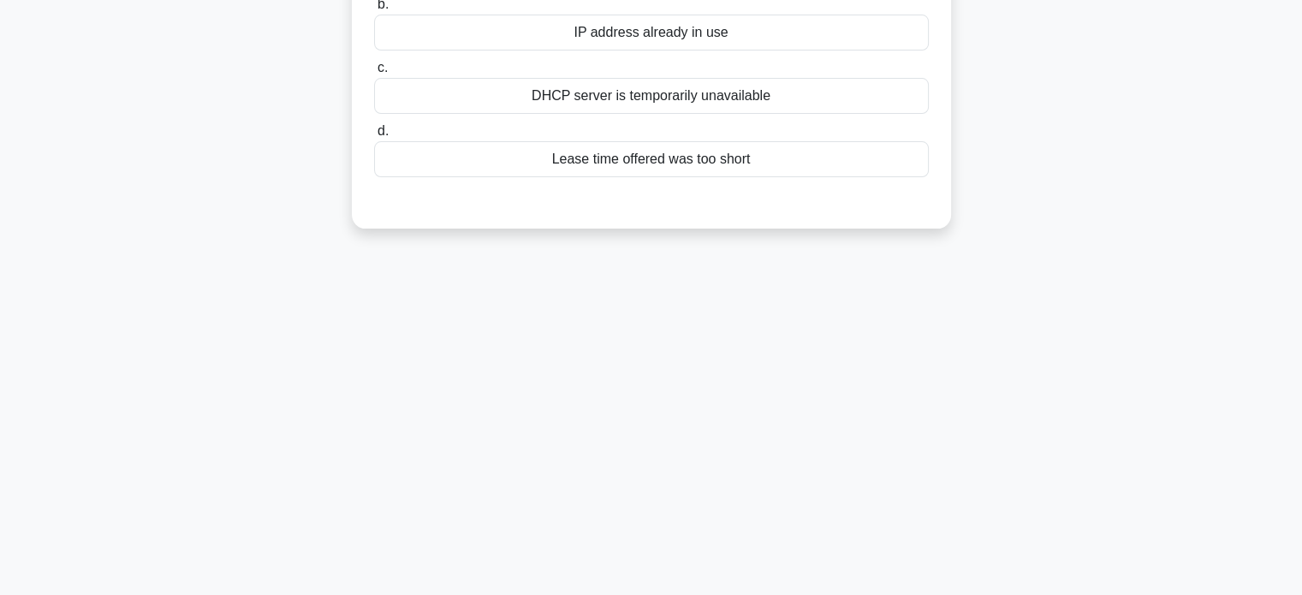
scroll to position [0, 0]
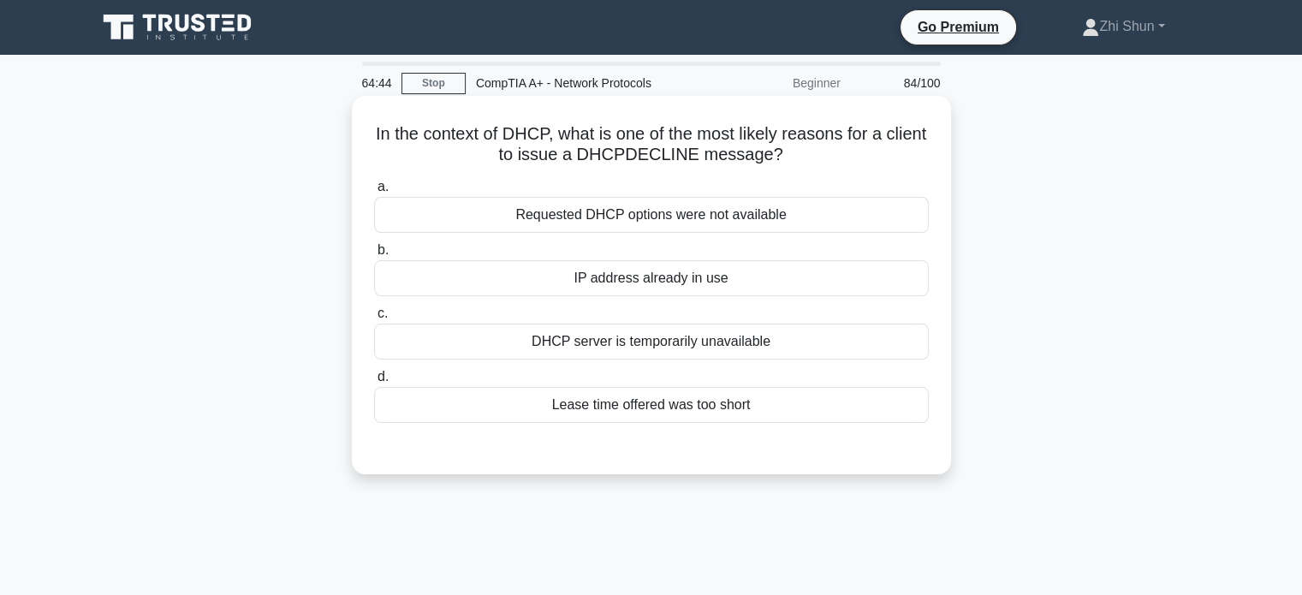
click at [730, 224] on div "Requested DHCP options were not available" at bounding box center [651, 215] width 555 height 36
click at [374, 193] on input "a. Requested DHCP options were not available" at bounding box center [374, 186] width 0 height 11
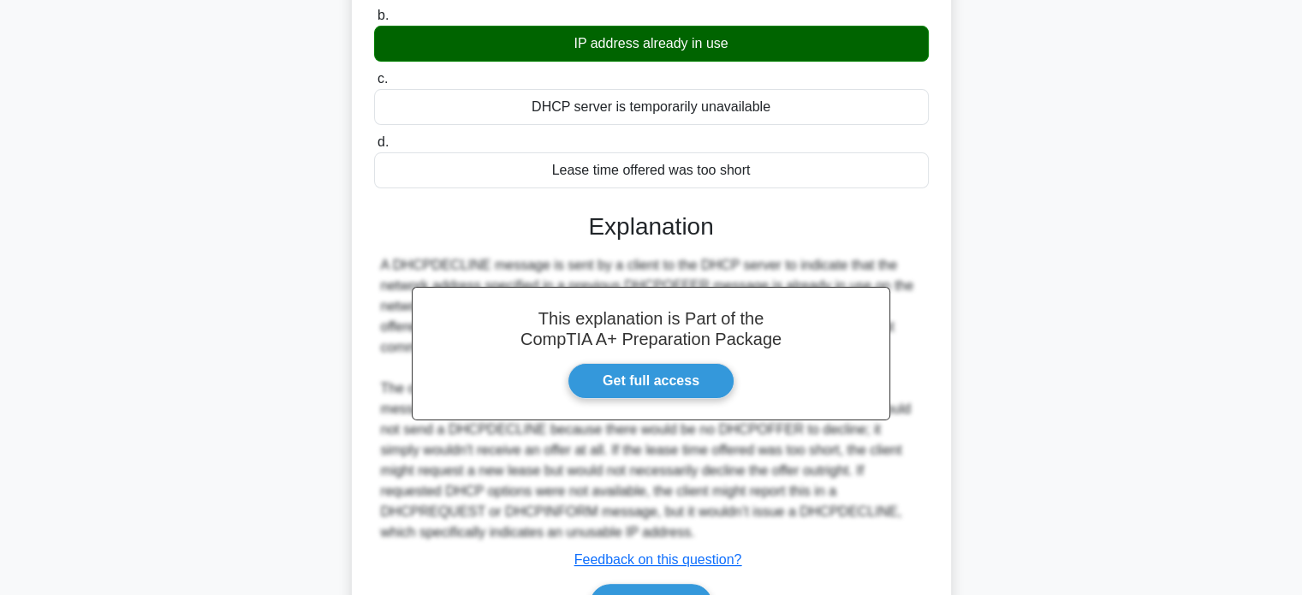
scroll to position [337, 0]
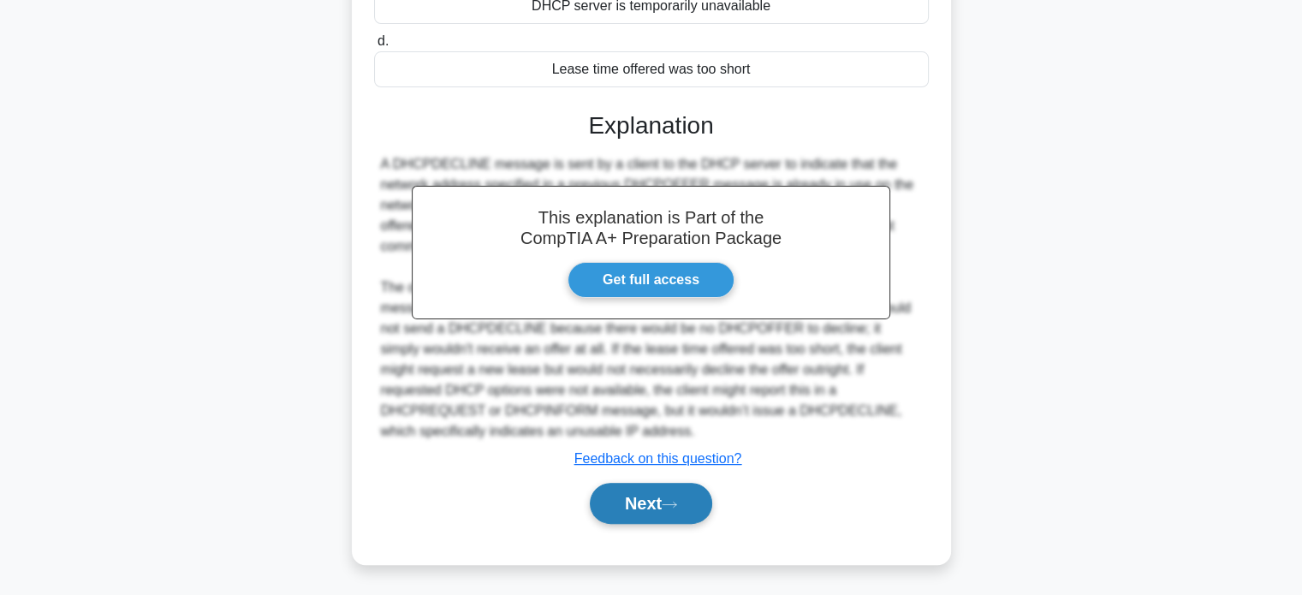
click at [603, 515] on button "Next" at bounding box center [651, 503] width 122 height 41
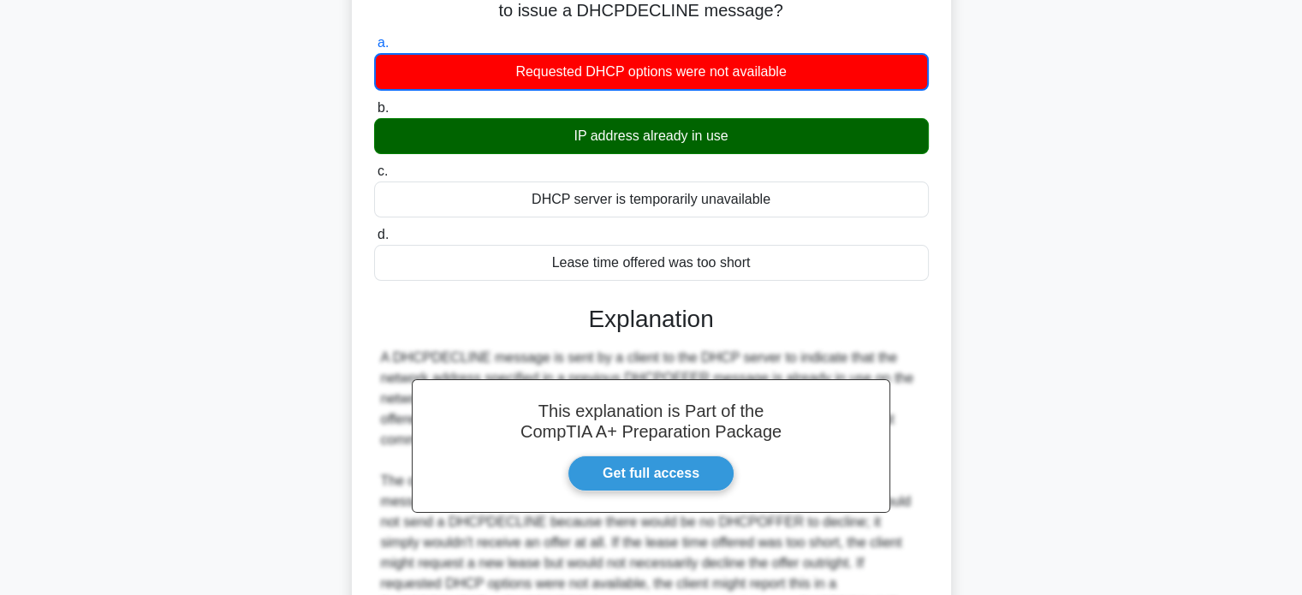
scroll to position [0, 0]
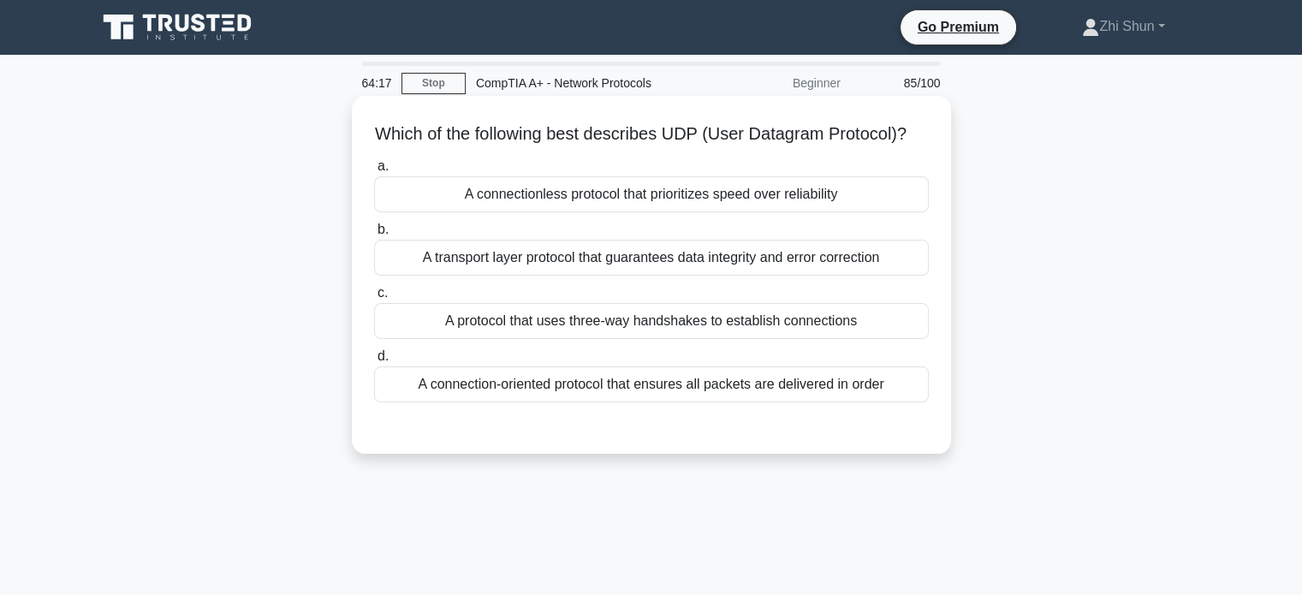
click at [611, 212] on div "A connectionless protocol that prioritizes speed over reliability" at bounding box center [651, 194] width 555 height 36
click at [374, 172] on input "a. A connectionless protocol that prioritizes speed over reliability" at bounding box center [374, 166] width 0 height 11
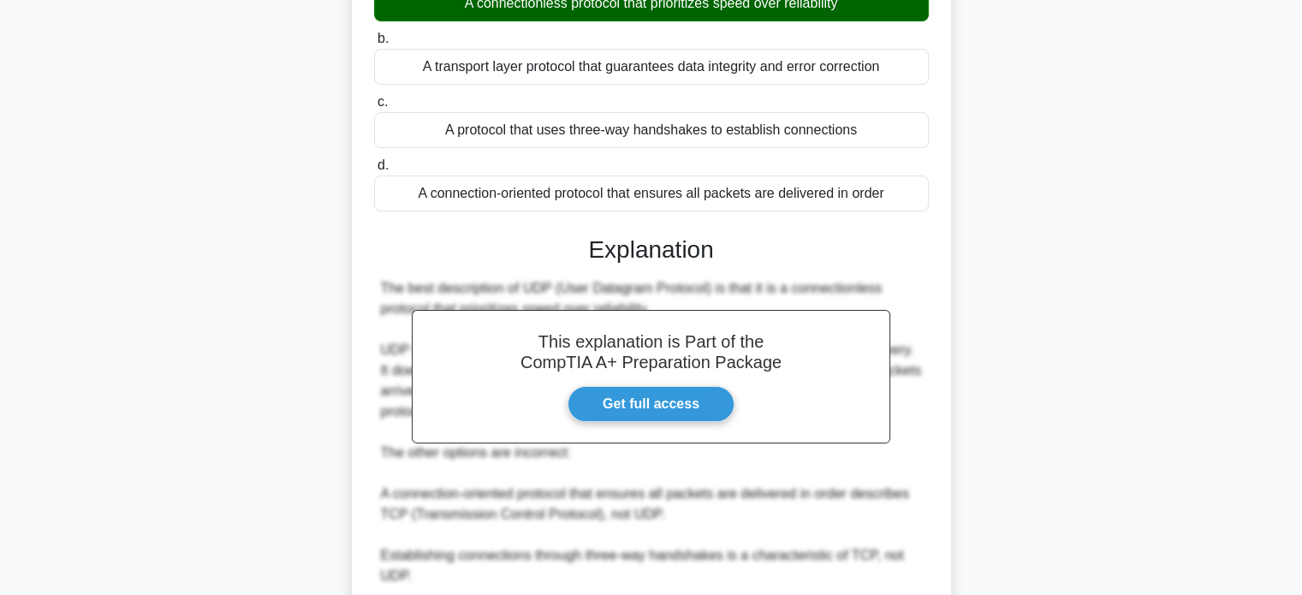
scroll to position [418, 0]
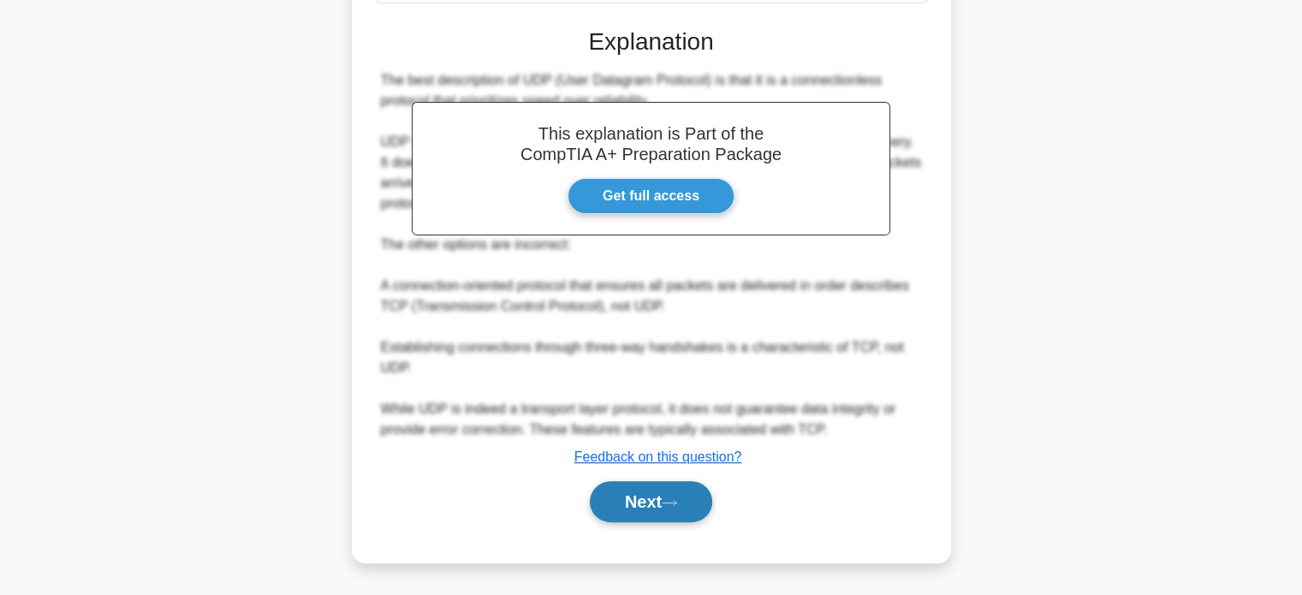
click at [661, 499] on button "Next" at bounding box center [651, 501] width 122 height 41
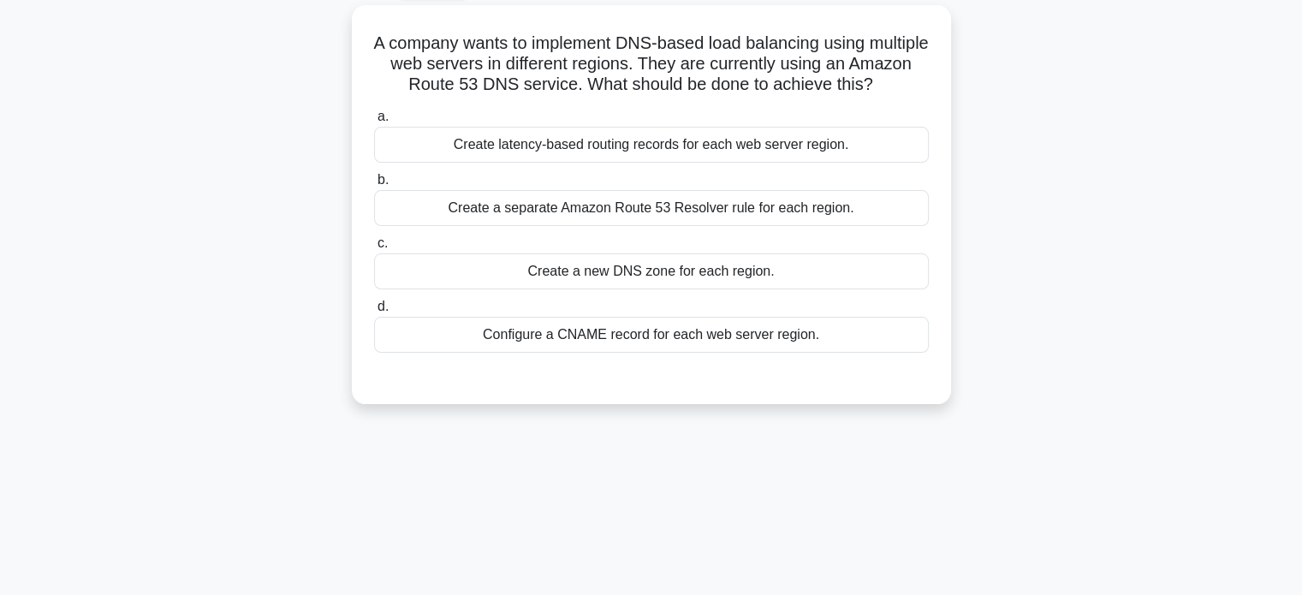
scroll to position [0, 0]
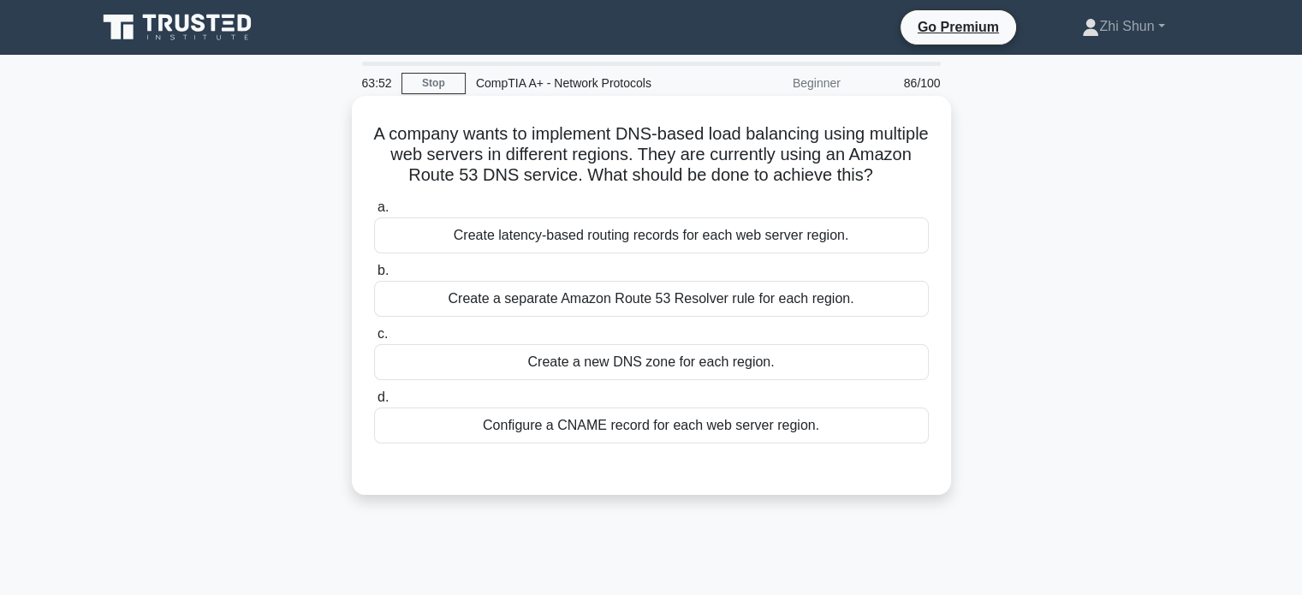
click at [753, 253] on div "Create latency-based routing records for each web server region." at bounding box center [651, 235] width 555 height 36
click at [374, 213] on input "a. Create latency-based routing records for each web server region." at bounding box center [374, 207] width 0 height 11
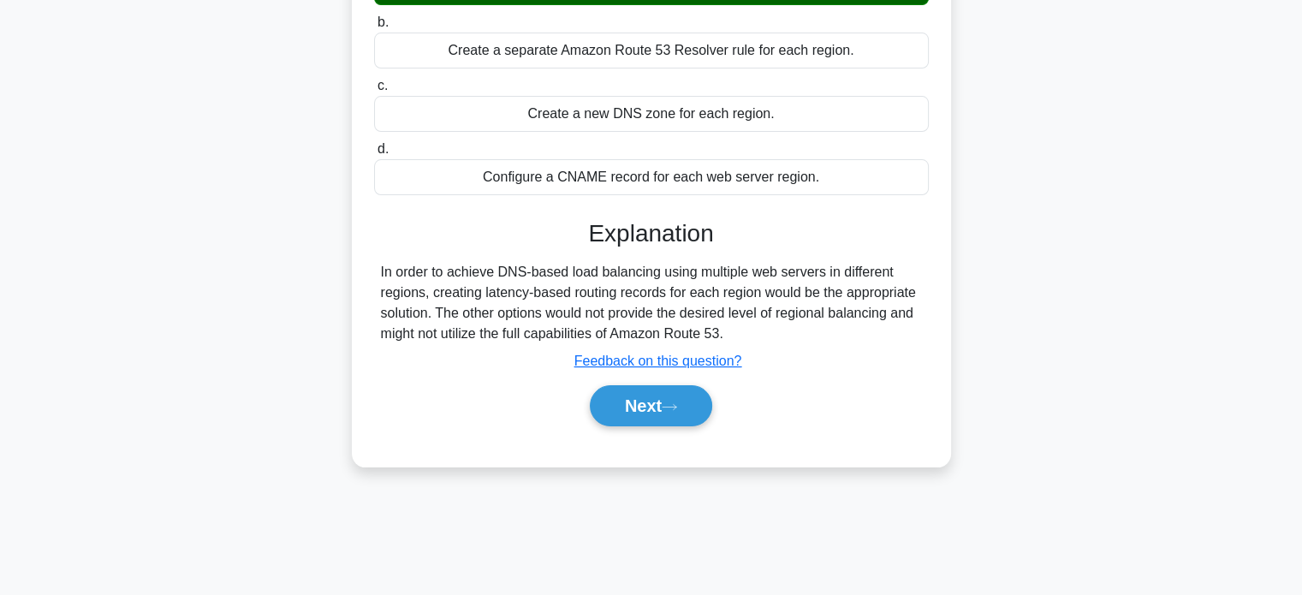
scroll to position [330, 0]
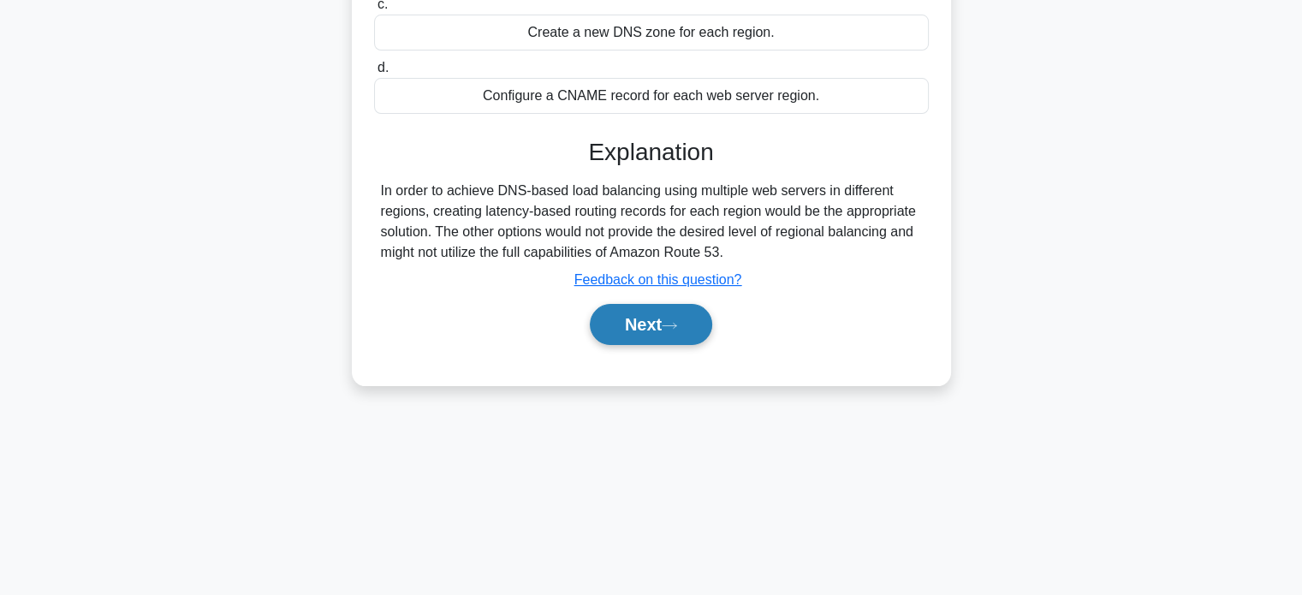
click at [657, 345] on button "Next" at bounding box center [651, 324] width 122 height 41
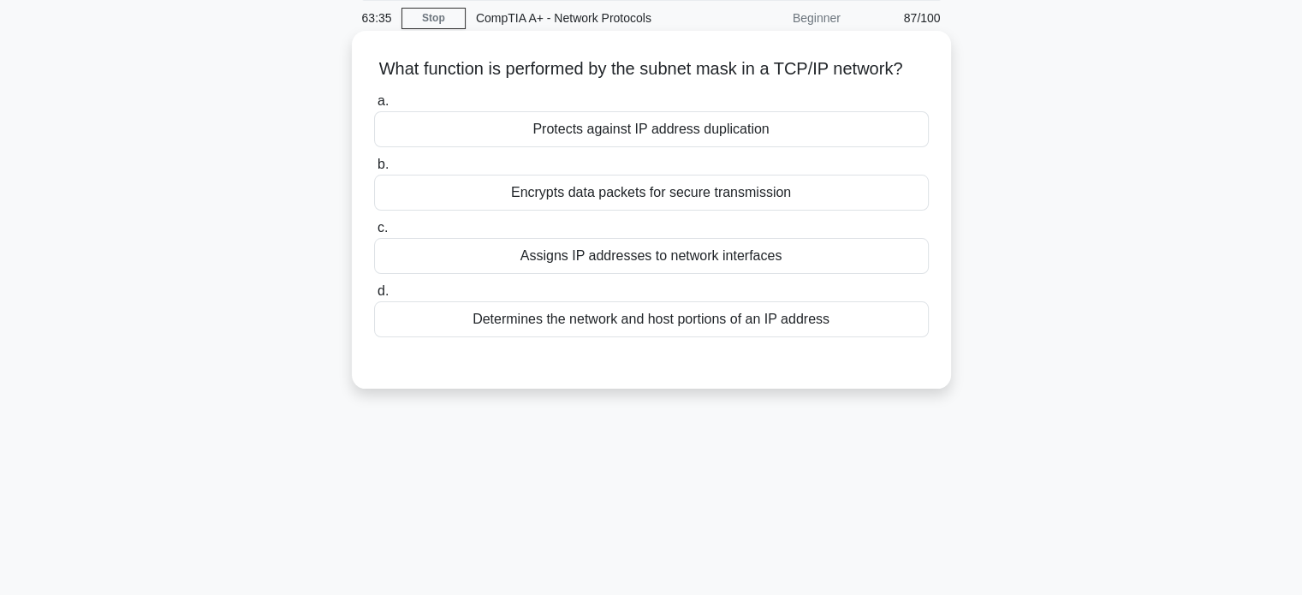
scroll to position [0, 0]
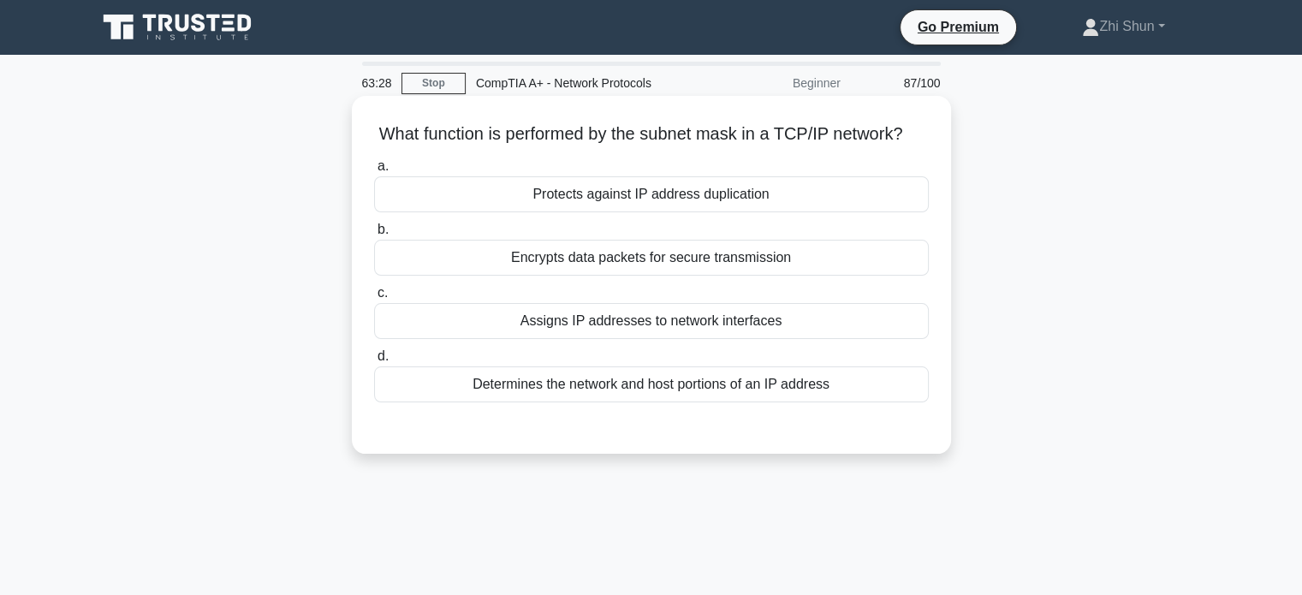
click at [730, 401] on div "Determines the network and host portions of an IP address" at bounding box center [651, 384] width 555 height 36
click at [374, 362] on input "d. Determines the network and host portions of an IP address" at bounding box center [374, 356] width 0 height 11
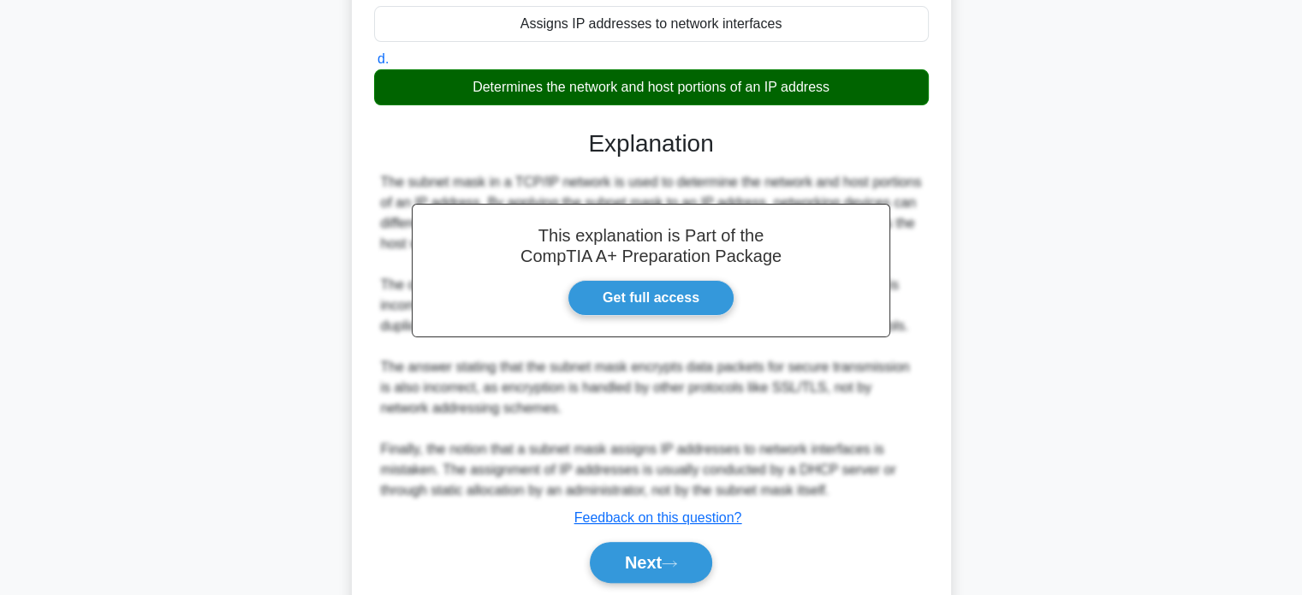
scroll to position [377, 0]
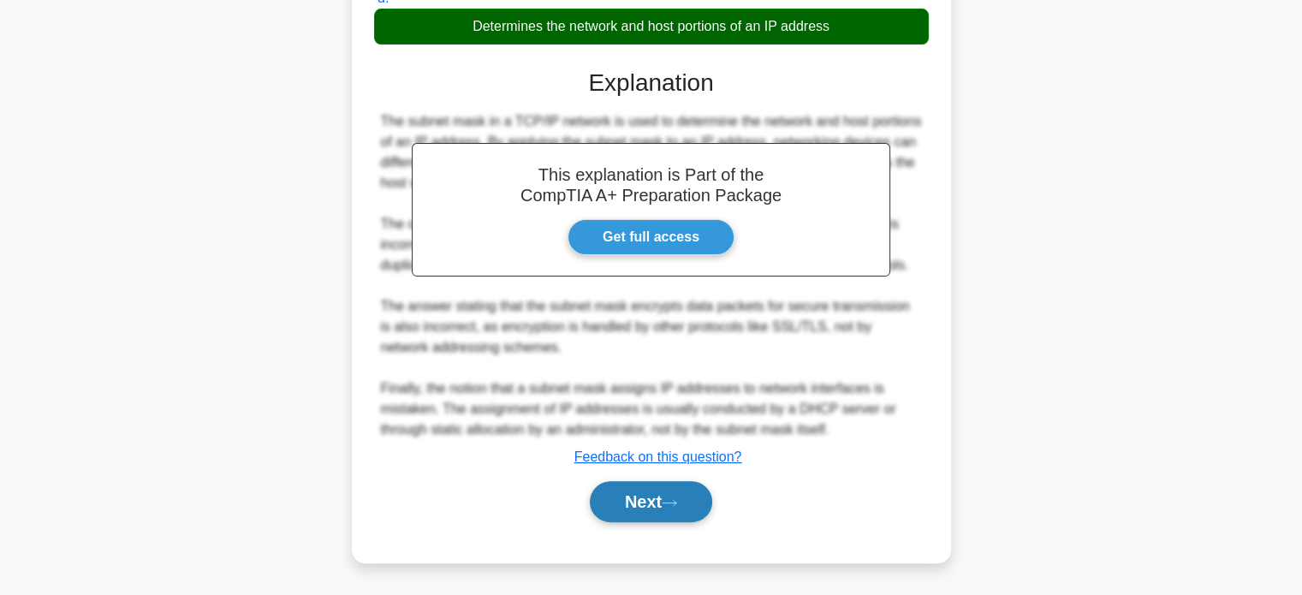
click at [689, 499] on button "Next" at bounding box center [651, 501] width 122 height 41
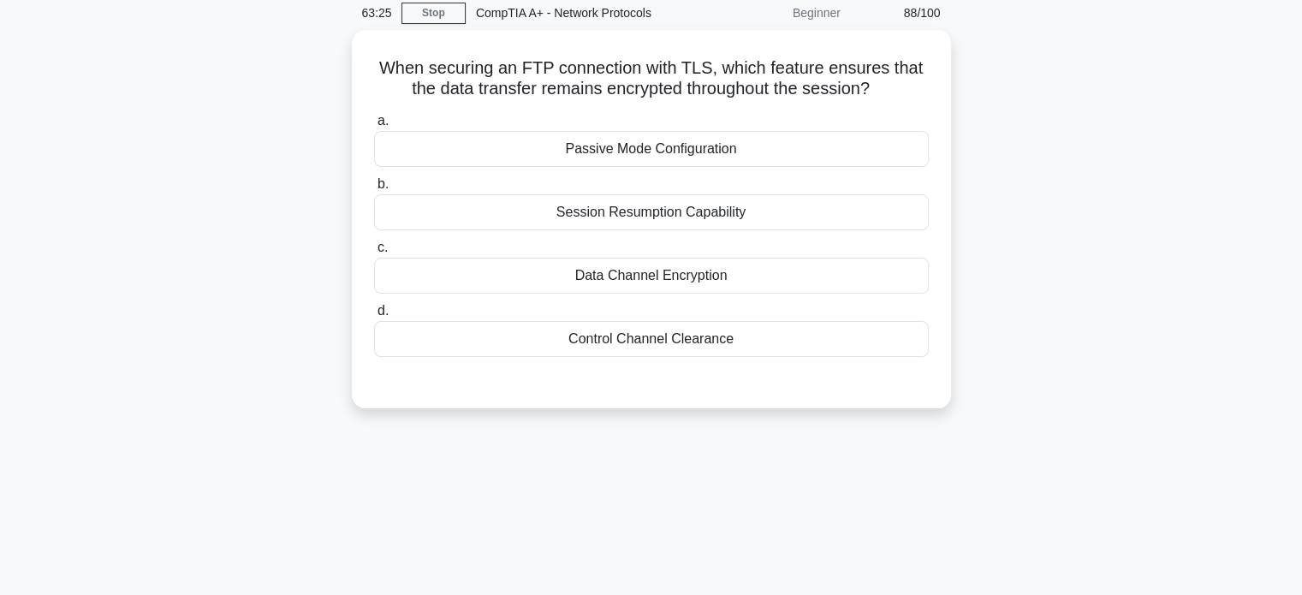
scroll to position [0, 0]
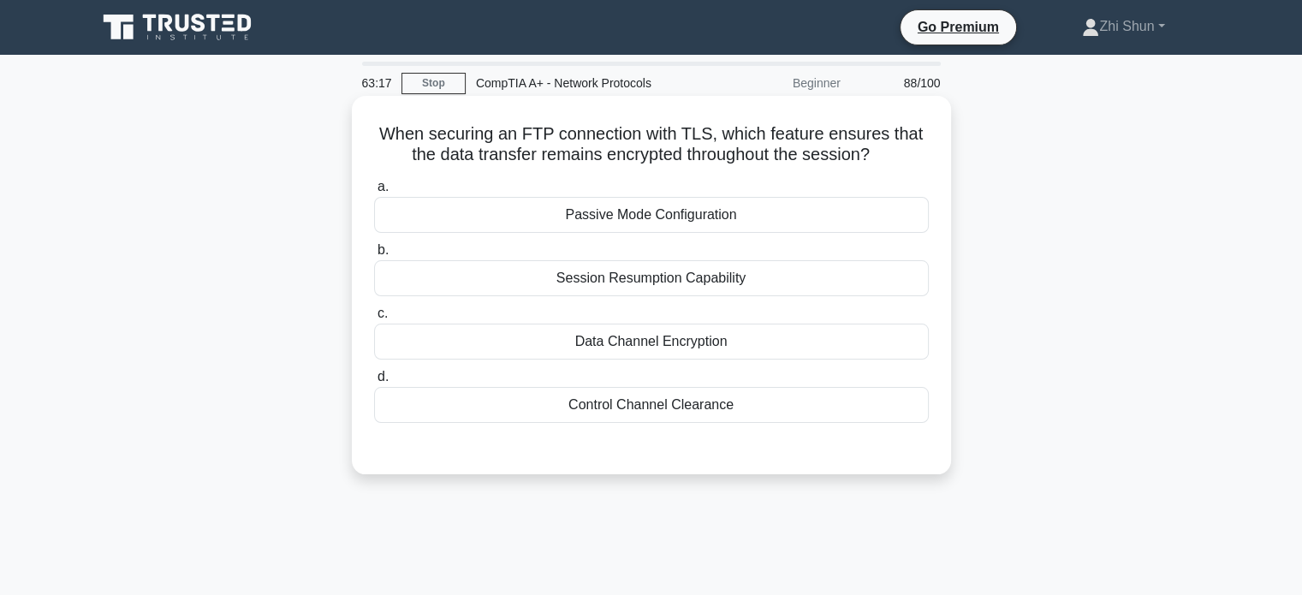
click at [673, 348] on div "Data Channel Encryption" at bounding box center [651, 342] width 555 height 36
click at [374, 319] on input "c. Data Channel Encryption" at bounding box center [374, 313] width 0 height 11
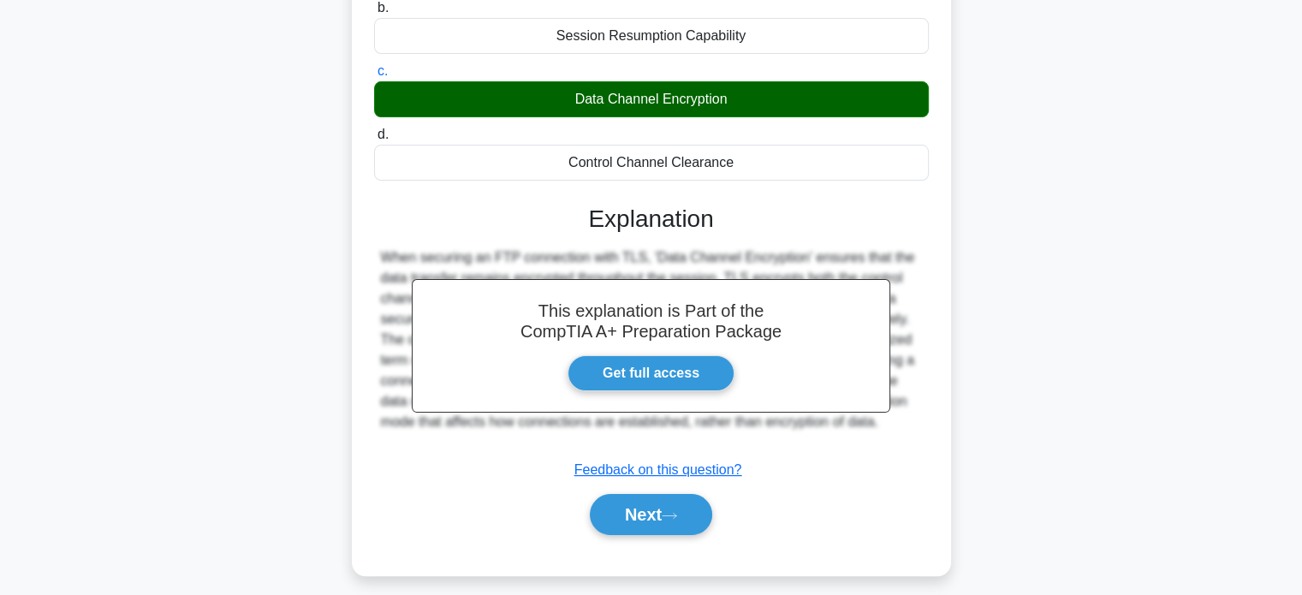
scroll to position [330, 0]
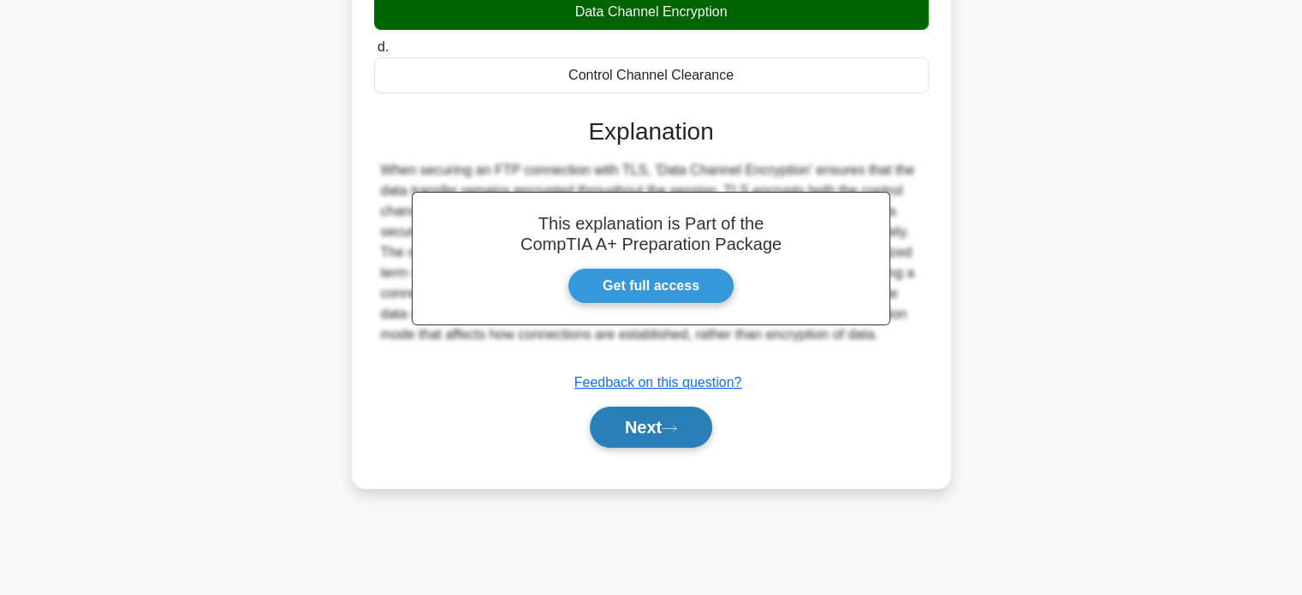
click at [664, 420] on button "Next" at bounding box center [651, 427] width 122 height 41
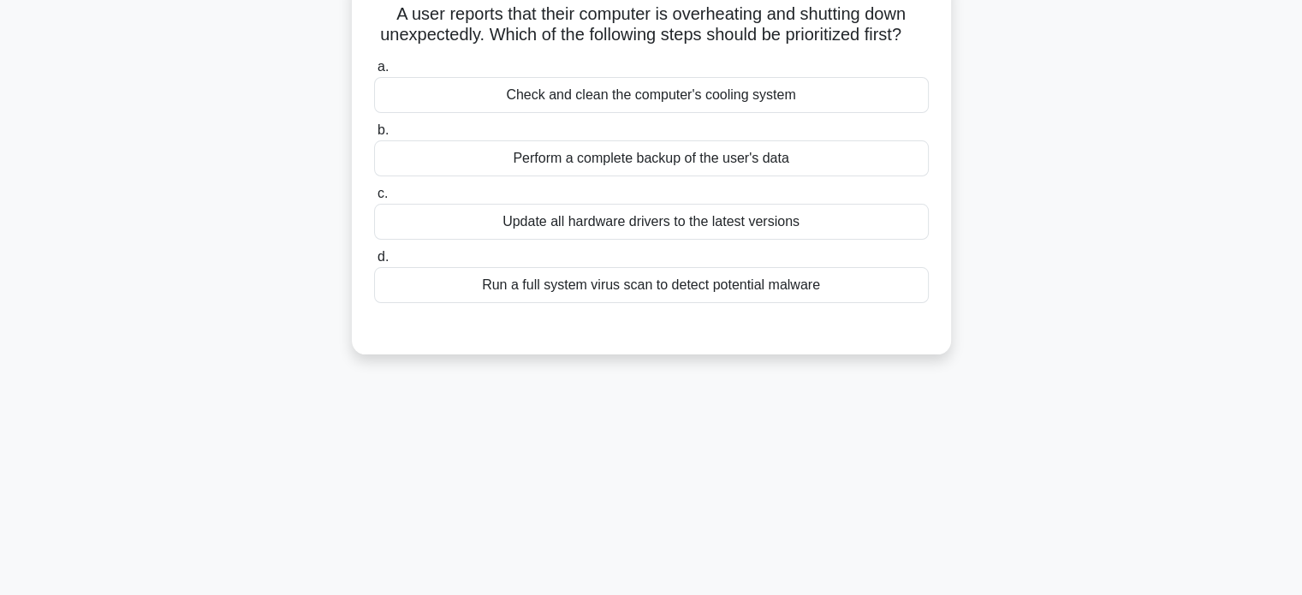
scroll to position [0, 0]
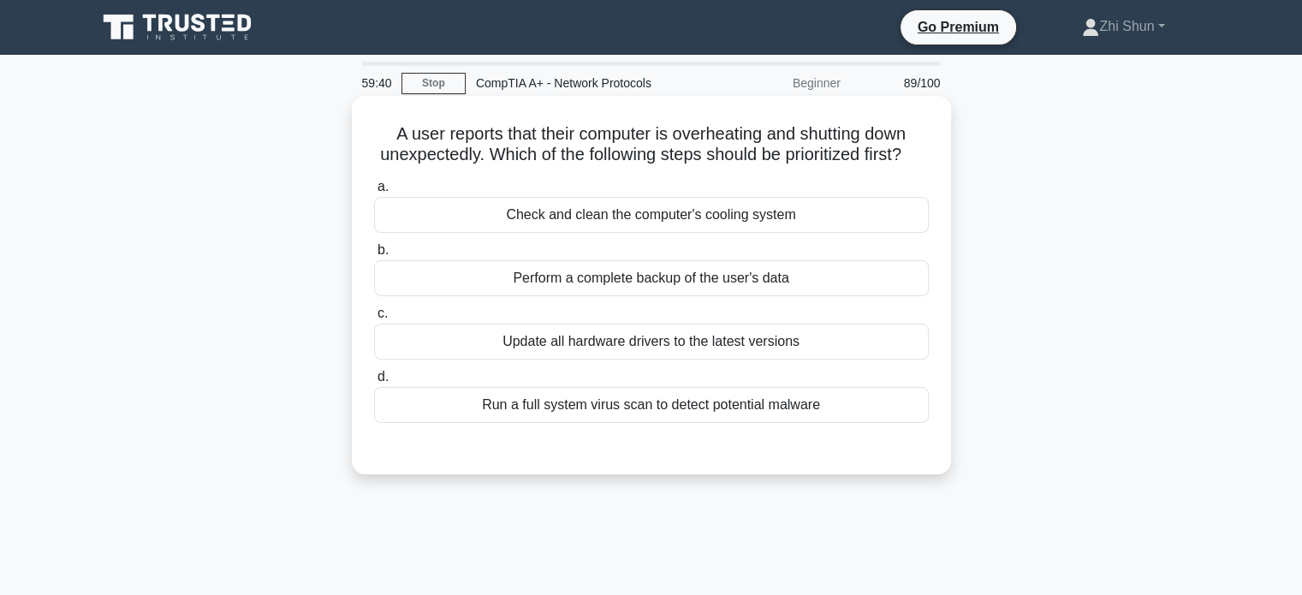
click at [691, 296] on div "Perform a complete backup of the user's data" at bounding box center [651, 278] width 555 height 36
click at [374, 256] on input "b. Perform a complete backup of the user's data" at bounding box center [374, 250] width 0 height 11
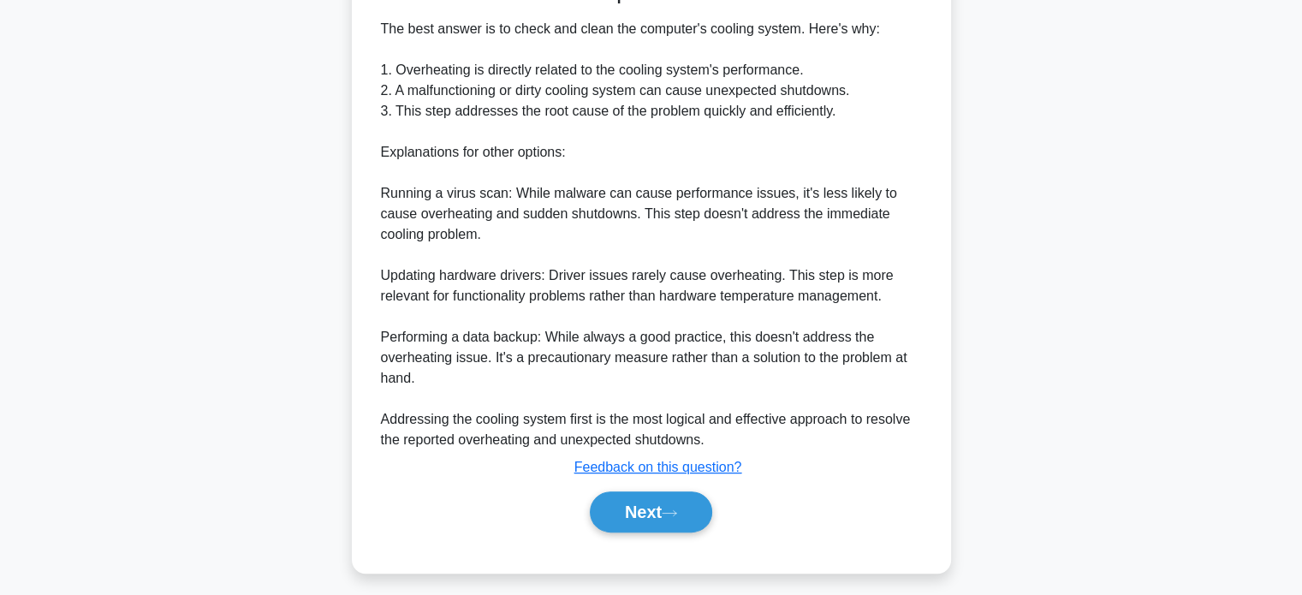
scroll to position [502, 0]
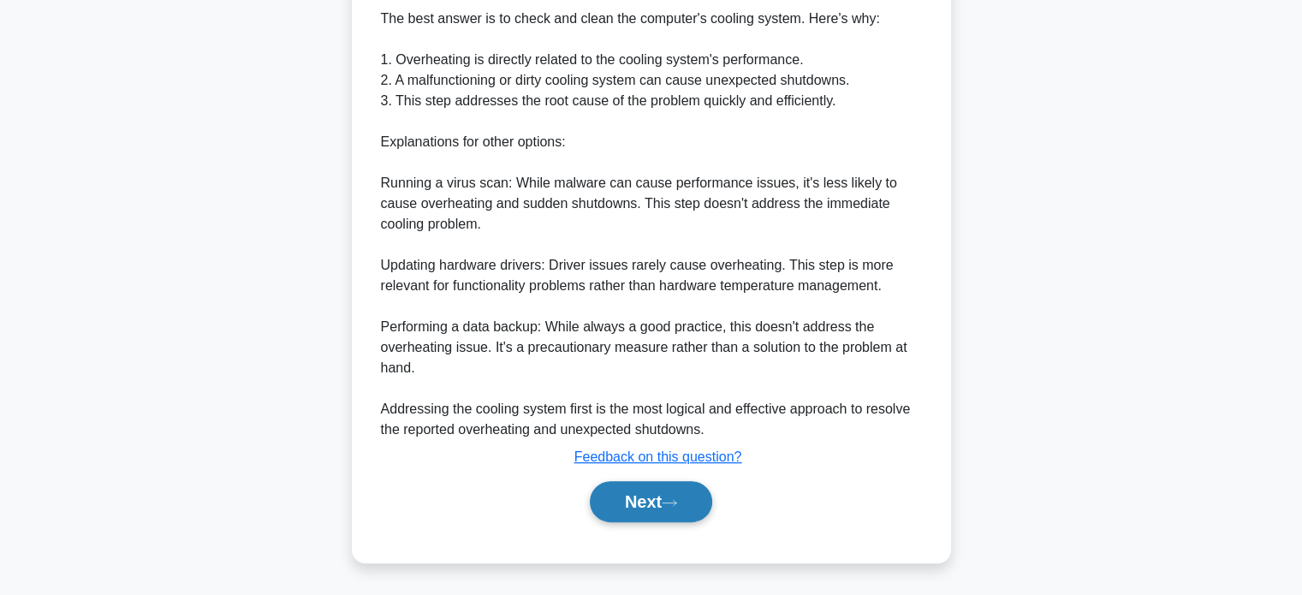
click at [607, 495] on button "Next" at bounding box center [651, 501] width 122 height 41
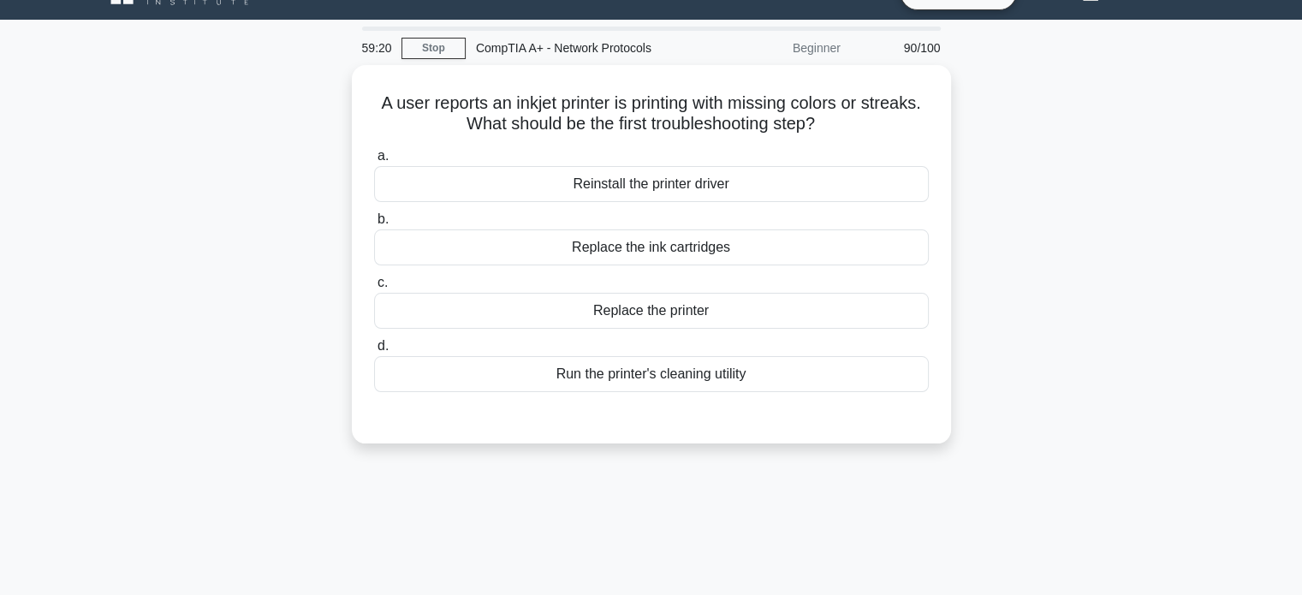
scroll to position [0, 0]
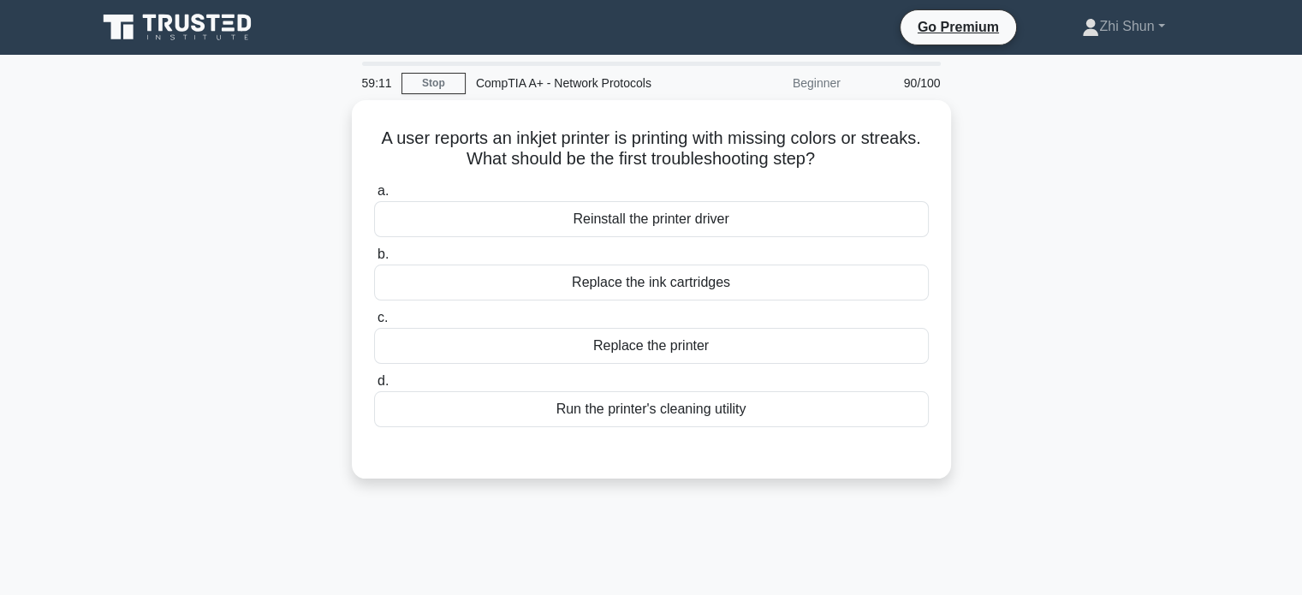
drag, startPoint x: 607, startPoint y: 496, endPoint x: 558, endPoint y: 526, distance: 57.7
click at [560, 527] on div "59:11 Stop CompTIA A+ - Network Protocols Beginner 90/100 A user reports an ink…" at bounding box center [651, 490] width 1130 height 856
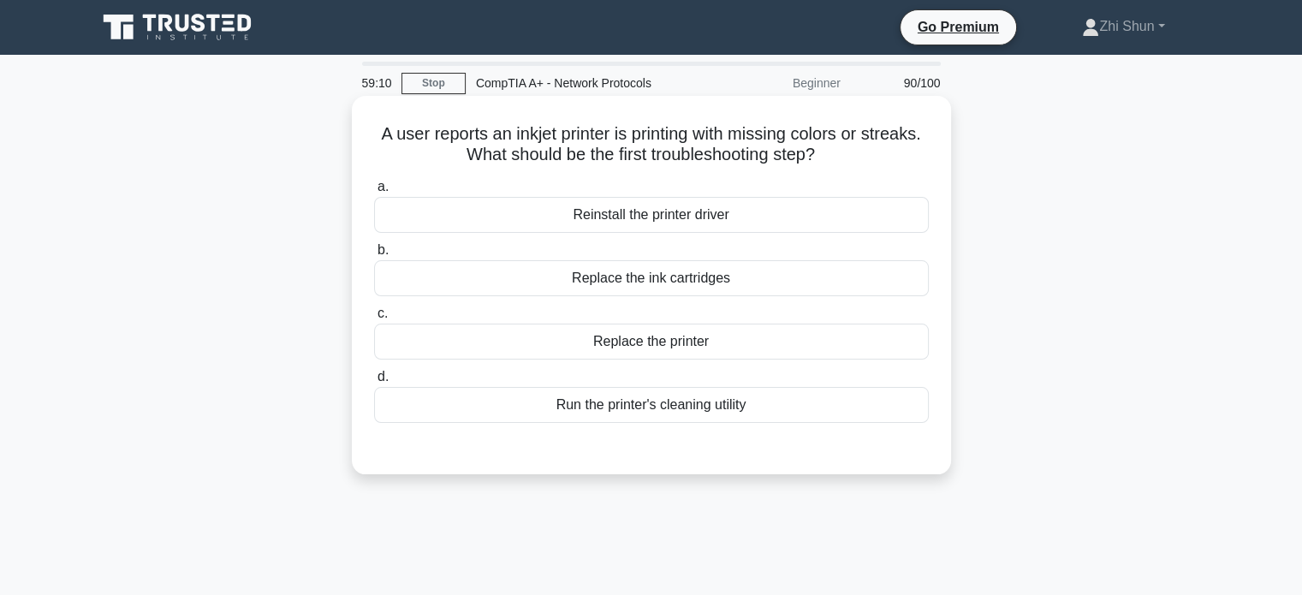
click at [649, 410] on div "Run the printer's cleaning utility" at bounding box center [651, 405] width 555 height 36
click at [374, 383] on input "d. Run the printer's cleaning utility" at bounding box center [374, 376] width 0 height 11
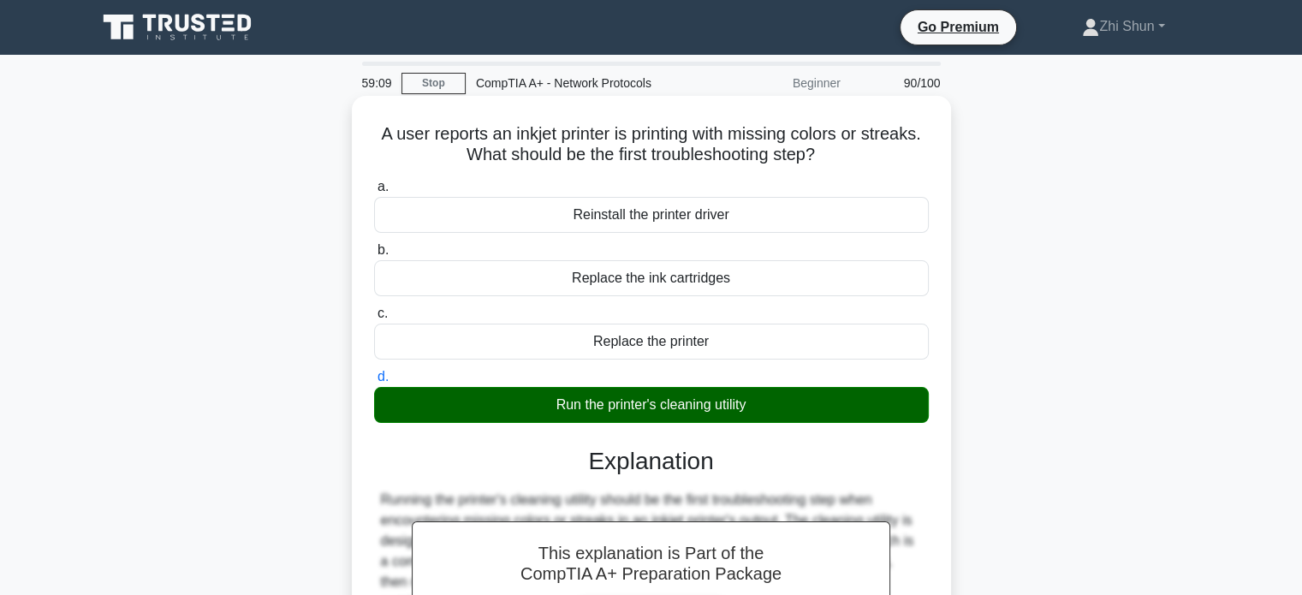
scroll to position [330, 0]
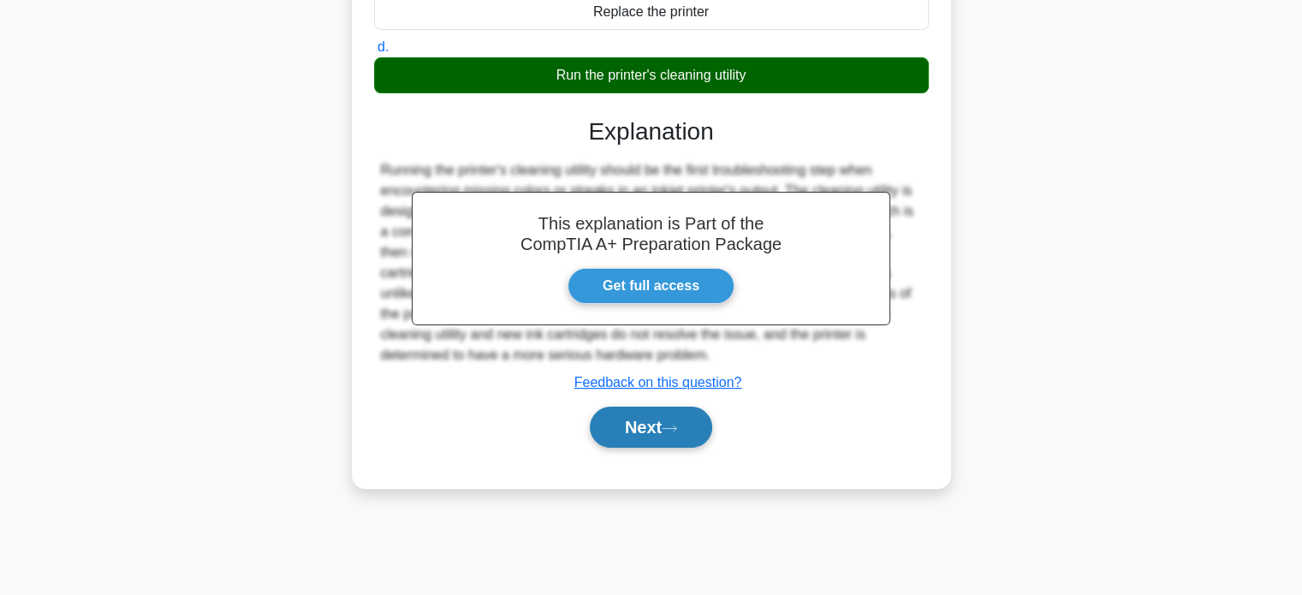
click at [648, 437] on button "Next" at bounding box center [651, 427] width 122 height 41
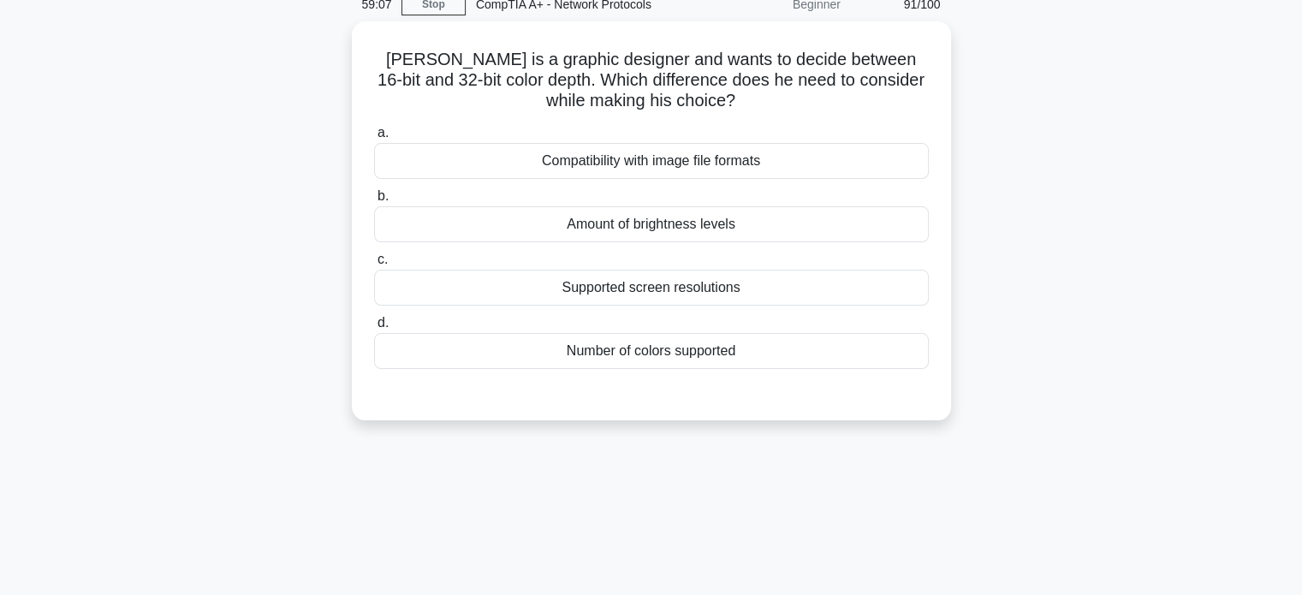
scroll to position [0, 0]
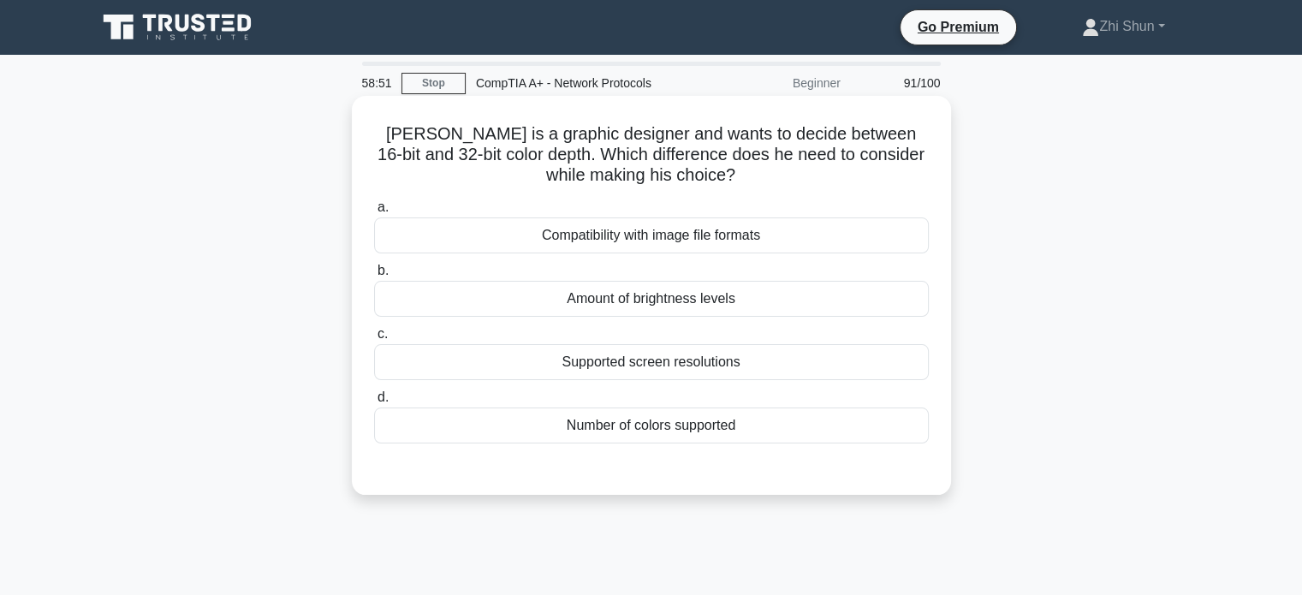
click at [610, 430] on div "Number of colors supported" at bounding box center [651, 425] width 555 height 36
click at [374, 403] on input "d. Number of colors supported" at bounding box center [374, 397] width 0 height 11
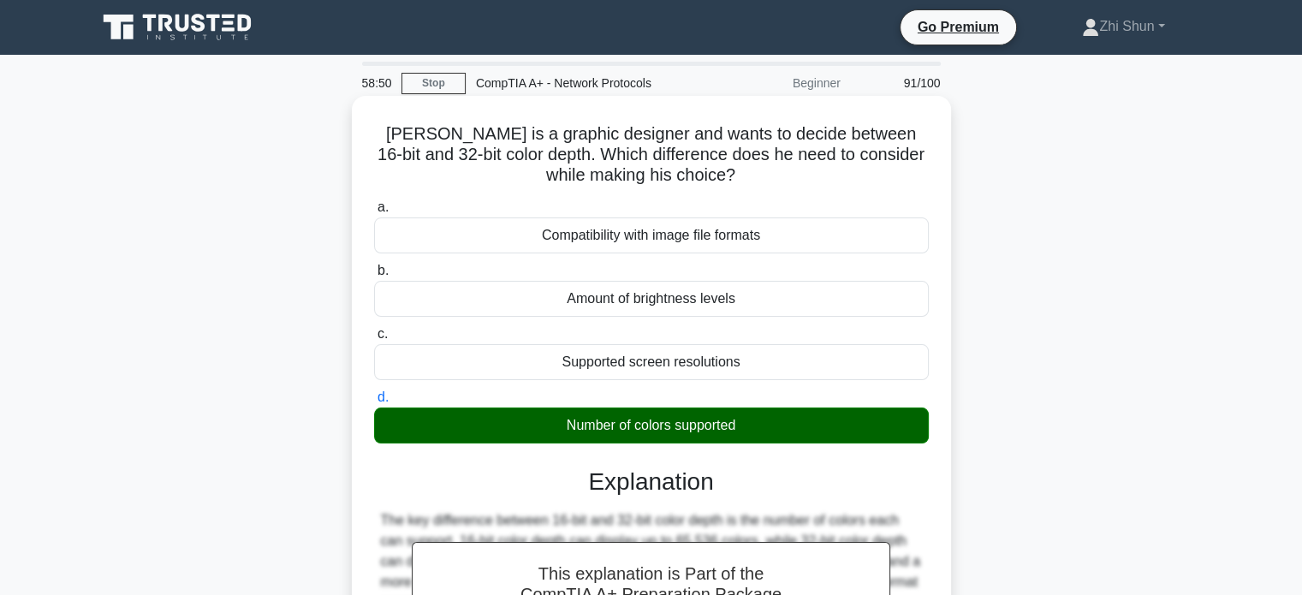
scroll to position [330, 0]
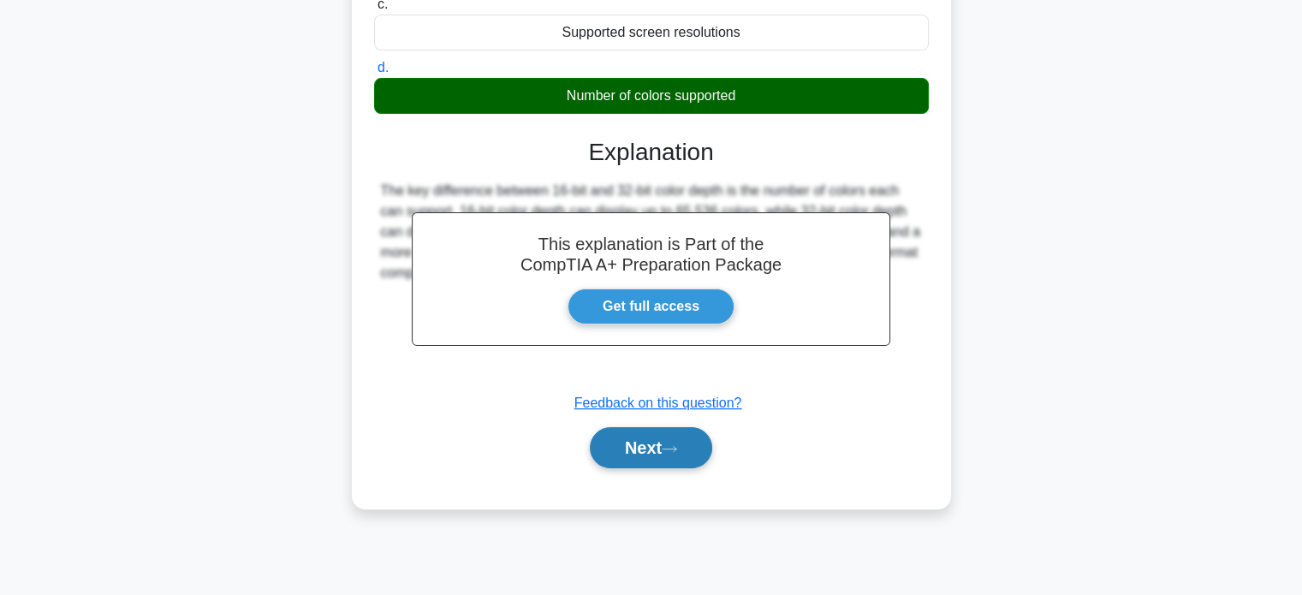
click at [630, 451] on button "Next" at bounding box center [651, 447] width 122 height 41
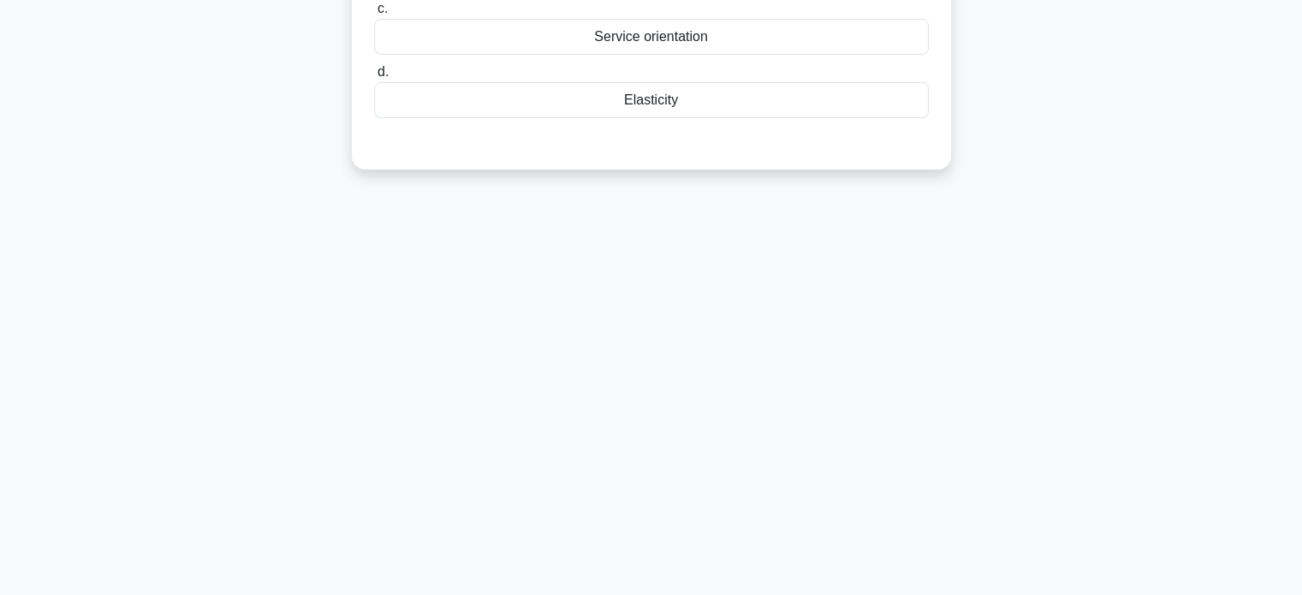
scroll to position [0, 0]
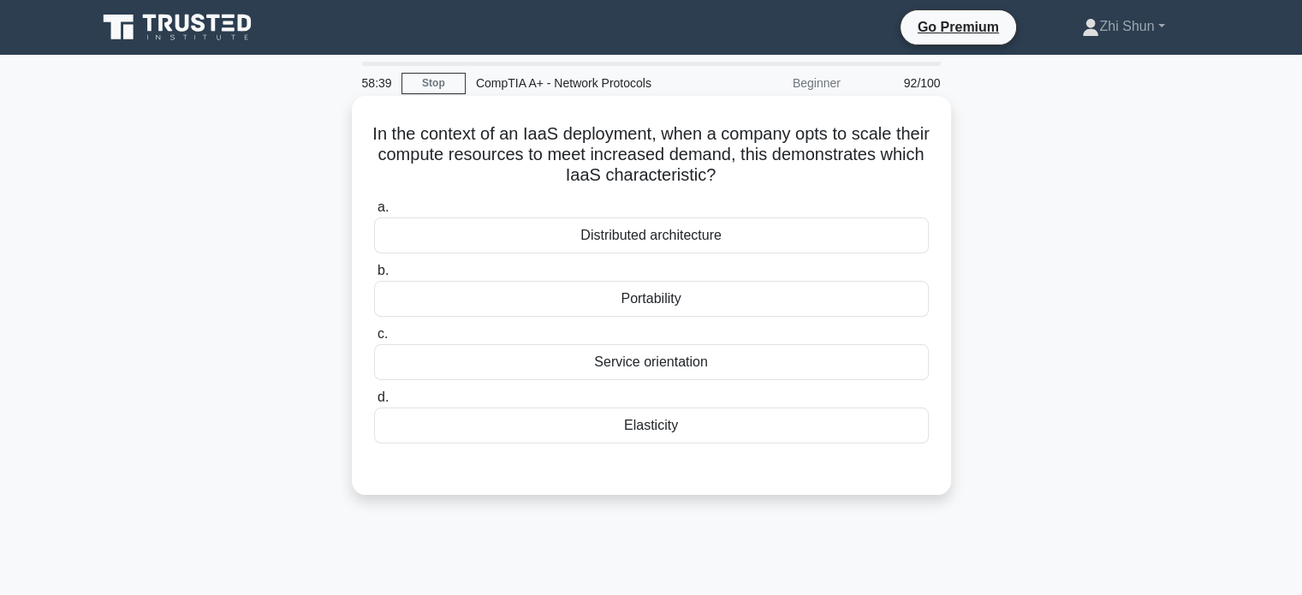
click at [657, 420] on div "Elasticity" at bounding box center [651, 425] width 555 height 36
click at [374, 403] on input "d. Elasticity" at bounding box center [374, 397] width 0 height 11
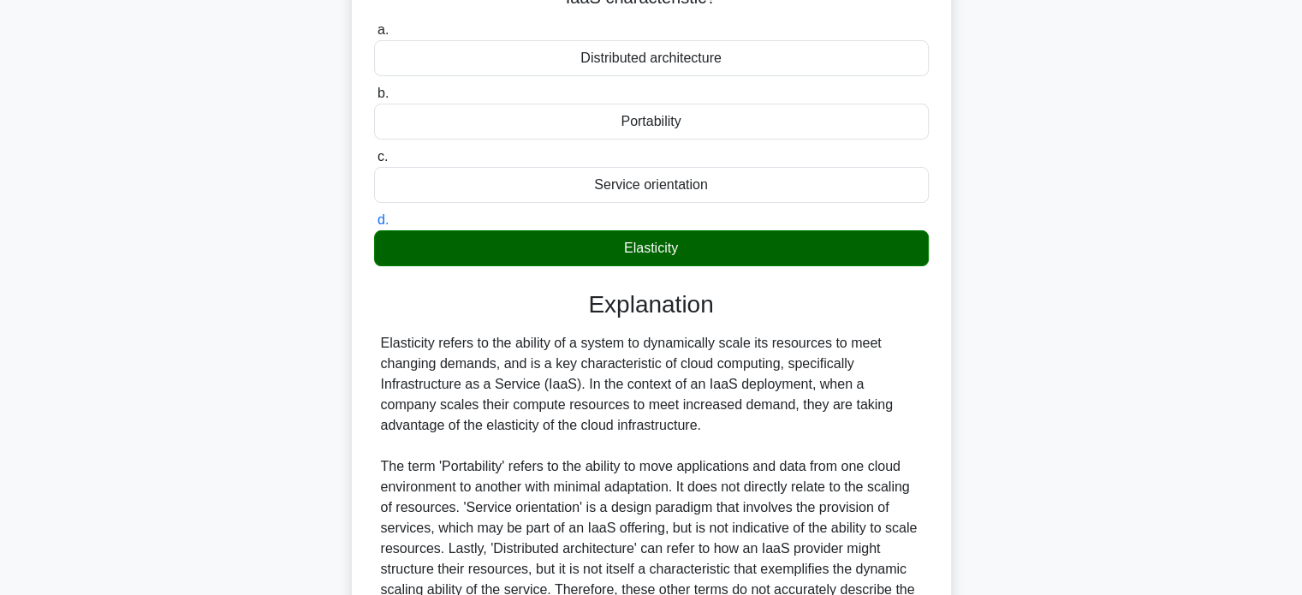
scroll to position [356, 0]
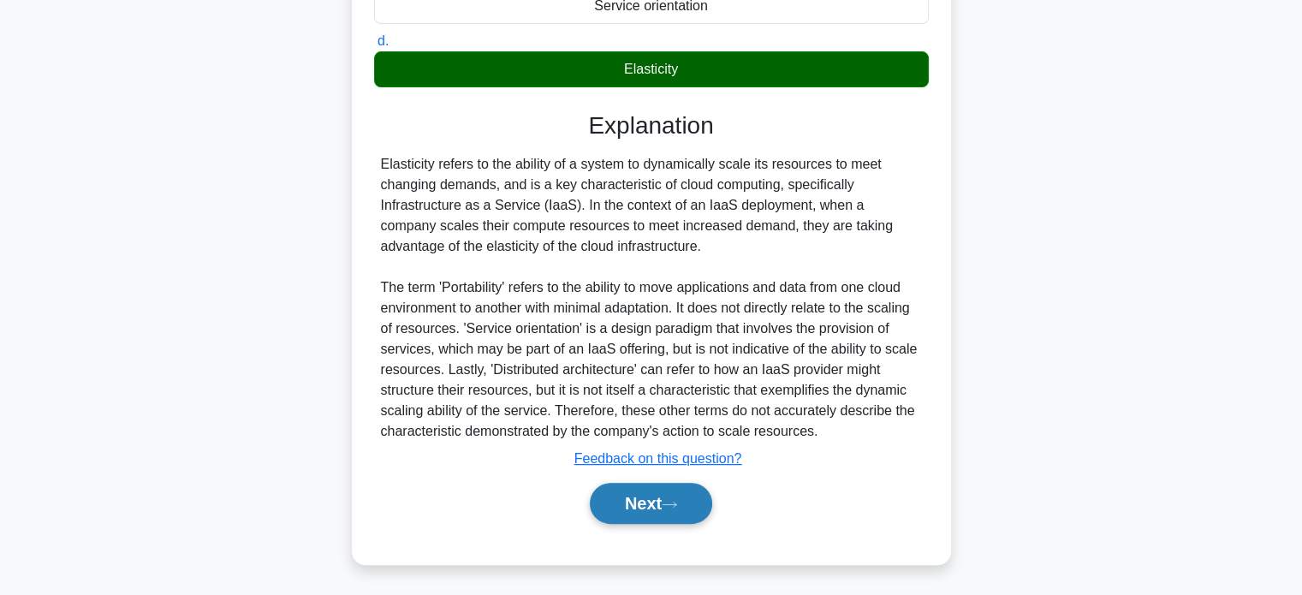
click at [647, 509] on button "Next" at bounding box center [651, 503] width 122 height 41
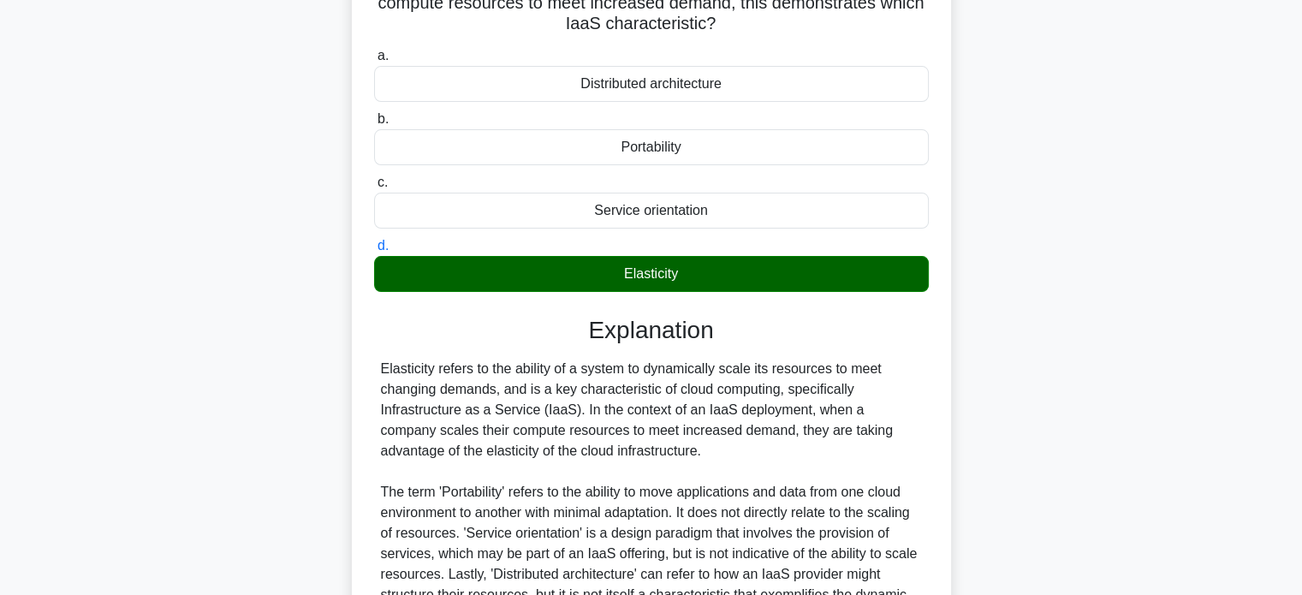
scroll to position [14, 0]
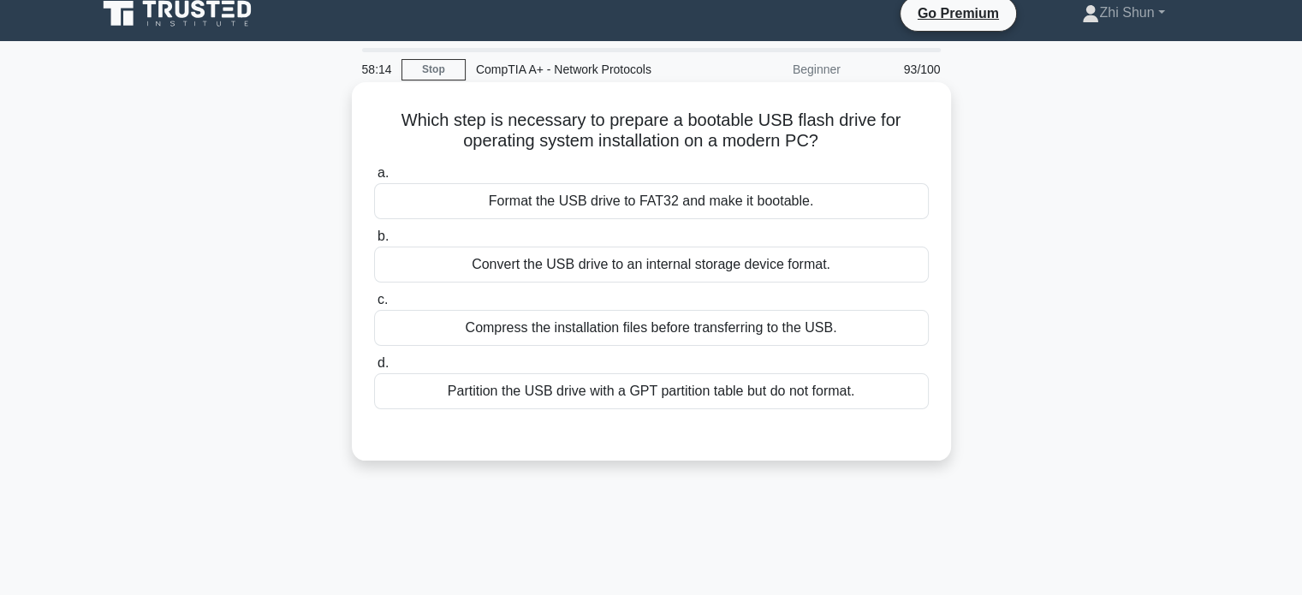
click at [695, 208] on div "Format the USB drive to FAT32 and make it bootable." at bounding box center [651, 201] width 555 height 36
click at [374, 179] on input "a. Format the USB drive to FAT32 and make it bootable." at bounding box center [374, 173] width 0 height 11
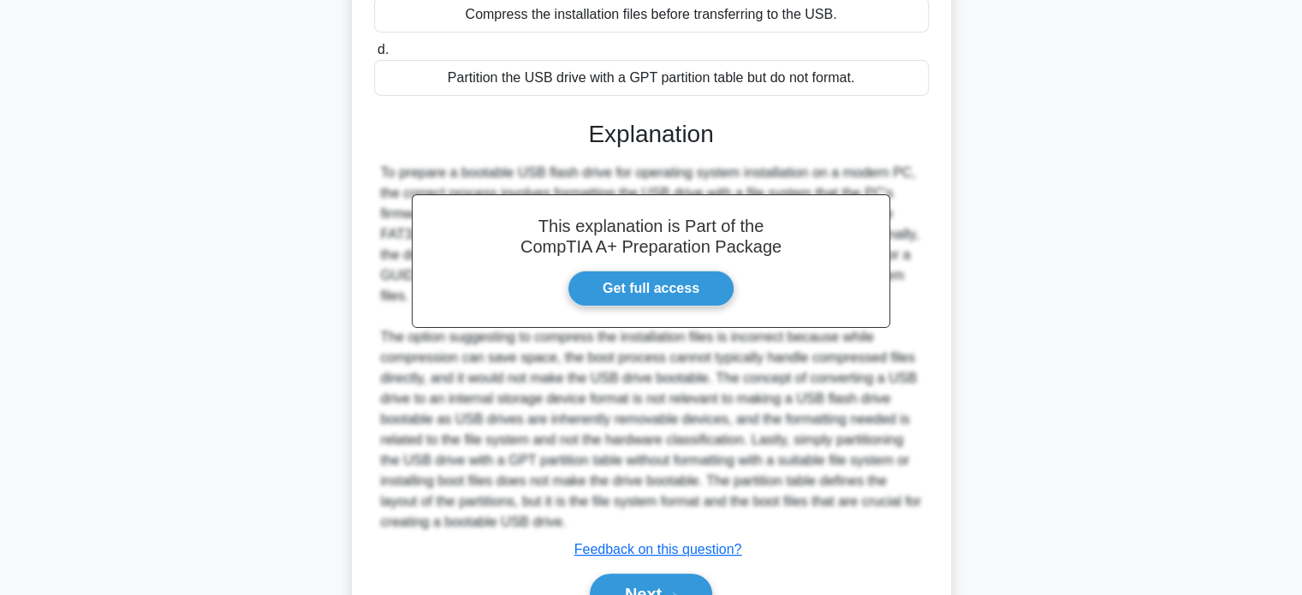
scroll to position [418, 0]
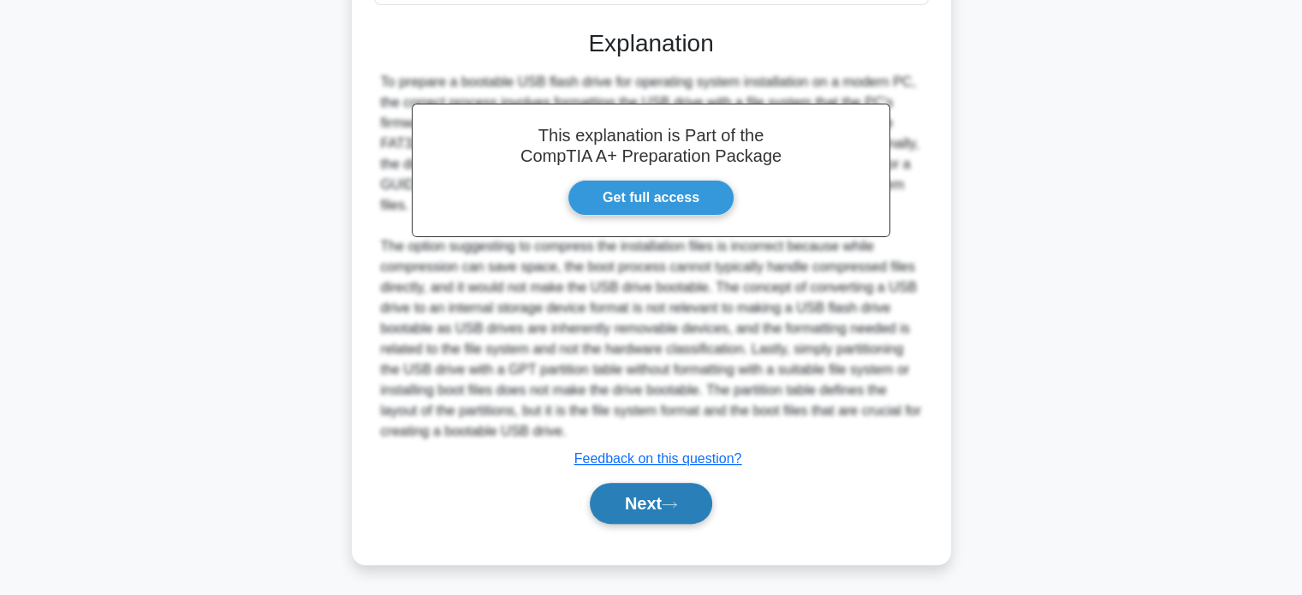
click at [673, 511] on button "Next" at bounding box center [651, 503] width 122 height 41
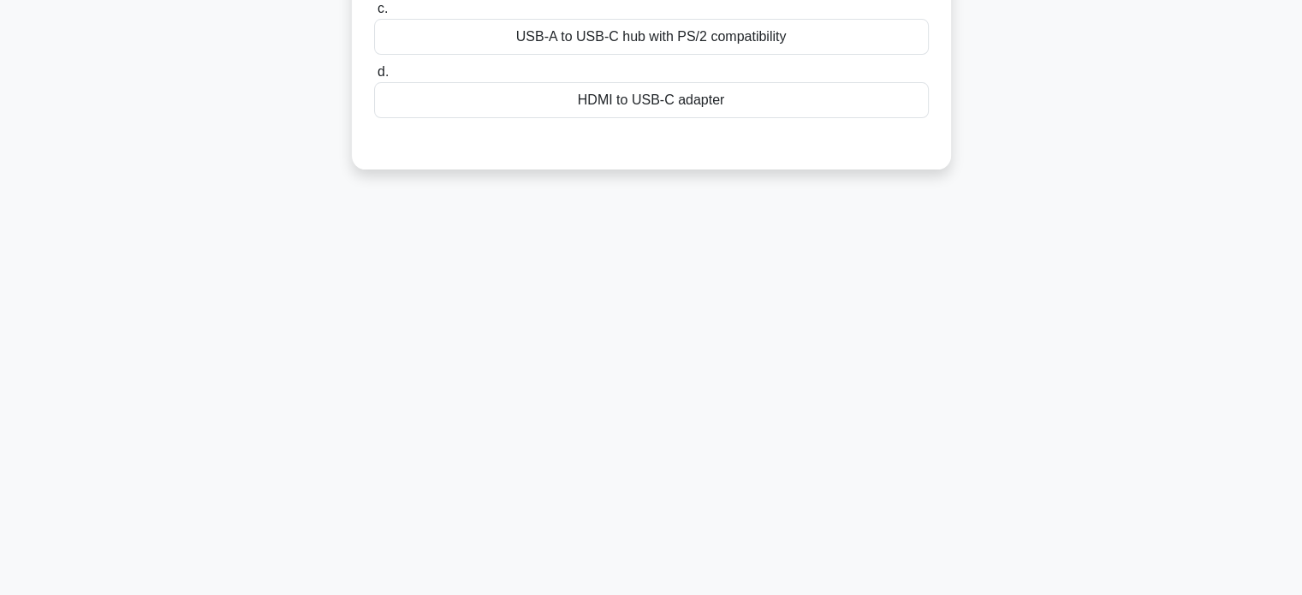
scroll to position [0, 0]
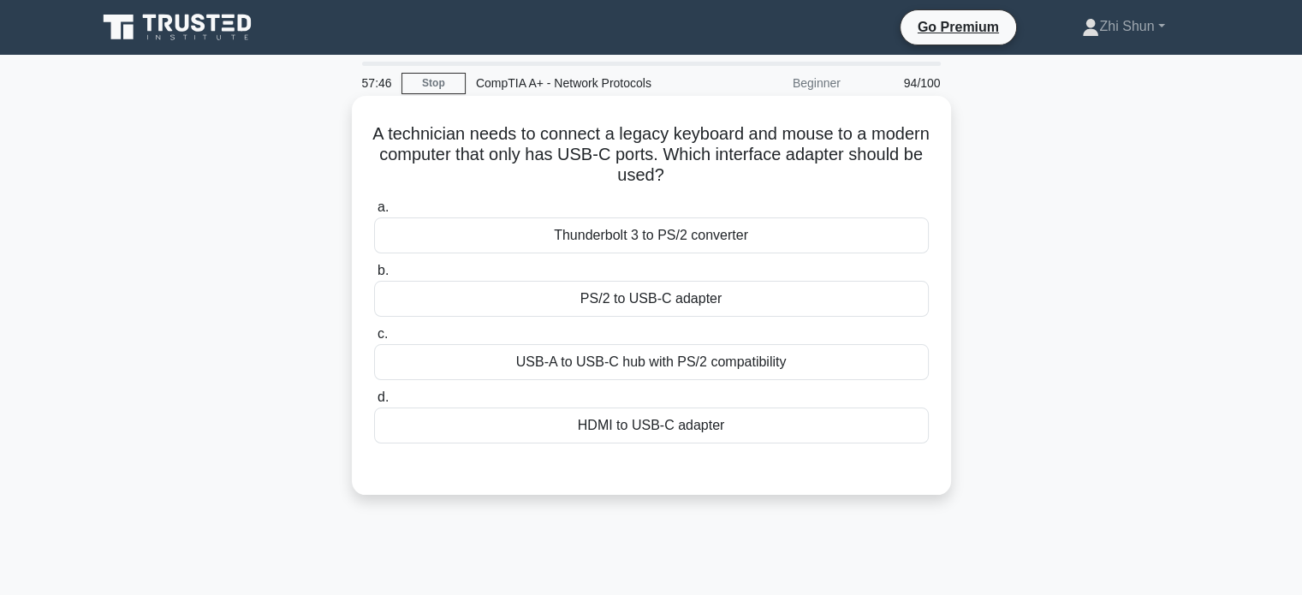
click at [714, 303] on div "PS/2 to USB-C adapter" at bounding box center [651, 299] width 555 height 36
click at [374, 276] on input "b. PS/2 to USB-C adapter" at bounding box center [374, 270] width 0 height 11
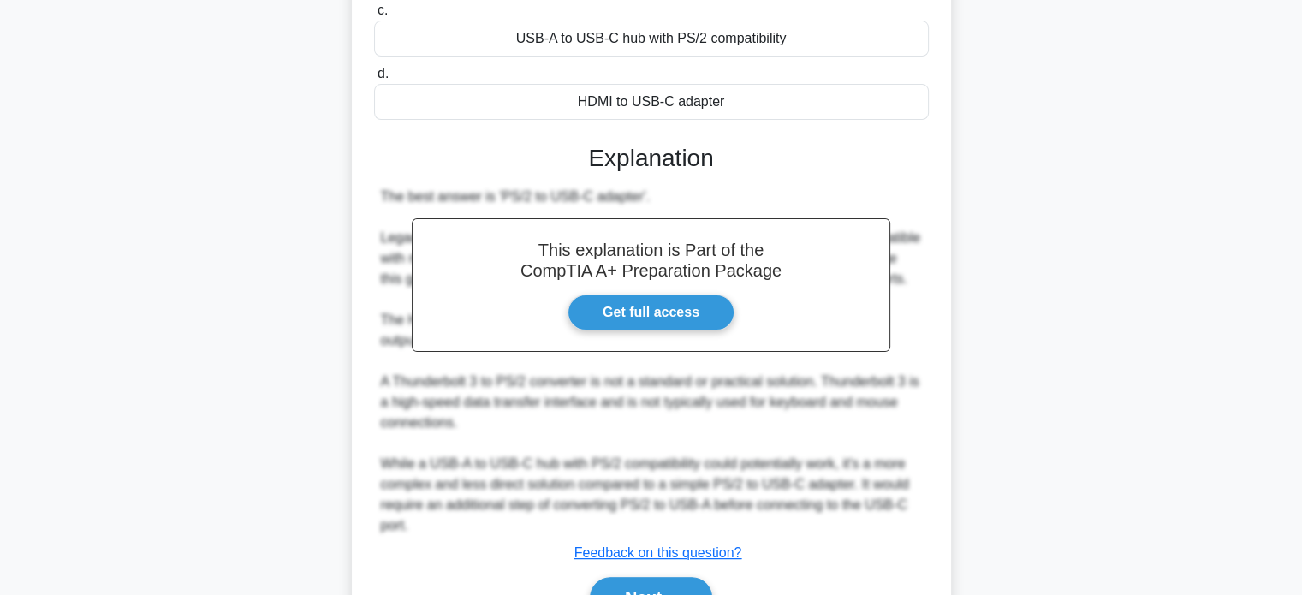
scroll to position [418, 0]
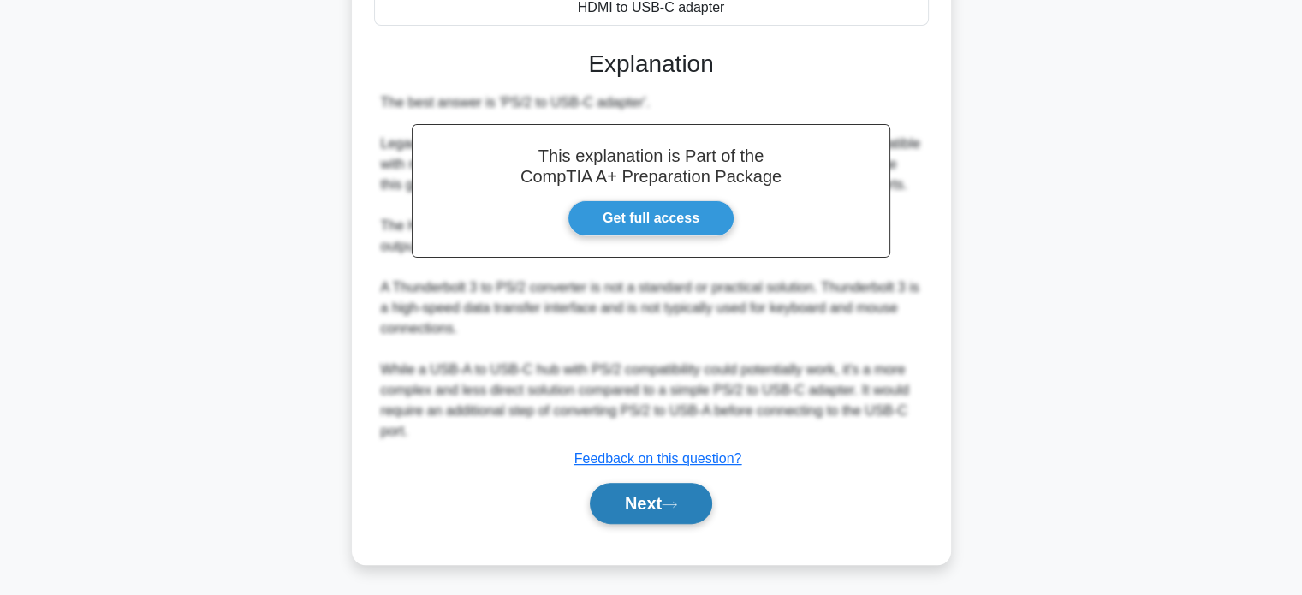
click at [659, 496] on button "Next" at bounding box center [651, 503] width 122 height 41
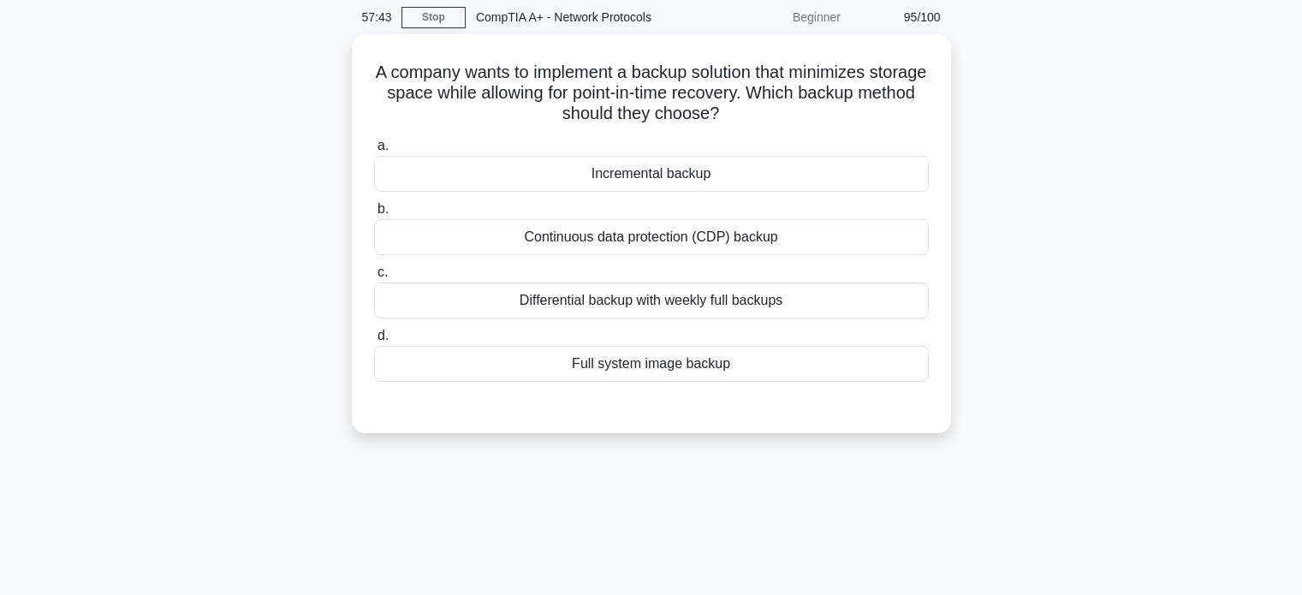
scroll to position [0, 0]
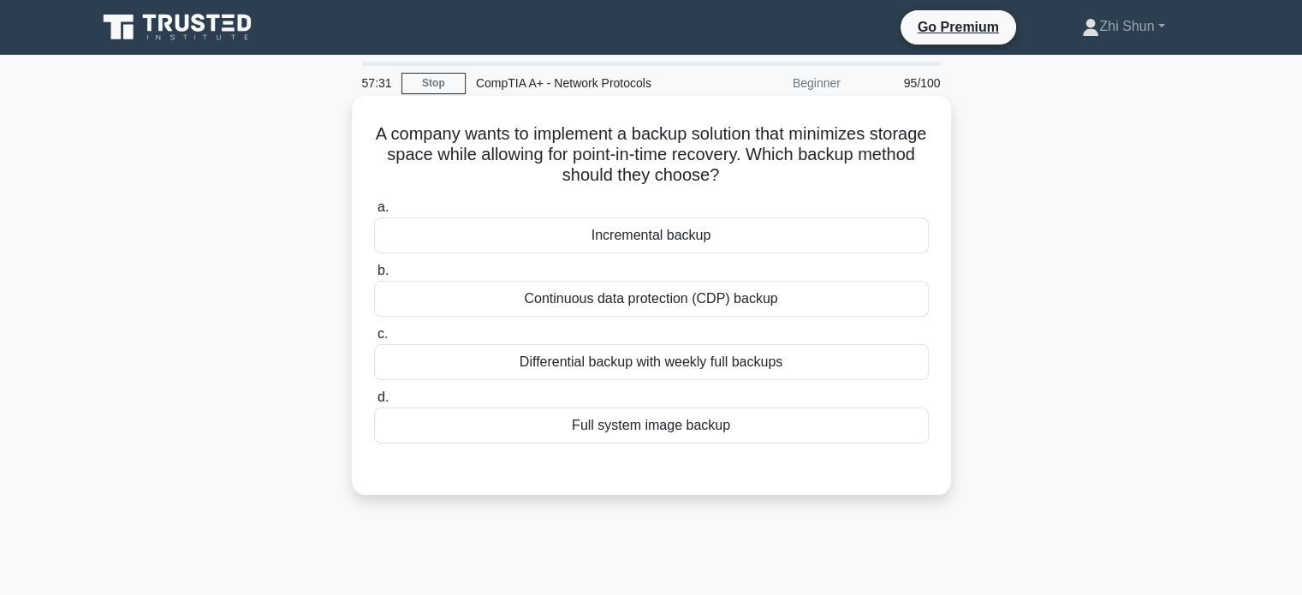
click at [629, 235] on div "Incremental backup" at bounding box center [651, 235] width 555 height 36
click at [374, 213] on input "a. Incremental backup" at bounding box center [374, 207] width 0 height 11
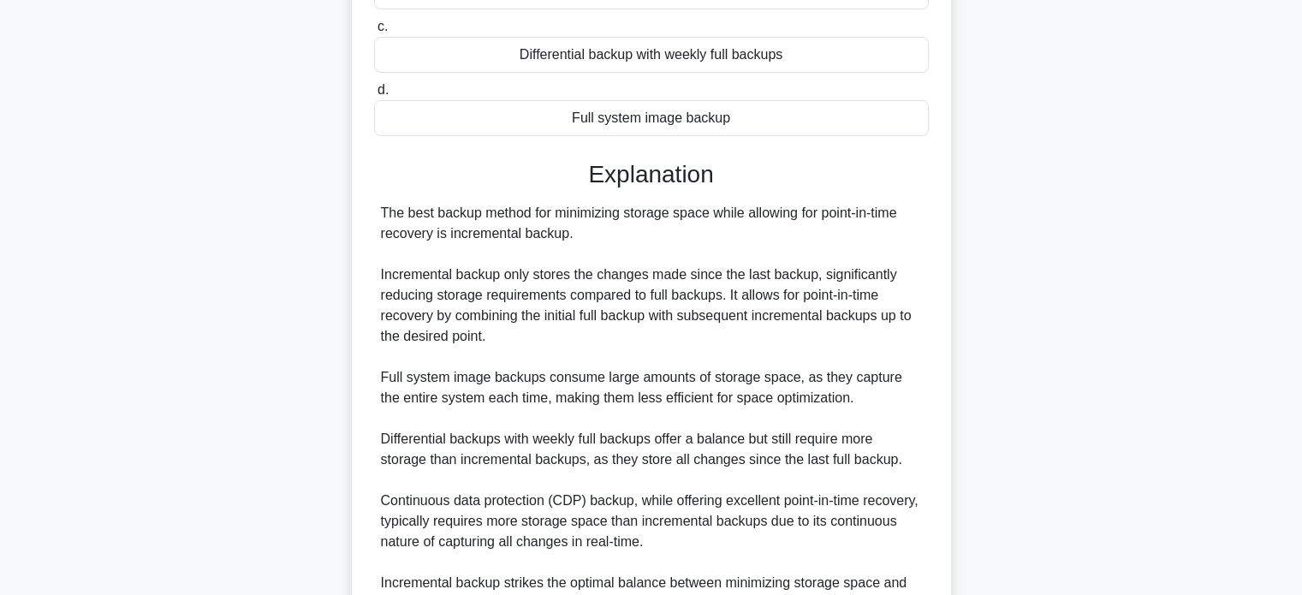
scroll to position [500, 0]
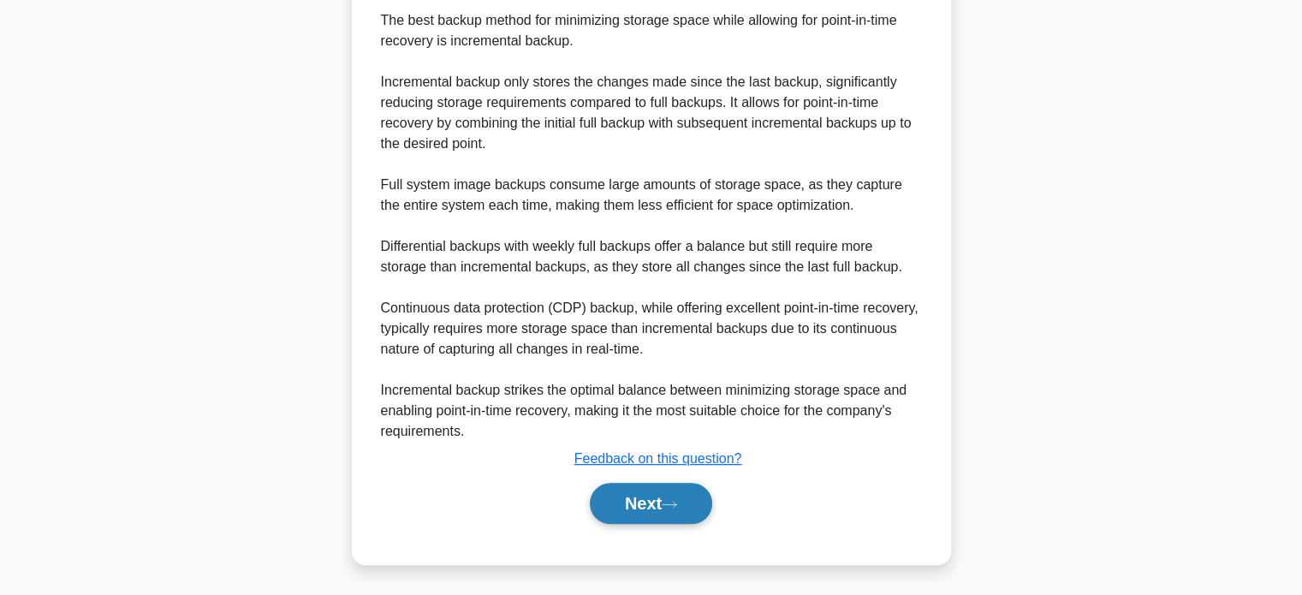
click at [667, 506] on button "Next" at bounding box center [651, 503] width 122 height 41
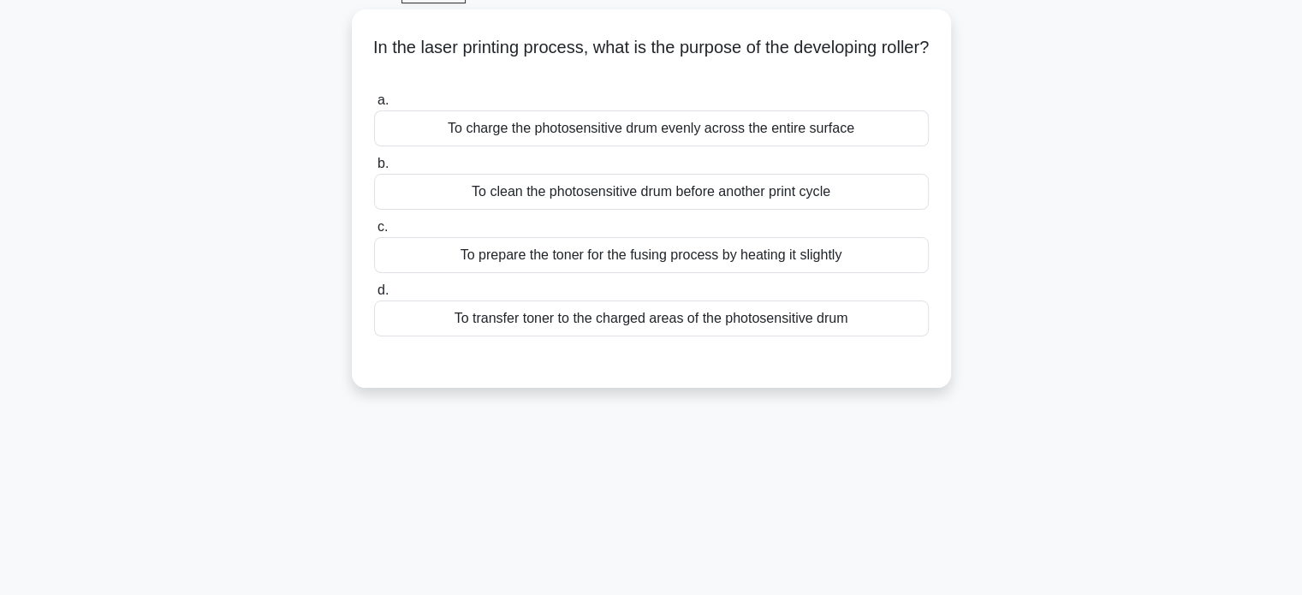
scroll to position [0, 0]
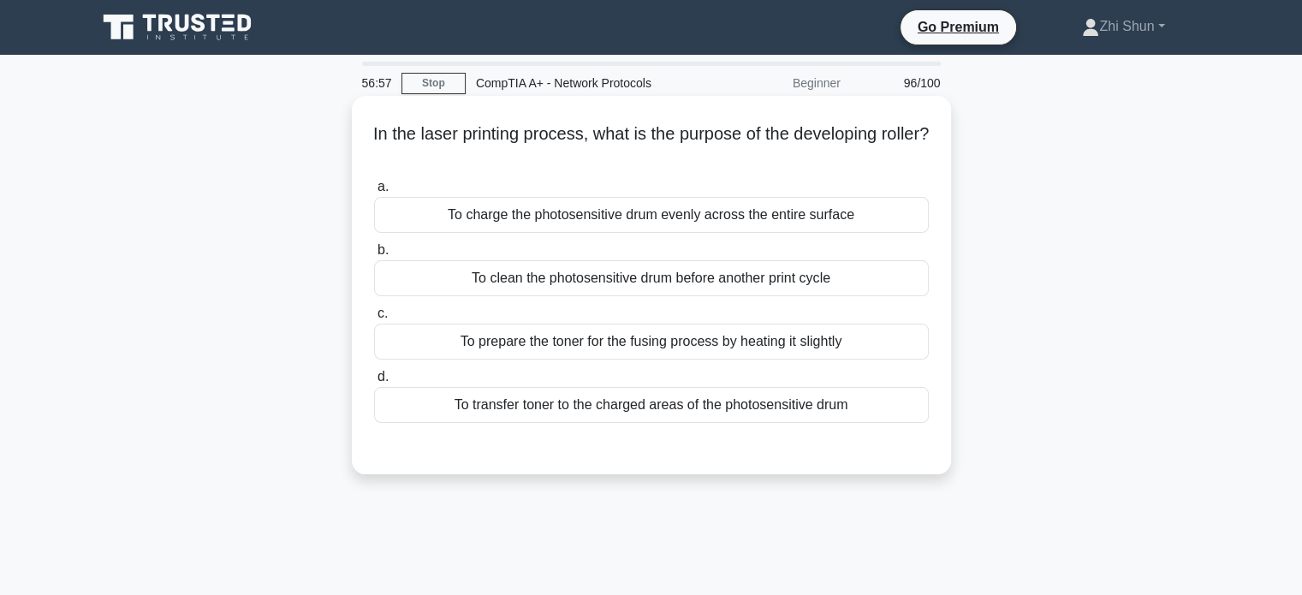
click at [696, 419] on div "To transfer toner to the charged areas of the photosensitive drum" at bounding box center [651, 405] width 555 height 36
click at [374, 383] on input "d. To transfer toner to the charged areas of the photosensitive drum" at bounding box center [374, 376] width 0 height 11
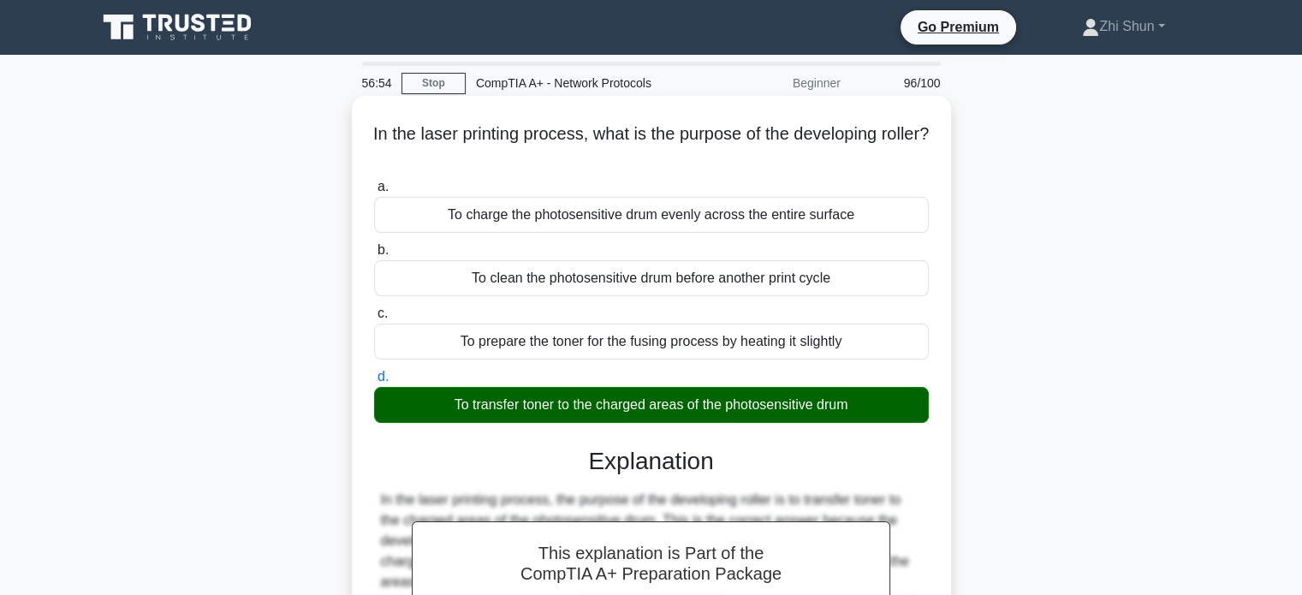
scroll to position [377, 0]
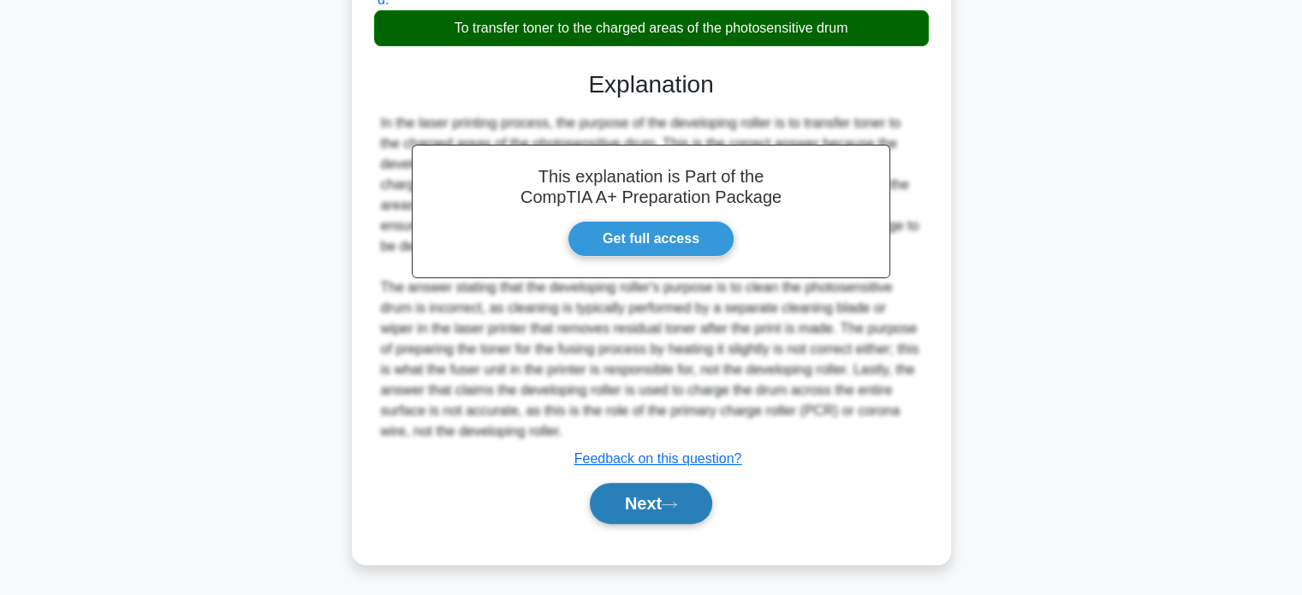
click at [673, 500] on icon at bounding box center [669, 504] width 15 height 9
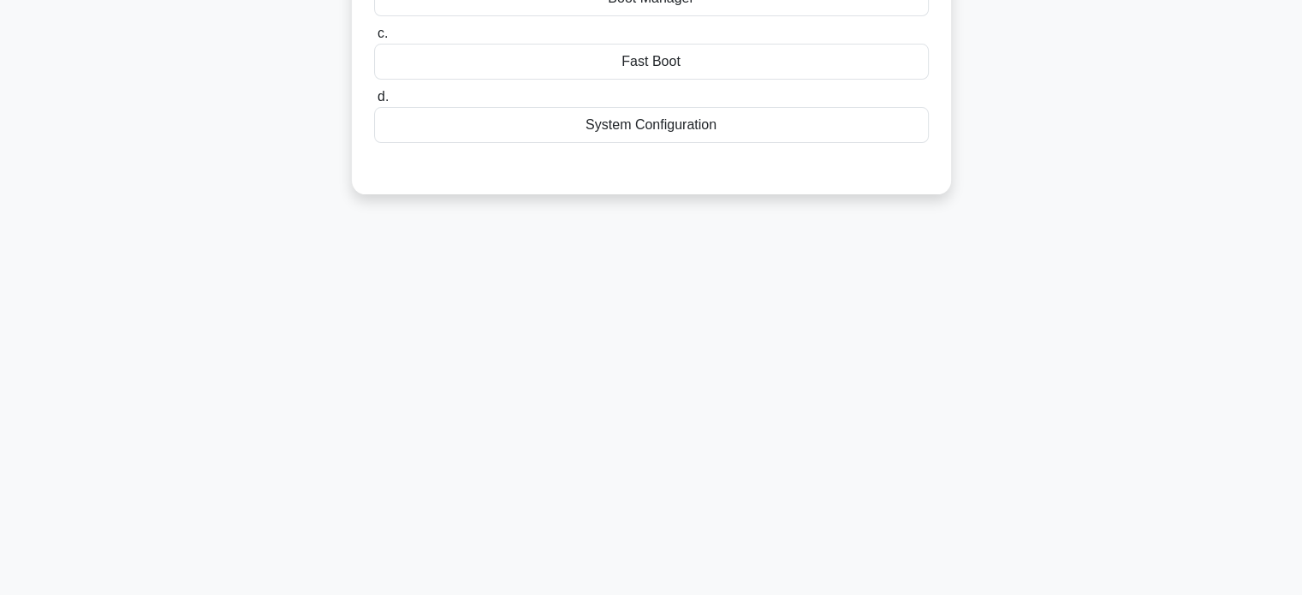
scroll to position [0, 0]
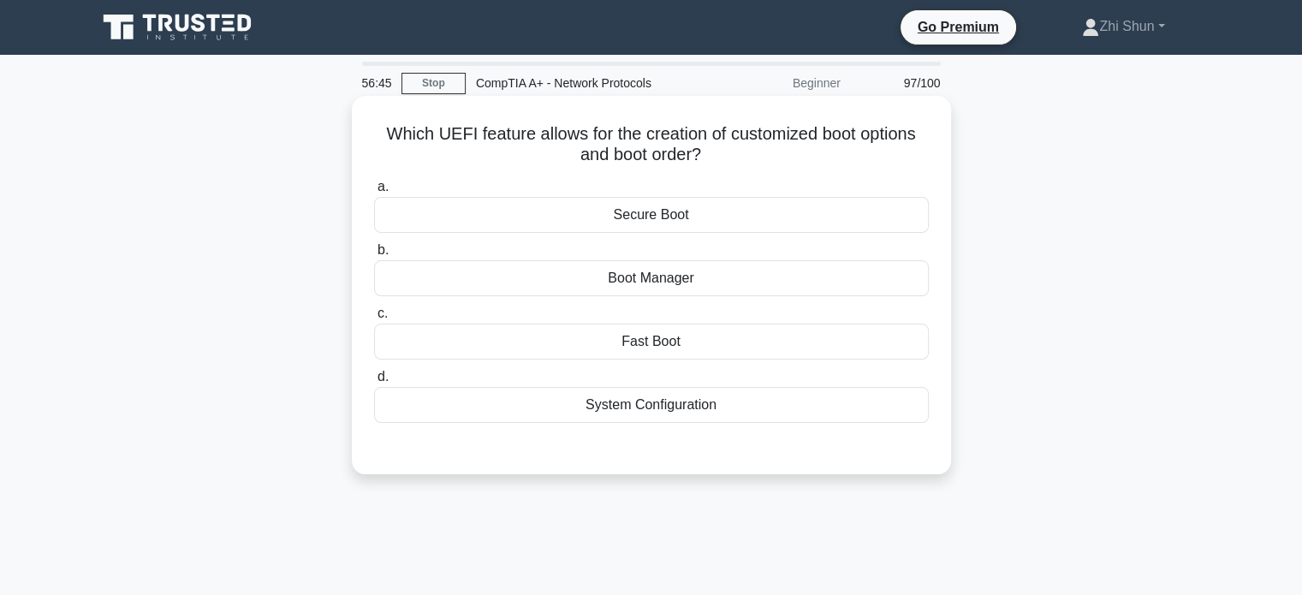
click at [708, 215] on div "Secure Boot" at bounding box center [651, 215] width 555 height 36
click at [374, 193] on input "a. Secure Boot" at bounding box center [374, 186] width 0 height 11
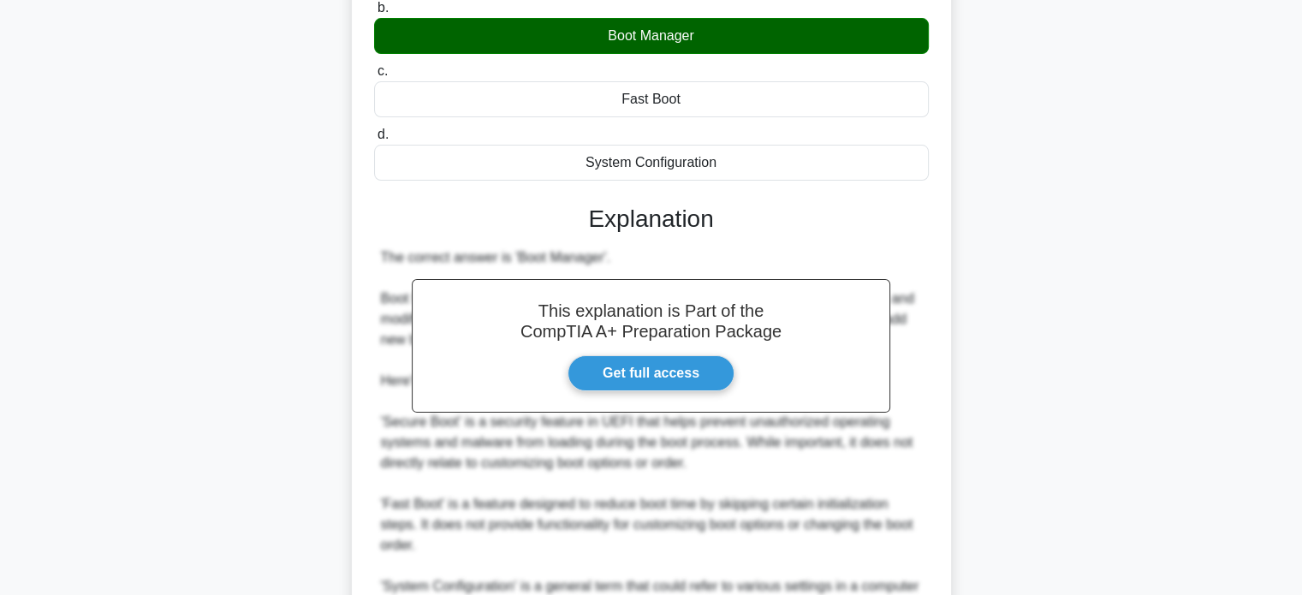
scroll to position [440, 0]
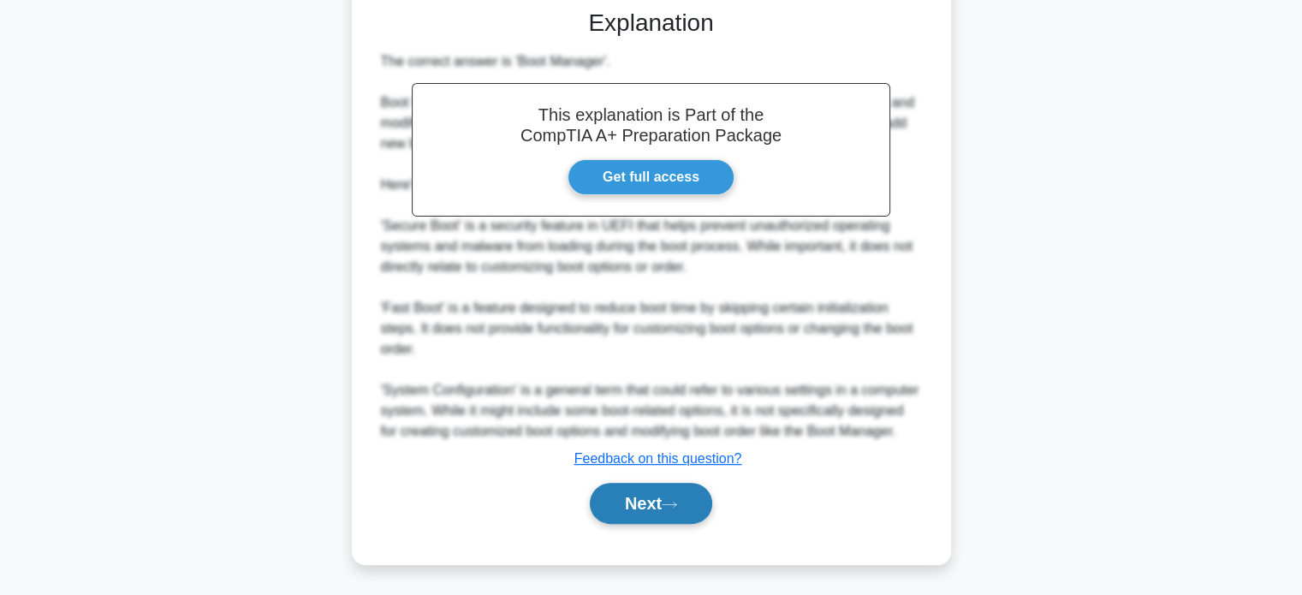
click at [686, 509] on button "Next" at bounding box center [651, 503] width 122 height 41
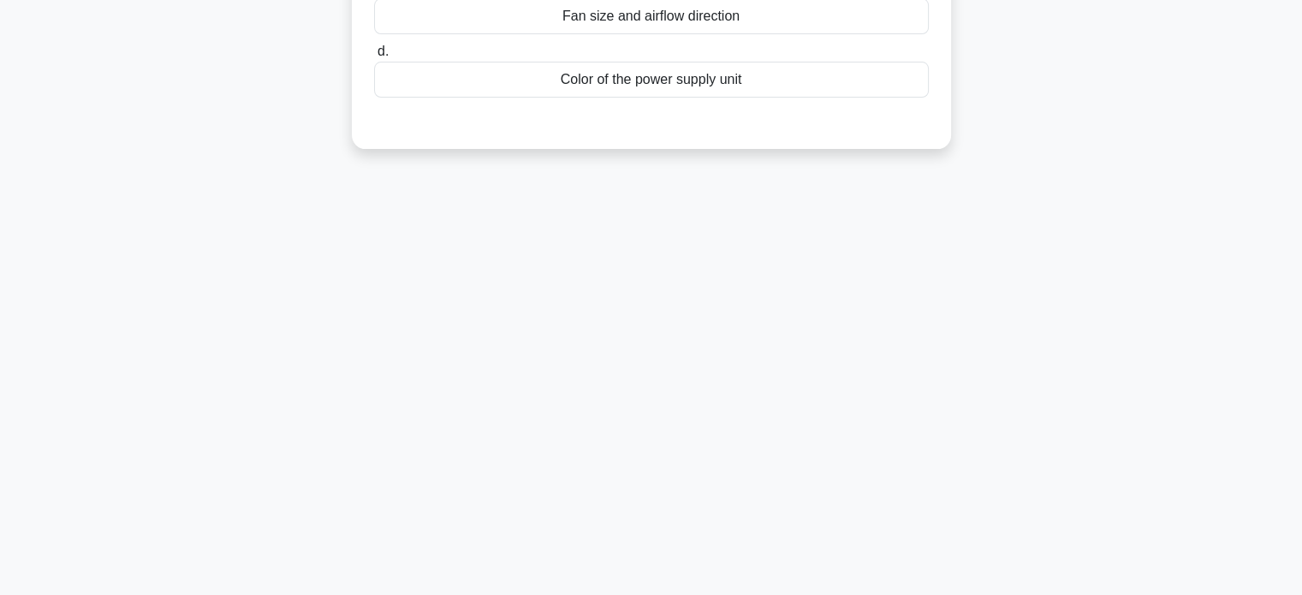
scroll to position [0, 0]
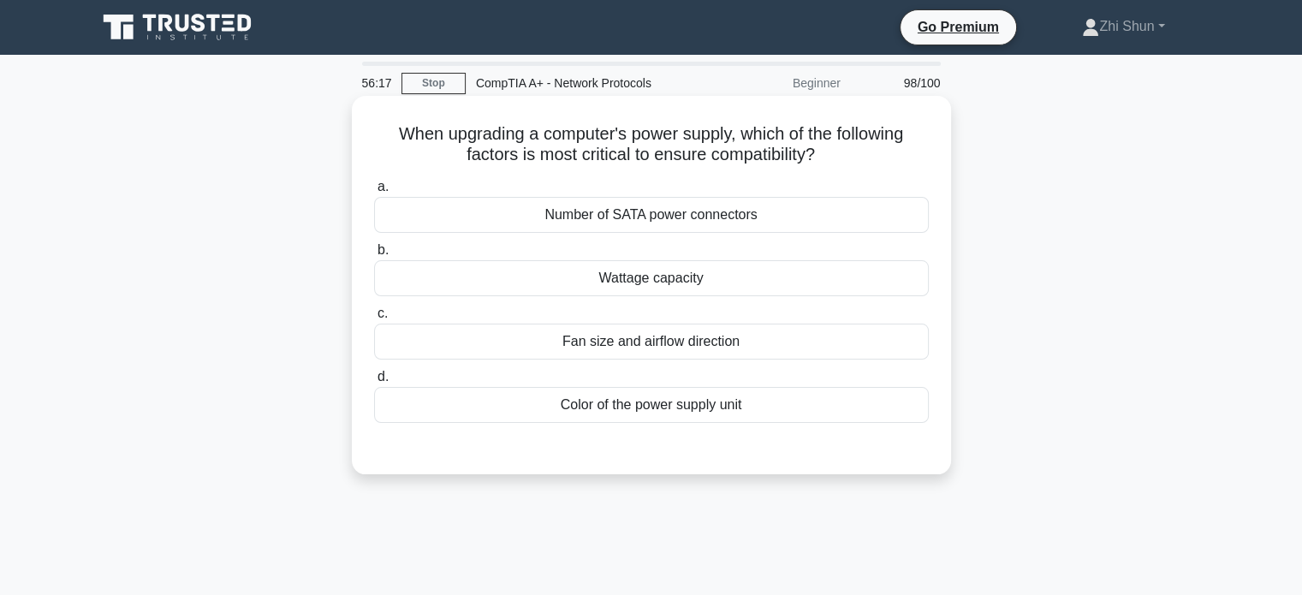
click at [722, 287] on div "Wattage capacity" at bounding box center [651, 278] width 555 height 36
click at [374, 256] on input "b. Wattage capacity" at bounding box center [374, 250] width 0 height 11
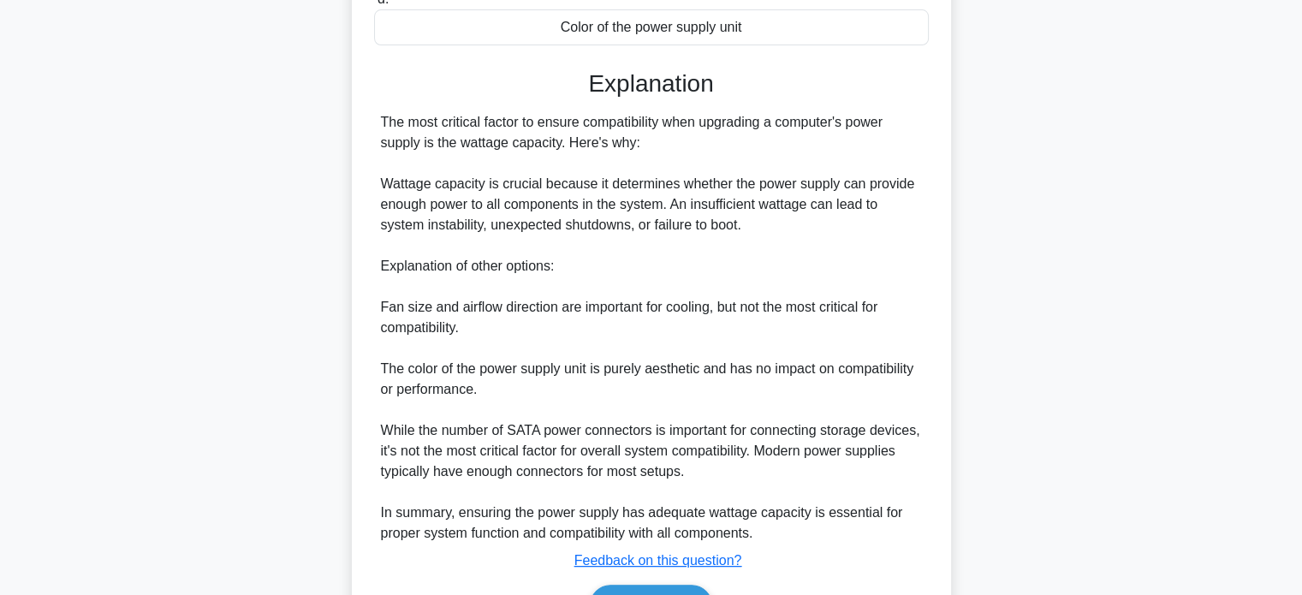
scroll to position [479, 0]
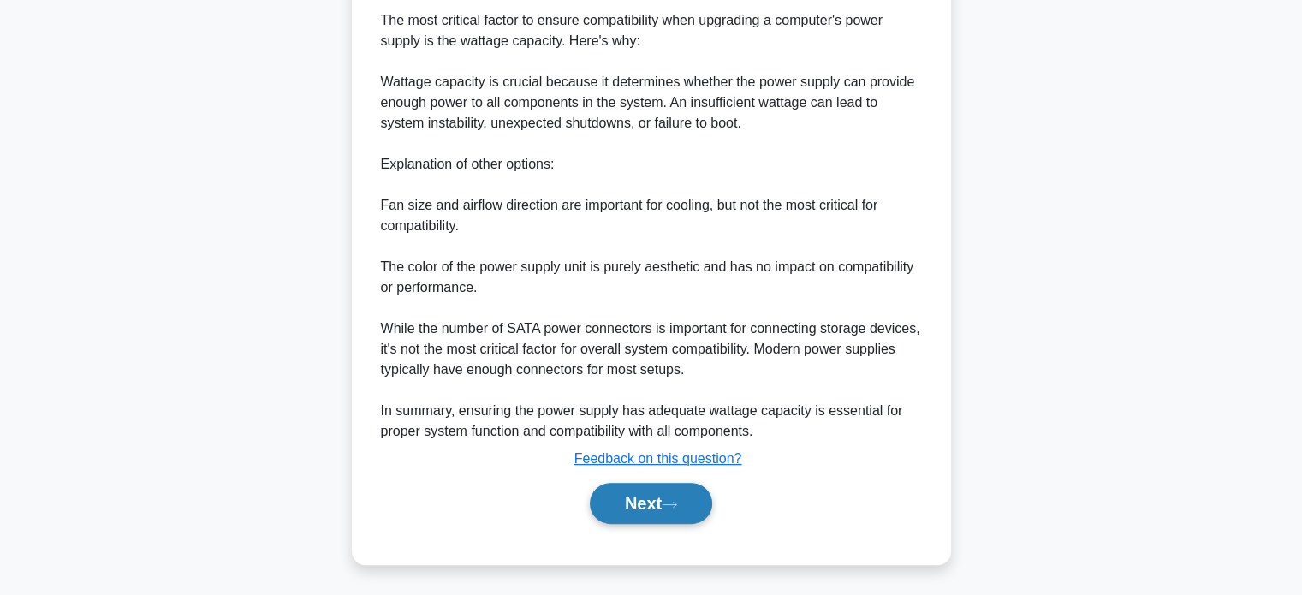
click at [657, 492] on button "Next" at bounding box center [651, 503] width 122 height 41
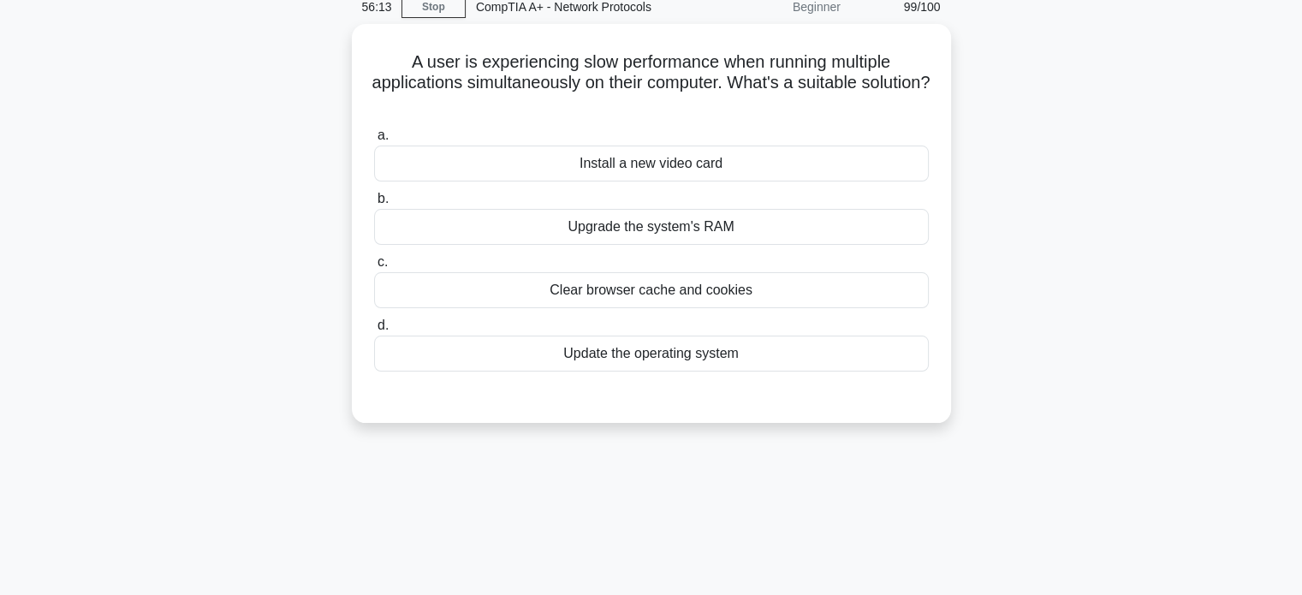
scroll to position [0, 0]
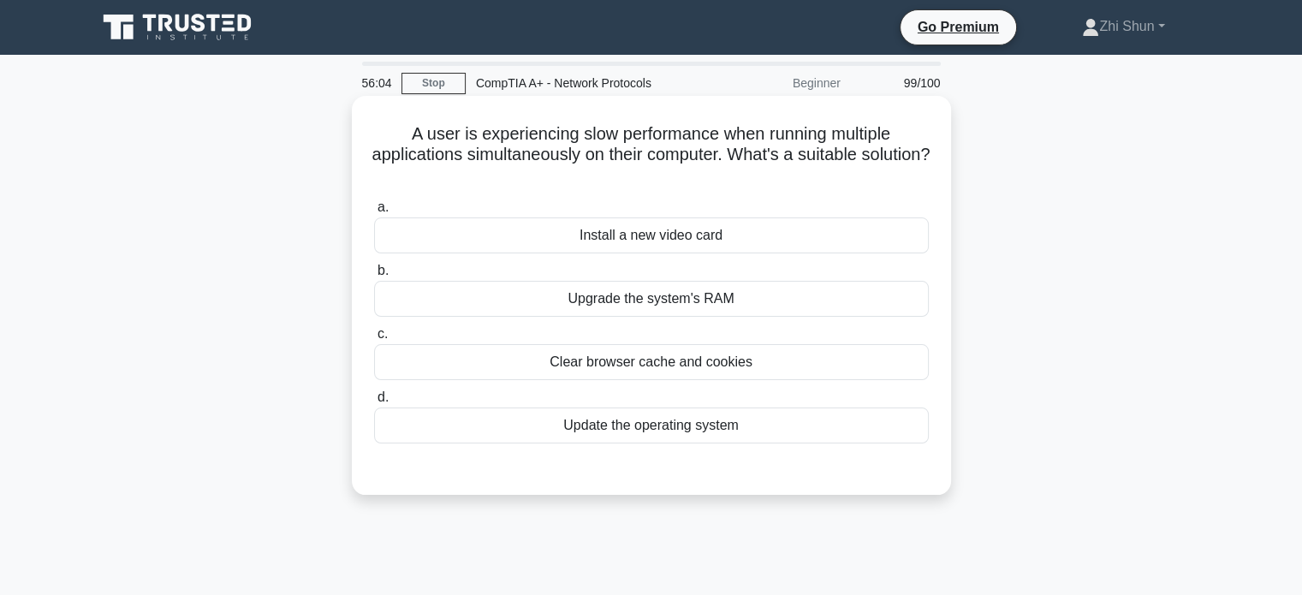
click at [694, 292] on div "Upgrade the system's RAM" at bounding box center [651, 299] width 555 height 36
click at [374, 276] on input "b. Upgrade the system's RAM" at bounding box center [374, 270] width 0 height 11
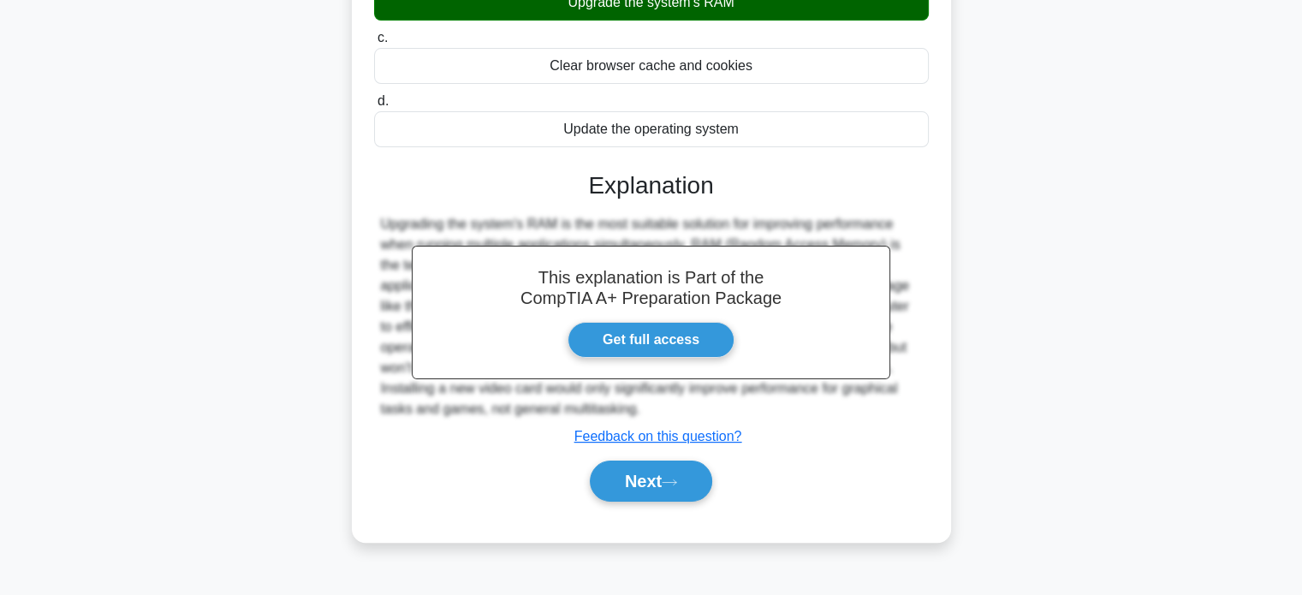
scroll to position [330, 0]
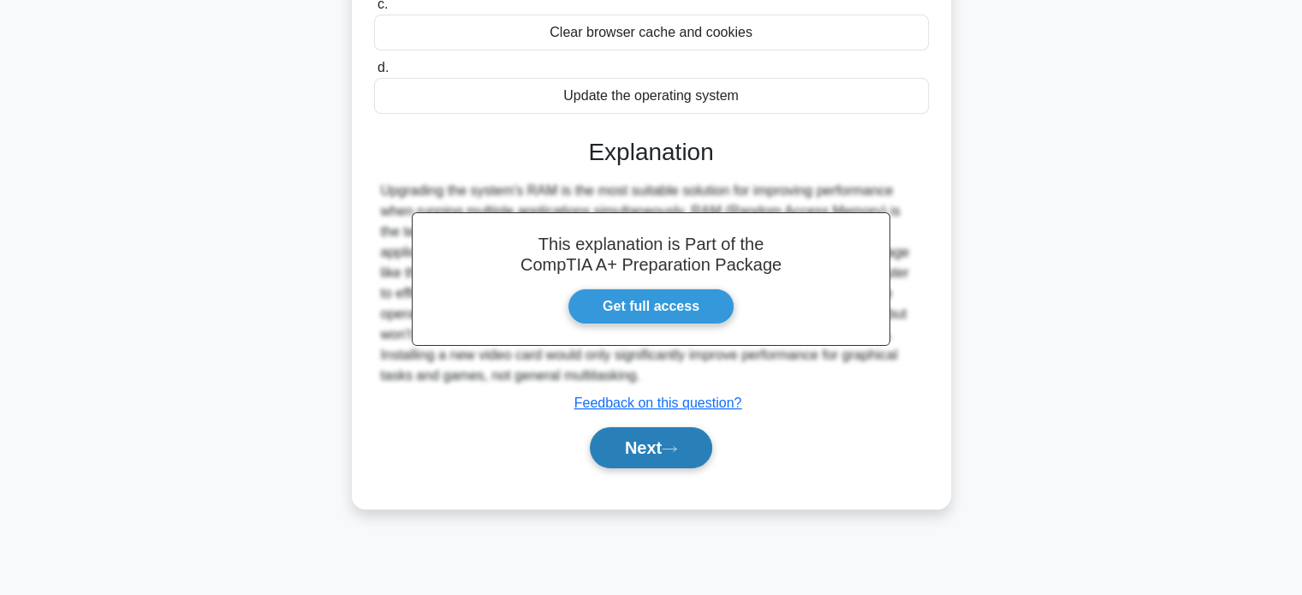
click at [695, 451] on button "Next" at bounding box center [651, 447] width 122 height 41
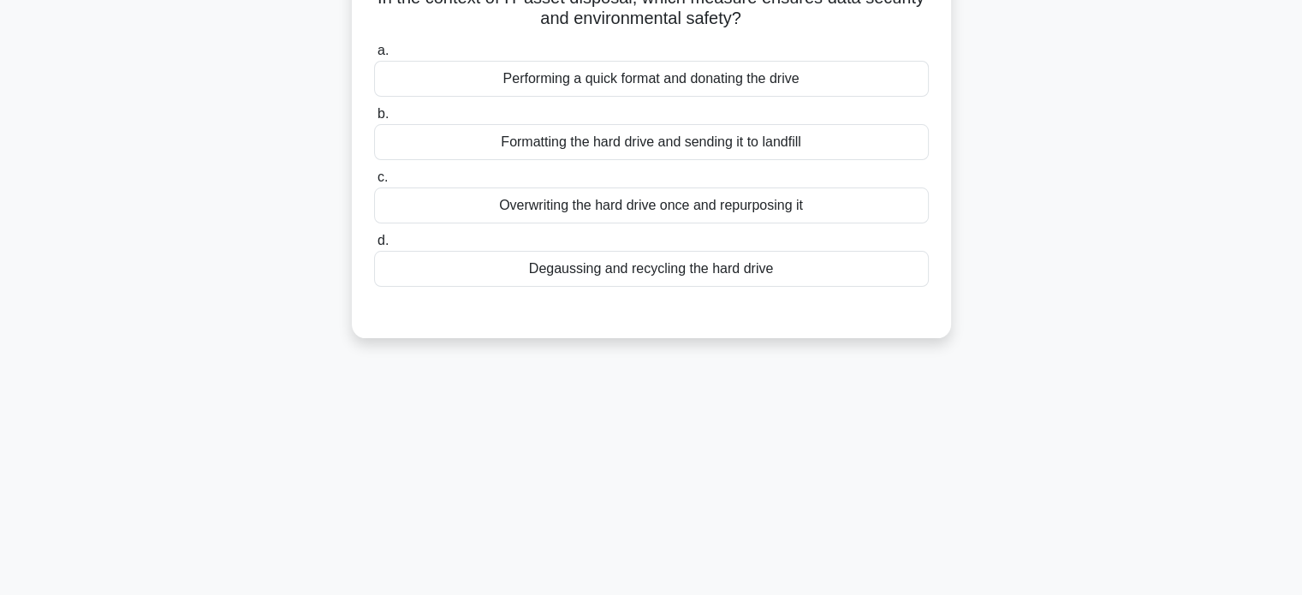
scroll to position [0, 0]
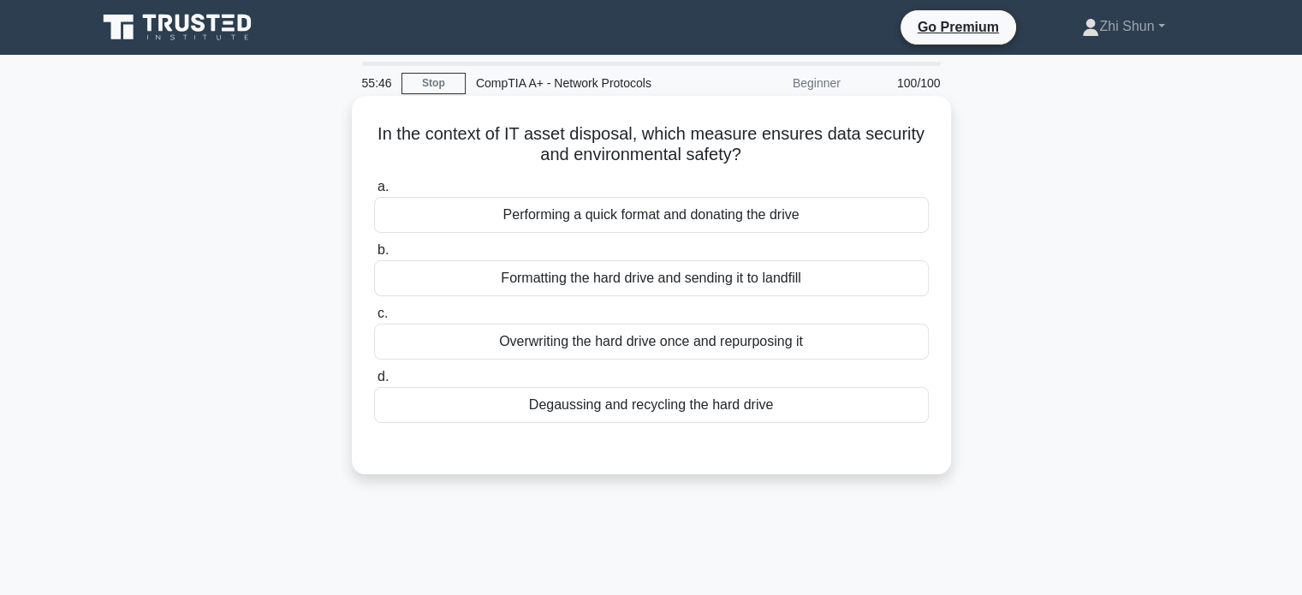
click at [736, 348] on div "Overwriting the hard drive once and repurposing it" at bounding box center [651, 342] width 555 height 36
click at [374, 319] on input "c. Overwriting the hard drive once and repurposing it" at bounding box center [374, 313] width 0 height 11
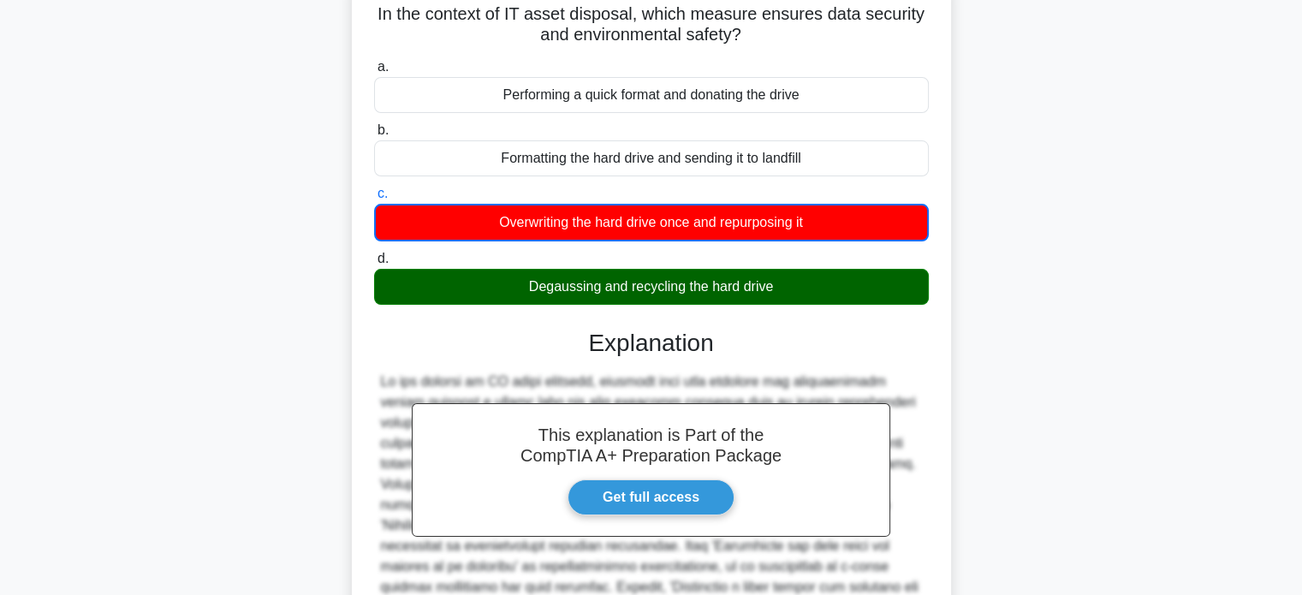
scroll to position [330, 0]
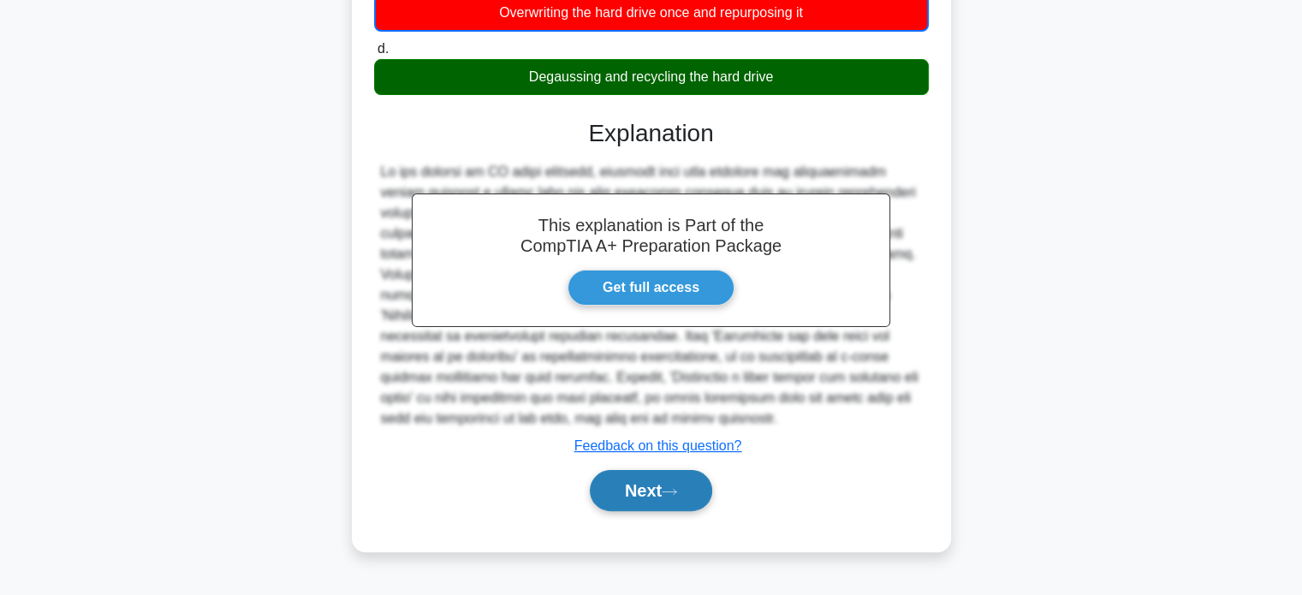
click at [688, 476] on button "Next" at bounding box center [651, 490] width 122 height 41
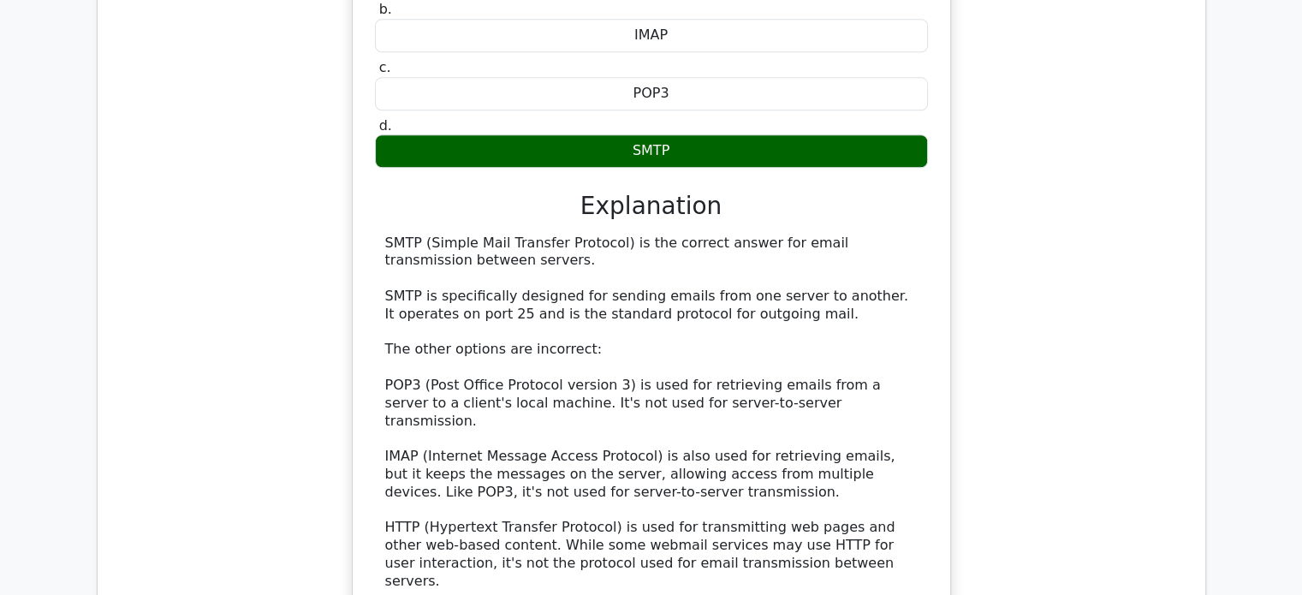
scroll to position [1969, 0]
